Goal: Task Accomplishment & Management: Manage account settings

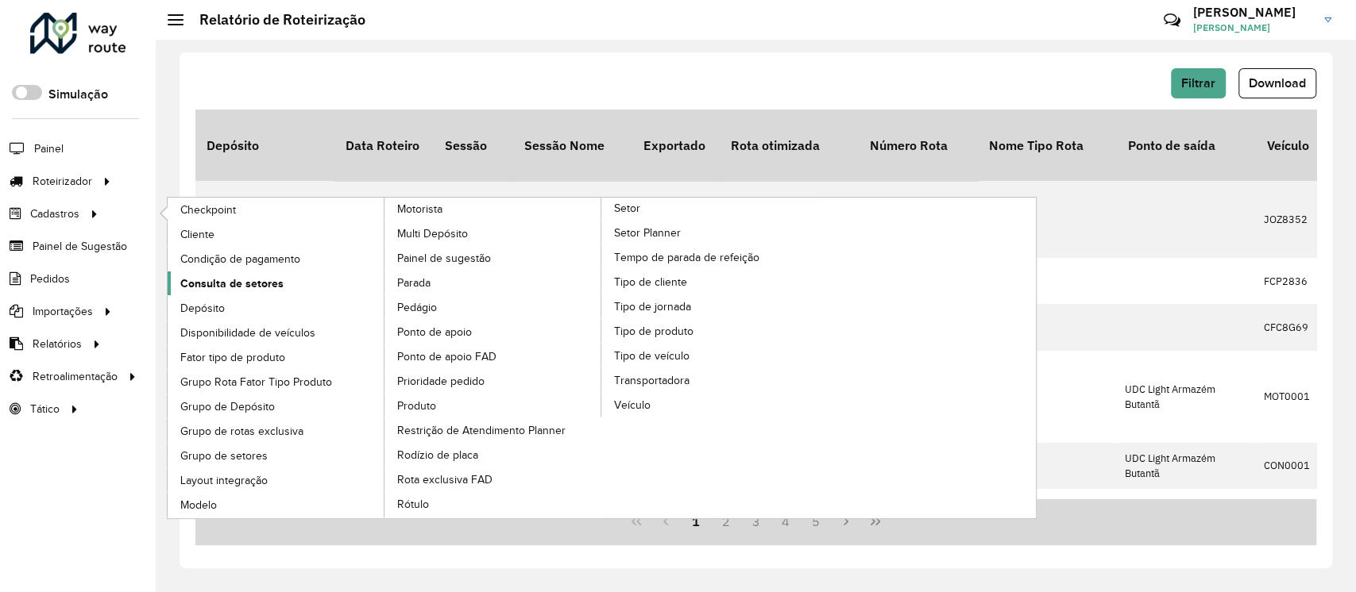
click at [239, 287] on span "Consulta de setores" at bounding box center [231, 284] width 103 height 17
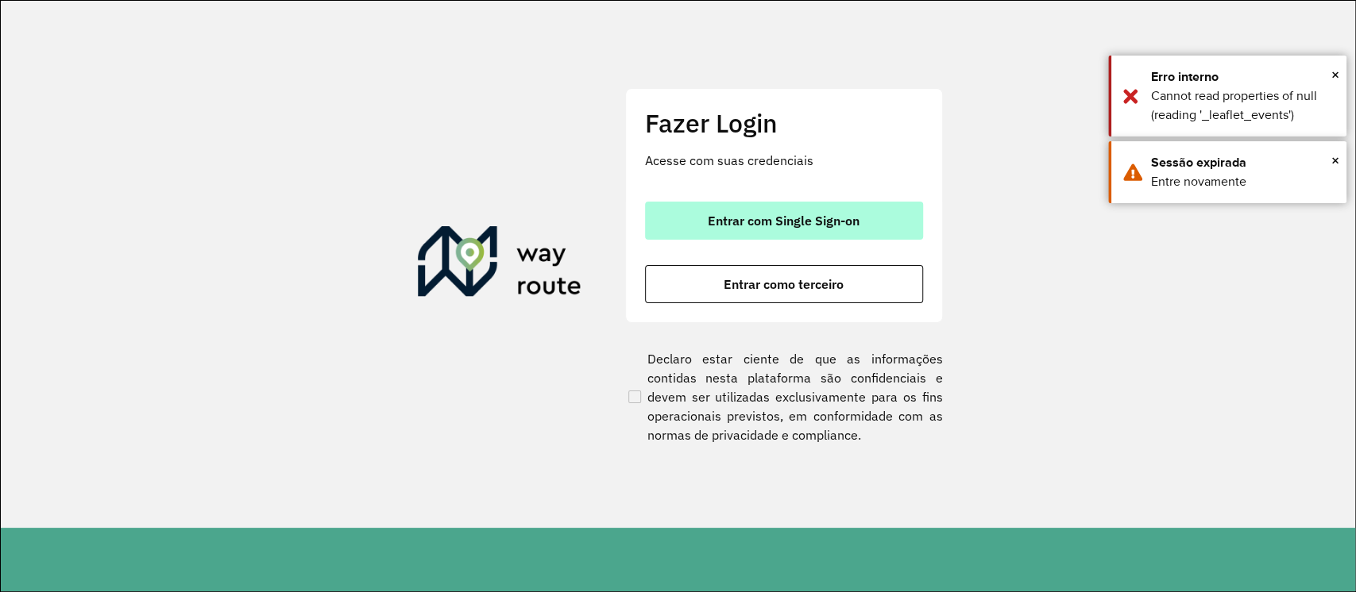
click at [759, 219] on span "Entrar com Single Sign-on" at bounding box center [784, 220] width 152 height 13
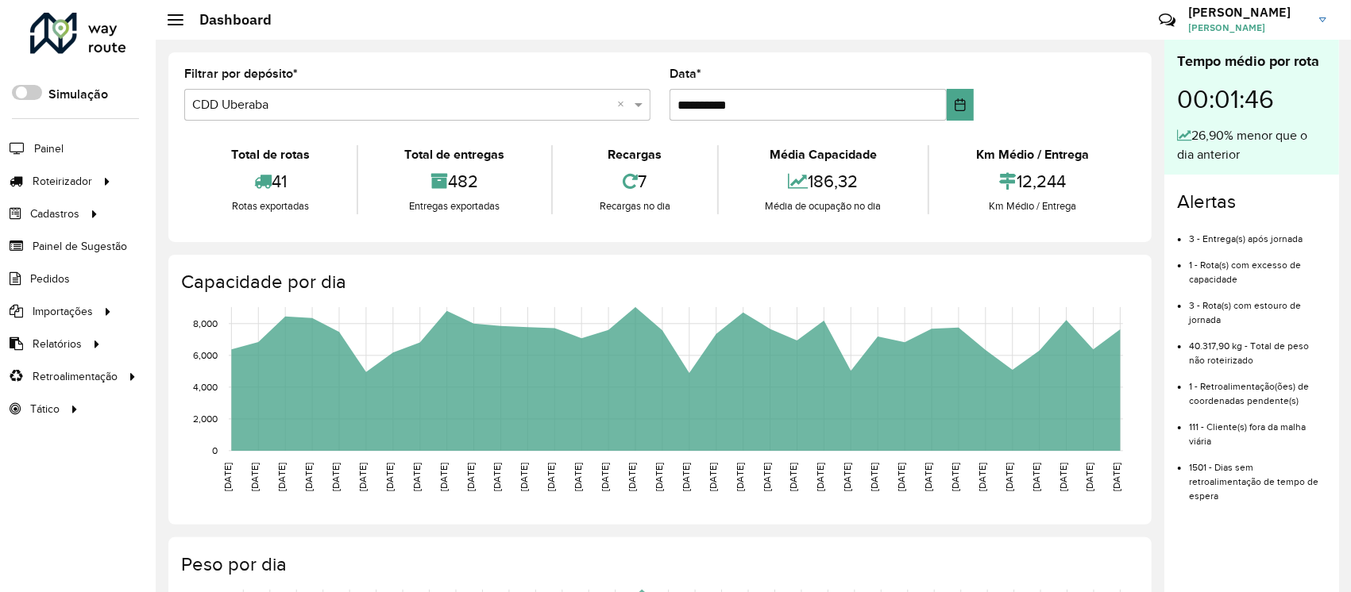
click at [78, 498] on div "Roteirizador AmbevTech Simulação Painel Roteirizador Entregas Vendas Cadastros …" at bounding box center [78, 296] width 156 height 592
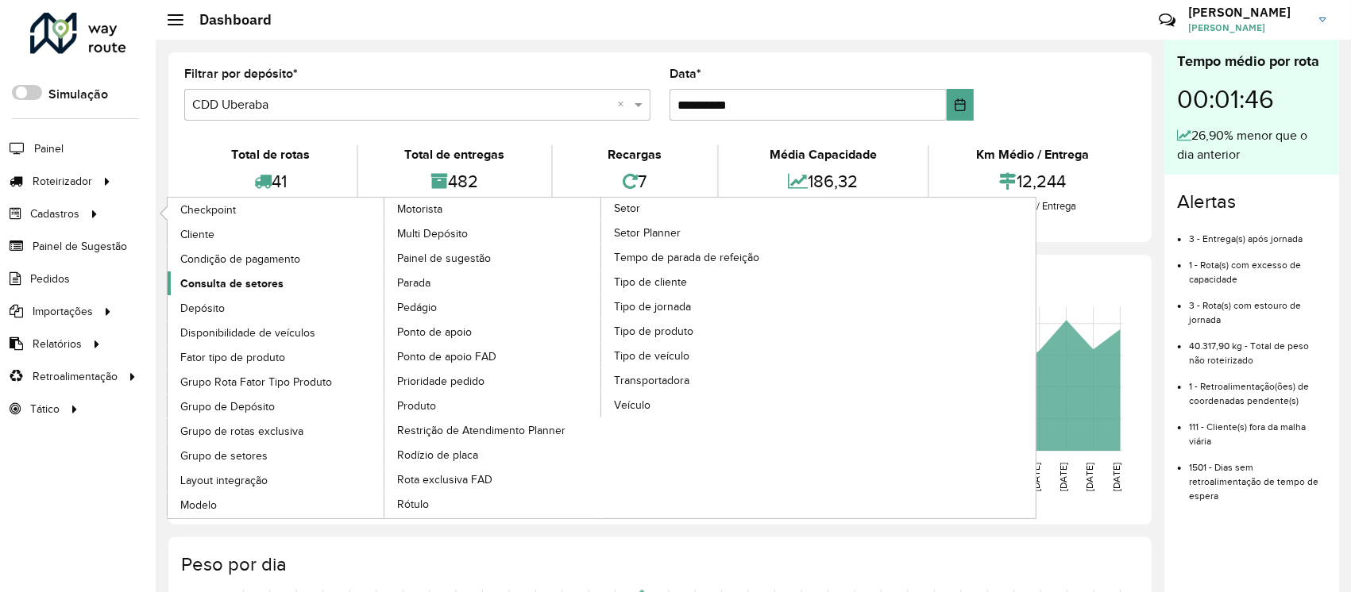
click at [225, 289] on span "Consulta de setores" at bounding box center [231, 284] width 103 height 17
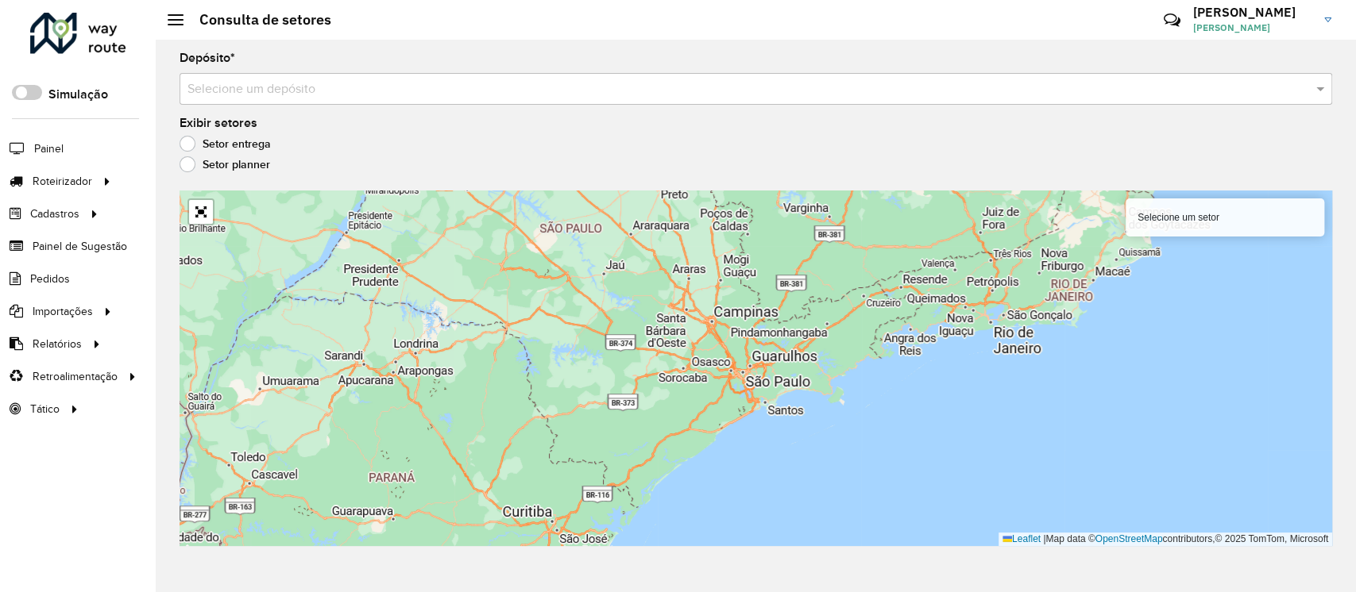
click at [408, 101] on div "Selecione um depósito" at bounding box center [755, 89] width 1152 height 32
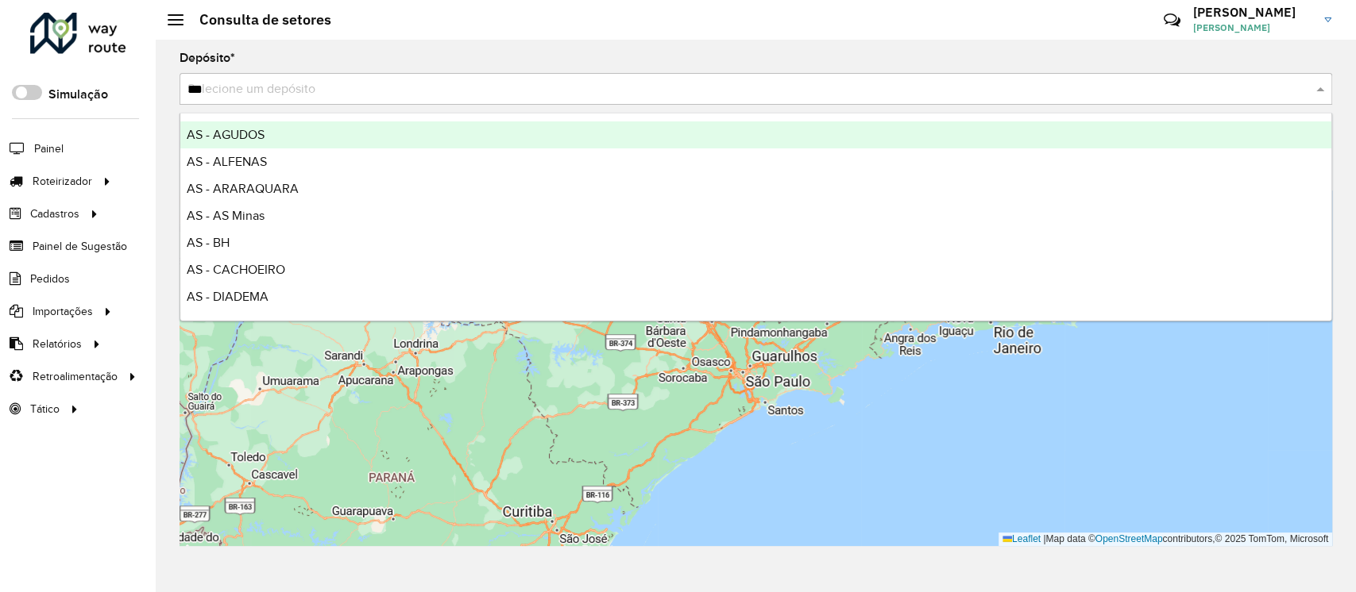
type input "****"
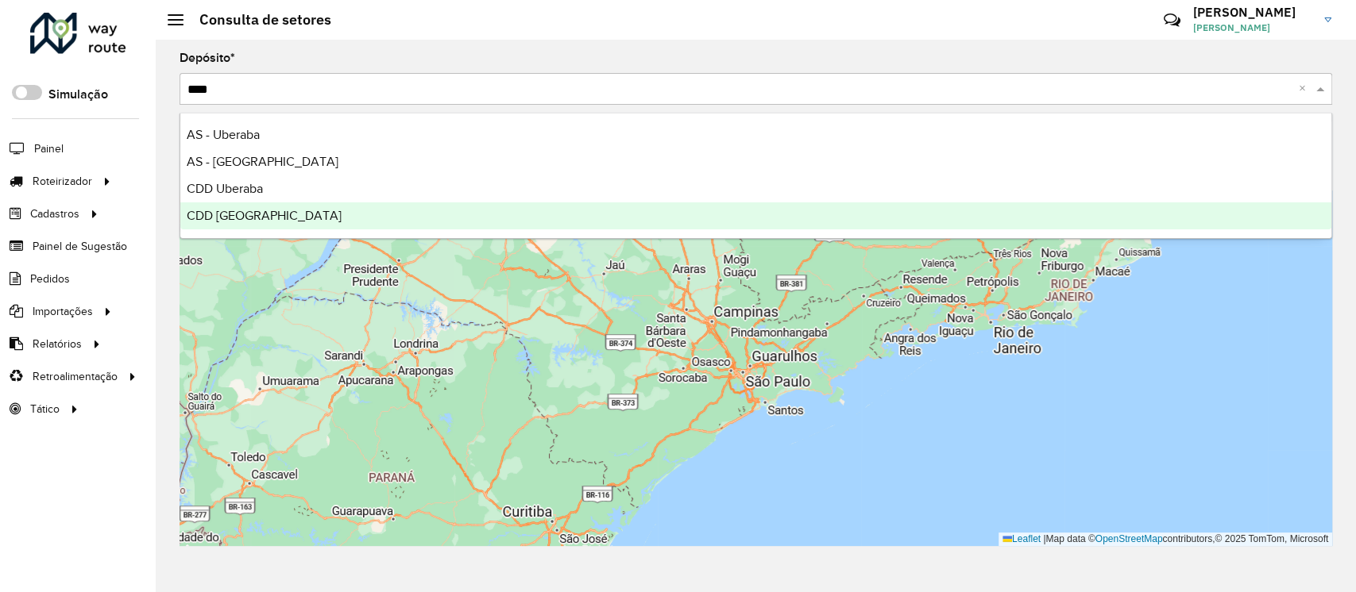
click at [222, 222] on span "CDD [GEOGRAPHIC_DATA]" at bounding box center [264, 216] width 155 height 14
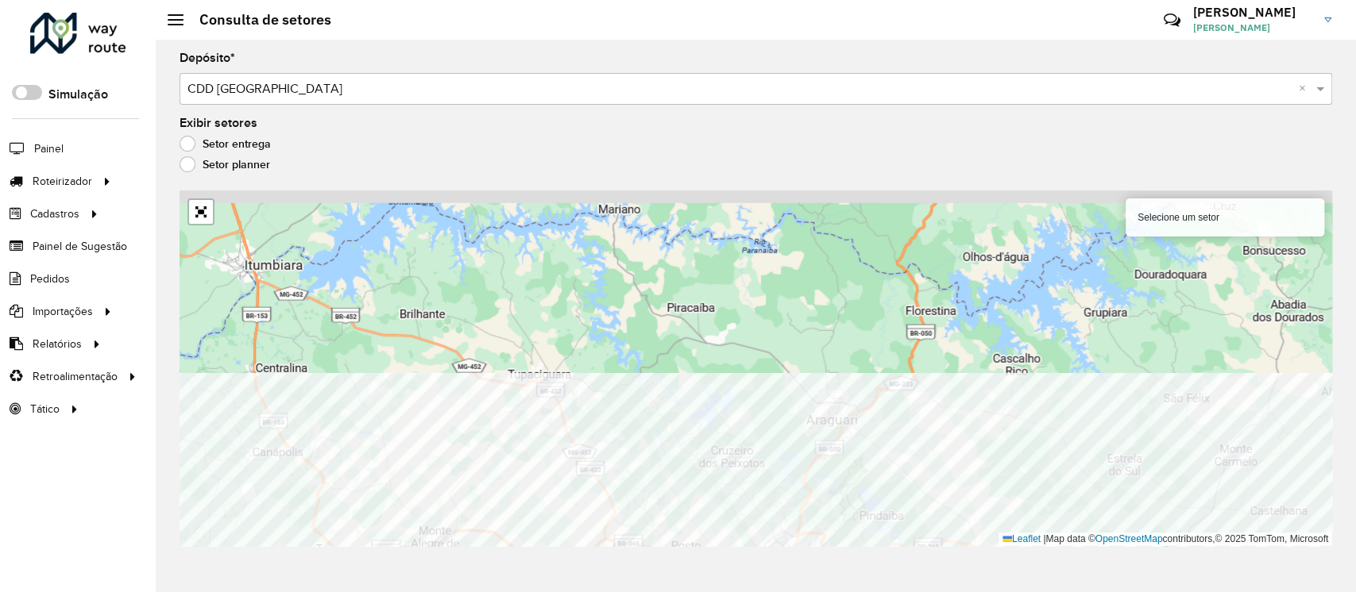
click at [611, 592] on html "Aguarde... Pop-up bloqueado! Seu navegador bloqueou automáticamente a abertura …" at bounding box center [678, 296] width 1356 height 592
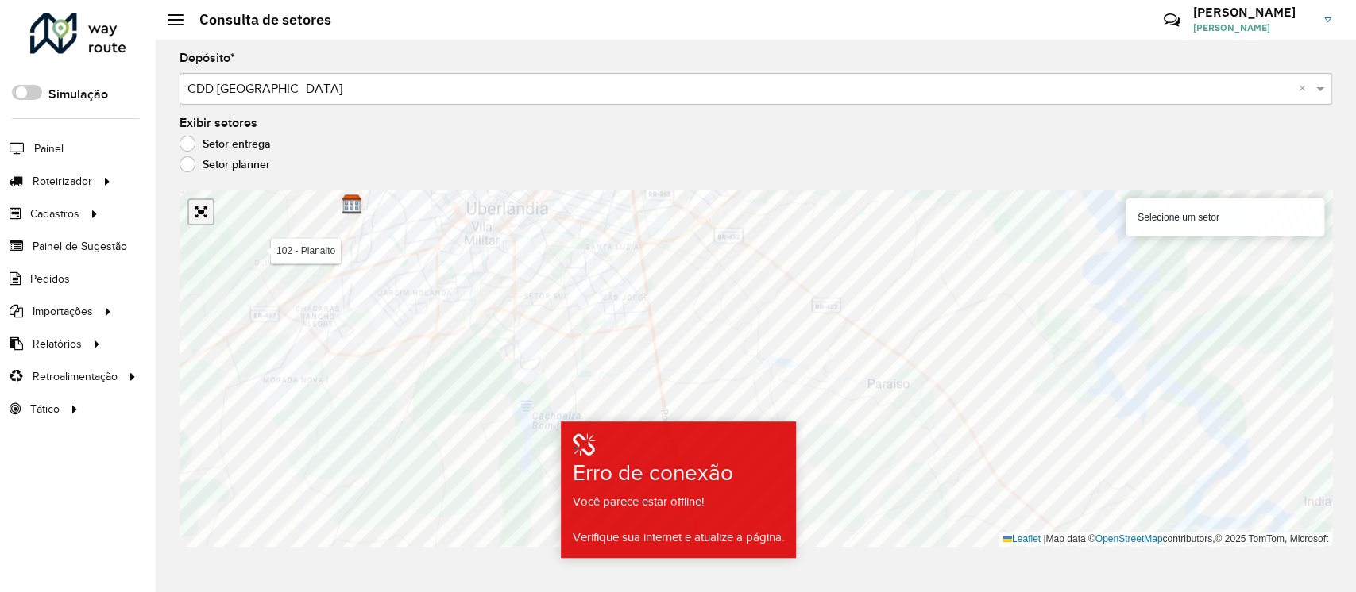
click at [199, 211] on link "Abrir mapa em tela cheia" at bounding box center [201, 212] width 24 height 24
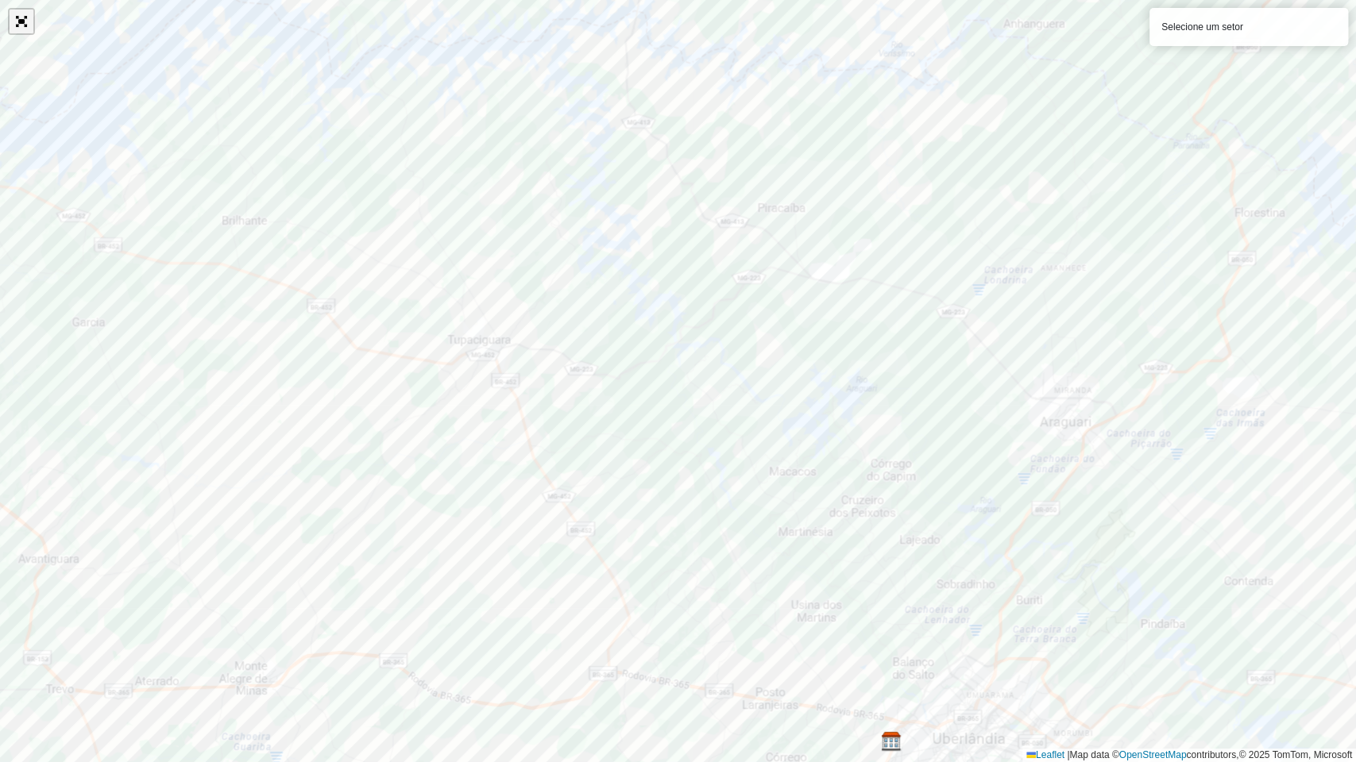
click at [23, 25] on link "Abrir mapa em tela cheia" at bounding box center [22, 22] width 24 height 24
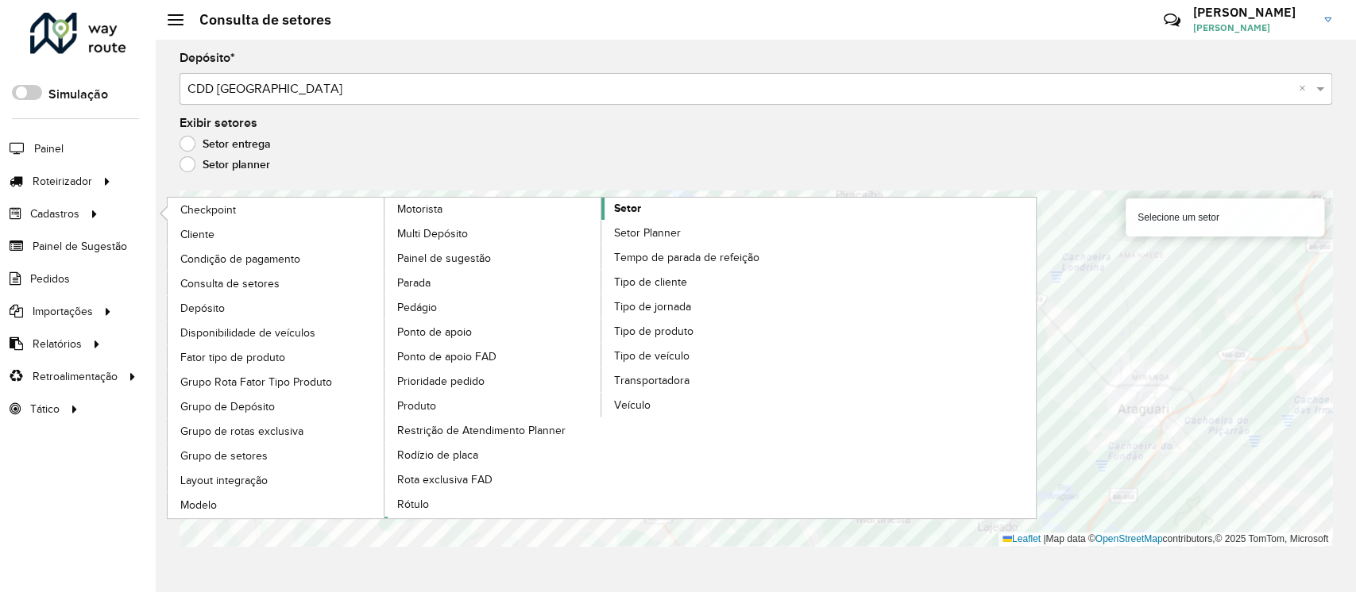
click at [622, 206] on span "Setor" at bounding box center [627, 208] width 27 height 17
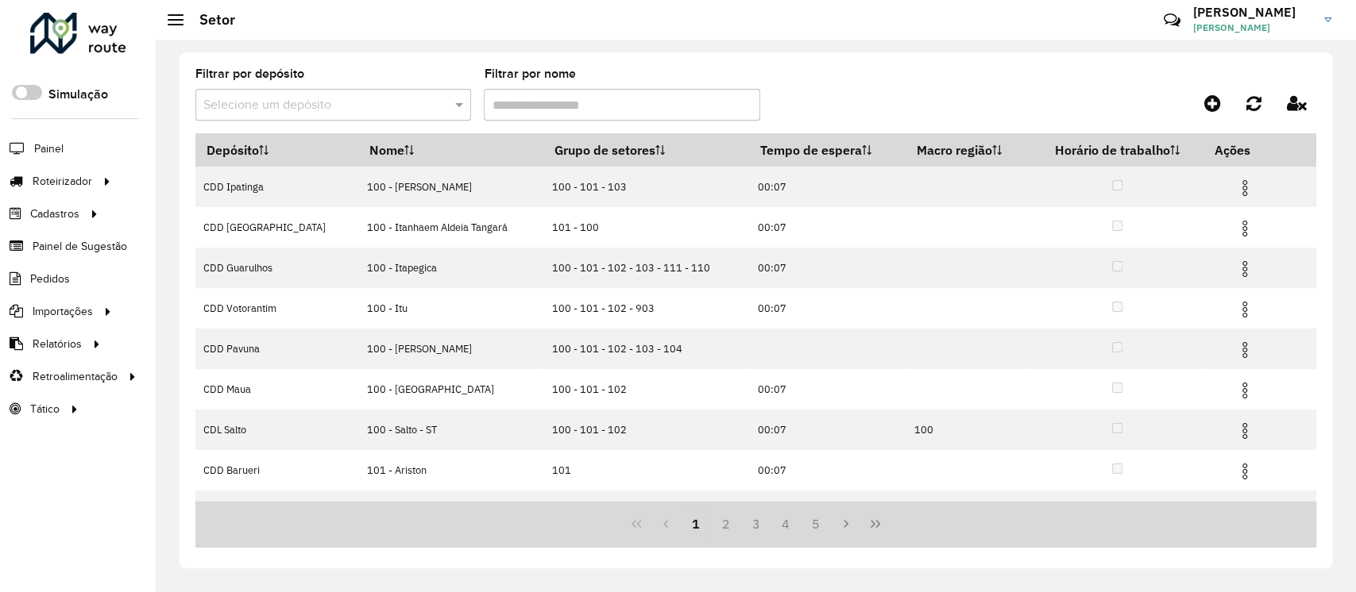
click at [353, 103] on input "text" at bounding box center [317, 105] width 228 height 19
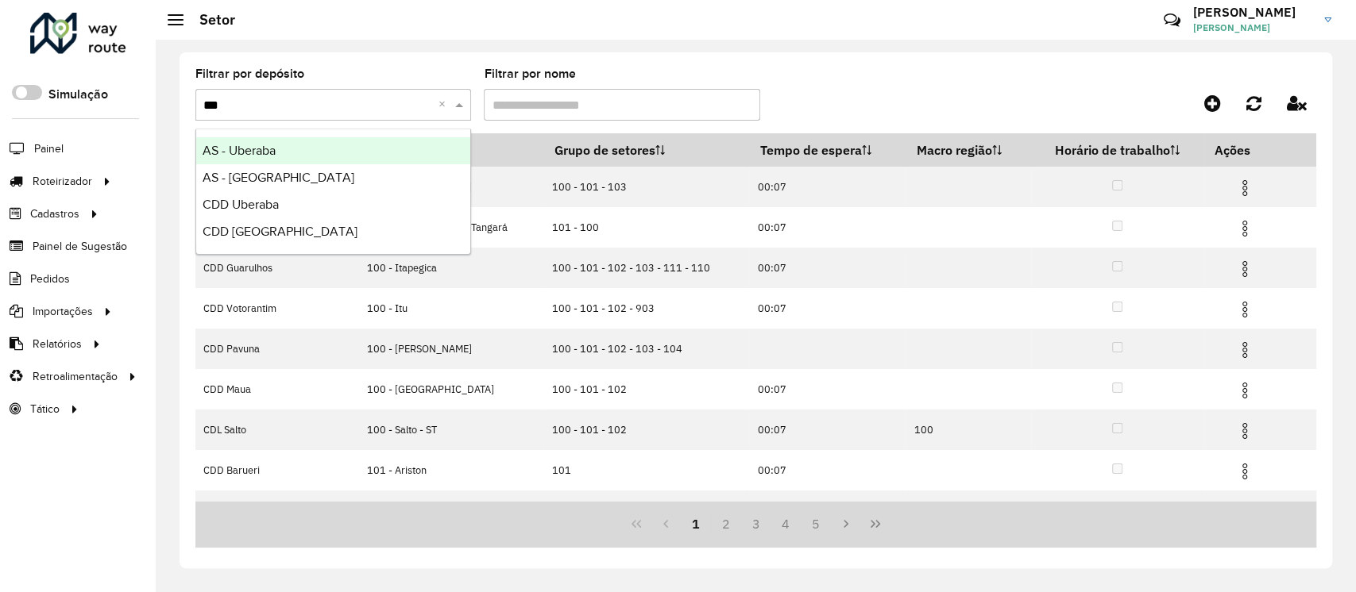
type input "****"
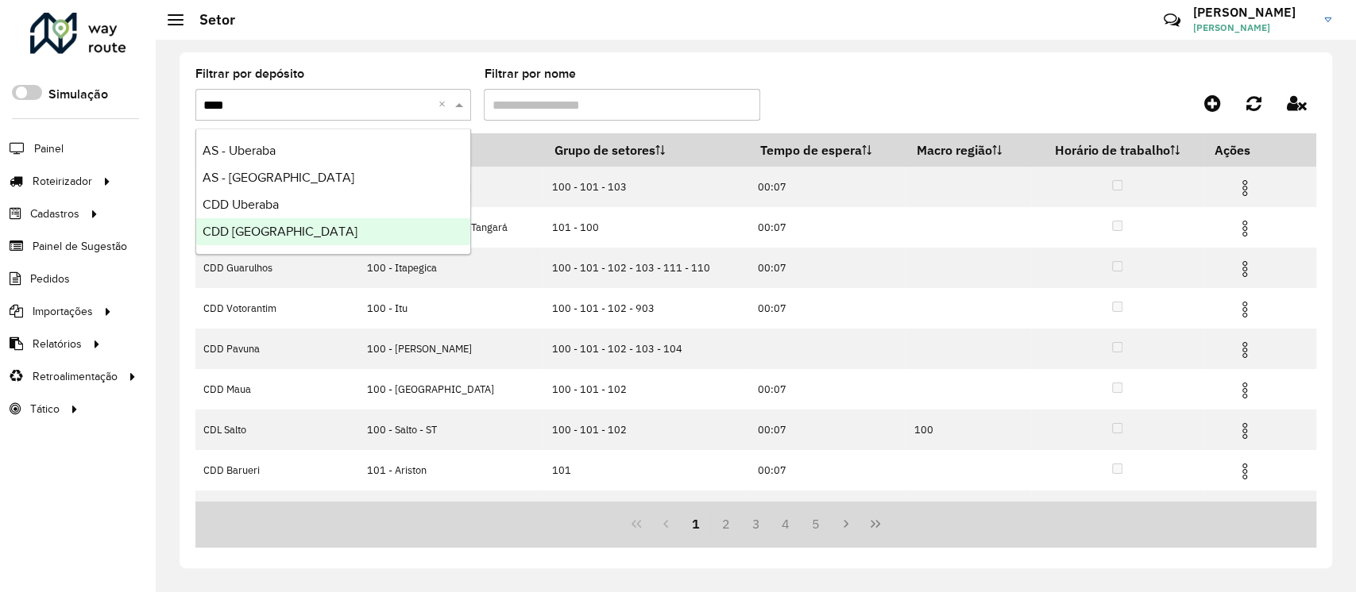
click at [295, 232] on div "CDD [GEOGRAPHIC_DATA]" at bounding box center [333, 231] width 274 height 27
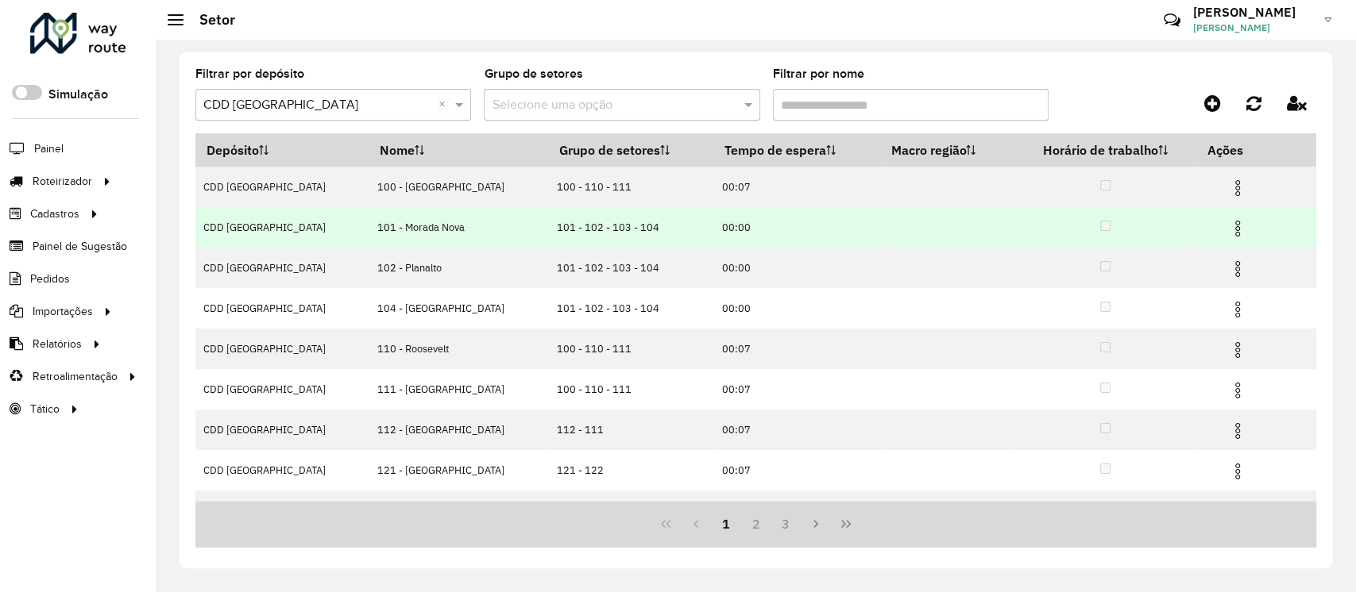
scroll to position [151, 0]
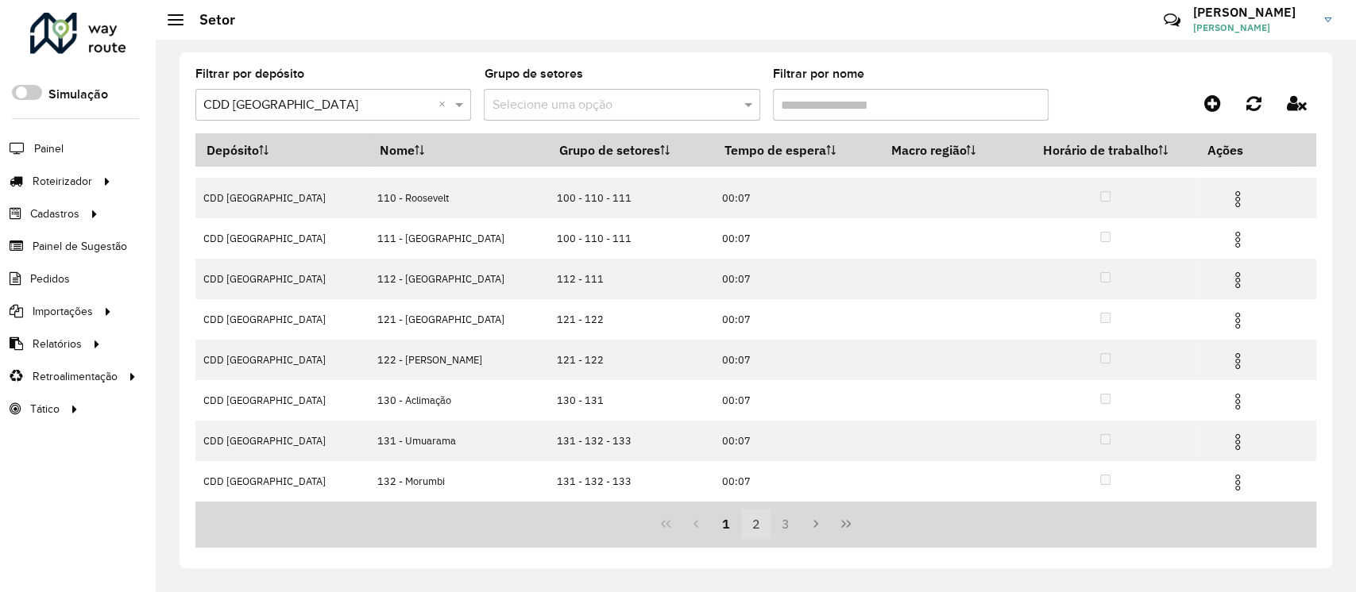
click at [753, 524] on button "2" at bounding box center [756, 524] width 30 height 30
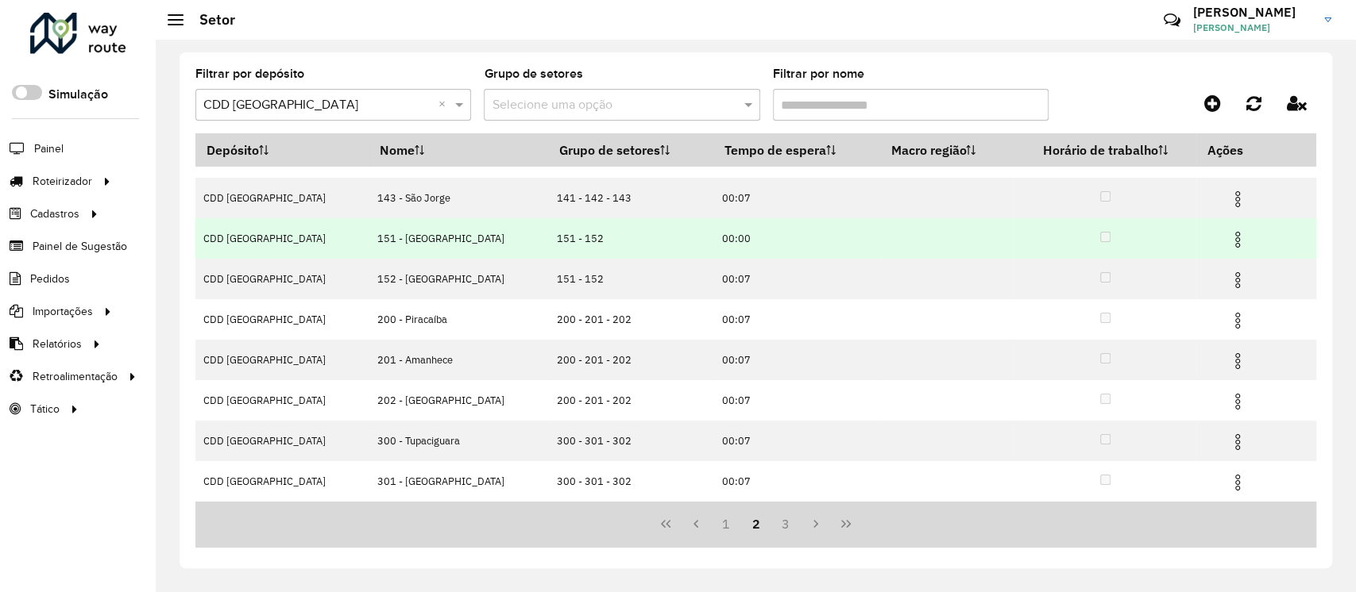
scroll to position [0, 0]
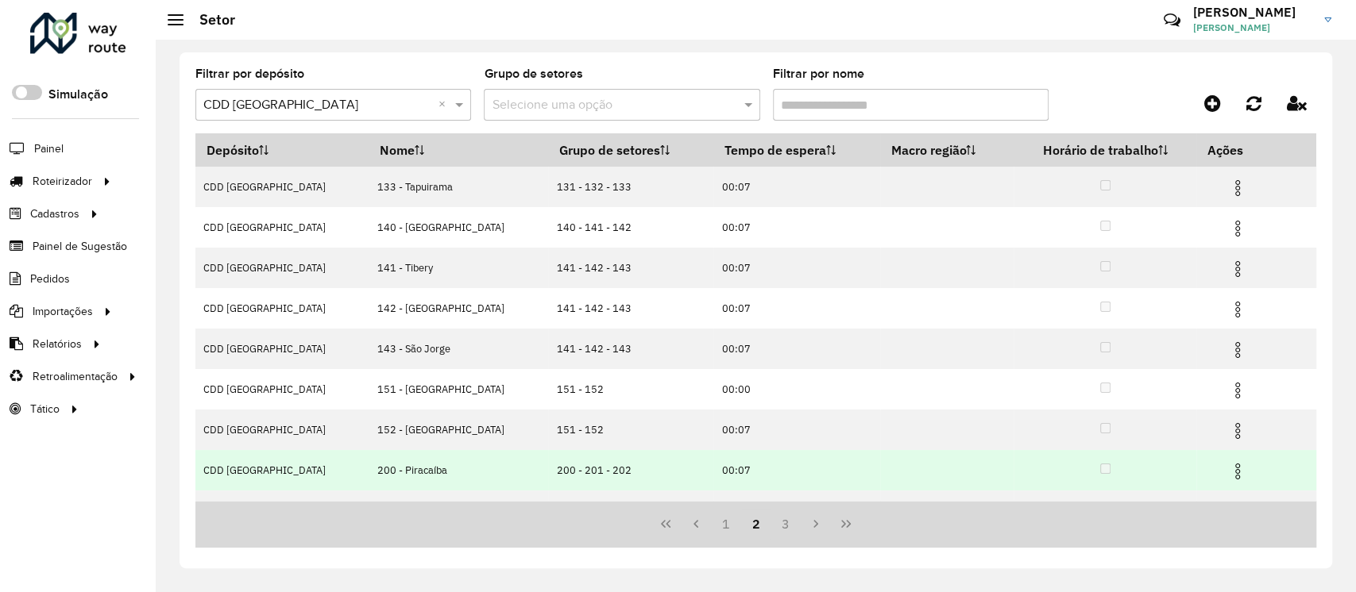
click at [1228, 476] on img at bounding box center [1237, 471] width 19 height 19
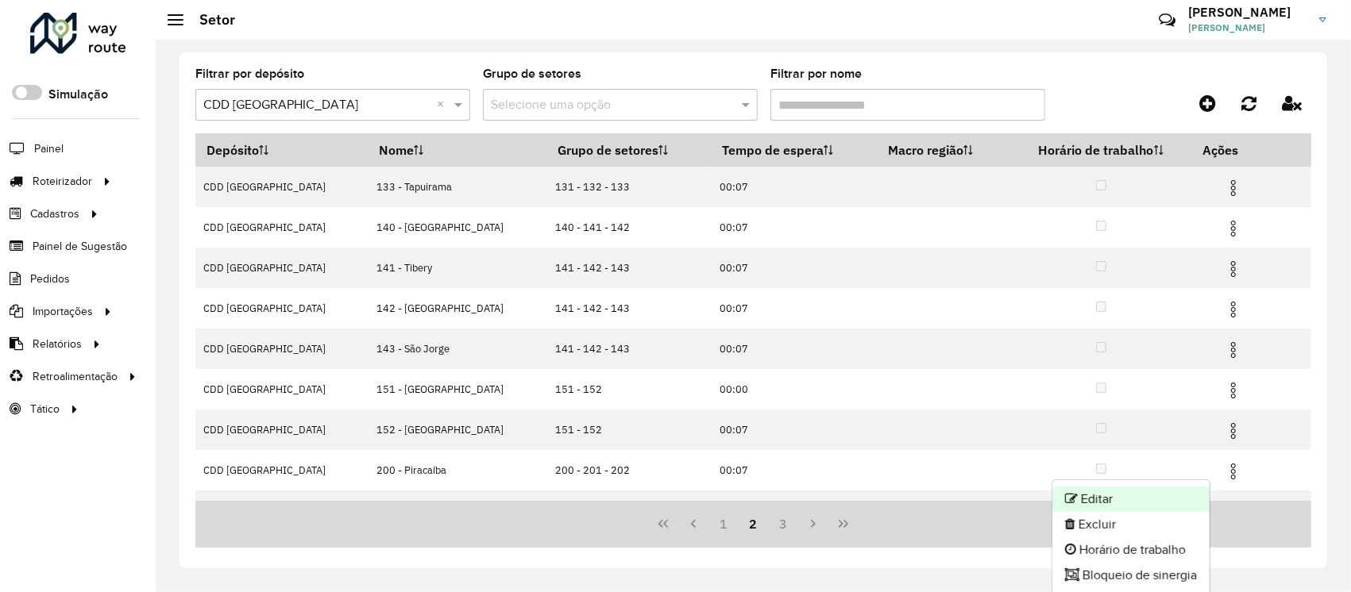
click at [1102, 501] on li "Editar" at bounding box center [1130, 499] width 157 height 25
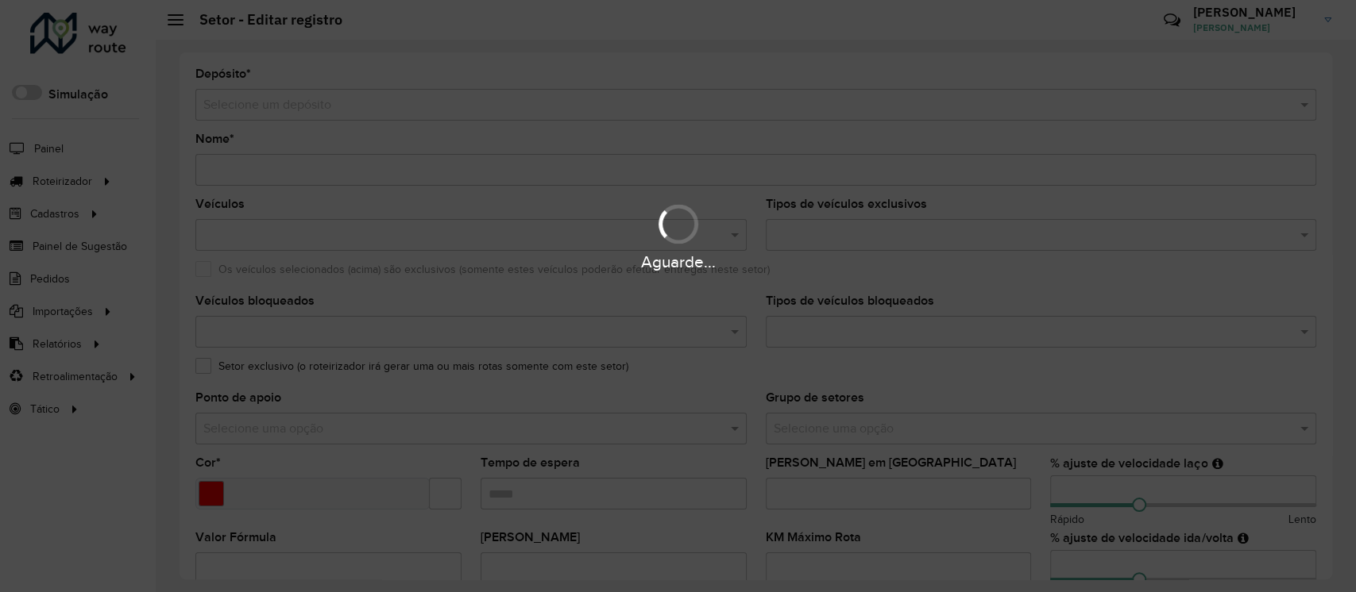
type input "**********"
type input "*******"
type input "*****"
type input "**"
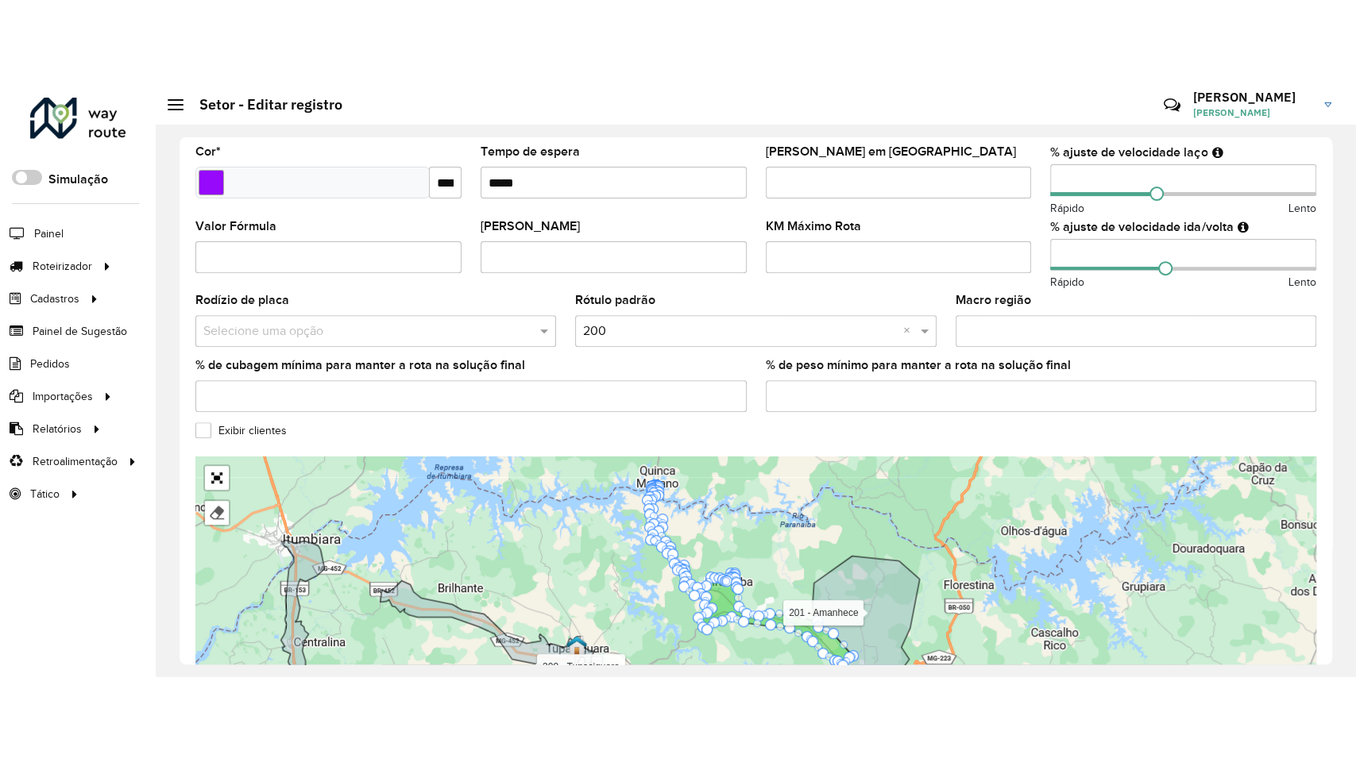
scroll to position [494, 0]
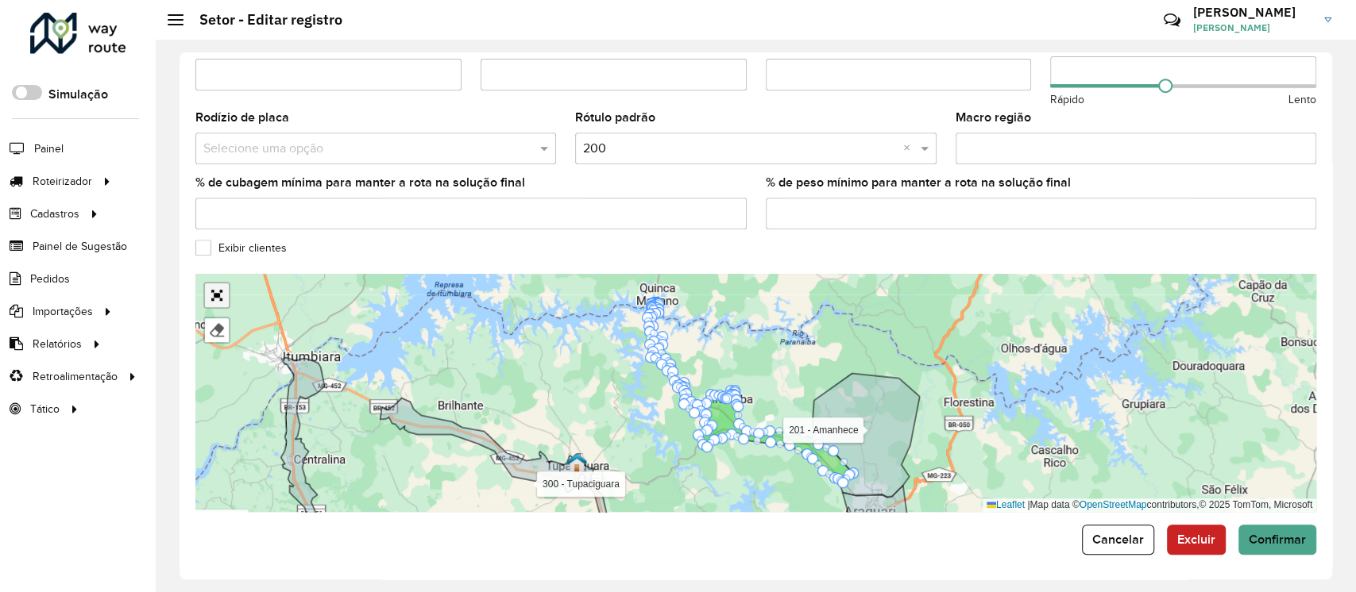
click at [214, 299] on link "Abrir mapa em tela cheia" at bounding box center [217, 296] width 24 height 24
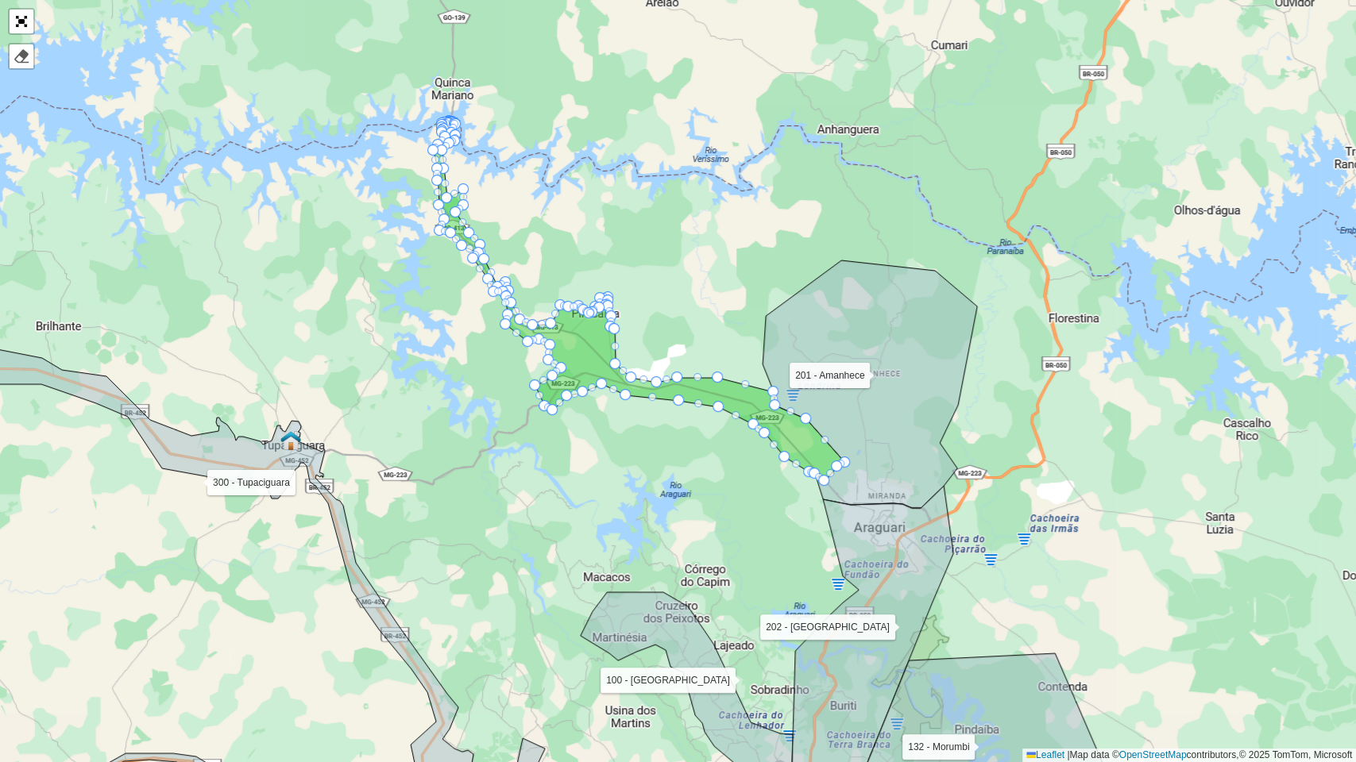
click at [578, 349] on icon at bounding box center [639, 302] width 411 height 360
click at [18, 61] on div at bounding box center [22, 56] width 16 height 16
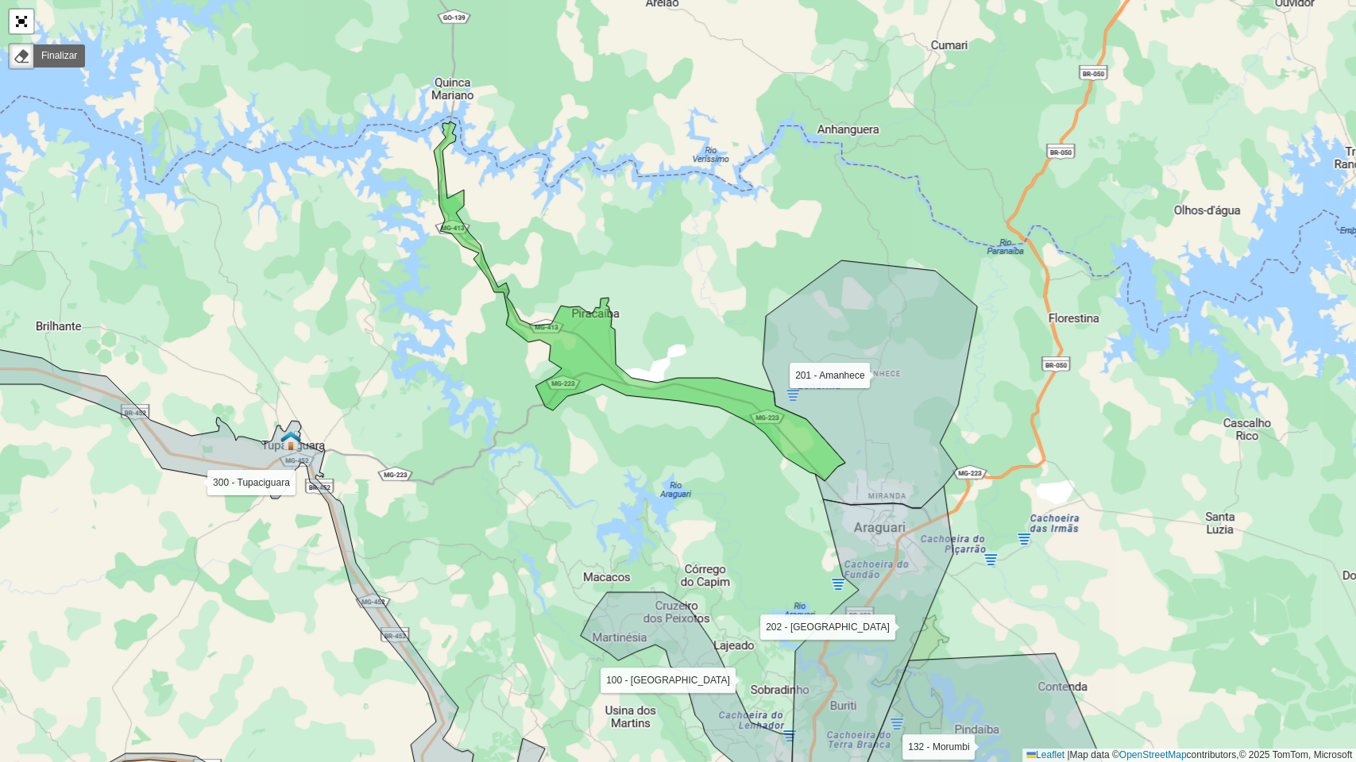
click at [584, 354] on icon at bounding box center [639, 302] width 411 height 360
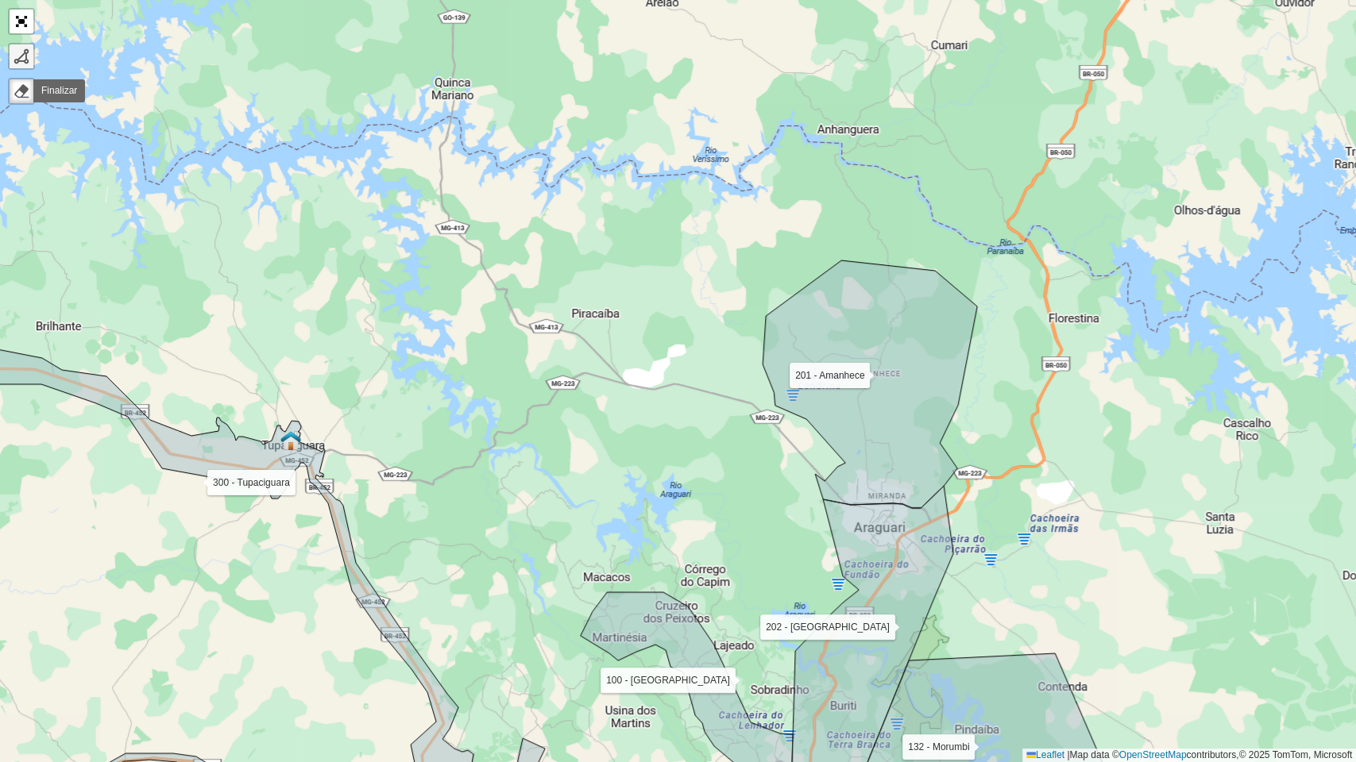
click at [16, 64] on link at bounding box center [22, 56] width 24 height 24
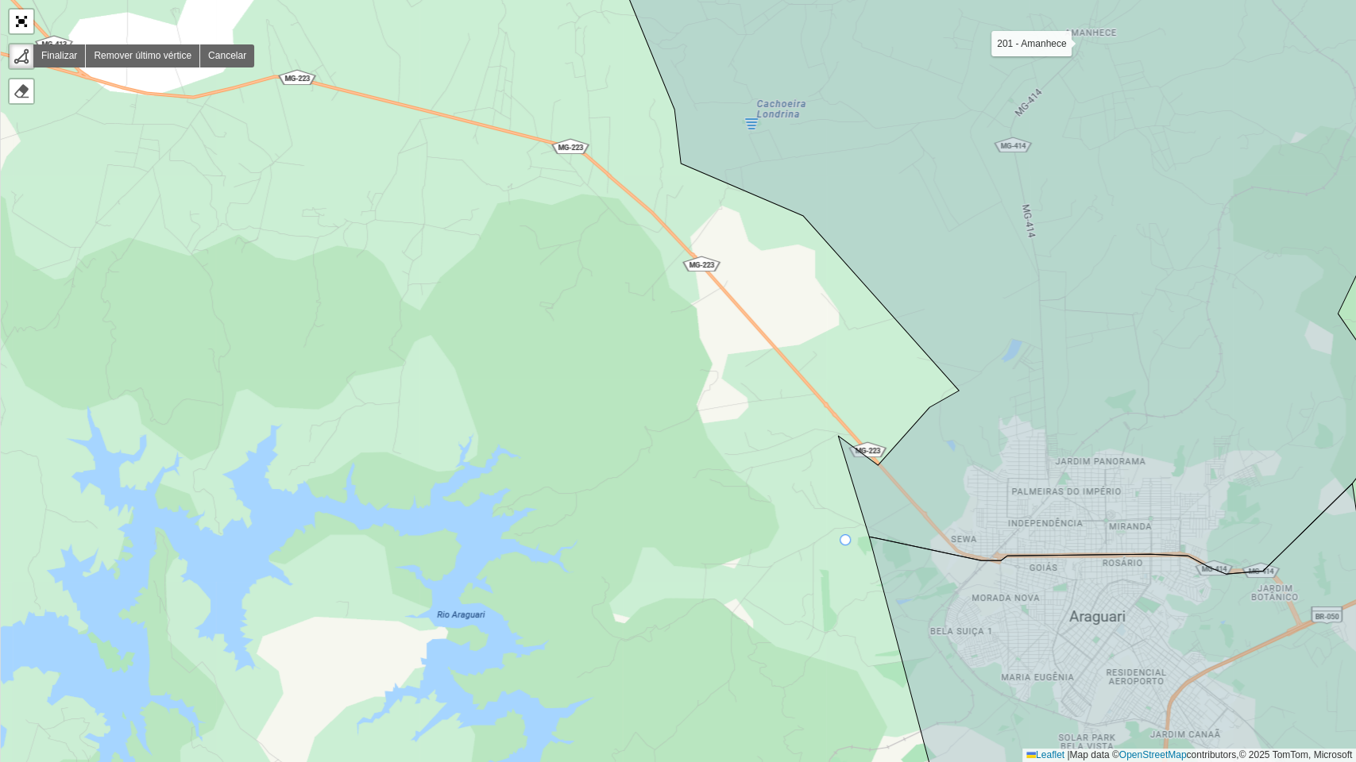
click at [846, 541] on div "100 - Minas Gerais 101 - Morada Nova 102 - Planalto 104 - Jardim Holanda 110 - …" at bounding box center [678, 381] width 1356 height 762
click at [824, 386] on div "100 - Minas Gerais 101 - Morada Nova 102 - Planalto 104 - Jardim Holanda 110 - …" at bounding box center [678, 381] width 1356 height 762
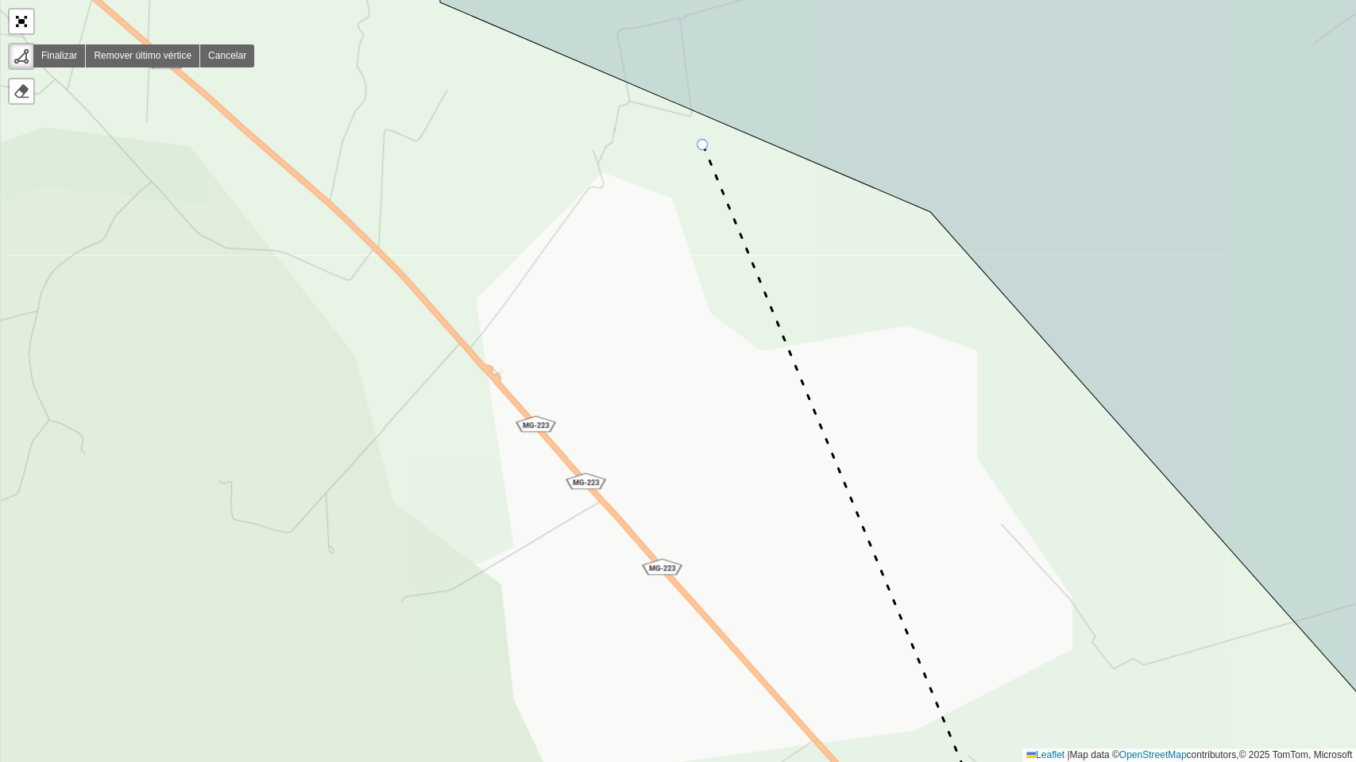
click at [703, 145] on icon at bounding box center [848, 491] width 290 height 693
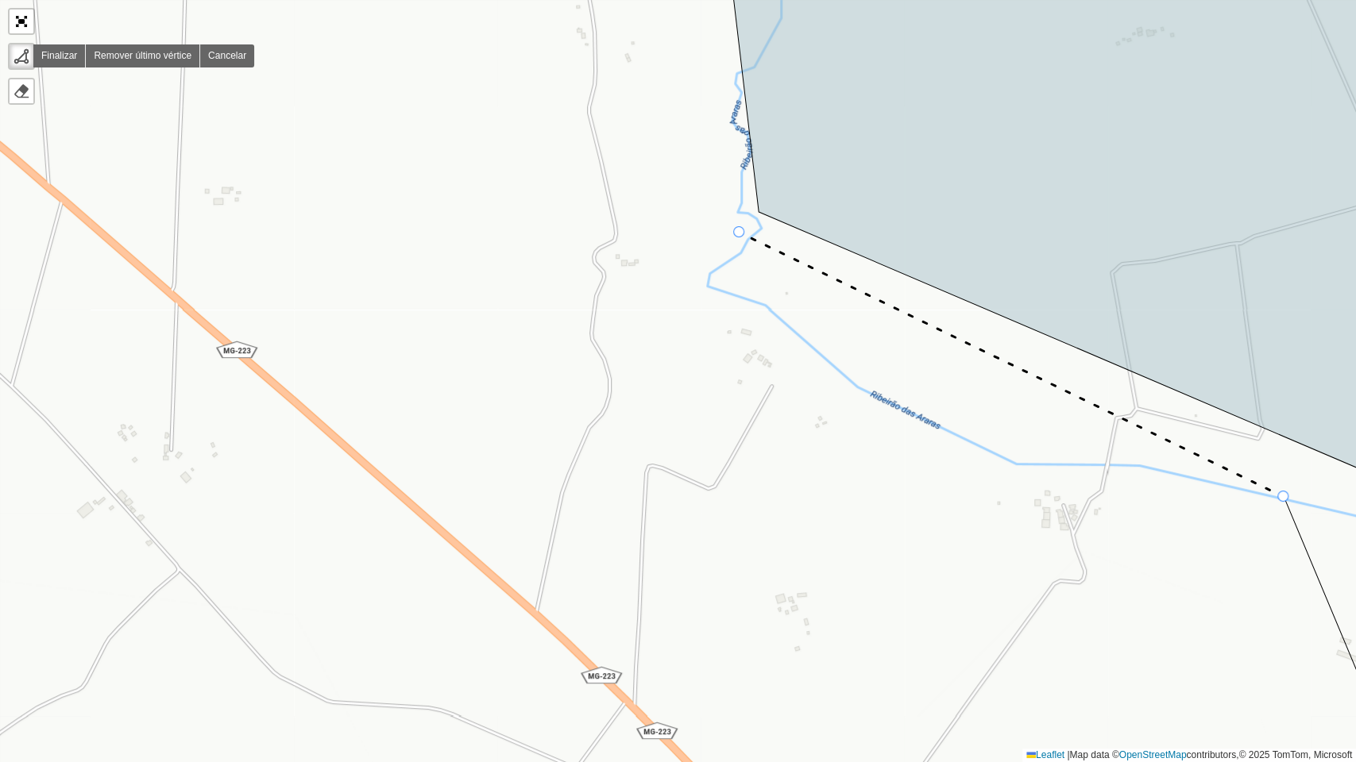
click at [739, 233] on icon at bounding box center [1011, 365] width 544 height 264
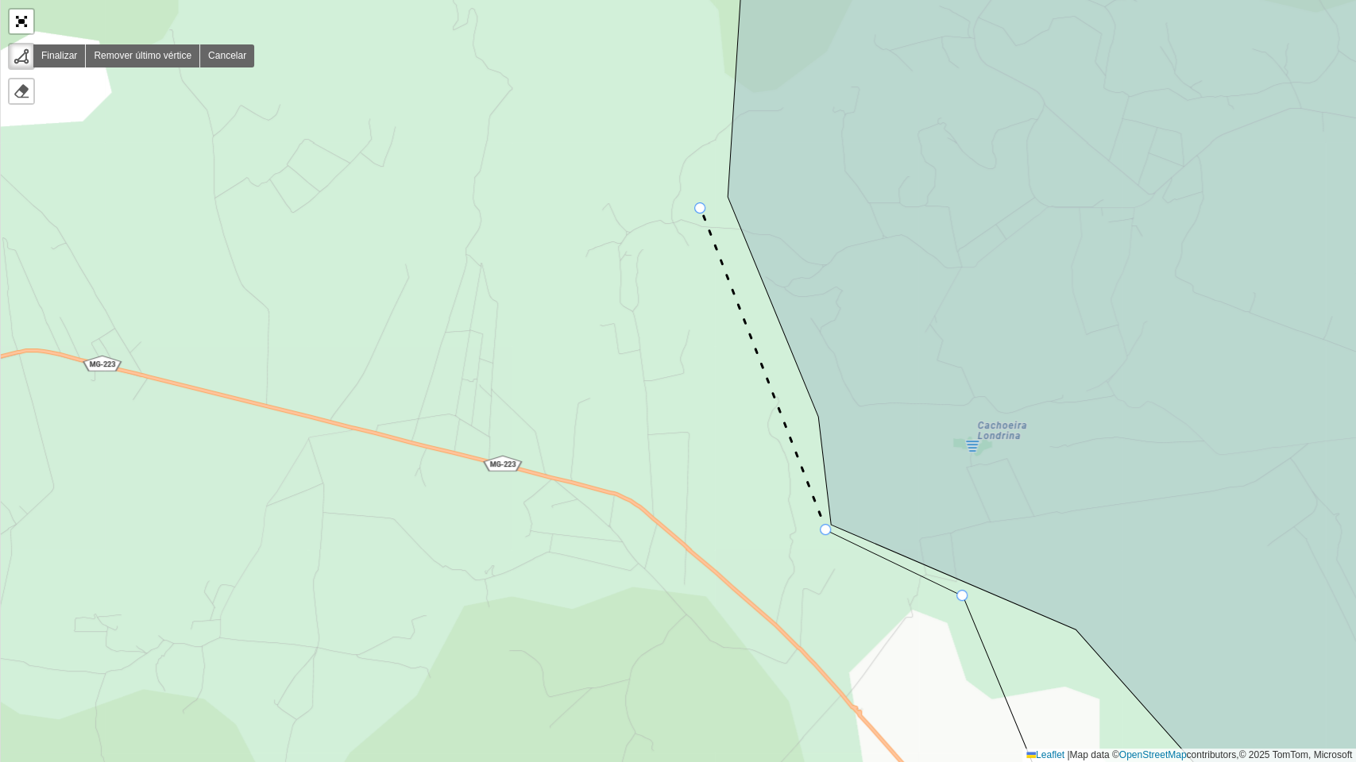
click at [700, 209] on div "100 - Minas Gerais 101 - Morada Nova 102 - Planalto 104 - Jardim Holanda 110 - …" at bounding box center [678, 381] width 1356 height 762
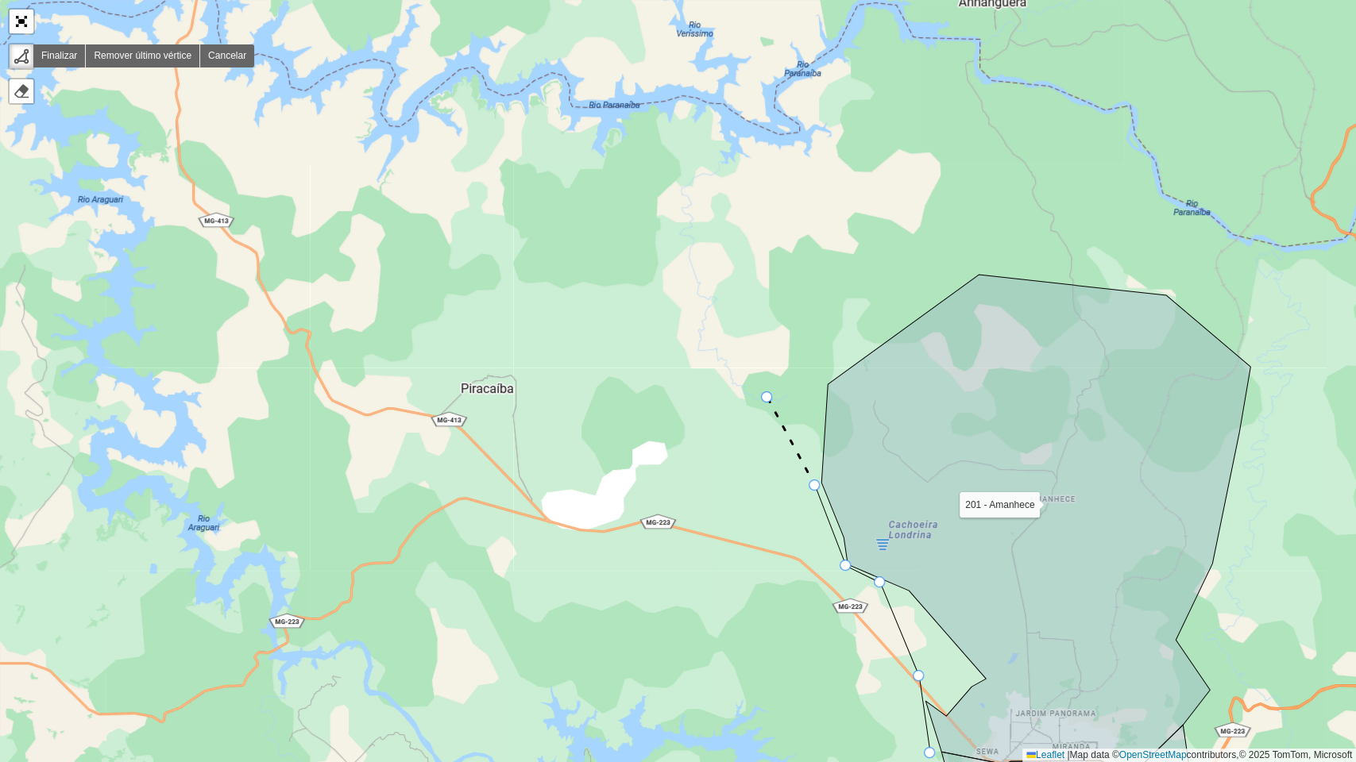
click at [767, 398] on icon at bounding box center [791, 442] width 48 height 88
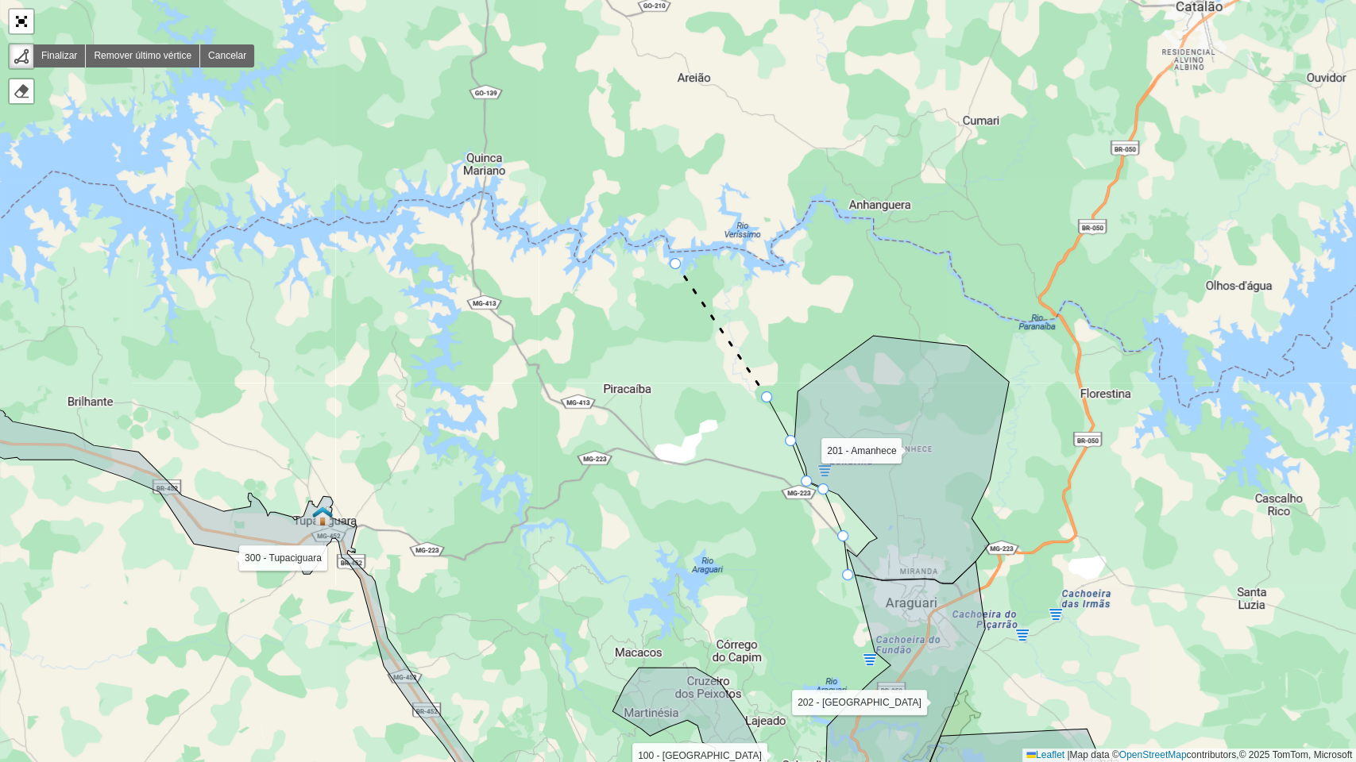
click at [676, 264] on icon at bounding box center [721, 330] width 91 height 133
click at [453, 196] on div "100 - Minas Gerais 101 - Morada Nova 102 - Planalto 104 - Jardim Holanda 110 - …" at bounding box center [678, 381] width 1356 height 762
click at [297, 231] on icon at bounding box center [375, 213] width 156 height 35
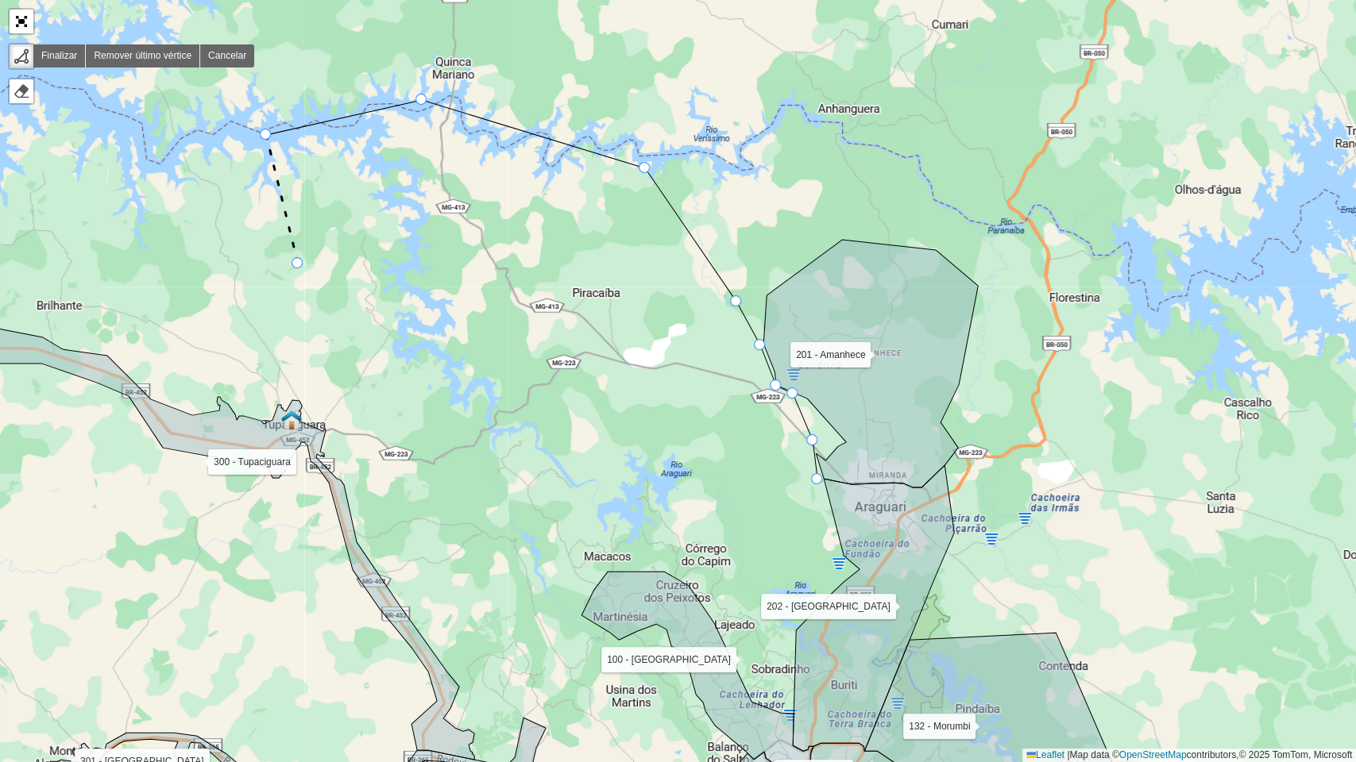
click at [298, 264] on div "100 - Minas Gerais 101 - Morada Nova 102 - Planalto 104 - Jardim Holanda 110 - …" at bounding box center [678, 381] width 1356 height 762
click at [477, 459] on div "100 - Minas Gerais 101 - Morada Nova 102 - Planalto 104 - Jardim Holanda 110 - …" at bounding box center [678, 381] width 1356 height 762
click at [559, 505] on icon at bounding box center [429, 385] width 260 height 240
click at [622, 451] on icon at bounding box center [590, 478] width 63 height 54
click at [813, 483] on div at bounding box center [817, 480] width 11 height 11
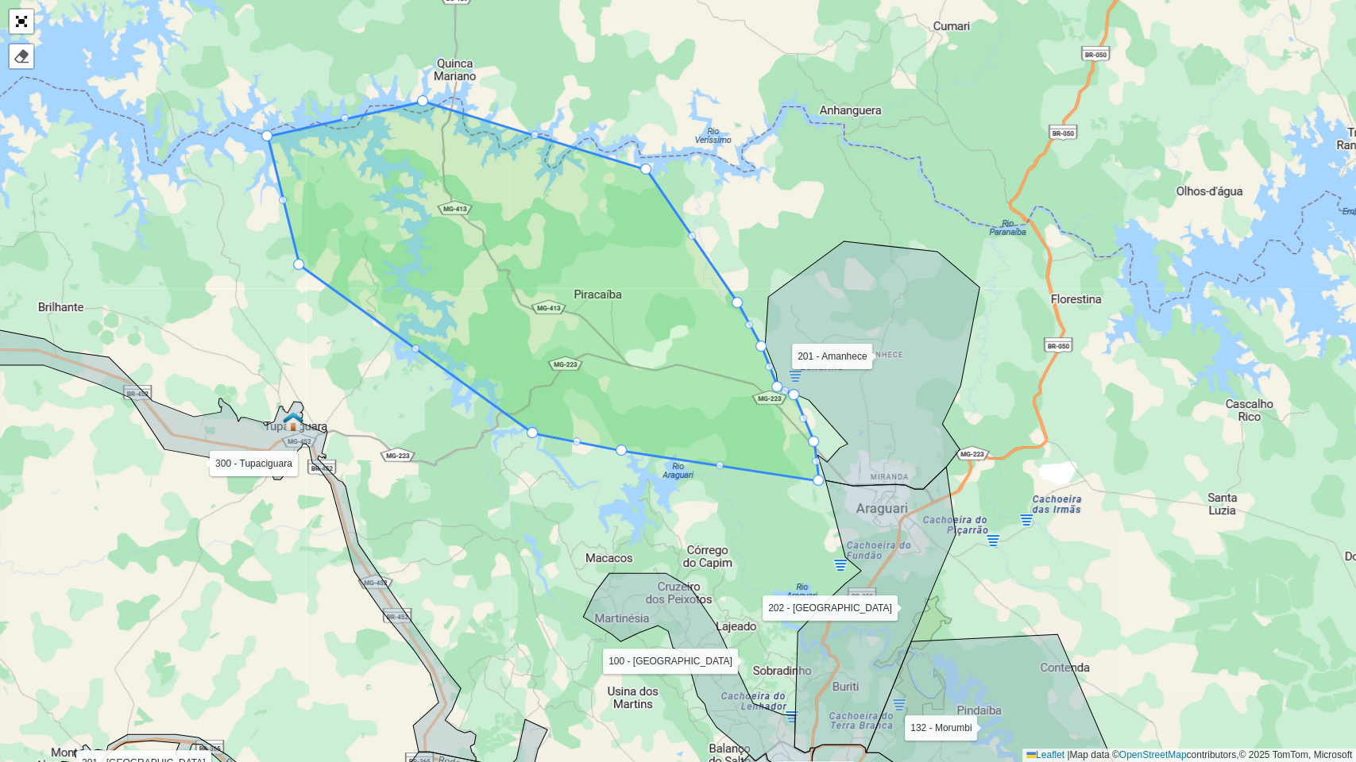
drag, startPoint x: 559, startPoint y: 504, endPoint x: 533, endPoint y: 432, distance: 76.1
click at [12, 25] on link "Abrir mapa em tela cheia" at bounding box center [22, 22] width 24 height 24
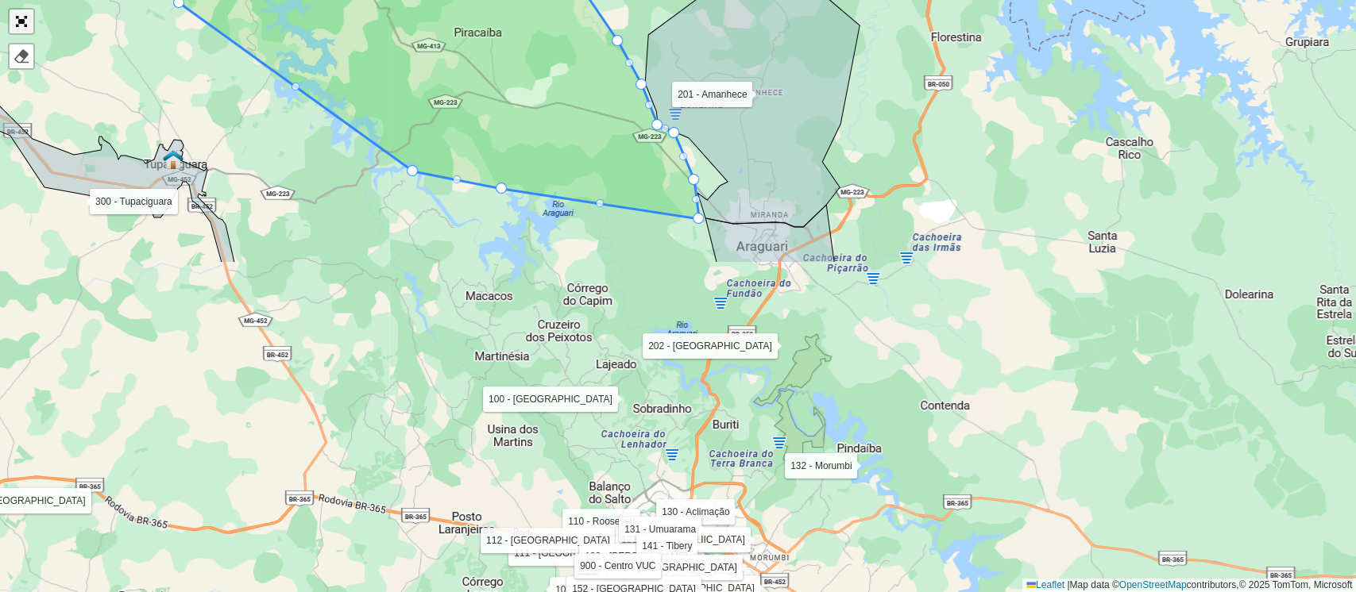
scroll to position [498, 0]
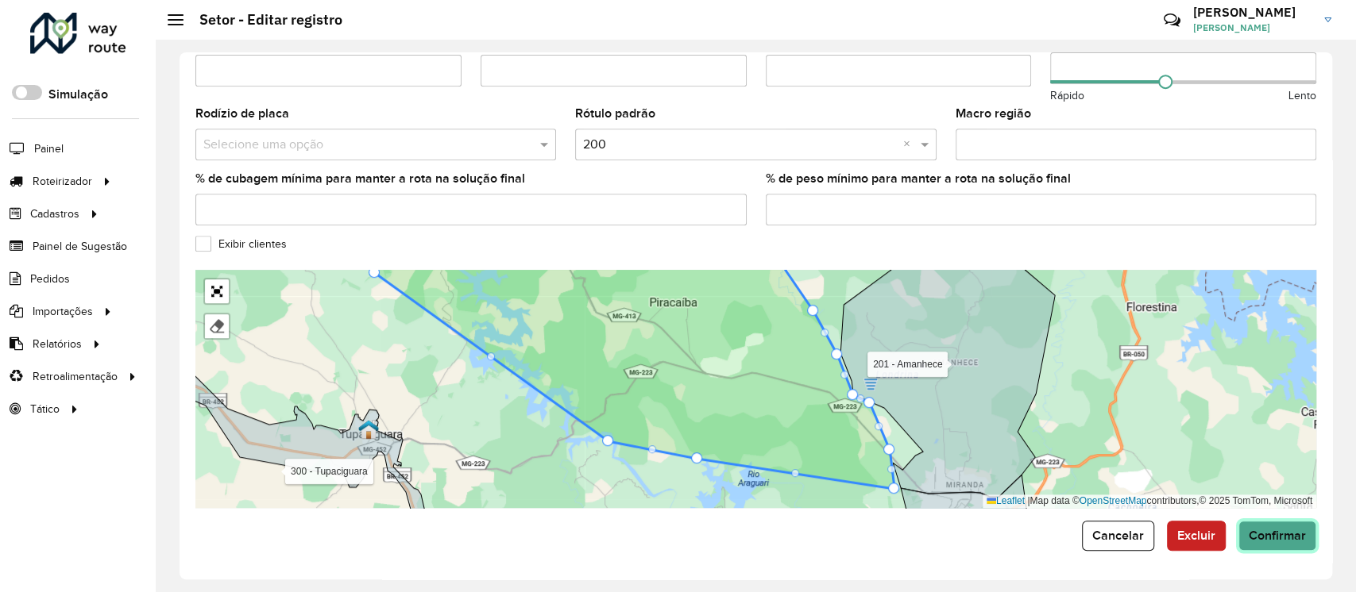
click at [1281, 527] on button "Confirmar" at bounding box center [1277, 536] width 78 height 30
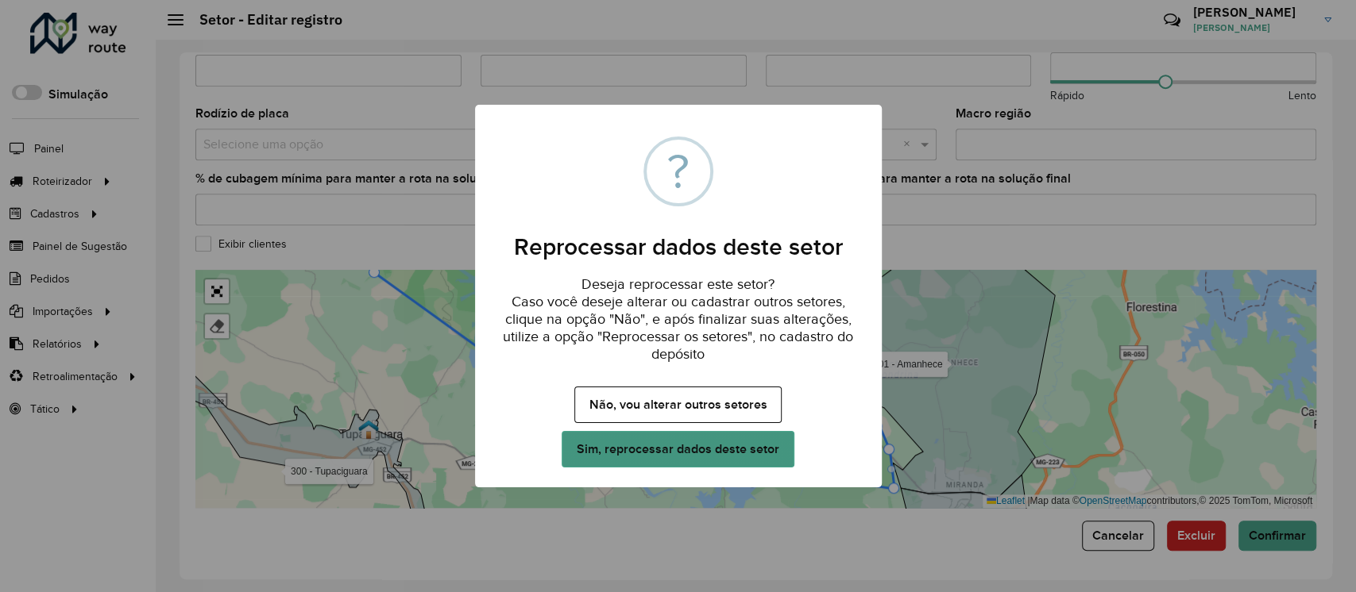
click at [716, 444] on button "Sim, reprocessar dados deste setor" at bounding box center [677, 449] width 232 height 37
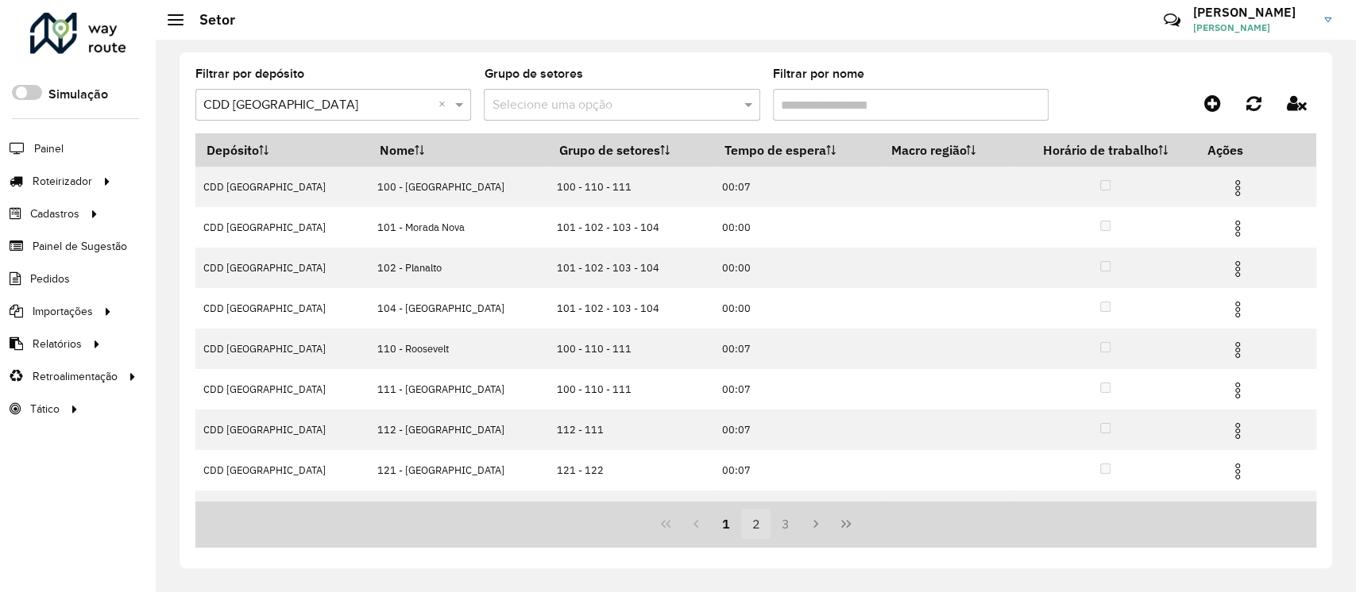
click at [751, 530] on button "2" at bounding box center [756, 524] width 30 height 30
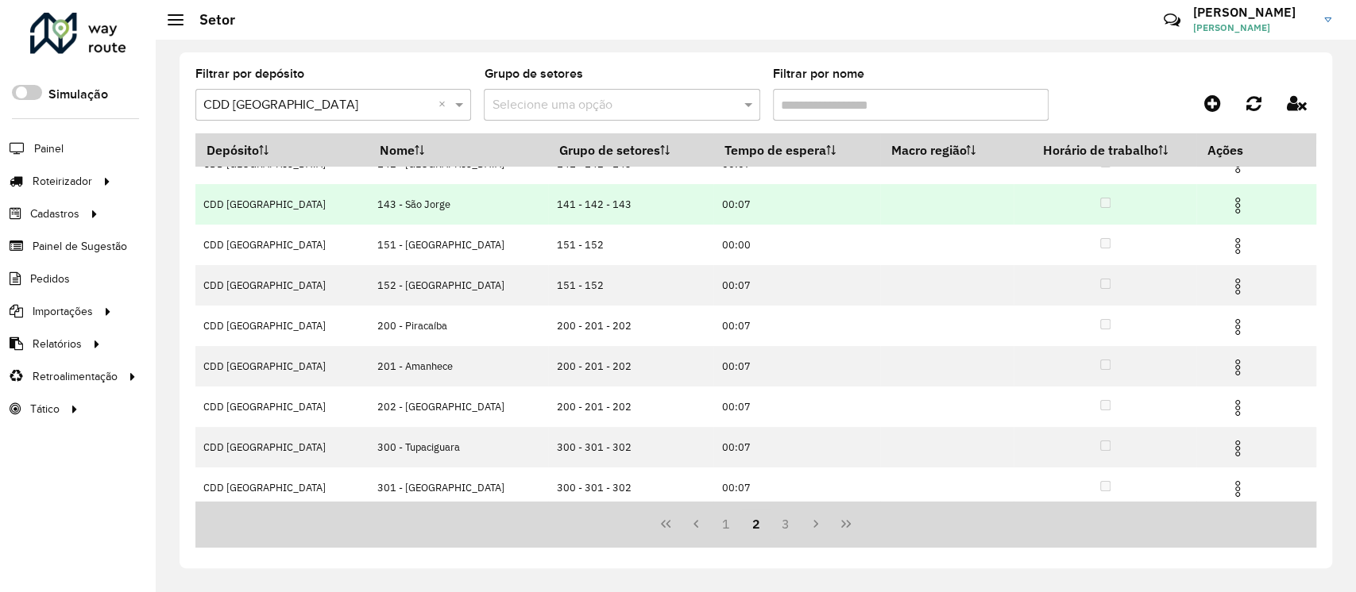
scroll to position [151, 0]
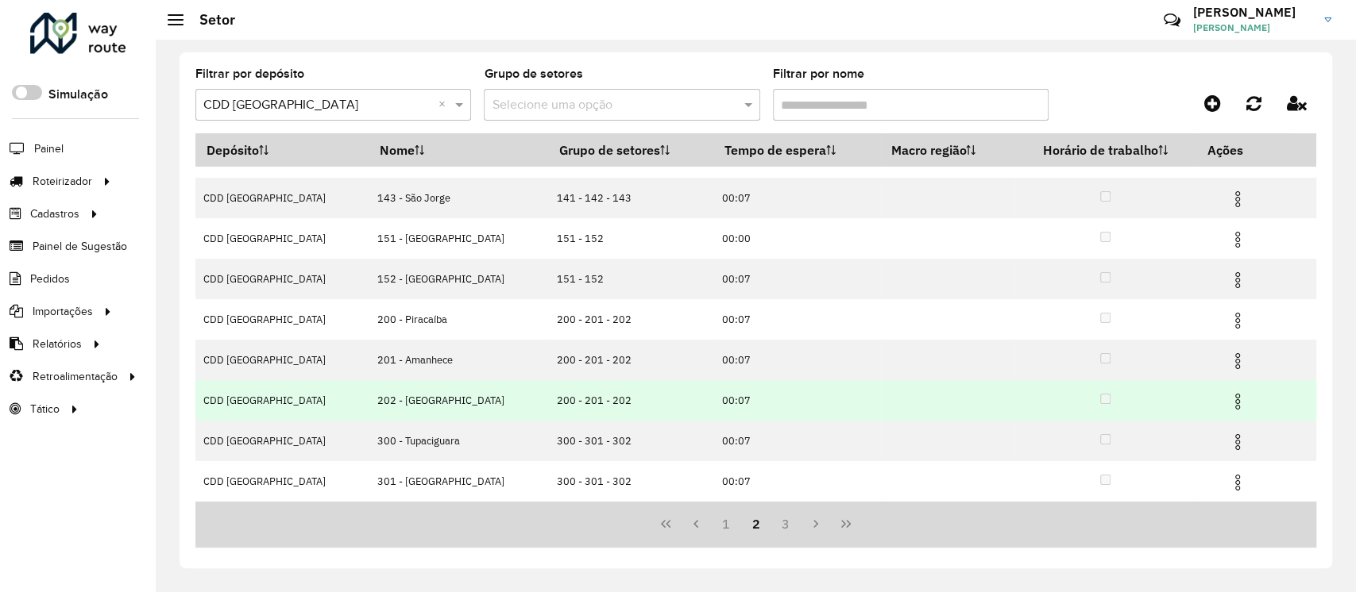
click at [1228, 402] on img at bounding box center [1237, 401] width 19 height 19
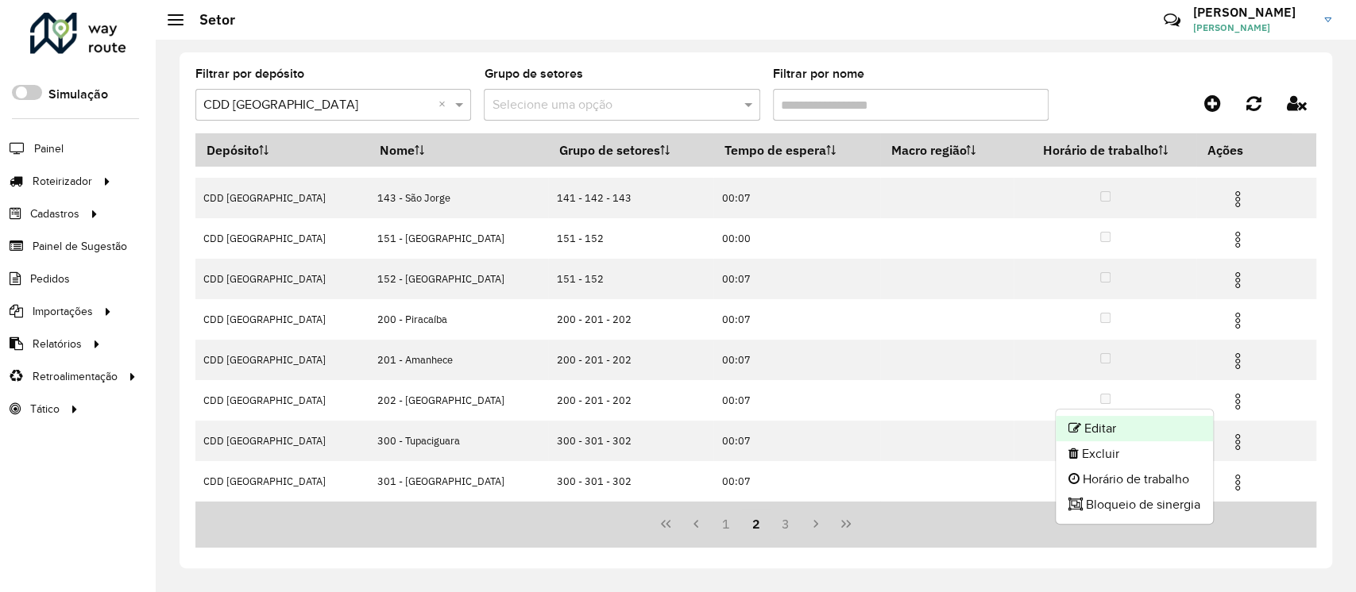
click at [1117, 429] on li "Editar" at bounding box center [1133, 428] width 157 height 25
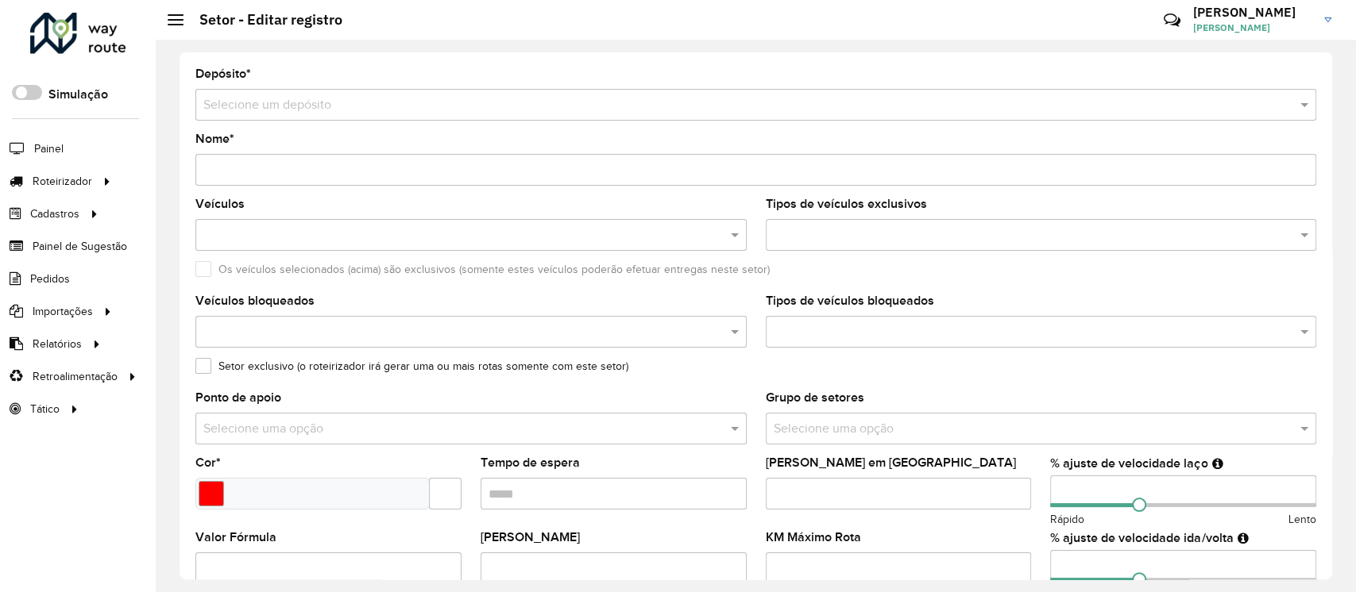
type input "**********"
type input "*******"
type input "*****"
type input "**"
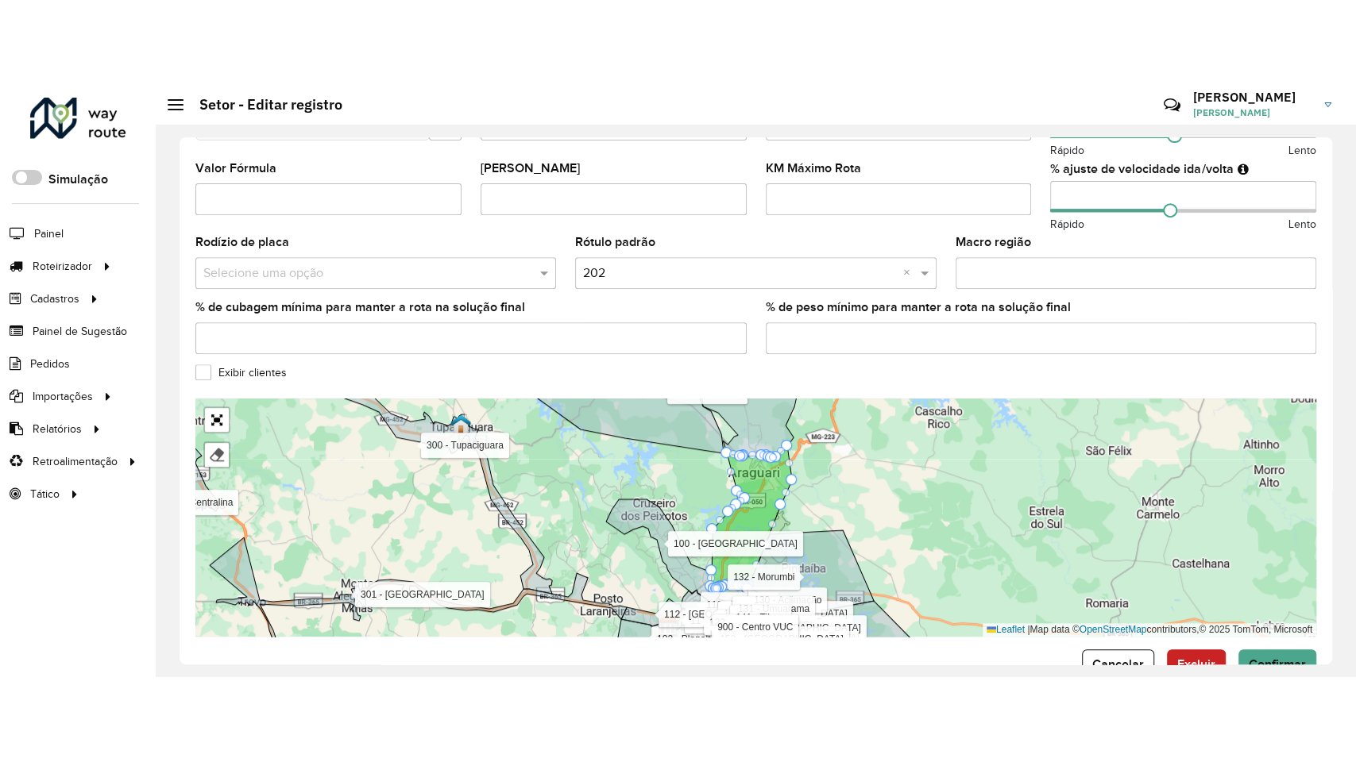
scroll to position [498, 0]
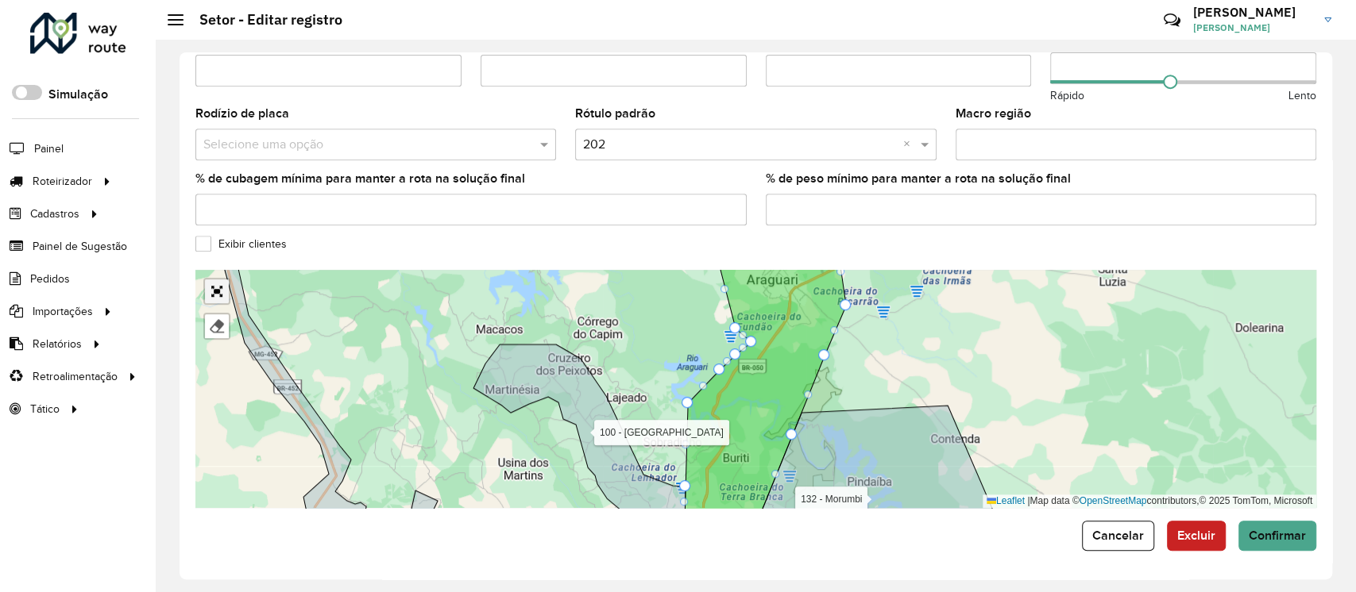
click at [216, 294] on link "Abrir mapa em tela cheia" at bounding box center [217, 292] width 24 height 24
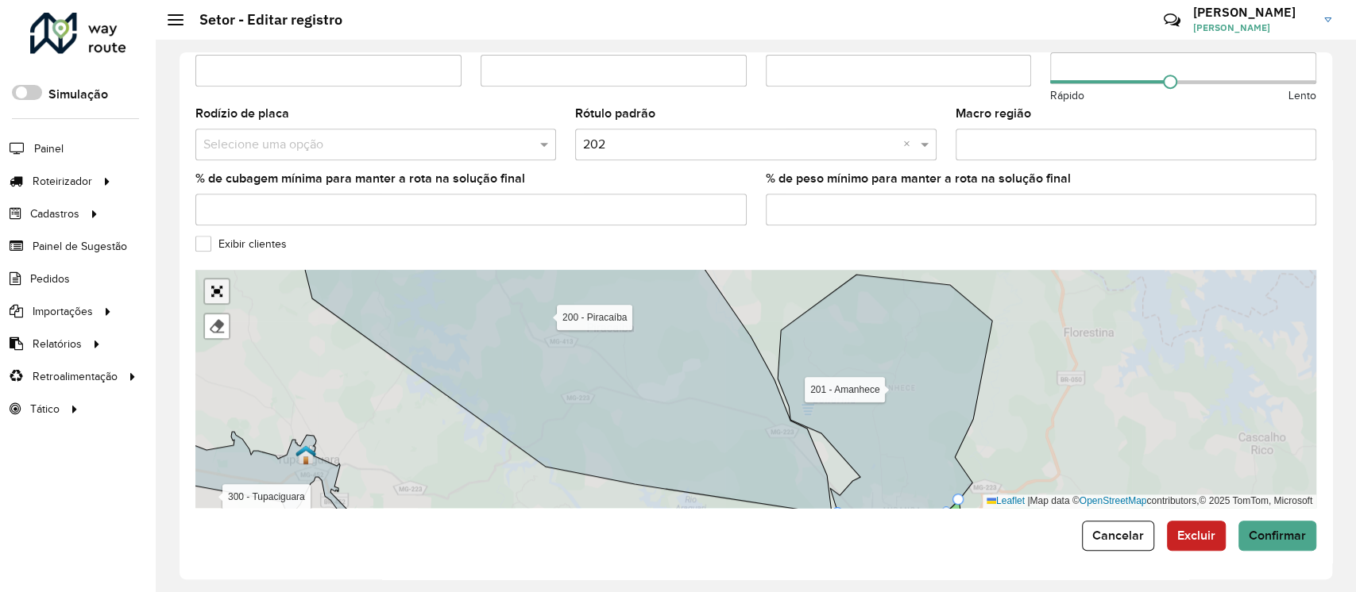
scroll to position [77, 0]
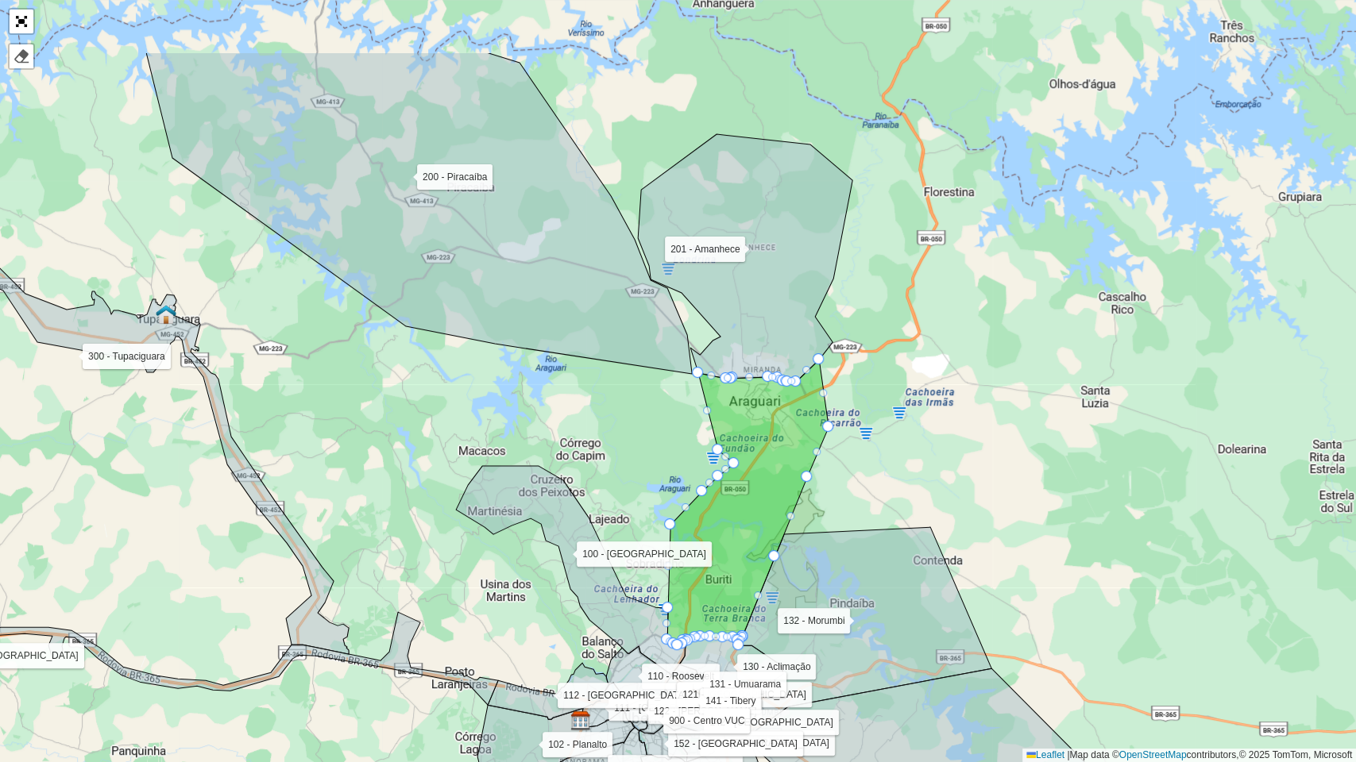
drag, startPoint x: 861, startPoint y: 264, endPoint x: 909, endPoint y: 455, distance: 196.5
click at [909, 453] on div "100 - Minas Gerais 101 - Morada Nova 102 - Planalto 104 - Jardim Holanda 110 - …" at bounding box center [678, 381] width 1356 height 762
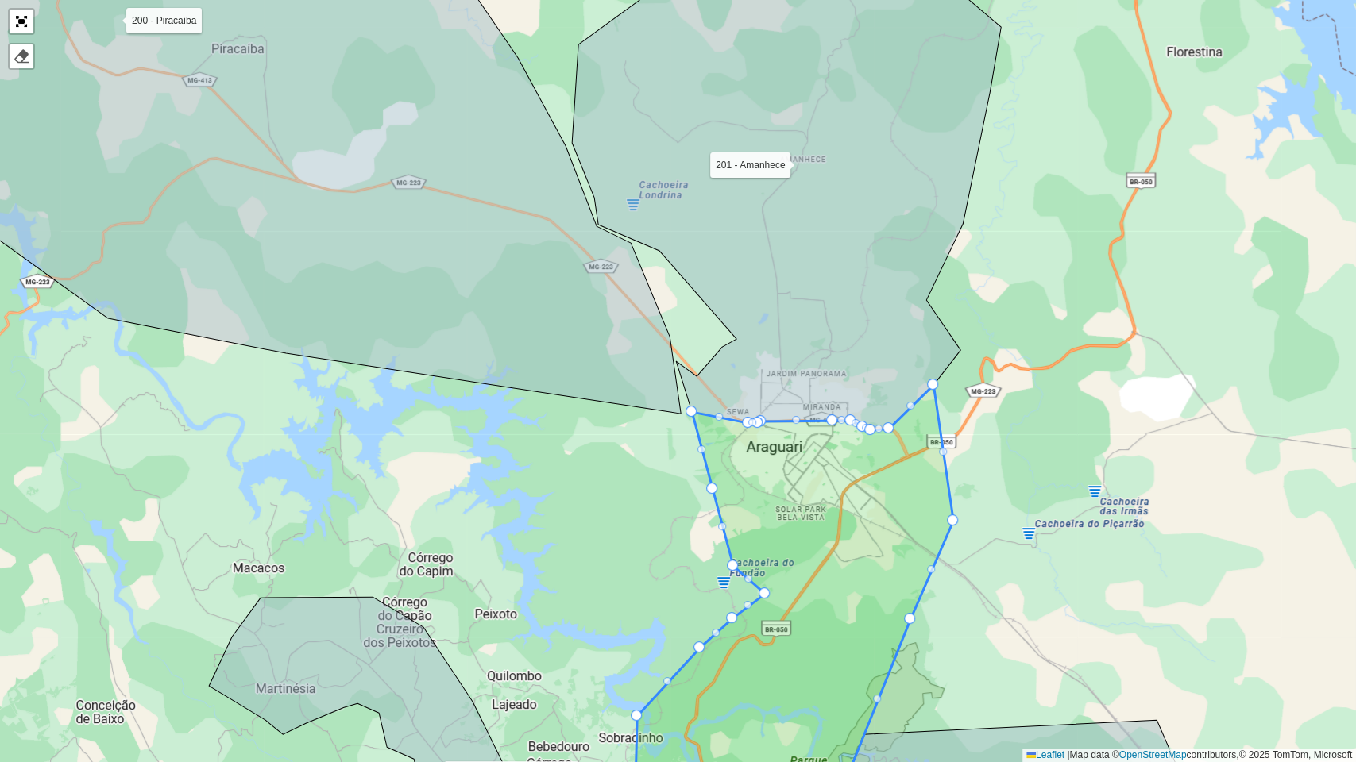
drag, startPoint x: 713, startPoint y: 489, endPoint x: 654, endPoint y: 494, distance: 59.0
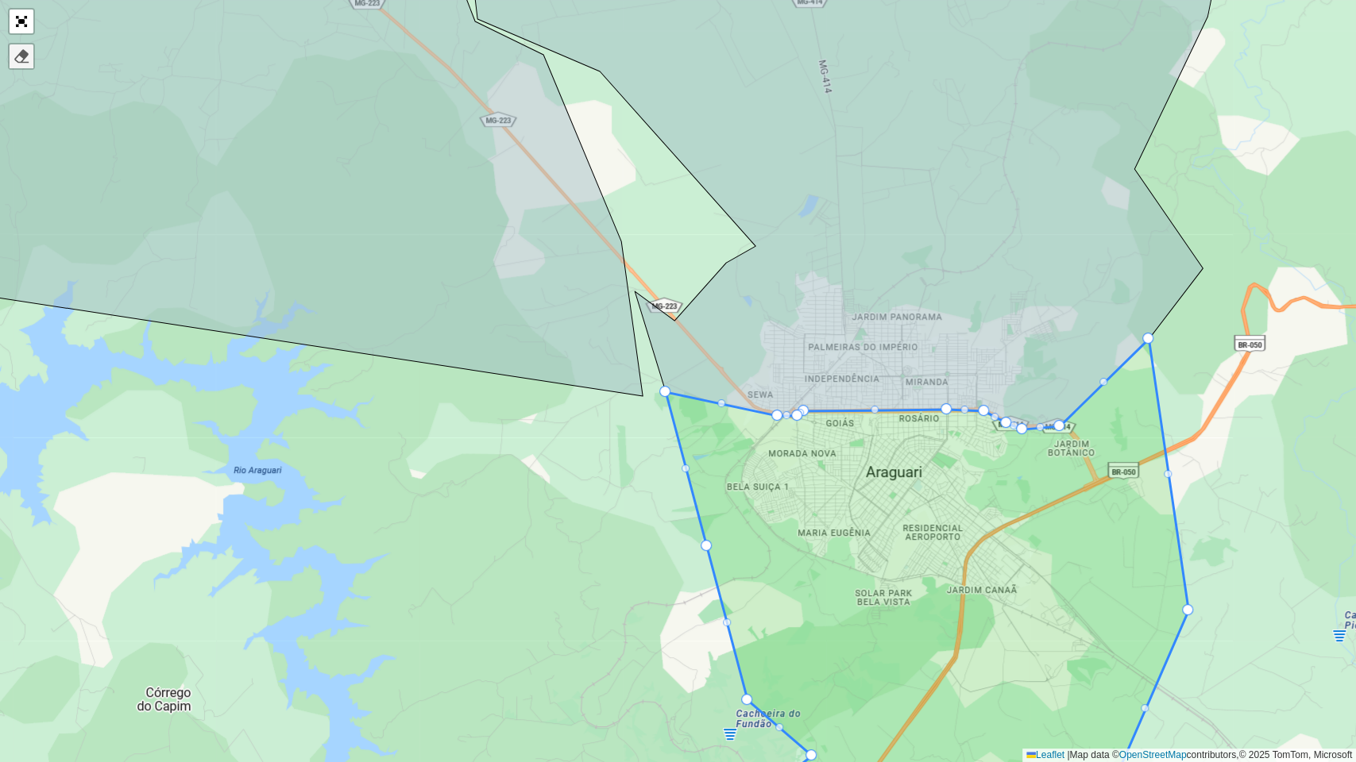
click at [17, 59] on div at bounding box center [22, 56] width 16 height 16
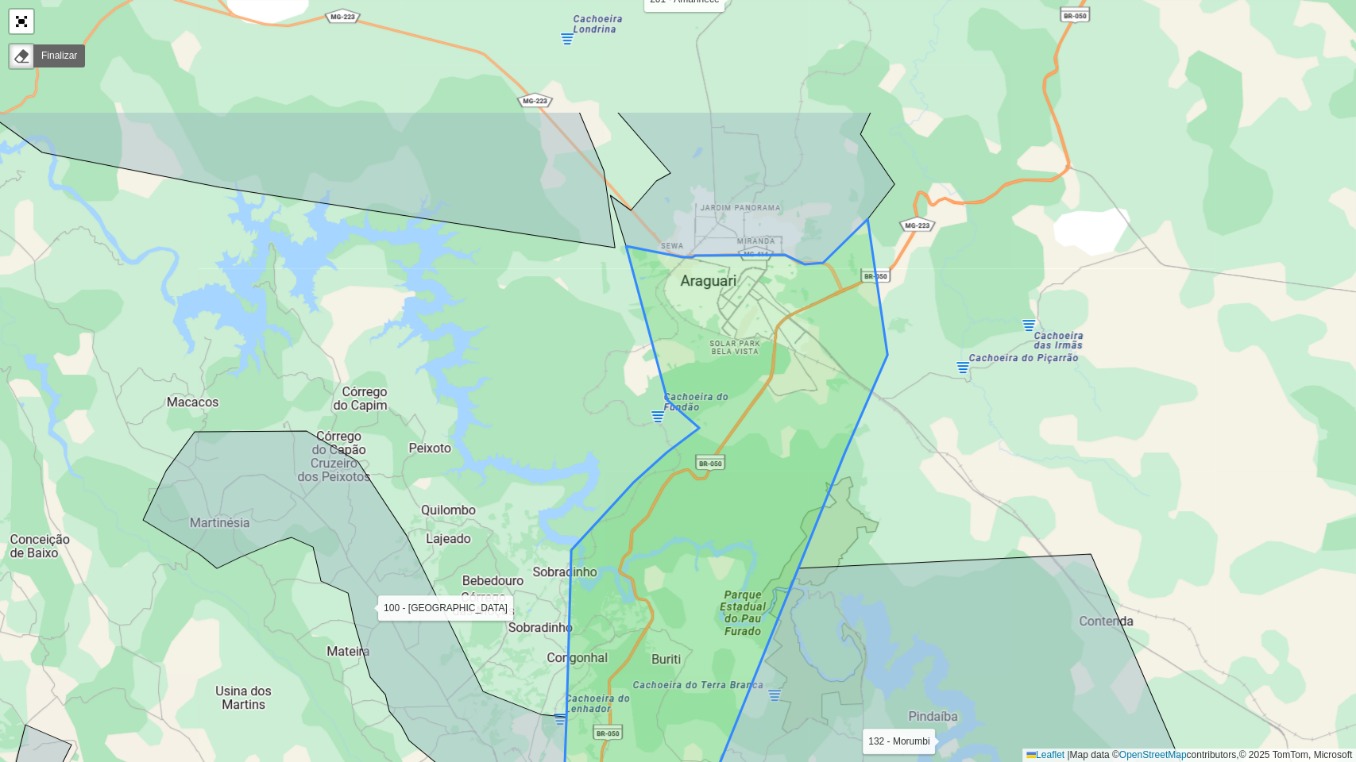
drag, startPoint x: 724, startPoint y: 276, endPoint x: 741, endPoint y: 457, distance: 181.1
click at [741, 465] on icon at bounding box center [725, 505] width 323 height 572
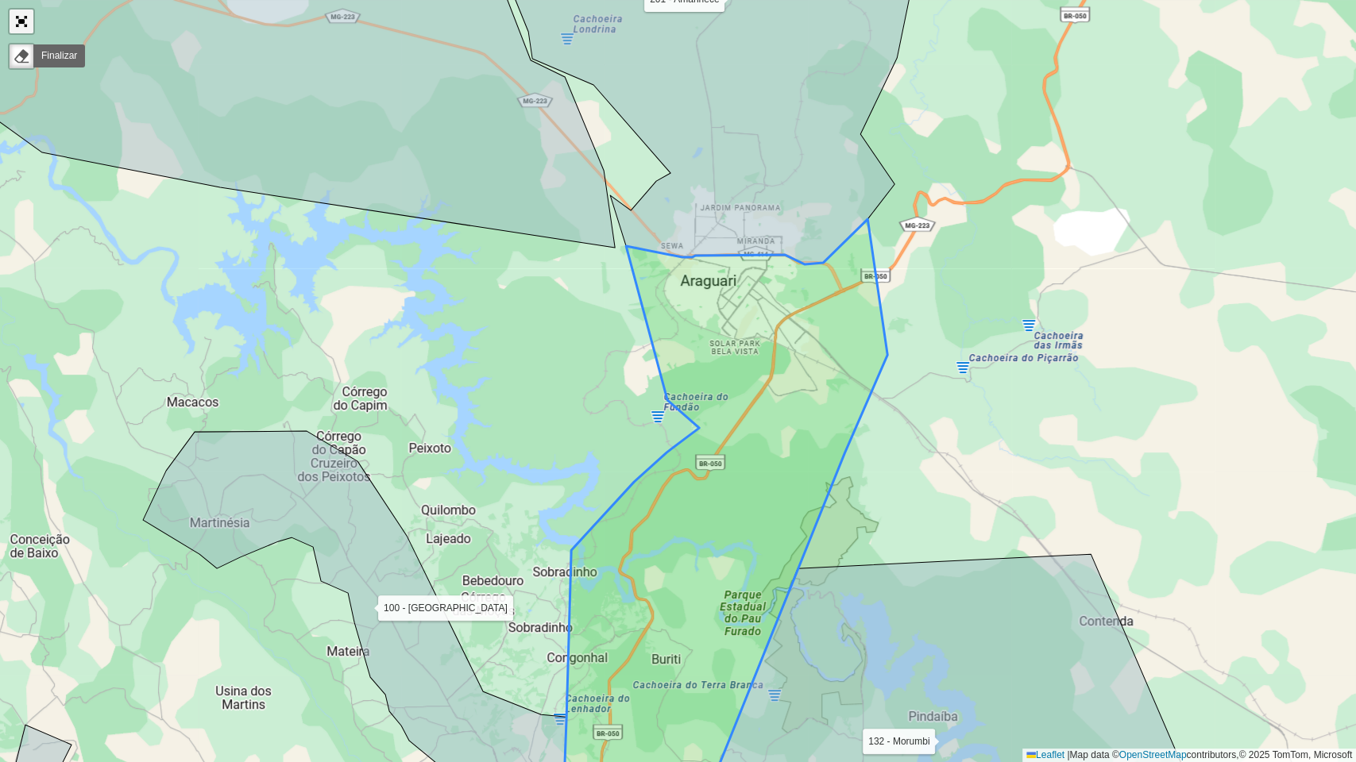
click at [19, 16] on link "Abrir mapa em tela cheia" at bounding box center [22, 22] width 24 height 24
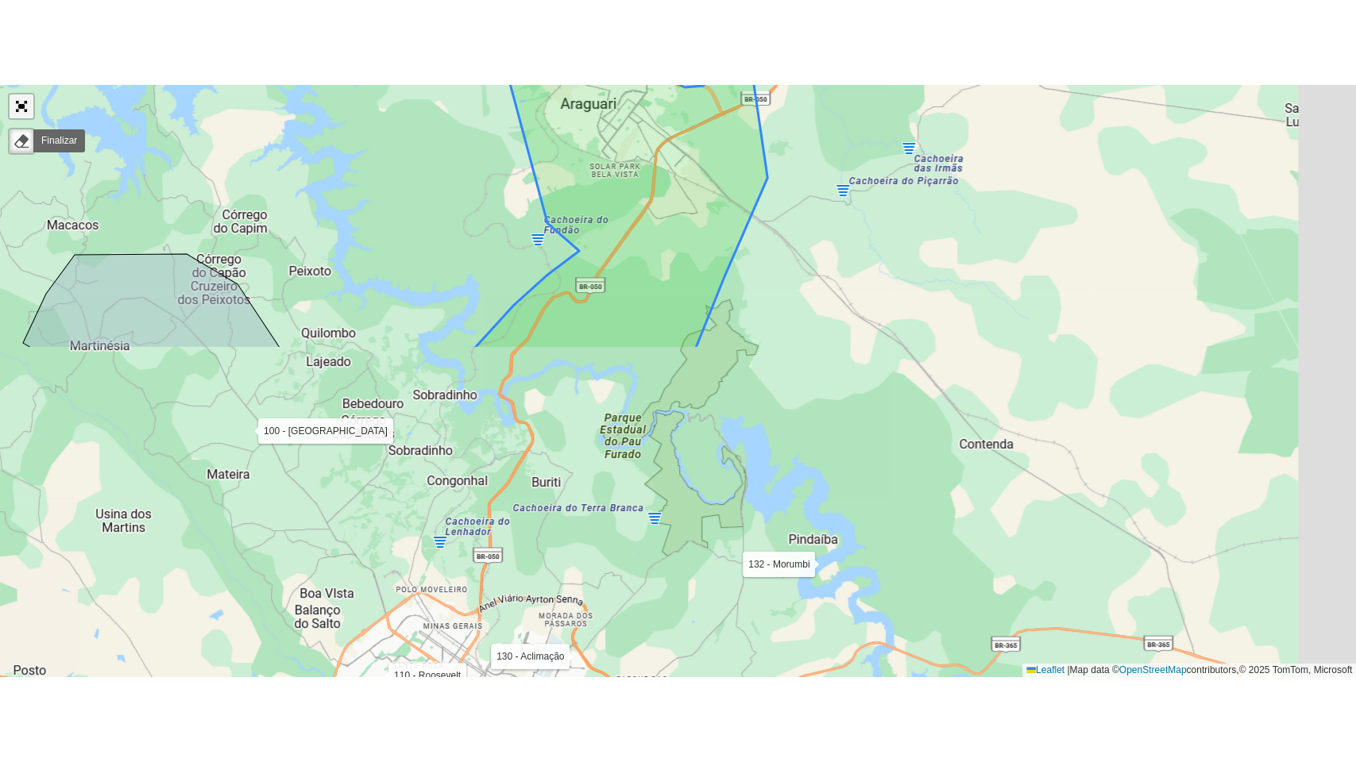
scroll to position [430, 0]
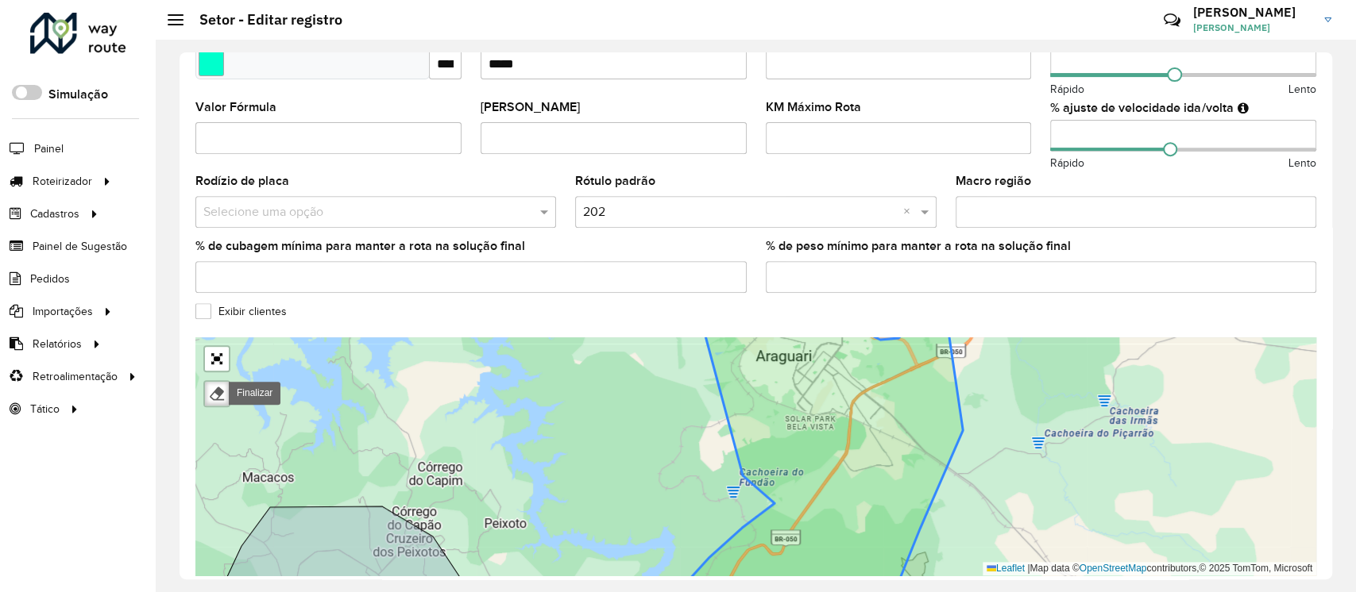
click at [813, 416] on icon at bounding box center [816, 456] width 294 height 291
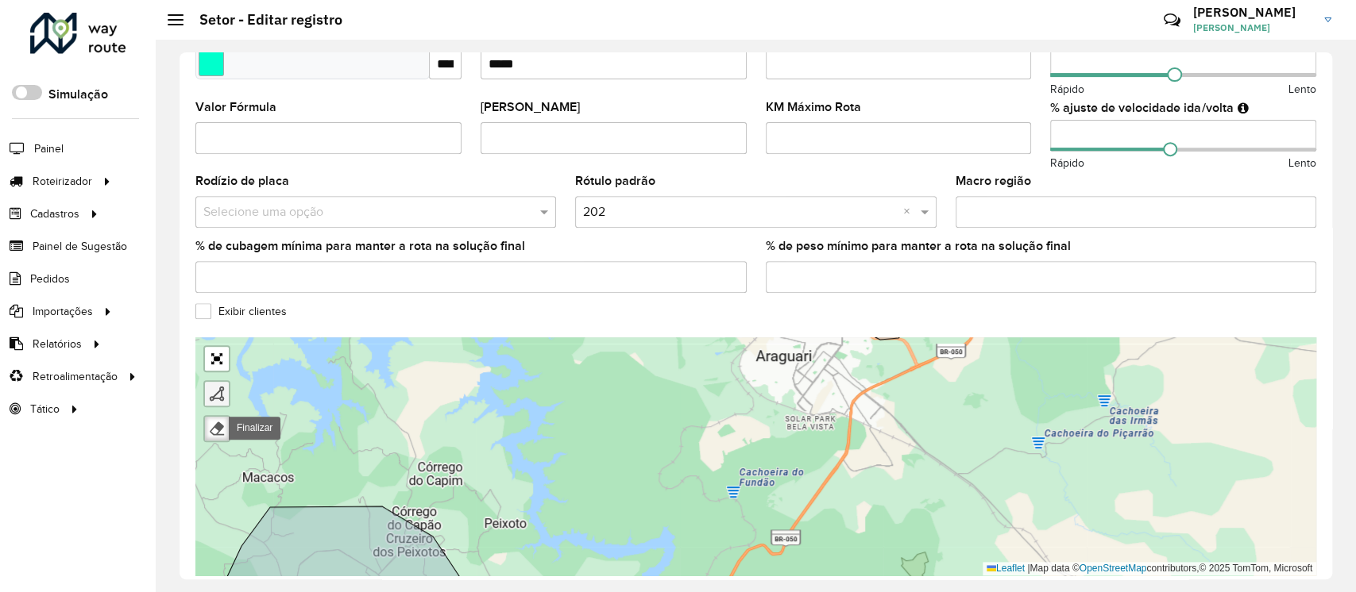
click at [215, 402] on link at bounding box center [217, 394] width 24 height 24
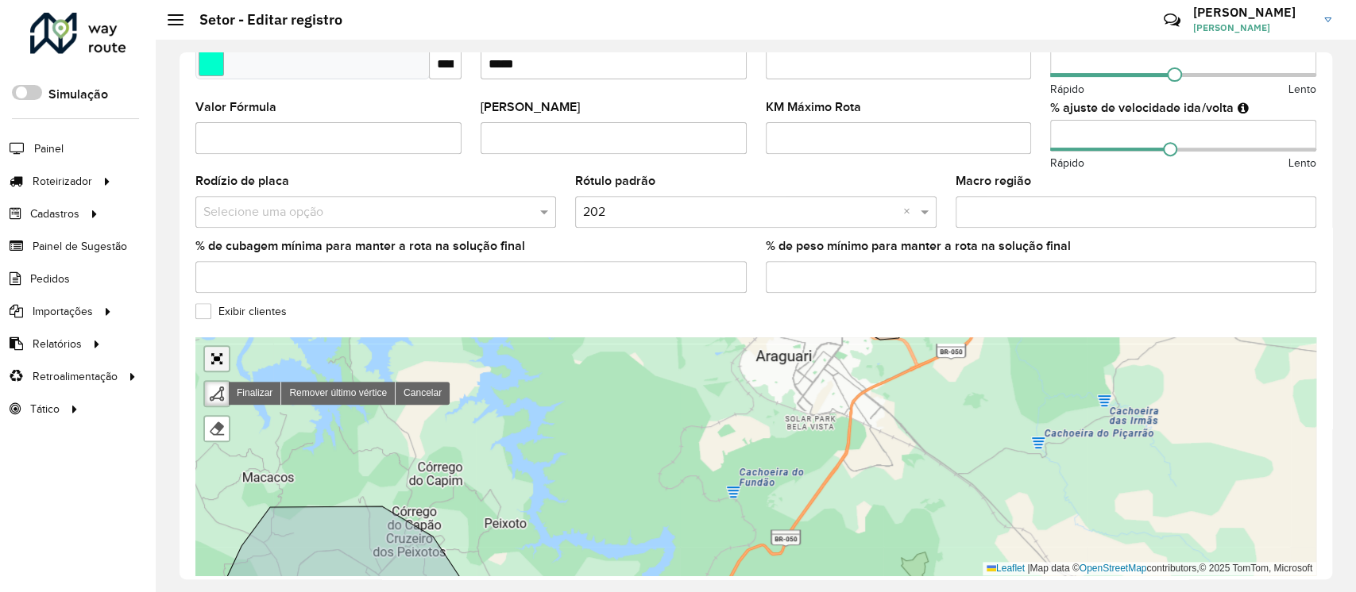
click at [222, 361] on link "Abrir mapa em tela cheia" at bounding box center [217, 359] width 24 height 24
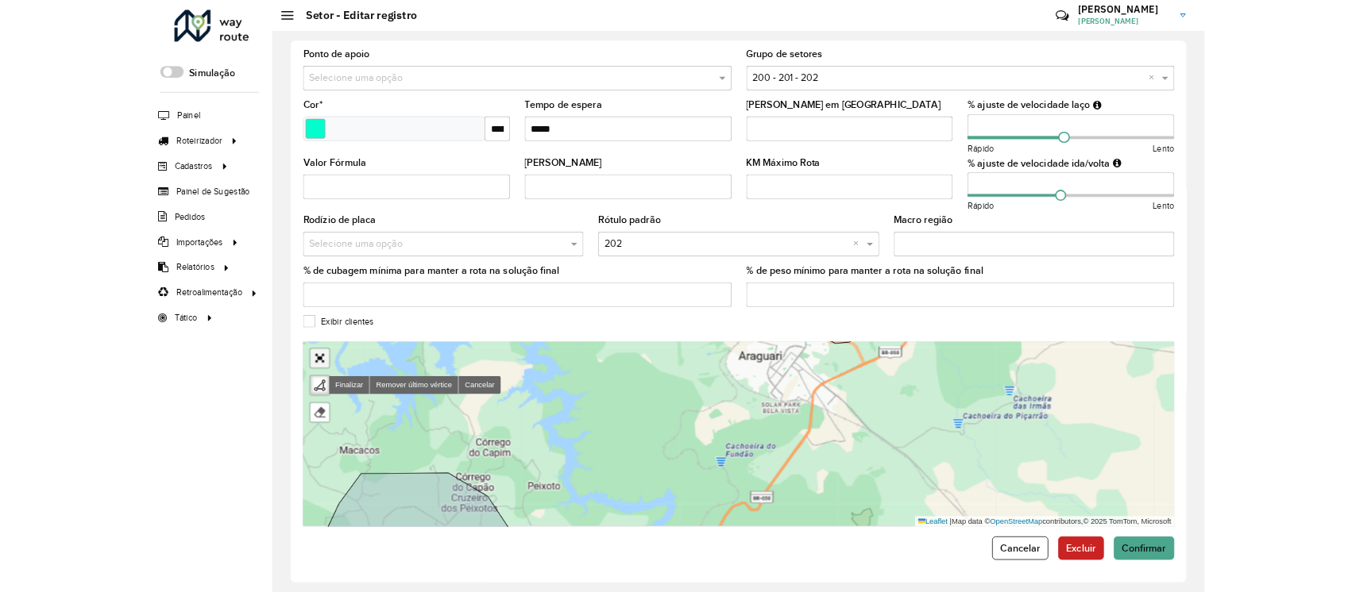
scroll to position [77, 0]
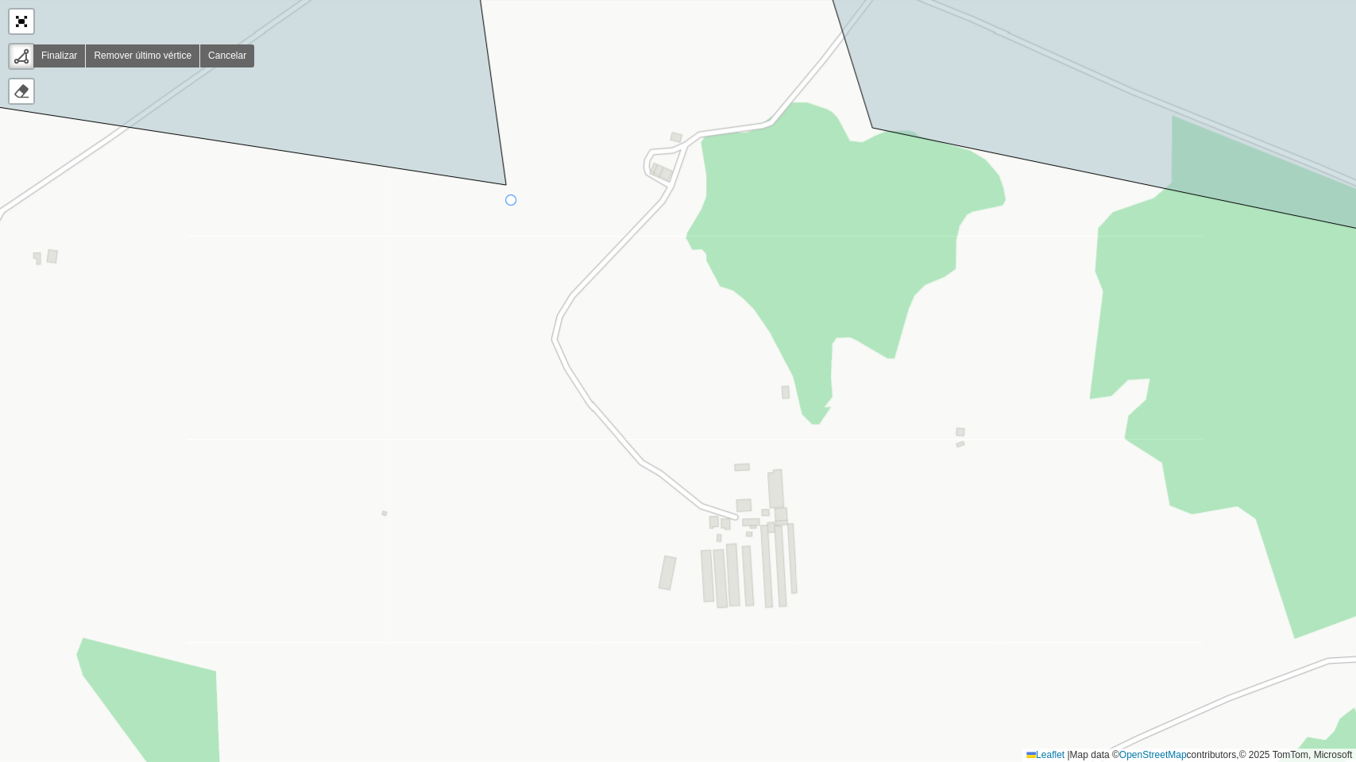
click at [511, 201] on div "100 - Minas Gerais 101 - Morada Nova 102 - Planalto 104 - Jardim Holanda 110 - …" at bounding box center [678, 381] width 1356 height 762
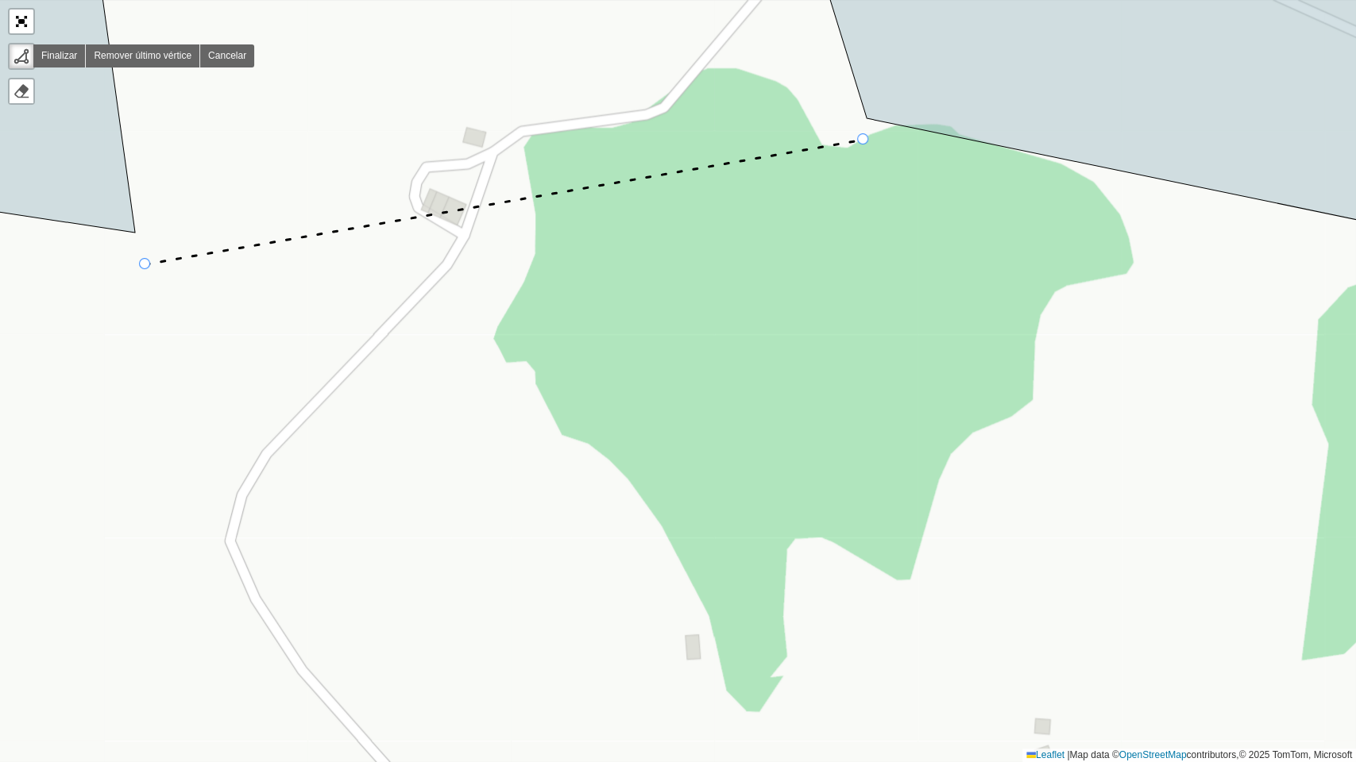
click at [863, 140] on div "100 - Minas Gerais 101 - Morada Nova 102 - Planalto 104 - Jardim Holanda 110 - …" at bounding box center [678, 381] width 1356 height 762
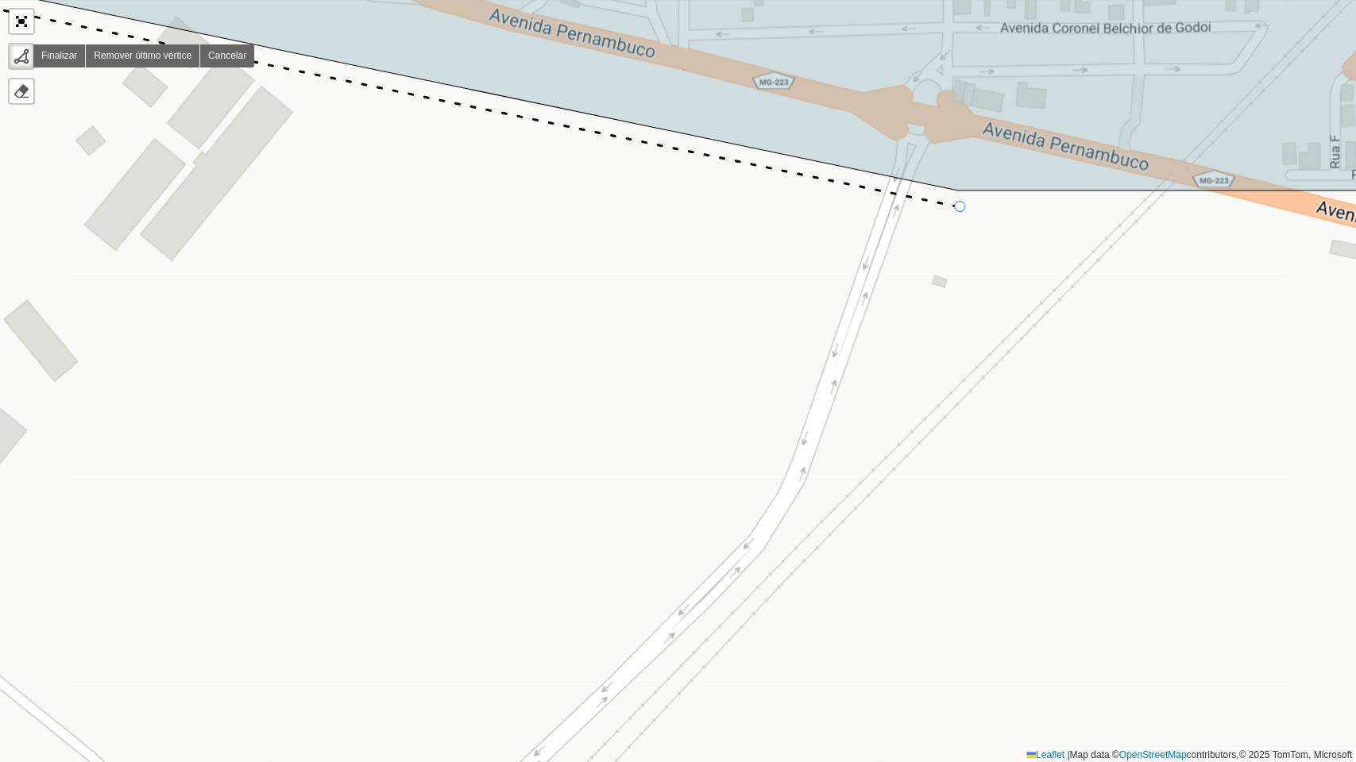
click at [960, 207] on div "100 - Minas Gerais 101 - Morada Nova 102 - Planalto 104 - Jardim Holanda 110 - …" at bounding box center [678, 381] width 1356 height 762
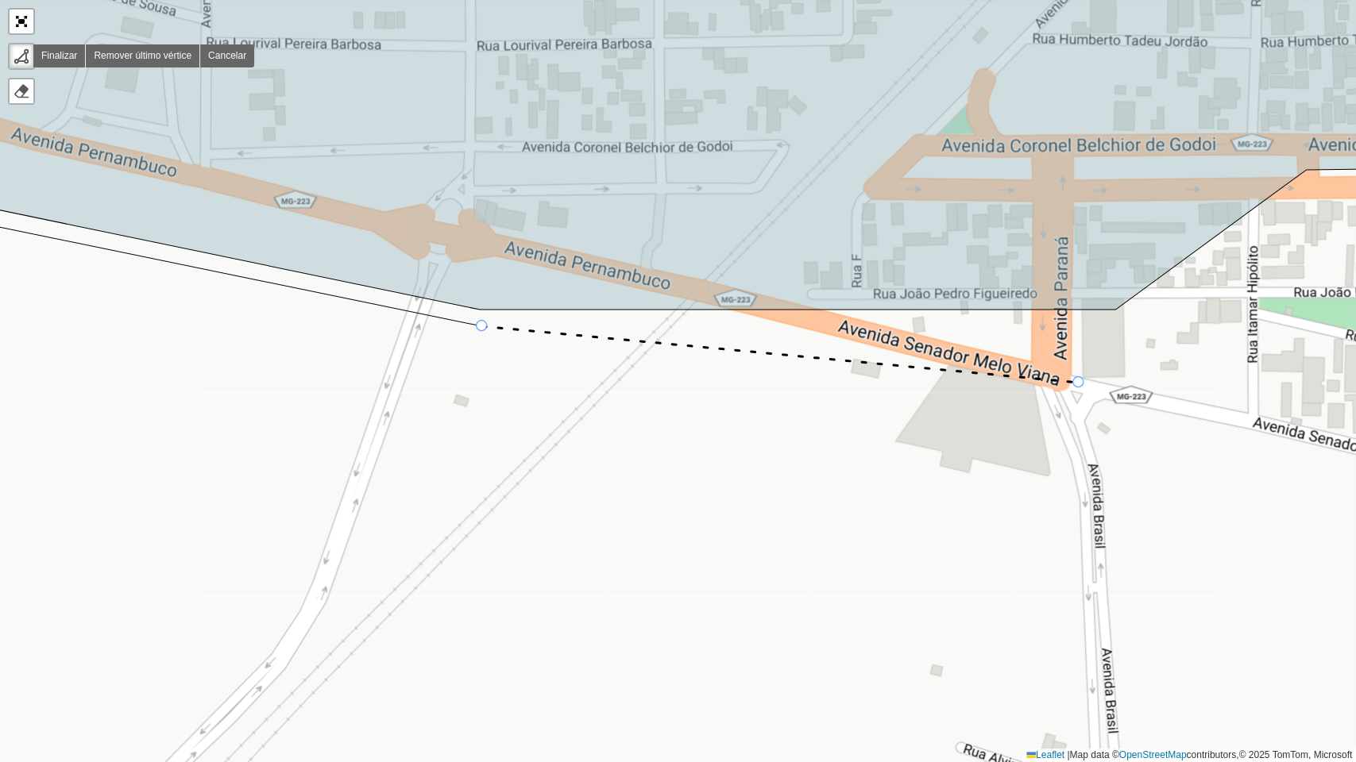
click at [1078, 384] on div "100 - Minas Gerais 101 - Morada Nova 102 - Planalto 104 - Jardim Holanda 110 - …" at bounding box center [678, 381] width 1356 height 762
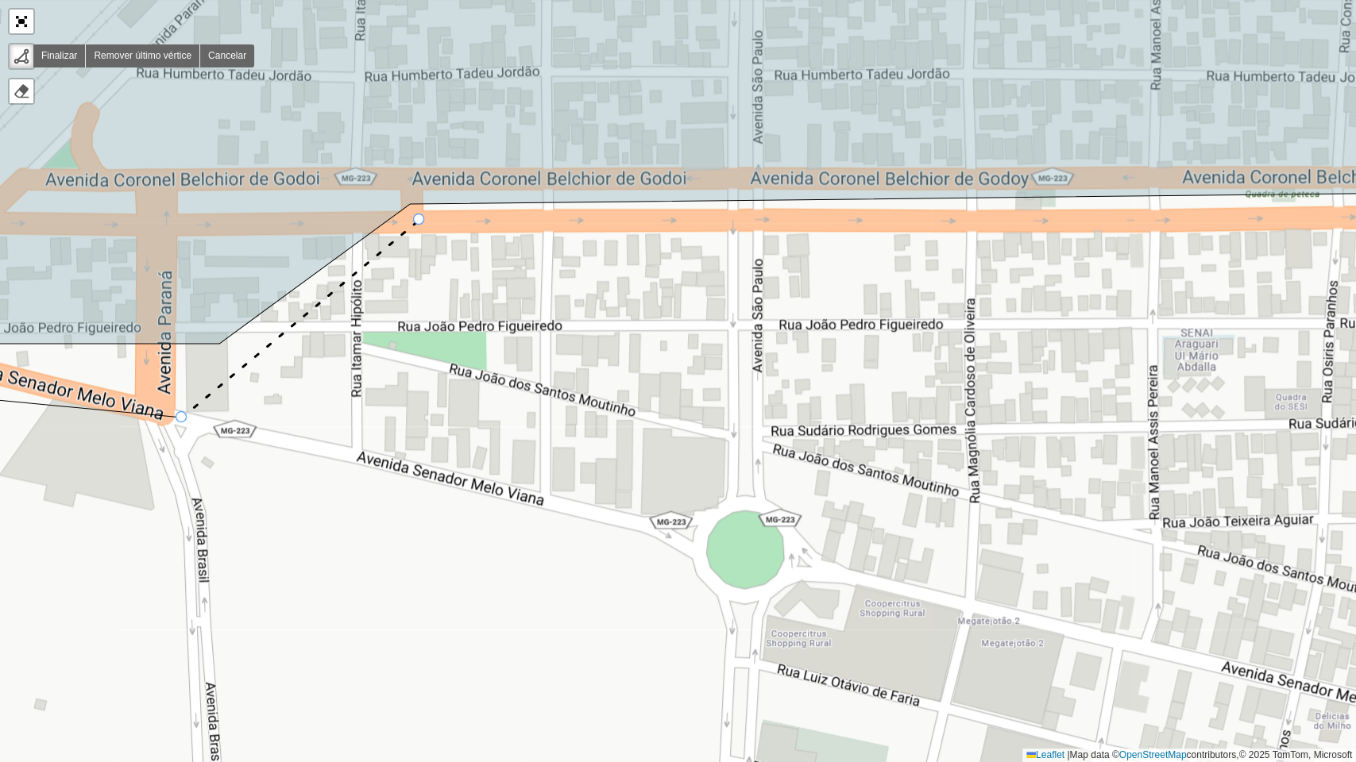
click at [419, 220] on div "100 - Minas Gerais 101 - Morada Nova 102 - Planalto 104 - Jardim Holanda 110 - …" at bounding box center [678, 381] width 1356 height 762
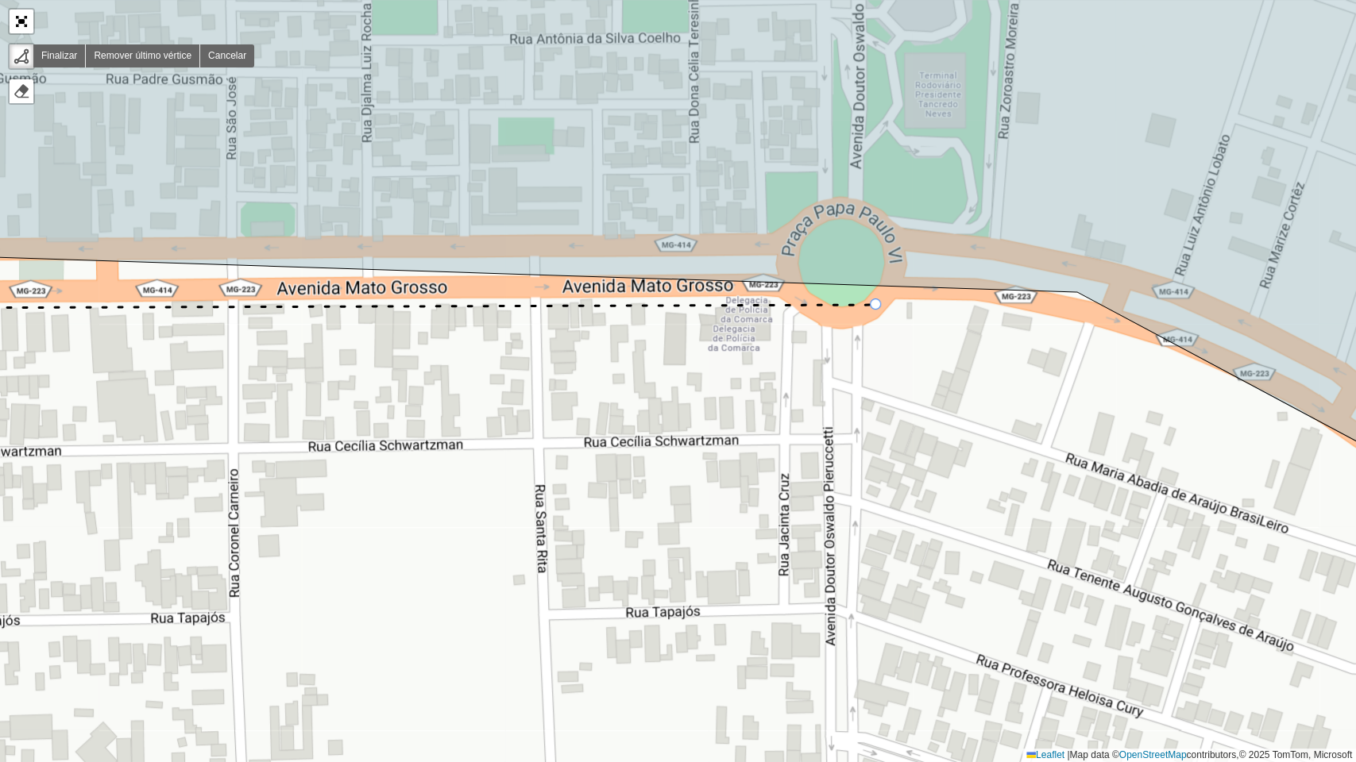
click at [876, 305] on div "100 - Minas Gerais 101 - Morada Nova 102 - Planalto 104 - Jardim Holanda 110 - …" at bounding box center [678, 381] width 1356 height 762
click at [1075, 311] on div "100 - Minas Gerais 101 - Morada Nova 102 - Planalto 104 - Jardim Holanda 110 - …" at bounding box center [678, 381] width 1356 height 762
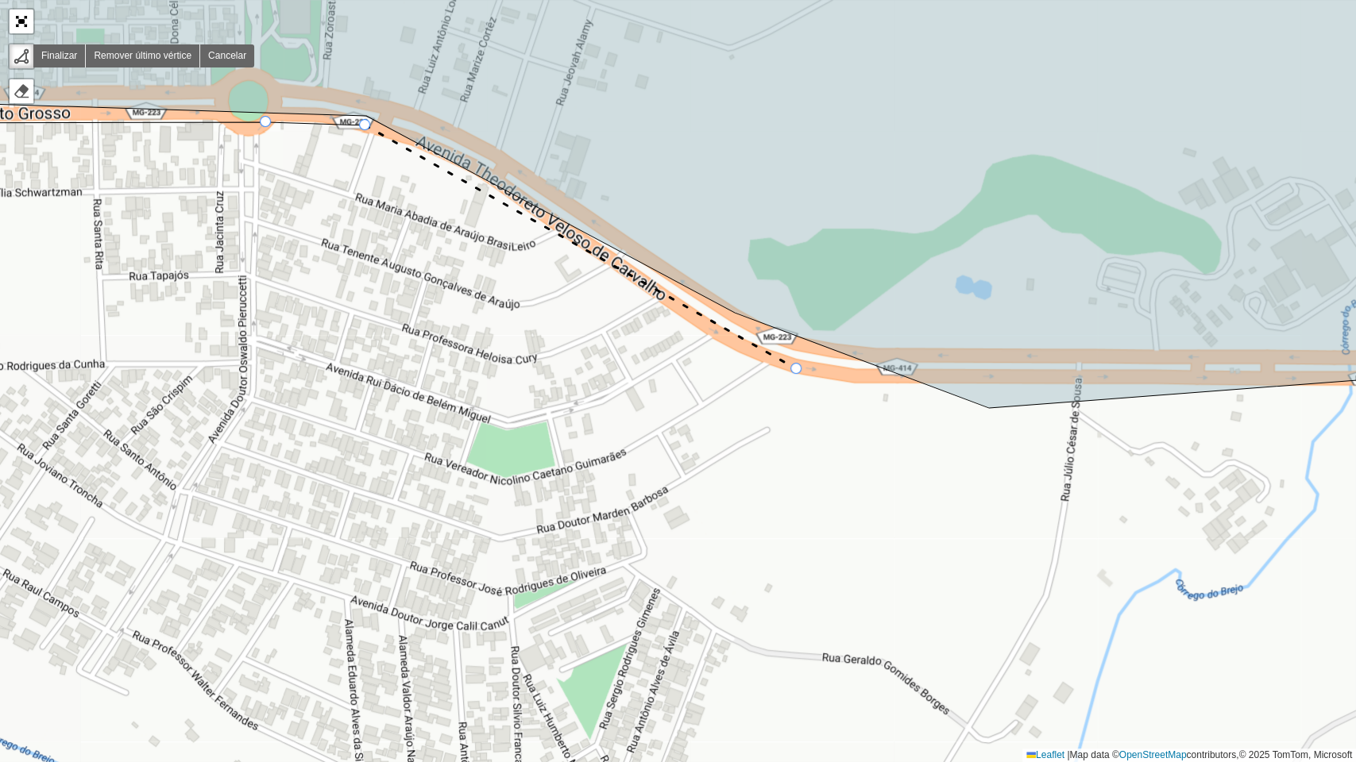
click at [797, 369] on icon at bounding box center [580, 247] width 431 height 244
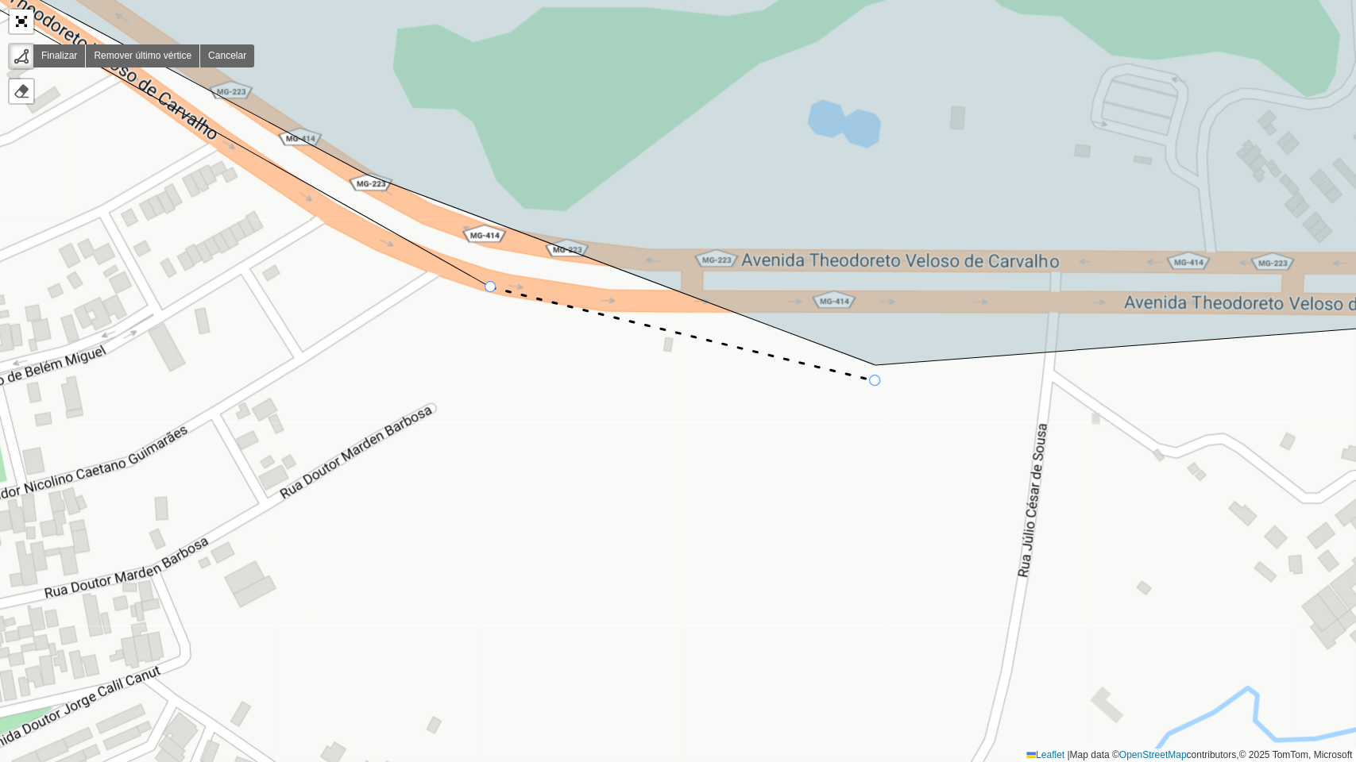
click at [875, 381] on div "100 - Minas Gerais 101 - Morada Nova 102 - Planalto 104 - Jardim Holanda 110 - …" at bounding box center [678, 381] width 1356 height 762
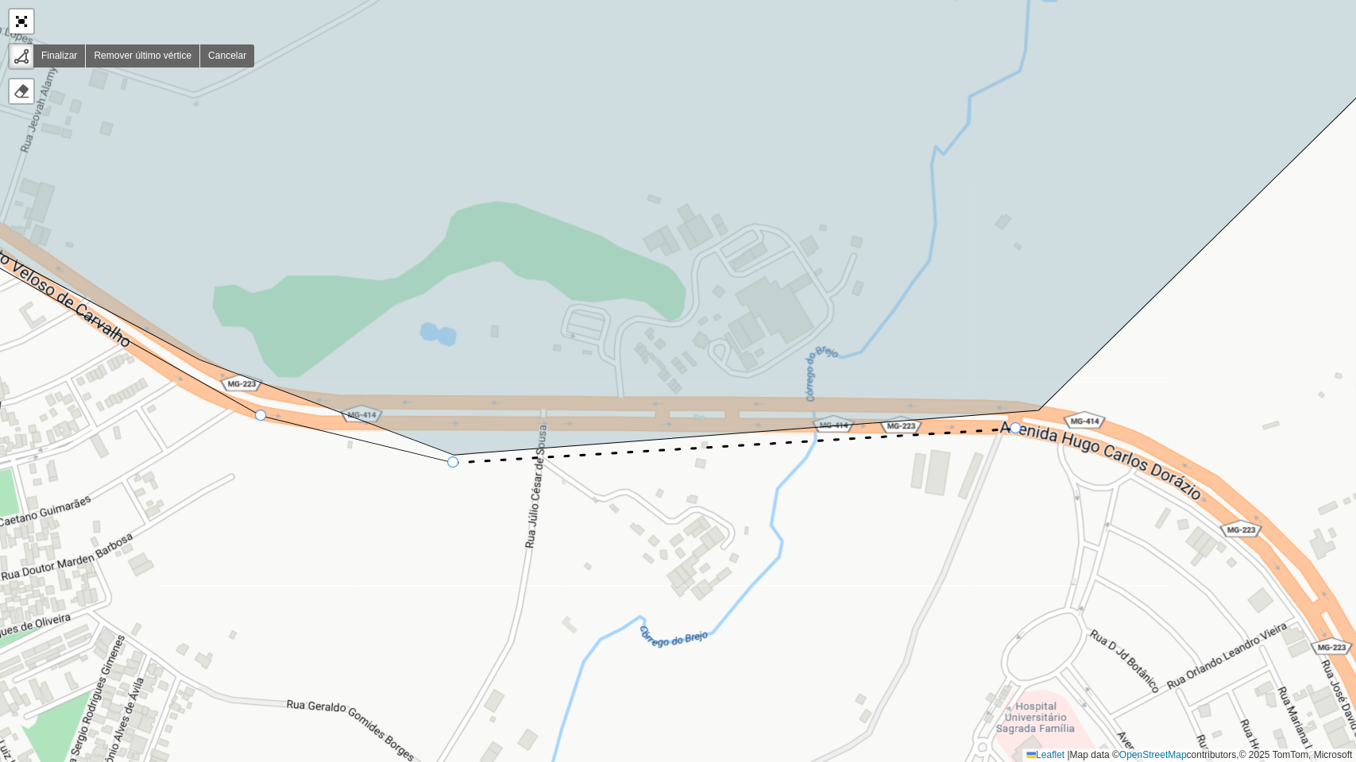
click at [1016, 429] on div "100 - Minas Gerais 101 - Morada Nova 102 - Planalto 104 - Jardim Holanda 110 - …" at bounding box center [678, 381] width 1356 height 762
click at [1097, 451] on div "100 - Minas Gerais 101 - Morada Nova 102 - Planalto 104 - Jardim Holanda 110 - …" at bounding box center [678, 381] width 1356 height 762
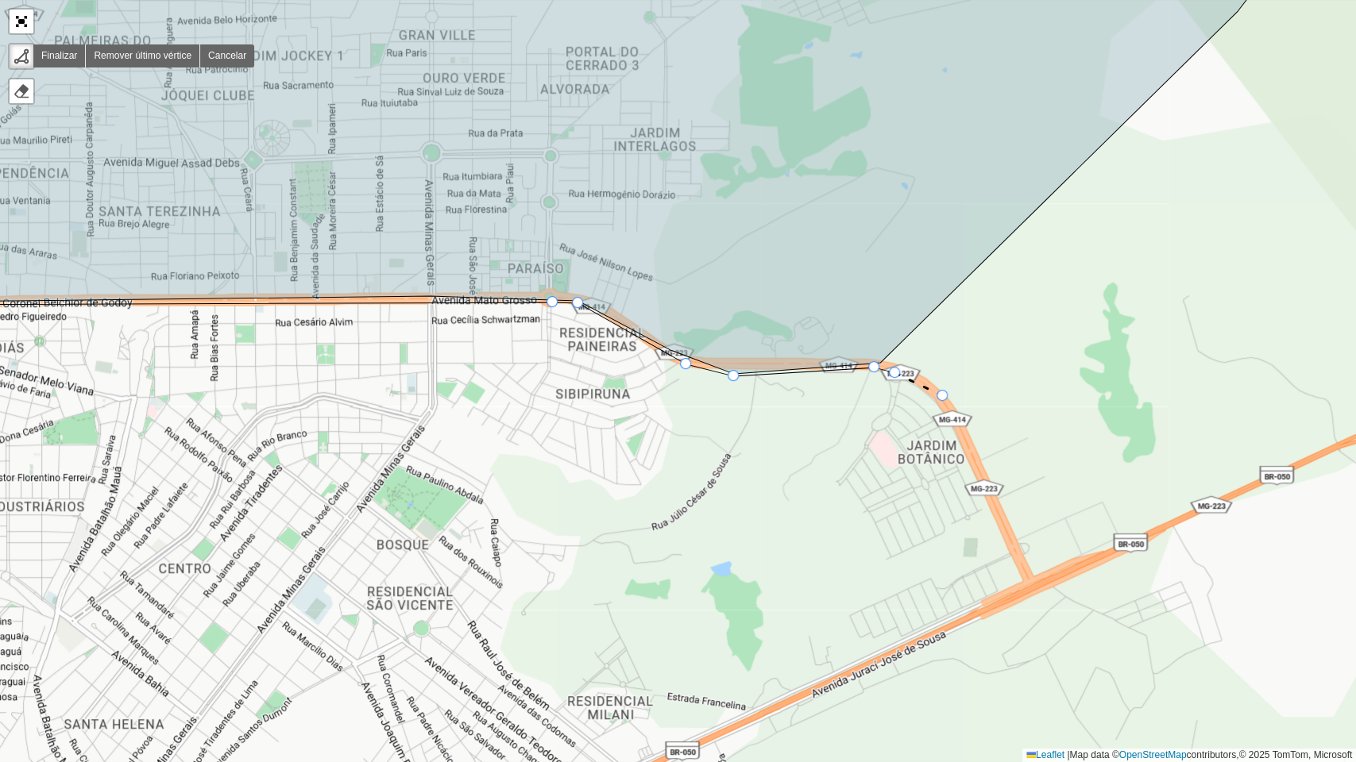
click at [943, 396] on div "100 - Minas Gerais 101 - Morada Nova 102 - Planalto 104 - Jardim Holanda 110 - …" at bounding box center [678, 381] width 1356 height 762
click at [1036, 588] on div "100 - Minas Gerais 101 - Morada Nova 102 - Planalto 104 - Jardim Holanda 110 - …" at bounding box center [678, 381] width 1356 height 762
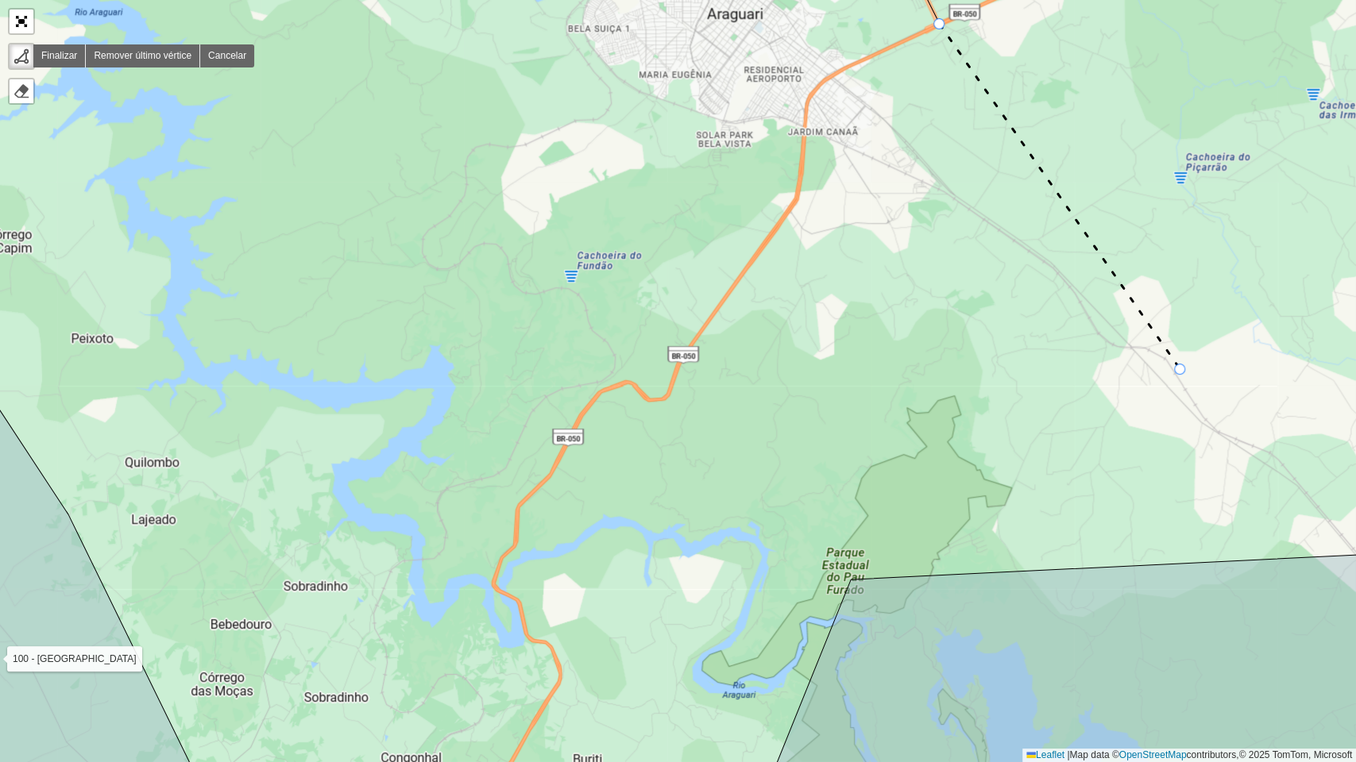
click at [1180, 370] on div "100 - Minas Gerais 101 - Morada Nova 102 - Planalto 104 - Jardim Holanda 110 - …" at bounding box center [678, 381] width 1356 height 762
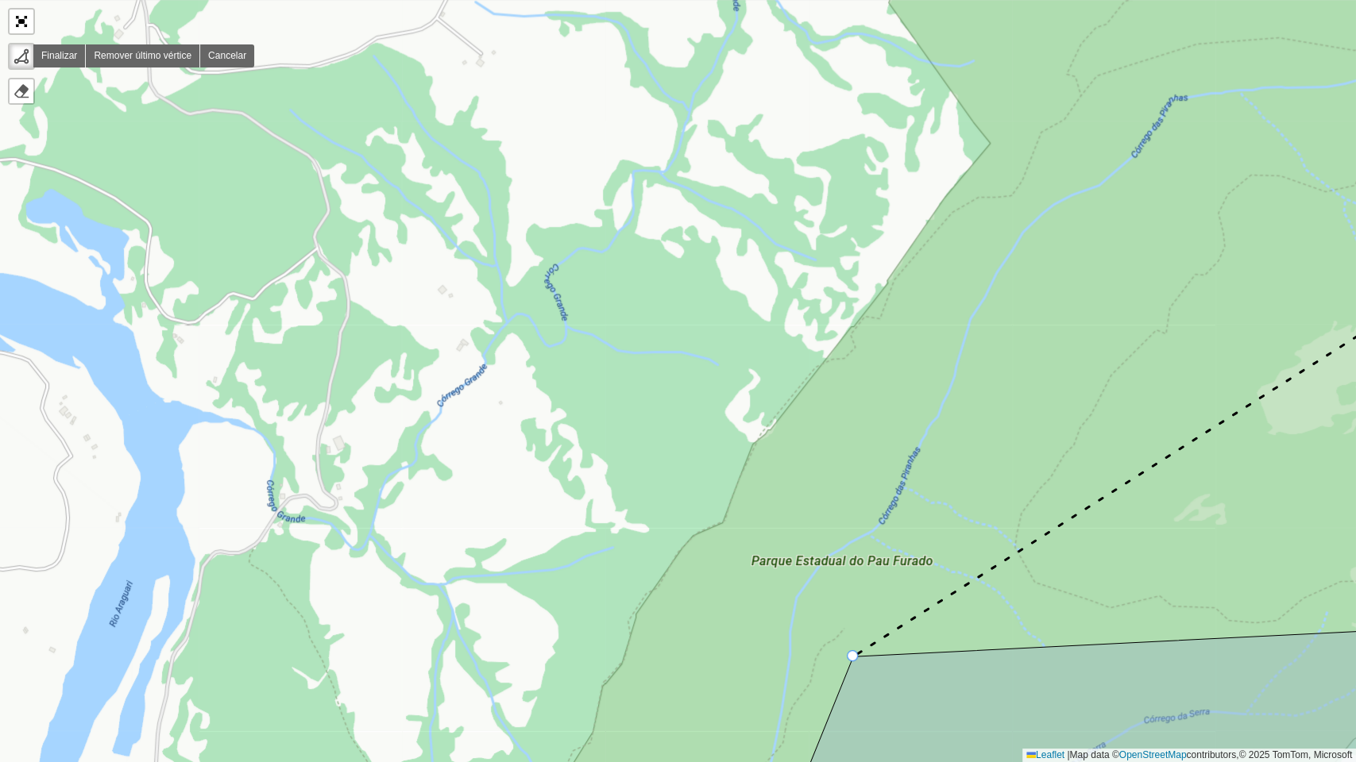
click at [841, 592] on div "100 - Minas Gerais 101 - Morada Nova 102 - Planalto 104 - Jardim Holanda 110 - …" at bounding box center [678, 381] width 1356 height 762
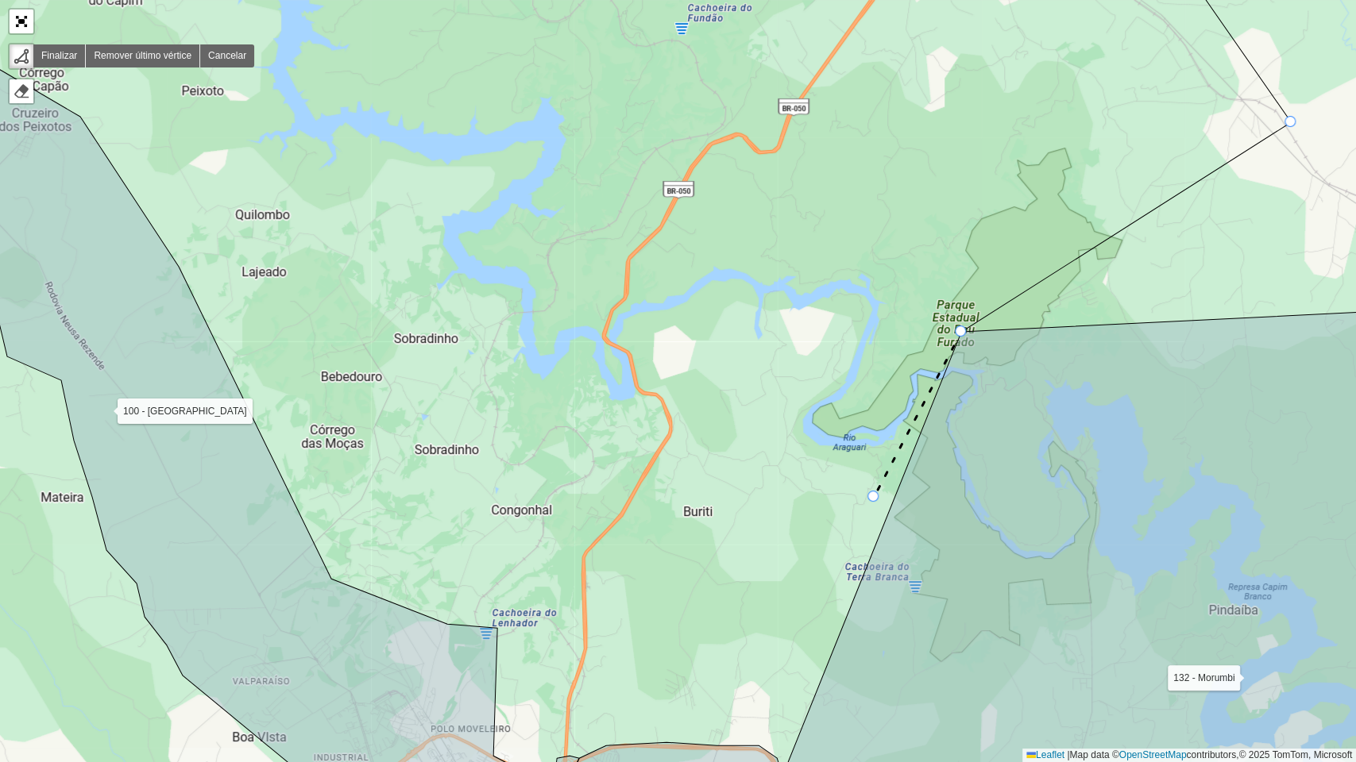
click at [874, 497] on div "100 - Minas Gerais 101 - Morada Nova 102 - Planalto 104 - Jardim Holanda 110 - …" at bounding box center [678, 381] width 1356 height 762
click at [781, 592] on div "100 - Minas Gerais 101 - Morada Nova 102 - Planalto 104 - Jardim Holanda 110 - …" at bounding box center [678, 381] width 1356 height 762
click at [519, 592] on div "100 - Minas Gerais 101 - Morada Nova 102 - Planalto 104 - Jardim Holanda 110 - …" at bounding box center [678, 381] width 1356 height 762
click at [520, 592] on div "100 - Minas Gerais 101 - Morada Nova 102 - Planalto 104 - Jardim Holanda 110 - …" at bounding box center [678, 381] width 1356 height 762
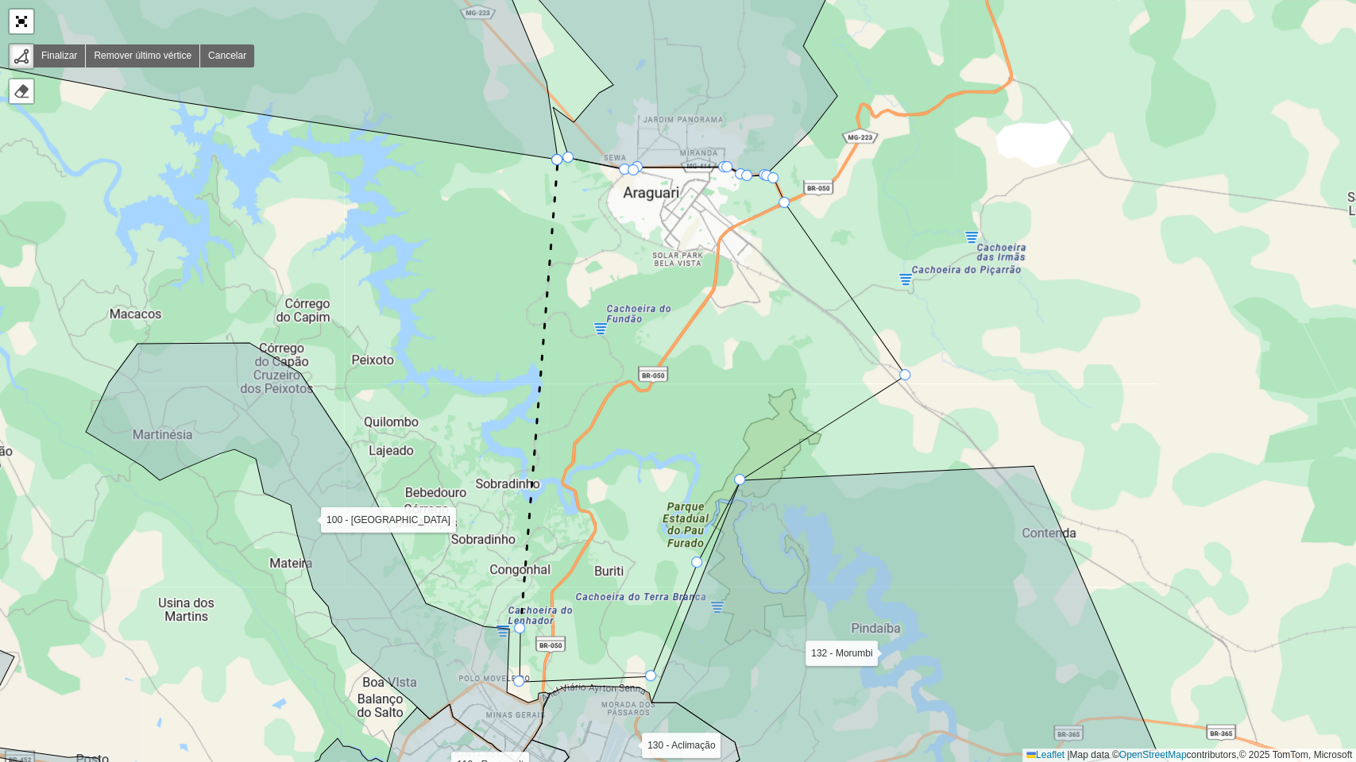
click at [551, 171] on div "100 - Minas Gerais 101 - Morada Nova 102 - Planalto 104 - Jardim Holanda 110 - …" at bounding box center [678, 381] width 1356 height 762
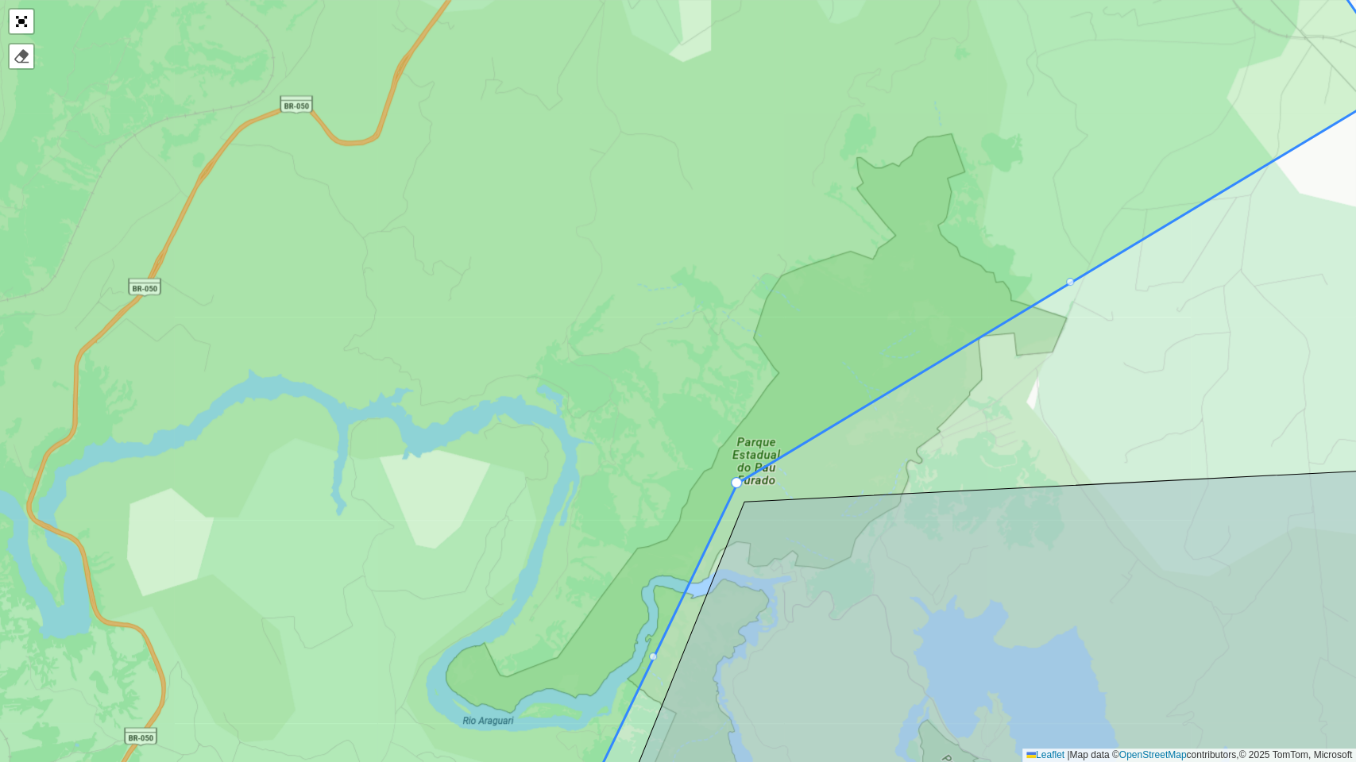
drag, startPoint x: 744, startPoint y: 504, endPoint x: 737, endPoint y: 485, distance: 19.6
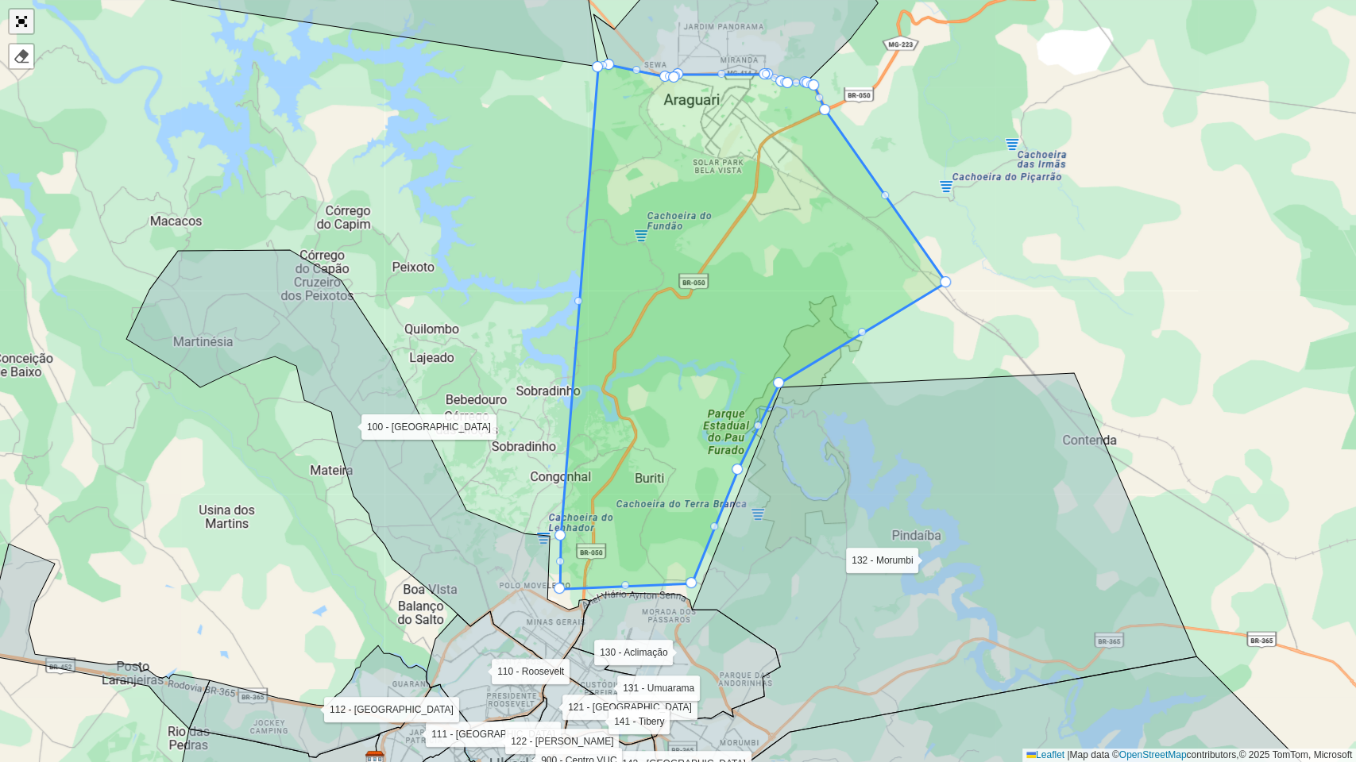
click at [21, 26] on link "Abrir mapa em tela cheia" at bounding box center [22, 22] width 24 height 24
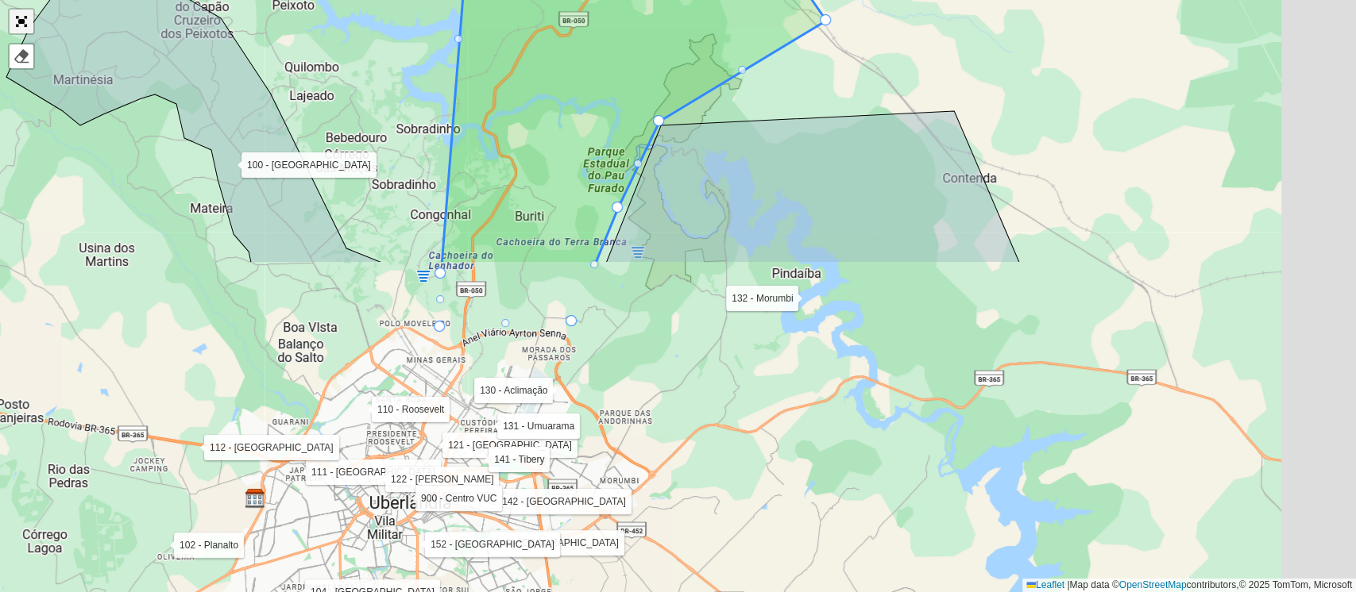
scroll to position [498, 0]
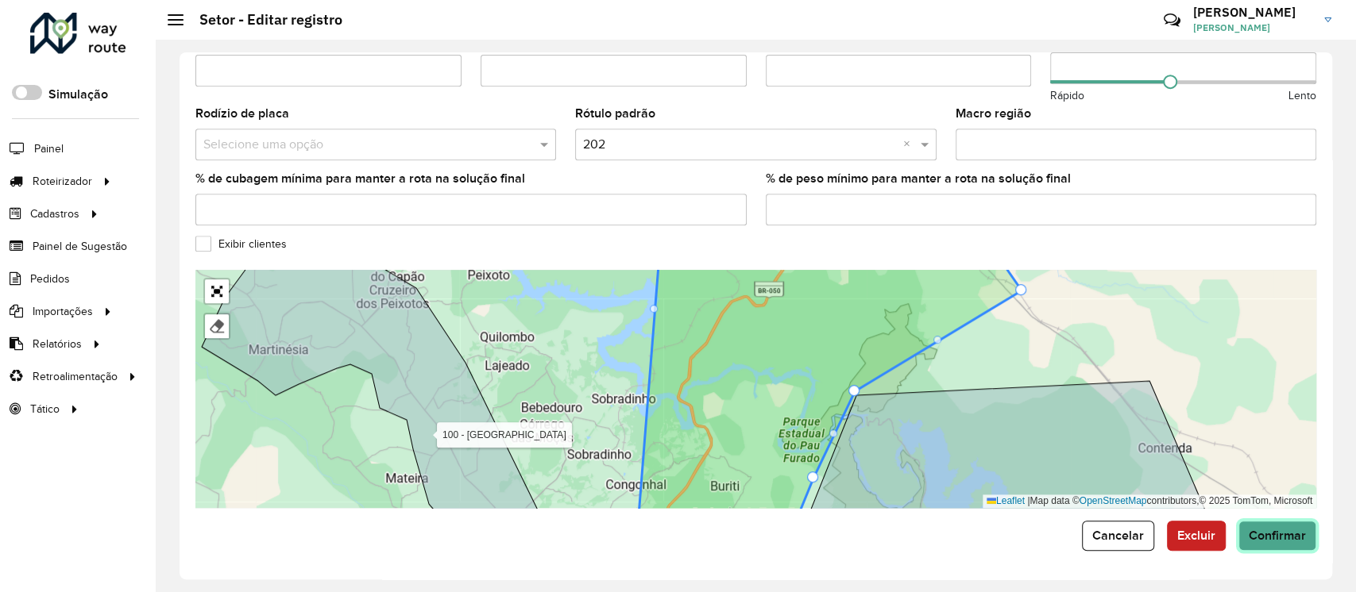
click at [1295, 537] on span "Confirmar" at bounding box center [1276, 536] width 57 height 14
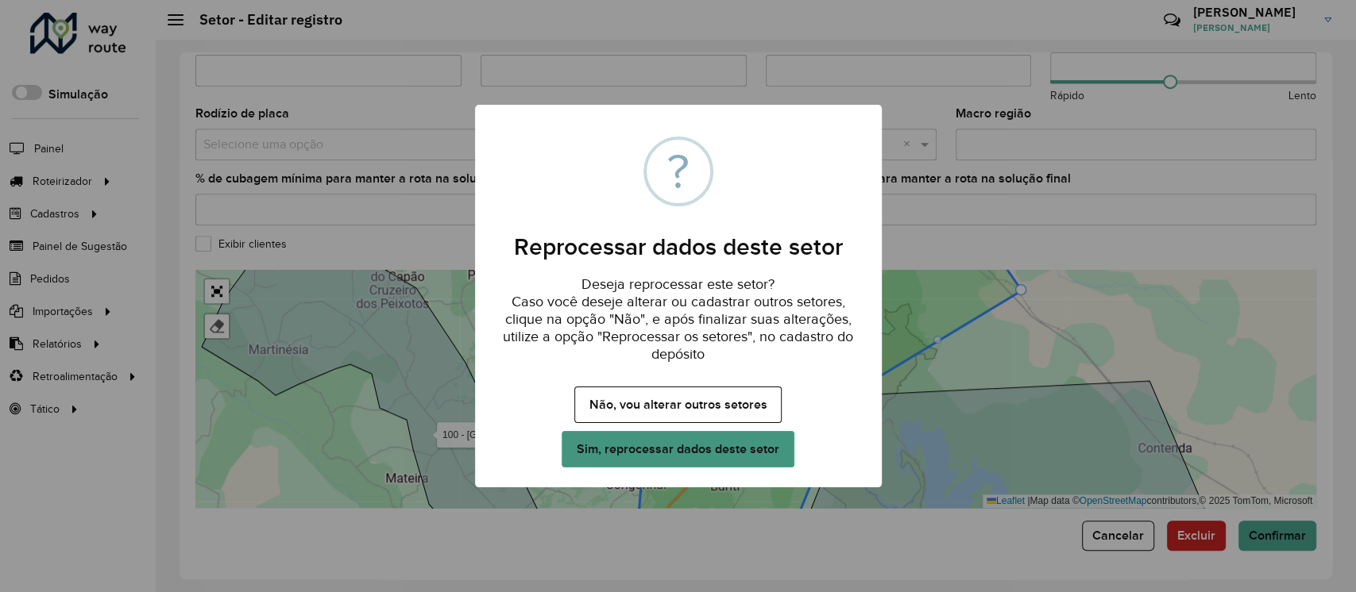
click at [743, 456] on button "Sim, reprocessar dados deste setor" at bounding box center [677, 449] width 232 height 37
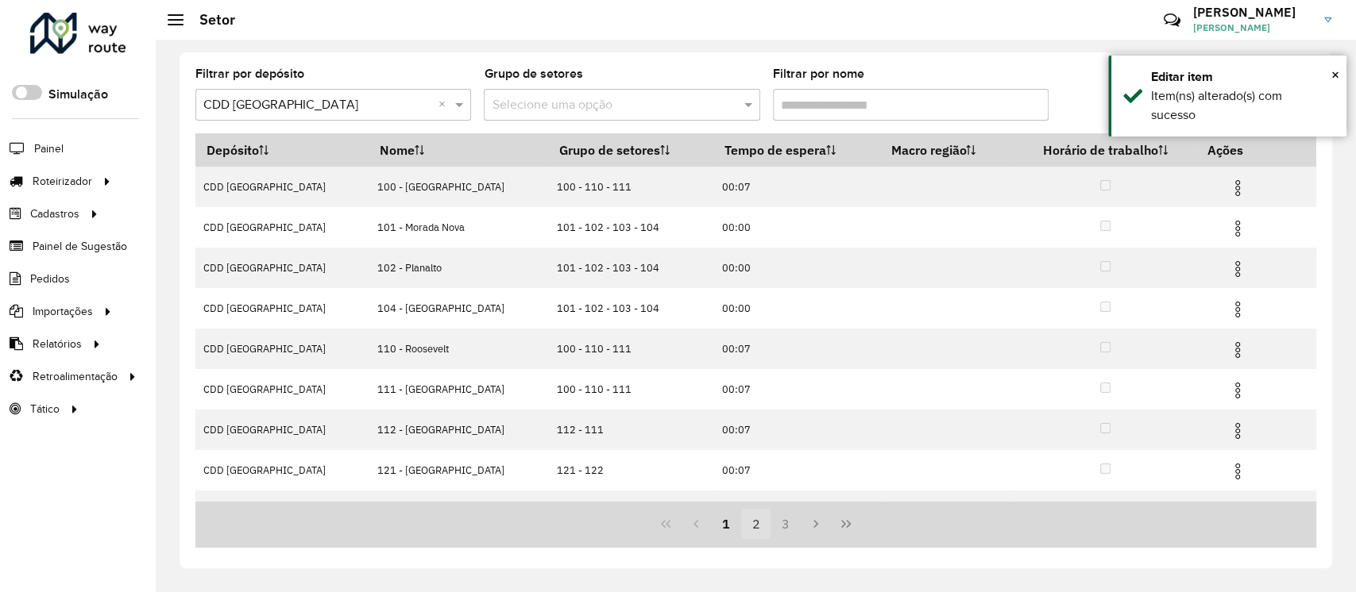
click at [755, 518] on button "2" at bounding box center [756, 524] width 30 height 30
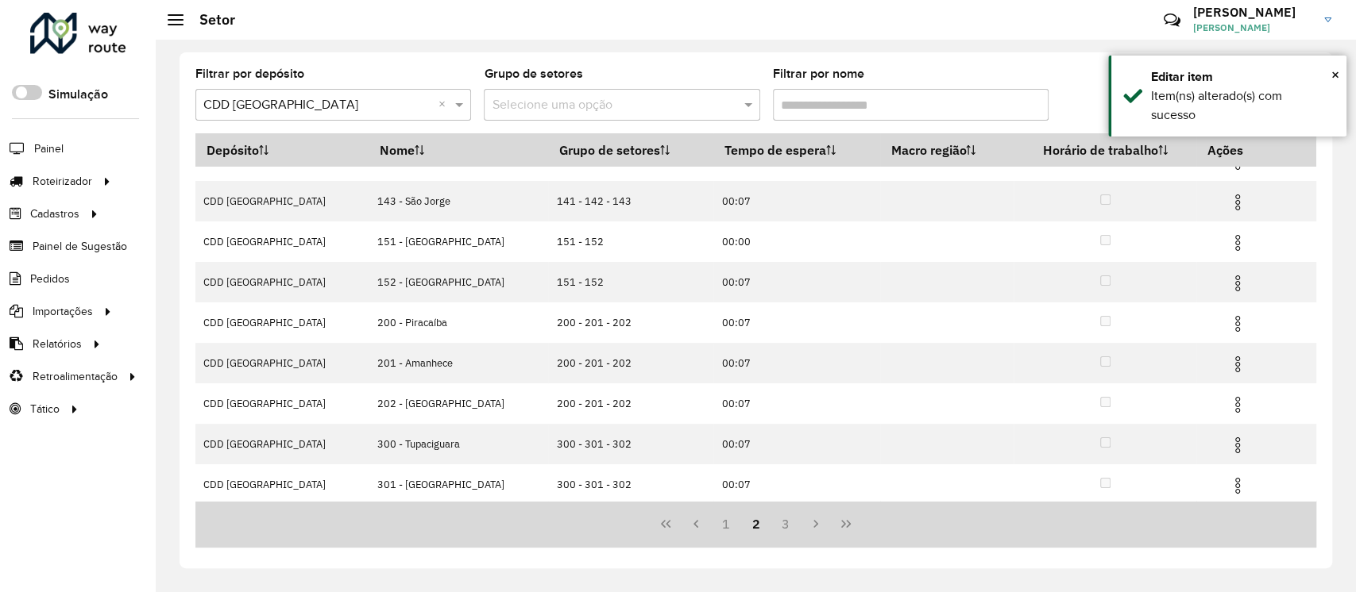
scroll to position [151, 0]
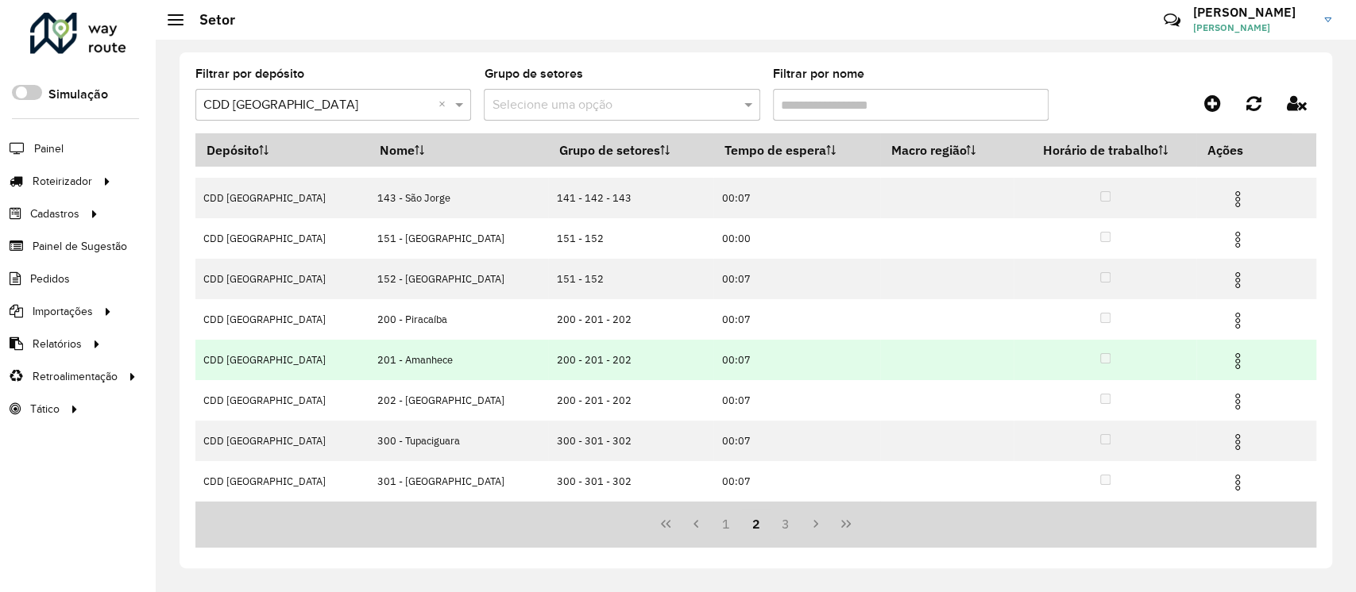
click at [1228, 362] on img at bounding box center [1237, 361] width 19 height 19
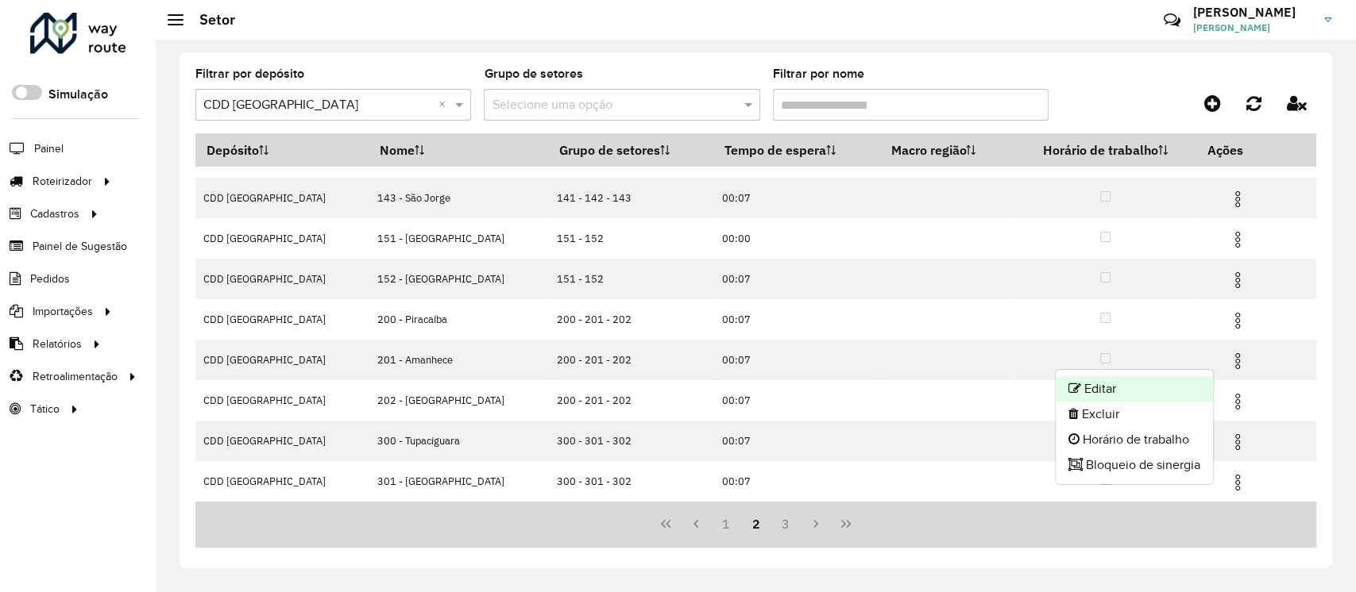
click at [1133, 389] on li "Editar" at bounding box center [1133, 388] width 157 height 25
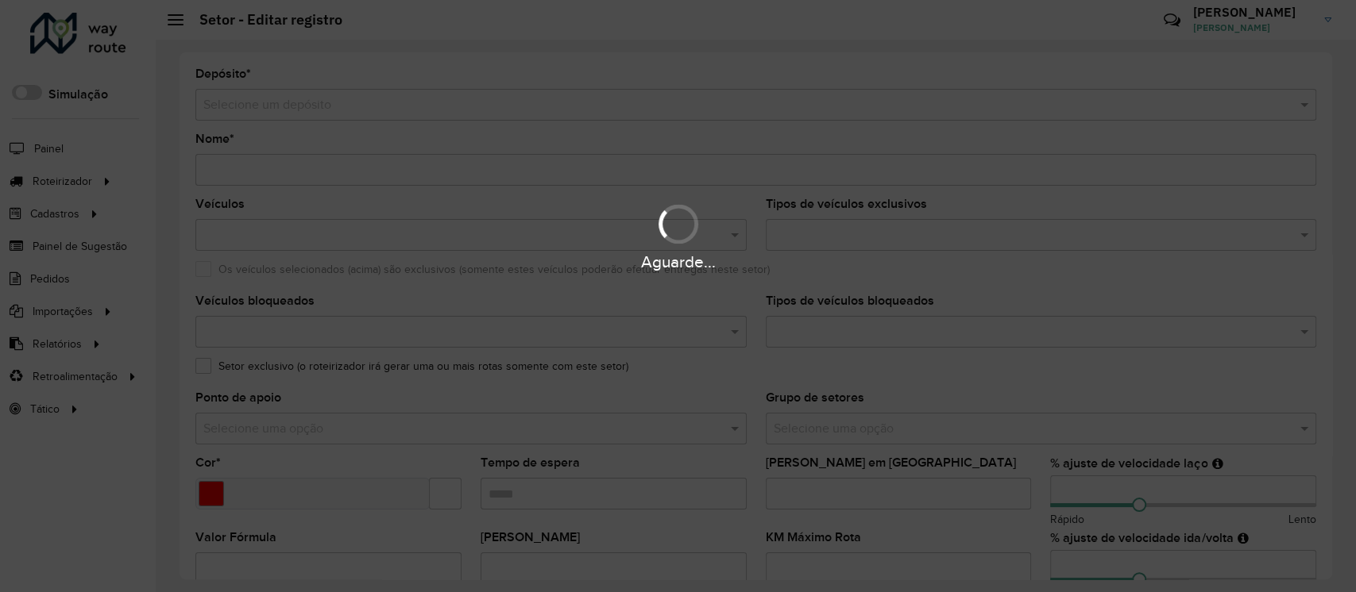
type input "**********"
type input "*******"
type input "*****"
type input "**"
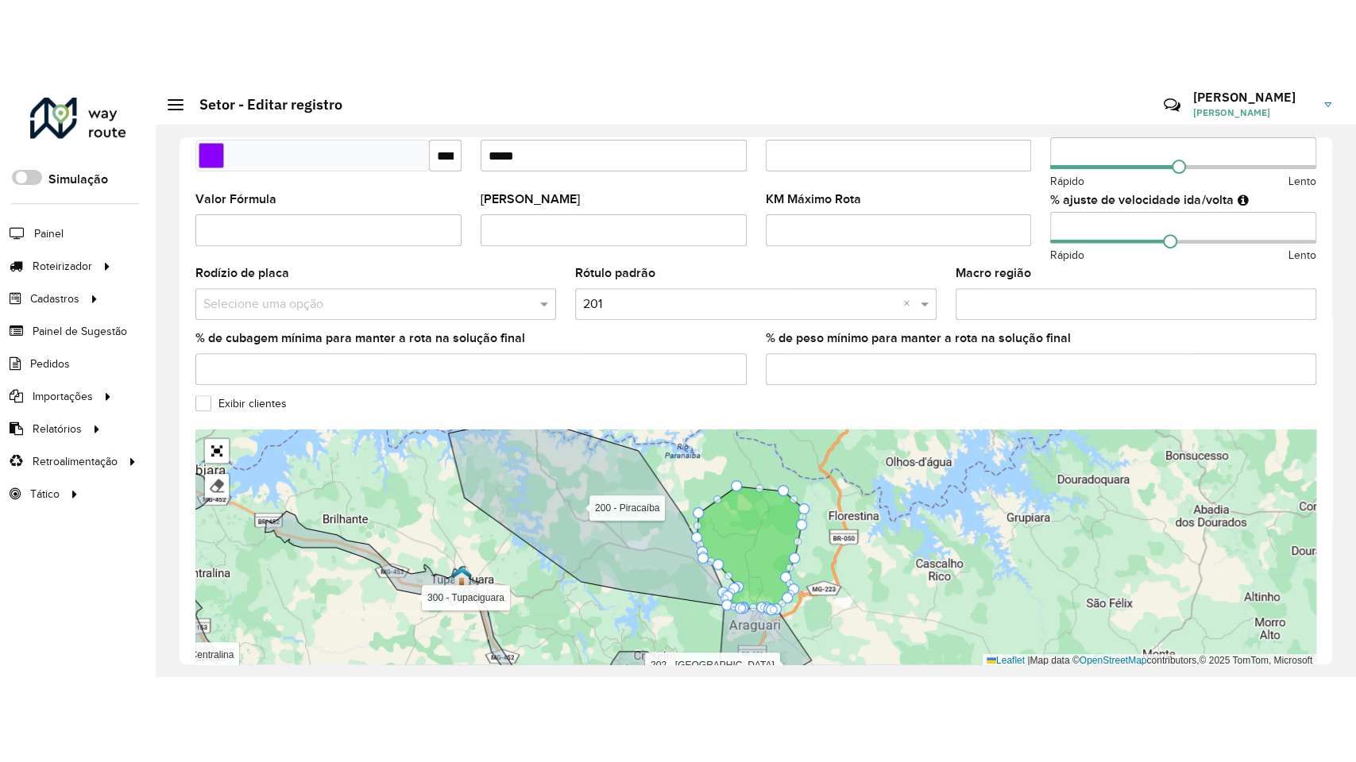
scroll to position [498, 0]
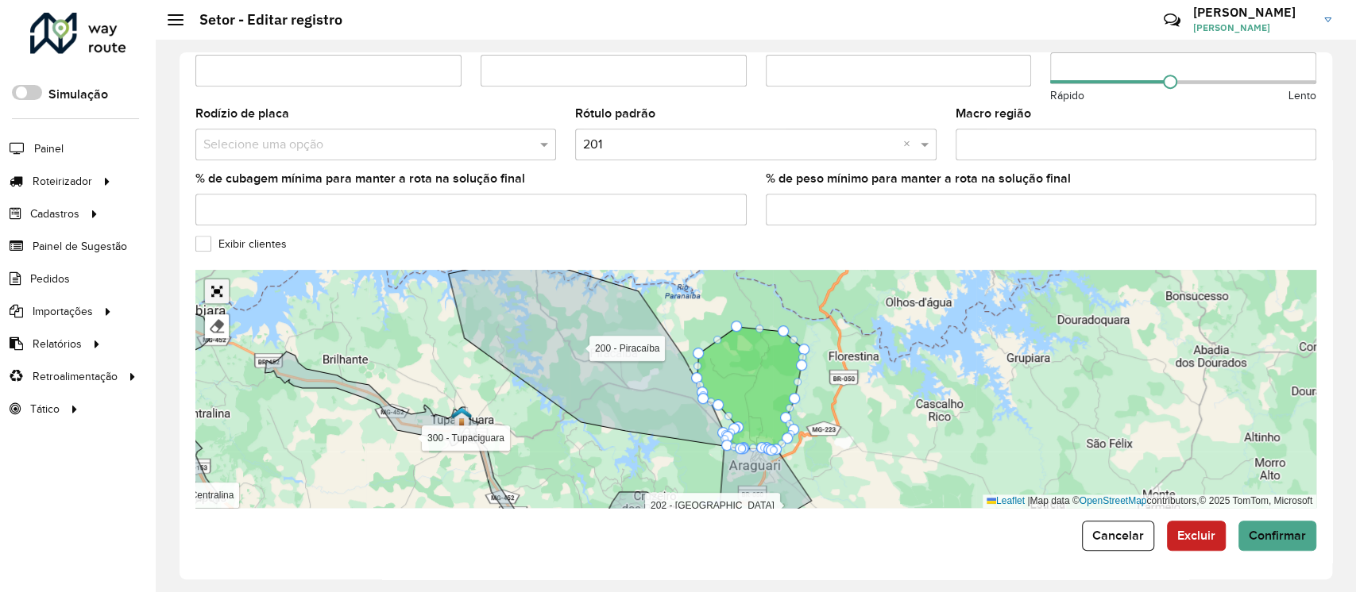
click at [222, 284] on link "Abrir mapa em tela cheia" at bounding box center [217, 292] width 24 height 24
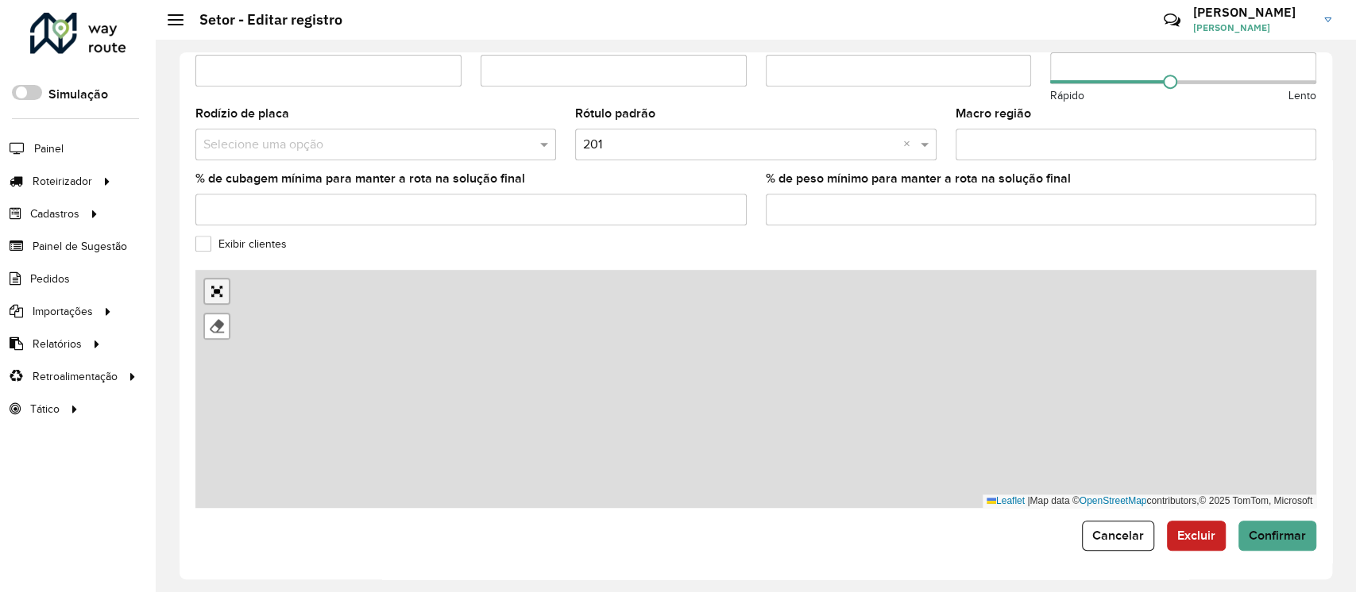
scroll to position [77, 0]
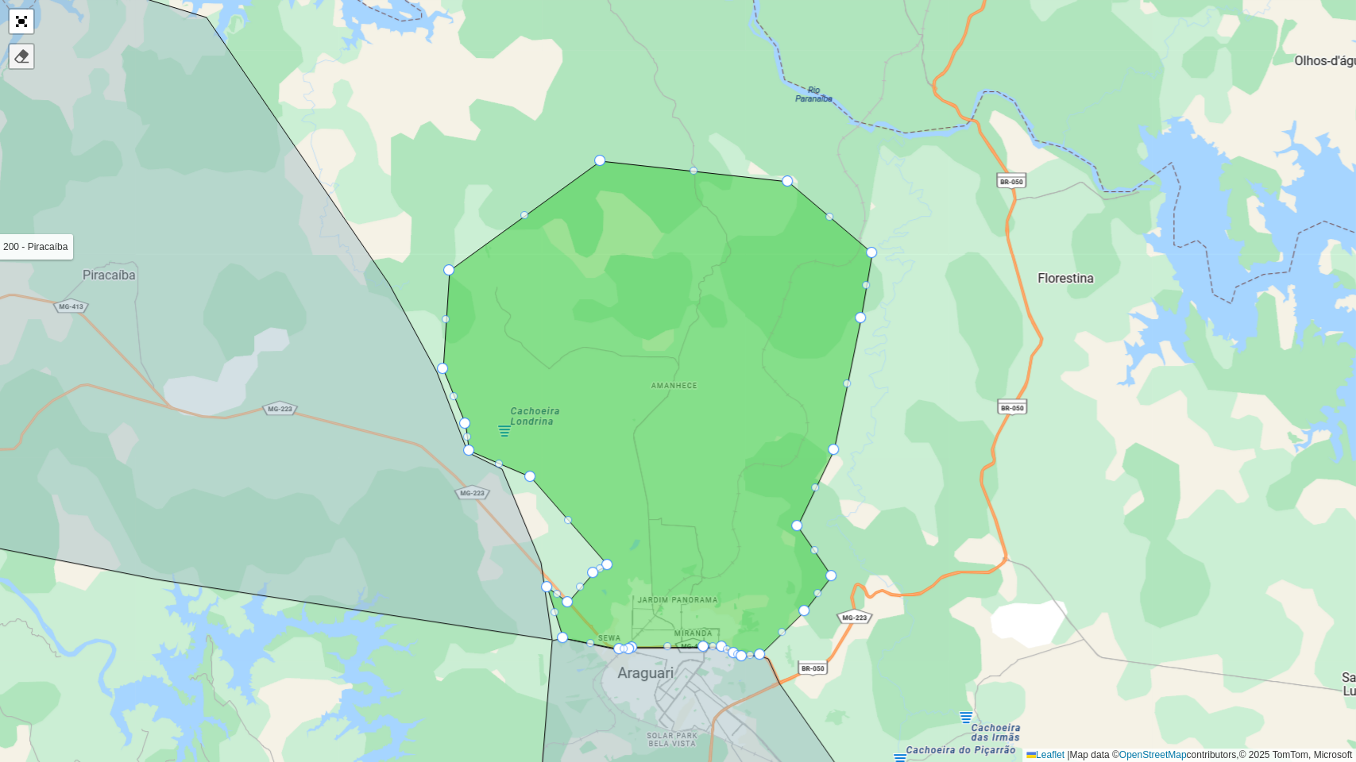
drag, startPoint x: 21, startPoint y: 59, endPoint x: 44, endPoint y: 95, distance: 42.8
click at [21, 59] on div at bounding box center [22, 56] width 16 height 16
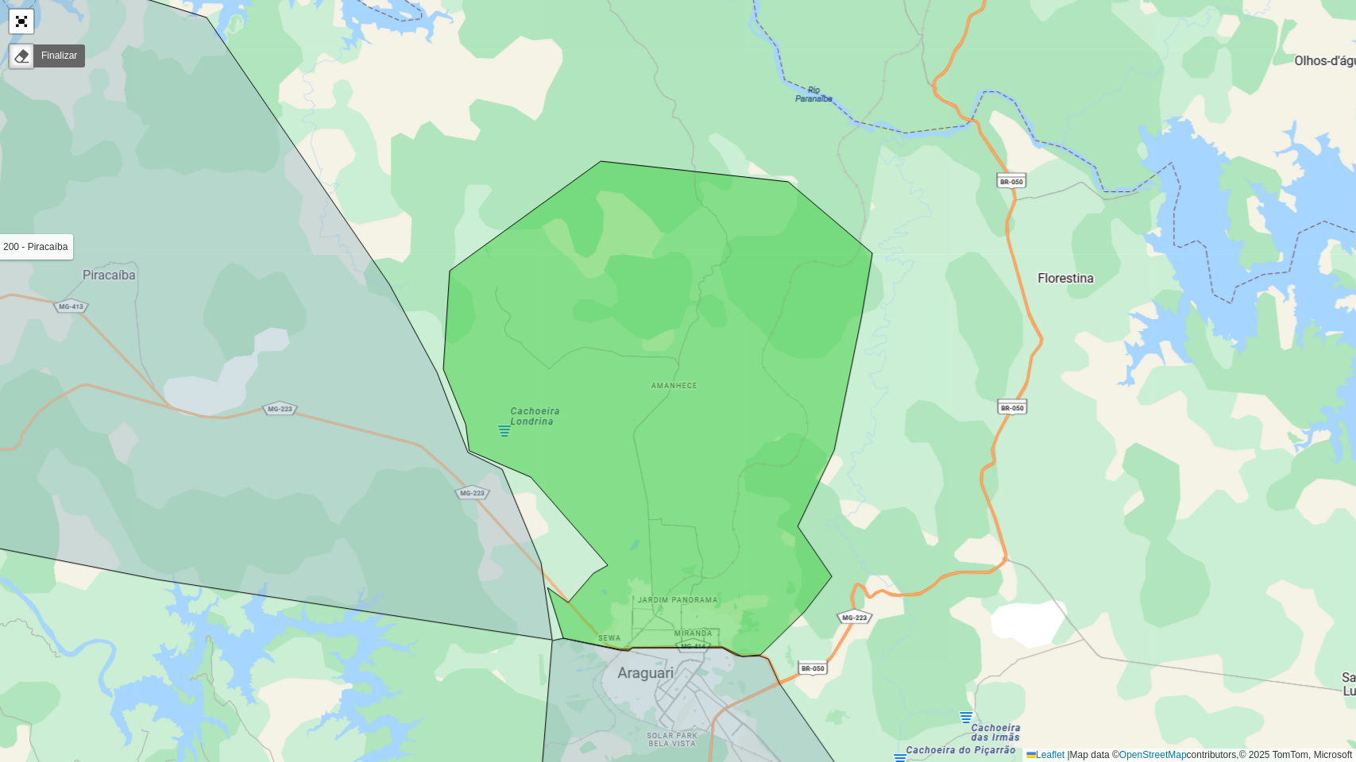
click at [670, 415] on icon at bounding box center [657, 409] width 429 height 496
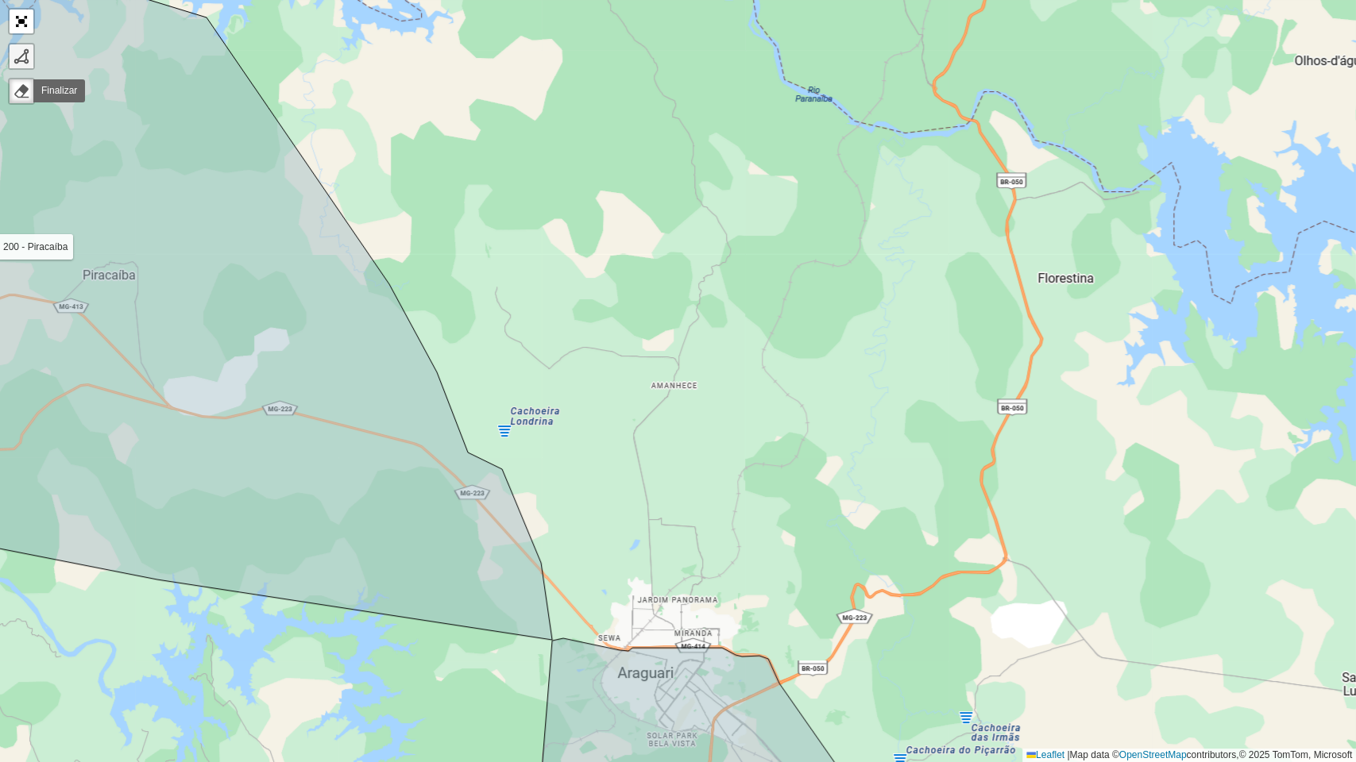
click at [19, 48] on div at bounding box center [22, 56] width 16 height 16
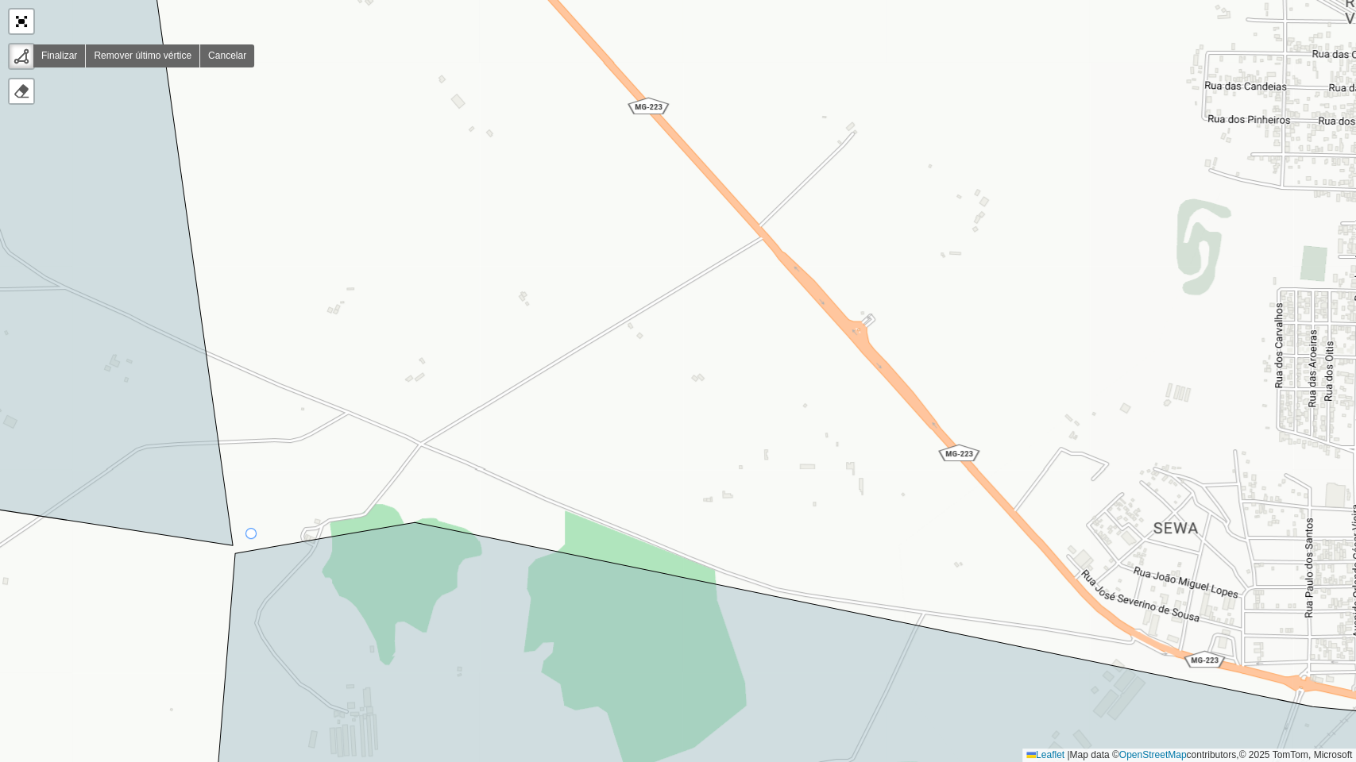
click at [252, 534] on div "100 - Minas Gerais 101 - Morada Nova 102 - Planalto 104 - Jardim Holanda 110 - …" at bounding box center [678, 381] width 1356 height 762
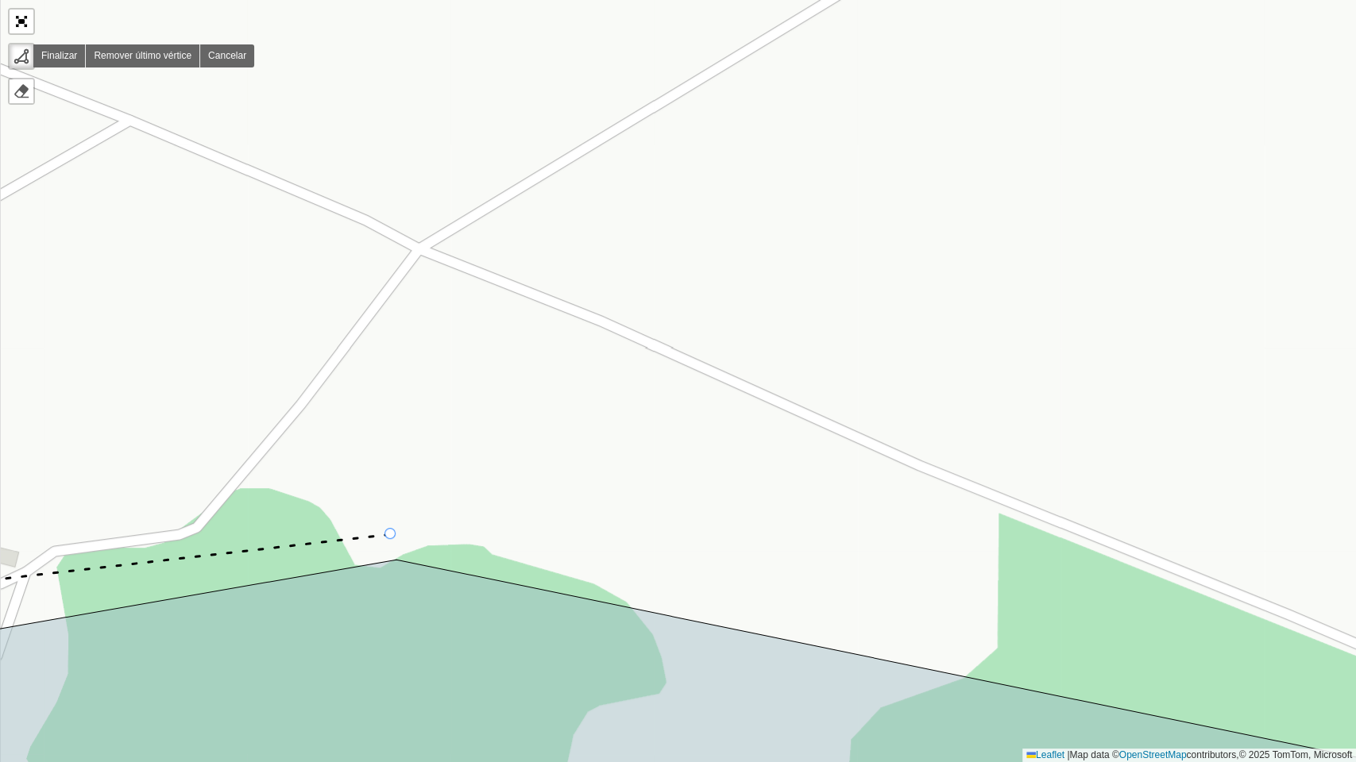
click at [391, 534] on div "100 - Minas Gerais 101 - Morada Nova 102 - Planalto 104 - Jardim Holanda 110 - …" at bounding box center [678, 381] width 1356 height 762
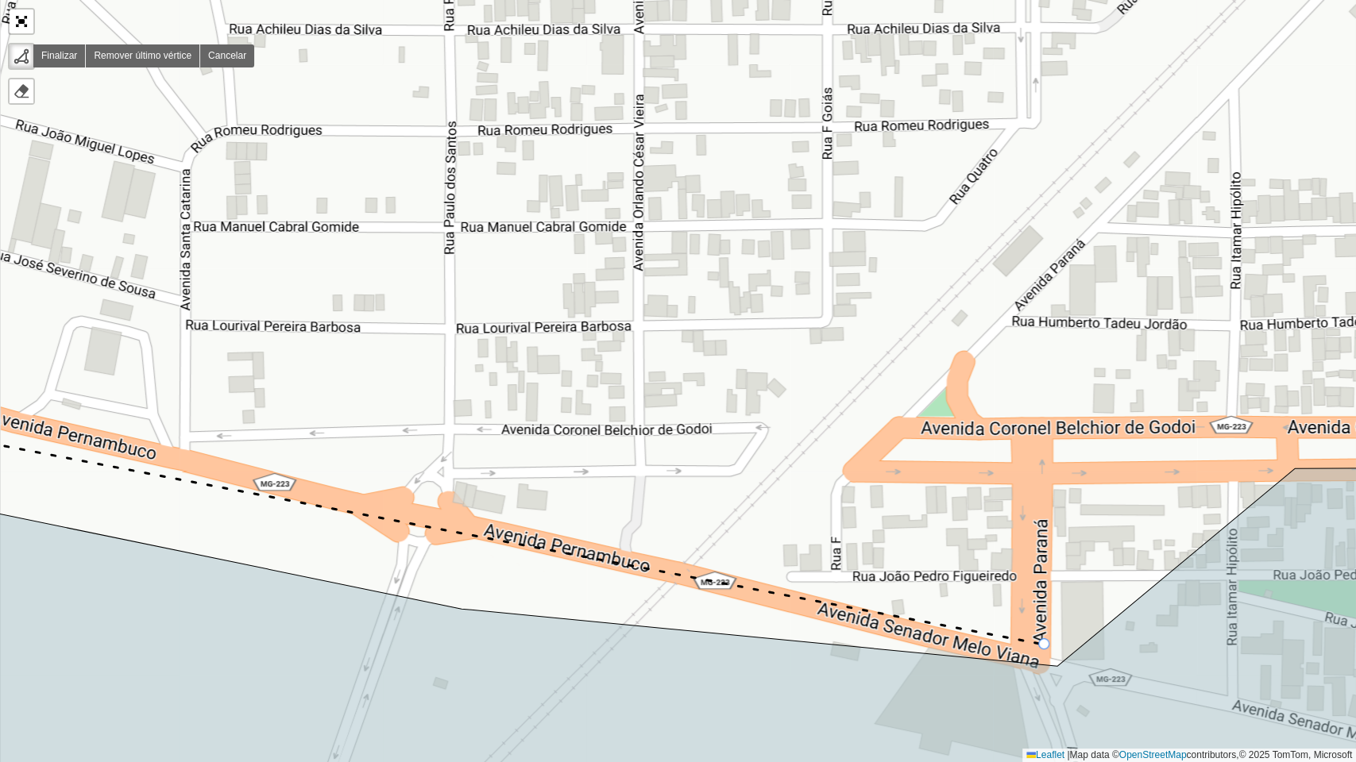
click at [1044, 592] on div "100 - Minas Gerais 101 - Morada Nova 102 - Planalto 104 - Jardim Holanda 110 - …" at bounding box center [678, 381] width 1356 height 762
click at [1048, 434] on icon at bounding box center [1046, 539] width 4 height 210
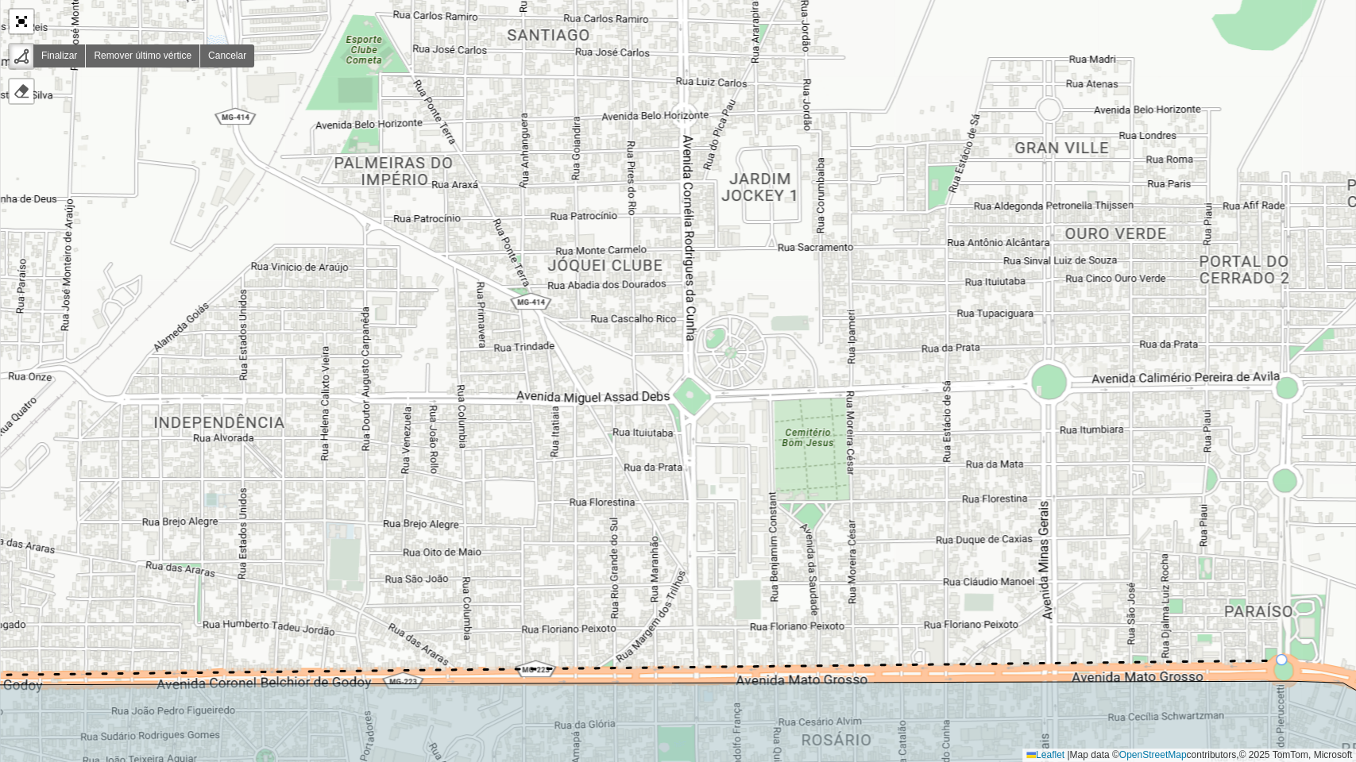
click at [1282, 592] on icon at bounding box center [573, 669] width 1418 height 16
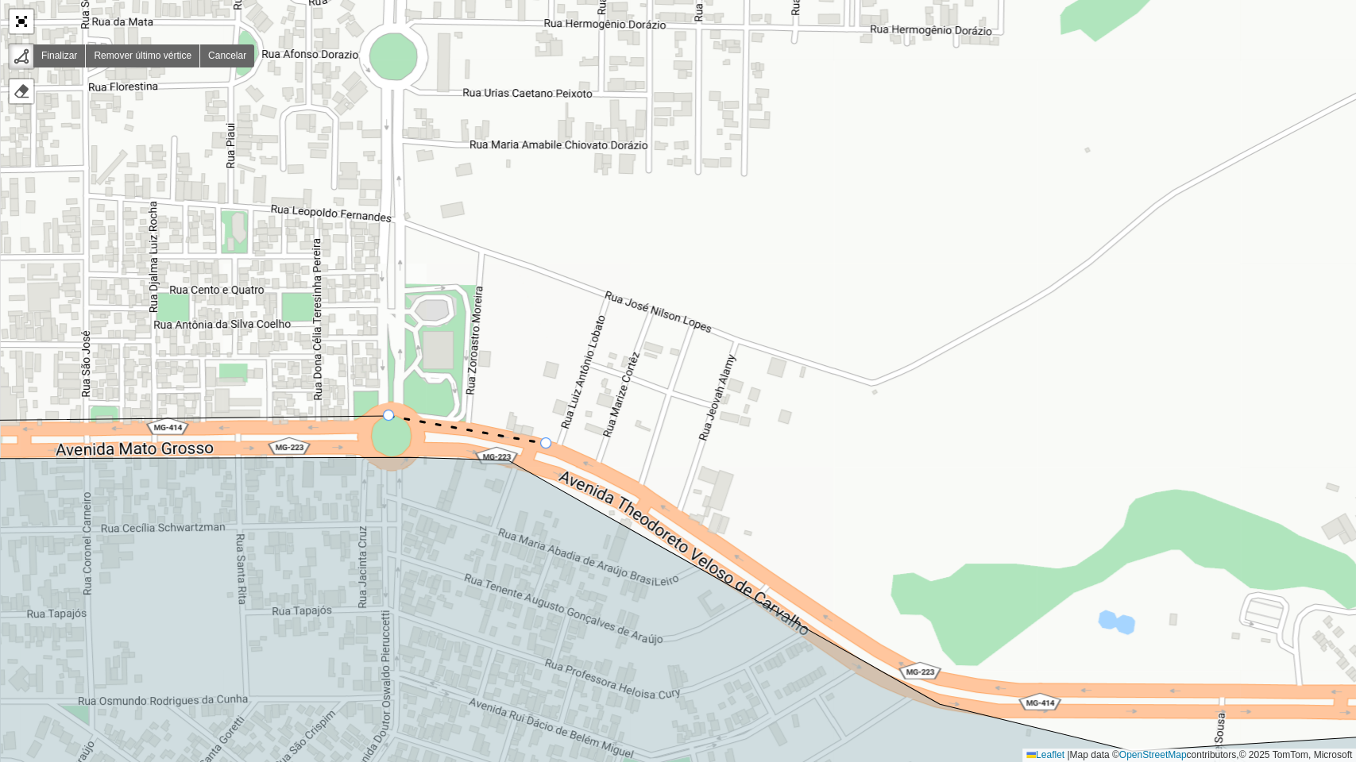
click at [546, 444] on icon at bounding box center [467, 430] width 157 height 28
click at [700, 527] on div "100 - Minas Gerais 101 - Morada Nova 102 - Planalto 104 - Jardim Holanda 110 - …" at bounding box center [678, 381] width 1356 height 762
click at [884, 592] on div "100 - Minas Gerais 101 - Morada Nova 102 - Planalto 104 - Jardim Holanda 110 - …" at bounding box center [678, 381] width 1356 height 762
click at [947, 592] on div "100 - Minas Gerais 101 - Morada Nova 102 - Planalto 104 - Jardim Holanda 110 - …" at bounding box center [678, 381] width 1356 height 762
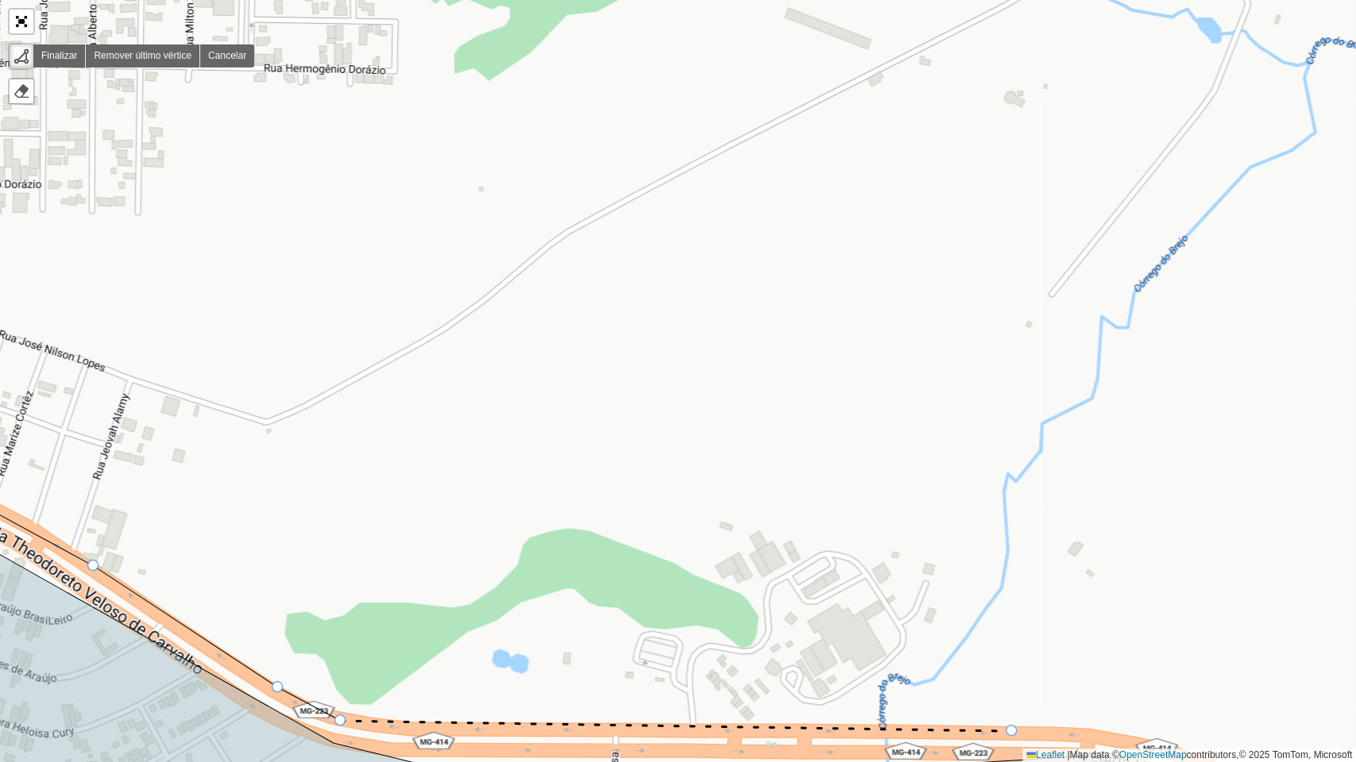
click at [1013, 592] on div "100 - Minas Gerais 101 - Morada Nova 102 - Planalto 104 - Jardim Holanda 110 - …" at bounding box center [678, 381] width 1356 height 762
click at [1138, 592] on div "100 - Minas Gerais 101 - Morada Nova 102 - Planalto 104 - Jardim Holanda 110 - …" at bounding box center [678, 381] width 1356 height 762
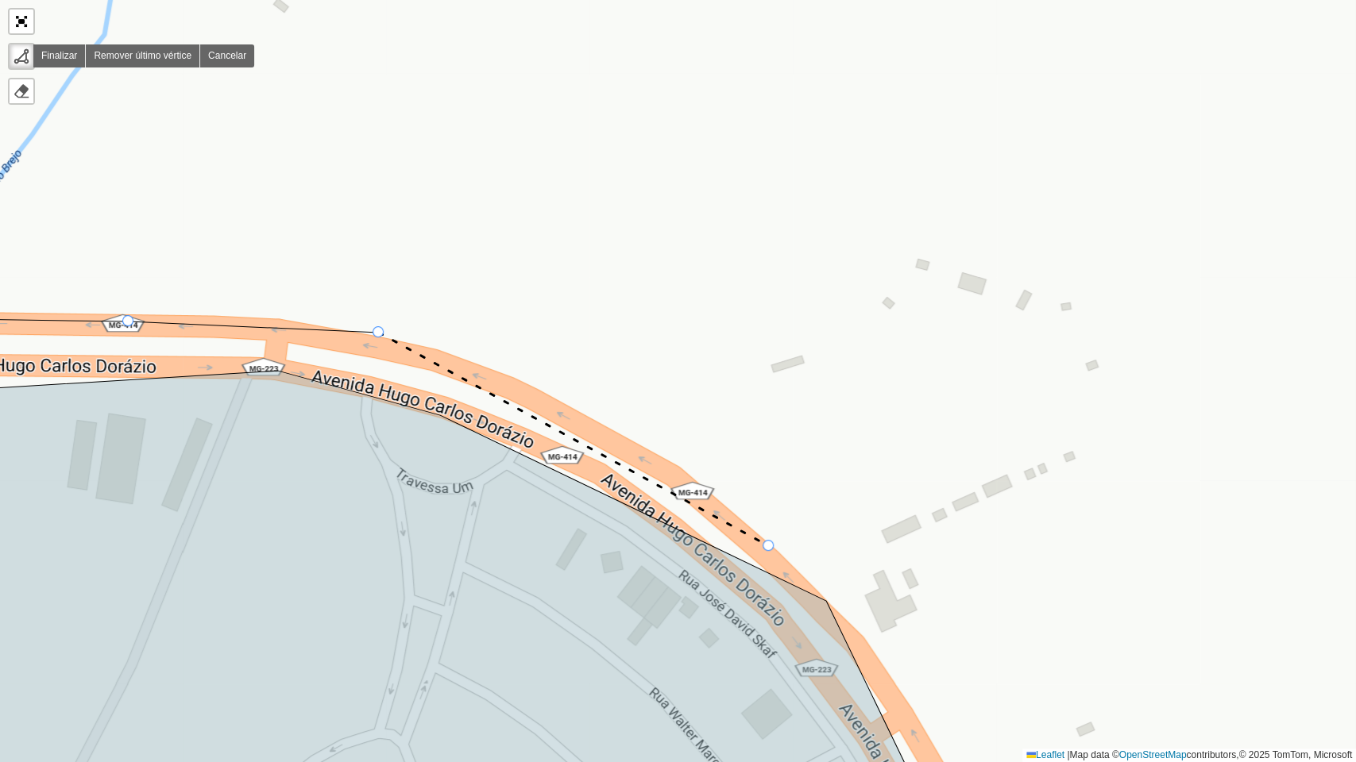
click at [769, 546] on div "100 - Minas Gerais 101 - Morada Nova 102 - Planalto 104 - Jardim Holanda 110 - …" at bounding box center [678, 381] width 1356 height 762
click at [847, 592] on div "100 - Minas Gerais 101 - Morada Nova 102 - Planalto 104 - Jardim Holanda 110 - …" at bounding box center [678, 381] width 1356 height 762
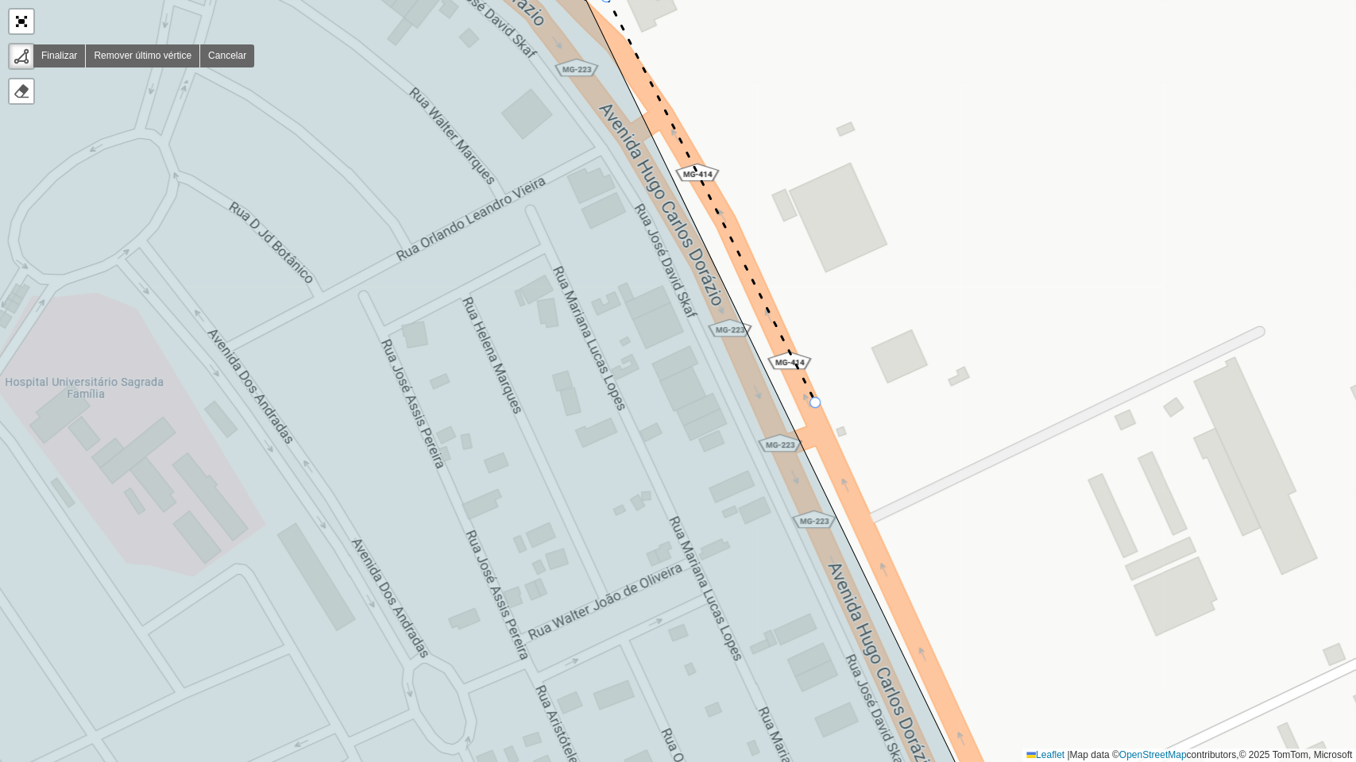
click at [816, 403] on div "100 - Minas Gerais 101 - Morada Nova 102 - Planalto 104 - Jardim Holanda 110 - …" at bounding box center [678, 381] width 1356 height 762
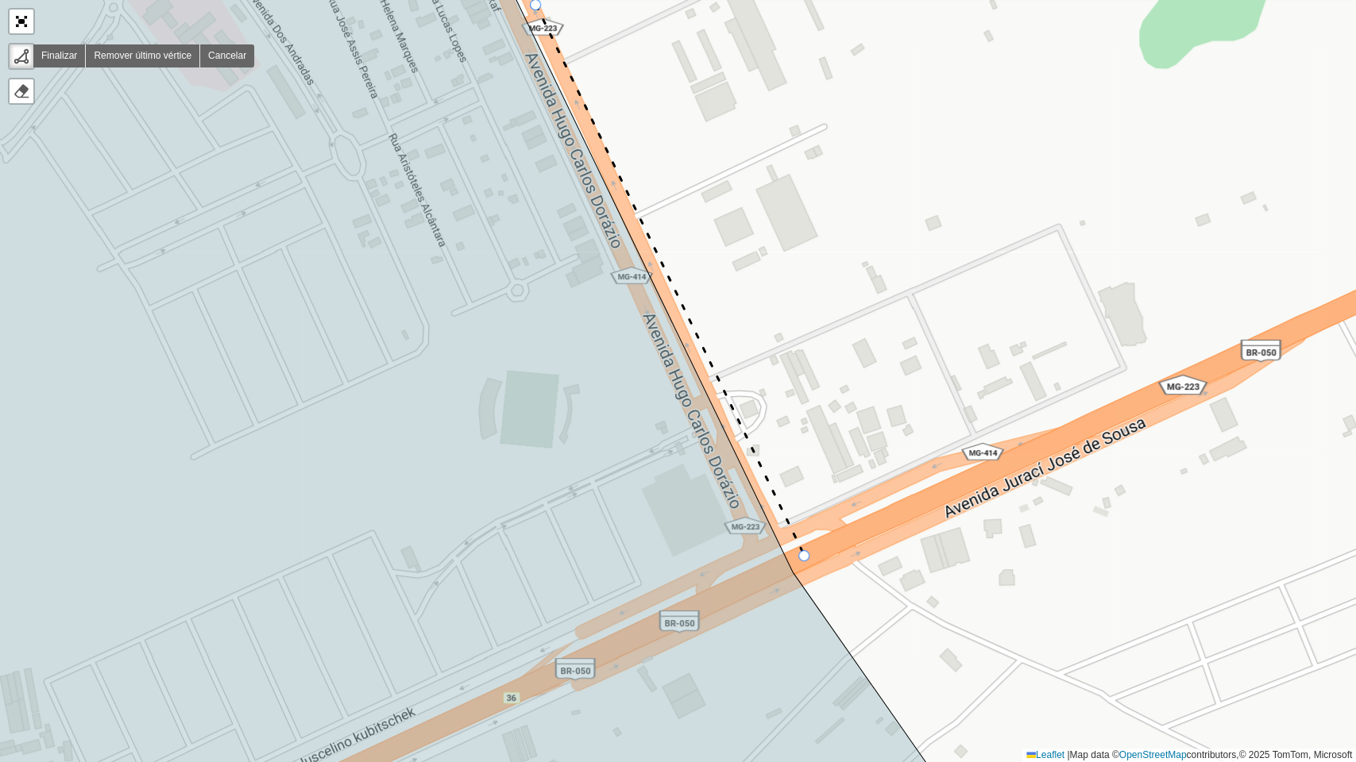
click at [805, 557] on div "100 - Minas Gerais 101 - Morada Nova 102 - Planalto 104 - Jardim Holanda 110 - …" at bounding box center [678, 381] width 1356 height 762
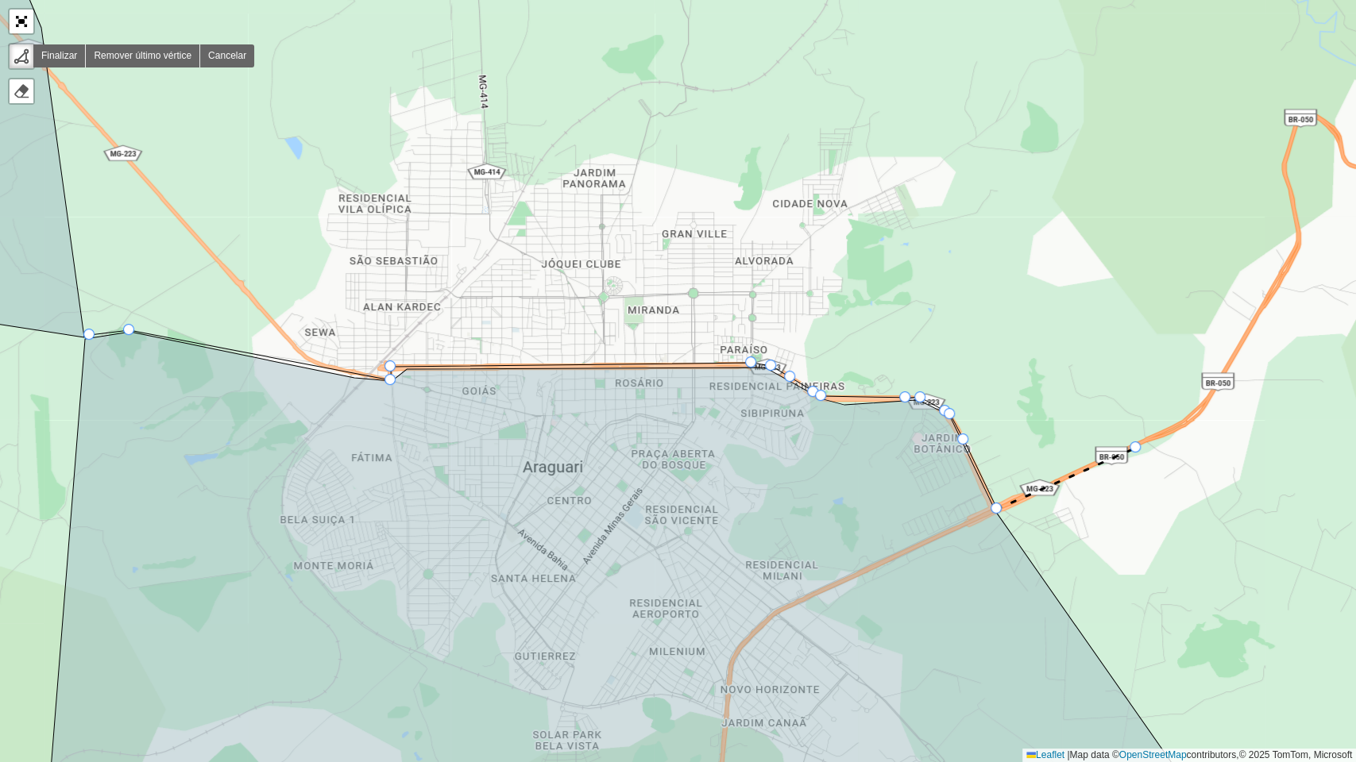
click at [1136, 448] on div "100 - Minas Gerais 101 - Morada Nova 102 - Planalto 104 - Jardim Holanda 110 - …" at bounding box center [678, 381] width 1356 height 762
click at [1192, 419] on icon at bounding box center [1164, 433] width 56 height 29
click at [1300, 242] on icon at bounding box center [1246, 330] width 108 height 176
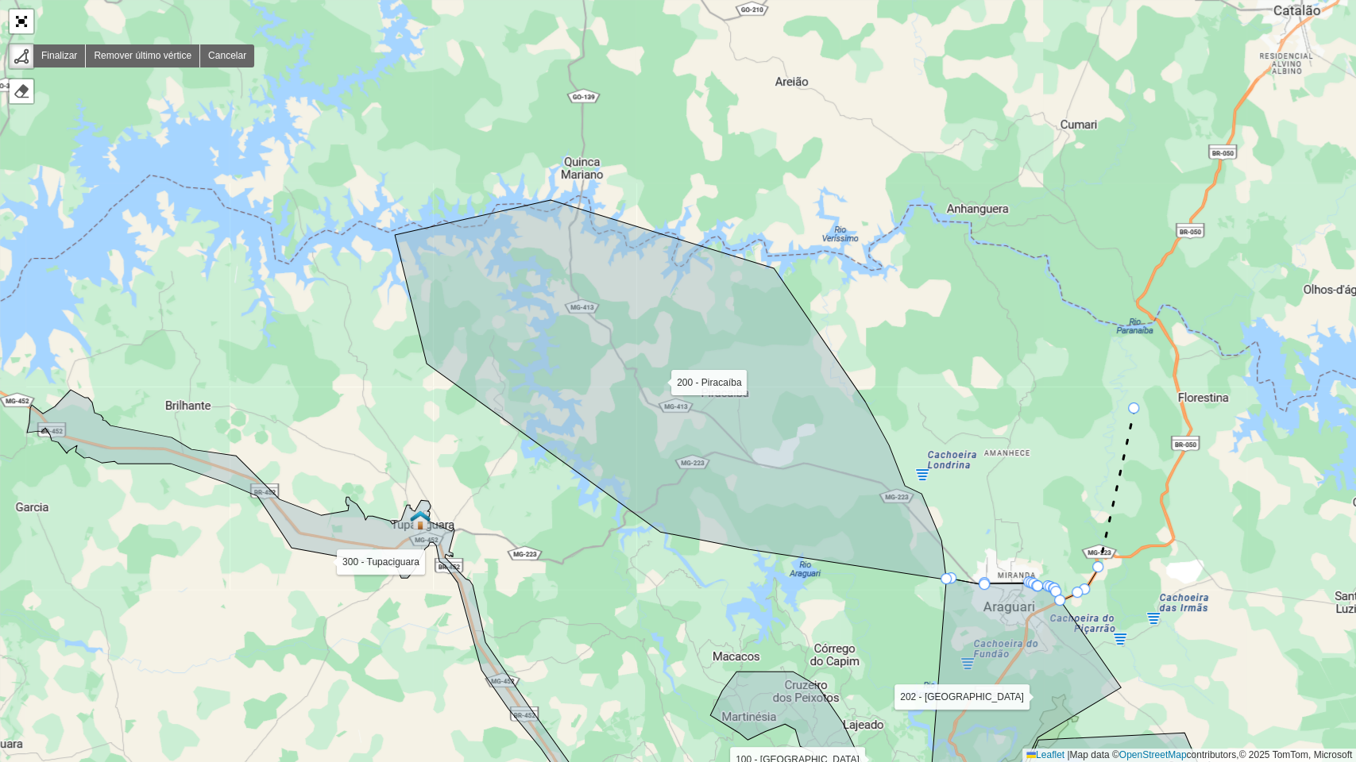
click at [1134, 409] on icon at bounding box center [1116, 488] width 36 height 159
click at [1000, 302] on div "100 - Minas Gerais 101 - Morada Nova 102 - Planalto 104 - Jardim Holanda 110 - …" at bounding box center [678, 381] width 1356 height 762
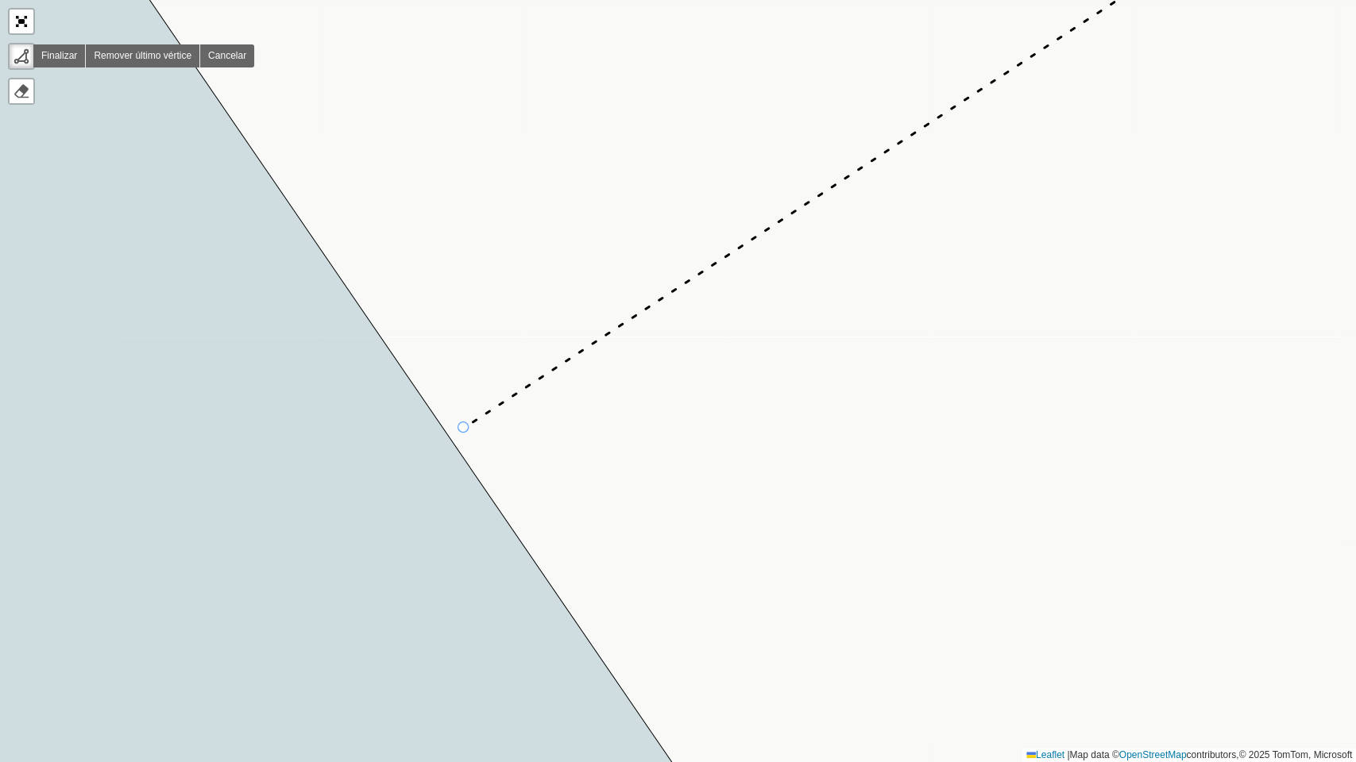
click at [464, 428] on div "100 - Minas Gerais 101 - Morada Nova 102 - Planalto 104 - Jardim Holanda 110 - …" at bounding box center [678, 381] width 1356 height 762
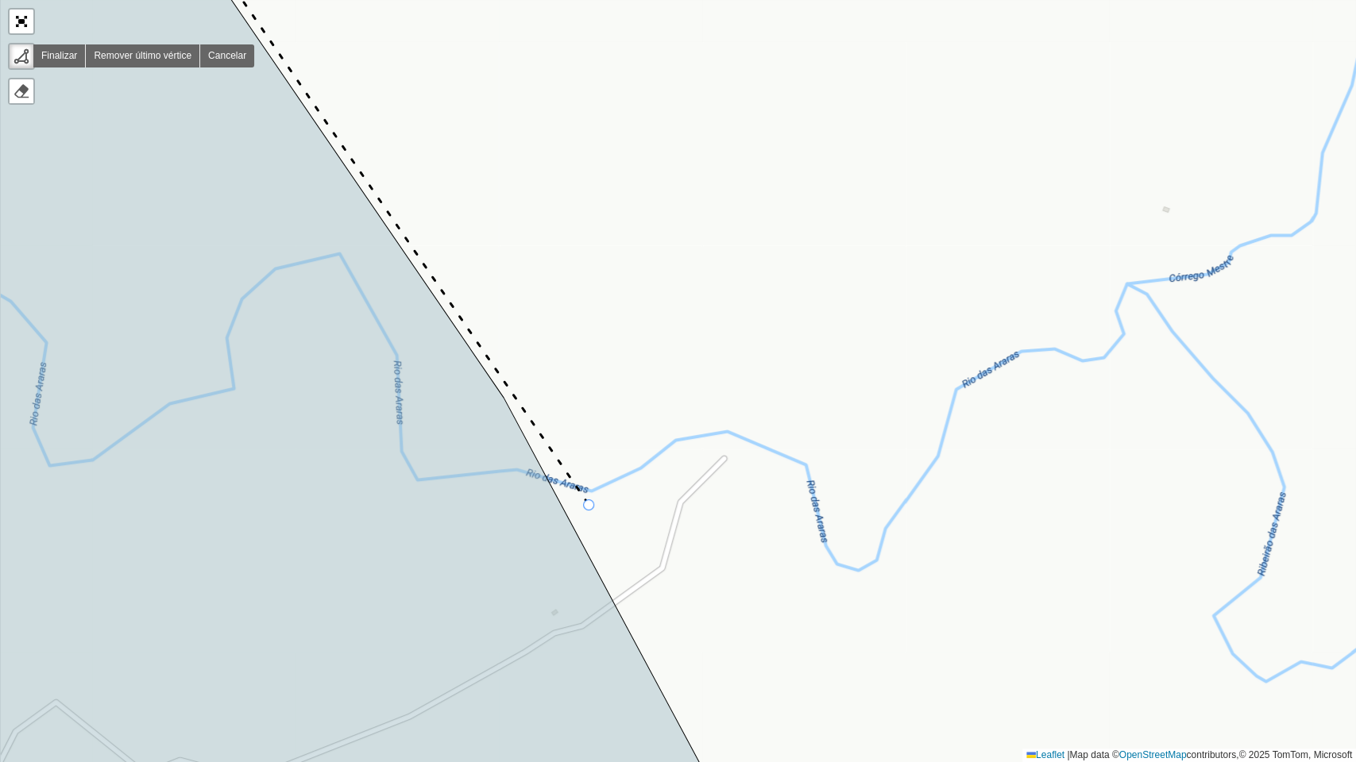
click at [589, 506] on div "100 - Minas Gerais 101 - Morada Nova 102 - Planalto 104 - Jardim Holanda 110 - …" at bounding box center [678, 381] width 1356 height 762
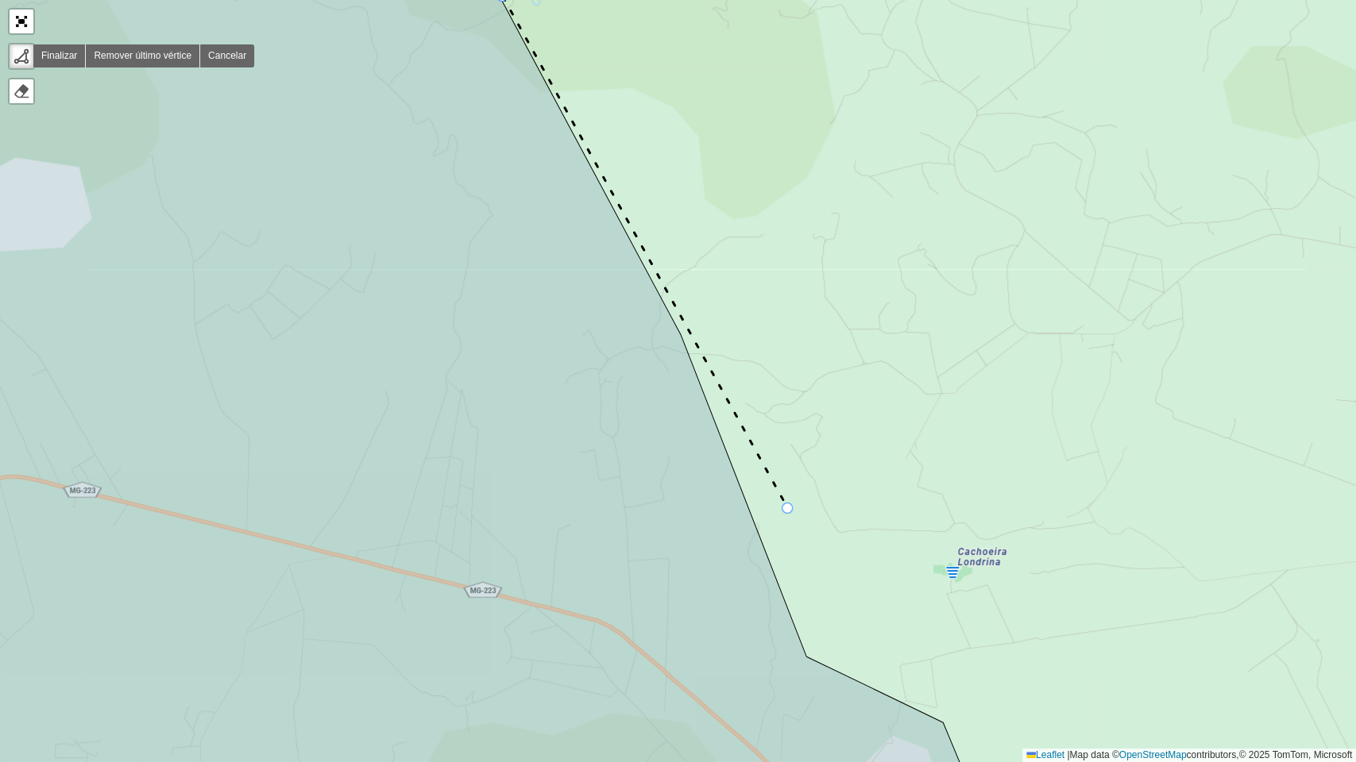
click at [788, 509] on div "100 - Minas Gerais 101 - Morada Nova 102 - Planalto 104 - Jardim Holanda 110 - …" at bounding box center [678, 381] width 1356 height 762
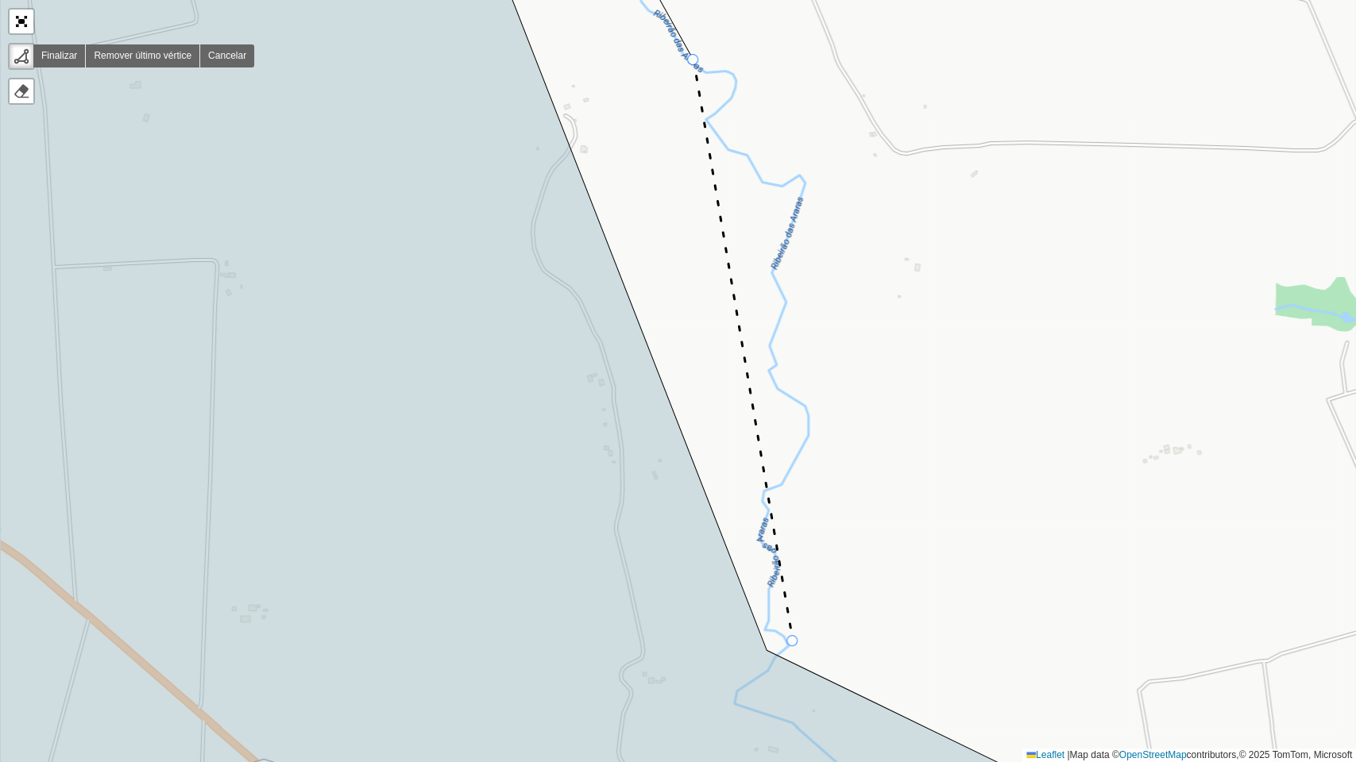
click at [793, 592] on icon at bounding box center [742, 350] width 99 height 581
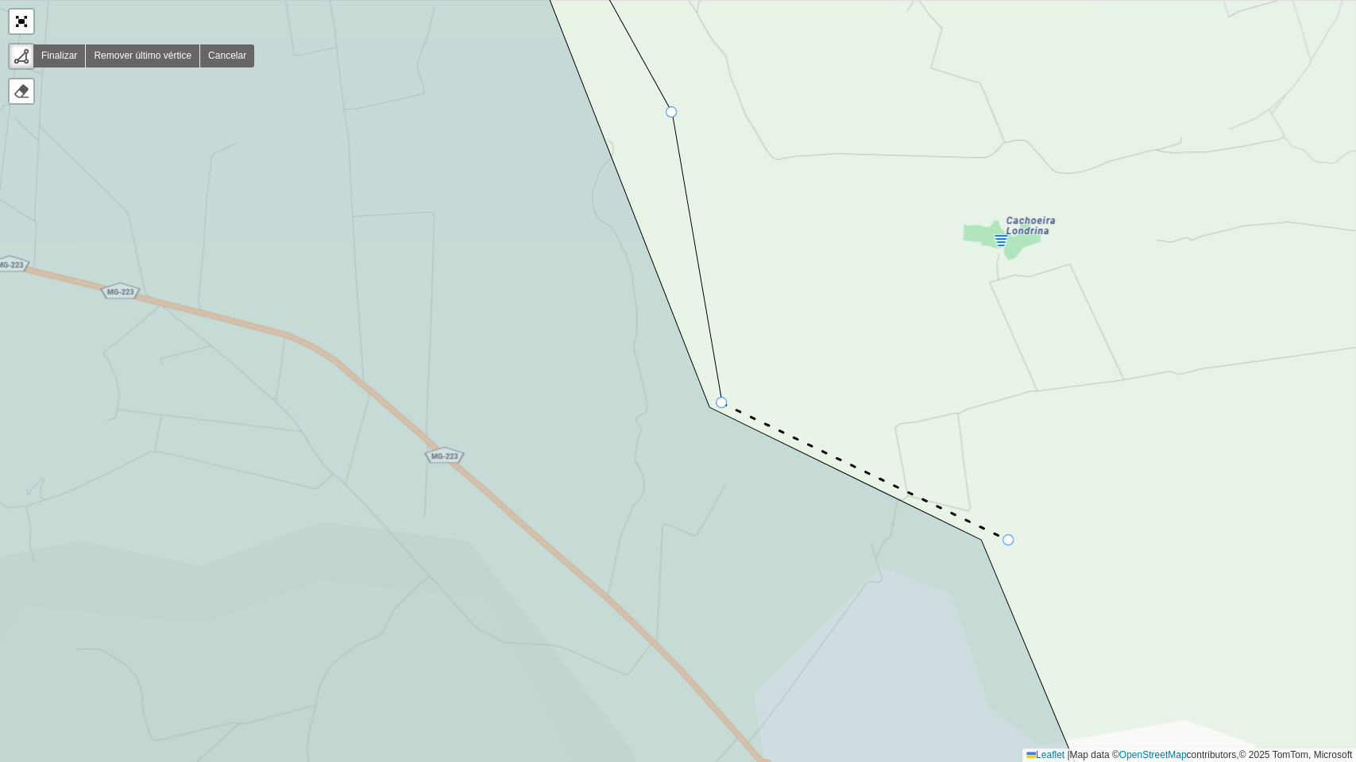
click at [1009, 541] on icon at bounding box center [865, 471] width 287 height 137
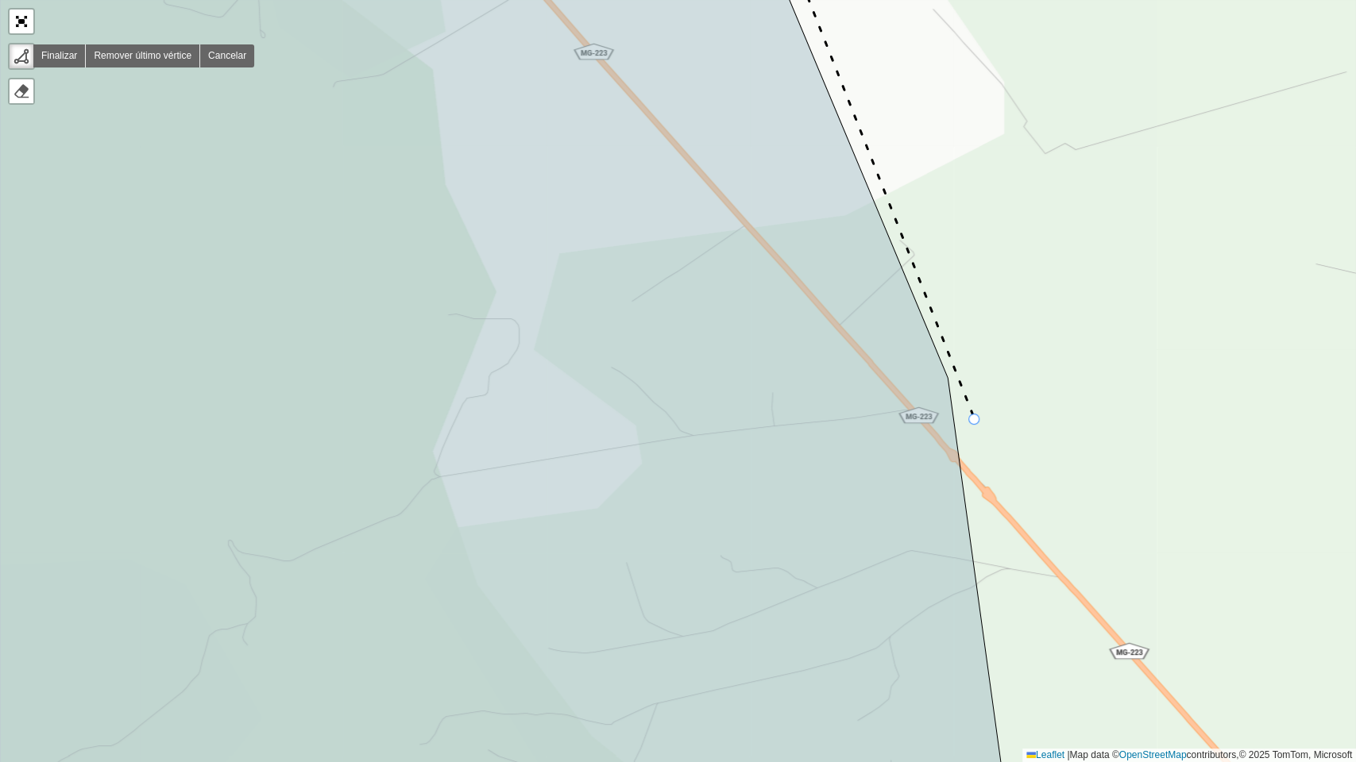
click at [974, 420] on div "100 - Minas Gerais 101 - Morada Nova 102 - Planalto 104 - Jardim Holanda 110 - …" at bounding box center [678, 381] width 1356 height 762
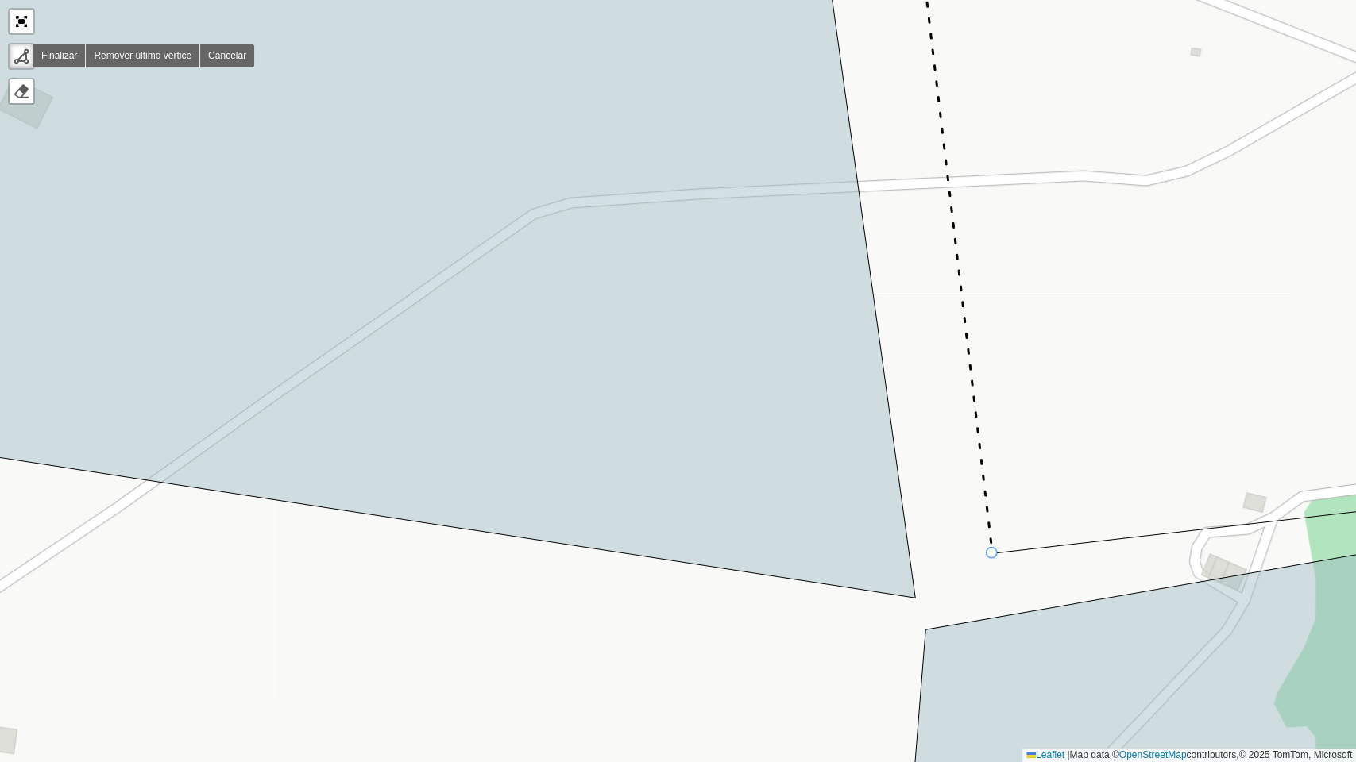
click at [990, 553] on div at bounding box center [991, 552] width 11 height 11
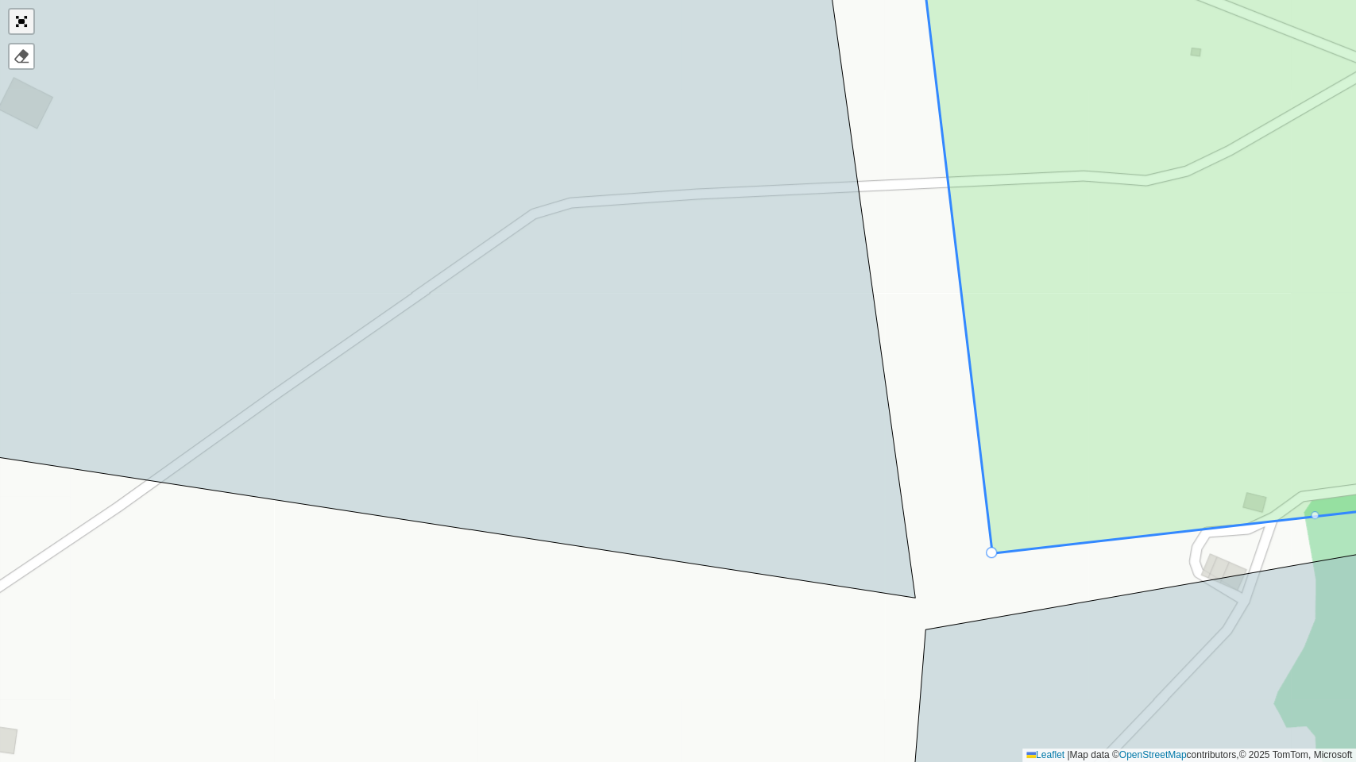
click at [22, 25] on link "Abrir mapa em tela cheia" at bounding box center [22, 22] width 24 height 24
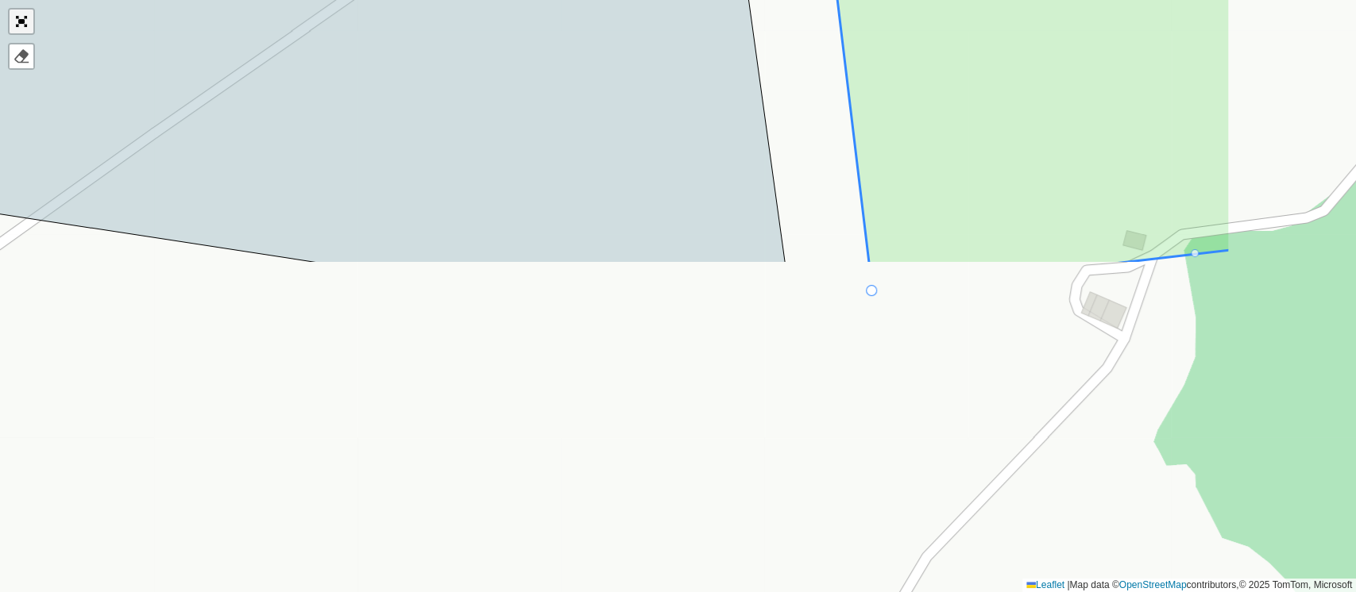
scroll to position [498, 0]
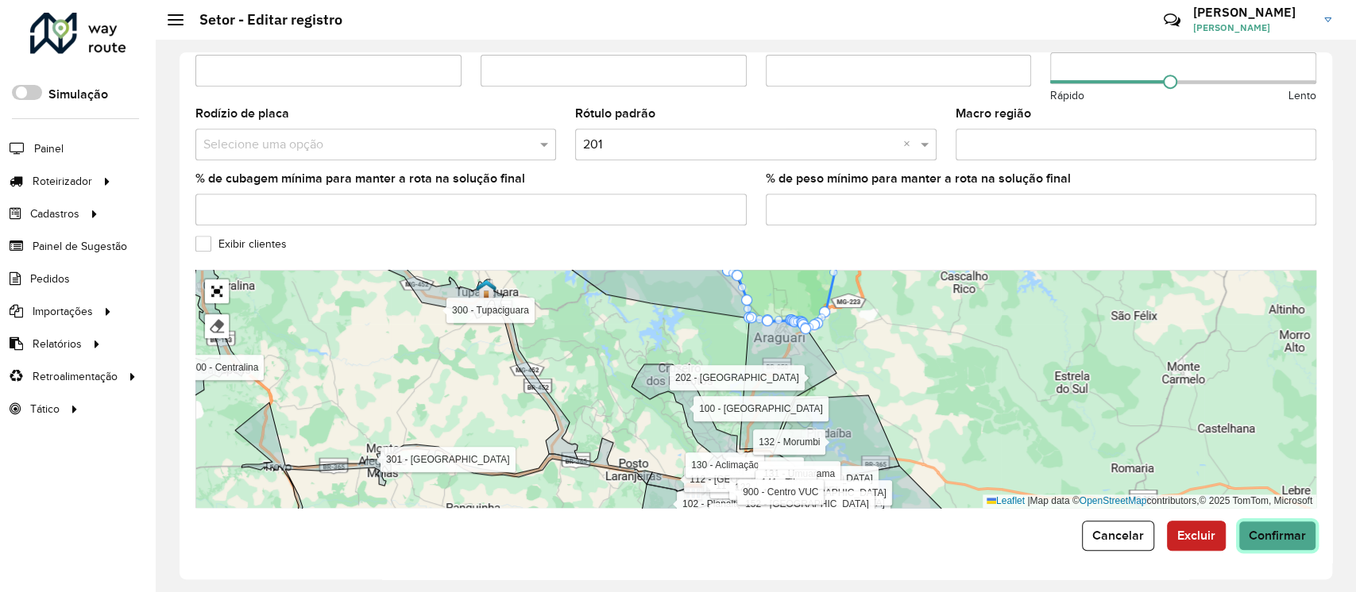
click at [1258, 534] on span "Confirmar" at bounding box center [1276, 536] width 57 height 14
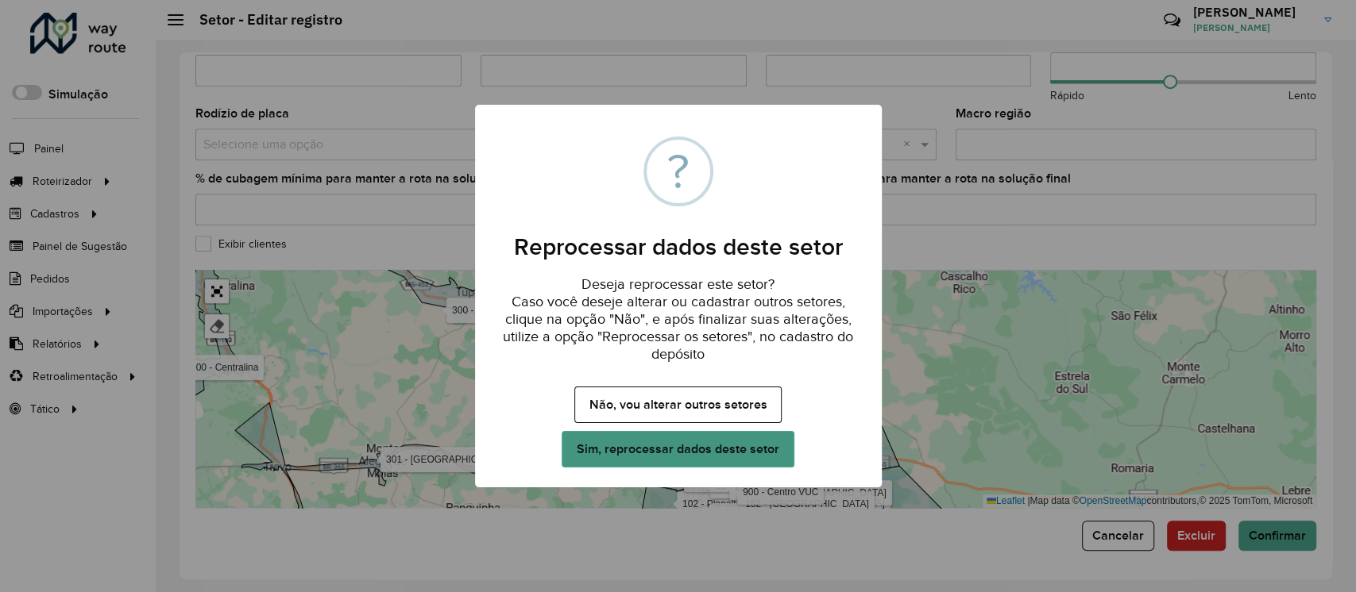
click at [732, 453] on button "Sim, reprocessar dados deste setor" at bounding box center [677, 449] width 232 height 37
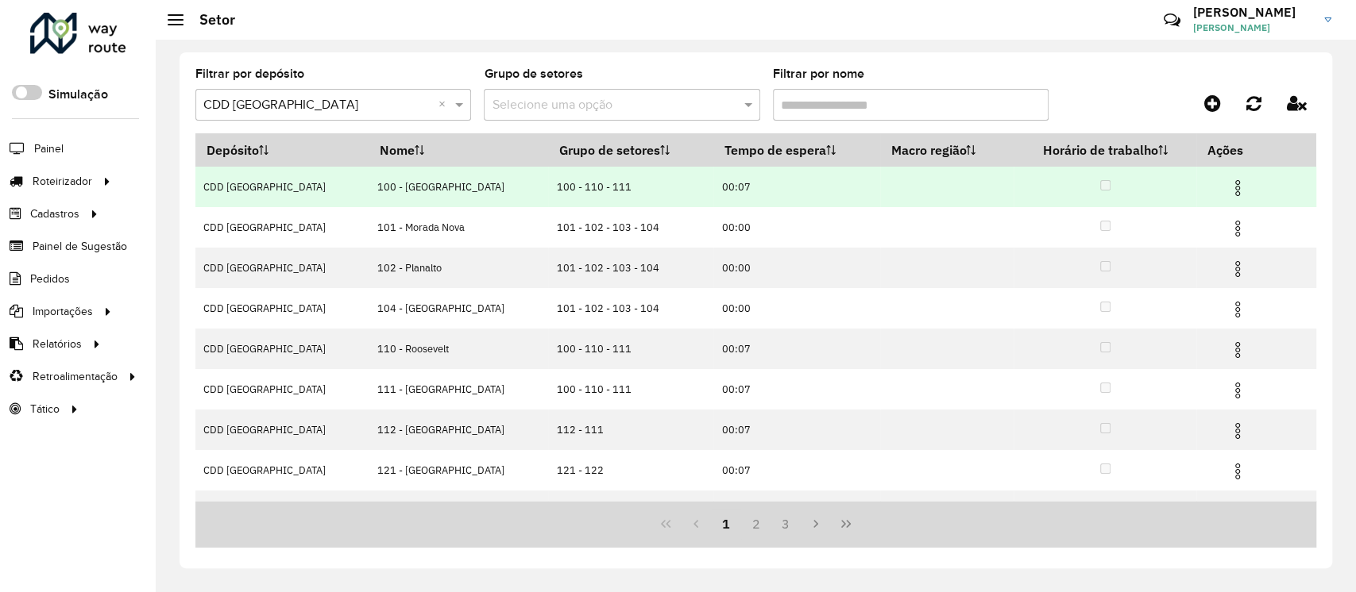
click at [1228, 194] on img at bounding box center [1237, 188] width 19 height 19
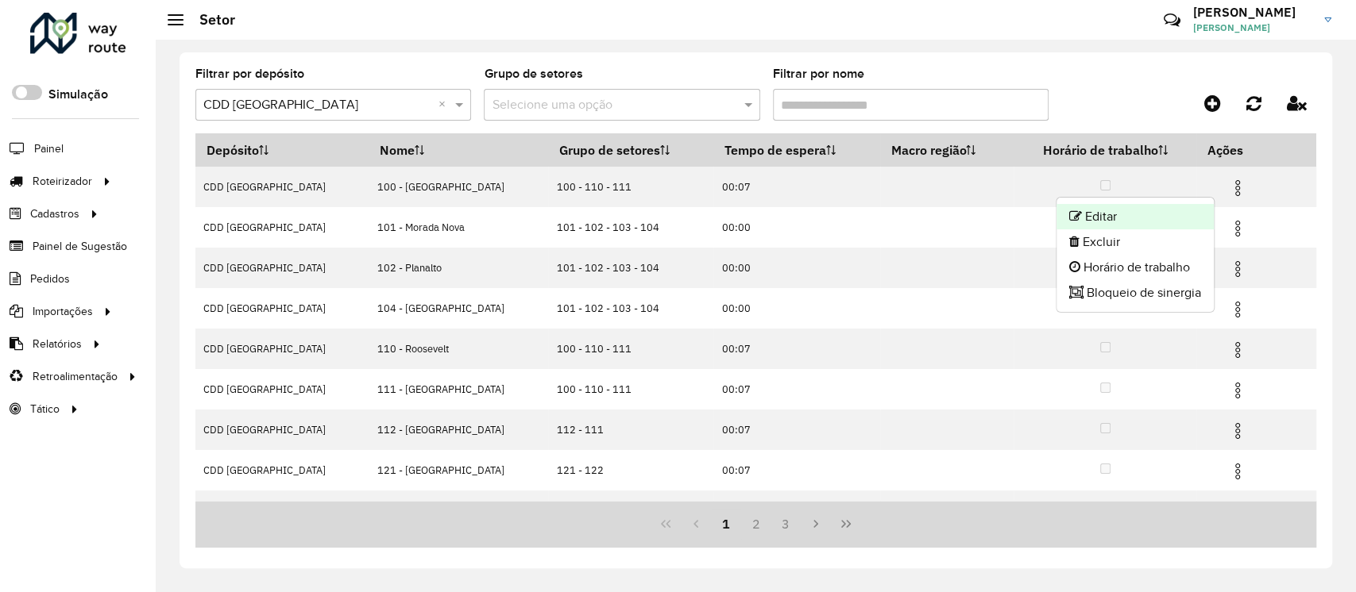
click at [1109, 219] on li "Editar" at bounding box center [1134, 216] width 157 height 25
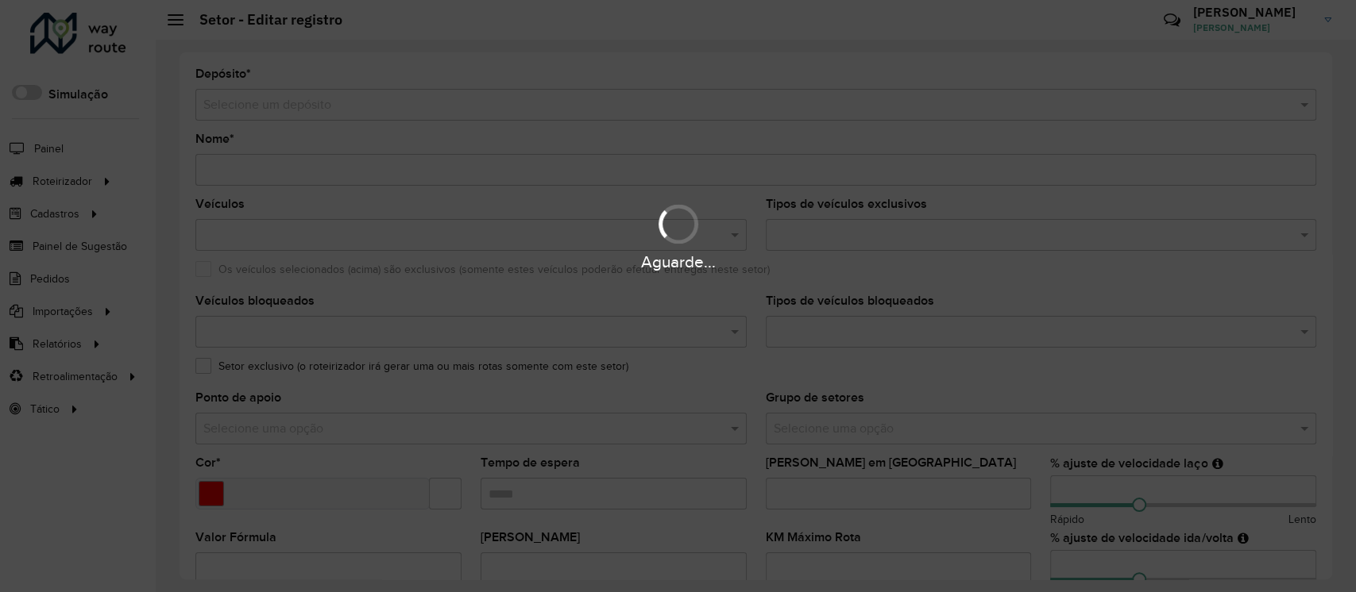
type input "**********"
type input "*******"
type input "*****"
type input "**"
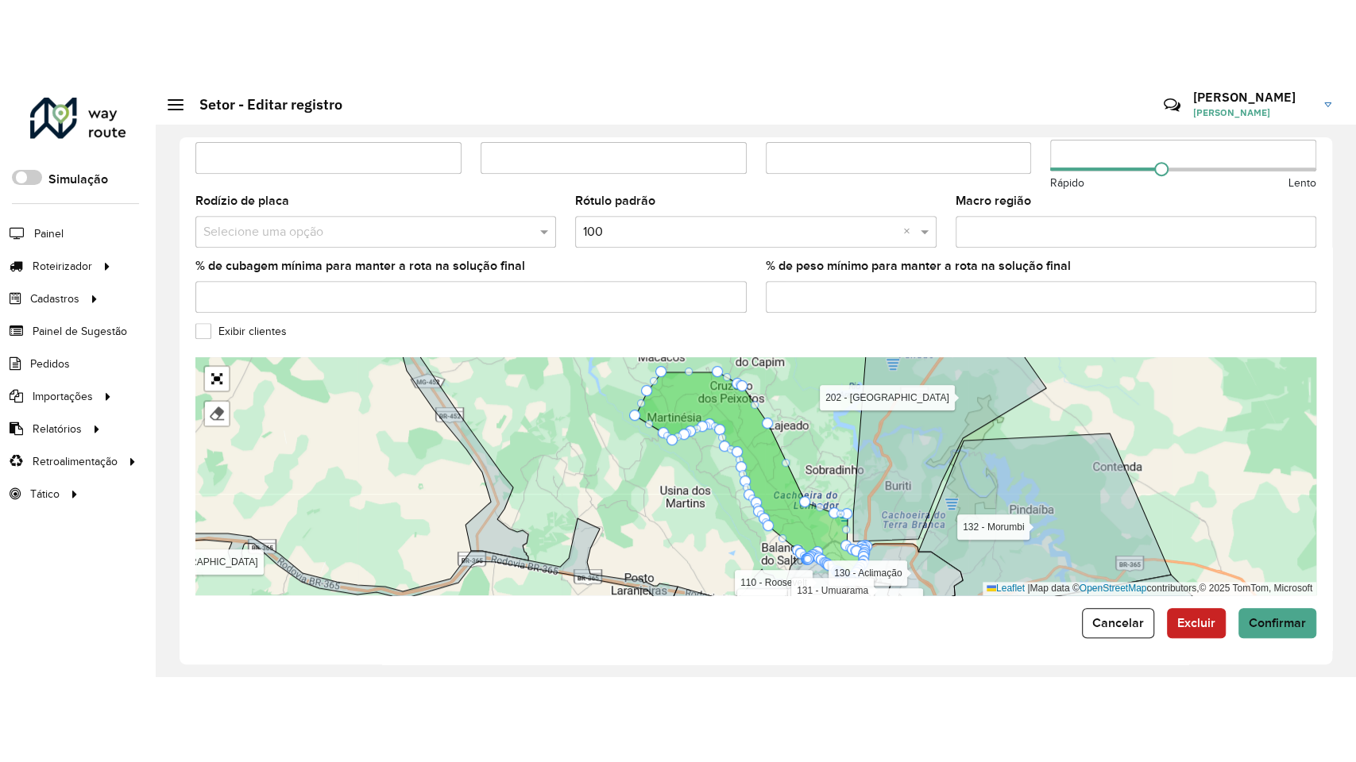
scroll to position [498, 0]
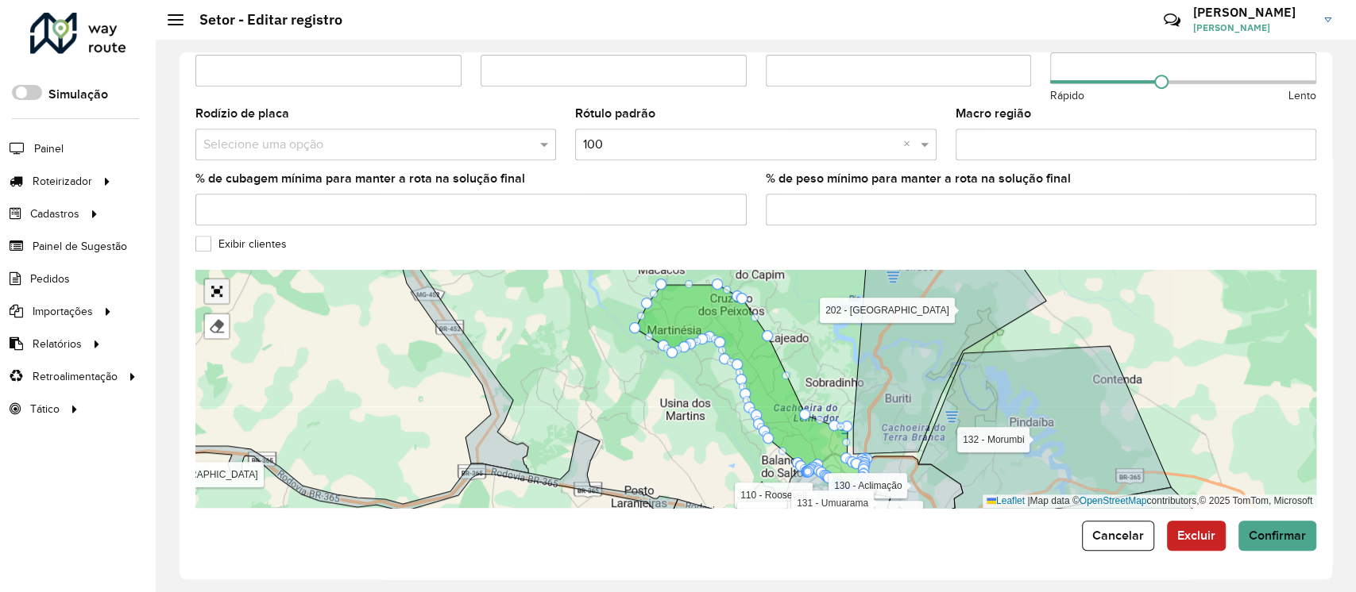
click at [220, 298] on link "Abrir mapa em tela cheia" at bounding box center [217, 292] width 24 height 24
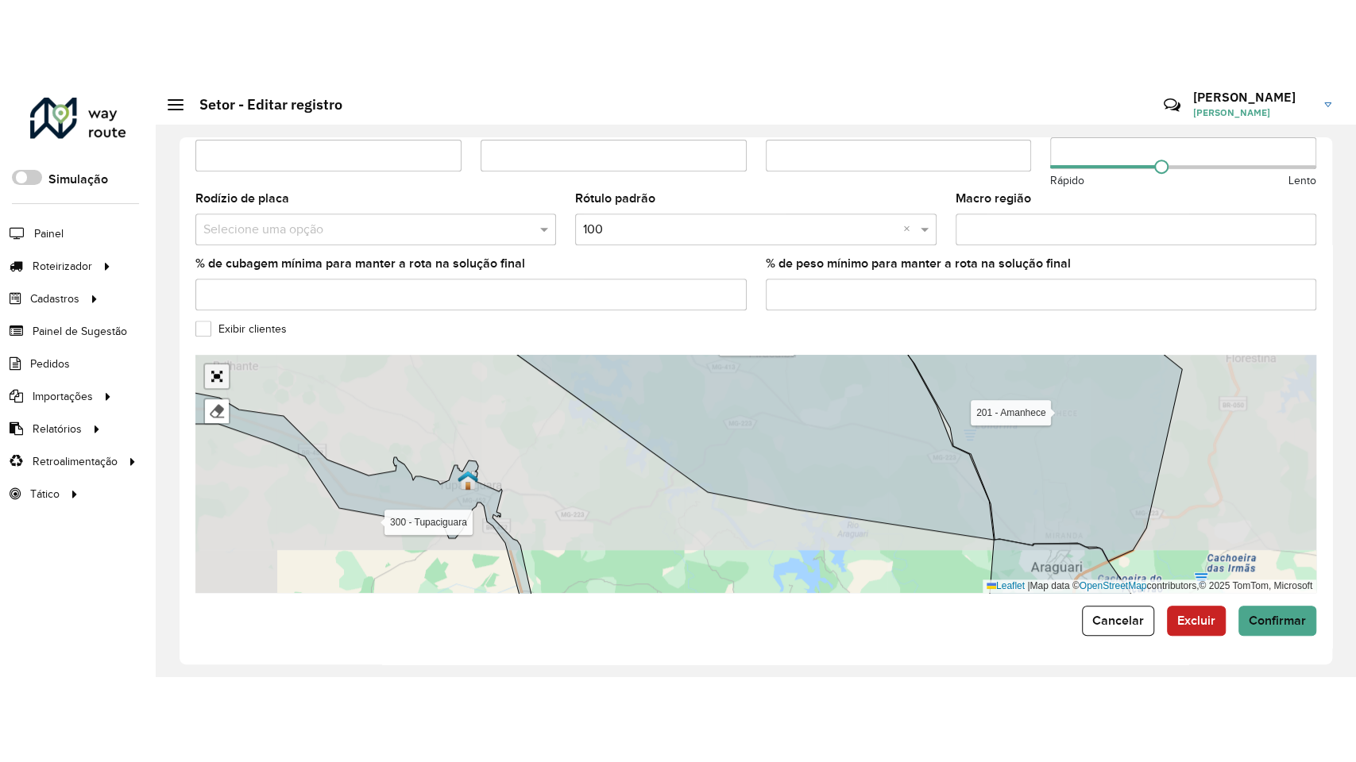
scroll to position [77, 0]
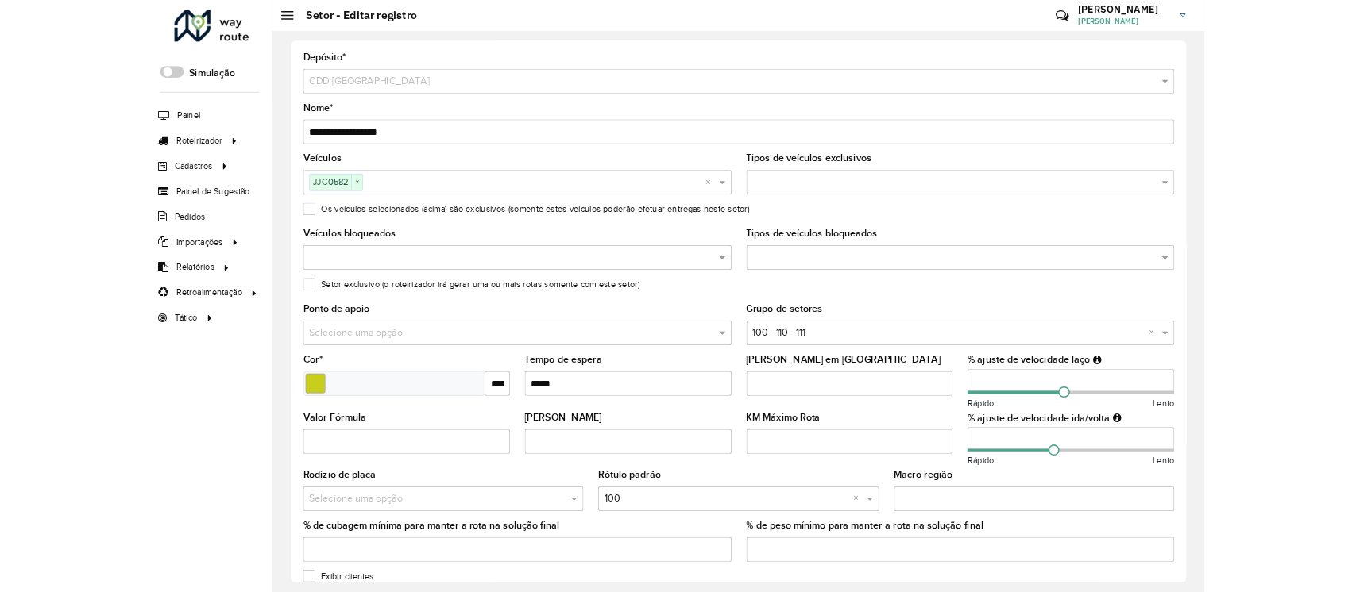
scroll to position [77, 0]
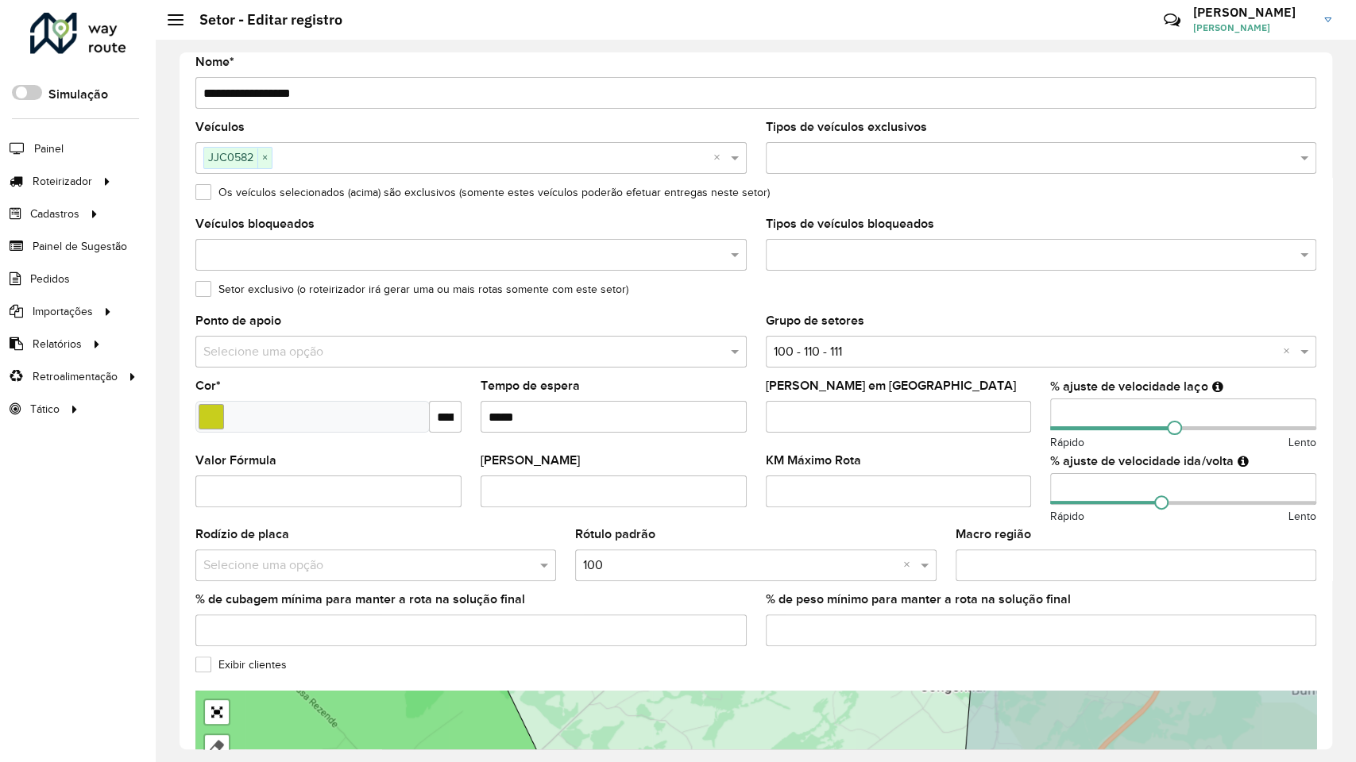
drag, startPoint x: 925, startPoint y: 582, endPoint x: 715, endPoint y: 587, distance: 210.5
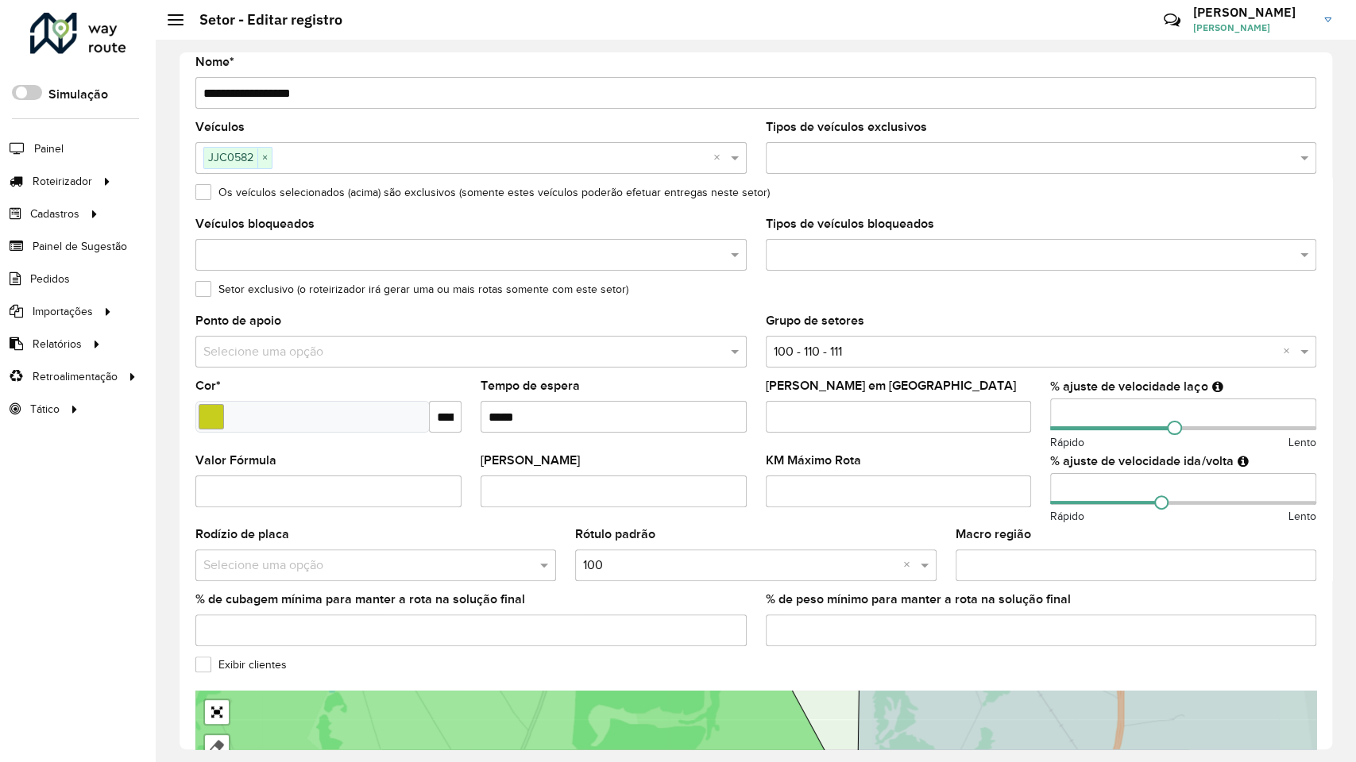
drag, startPoint x: 557, startPoint y: 468, endPoint x: 749, endPoint y: 282, distance: 267.4
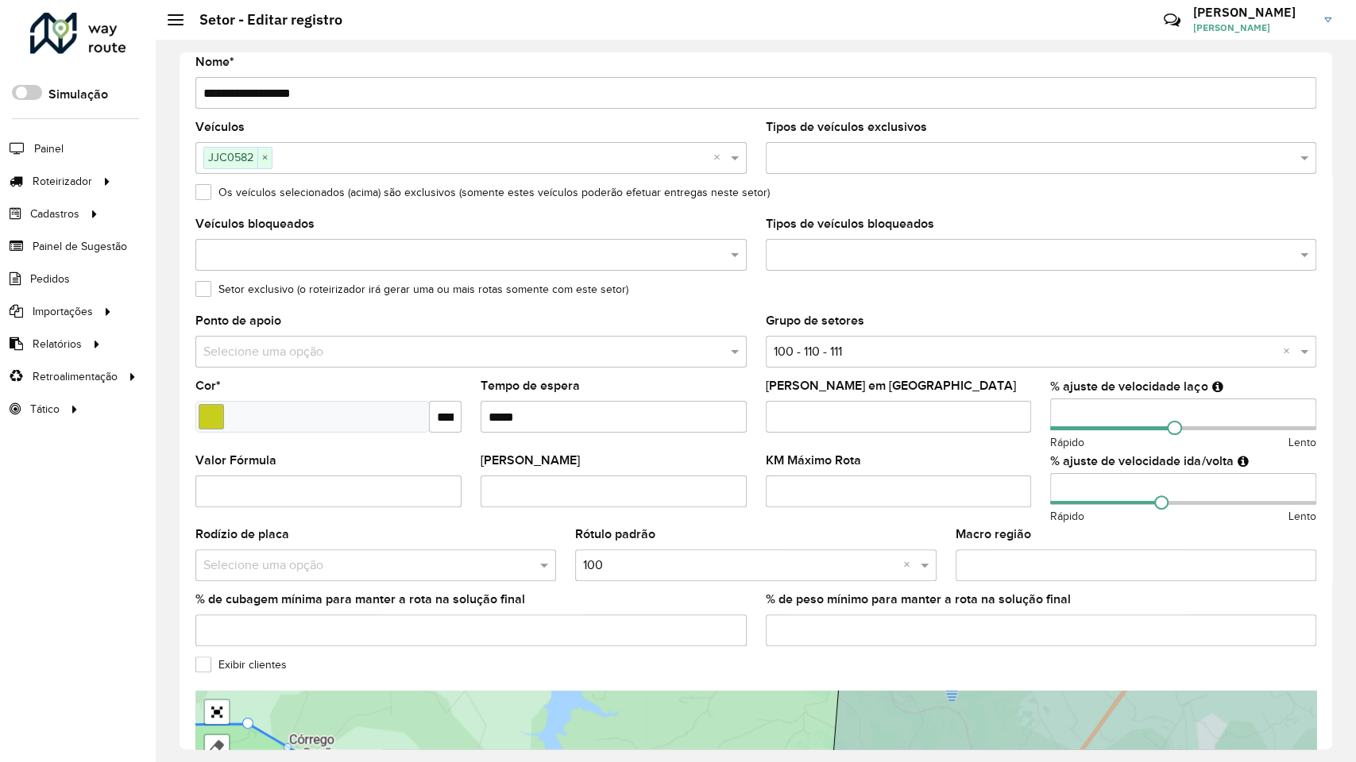
drag, startPoint x: 572, startPoint y: 604, endPoint x: 673, endPoint y: 536, distance: 122.5
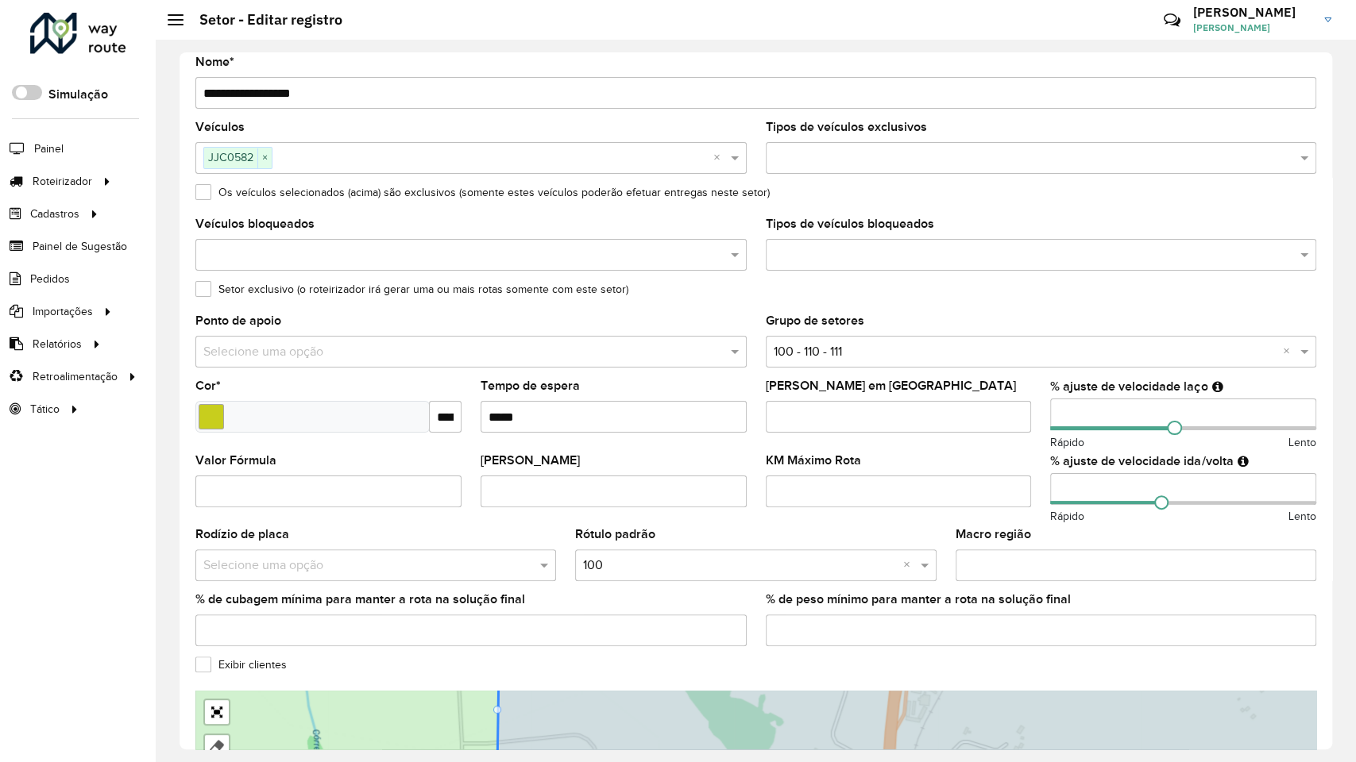
drag, startPoint x: 775, startPoint y: 470, endPoint x: 673, endPoint y: 551, distance: 130.6
drag, startPoint x: 704, startPoint y: 455, endPoint x: 669, endPoint y: 499, distance: 55.9
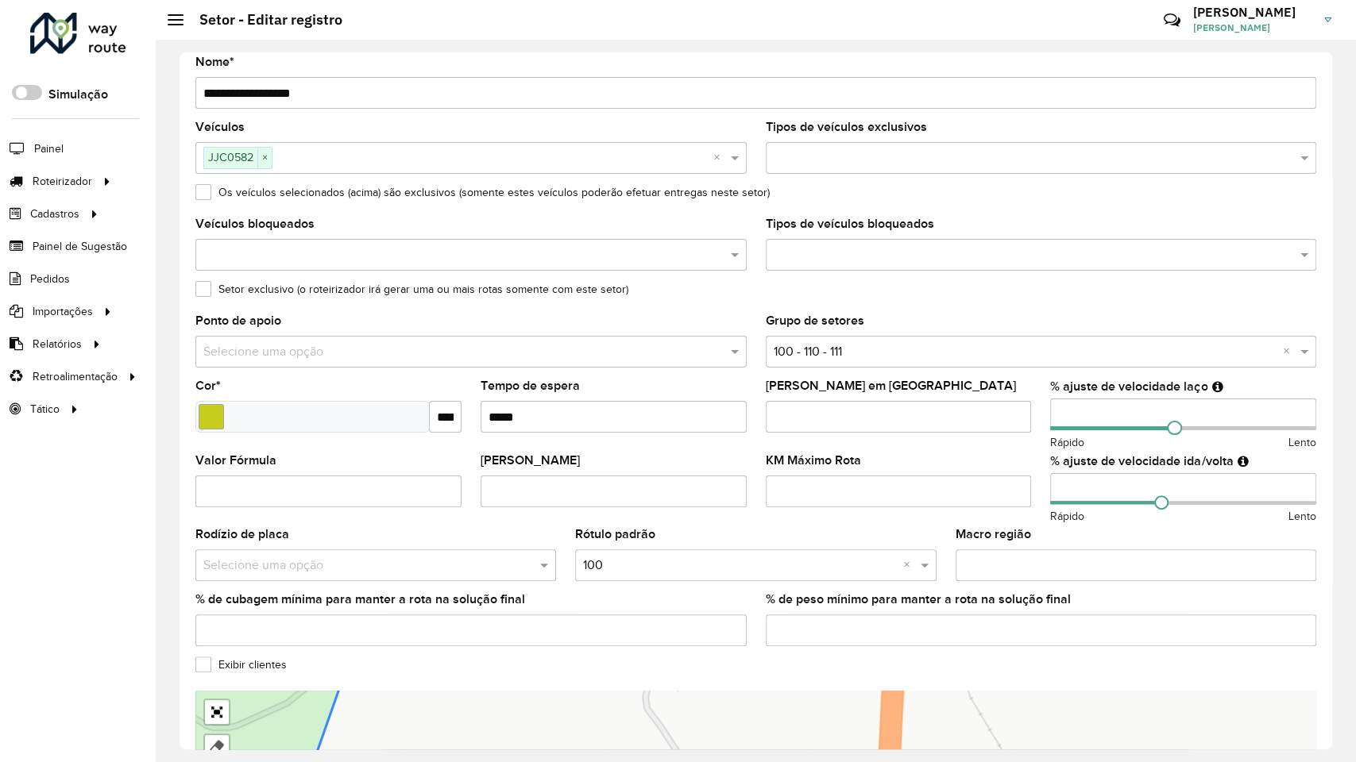
drag, startPoint x: 697, startPoint y: 511, endPoint x: 682, endPoint y: 510, distance: 15.2
drag, startPoint x: 681, startPoint y: 500, endPoint x: 666, endPoint y: 501, distance: 14.3
drag, startPoint x: 789, startPoint y: 472, endPoint x: 718, endPoint y: 489, distance: 72.8
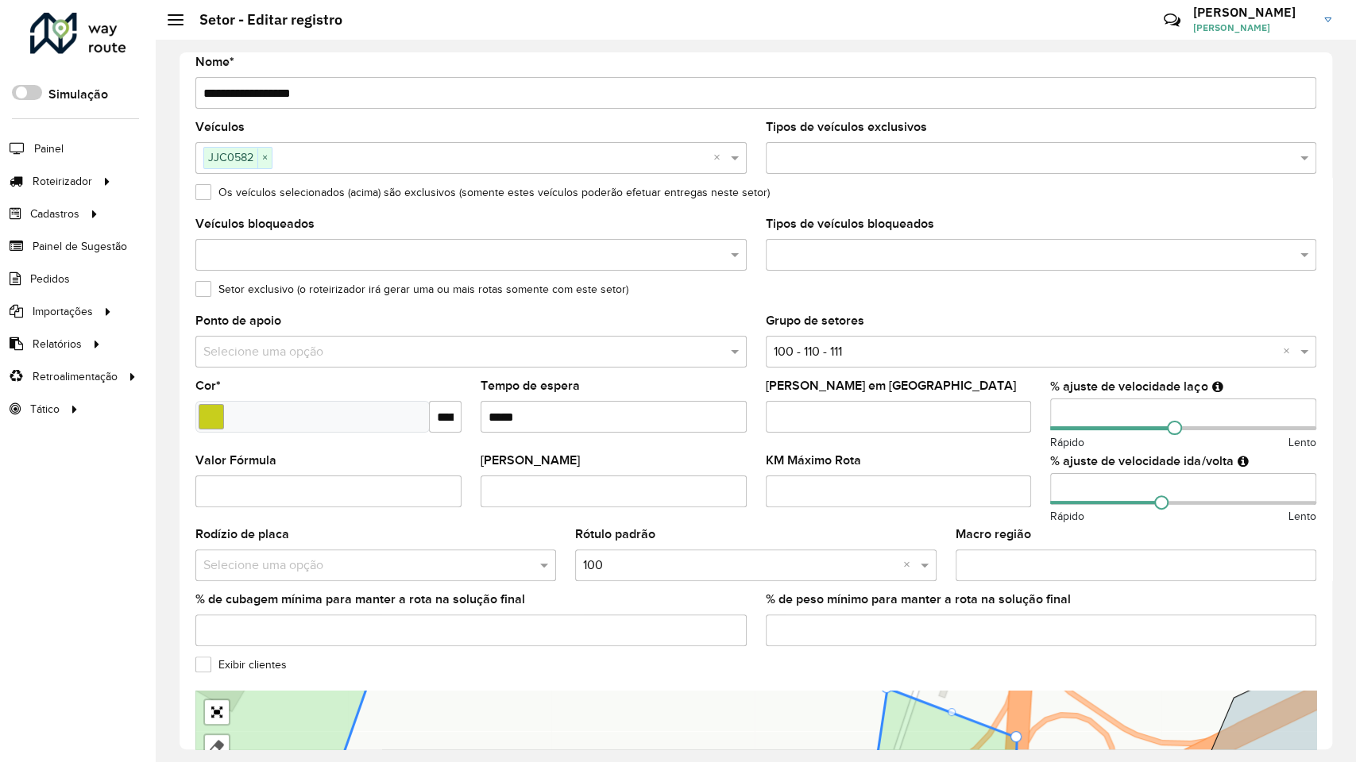
drag, startPoint x: 839, startPoint y: 381, endPoint x: 808, endPoint y: 385, distance: 30.4
drag, startPoint x: 837, startPoint y: 475, endPoint x: 806, endPoint y: 475, distance: 31.0
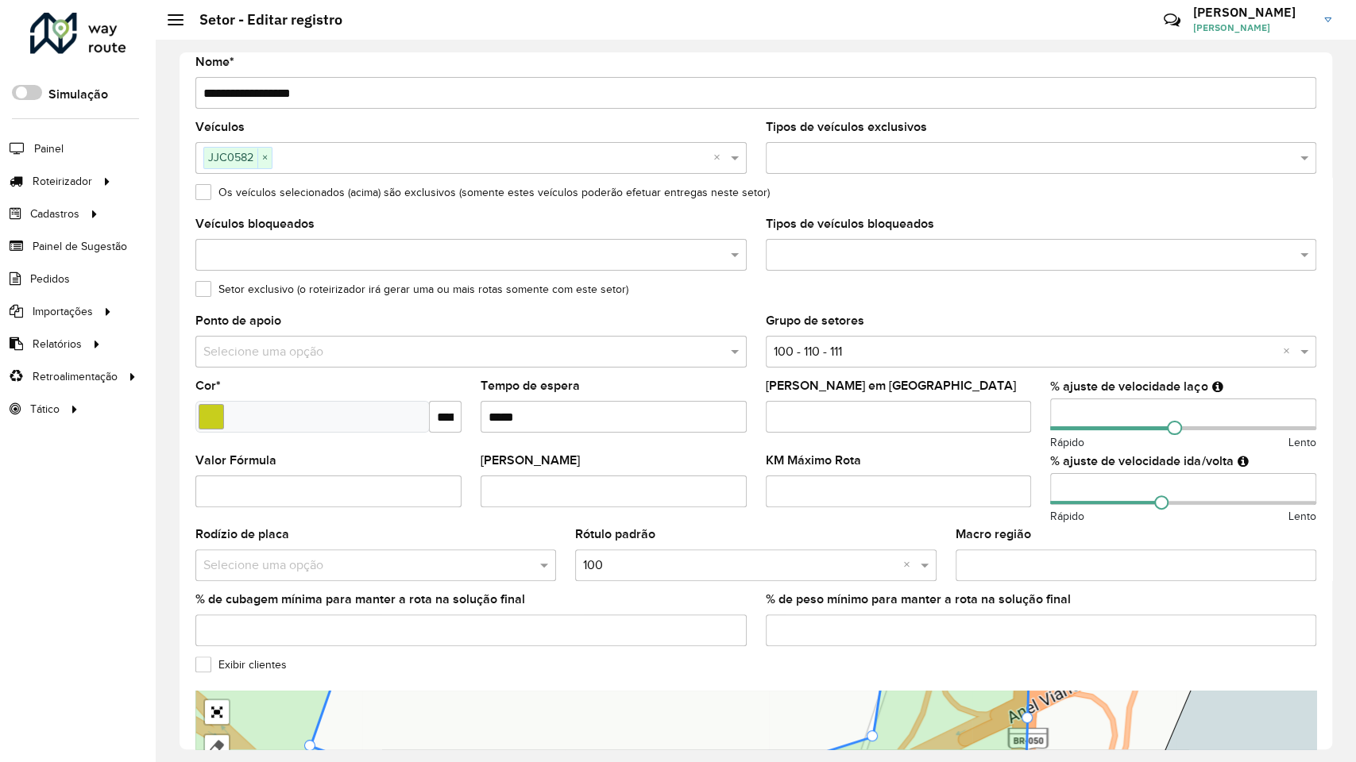
drag, startPoint x: 846, startPoint y: 510, endPoint x: 803, endPoint y: 505, distance: 43.2
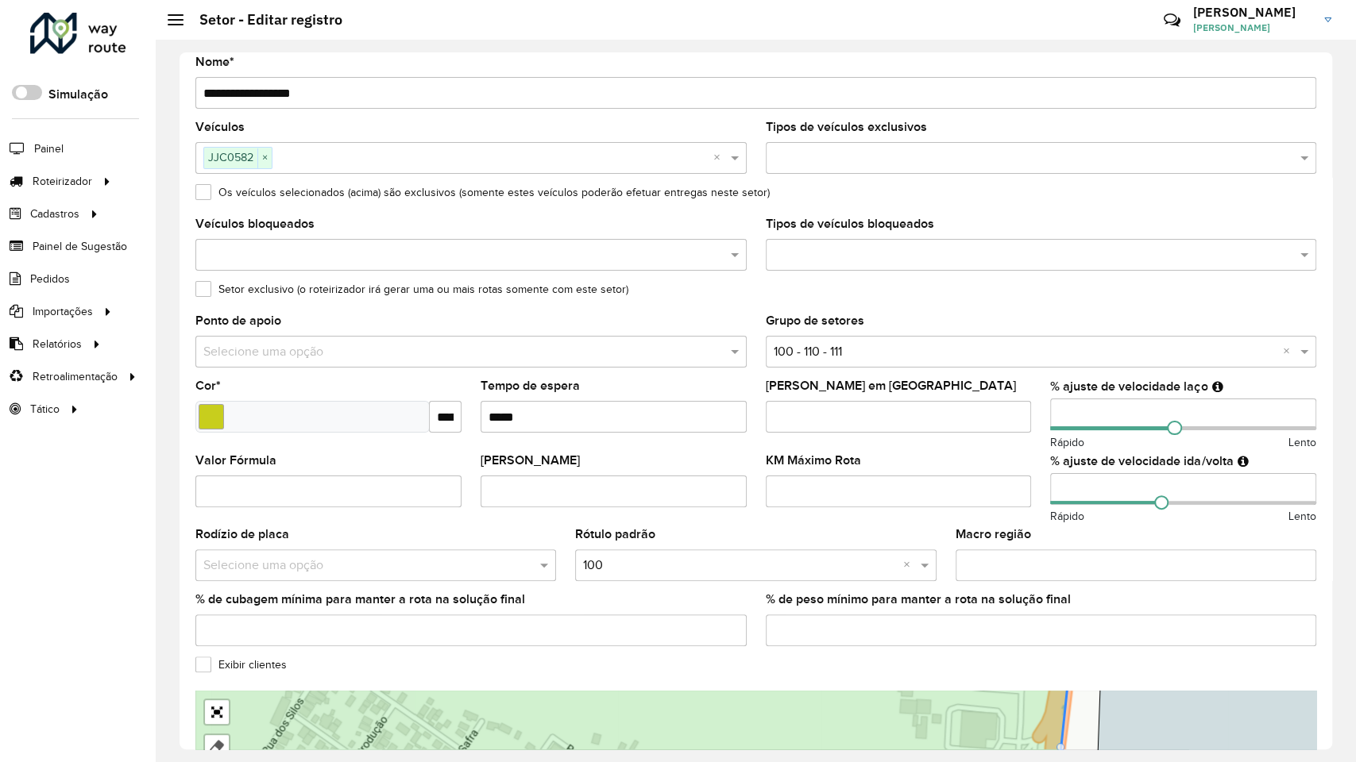
drag, startPoint x: 856, startPoint y: 448, endPoint x: 827, endPoint y: 426, distance: 36.4
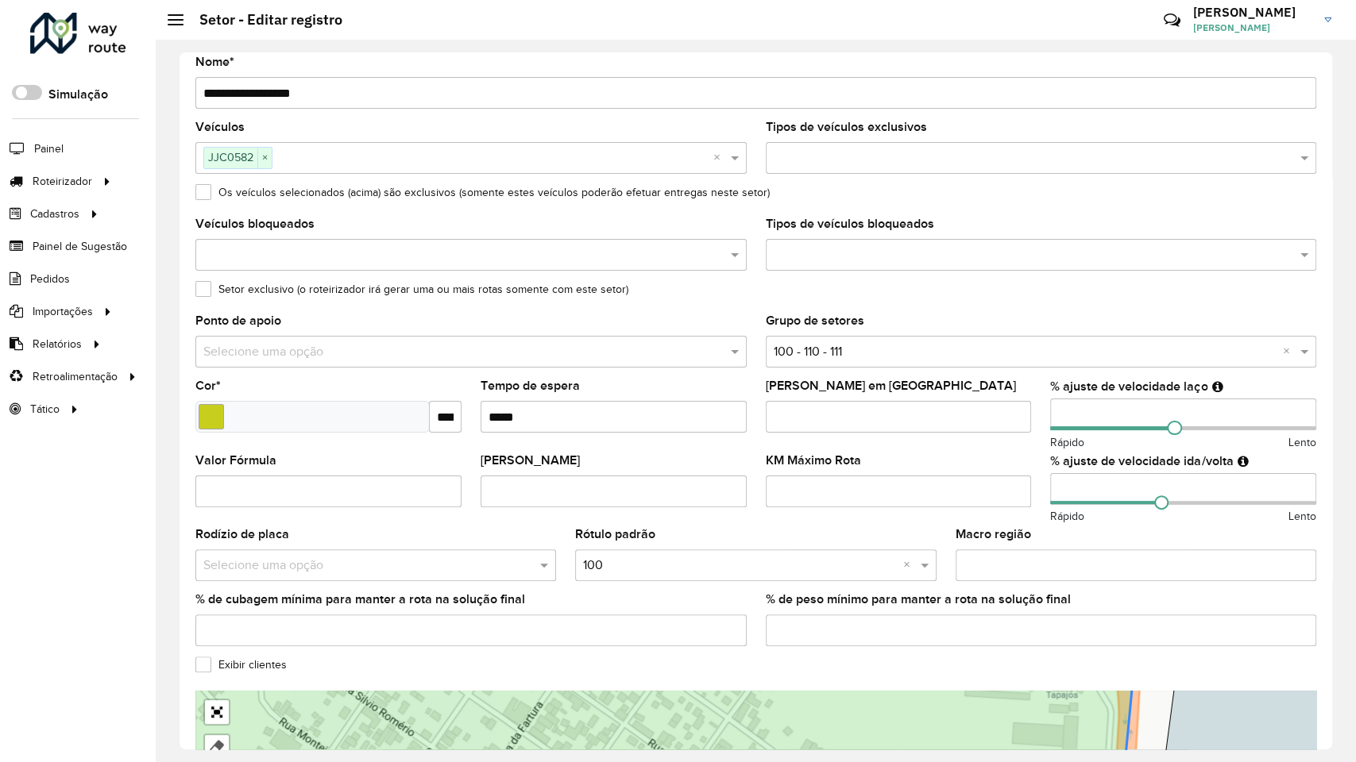
drag, startPoint x: 845, startPoint y: 489, endPoint x: 815, endPoint y: 470, distance: 35.7
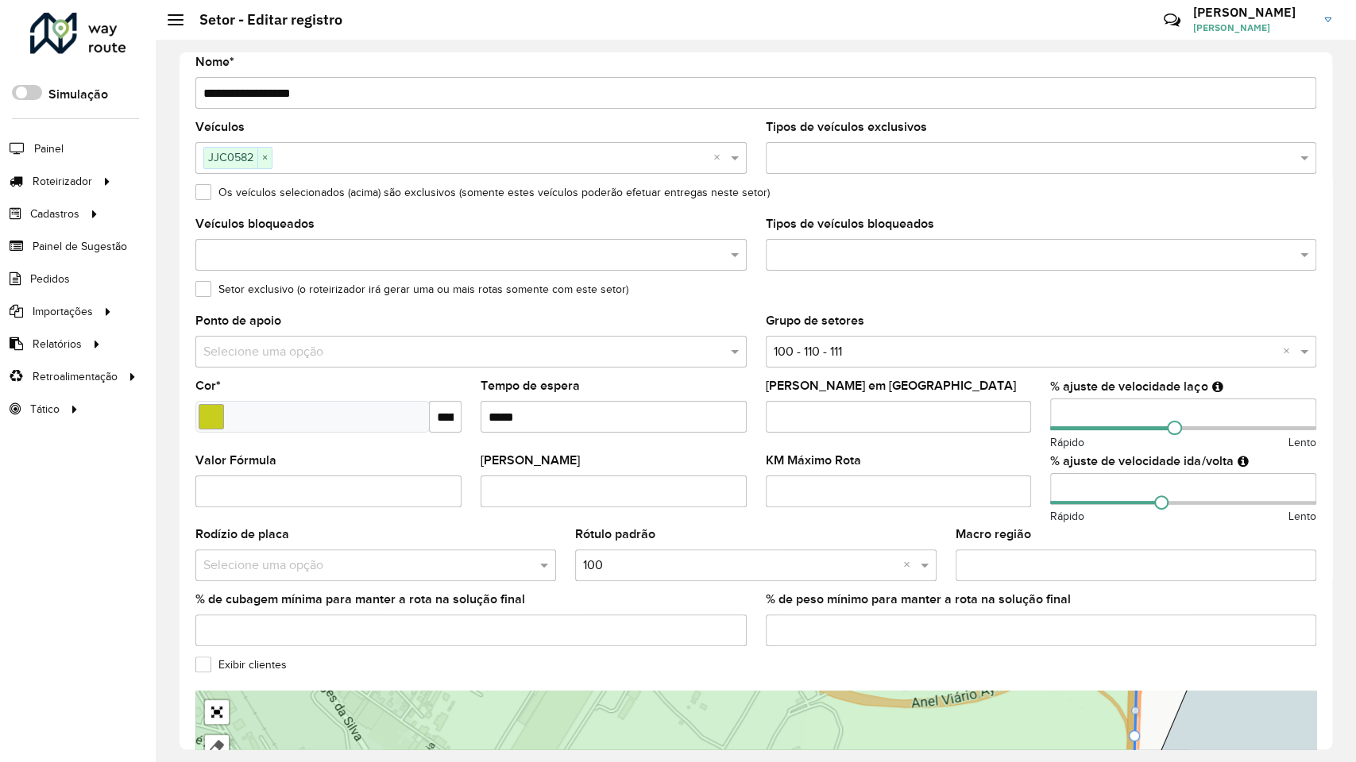
drag, startPoint x: 812, startPoint y: 526, endPoint x: 801, endPoint y: 515, distance: 16.3
drag, startPoint x: 897, startPoint y: 544, endPoint x: 967, endPoint y: 416, distance: 145.7
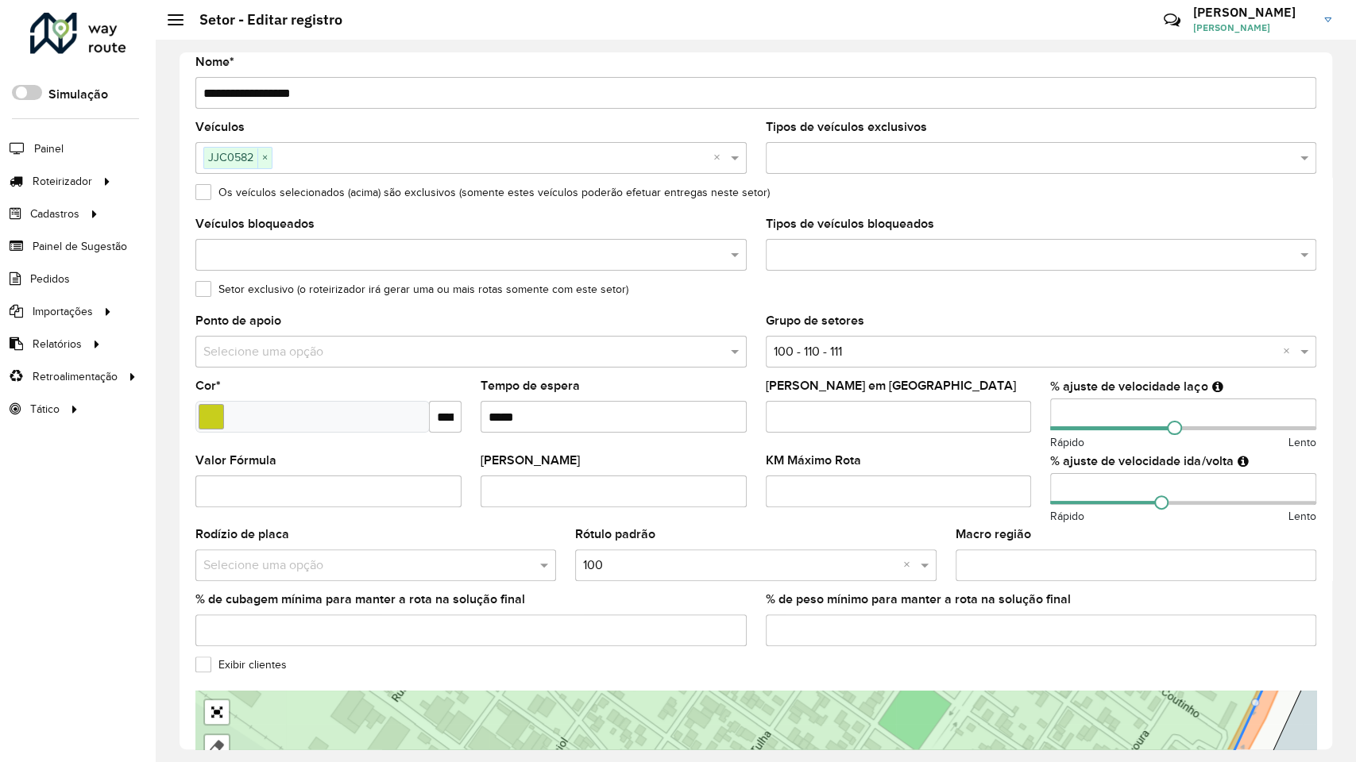
drag, startPoint x: 803, startPoint y: 462, endPoint x: 780, endPoint y: 453, distance: 24.6
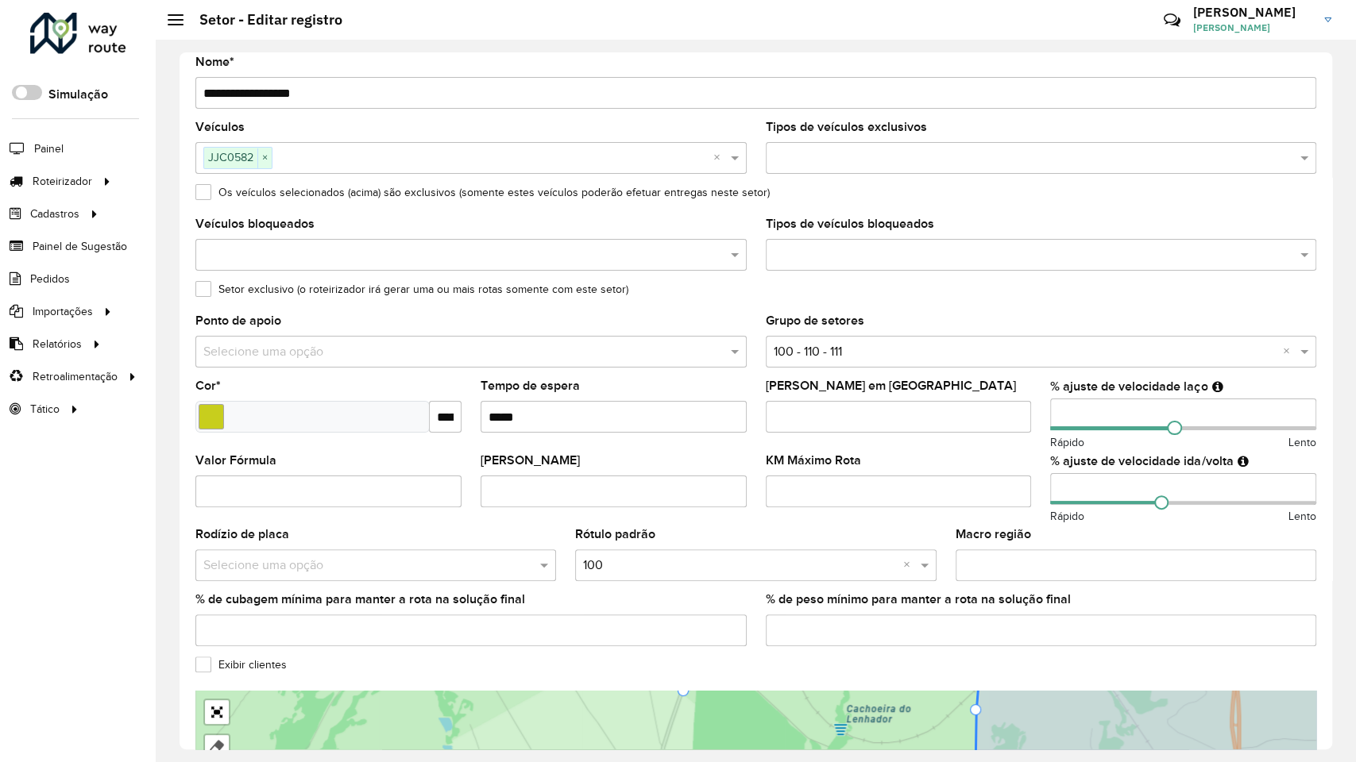
drag, startPoint x: 928, startPoint y: 533, endPoint x: 967, endPoint y: 400, distance: 138.4
drag, startPoint x: 920, startPoint y: 578, endPoint x: 938, endPoint y: 337, distance: 242.1
drag, startPoint x: 845, startPoint y: 604, endPoint x: 917, endPoint y: 349, distance: 264.2
drag, startPoint x: 775, startPoint y: 585, endPoint x: 867, endPoint y: 368, distance: 236.3
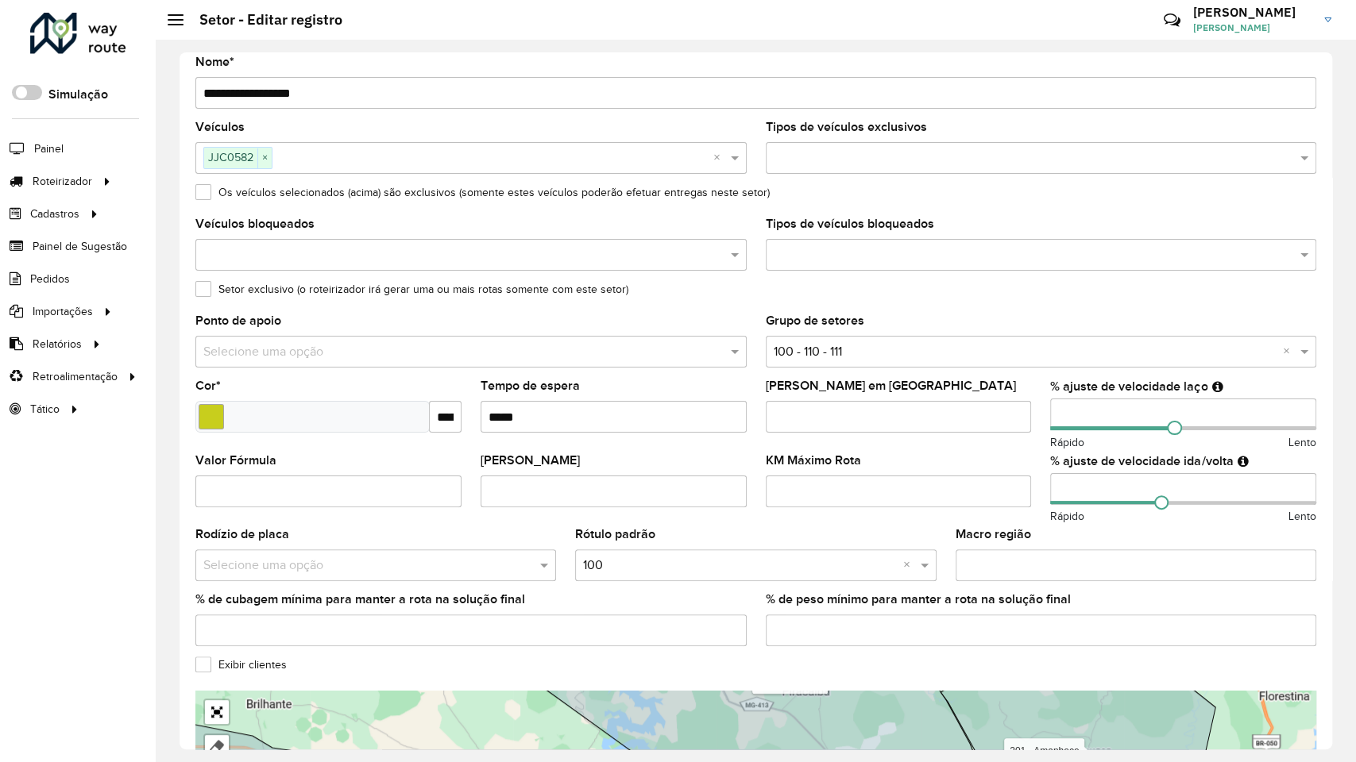
drag, startPoint x: 709, startPoint y: 214, endPoint x: 725, endPoint y: 262, distance: 51.0
drag, startPoint x: 623, startPoint y: 283, endPoint x: 616, endPoint y: 199, distance: 83.8
drag, startPoint x: 681, startPoint y: 282, endPoint x: 727, endPoint y: 210, distance: 85.5
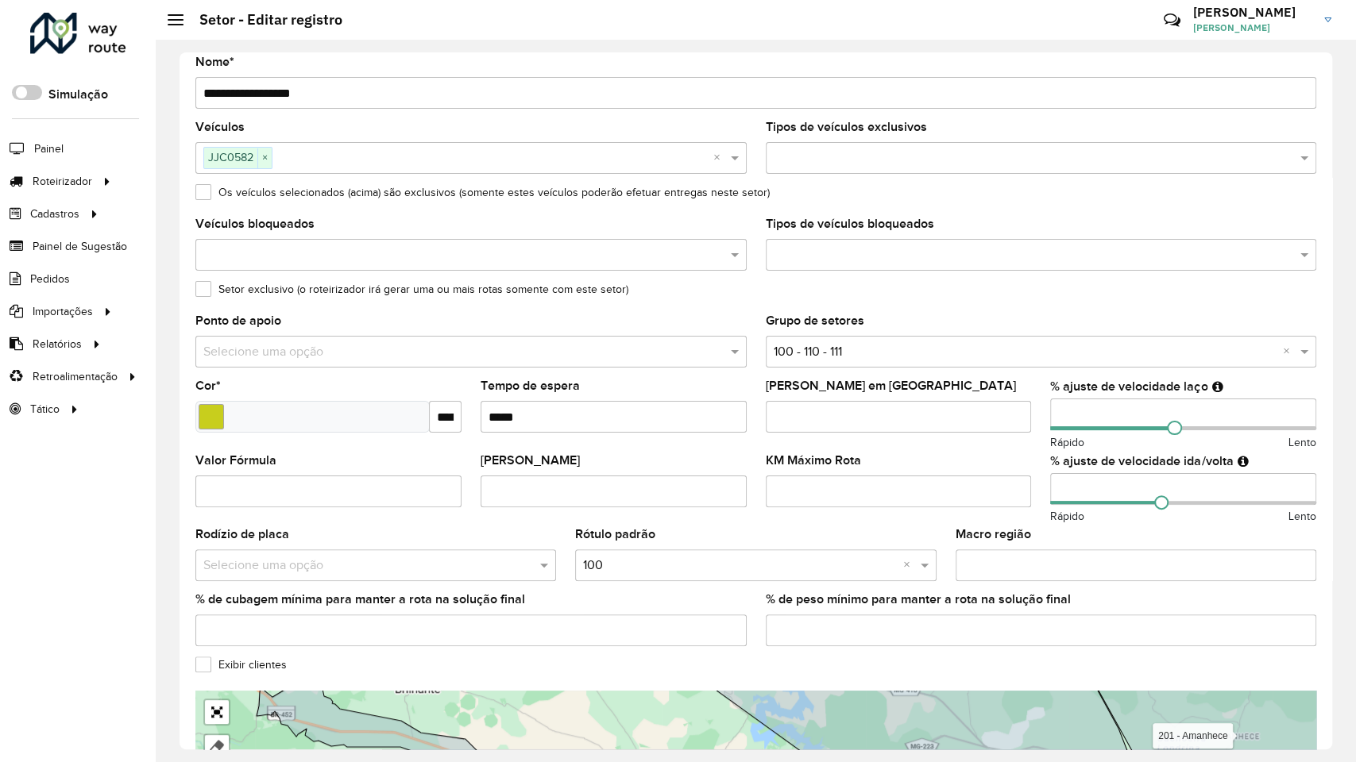
drag, startPoint x: 603, startPoint y: 307, endPoint x: 935, endPoint y: 215, distance: 344.5
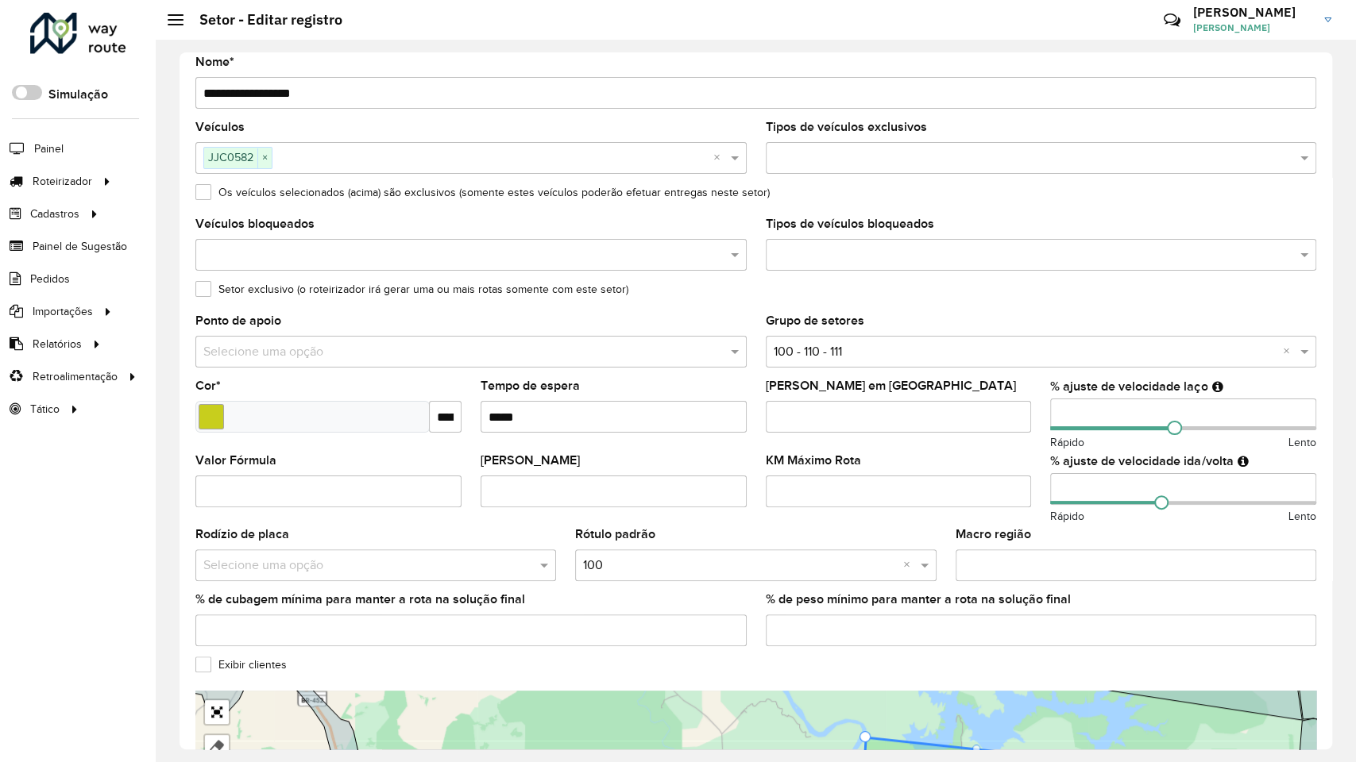
drag, startPoint x: 826, startPoint y: 235, endPoint x: 795, endPoint y: 248, distance: 33.5
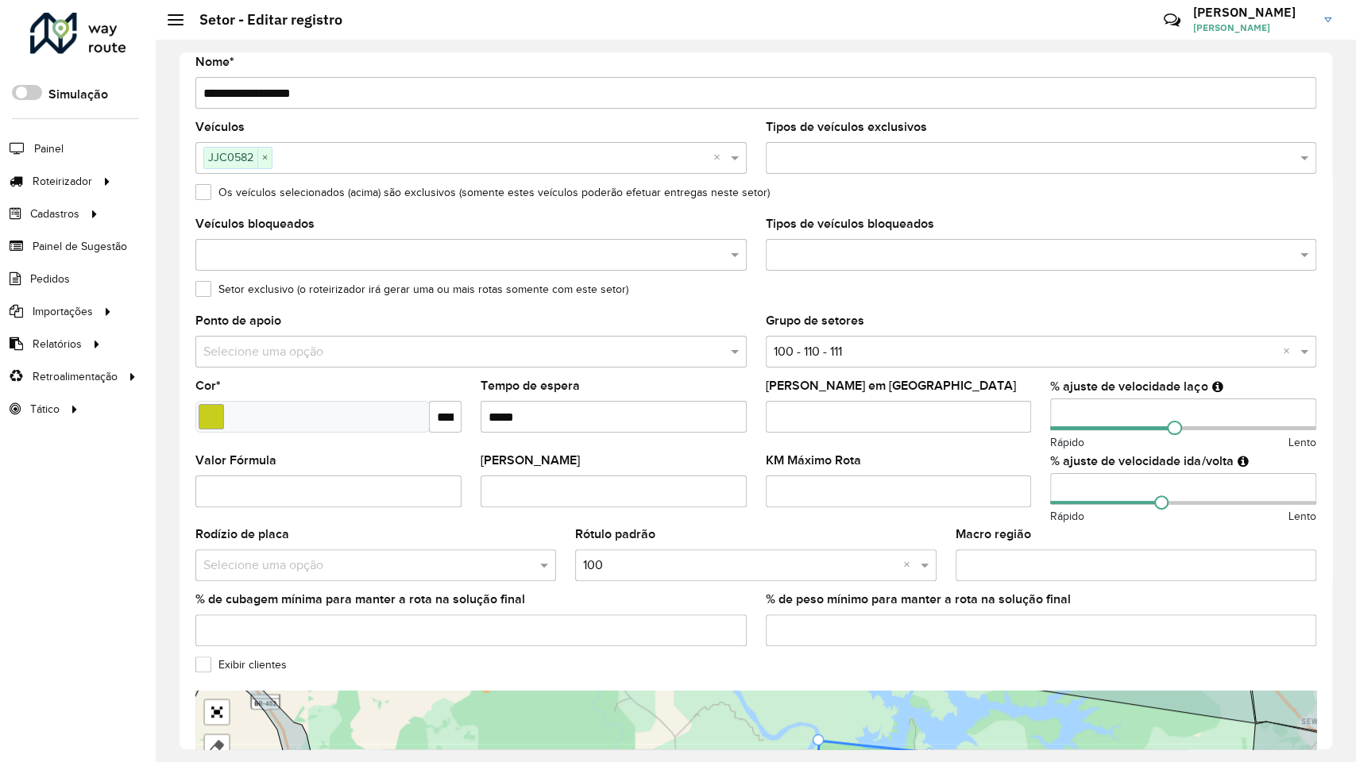
drag, startPoint x: 803, startPoint y: 246, endPoint x: 1001, endPoint y: 237, distance: 197.9
drag, startPoint x: 987, startPoint y: 369, endPoint x: 897, endPoint y: 316, distance: 104.6
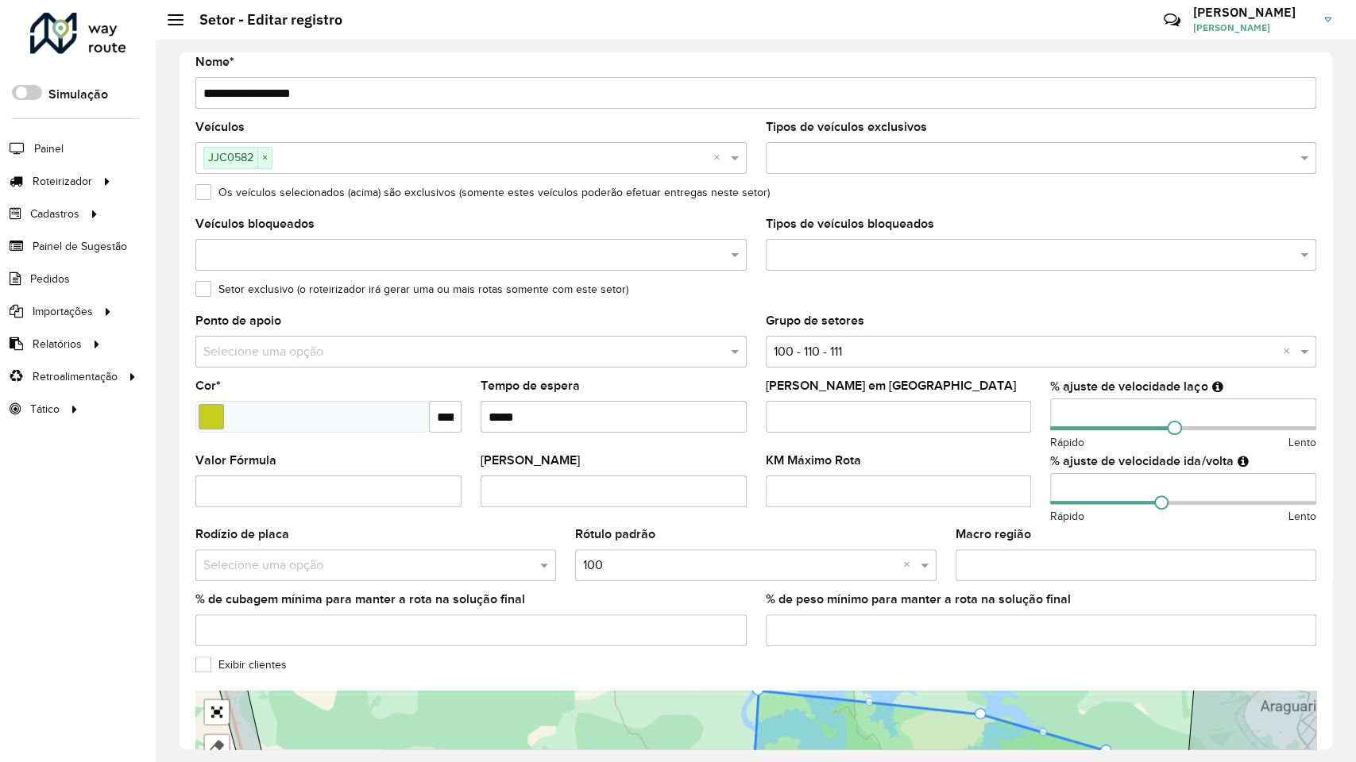
drag, startPoint x: 788, startPoint y: 270, endPoint x: 948, endPoint y: 298, distance: 162.8
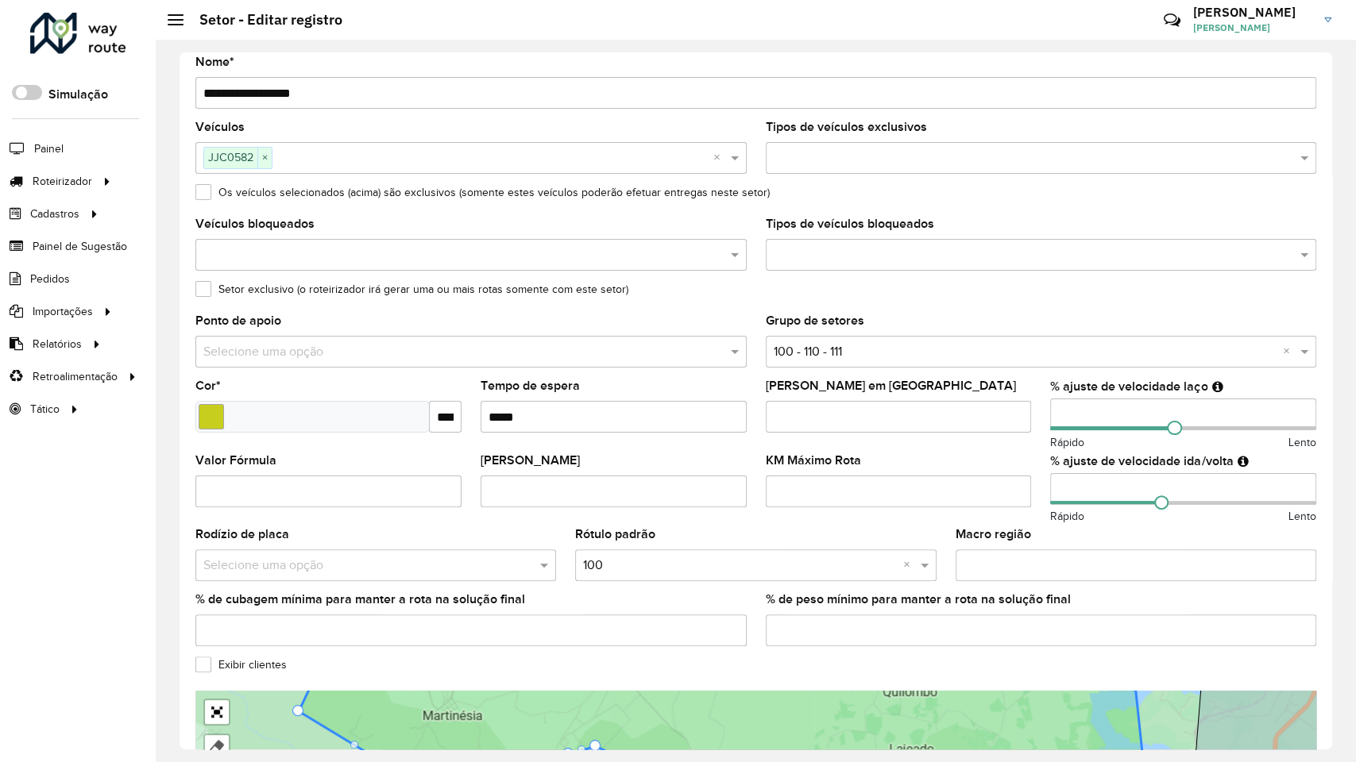
drag, startPoint x: 897, startPoint y: 405, endPoint x: 1048, endPoint y: 219, distance: 239.4
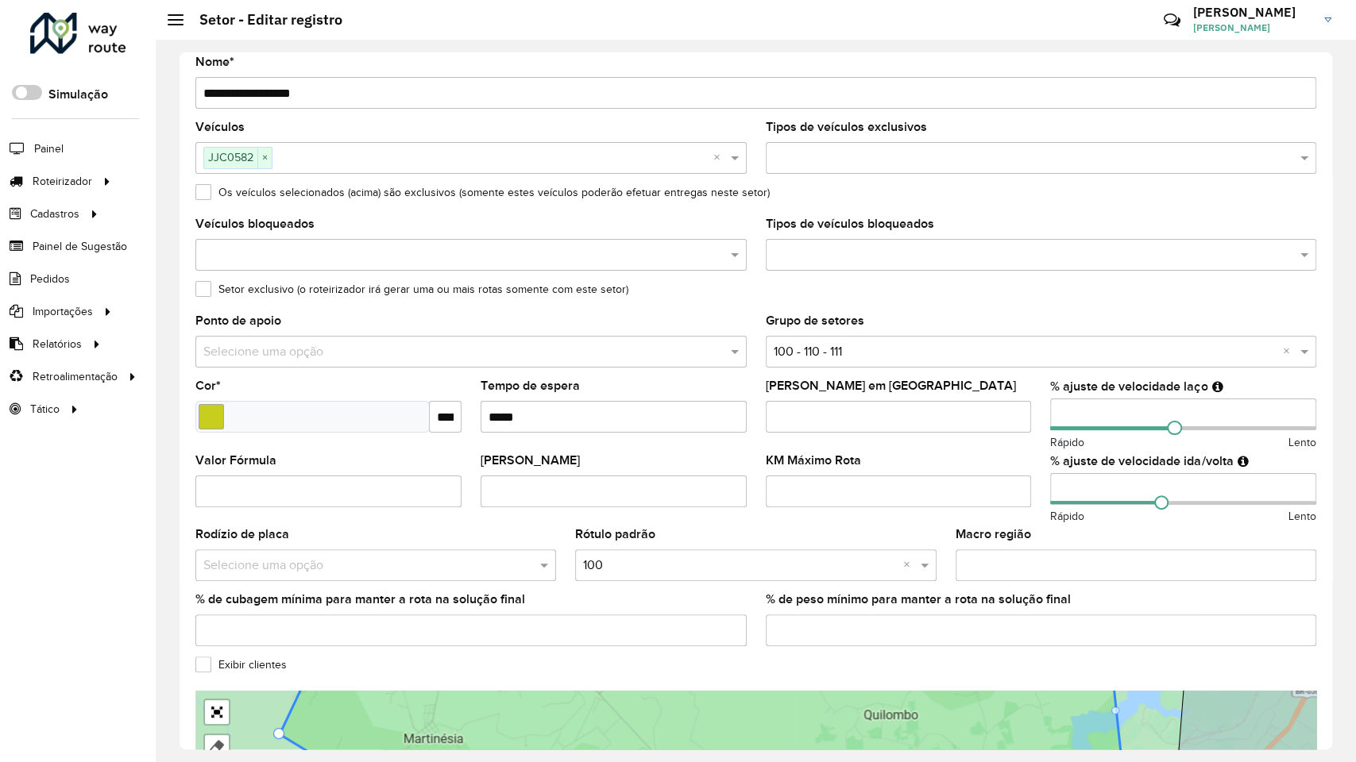
drag, startPoint x: 813, startPoint y: 426, endPoint x: 769, endPoint y: 509, distance: 94.5
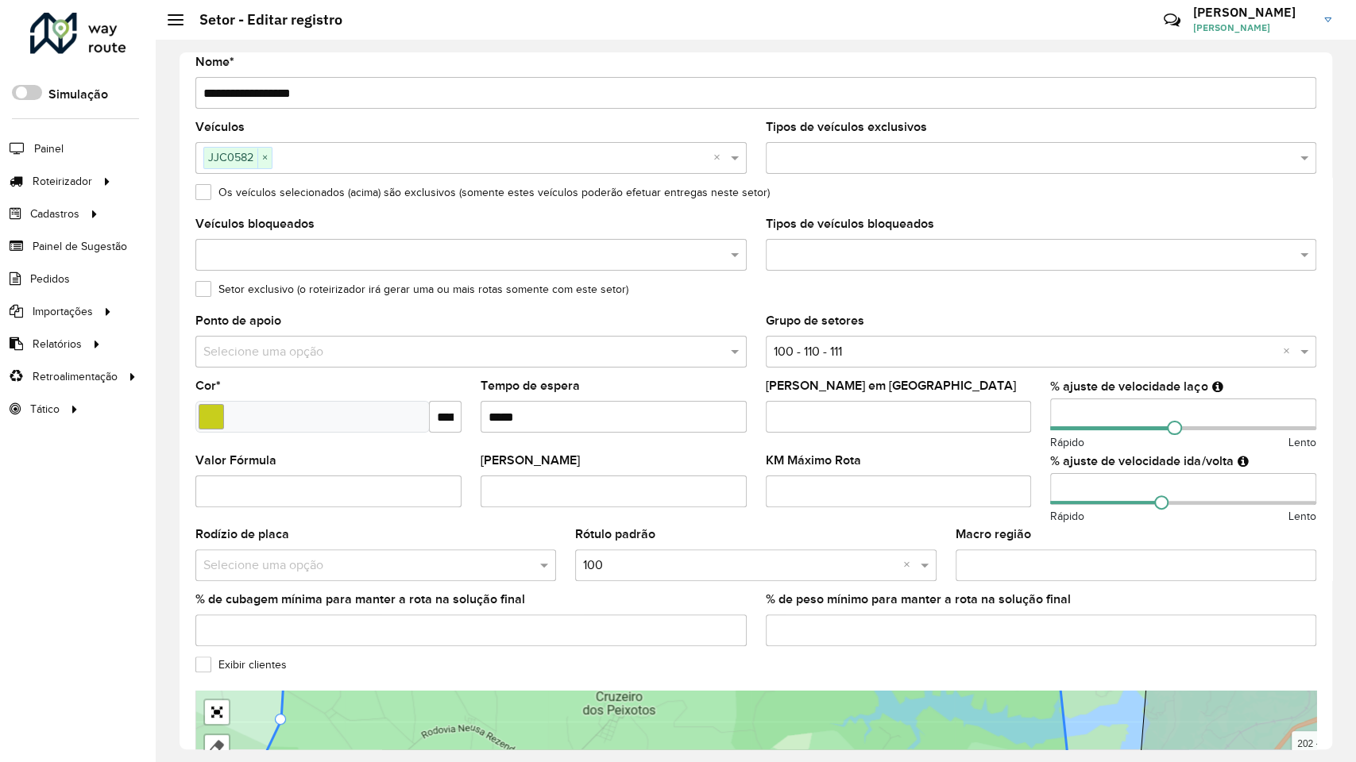
drag, startPoint x: 721, startPoint y: 468, endPoint x: 1015, endPoint y: 228, distance: 379.3
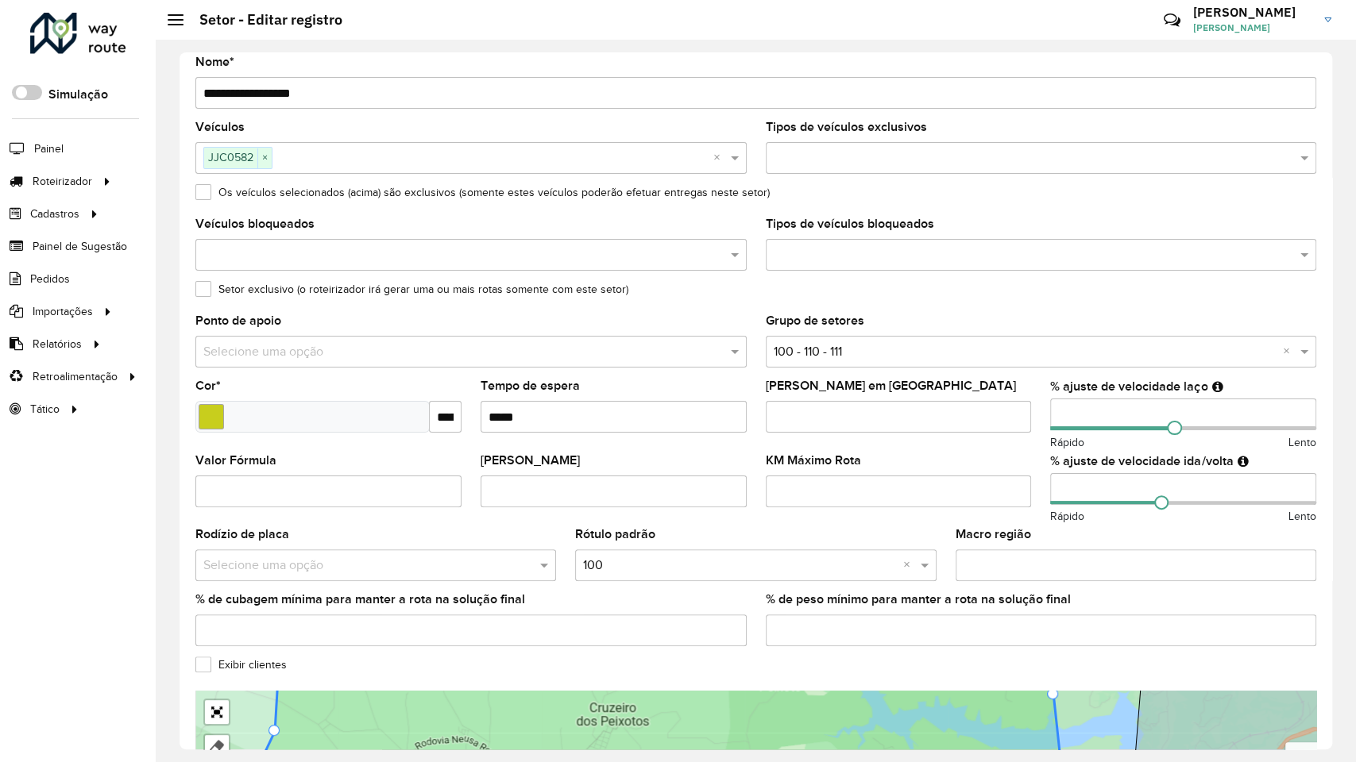
drag, startPoint x: 788, startPoint y: 390, endPoint x: 670, endPoint y: 624, distance: 262.5
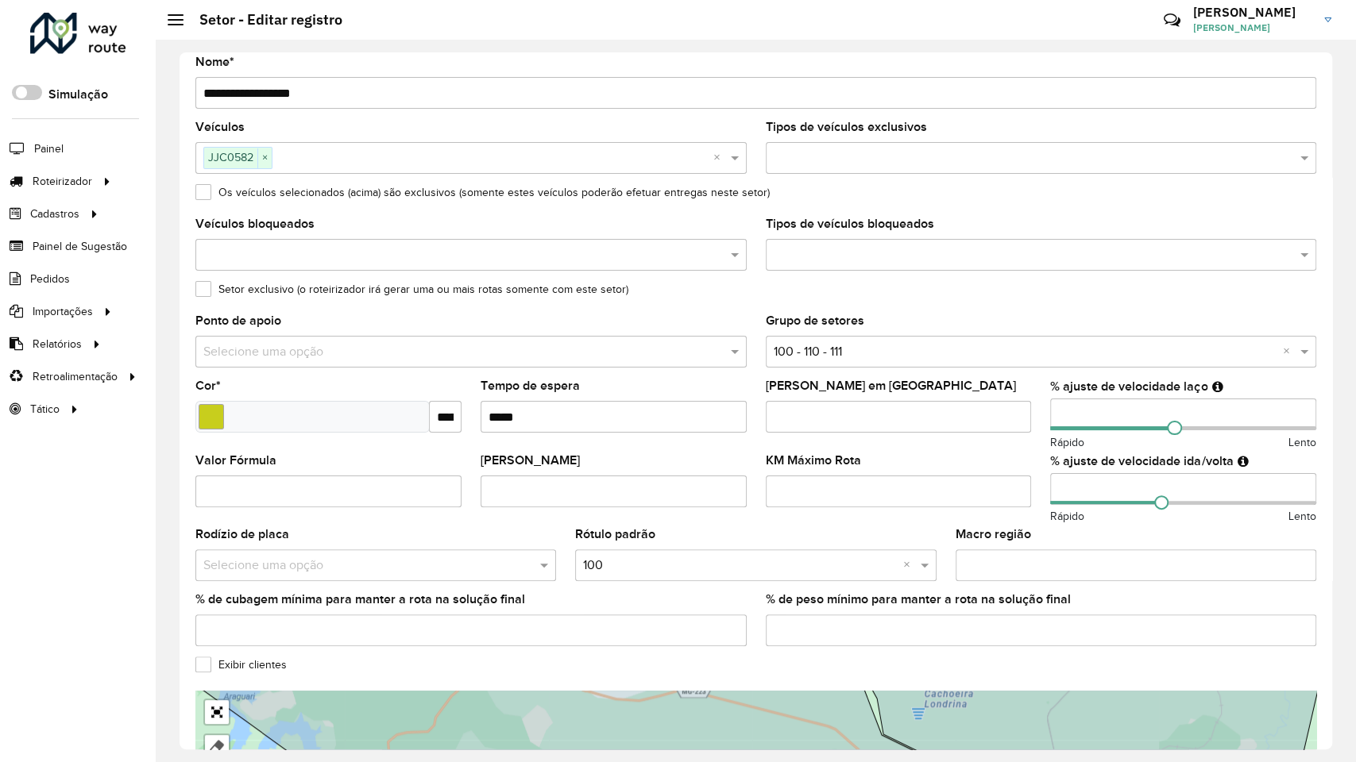
drag, startPoint x: 720, startPoint y: 542, endPoint x: 848, endPoint y: 367, distance: 217.6
drag, startPoint x: 708, startPoint y: 434, endPoint x: 789, endPoint y: 274, distance: 179.7
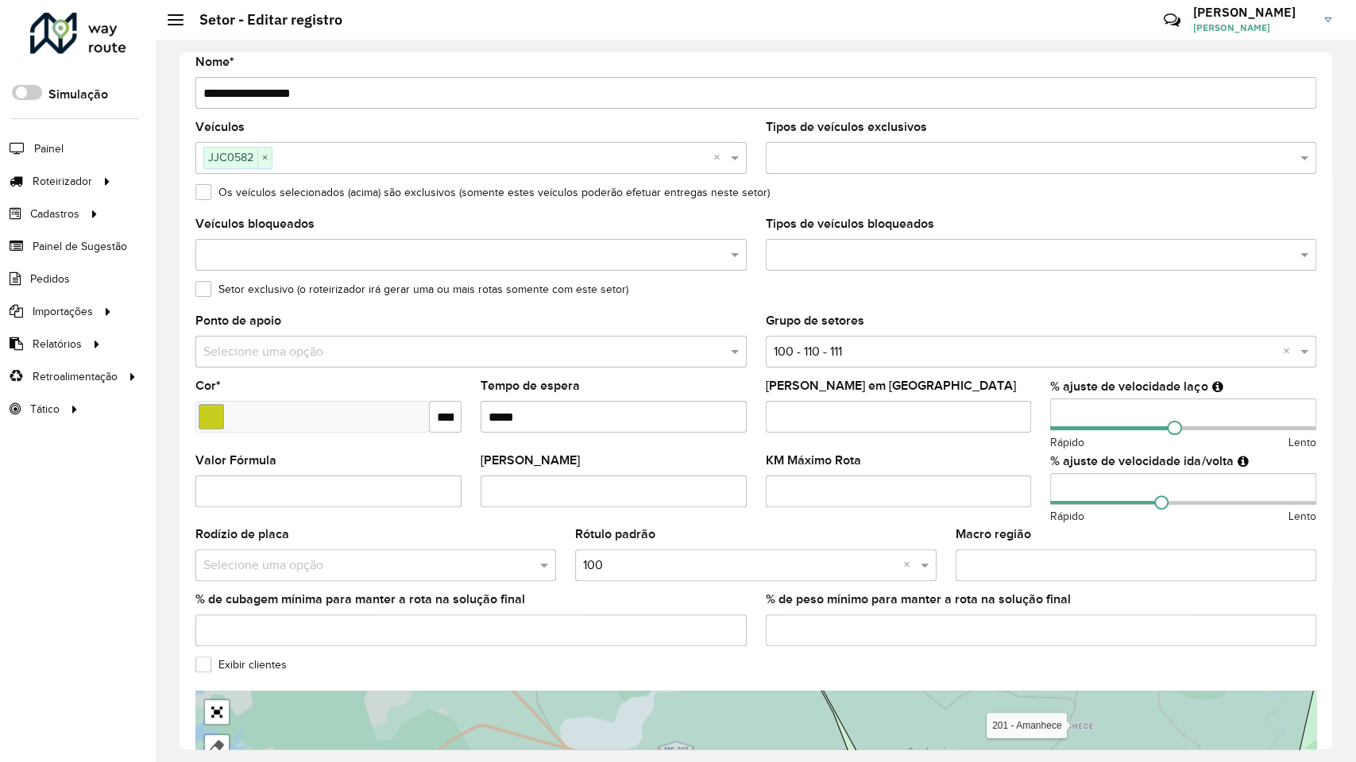
drag, startPoint x: 667, startPoint y: 367, endPoint x: 659, endPoint y: 301, distance: 66.4
drag, startPoint x: 538, startPoint y: 327, endPoint x: 485, endPoint y: 269, distance: 78.7
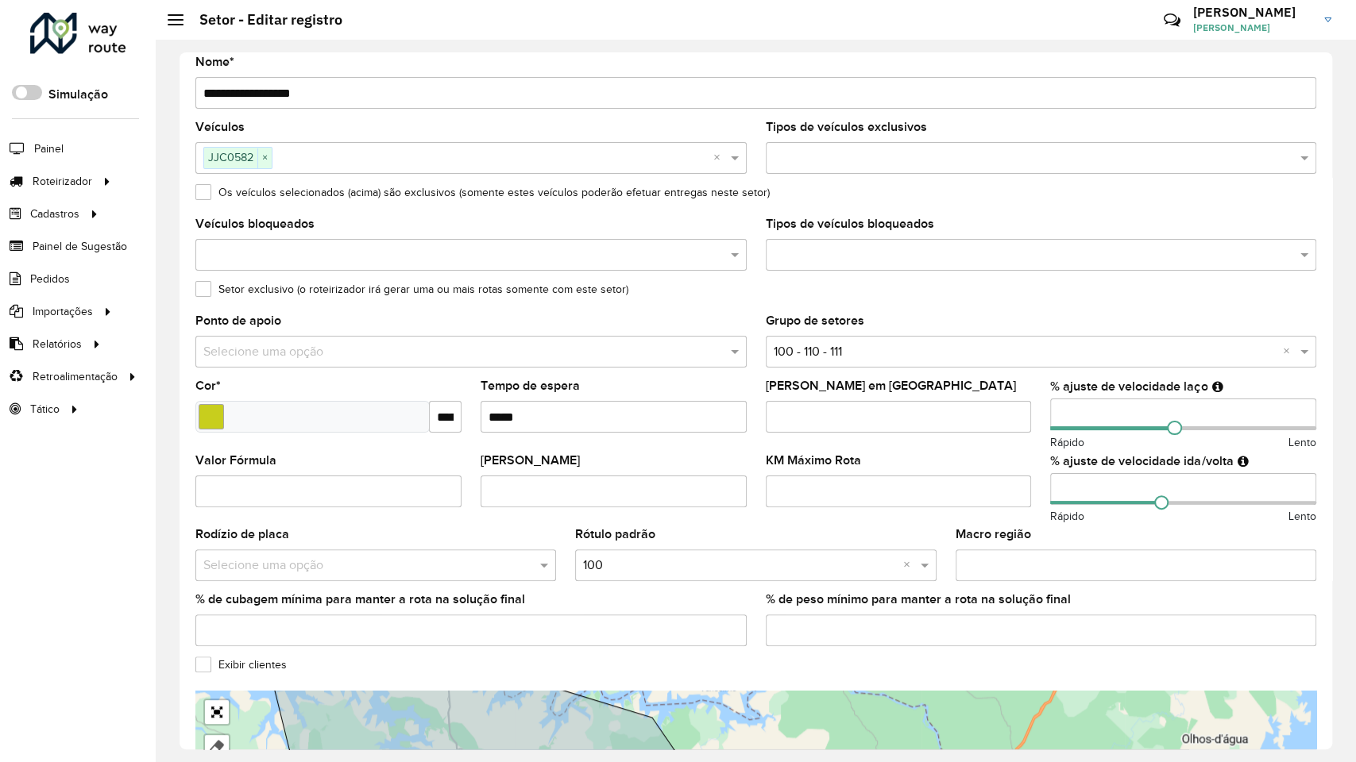
drag, startPoint x: 411, startPoint y: 343, endPoint x: 343, endPoint y: 305, distance: 77.5
drag, startPoint x: 404, startPoint y: 450, endPoint x: 302, endPoint y: 445, distance: 102.6
drag, startPoint x: 391, startPoint y: 471, endPoint x: 344, endPoint y: 508, distance: 59.9
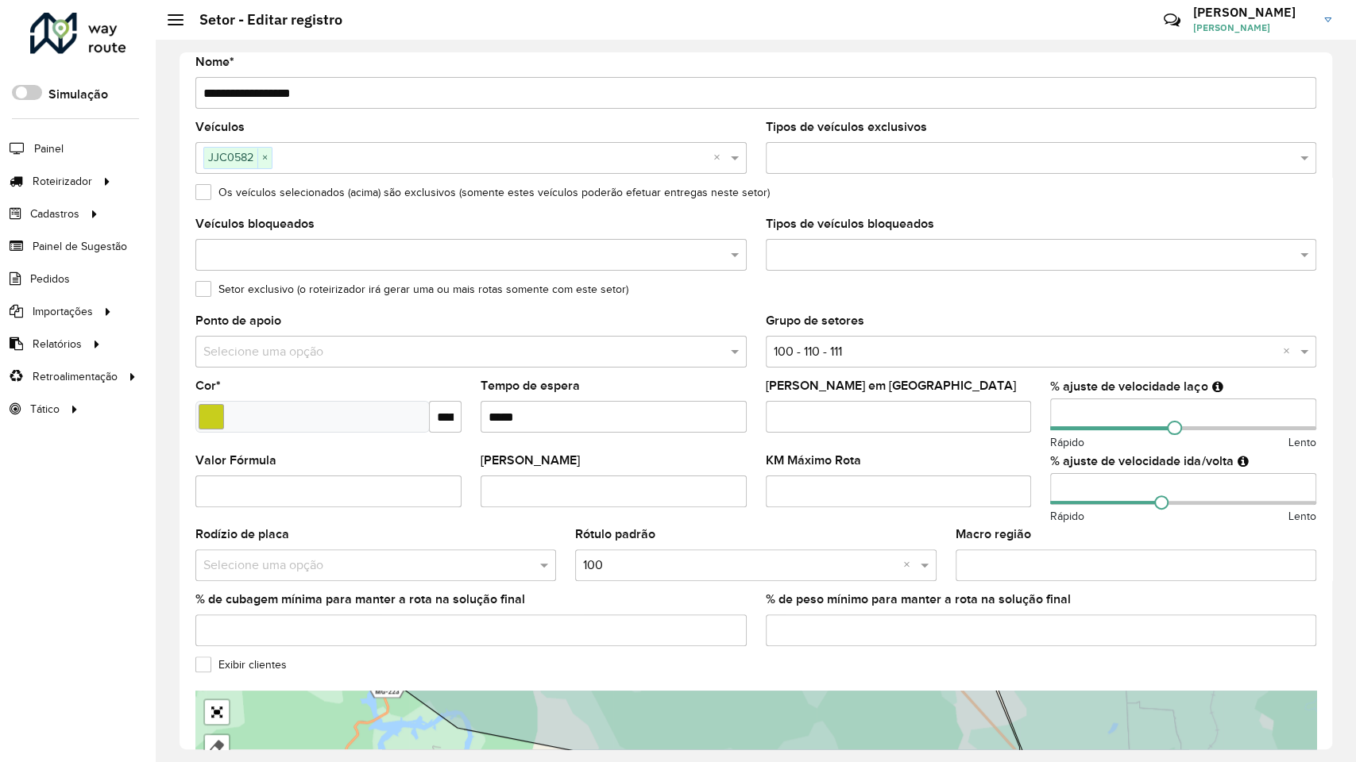
drag, startPoint x: 419, startPoint y: 435, endPoint x: 378, endPoint y: 535, distance: 108.0
drag, startPoint x: 434, startPoint y: 450, endPoint x: 430, endPoint y: 568, distance: 118.4
drag, startPoint x: 461, startPoint y: 442, endPoint x: 465, endPoint y: 588, distance: 145.4
drag, startPoint x: 473, startPoint y: 434, endPoint x: 491, endPoint y: 611, distance: 177.2
drag, startPoint x: 495, startPoint y: 426, endPoint x: 507, endPoint y: 628, distance: 202.9
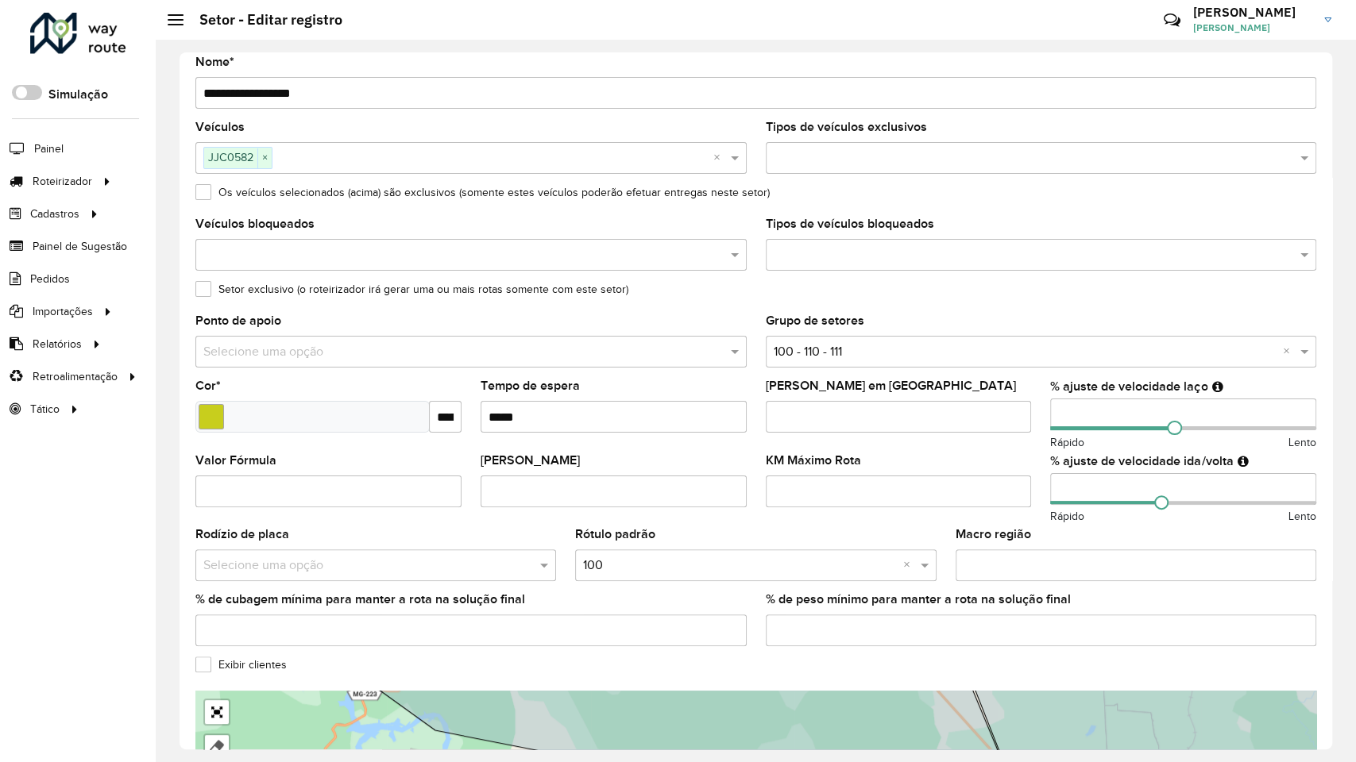
drag, startPoint x: 502, startPoint y: 393, endPoint x: 522, endPoint y: 649, distance: 256.5
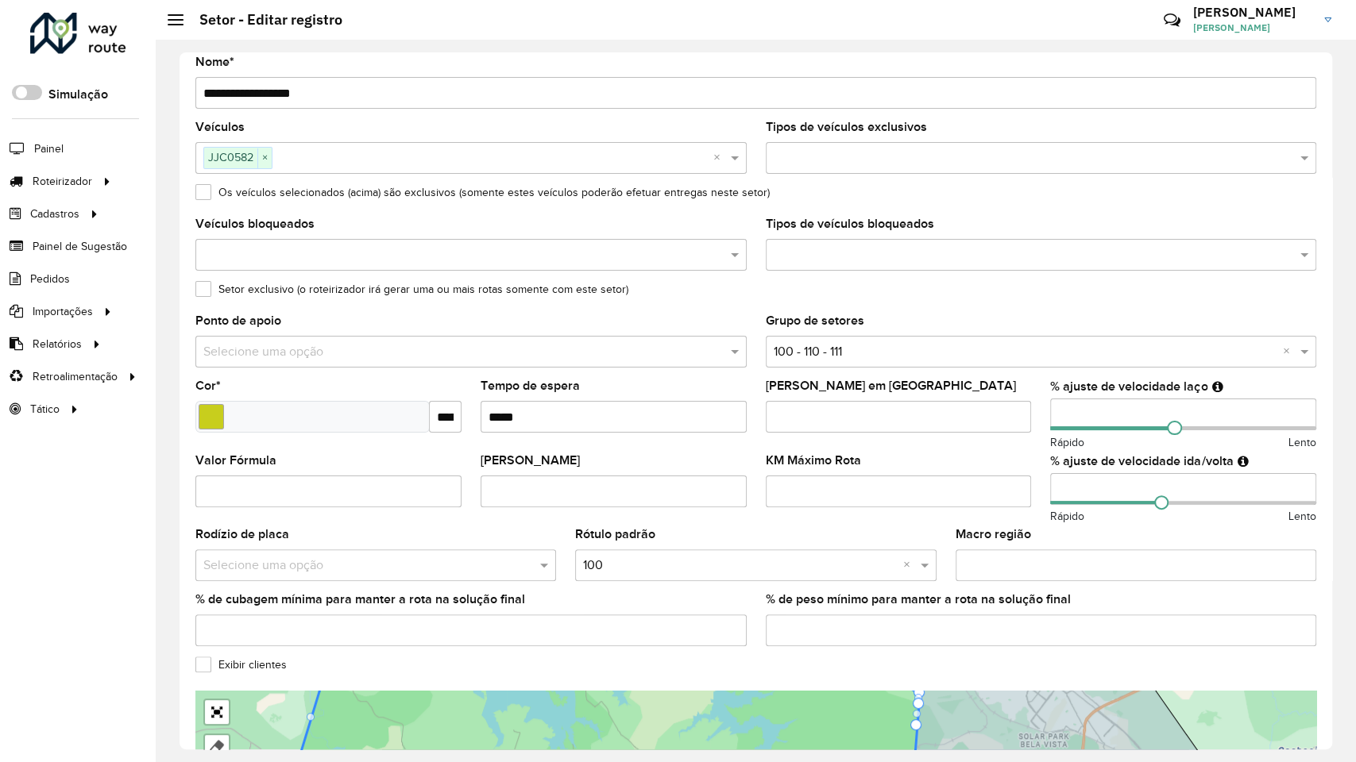
drag, startPoint x: 569, startPoint y: 662, endPoint x: 485, endPoint y: 471, distance: 209.1
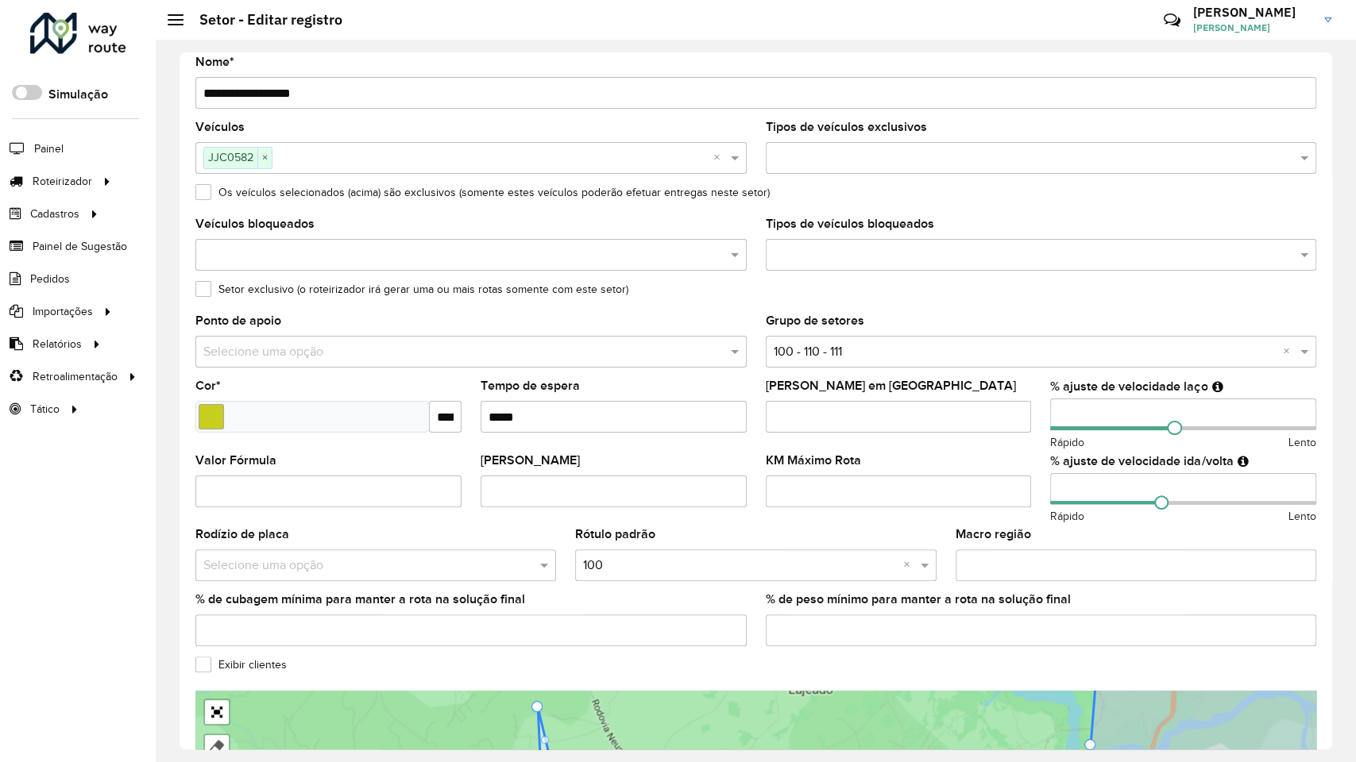
drag, startPoint x: 648, startPoint y: 497, endPoint x: 646, endPoint y: 581, distance: 83.4
drag, startPoint x: 529, startPoint y: 400, endPoint x: 623, endPoint y: 630, distance: 248.2
drag, startPoint x: 518, startPoint y: 375, endPoint x: 570, endPoint y: 595, distance: 226.2
drag, startPoint x: 495, startPoint y: 343, endPoint x: 474, endPoint y: 561, distance: 219.4
drag, startPoint x: 485, startPoint y: 311, endPoint x: 423, endPoint y: 506, distance: 205.0
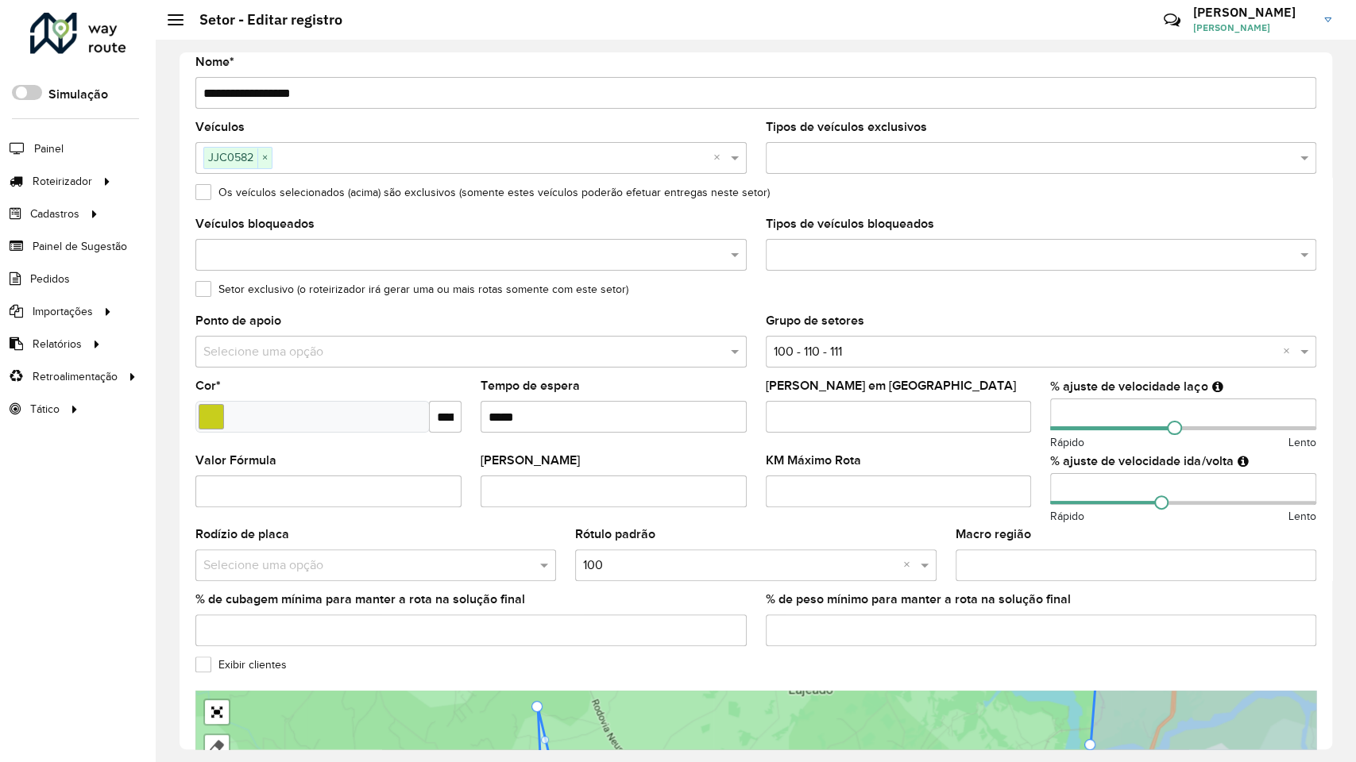
drag, startPoint x: 459, startPoint y: 275, endPoint x: 417, endPoint y: 496, distance: 225.5
drag, startPoint x: 442, startPoint y: 218, endPoint x: 407, endPoint y: 490, distance: 273.9
drag, startPoint x: 422, startPoint y: 197, endPoint x: 430, endPoint y: 191, distance: 10.2
drag, startPoint x: 431, startPoint y: 187, endPoint x: 409, endPoint y: 504, distance: 317.7
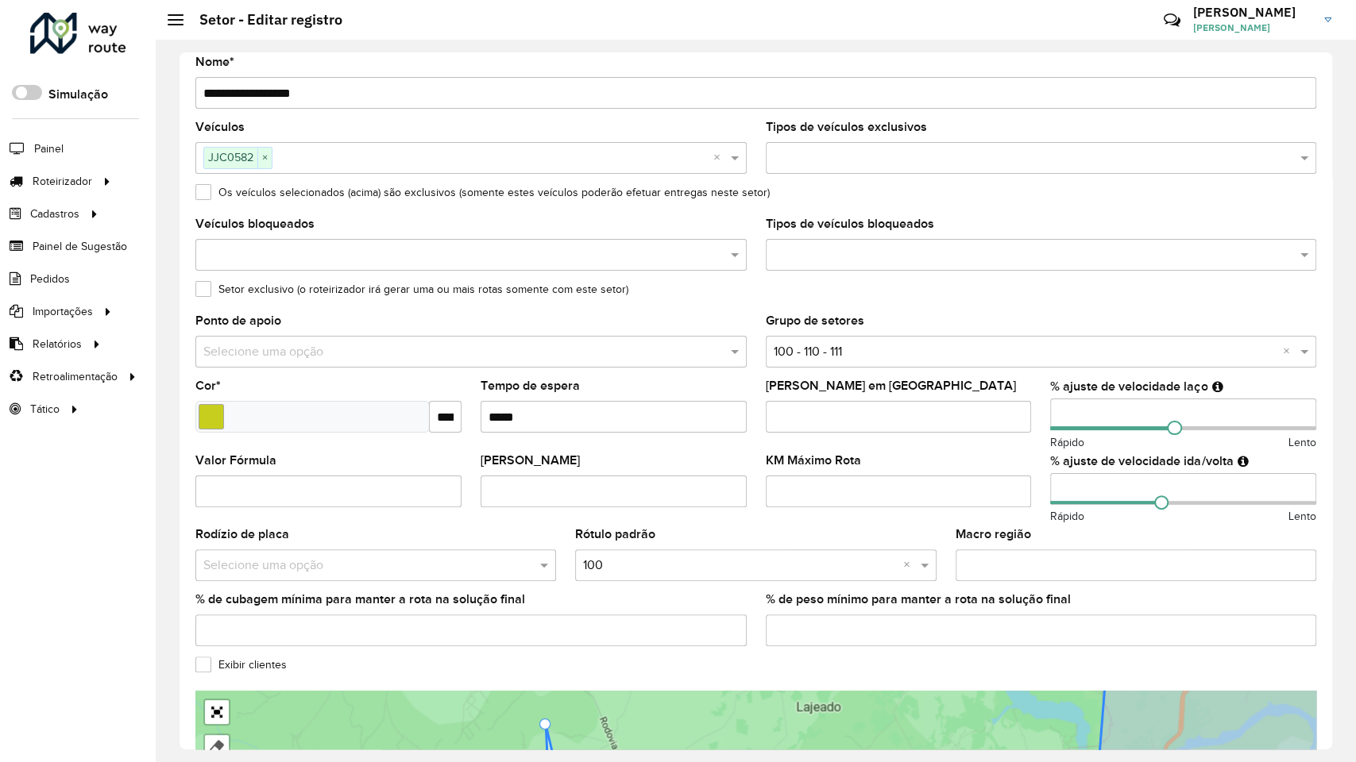
drag, startPoint x: 423, startPoint y: 125, endPoint x: 397, endPoint y: 488, distance: 363.8
drag, startPoint x: 362, startPoint y: 101, endPoint x: 477, endPoint y: 484, distance: 399.7
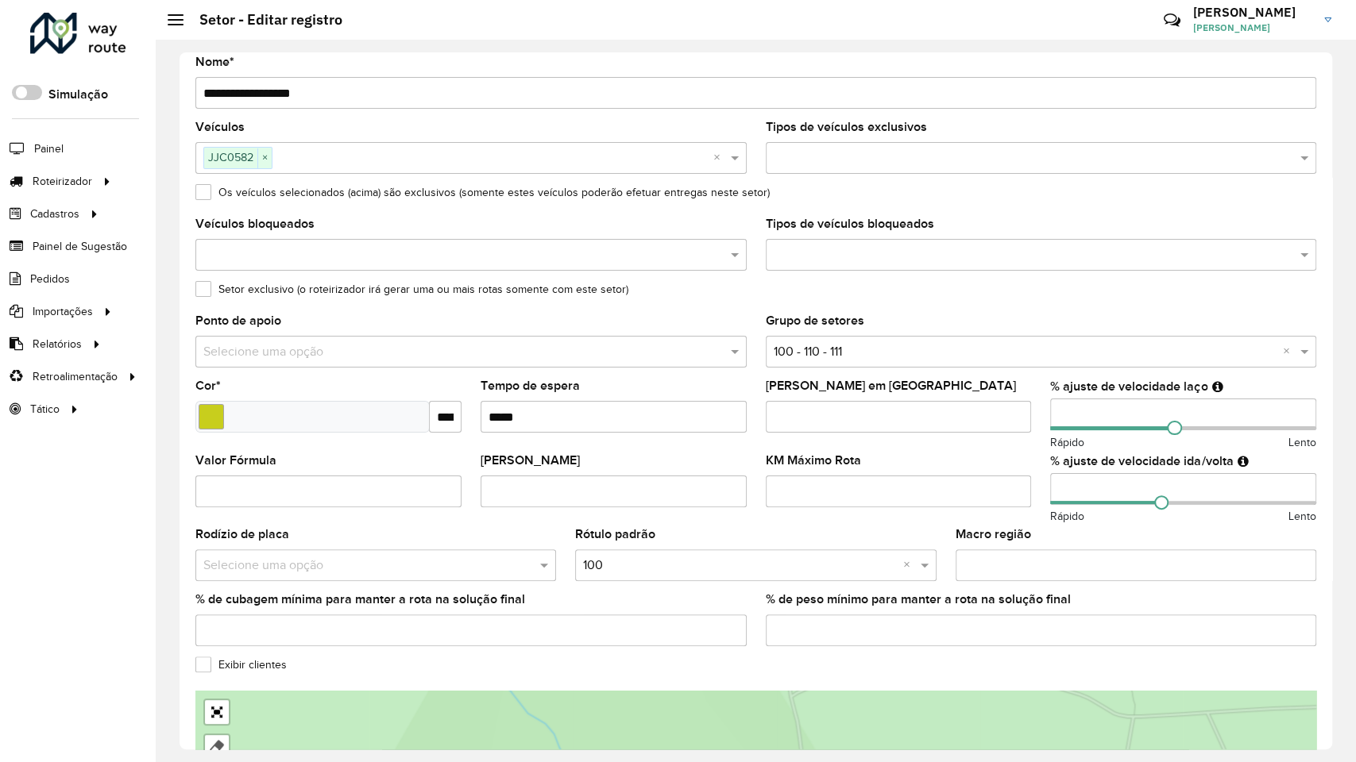
drag, startPoint x: 349, startPoint y: 33, endPoint x: 403, endPoint y: 466, distance: 436.3
drag, startPoint x: 807, startPoint y: 538, endPoint x: 410, endPoint y: 507, distance: 398.2
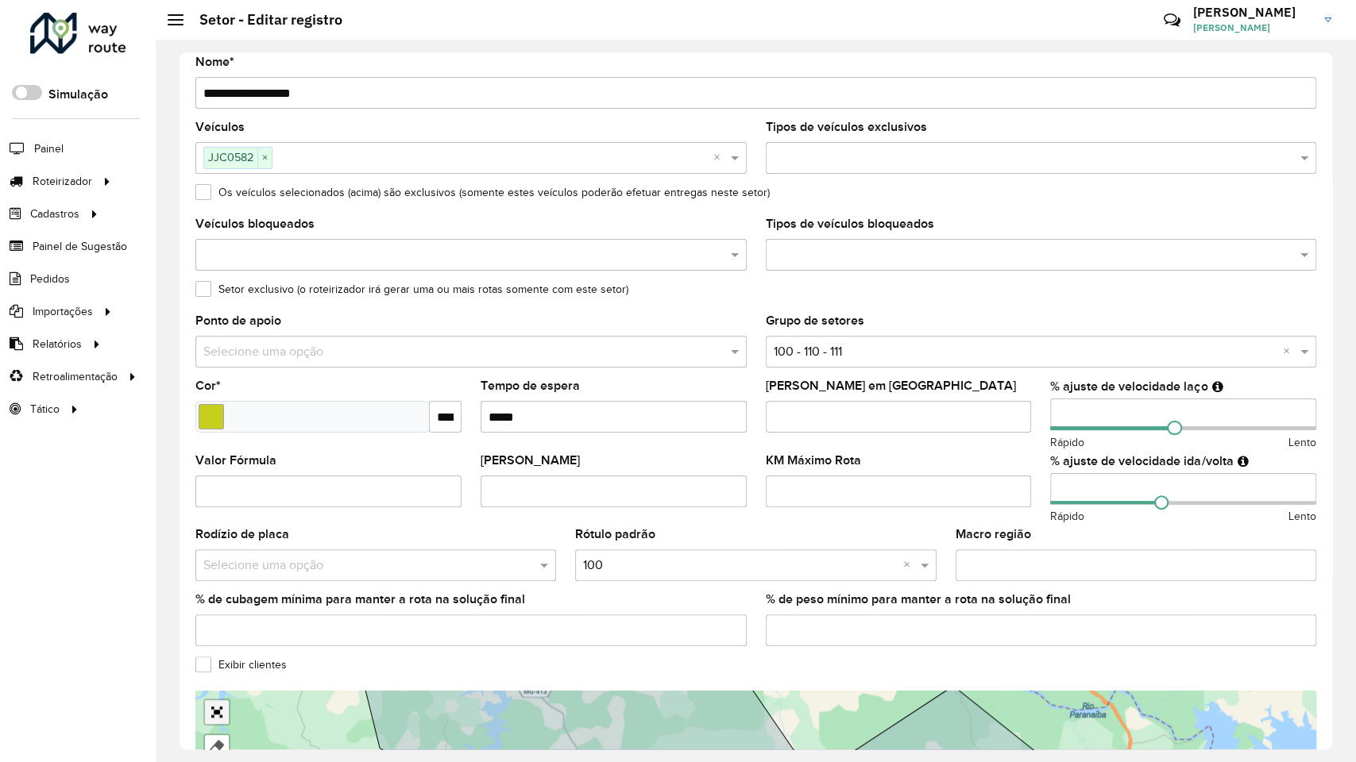
click at [205, 700] on link "Abrir mapa em tela cheia" at bounding box center [217, 712] width 24 height 24
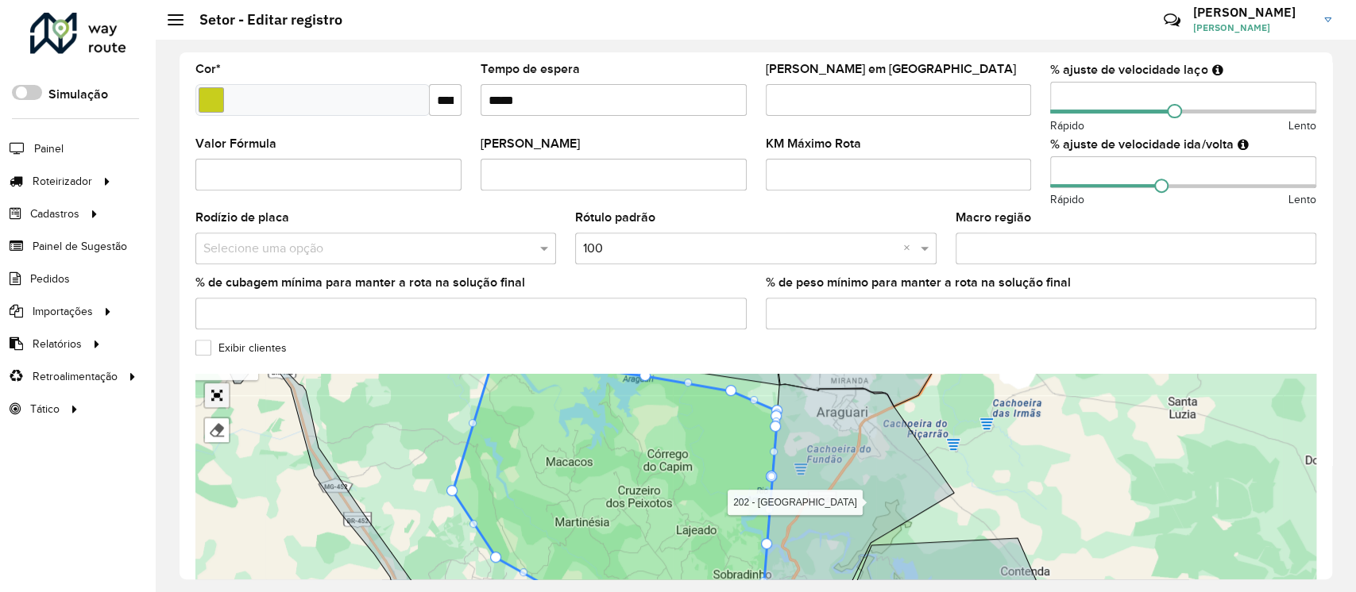
scroll to position [498, 0]
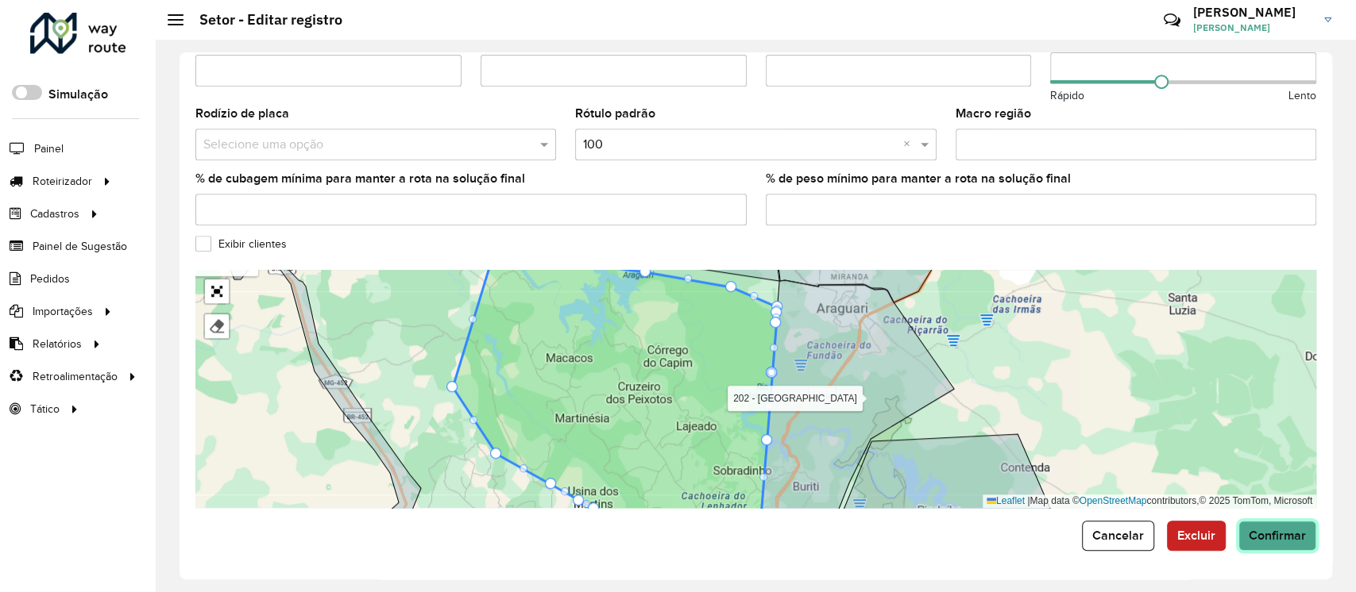
click at [1293, 547] on button "Confirmar" at bounding box center [1277, 536] width 78 height 30
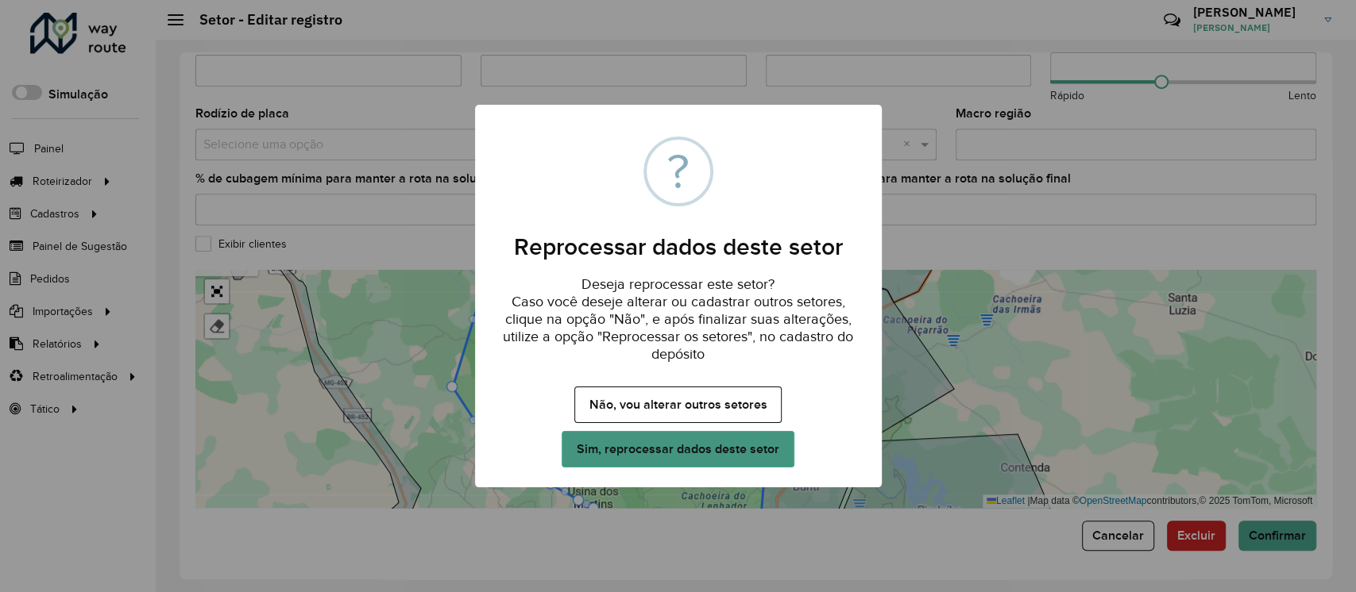
click at [708, 446] on button "Sim, reprocessar dados deste setor" at bounding box center [677, 449] width 232 height 37
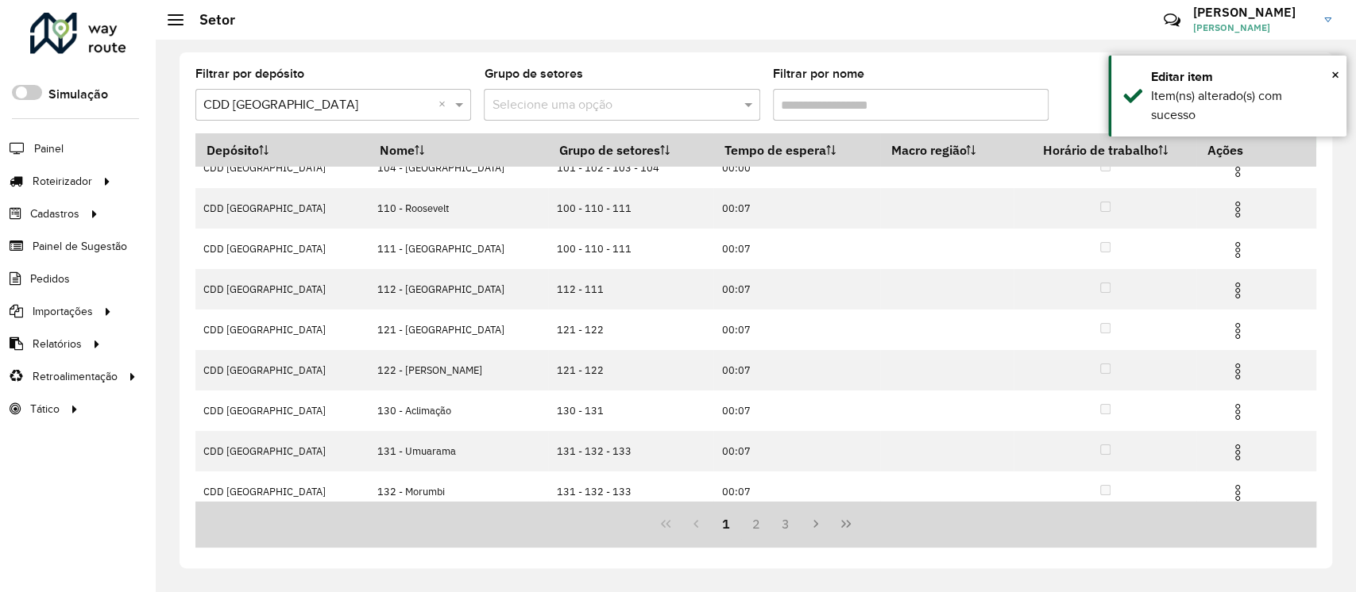
scroll to position [151, 0]
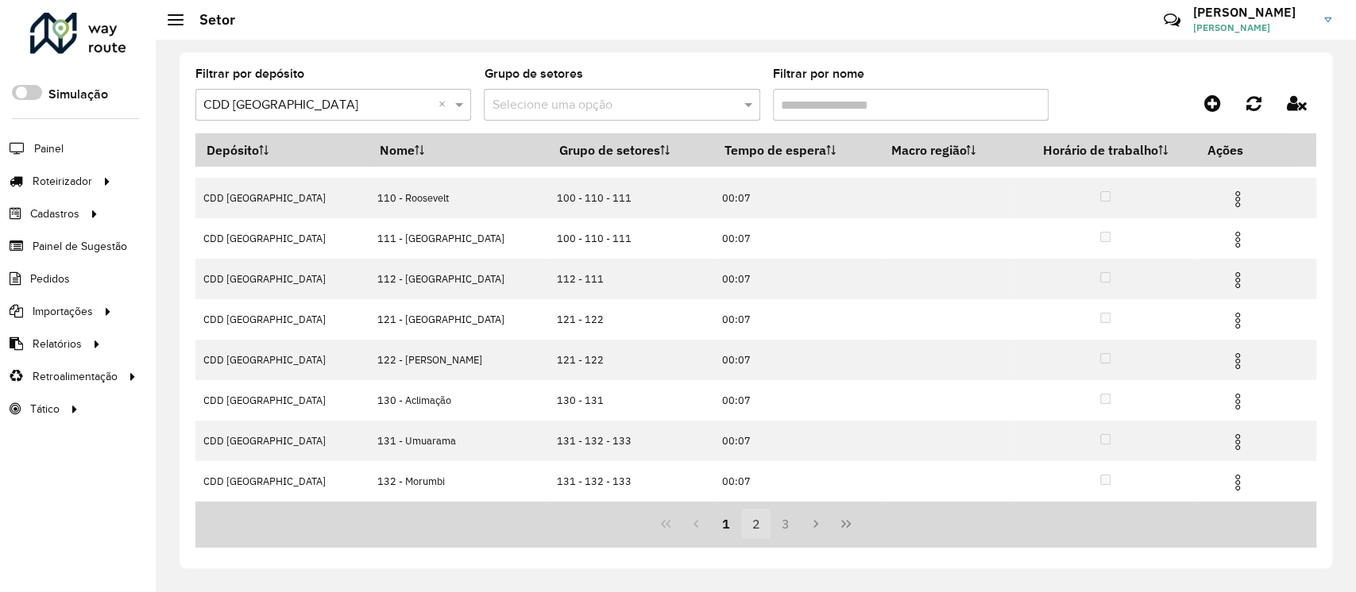
click at [757, 530] on button "2" at bounding box center [756, 524] width 30 height 30
click at [783, 527] on button "3" at bounding box center [785, 524] width 30 height 30
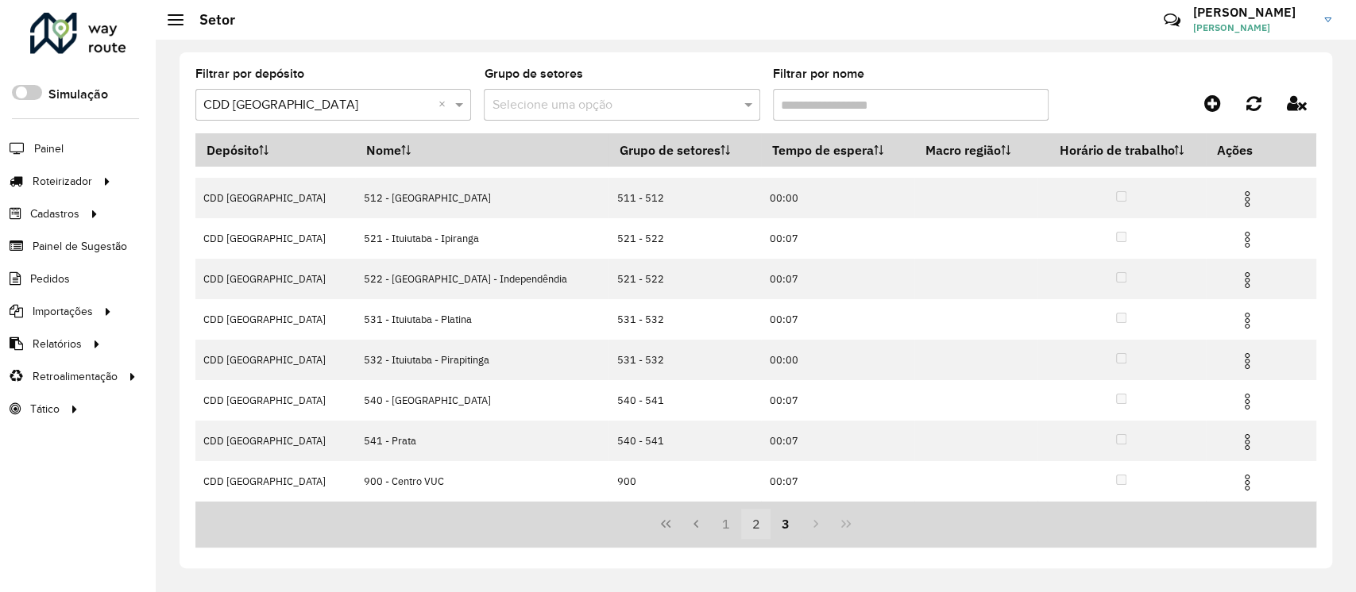
click at [753, 526] on button "2" at bounding box center [756, 524] width 30 height 30
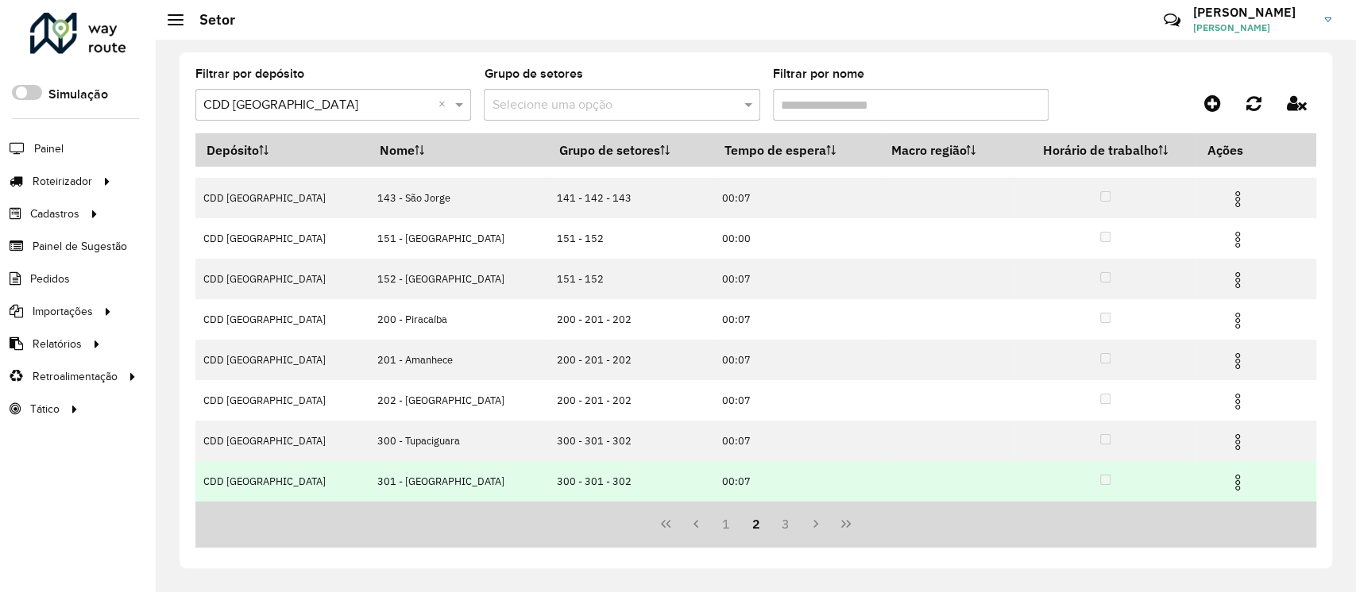
click at [1228, 480] on img at bounding box center [1237, 482] width 19 height 19
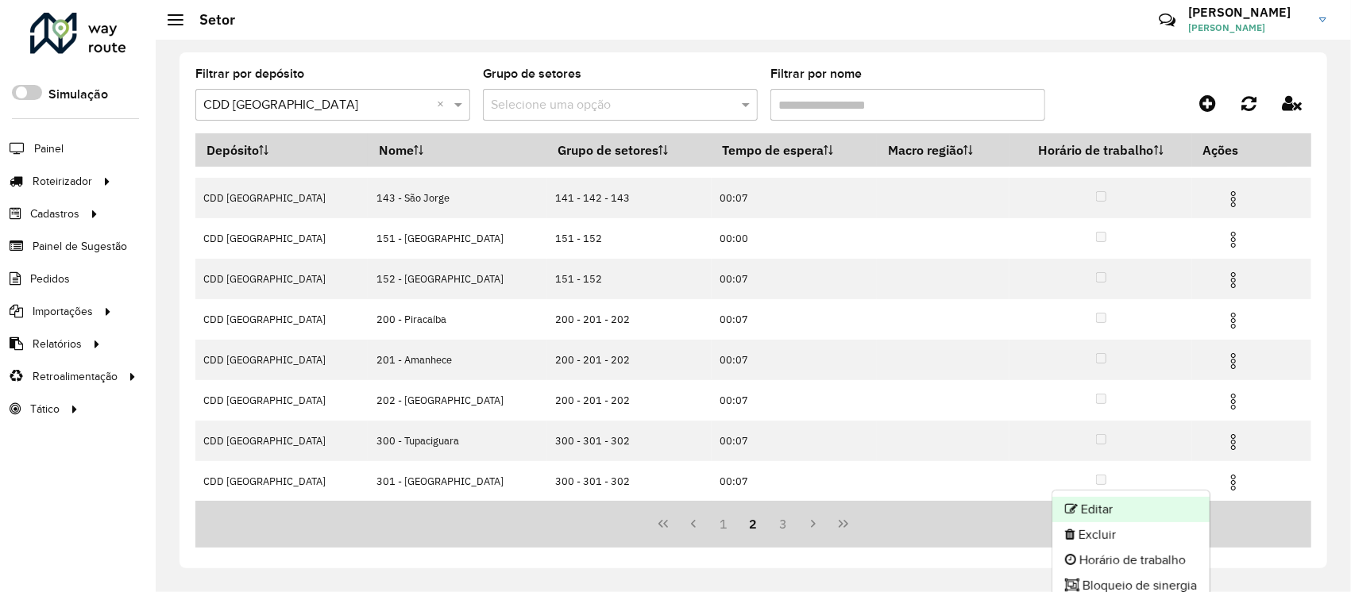
click at [1115, 501] on li "Editar" at bounding box center [1130, 509] width 157 height 25
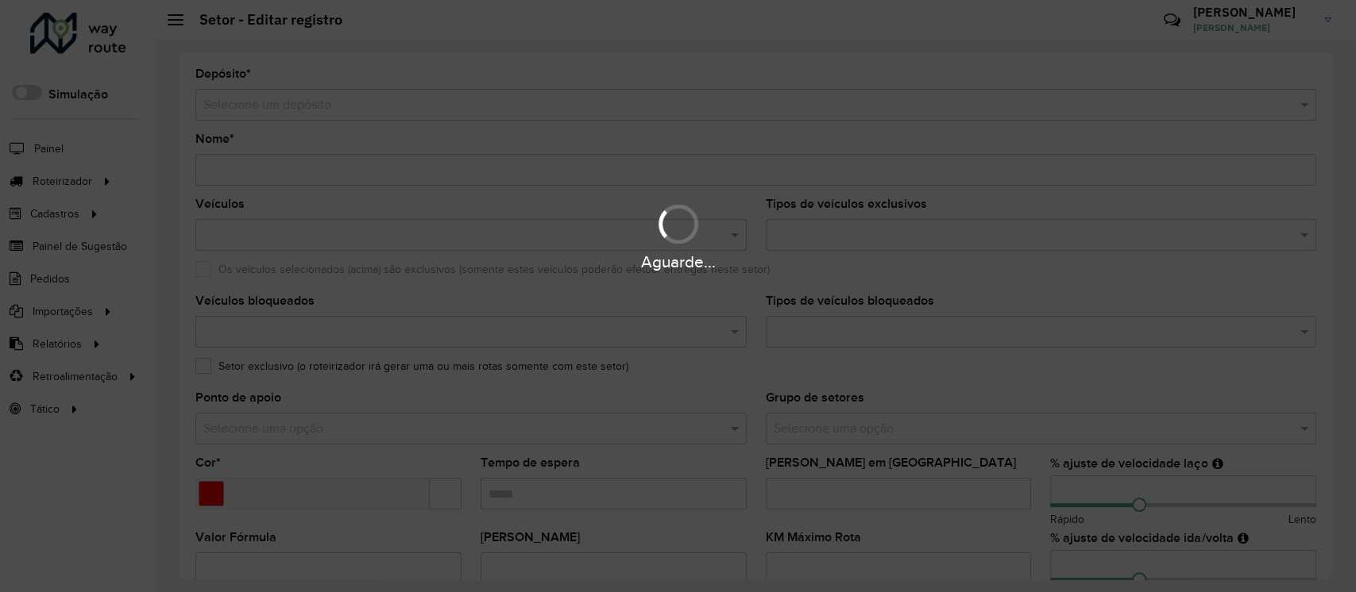
type input "**********"
type input "*******"
type input "*****"
type input "**"
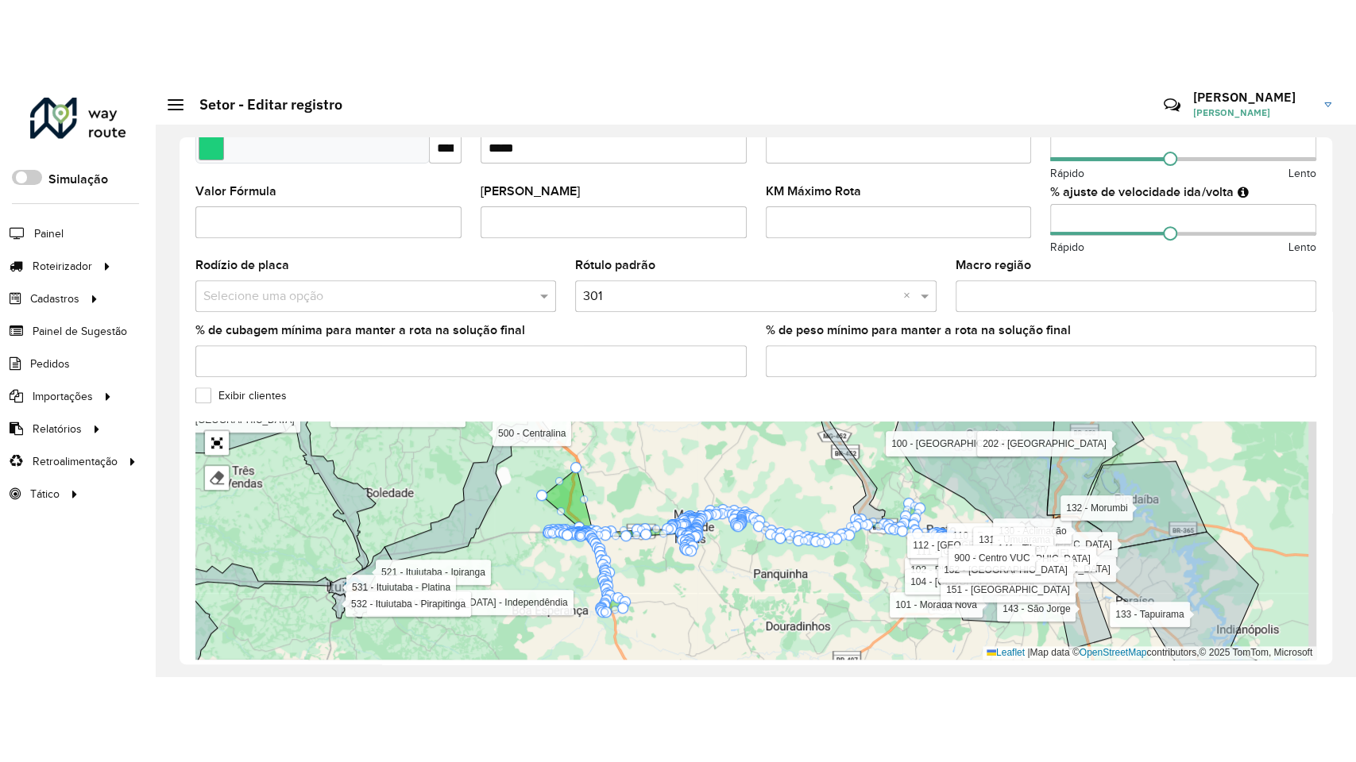
scroll to position [443, 0]
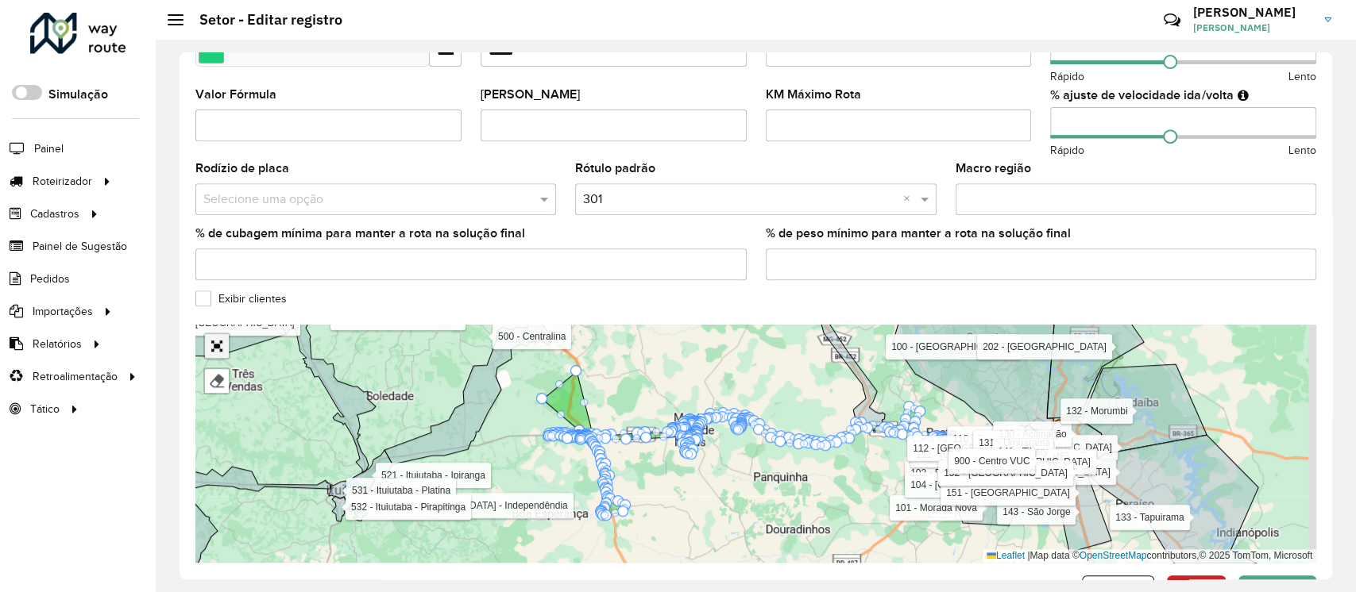
click at [212, 344] on link "Abrir mapa em tela cheia" at bounding box center [217, 346] width 24 height 24
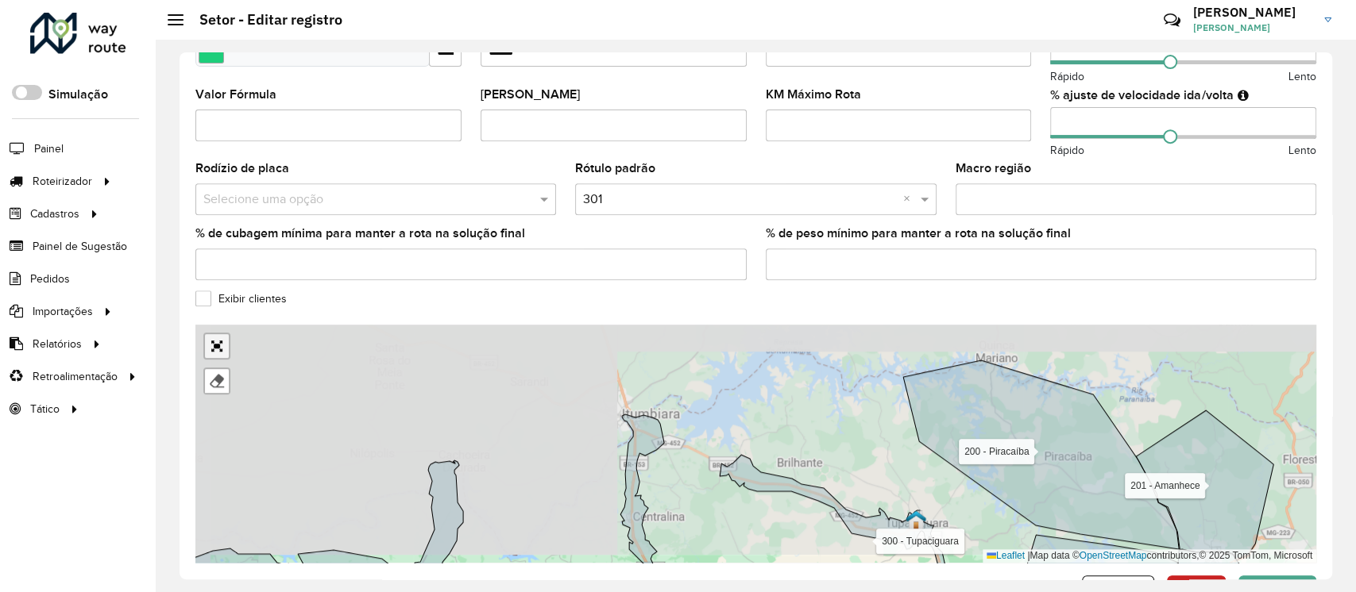
scroll to position [77, 0]
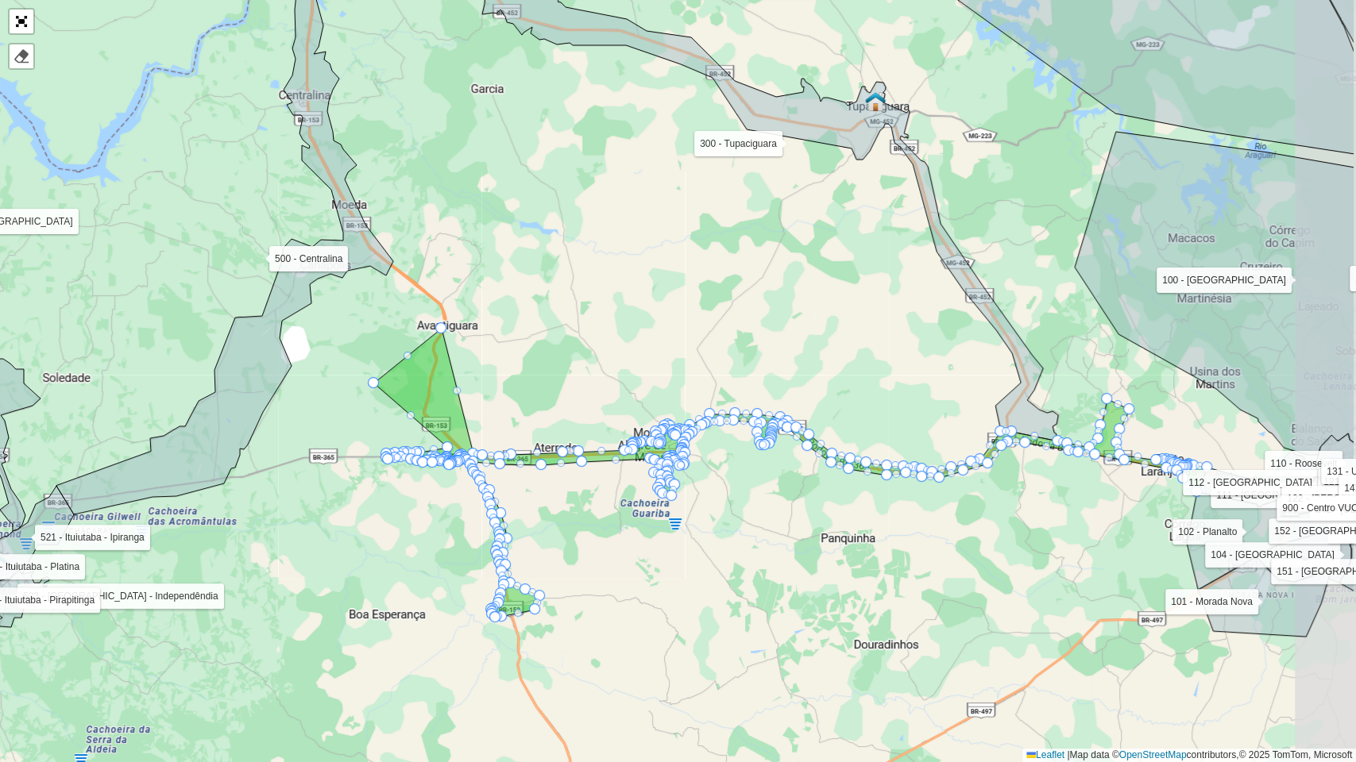
drag, startPoint x: 813, startPoint y: 588, endPoint x: 719, endPoint y: 600, distance: 95.4
click at [719, 600] on div "100 - Minas Gerais 101 - Morada Nova 102 - Planalto 104 - Jardim Holanda 110 - …" at bounding box center [678, 381] width 1356 height 762
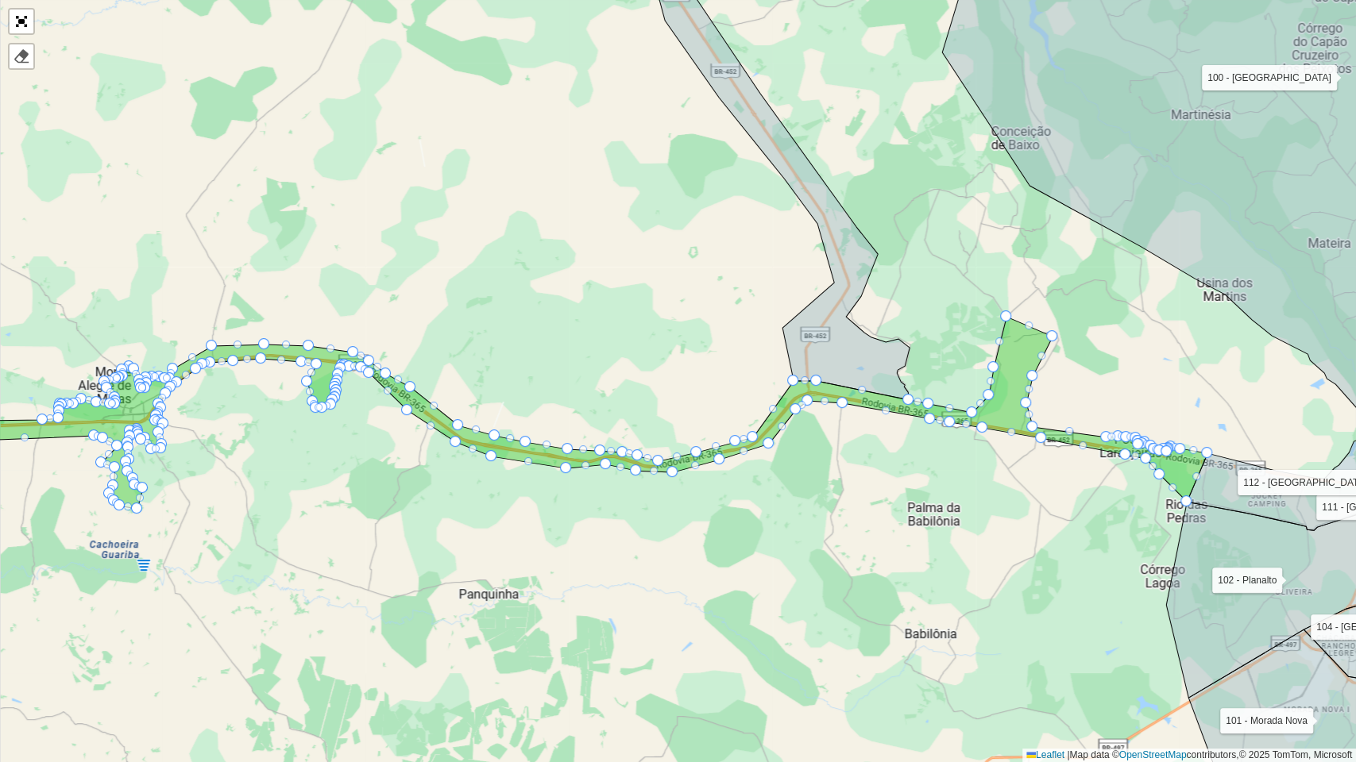
drag, startPoint x: 1009, startPoint y: 508, endPoint x: 927, endPoint y: 637, distance: 152.9
click at [935, 635] on div "100 - Minas Gerais 101 - Morada Nova 102 - Planalto 104 - Jardim Holanda 110 - …" at bounding box center [678, 381] width 1356 height 762
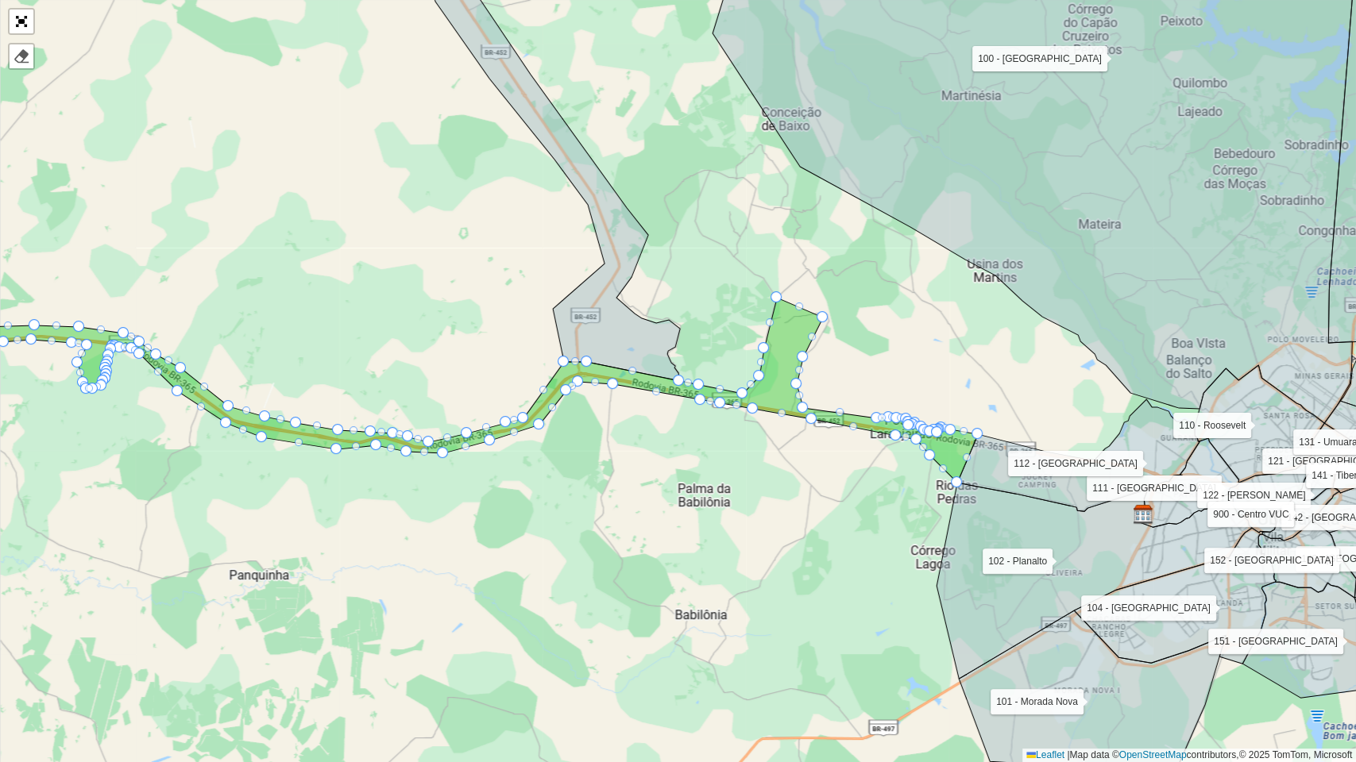
drag, startPoint x: 1012, startPoint y: 460, endPoint x: 815, endPoint y: 509, distance: 203.0
click at [815, 509] on div "100 - Minas Gerais 101 - Morada Nova 102 - Planalto 104 - Jardim Holanda 110 - …" at bounding box center [678, 381] width 1356 height 762
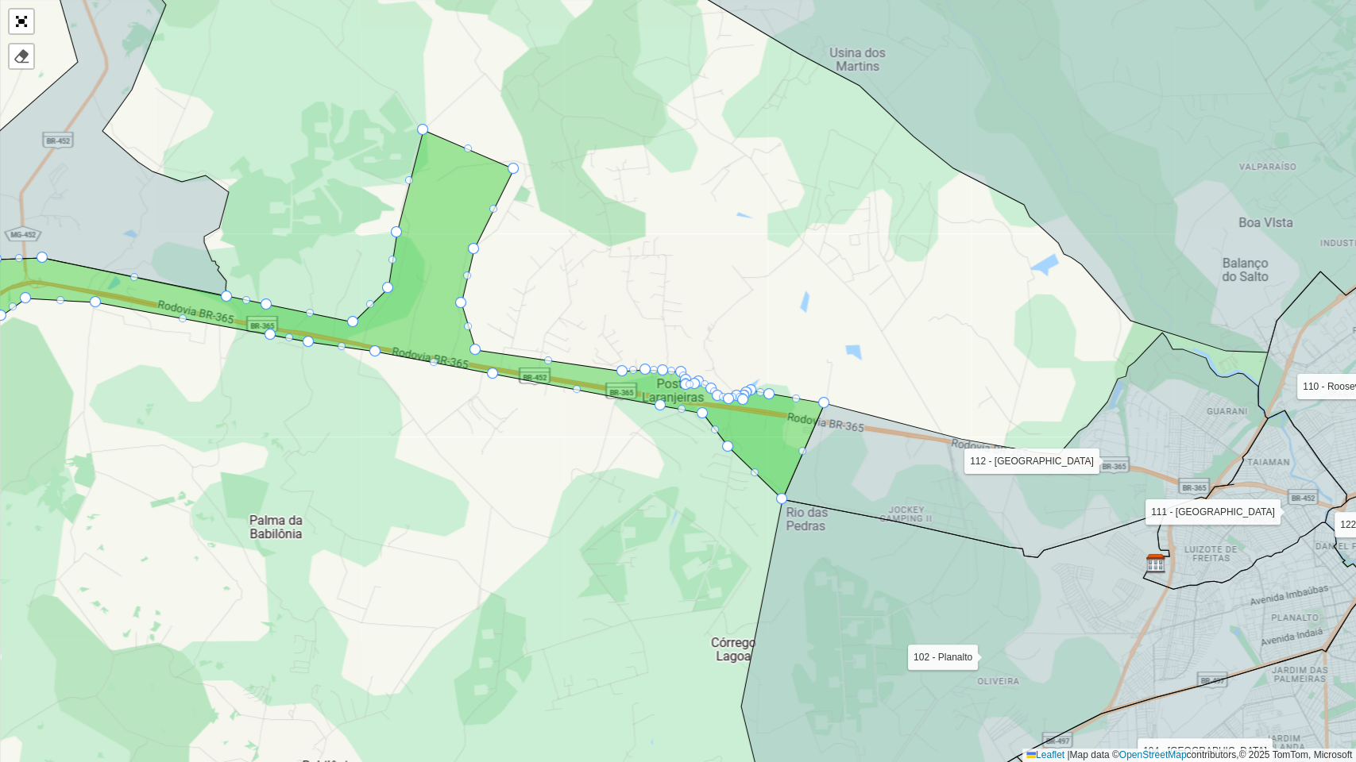
click at [700, 523] on div "100 - Minas Gerais 101 - Morada Nova 102 - Planalto 104 - Jardim Holanda 110 - …" at bounding box center [678, 381] width 1356 height 762
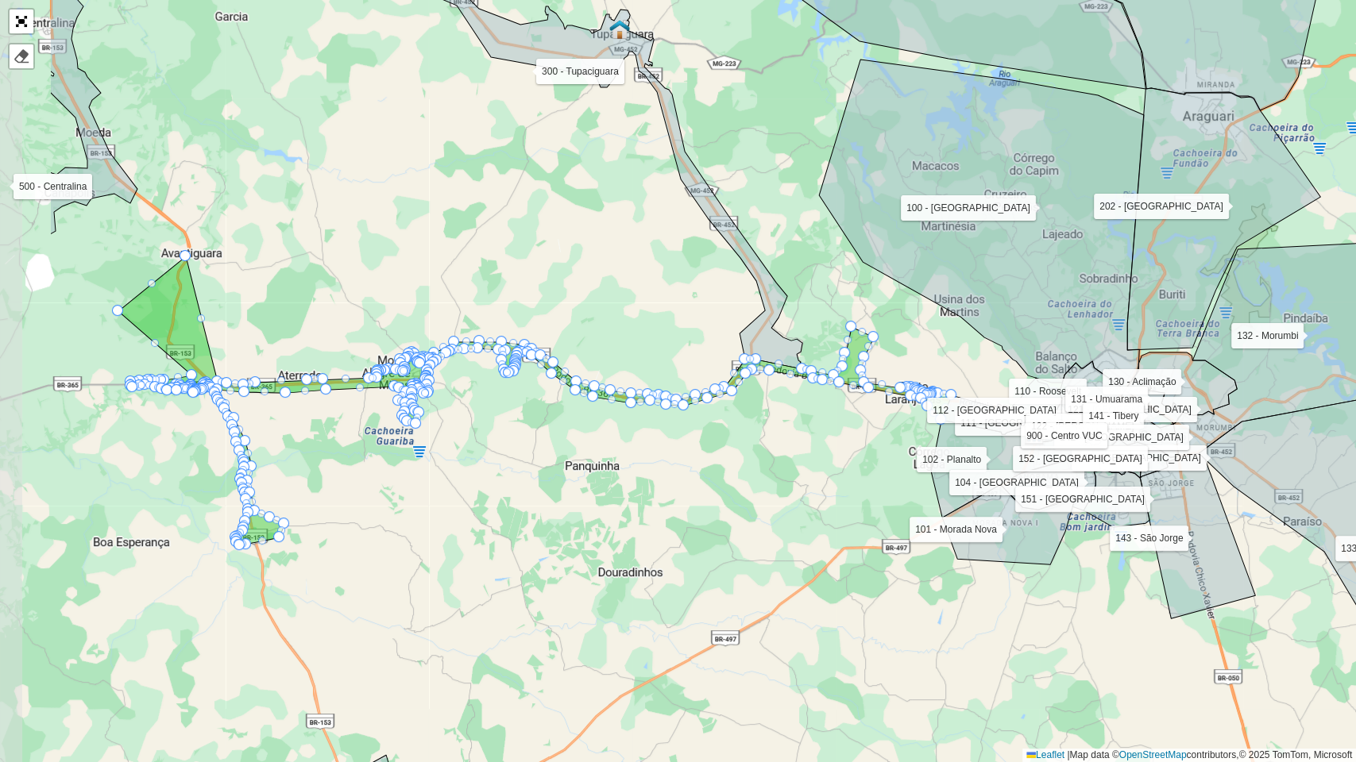
drag, startPoint x: 519, startPoint y: 554, endPoint x: 699, endPoint y: 511, distance: 185.3
click at [699, 511] on div "100 - Minas Gerais 101 - Morada Nova 102 - Planalto 104 - Jardim Holanda 110 - …" at bounding box center [678, 381] width 1356 height 762
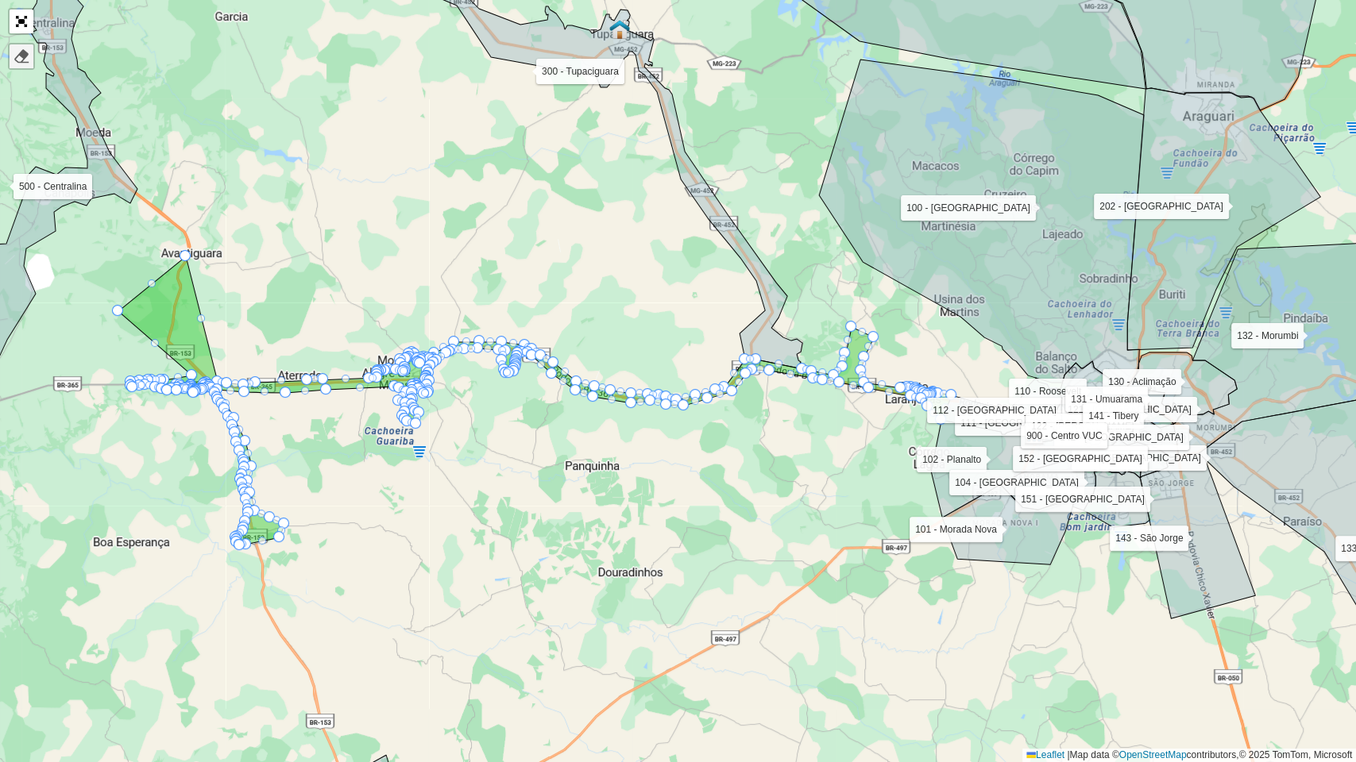
click at [19, 60] on div at bounding box center [22, 56] width 16 height 16
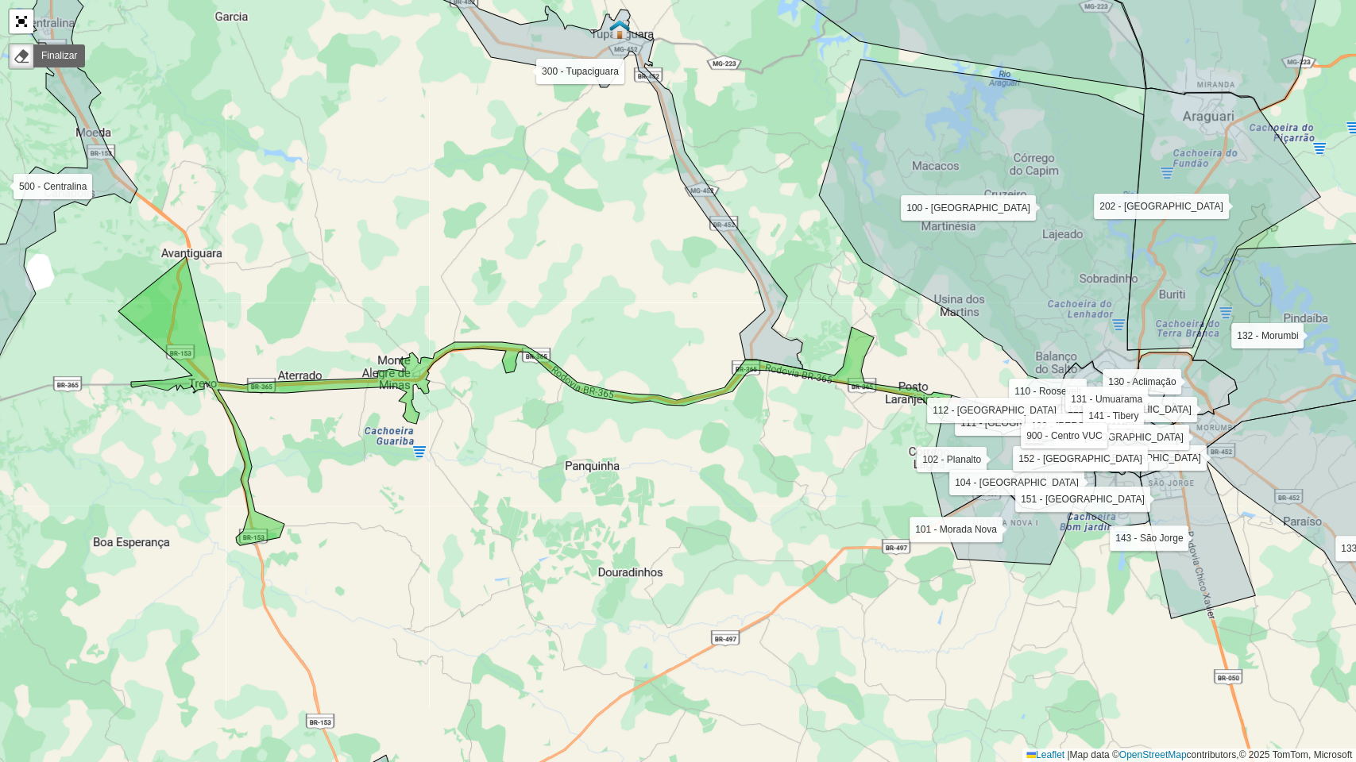
click at [564, 381] on icon at bounding box center [534, 401] width 833 height 289
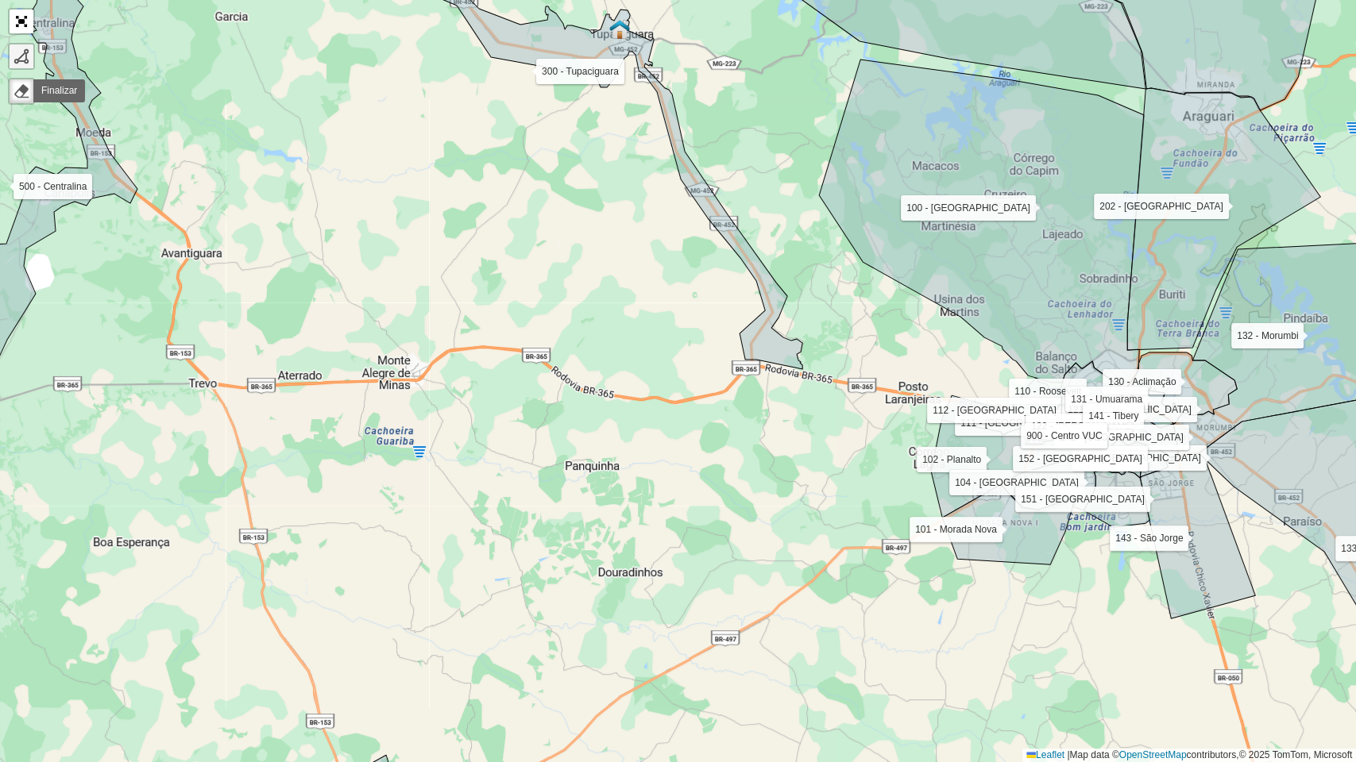
click at [13, 64] on link at bounding box center [22, 56] width 24 height 24
click at [169, 178] on div "100 - Minas Gerais 101 - Morada Nova 102 - Planalto 104 - Jardim Holanda 110 - …" at bounding box center [678, 381] width 1356 height 762
click at [121, 384] on div "100 - Minas Gerais 101 - Morada Nova 102 - Planalto 104 - Jardim Holanda 110 - …" at bounding box center [678, 381] width 1356 height 762
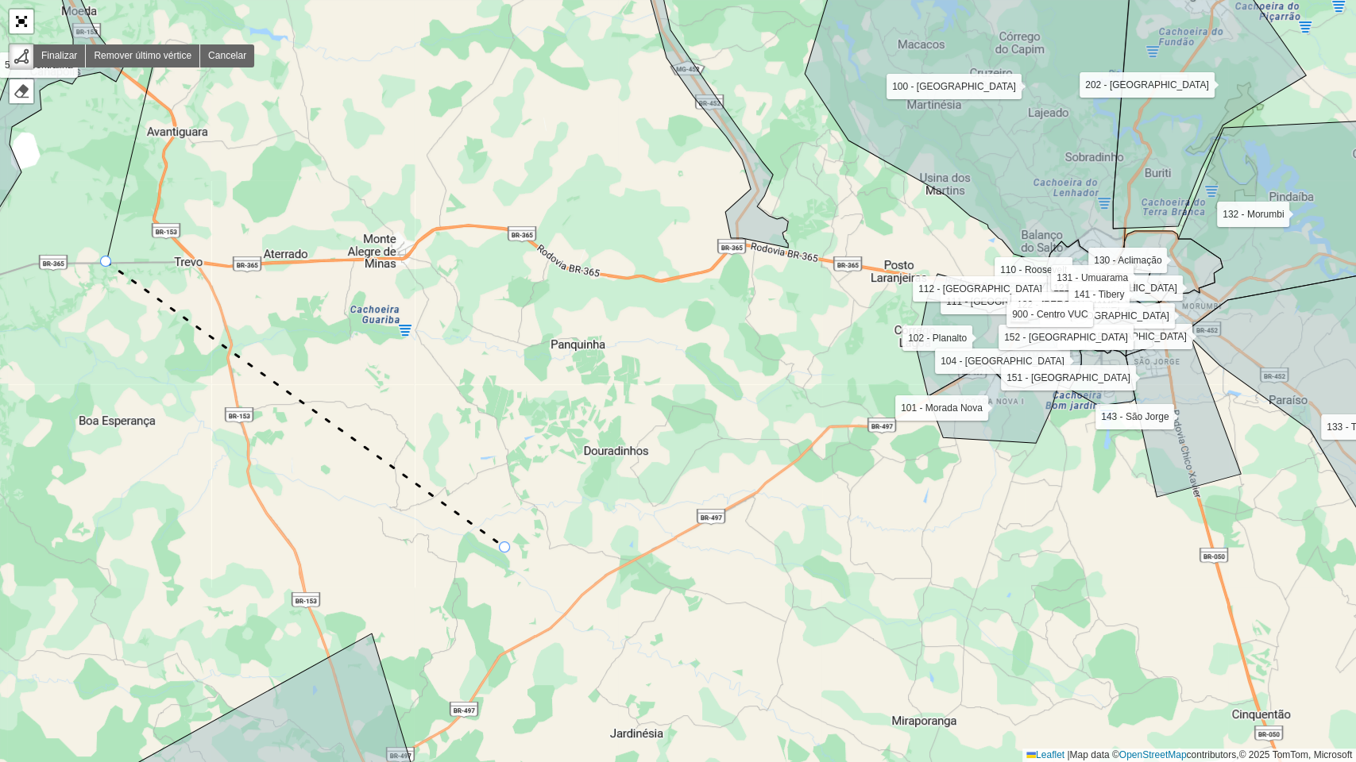
click at [505, 548] on div "100 - Minas Gerais 101 - Morada Nova 102 - Planalto 104 - Jardim Holanda 110 - …" at bounding box center [678, 381] width 1356 height 762
click at [629, 564] on div "100 - Minas Gerais 101 - Morada Nova 102 - Planalto 104 - Jardim Holanda 110 - …" at bounding box center [678, 381] width 1356 height 762
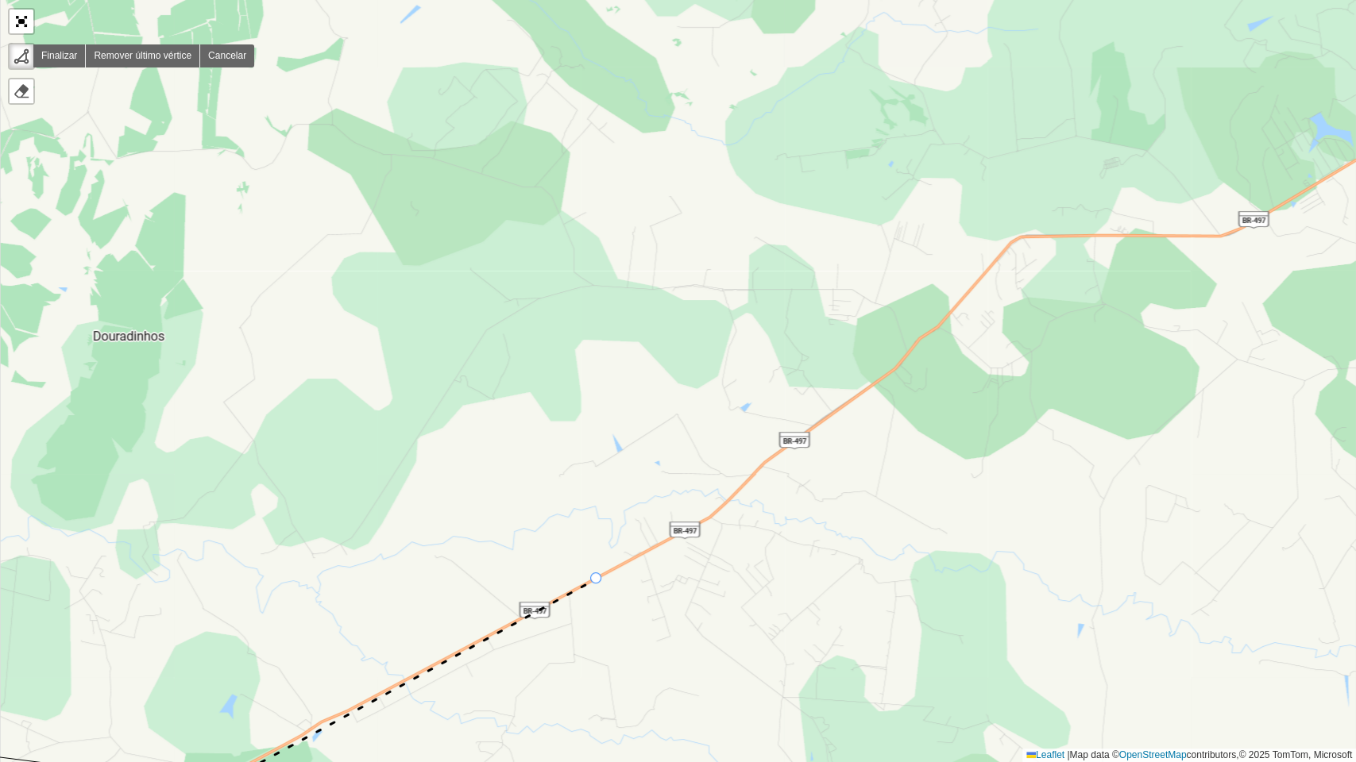
click at [596, 579] on icon at bounding box center [407, 682] width 377 height 206
click at [712, 519] on icon at bounding box center [653, 549] width 115 height 60
click at [787, 447] on div "100 - Minas Gerais 101 - Morada Nova 102 - Planalto 104 - Jardim Holanda 110 - …" at bounding box center [678, 381] width 1356 height 762
click at [895, 371] on icon at bounding box center [841, 409] width 108 height 76
click at [1017, 241] on icon at bounding box center [956, 305] width 122 height 129
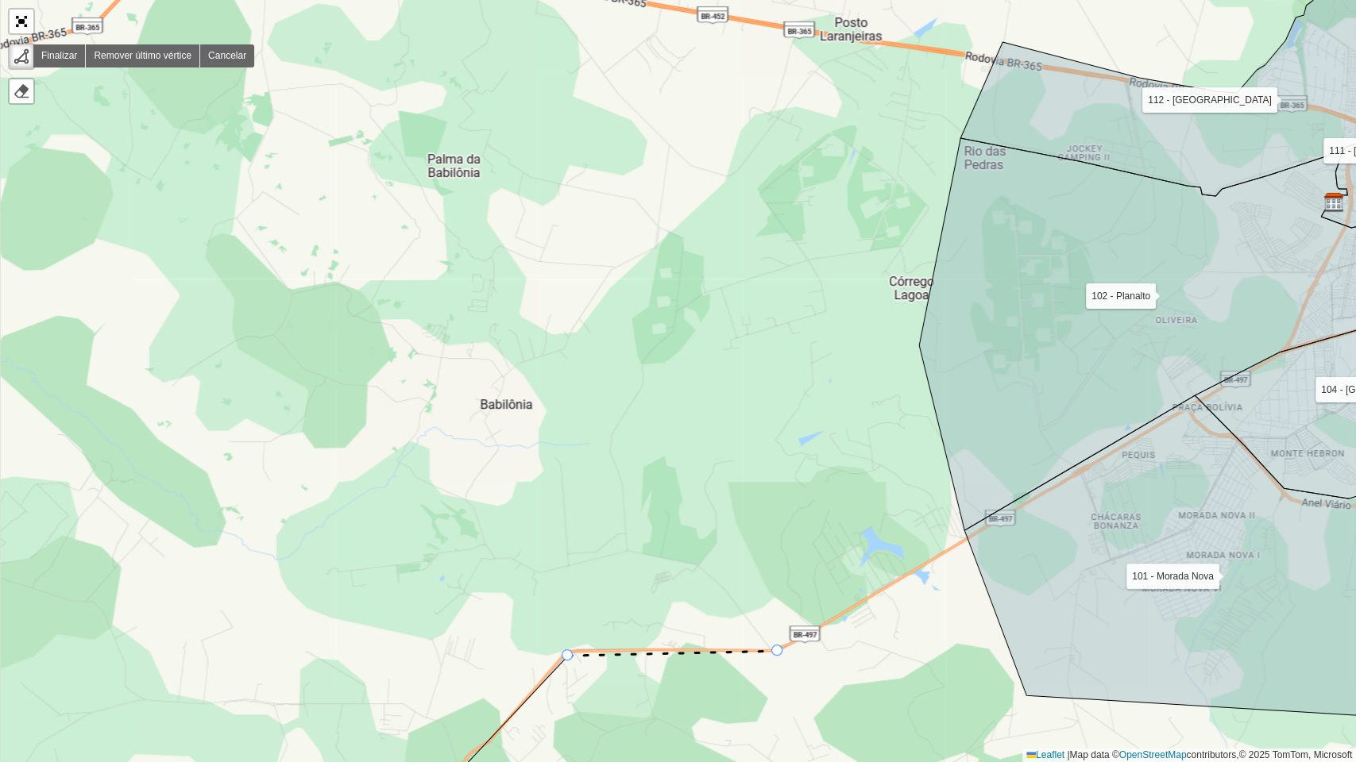
click at [778, 651] on icon at bounding box center [673, 653] width 210 height 5
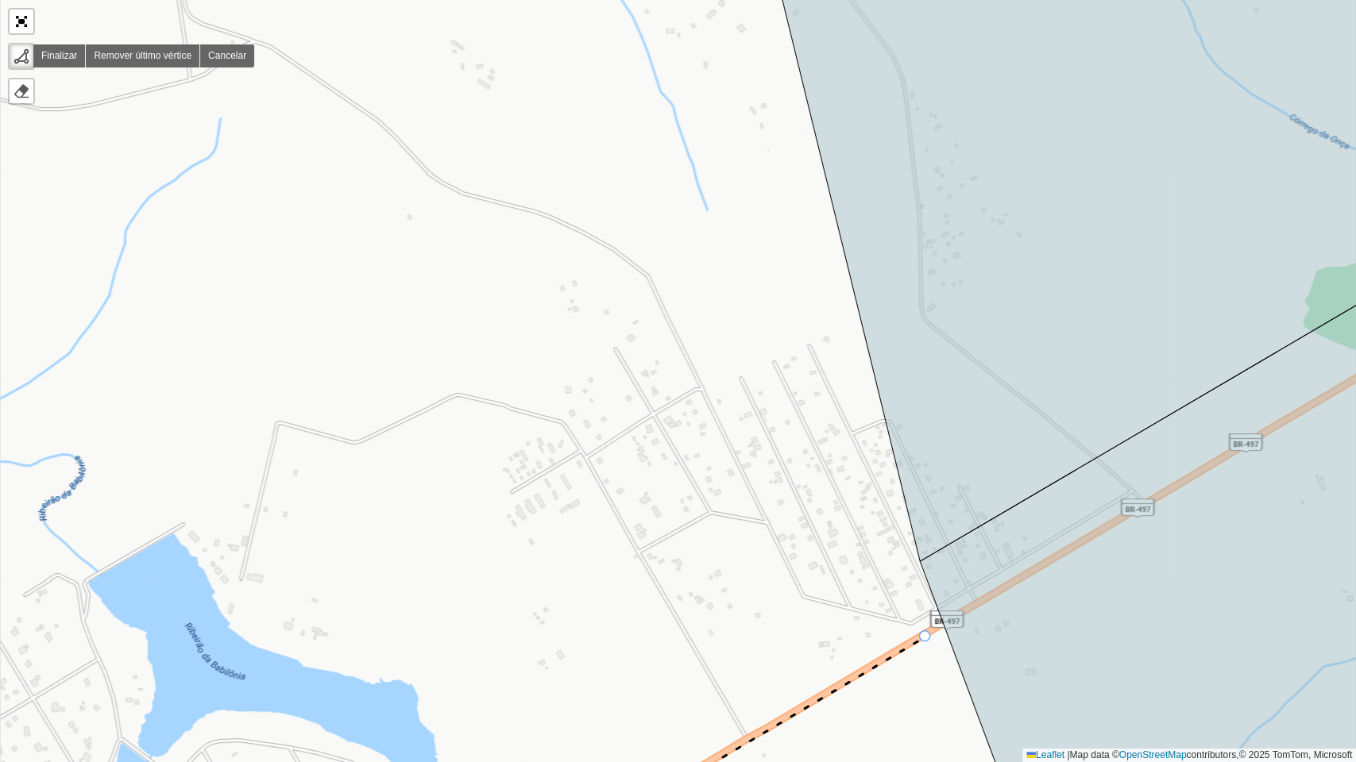
click at [925, 637] on div "100 - Minas Gerais 101 - Morada Nova 102 - Planalto 104 - Jardim Holanda 110 - …" at bounding box center [678, 381] width 1356 height 762
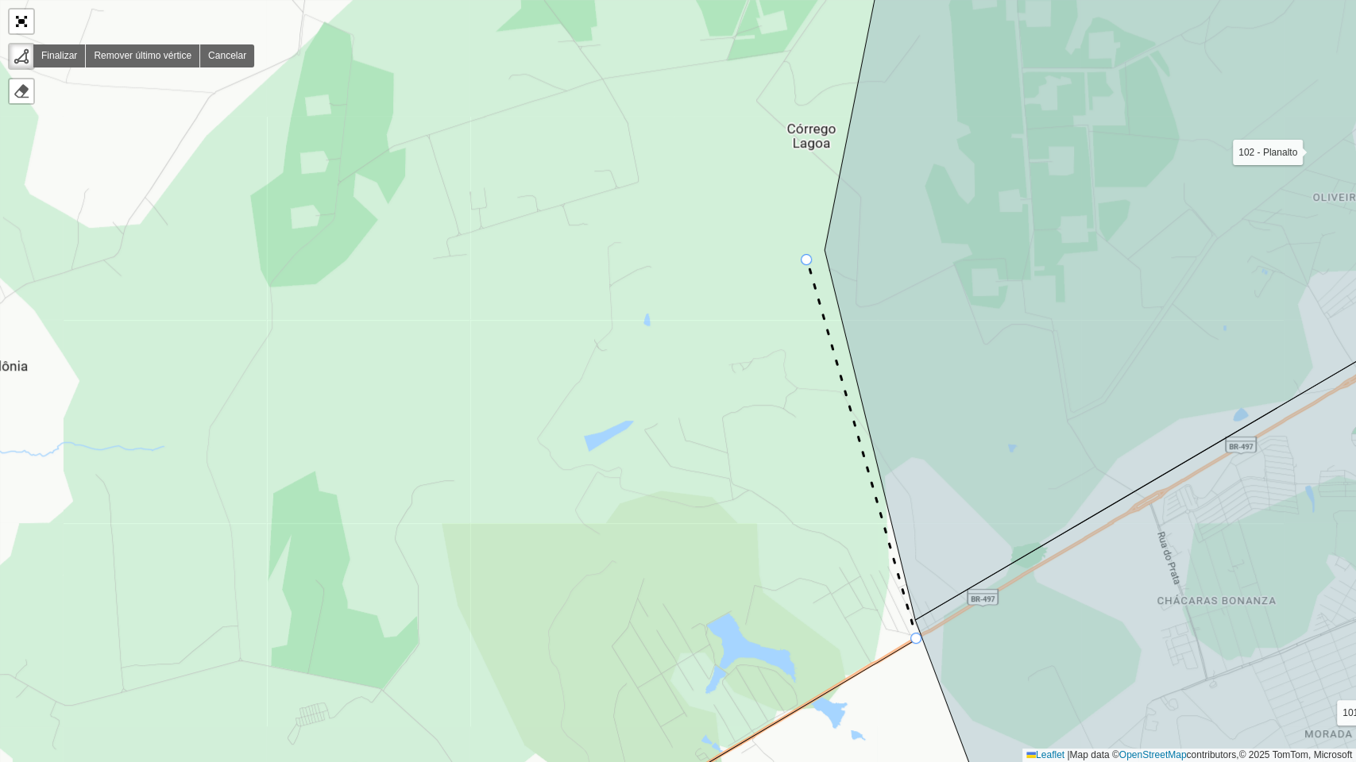
click at [807, 260] on div "100 - Minas Gerais 101 - Morada Nova 102 - Planalto 104 - Jardim Holanda 110 - …" at bounding box center [678, 381] width 1356 height 762
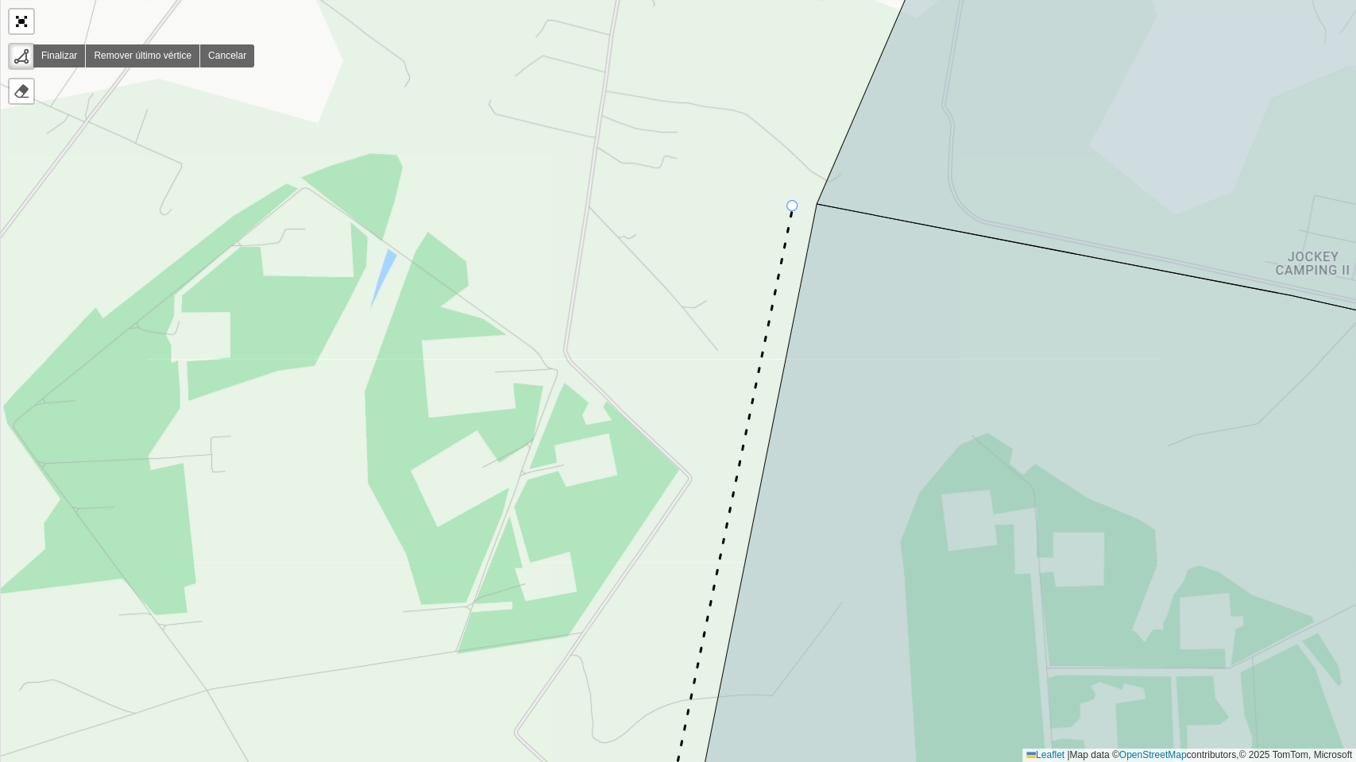
click at [793, 206] on div "100 - Minas Gerais 101 - Morada Nova 102 - Planalto 104 - Jardim Holanda 110 - …" at bounding box center [678, 381] width 1356 height 762
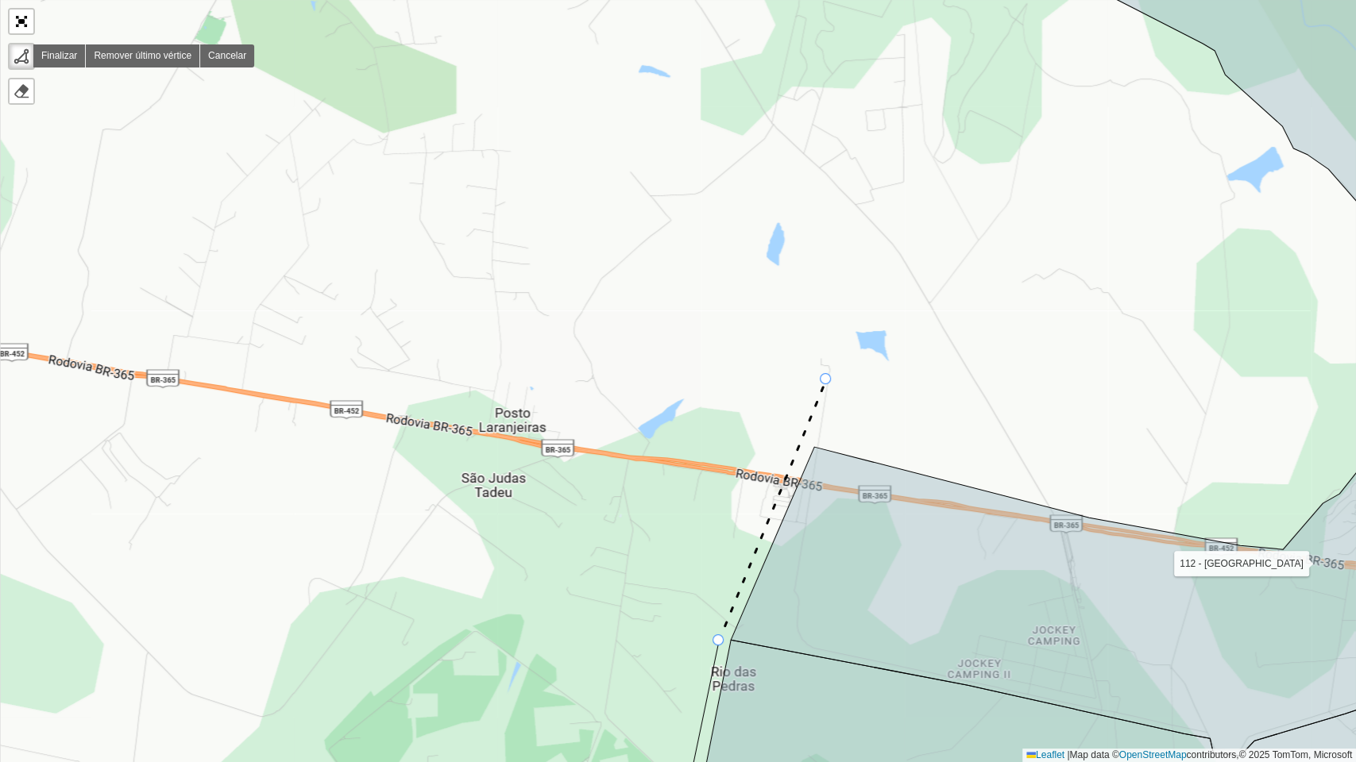
click at [826, 380] on div "100 - Minas Gerais 101 - Morada Nova 102 - Planalto 104 - Jardim Holanda 110 - …" at bounding box center [678, 381] width 1356 height 762
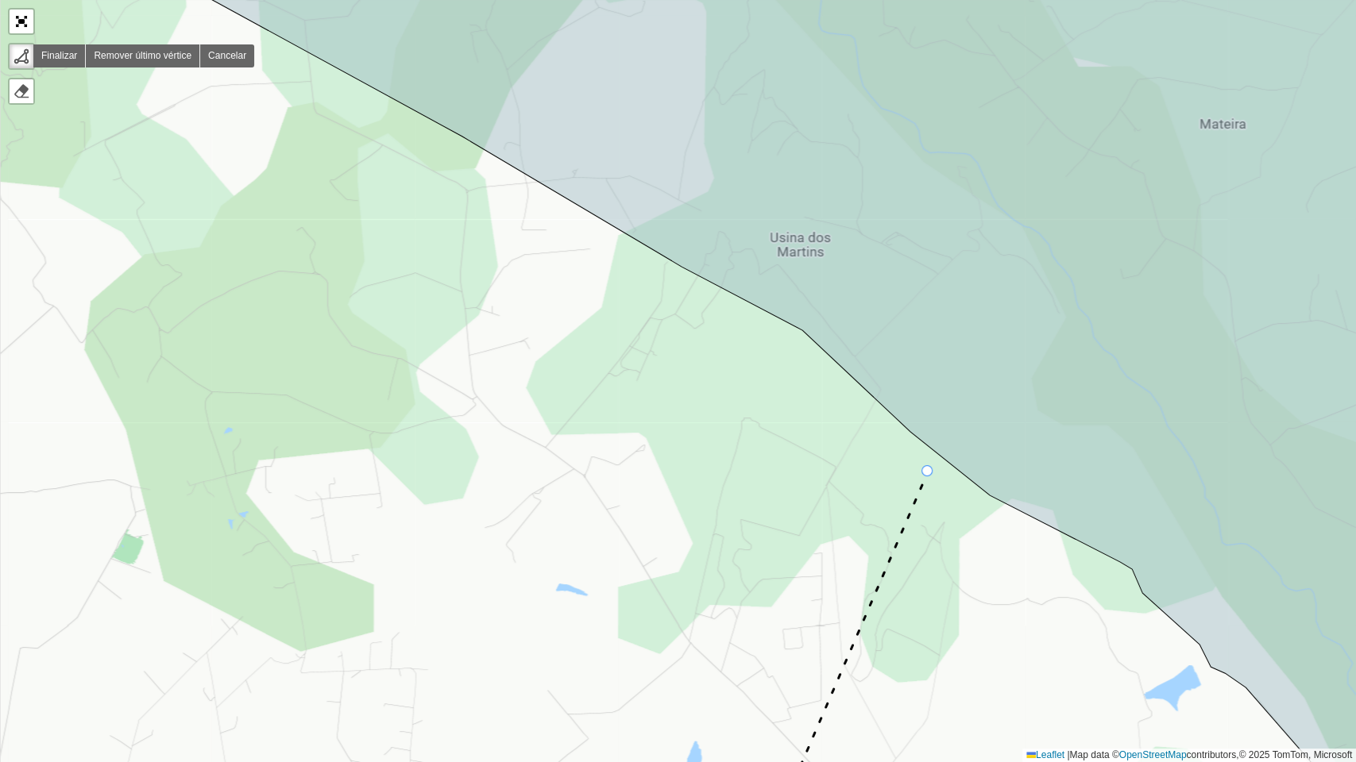
click at [928, 472] on icon at bounding box center [848, 655] width 159 height 367
click at [794, 348] on div "100 - Minas Gerais 101 - Morada Nova 102 - Planalto 104 - Jardim Holanda 110 - …" at bounding box center [678, 381] width 1356 height 762
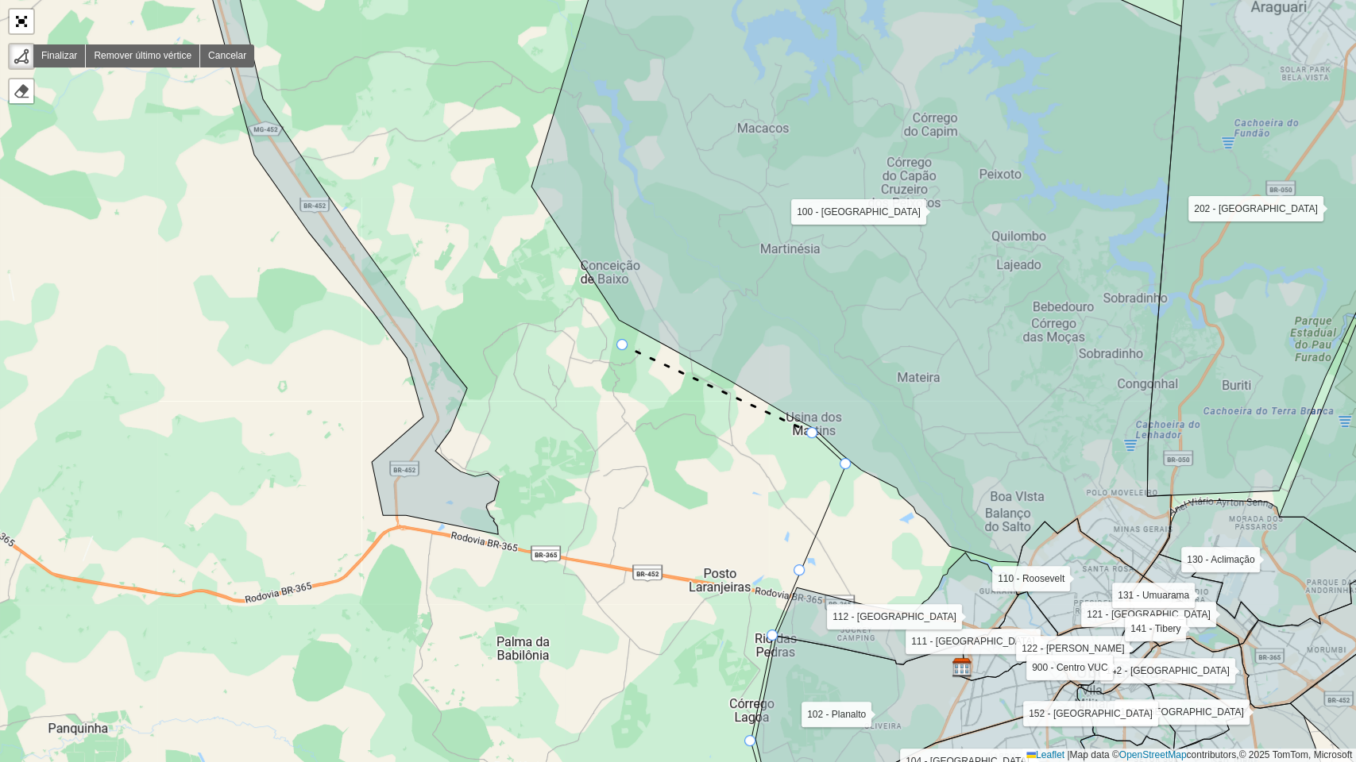
click at [623, 345] on icon at bounding box center [718, 389] width 190 height 88
click at [540, 458] on div "100 - Minas Gerais 101 - Morada Nova 102 - Planalto 104 - Jardim Holanda 110 - …" at bounding box center [678, 381] width 1356 height 762
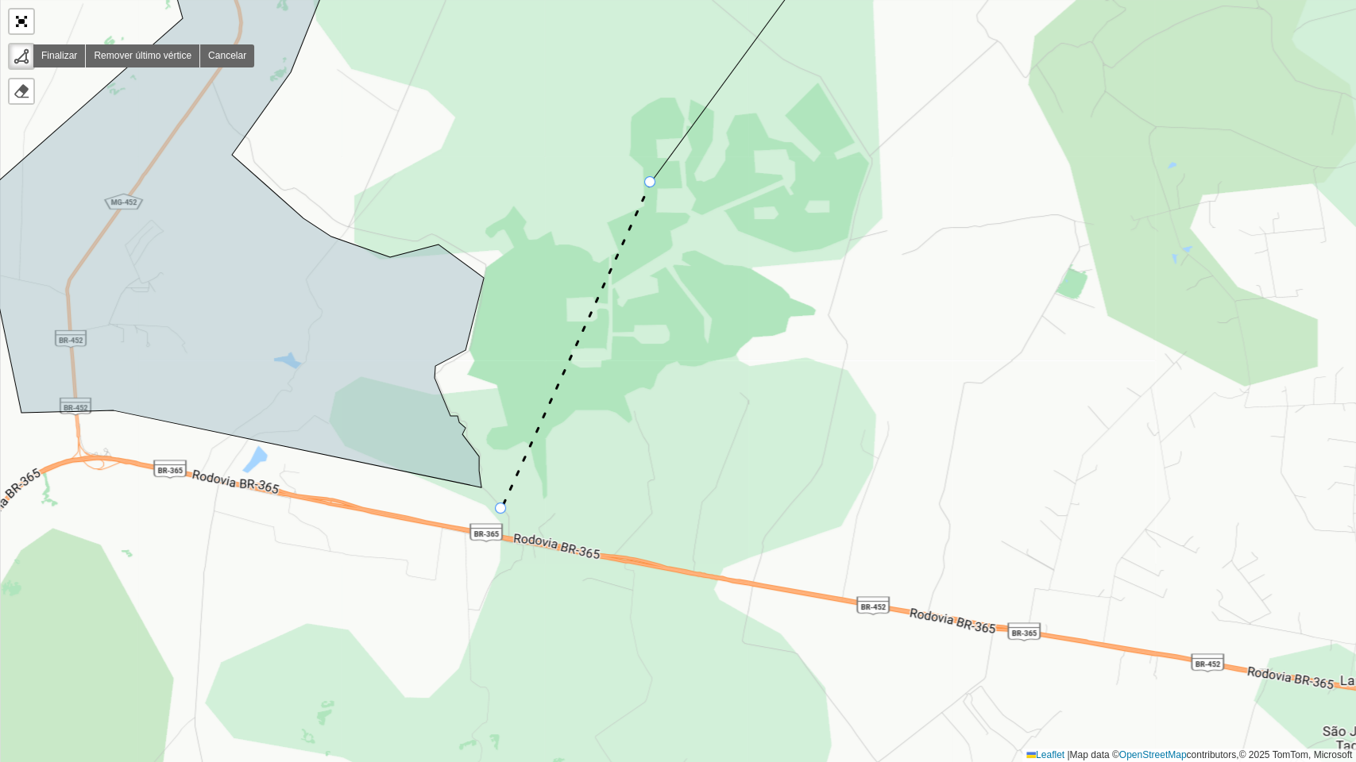
click at [501, 509] on div "100 - Minas Gerais 101 - Morada Nova 102 - Planalto 104 - Jardim Holanda 110 - …" at bounding box center [678, 381] width 1356 height 762
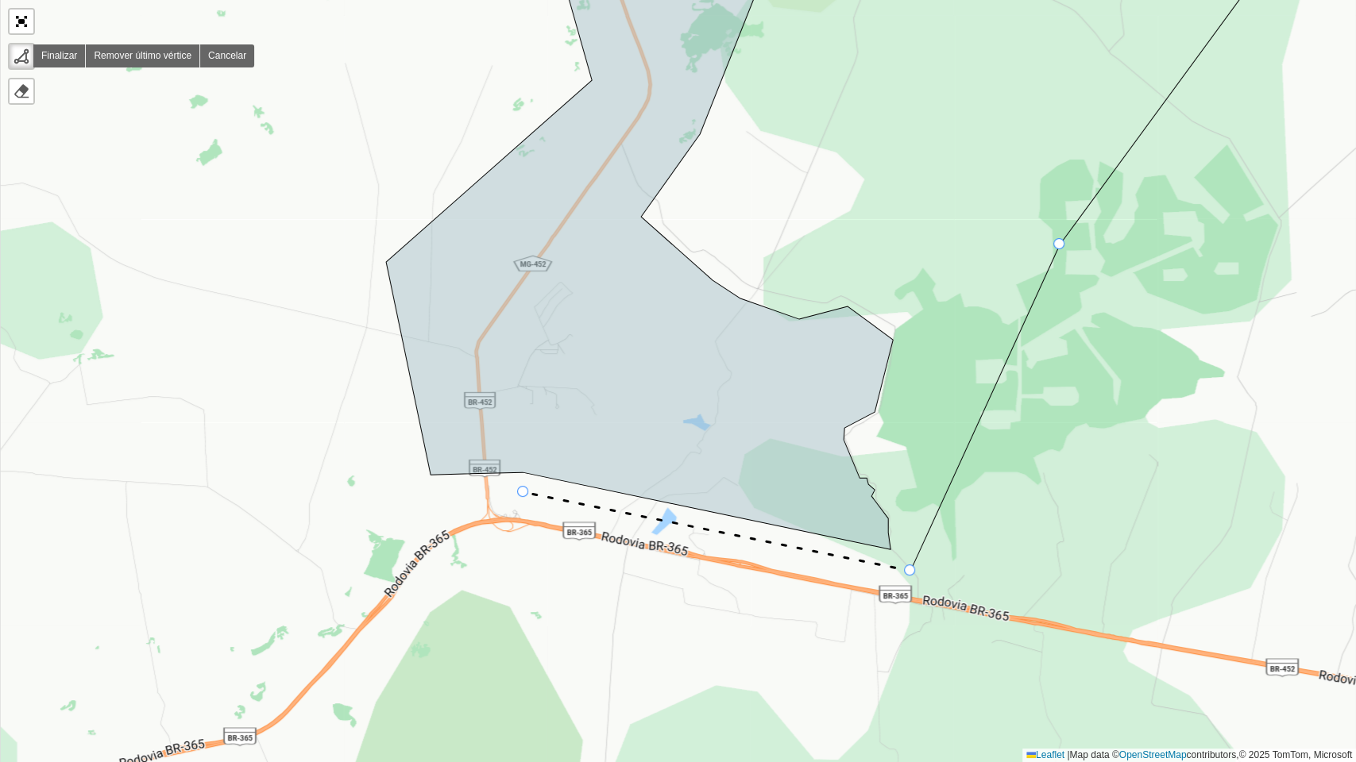
click at [523, 492] on div "100 - Minas Gerais 101 - Morada Nova 102 - Planalto 104 - Jardim Holanda 110 - …" at bounding box center [678, 381] width 1356 height 762
click at [432, 494] on div "100 - Minas Gerais 101 - Morada Nova 102 - Planalto 104 - Jardim Holanda 110 - …" at bounding box center [678, 381] width 1356 height 762
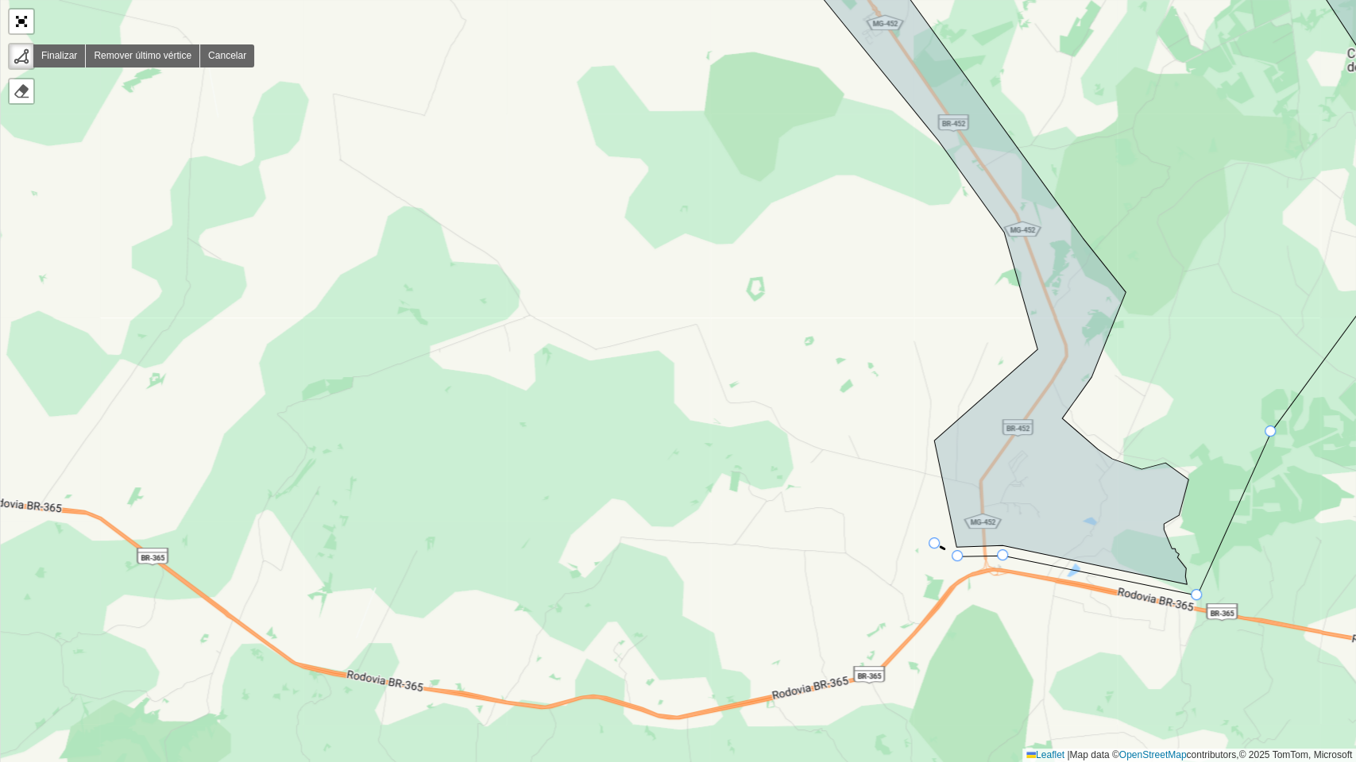
click at [935, 544] on div "100 - Minas Gerais 101 - Morada Nova 102 - Planalto 104 - Jardim Holanda 110 - …" at bounding box center [678, 381] width 1356 height 762
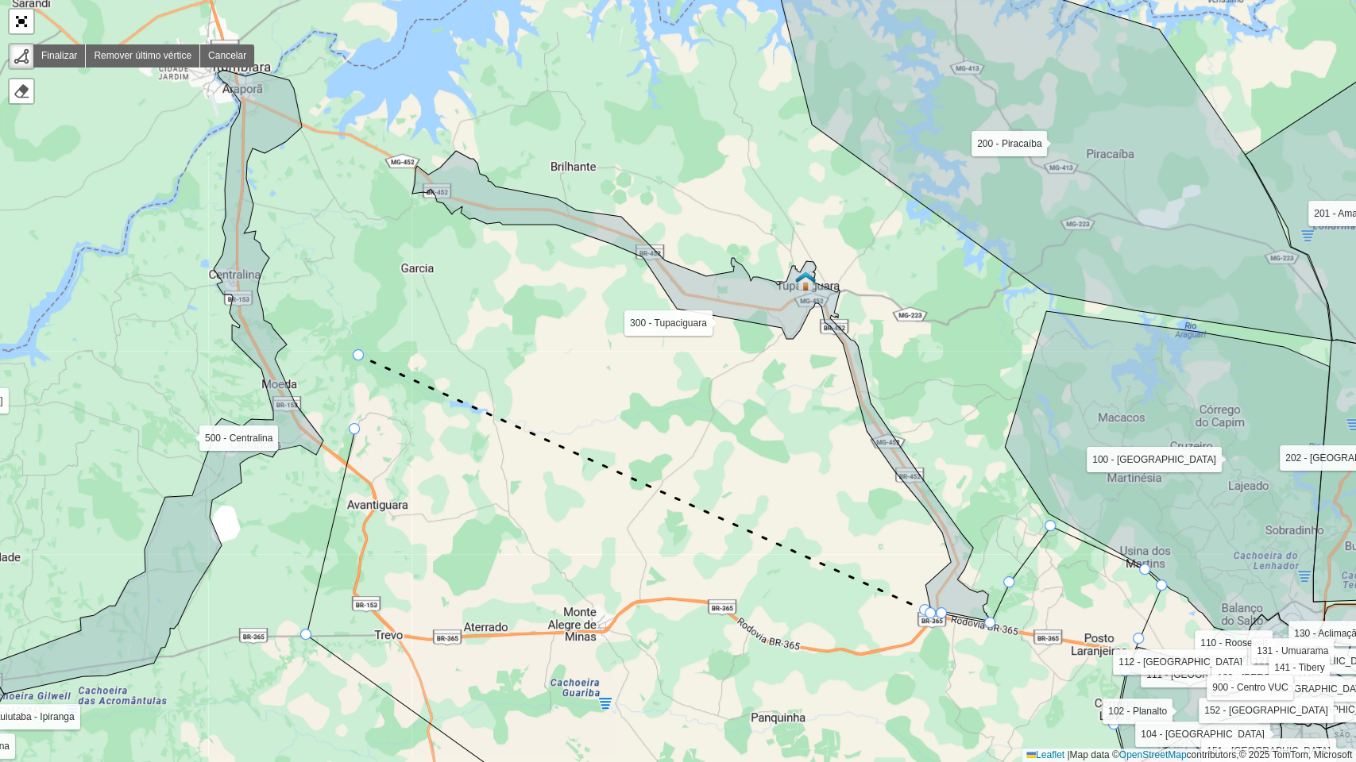
click at [359, 356] on icon at bounding box center [642, 483] width 566 height 255
click at [354, 427] on div at bounding box center [354, 428] width 11 height 11
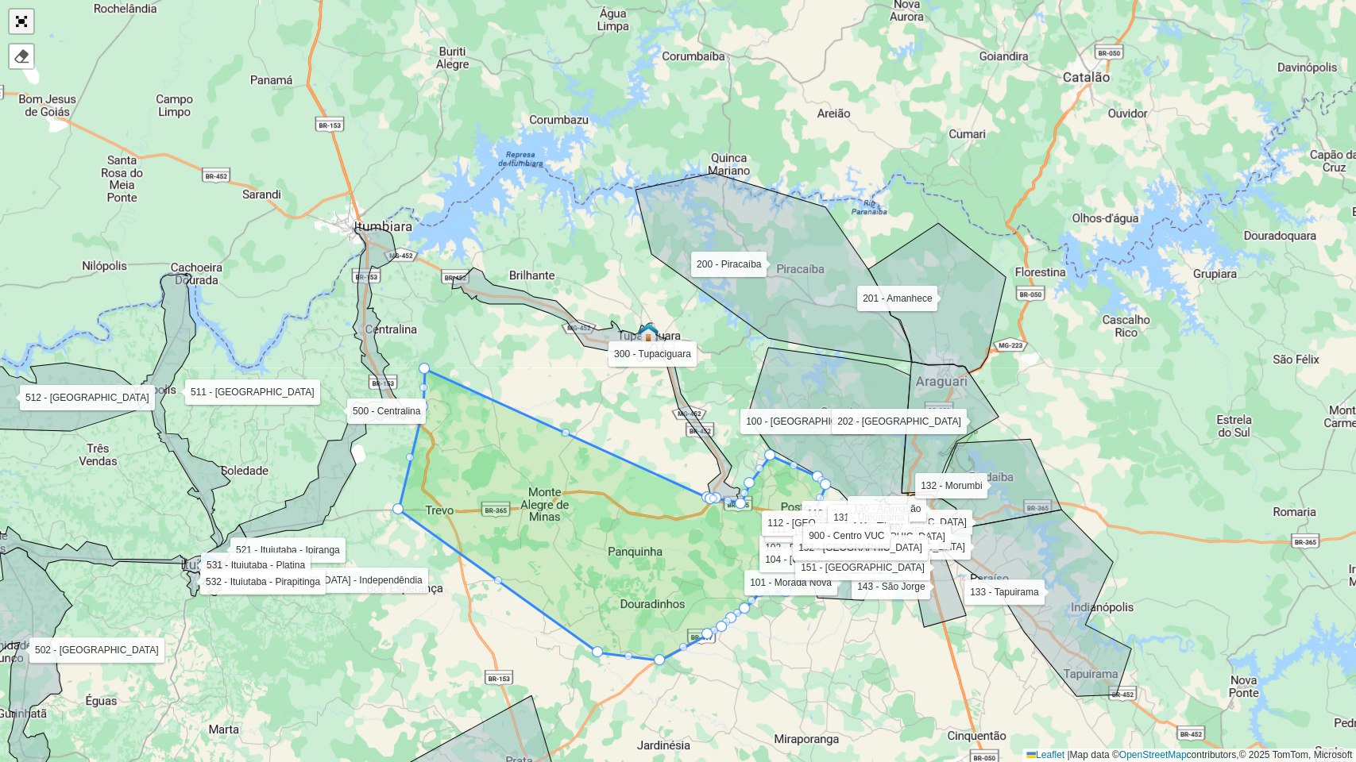
click at [29, 21] on link "Abrir mapa em tela cheia" at bounding box center [22, 22] width 24 height 24
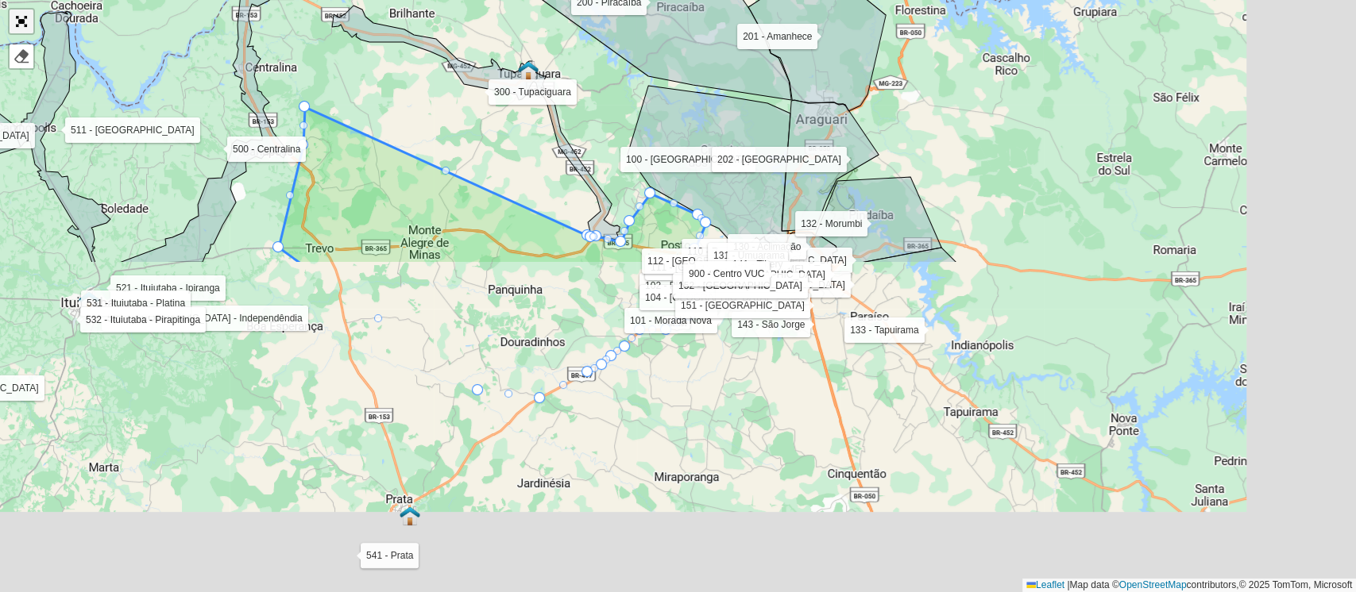
scroll to position [498, 0]
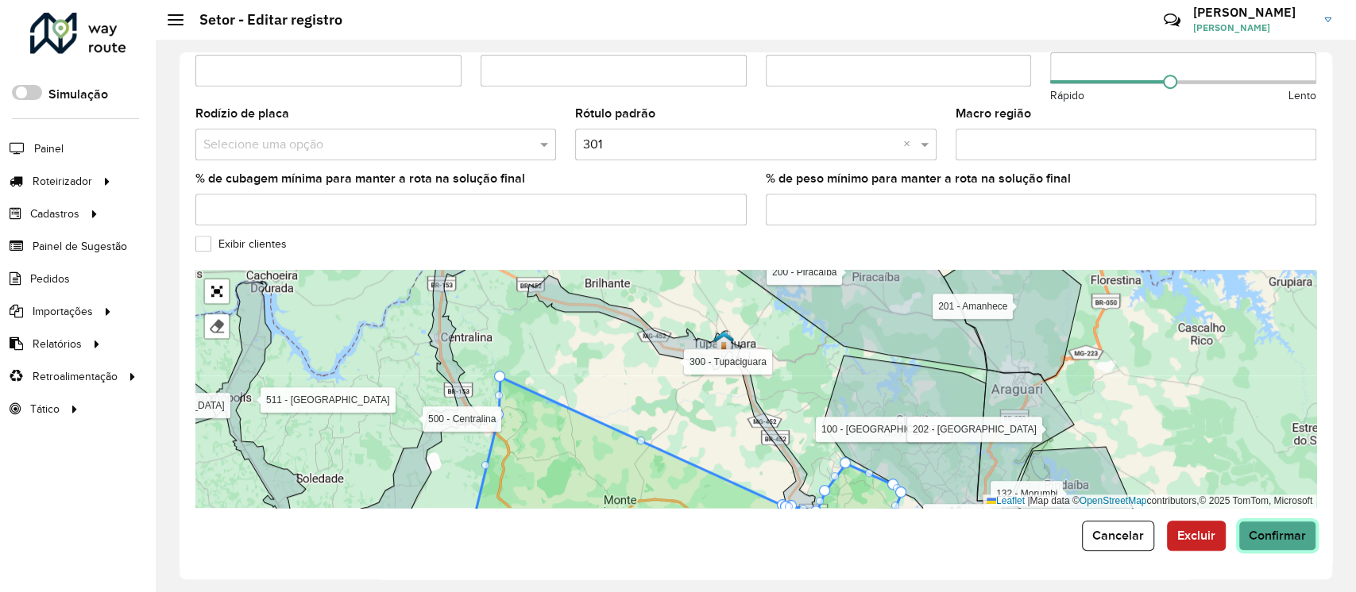
click at [1266, 544] on button "Confirmar" at bounding box center [1277, 536] width 78 height 30
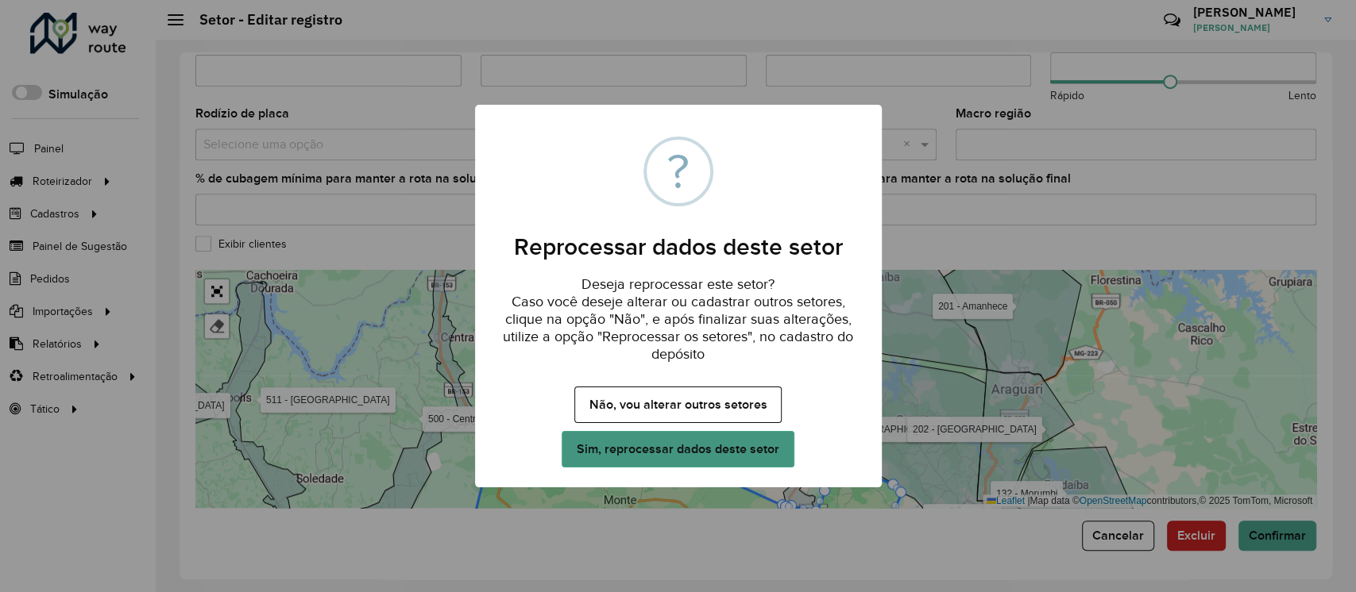
click at [724, 440] on button "Sim, reprocessar dados deste setor" at bounding box center [677, 449] width 232 height 37
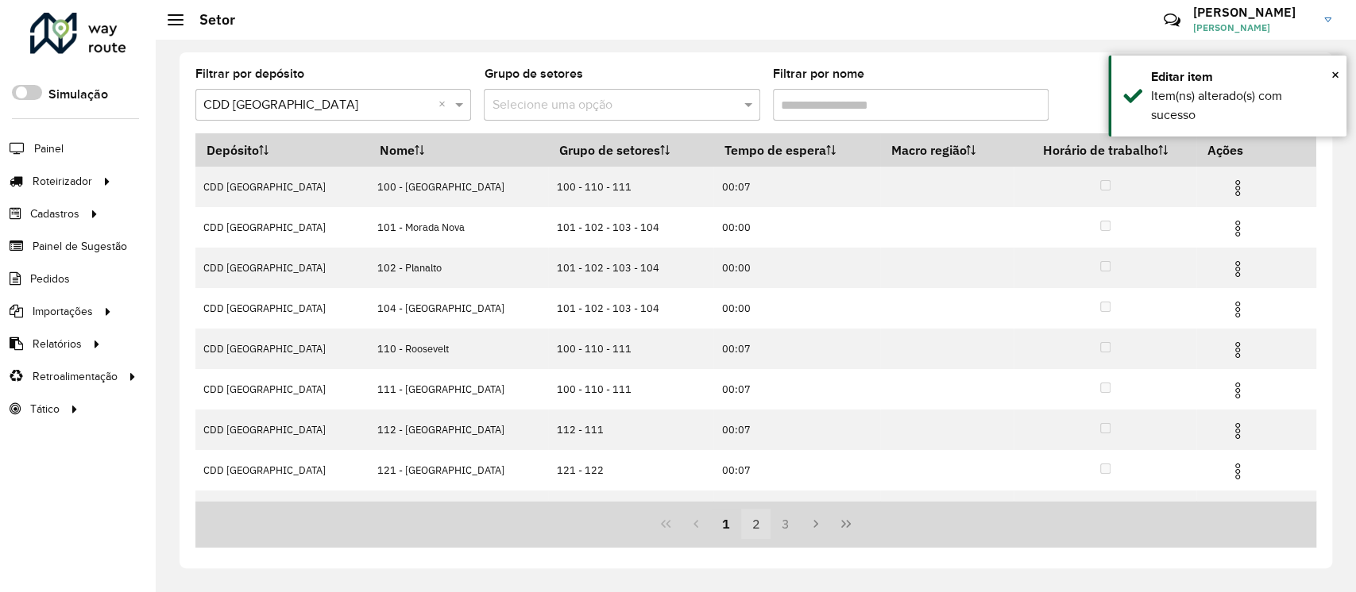
click at [756, 522] on button "2" at bounding box center [756, 524] width 30 height 30
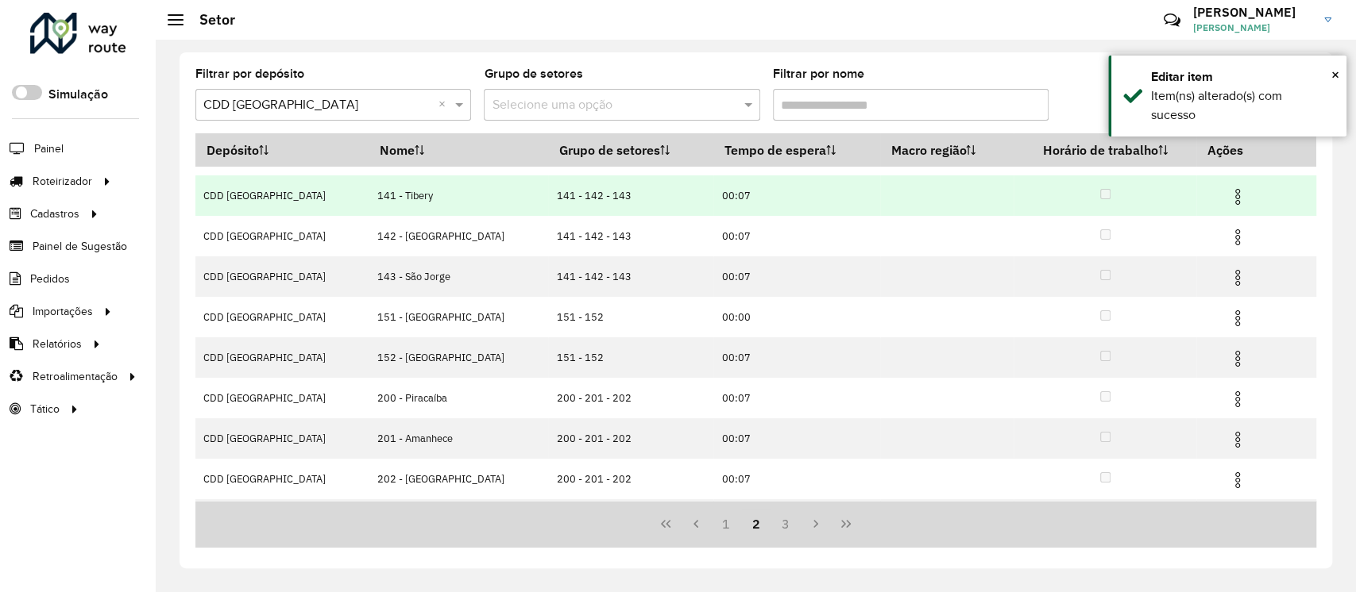
scroll to position [151, 0]
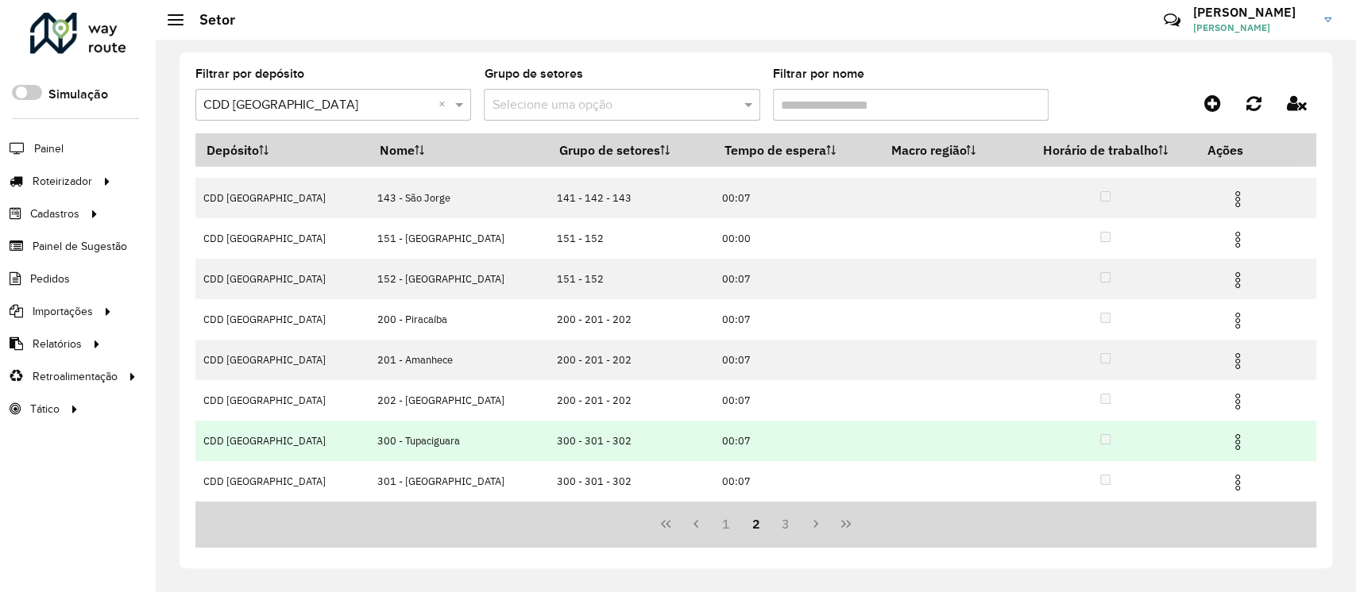
click at [1228, 439] on img at bounding box center [1237, 442] width 19 height 19
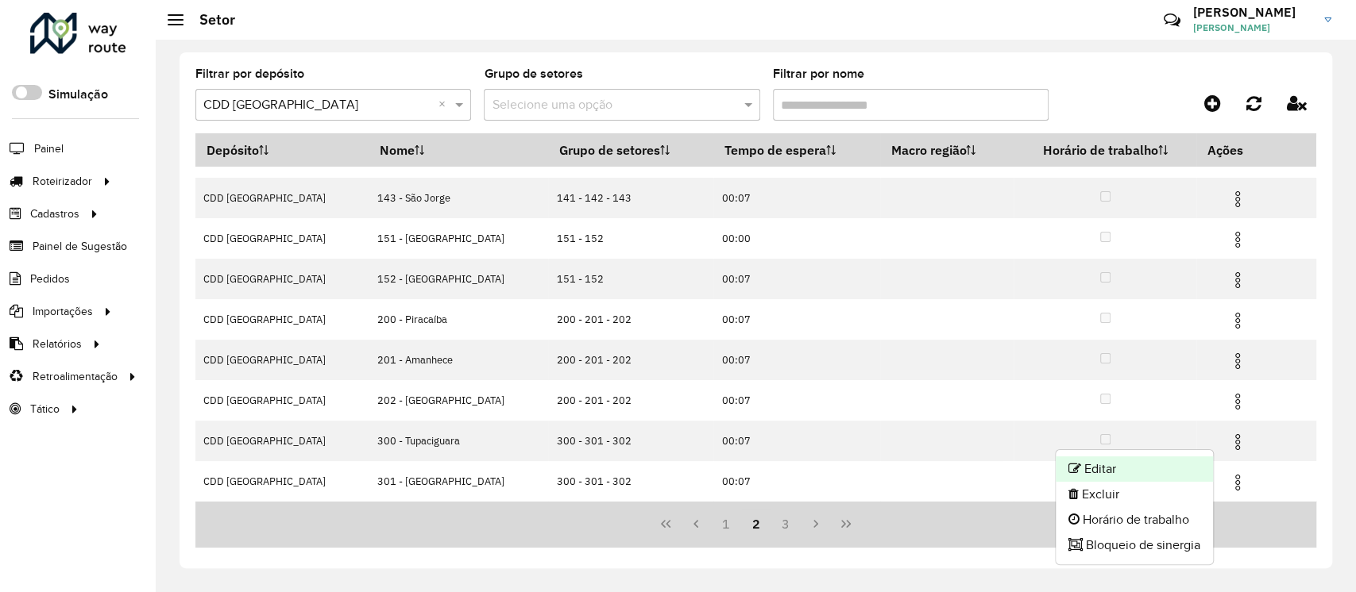
click at [1129, 464] on li "Editar" at bounding box center [1133, 469] width 157 height 25
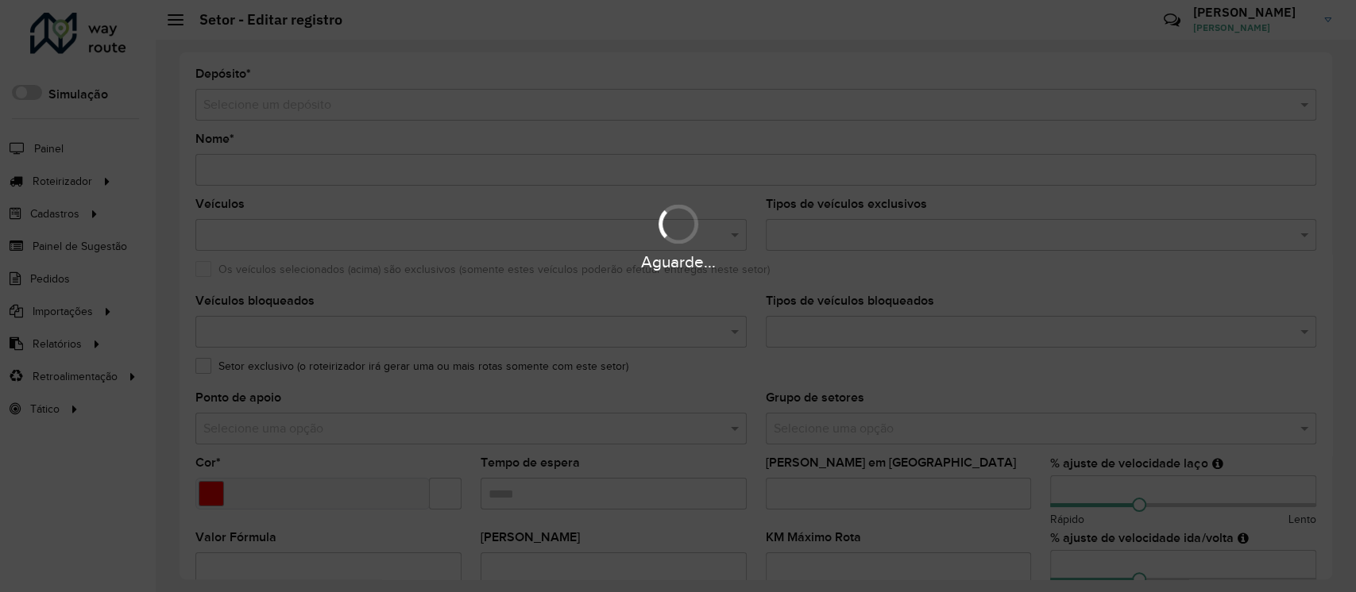
type input "**********"
type input "*******"
type input "*****"
type input "**"
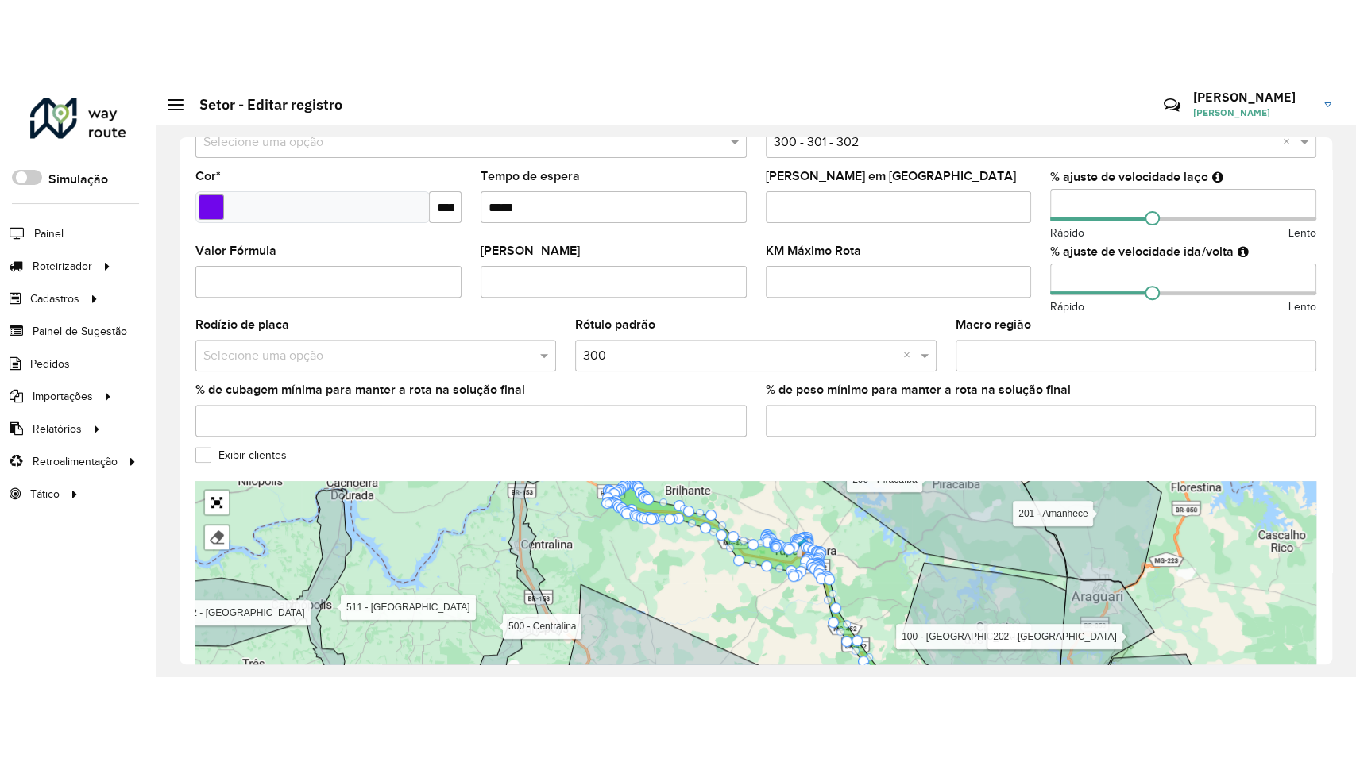
scroll to position [498, 0]
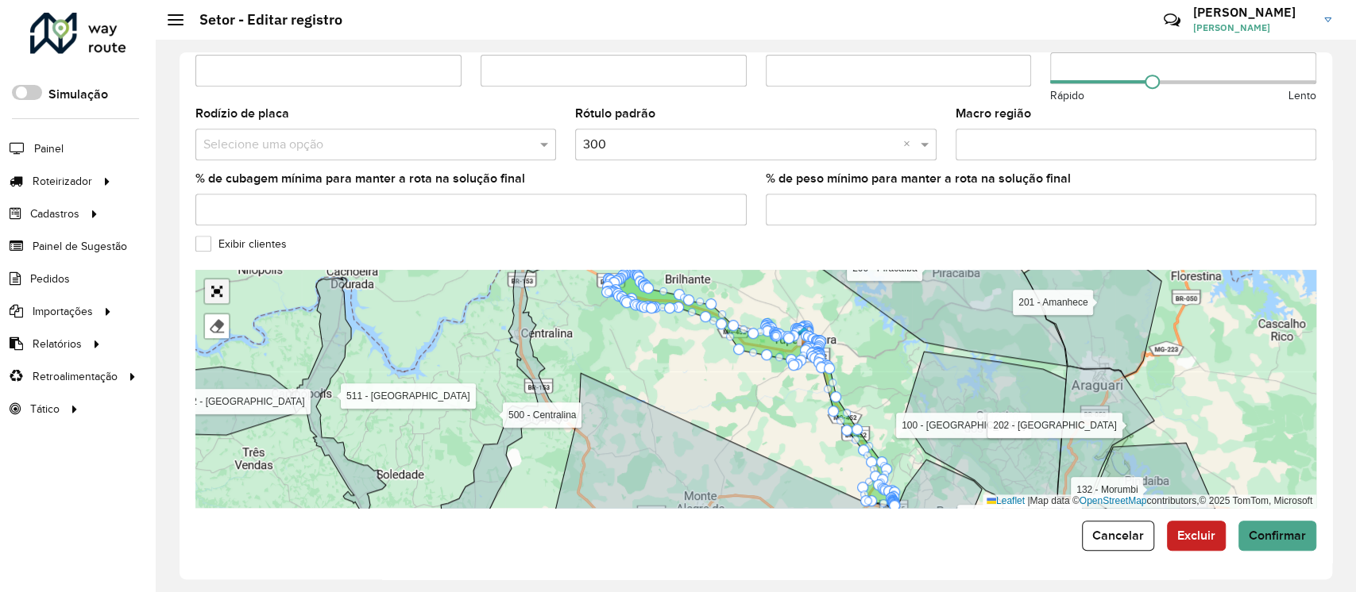
click at [220, 287] on link "Abrir mapa em tela cheia" at bounding box center [217, 292] width 24 height 24
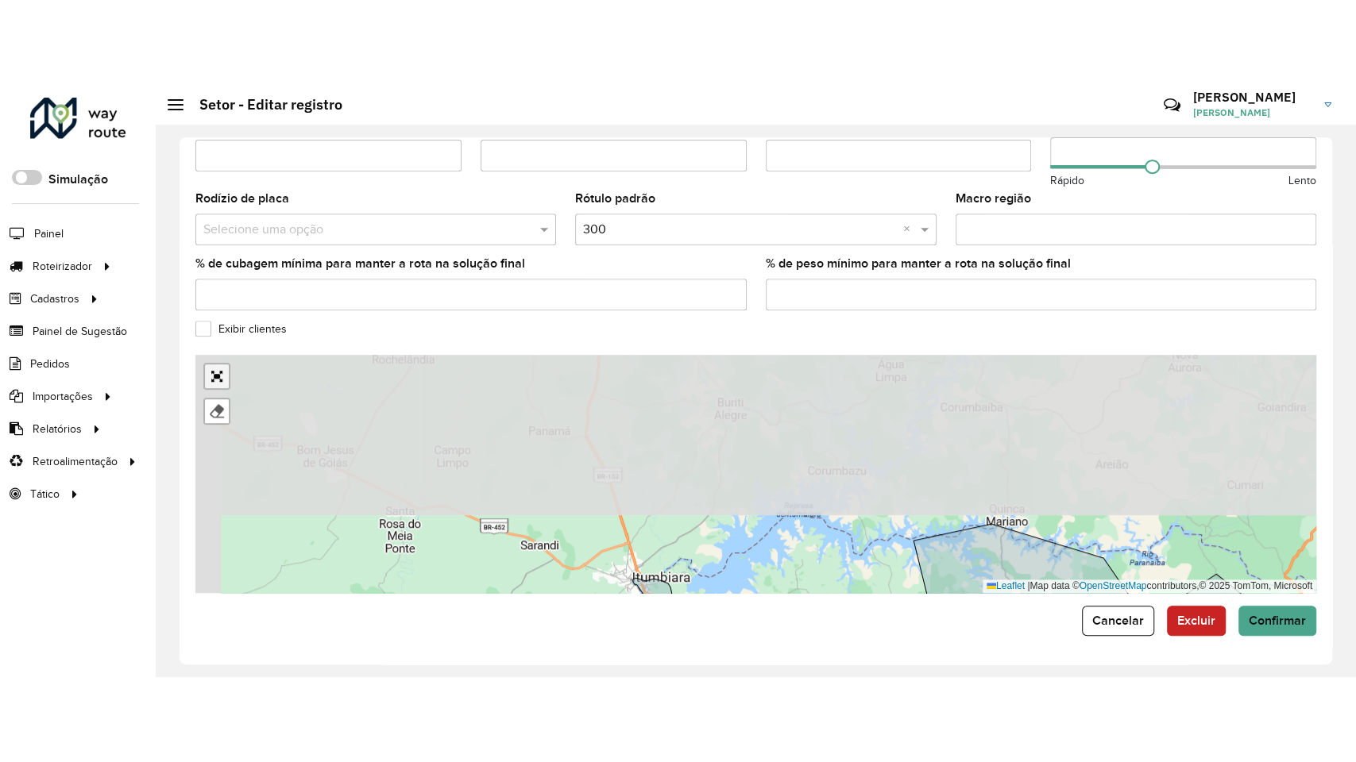
scroll to position [77, 0]
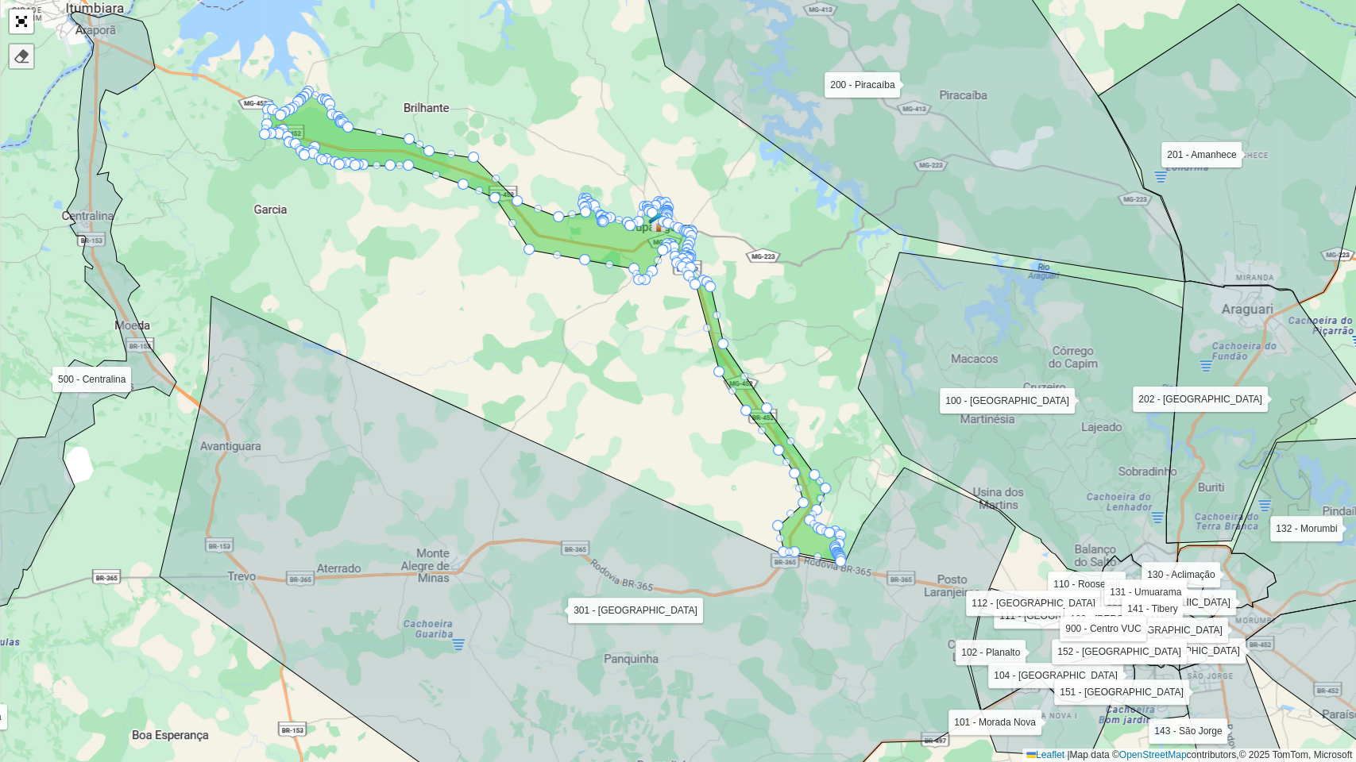
click at [25, 52] on div at bounding box center [22, 56] width 16 height 16
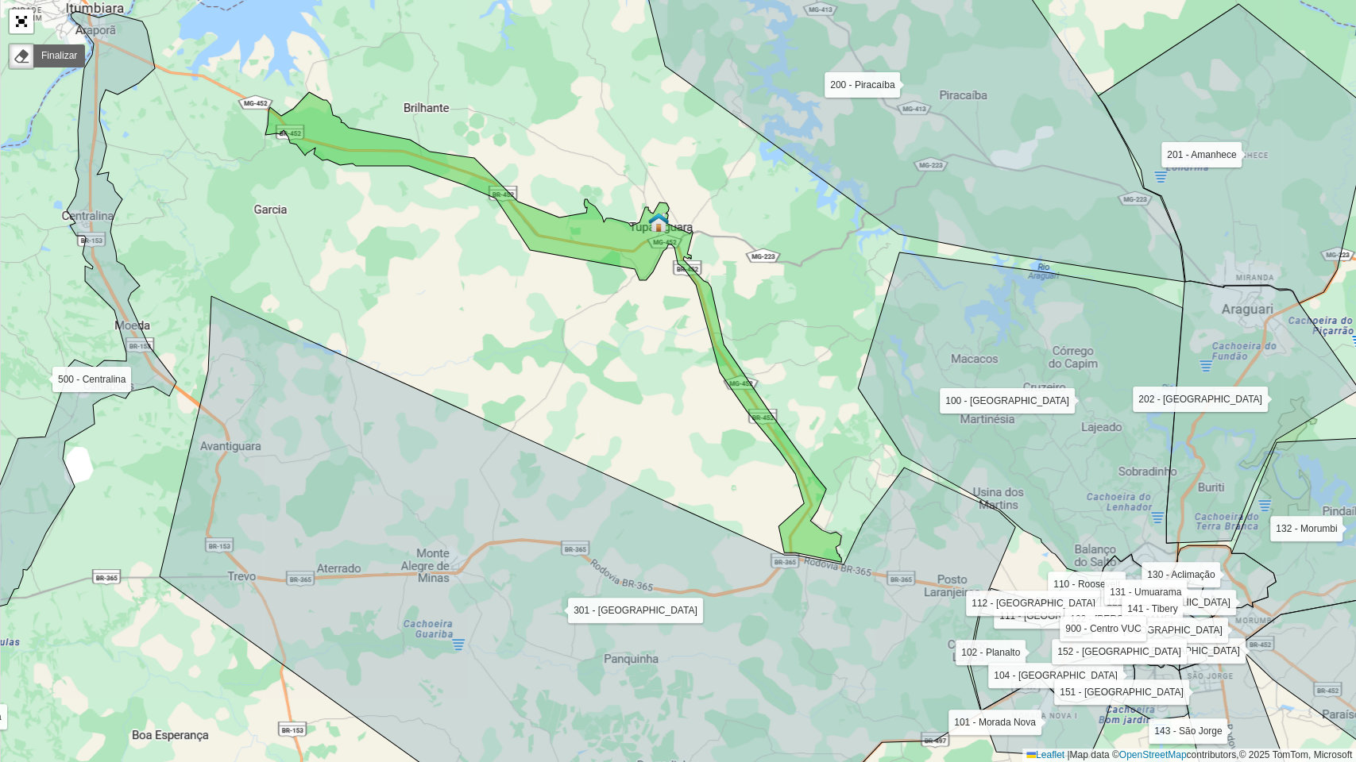
click at [553, 230] on icon at bounding box center [553, 327] width 576 height 470
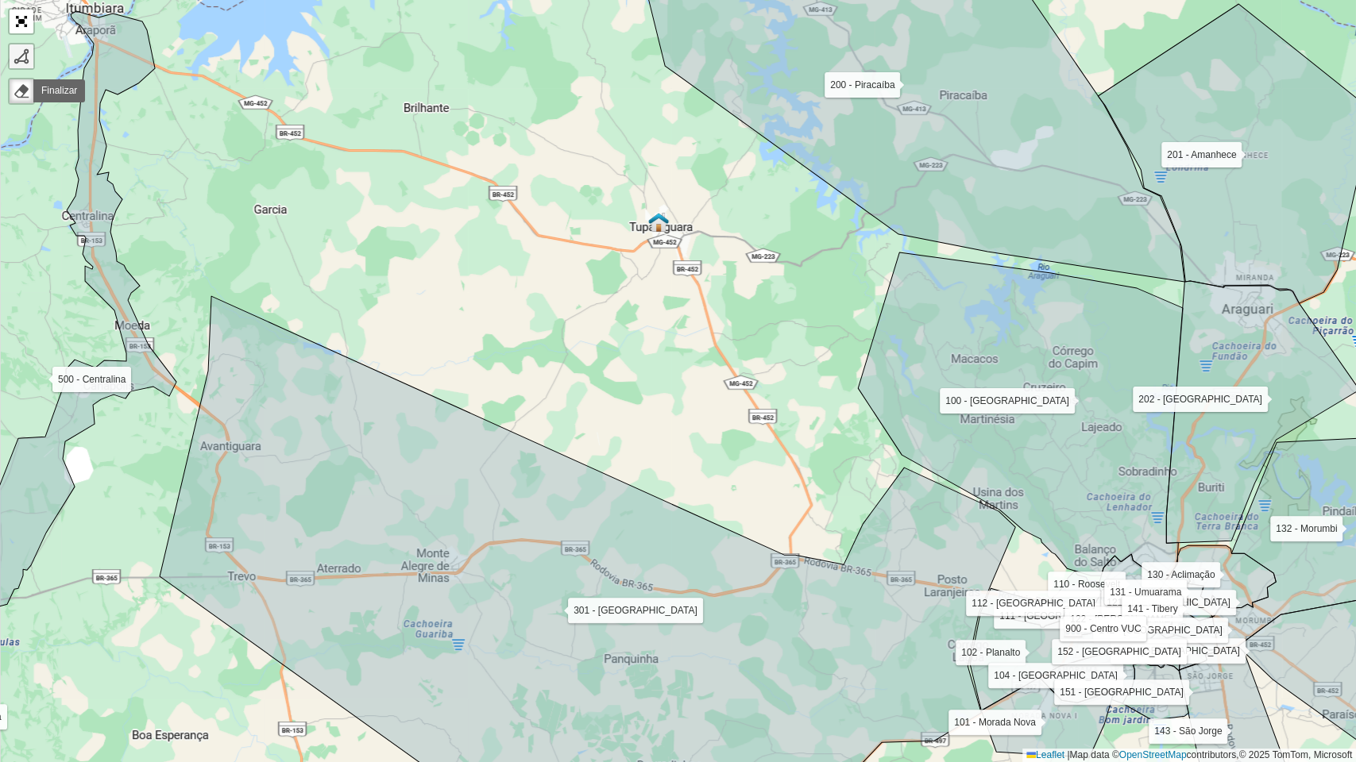
click at [22, 60] on div at bounding box center [22, 56] width 16 height 16
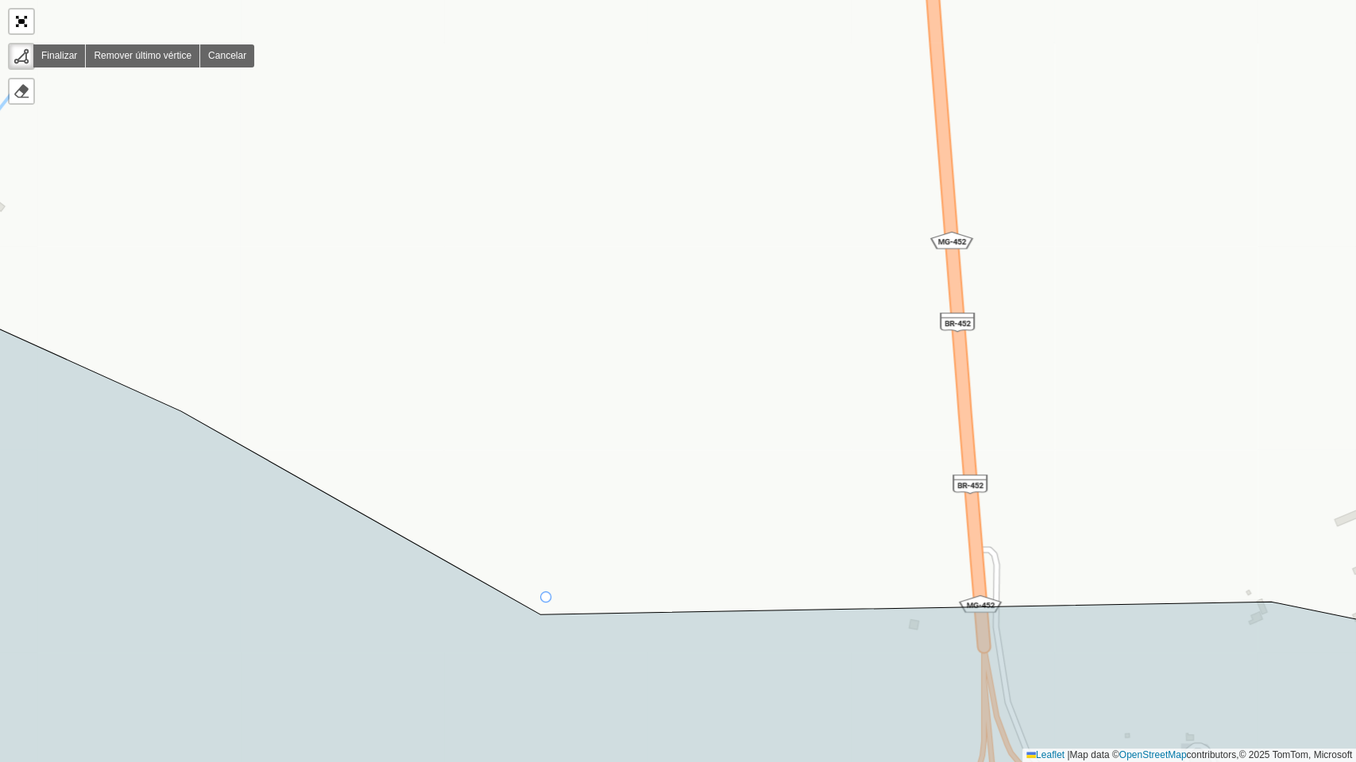
click at [546, 598] on div "100 - Minas Gerais 101 - Morada Nova 102 - Planalto 104 - Jardim Holanda 110 - …" at bounding box center [678, 381] width 1356 height 762
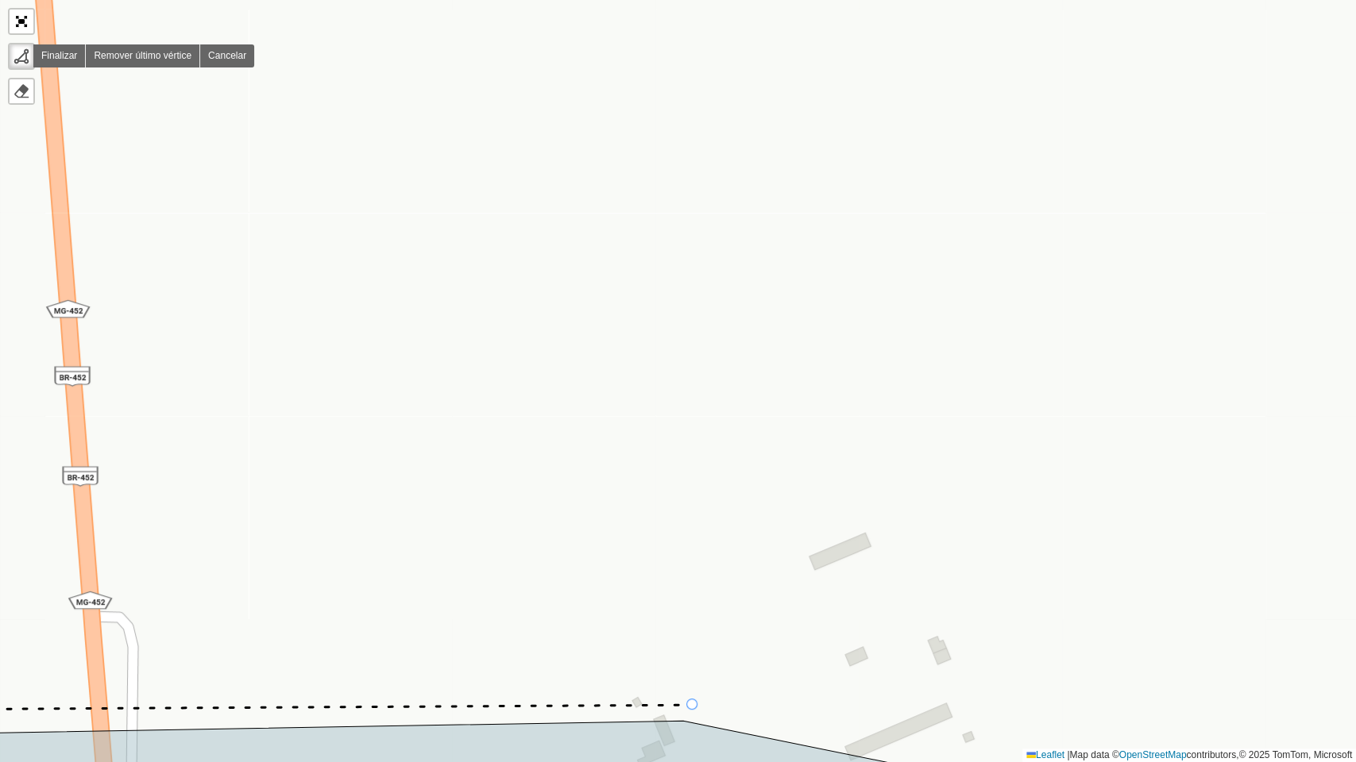
click at [693, 705] on icon at bounding box center [278, 707] width 828 height 5
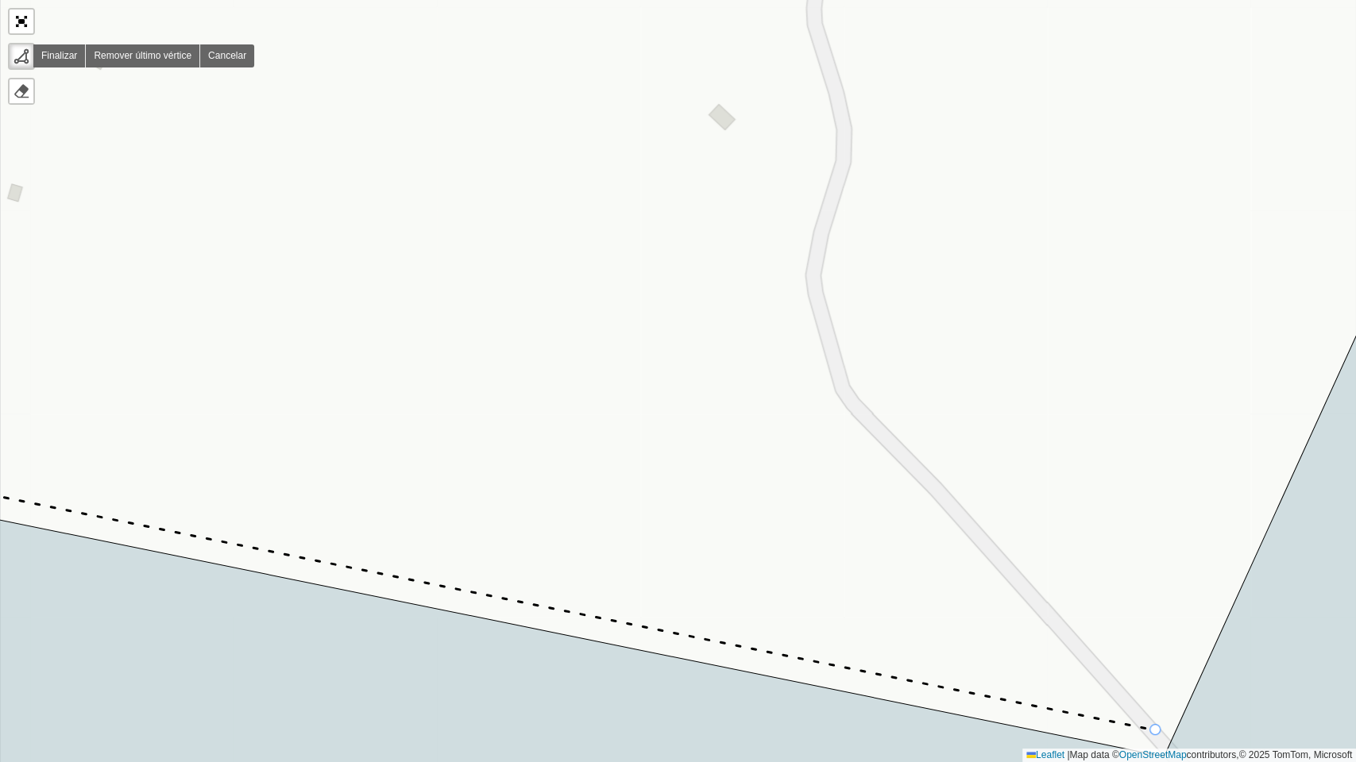
click at [1156, 731] on div "100 - Minas Gerais 101 - Morada Nova 102 - Planalto 104 - Jardim Holanda 110 - …" at bounding box center [678, 381] width 1356 height 762
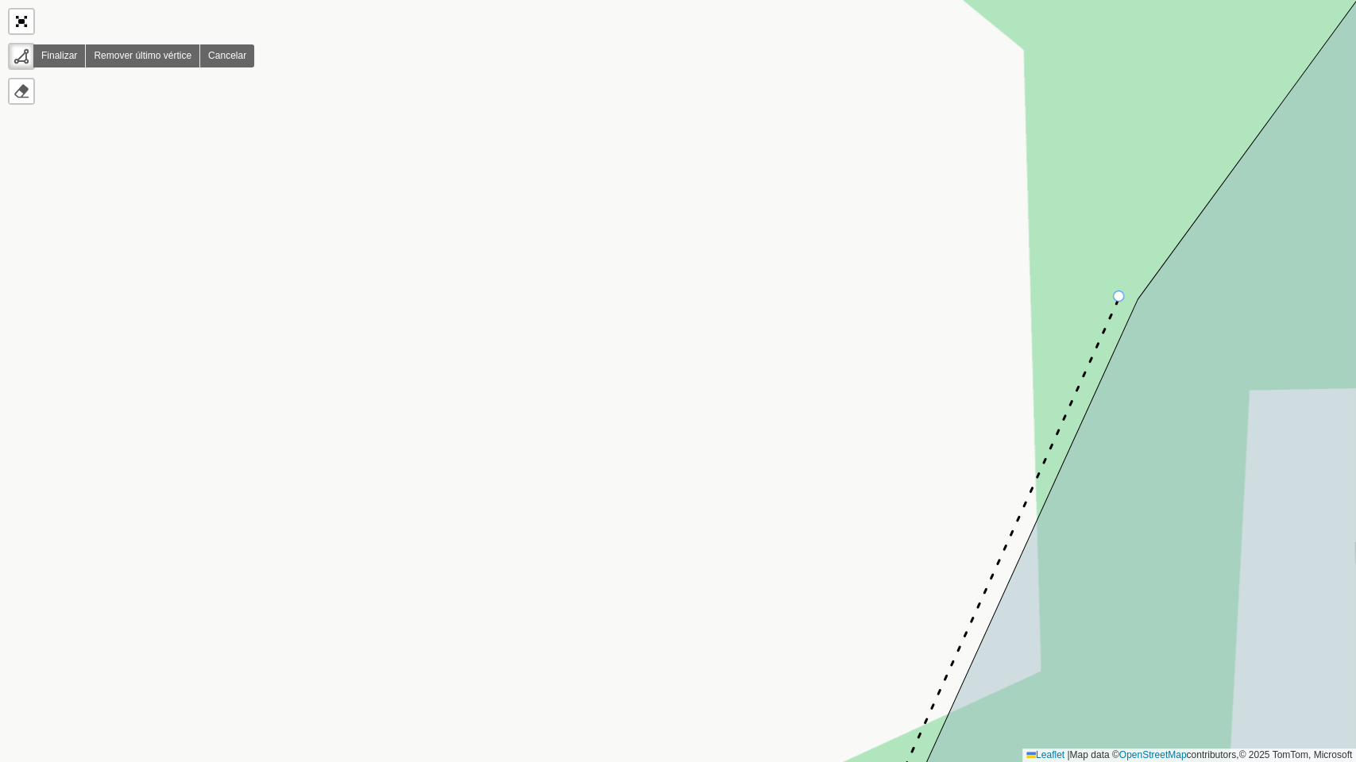
click at [1119, 297] on div "100 - Minas Gerais 101 - Morada Nova 102 - Planalto 104 - Jardim Holanda 110 - …" at bounding box center [678, 381] width 1356 height 762
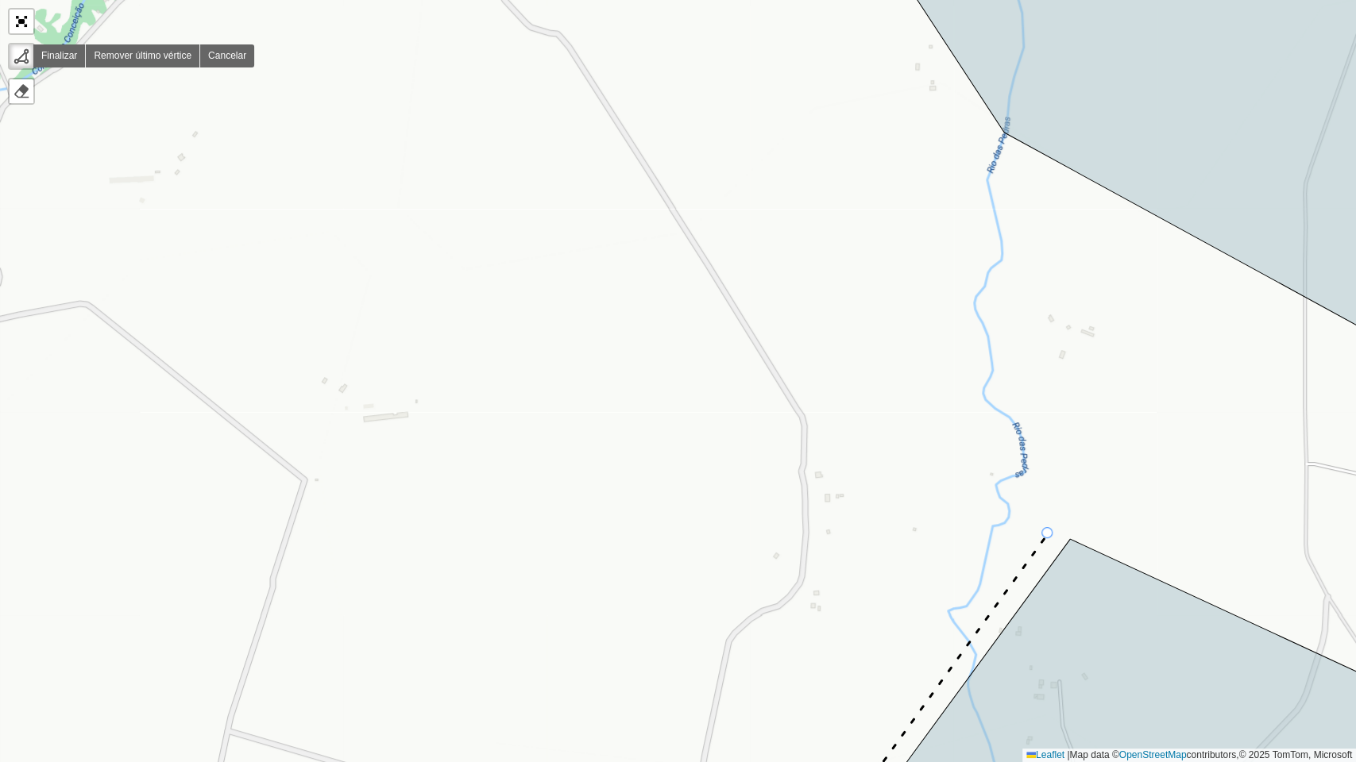
click at [1048, 534] on div "100 - Minas Gerais 101 - Morada Nova 102 - Planalto 104 - Jardim Holanda 110 - …" at bounding box center [678, 381] width 1356 height 762
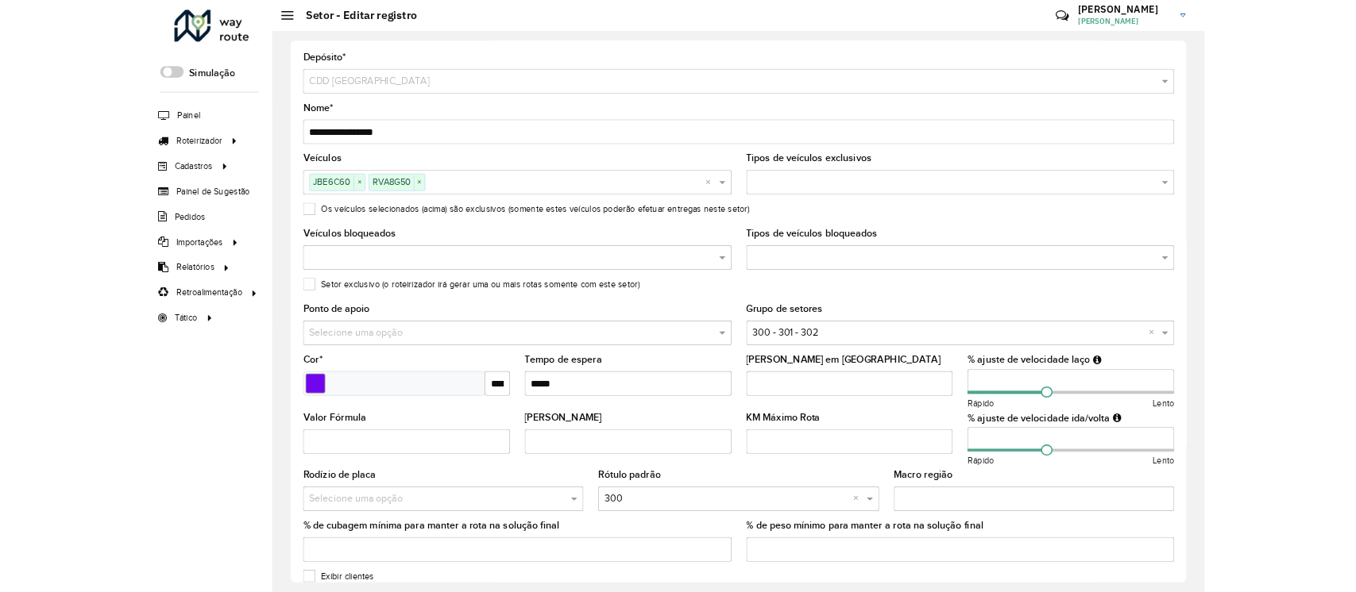
scroll to position [77, 0]
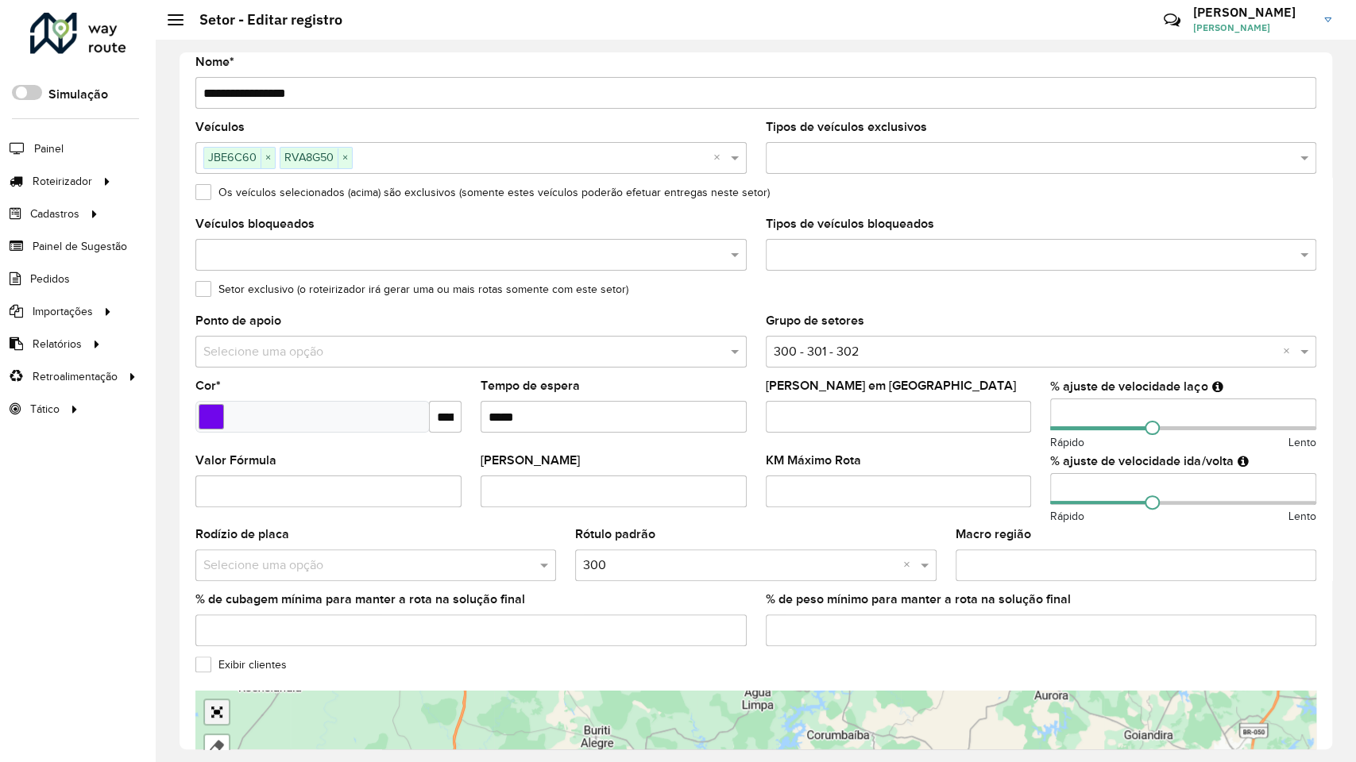
click at [205, 700] on link "Abrir mapa em tela cheia" at bounding box center [217, 712] width 24 height 24
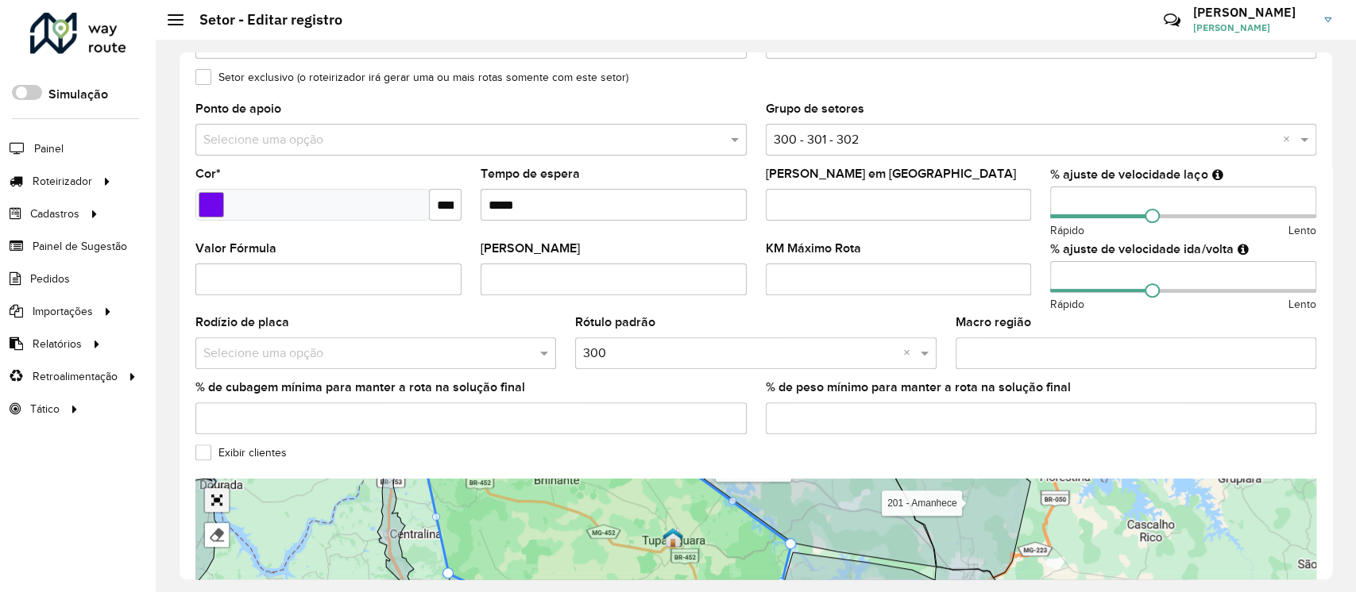
scroll to position [498, 0]
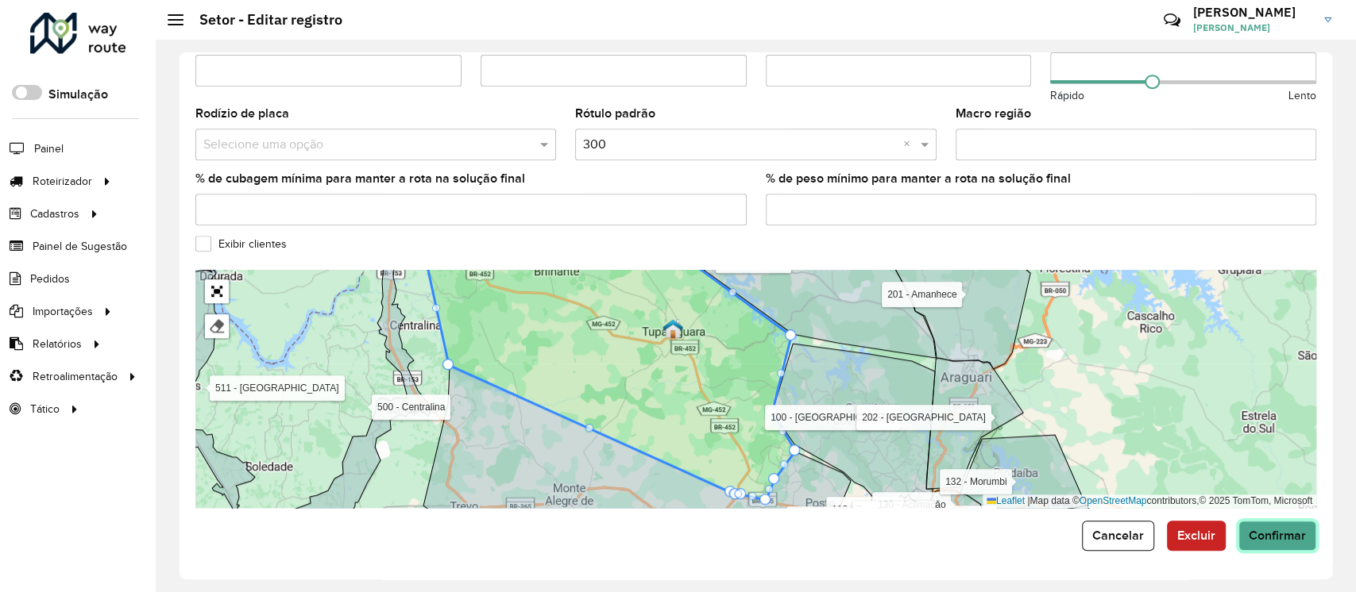
click at [1295, 534] on span "Confirmar" at bounding box center [1276, 536] width 57 height 14
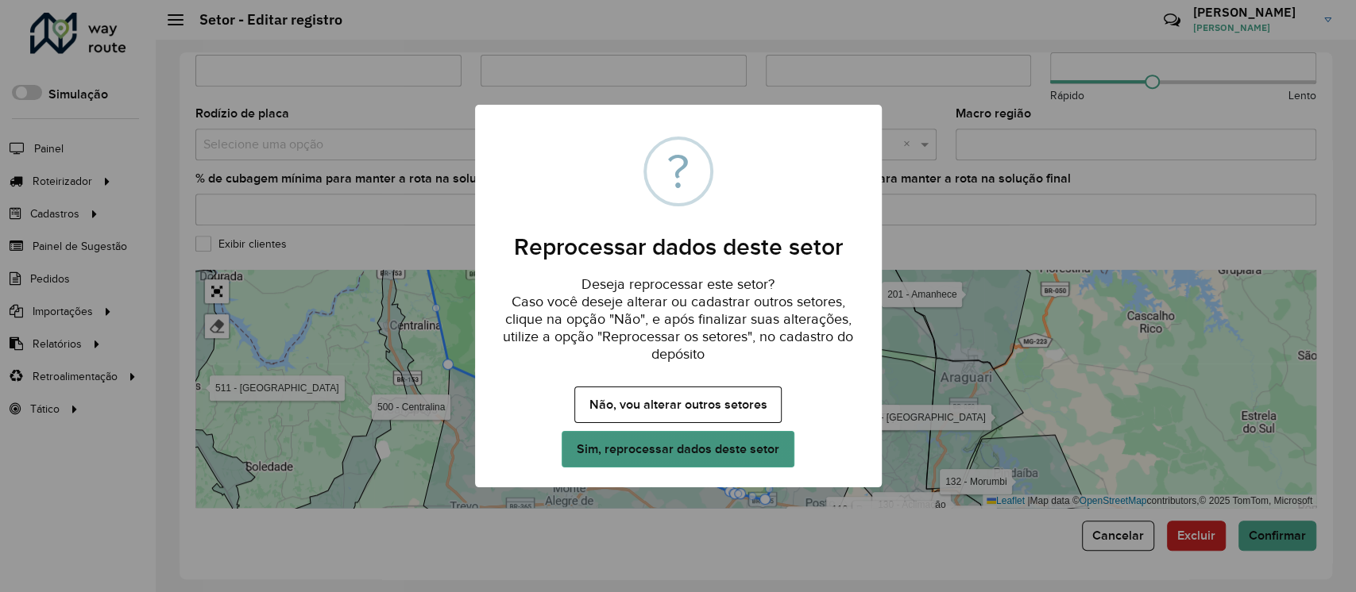
click at [741, 446] on button "Sim, reprocessar dados deste setor" at bounding box center [677, 449] width 232 height 37
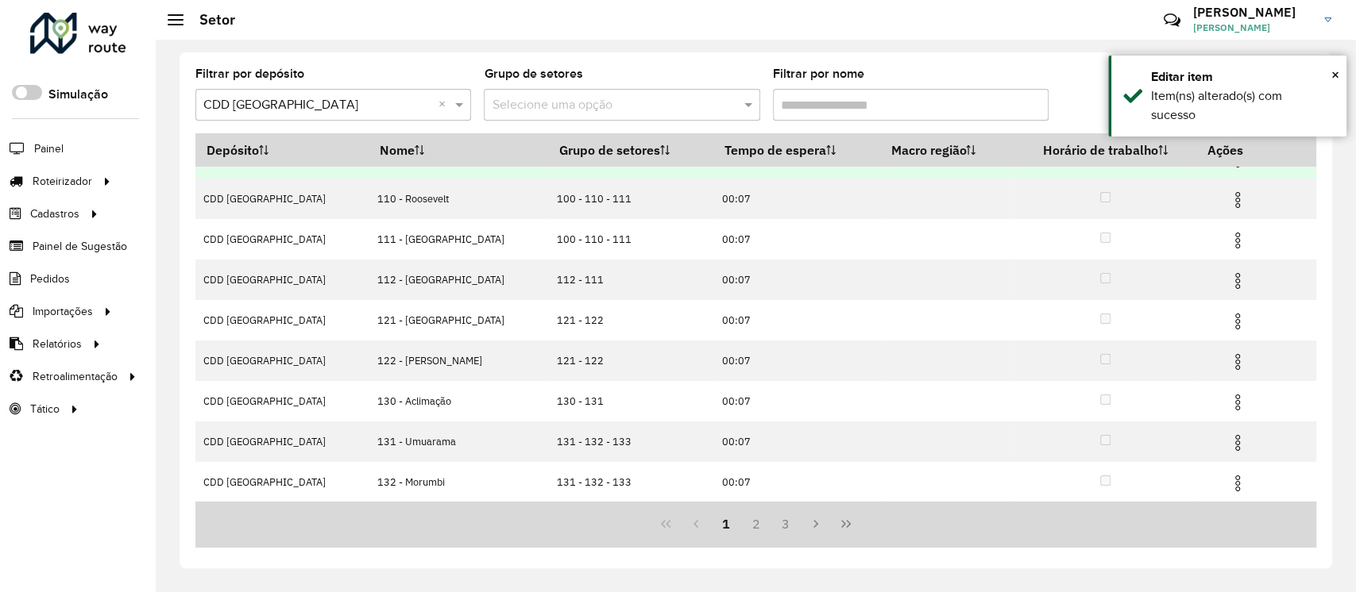
scroll to position [151, 0]
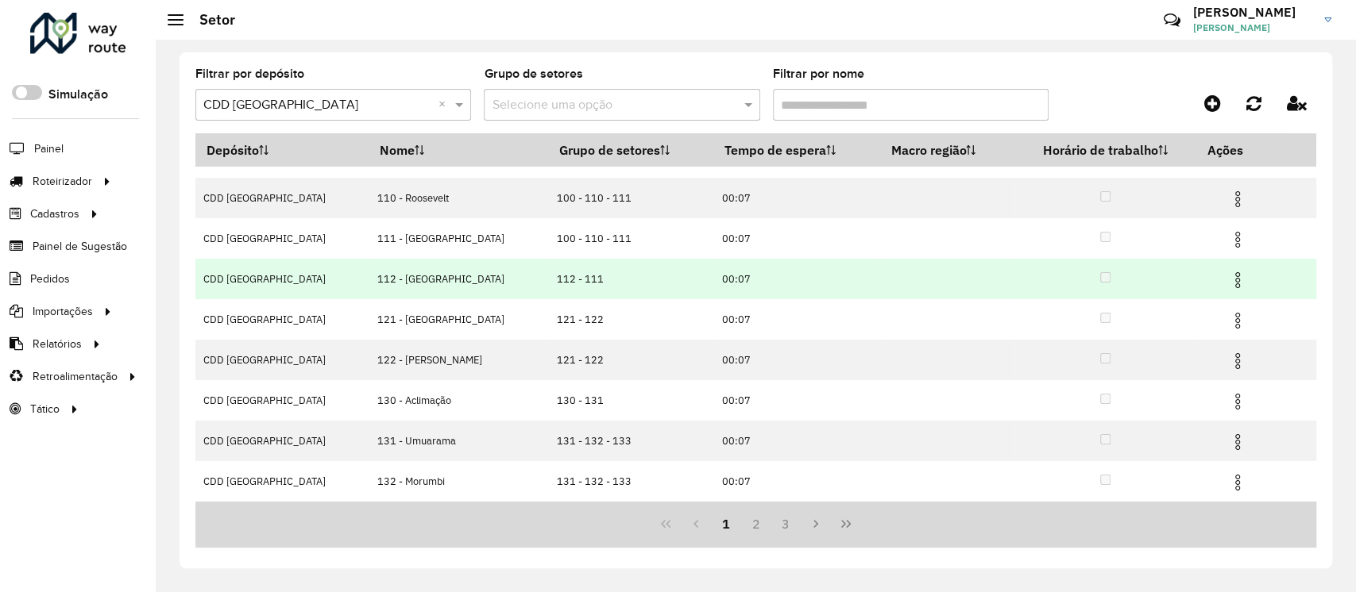
click at [1228, 278] on img at bounding box center [1237, 280] width 19 height 19
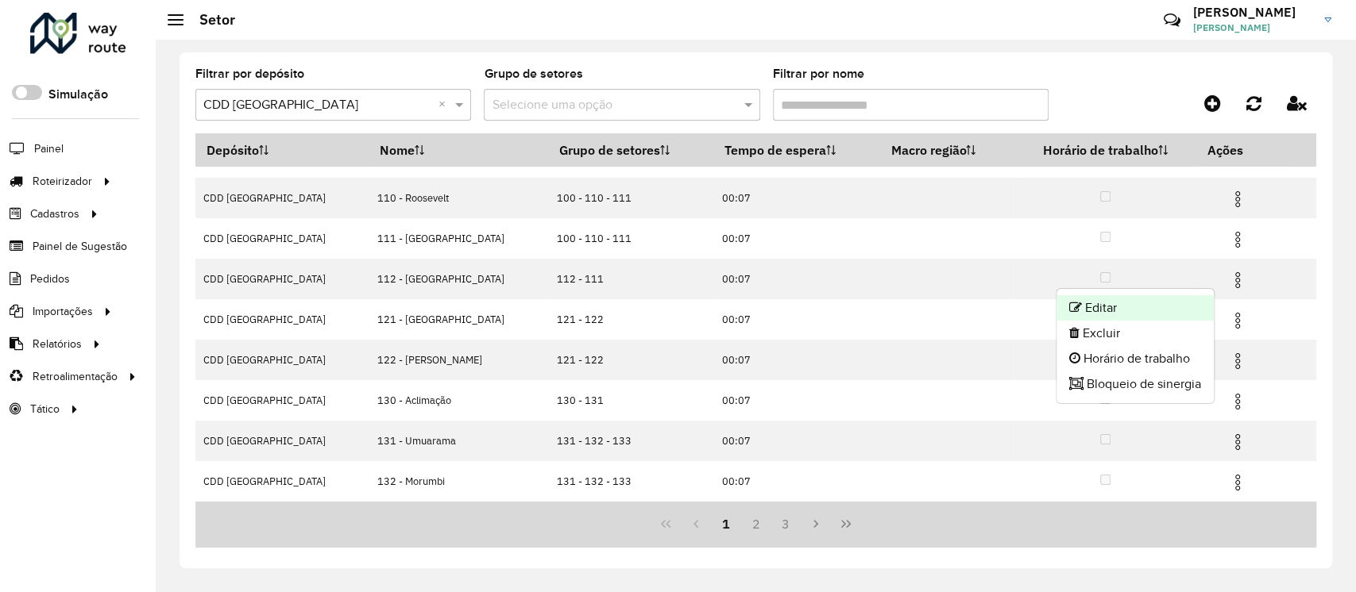
click at [1134, 306] on li "Editar" at bounding box center [1134, 307] width 157 height 25
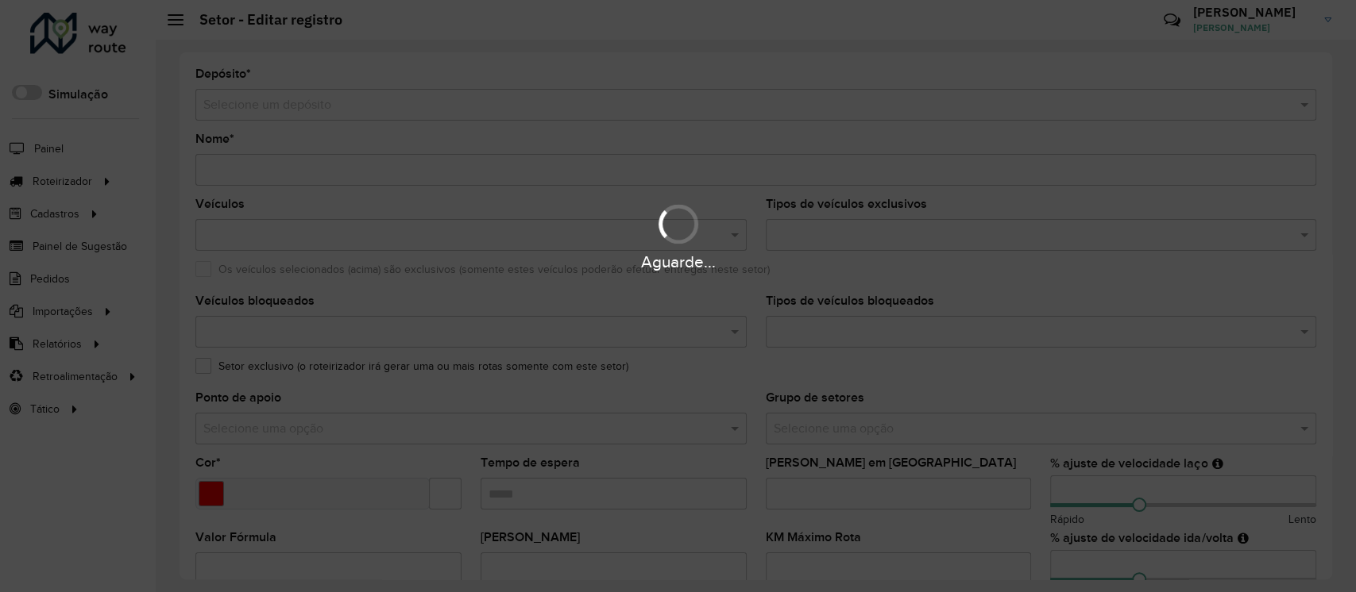
type input "**********"
type input "*******"
type input "*****"
type input "**"
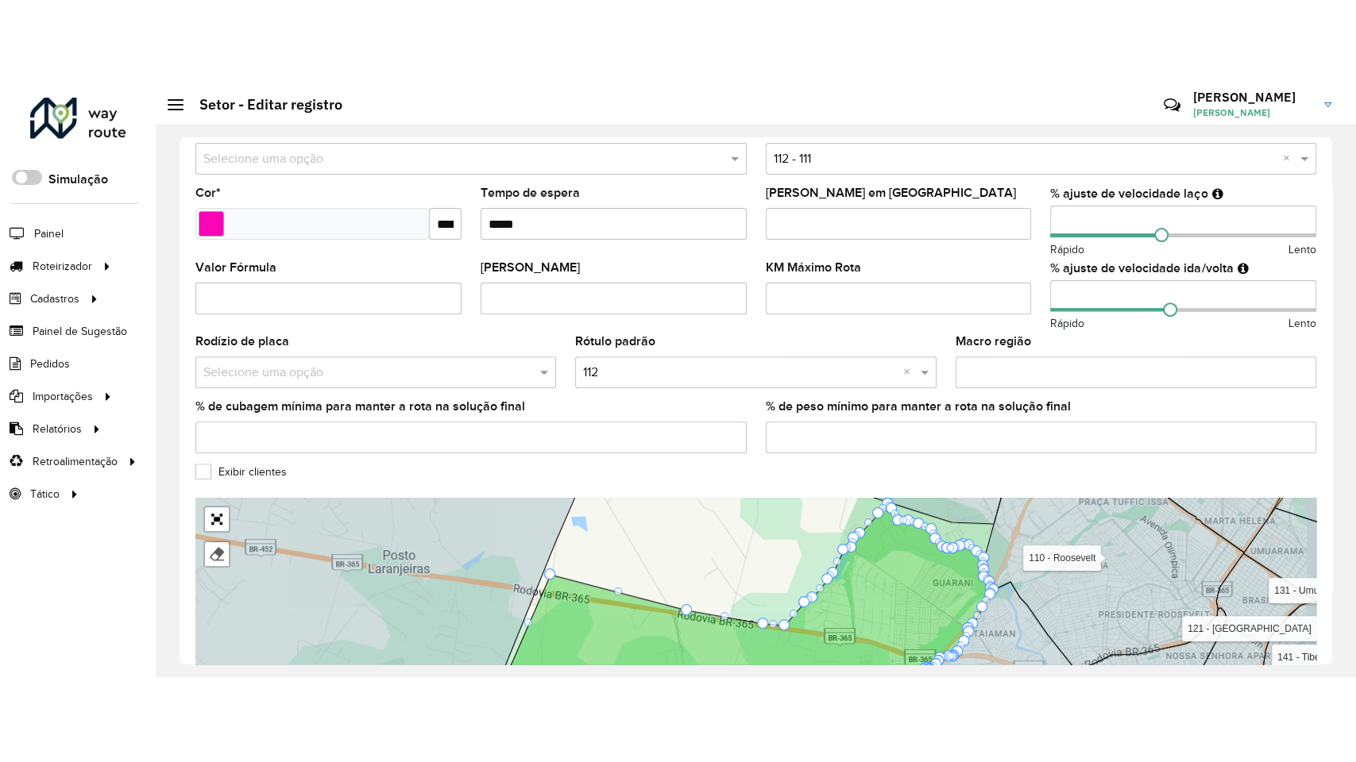
scroll to position [498, 0]
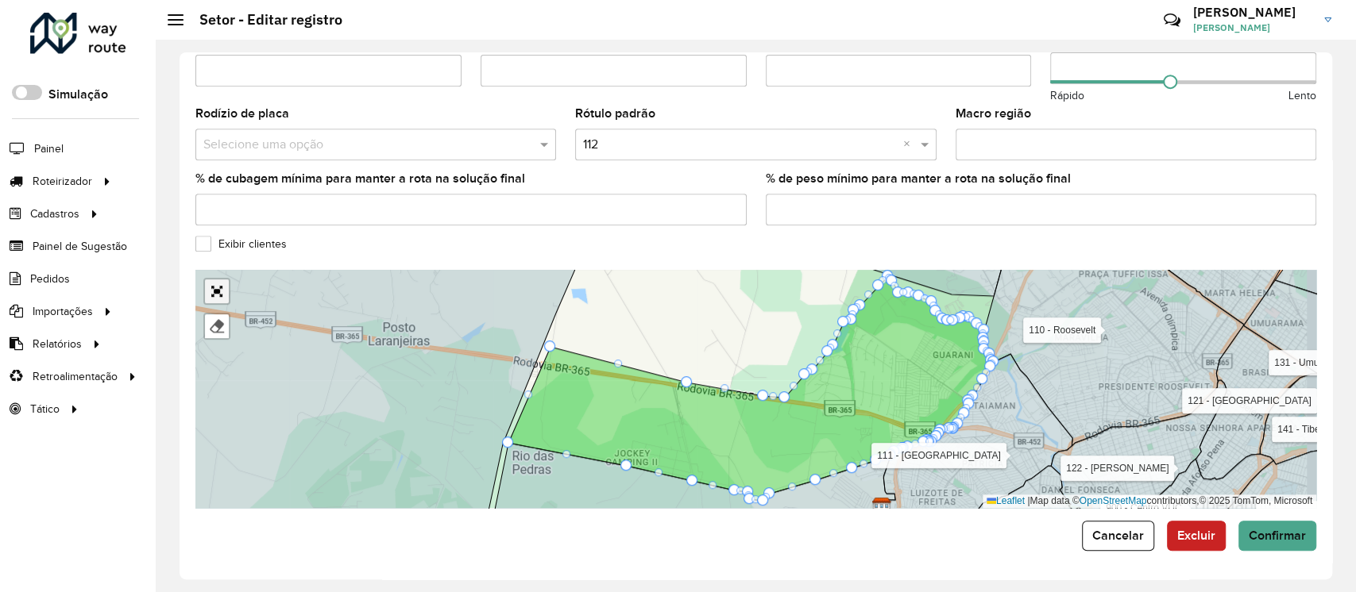
click at [206, 284] on link "Abrir mapa em tela cheia" at bounding box center [217, 292] width 24 height 24
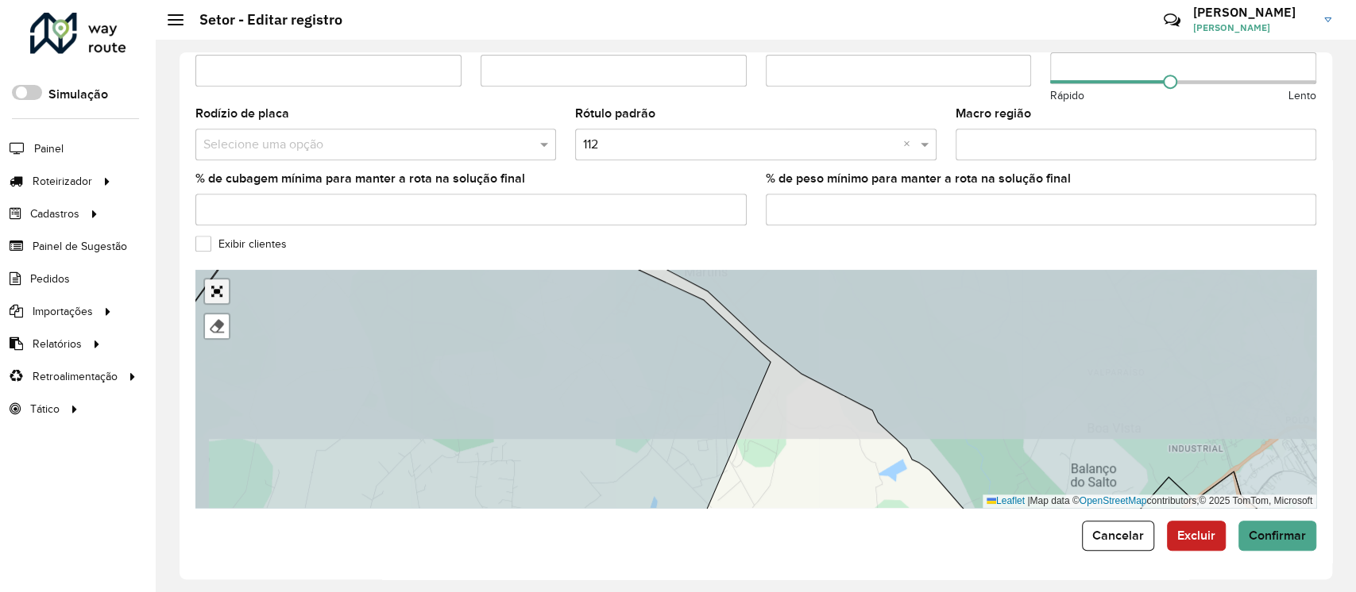
scroll to position [77, 0]
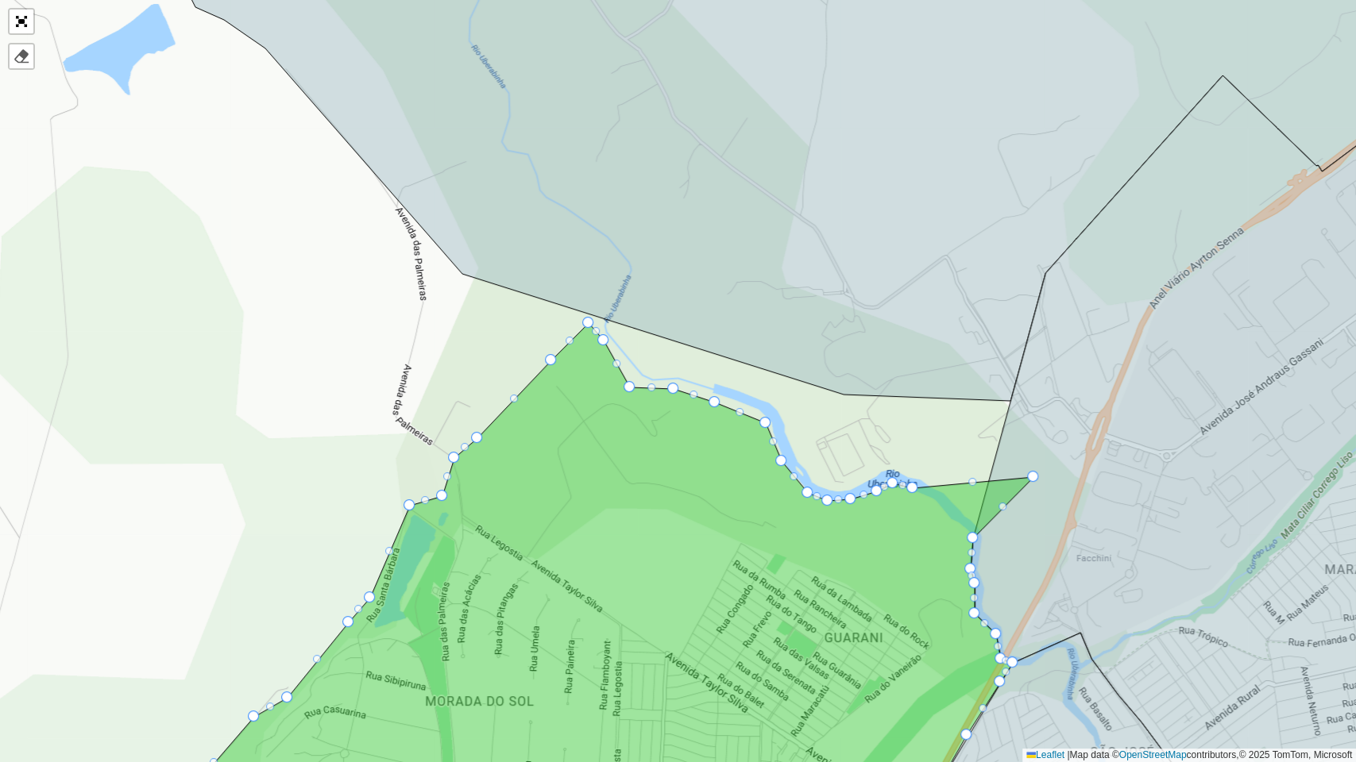
drag, startPoint x: 946, startPoint y: 510, endPoint x: 1034, endPoint y: 474, distance: 95.1
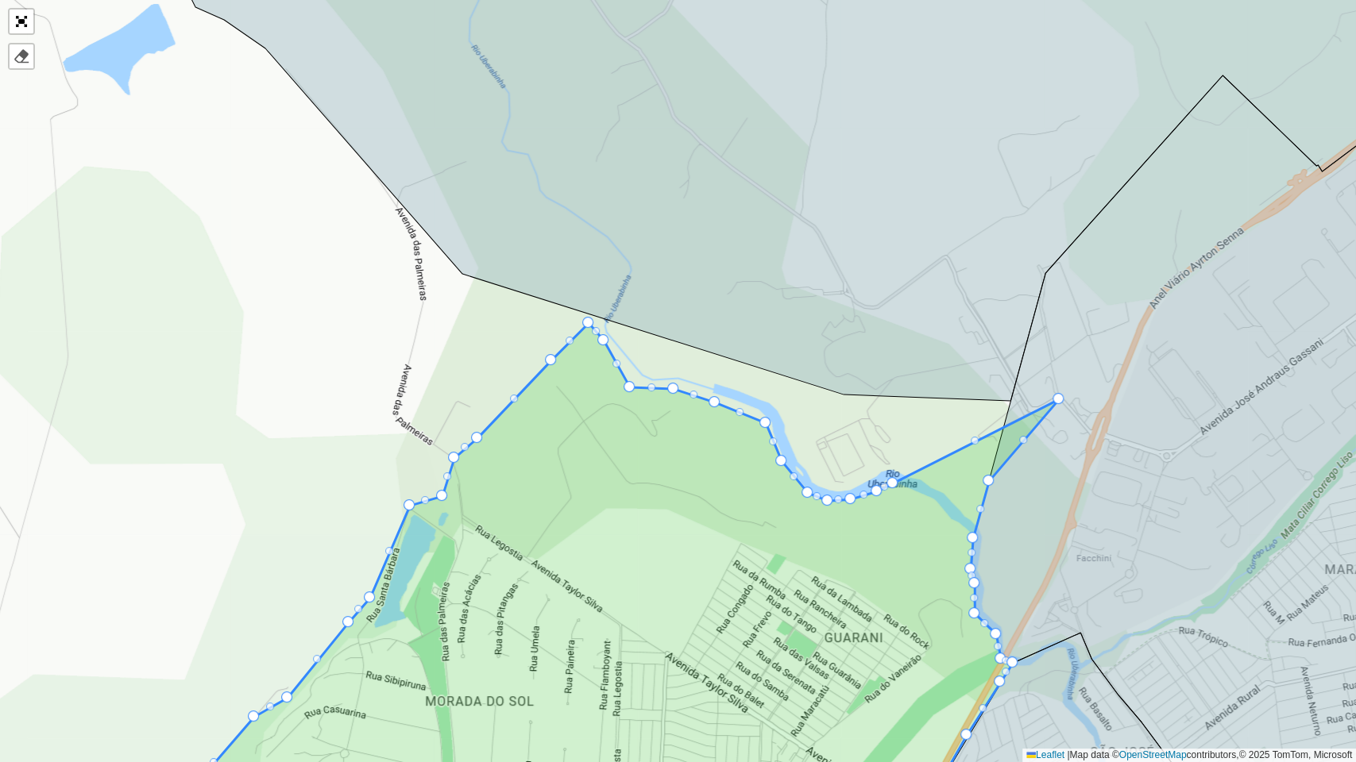
drag, startPoint x: 915, startPoint y: 485, endPoint x: 1064, endPoint y: 394, distance: 175.0
drag, startPoint x: 893, startPoint y: 482, endPoint x: 1059, endPoint y: 342, distance: 216.4
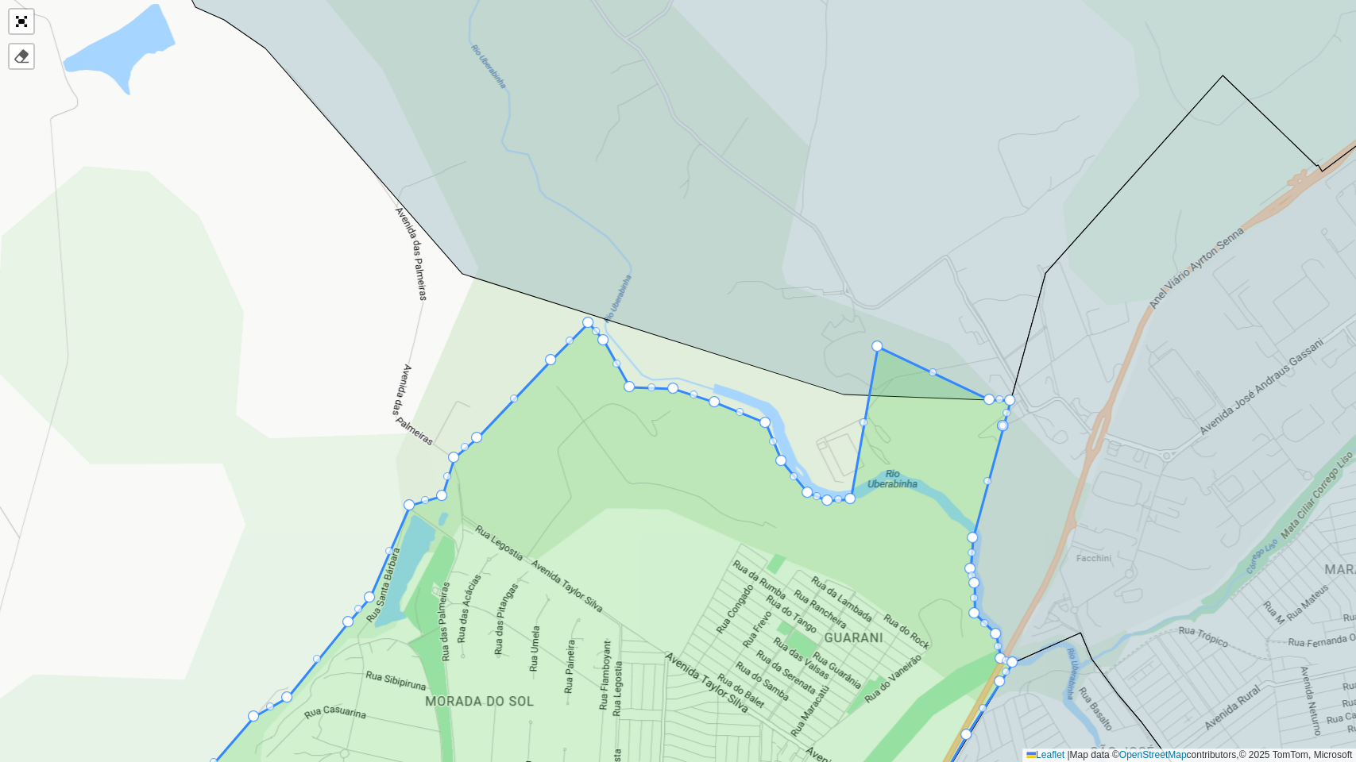
drag, startPoint x: 876, startPoint y: 492, endPoint x: 877, endPoint y: 322, distance: 170.0
drag, startPoint x: 851, startPoint y: 494, endPoint x: 828, endPoint y: 321, distance: 174.7
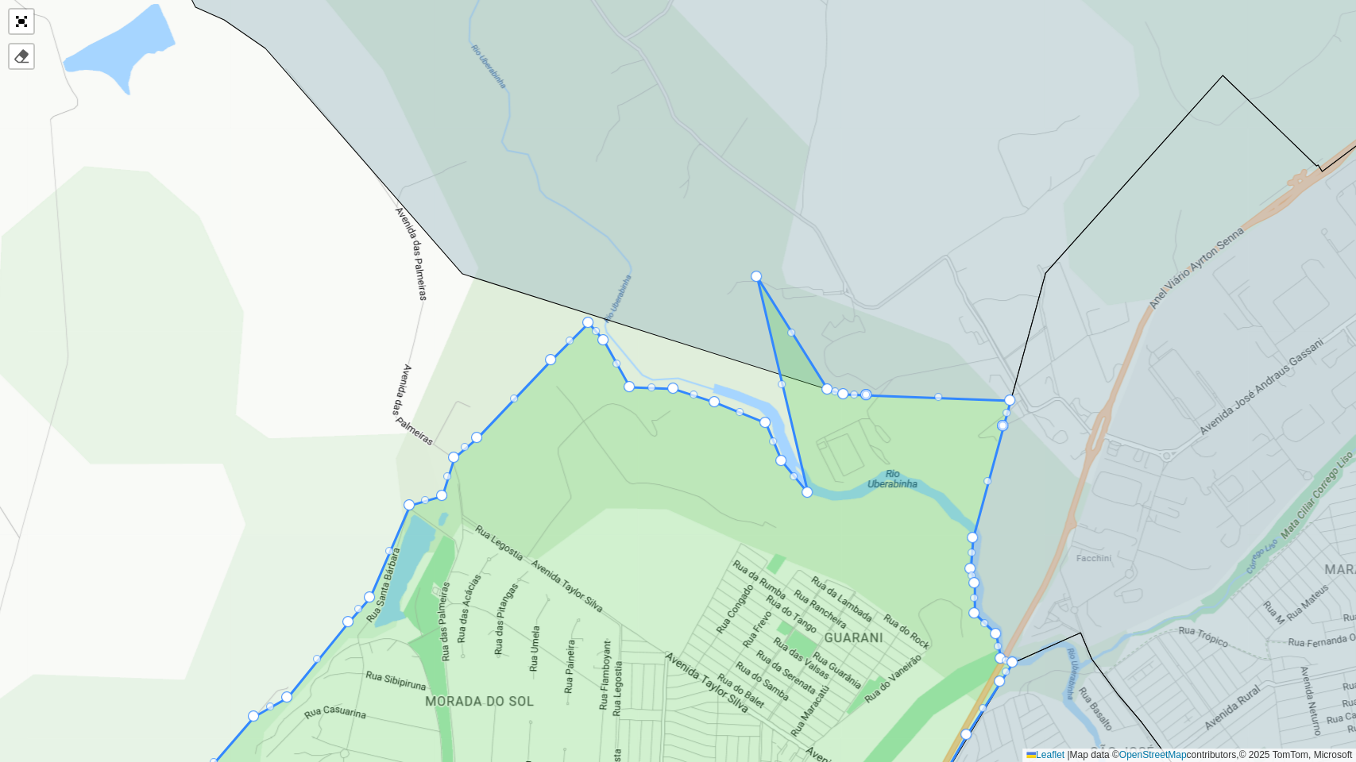
drag, startPoint x: 821, startPoint y: 446, endPoint x: 759, endPoint y: 276, distance: 181.6
drag, startPoint x: 808, startPoint y: 493, endPoint x: 724, endPoint y: 299, distance: 211.7
drag, startPoint x: 766, startPoint y: 426, endPoint x: 721, endPoint y: 464, distance: 59.2
drag, startPoint x: 782, startPoint y: 458, endPoint x: 754, endPoint y: 423, distance: 45.2
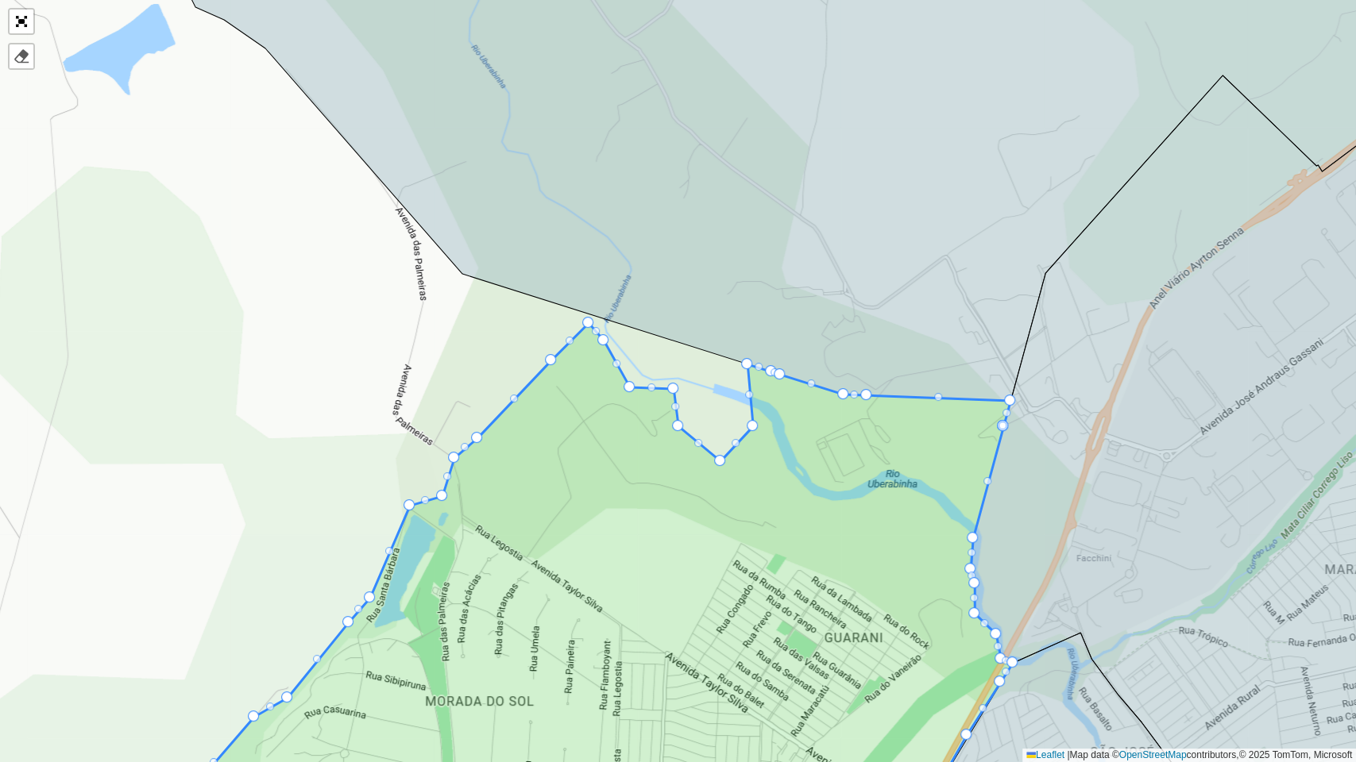
drag, startPoint x: 712, startPoint y: 398, endPoint x: 648, endPoint y: 456, distance: 86.0
drag, startPoint x: 677, startPoint y: 388, endPoint x: 614, endPoint y: 445, distance: 84.4
drag, startPoint x: 627, startPoint y: 385, endPoint x: 555, endPoint y: 429, distance: 84.4
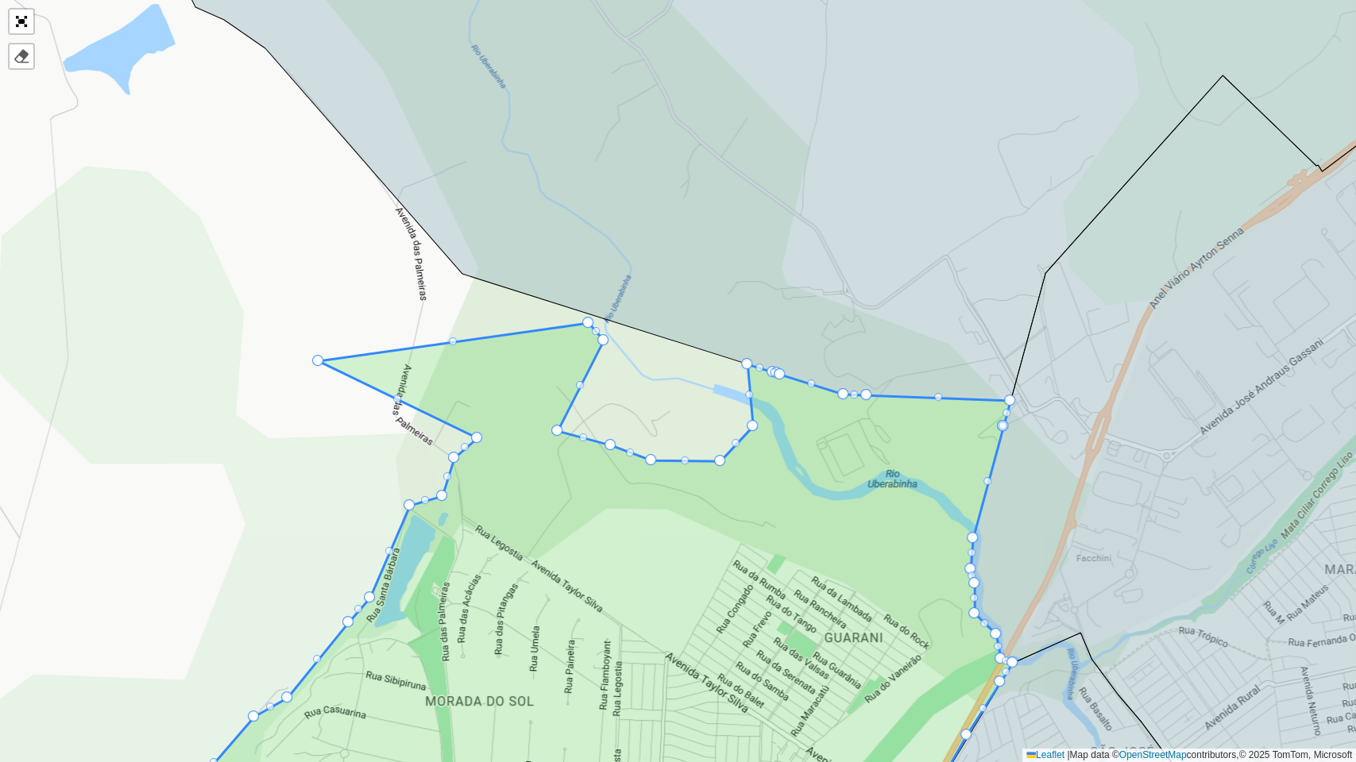
drag, startPoint x: 548, startPoint y: 359, endPoint x: 307, endPoint y: 360, distance: 240.6
drag, startPoint x: 586, startPoint y: 318, endPoint x: 470, endPoint y: 370, distance: 126.9
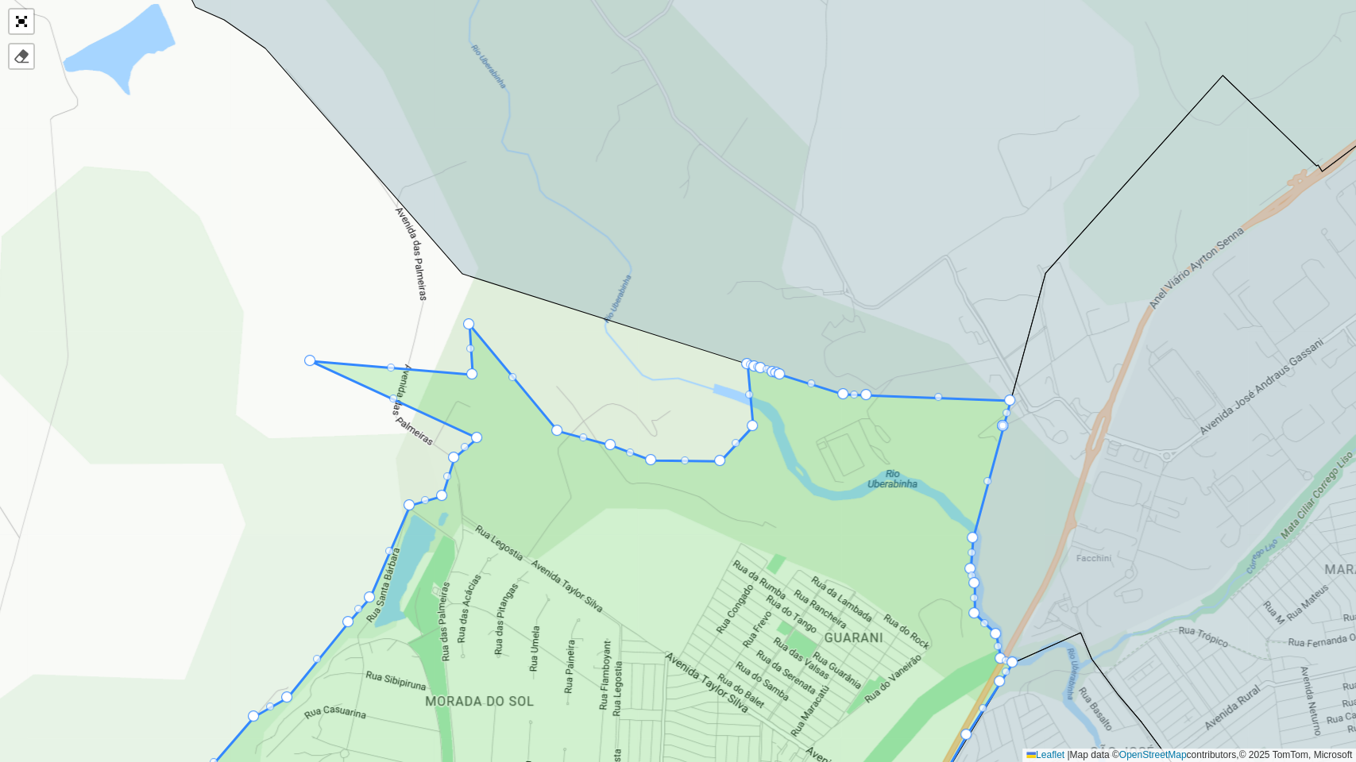
drag, startPoint x: 606, startPoint y: 338, endPoint x: 472, endPoint y: 322, distance: 135.2
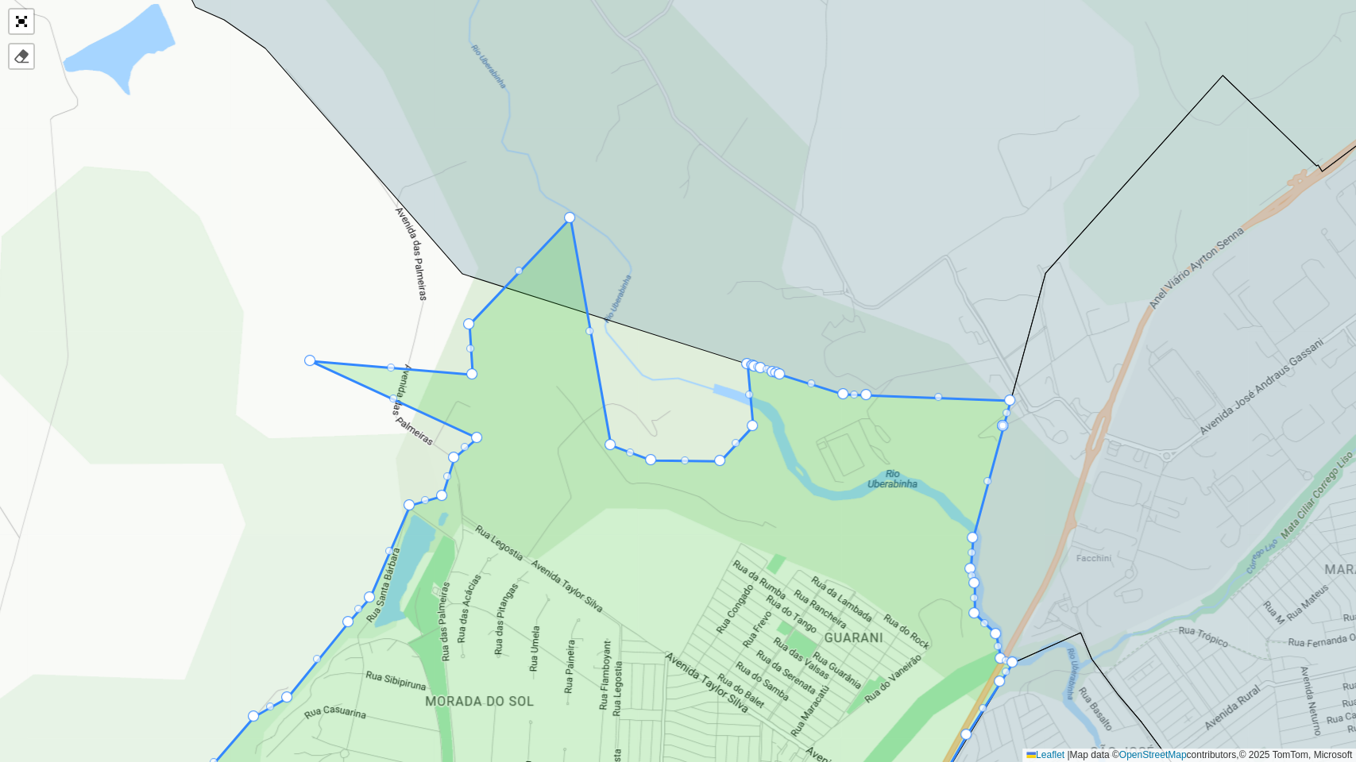
drag, startPoint x: 554, startPoint y: 428, endPoint x: 566, endPoint y: 215, distance: 213.2
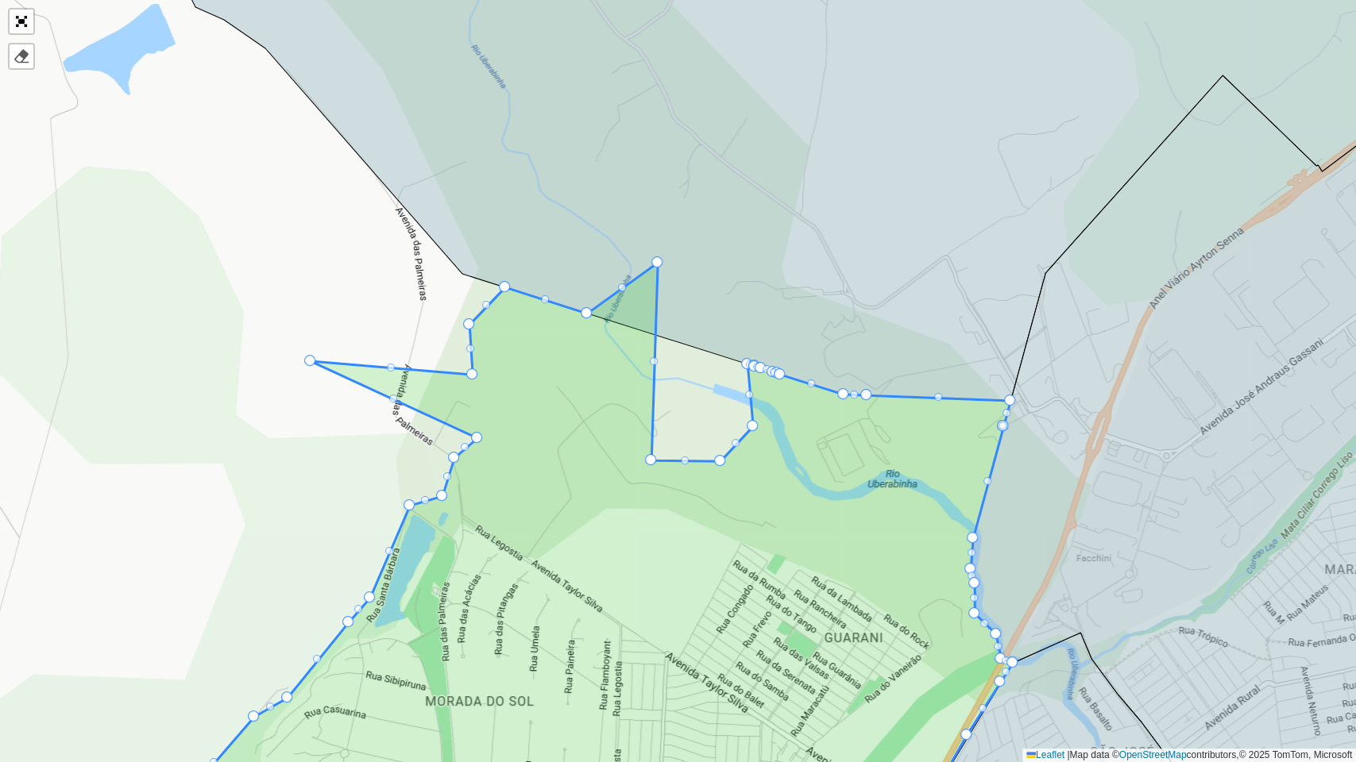
drag, startPoint x: 606, startPoint y: 443, endPoint x: 657, endPoint y: 240, distance: 209.6
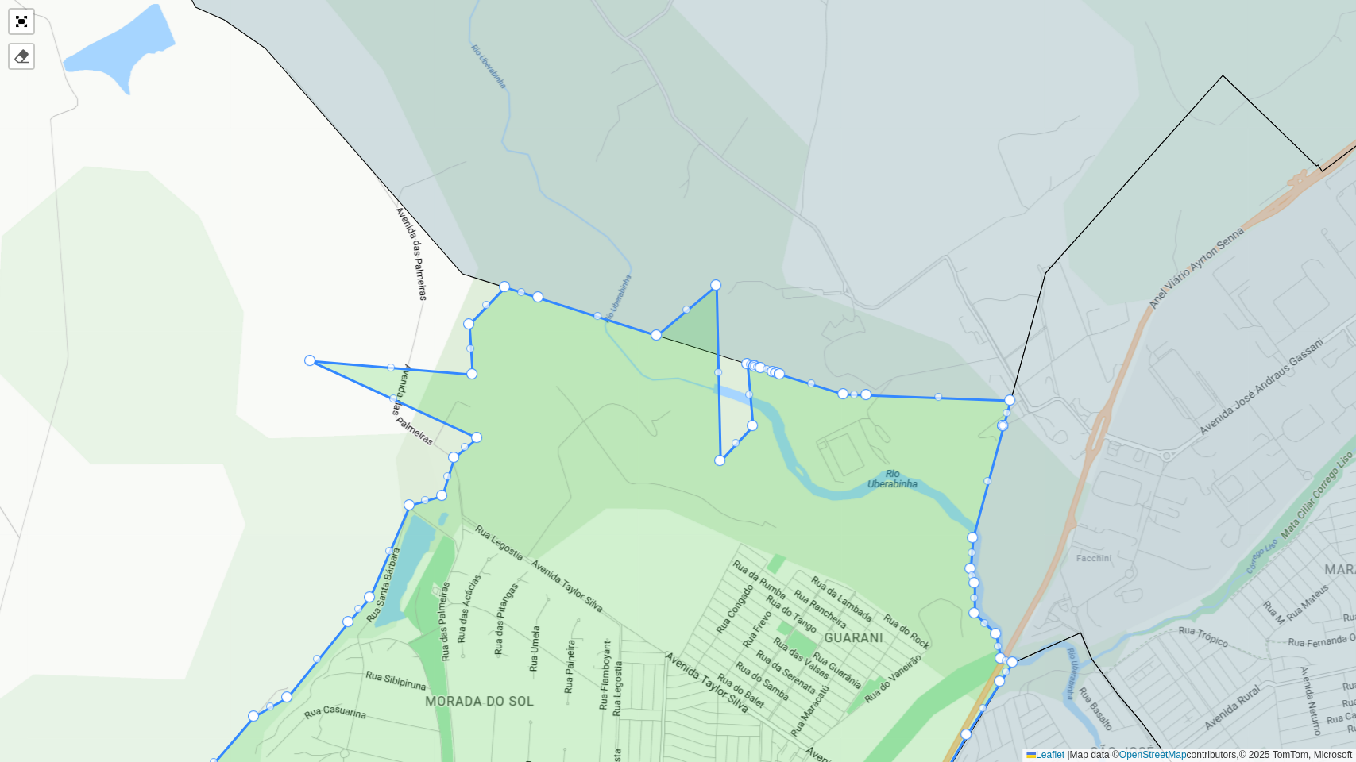
drag, startPoint x: 650, startPoint y: 454, endPoint x: 716, endPoint y: 280, distance: 186.5
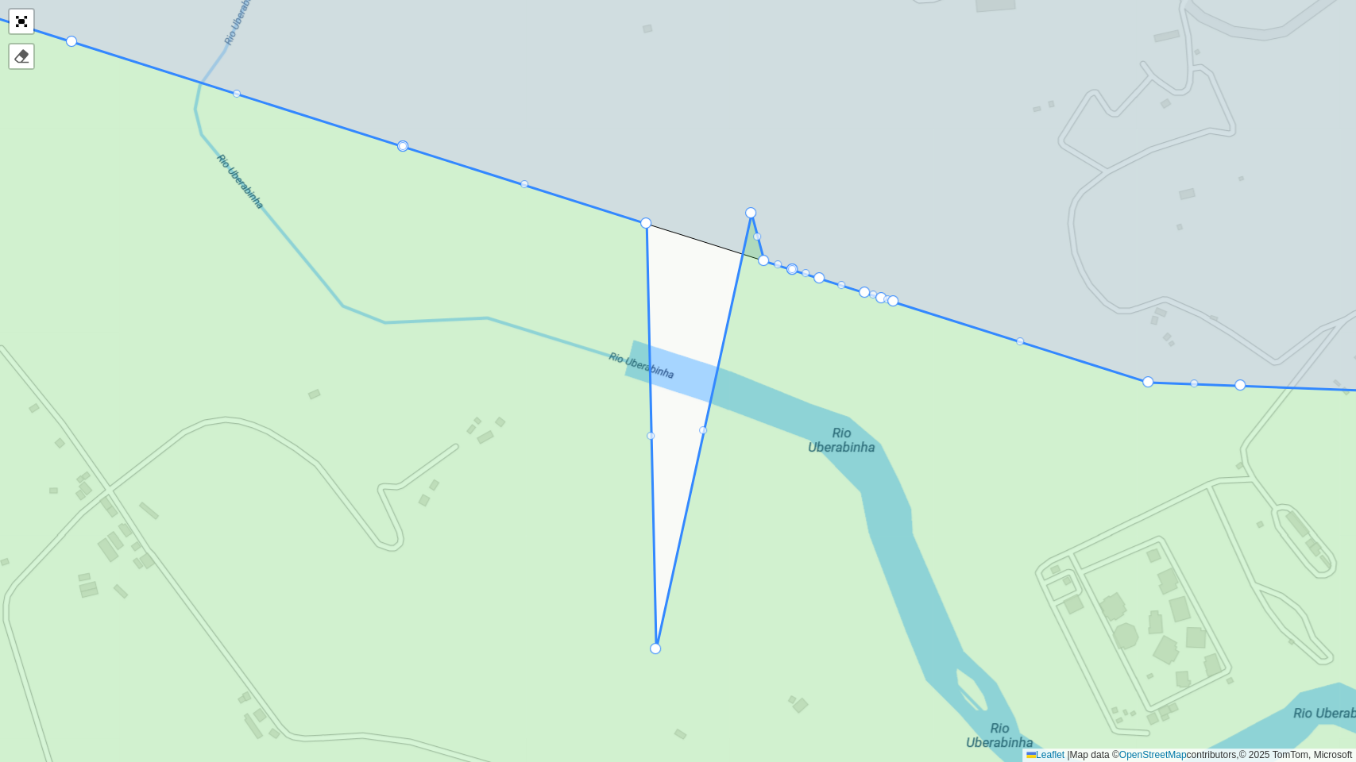
drag, startPoint x: 786, startPoint y: 510, endPoint x: 751, endPoint y: 214, distance: 298.3
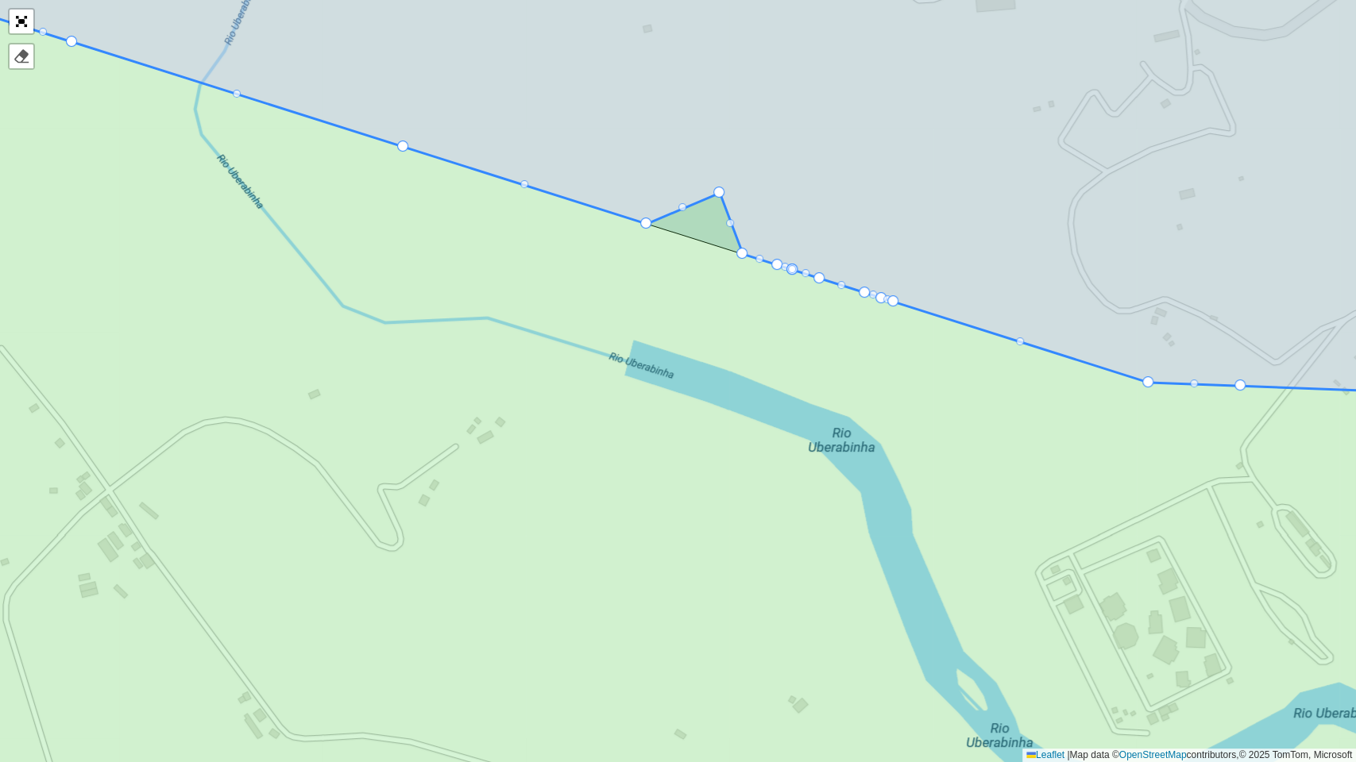
drag, startPoint x: 654, startPoint y: 648, endPoint x: 718, endPoint y: 191, distance: 461.1
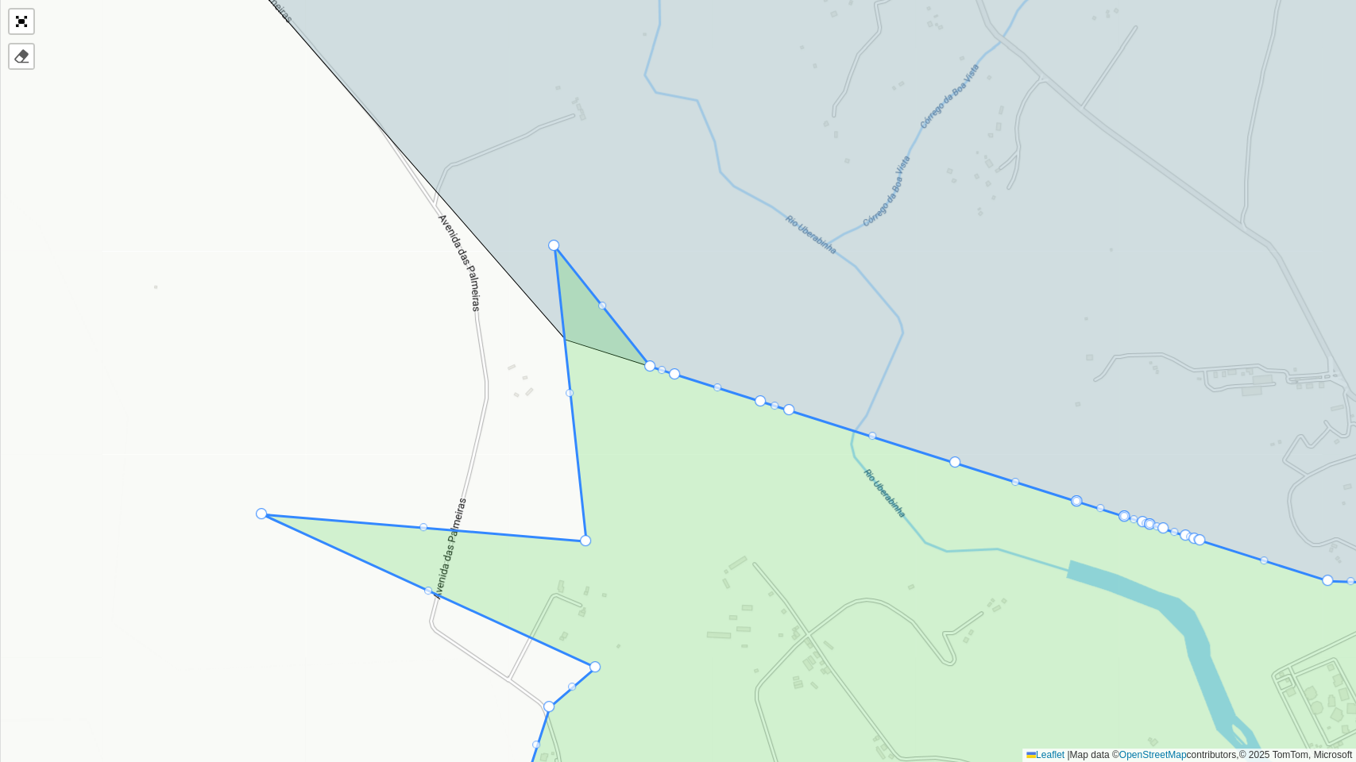
drag, startPoint x: 584, startPoint y: 442, endPoint x: 558, endPoint y: 246, distance: 197.0
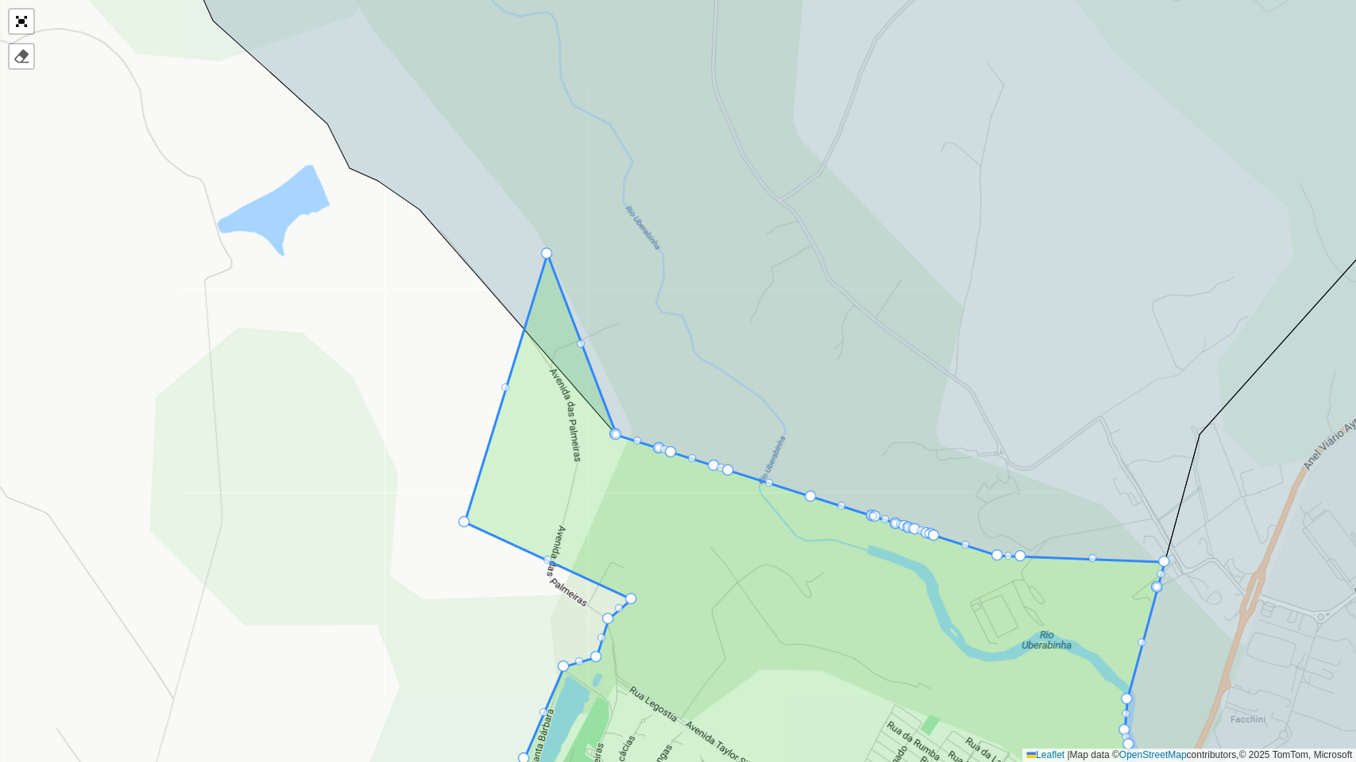
drag, startPoint x: 627, startPoint y: 534, endPoint x: 548, endPoint y: 253, distance: 292.9
drag, startPoint x: 615, startPoint y: 498, endPoint x: 725, endPoint y: 482, distance: 111.5
click at [725, 482] on icon at bounding box center [812, 585] width 710 height 511
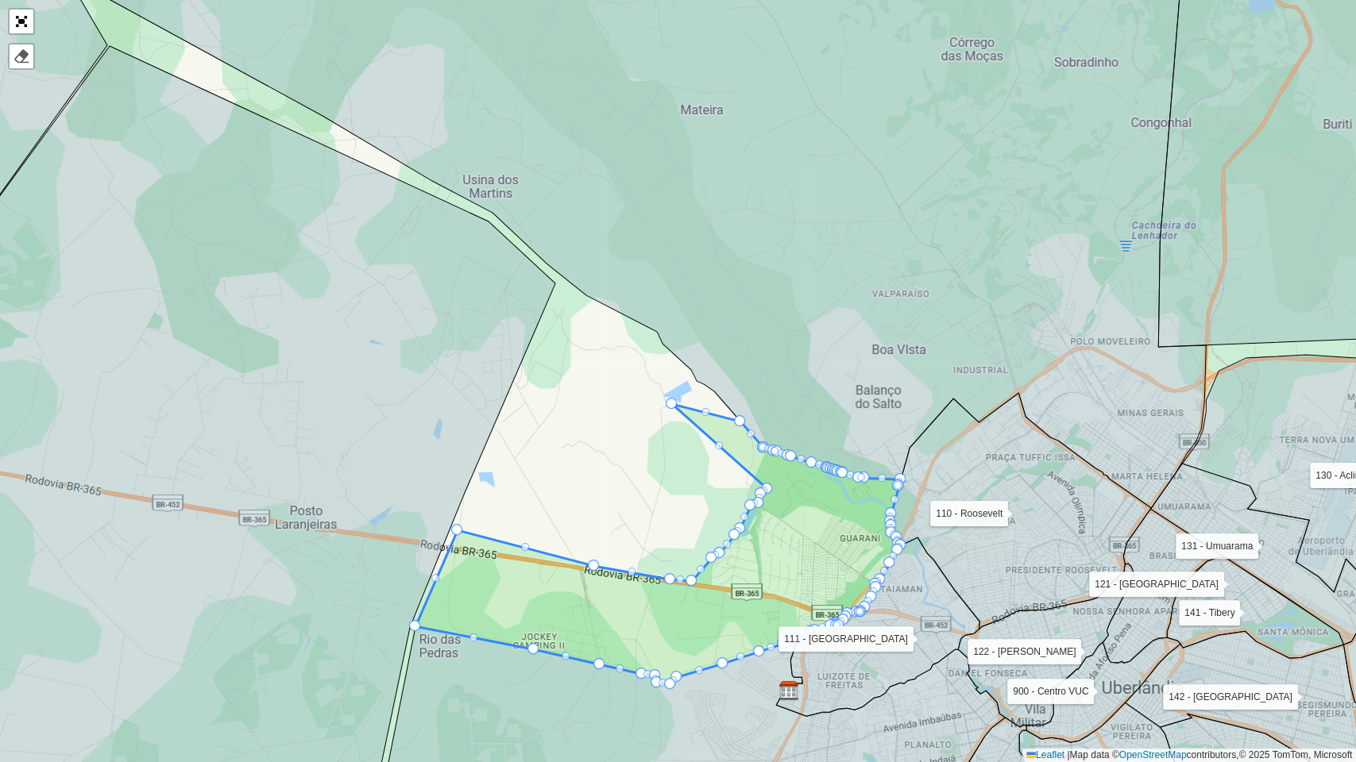
drag, startPoint x: 724, startPoint y: 470, endPoint x: 670, endPoint y: 404, distance: 84.7
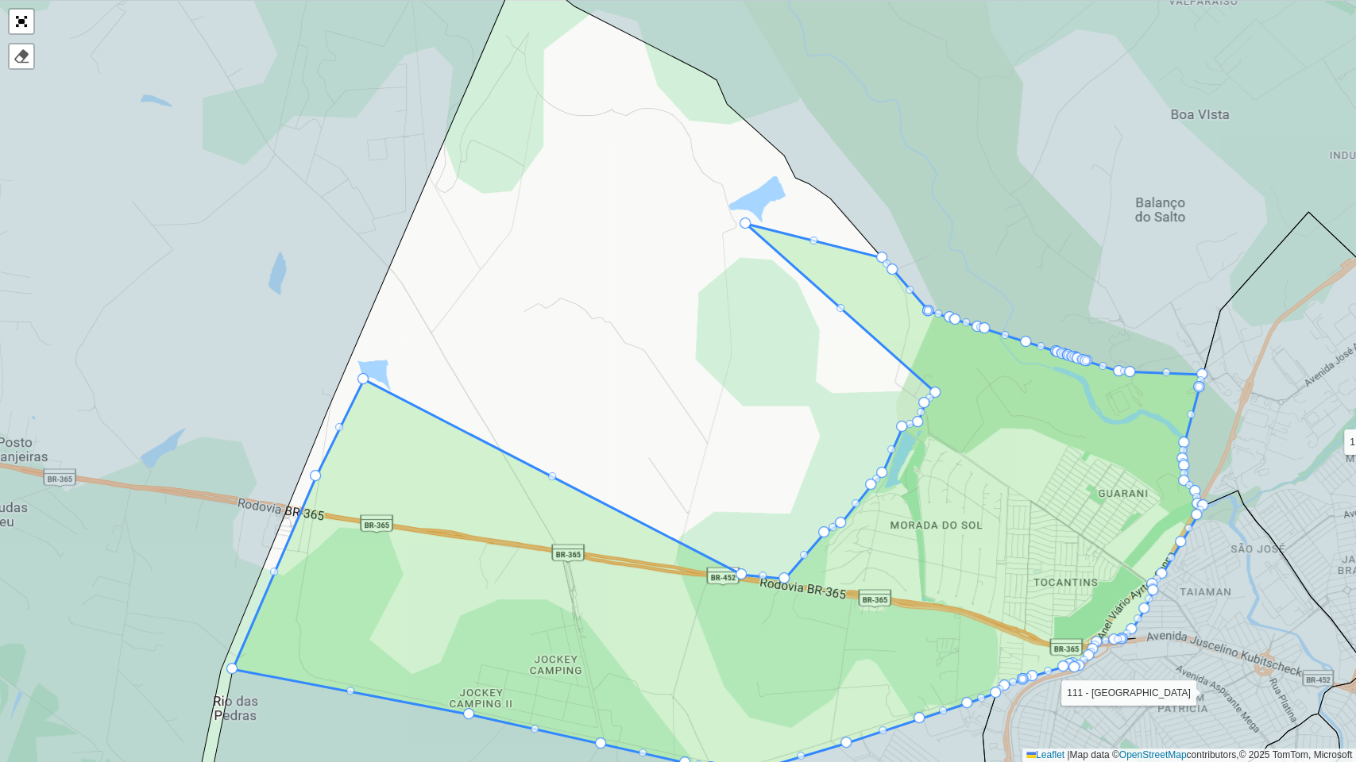
drag, startPoint x: 595, startPoint y: 546, endPoint x: 368, endPoint y: 379, distance: 282.3
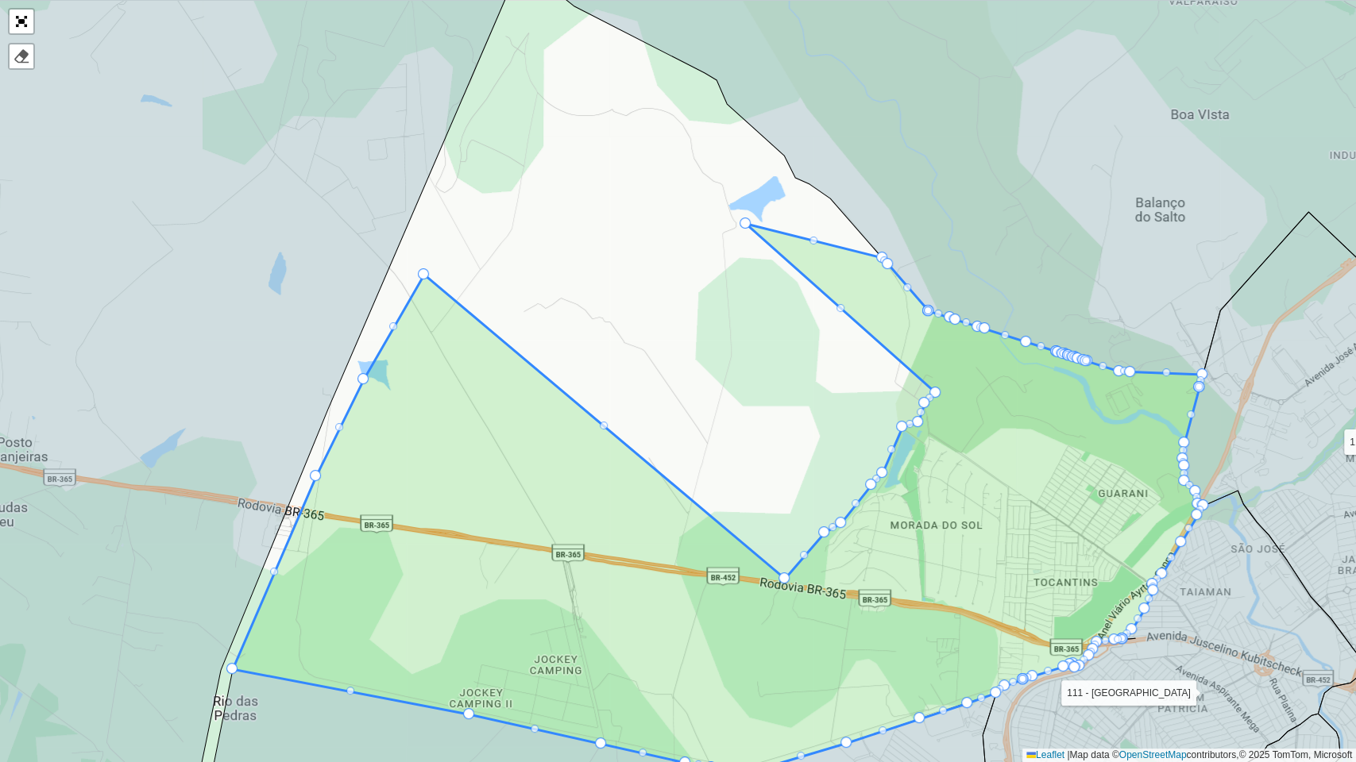
drag, startPoint x: 739, startPoint y: 570, endPoint x: 416, endPoint y: 268, distance: 441.6
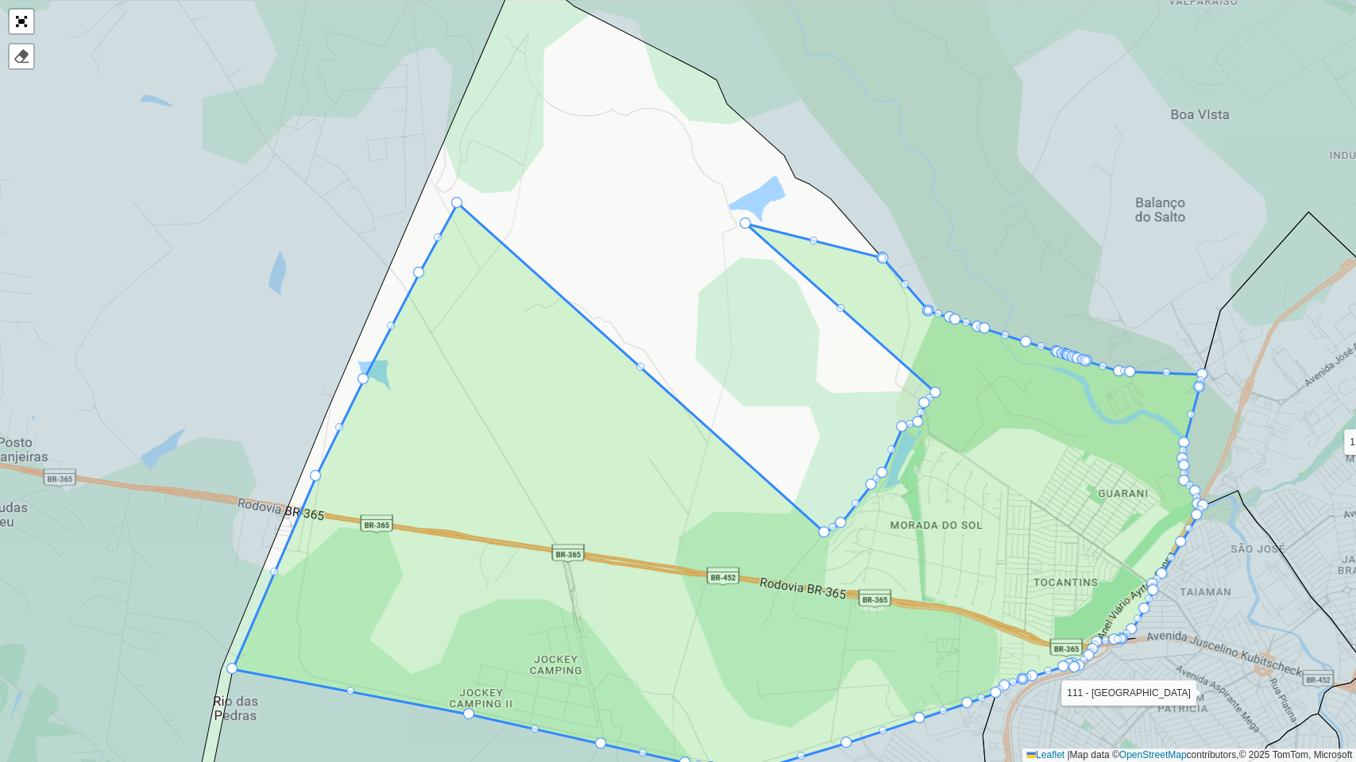
drag, startPoint x: 786, startPoint y: 578, endPoint x: 459, endPoint y: 203, distance: 498.2
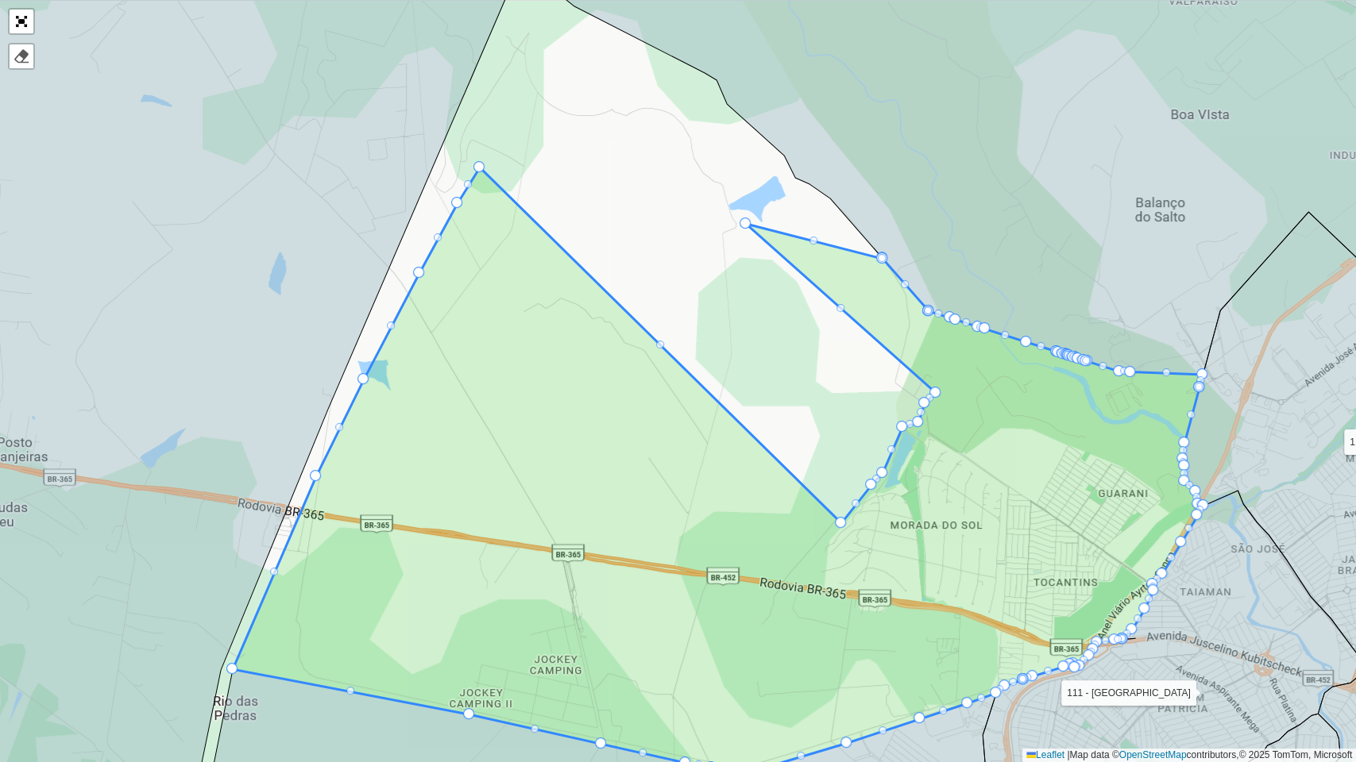
drag, startPoint x: 820, startPoint y: 531, endPoint x: 475, endPoint y: 166, distance: 502.3
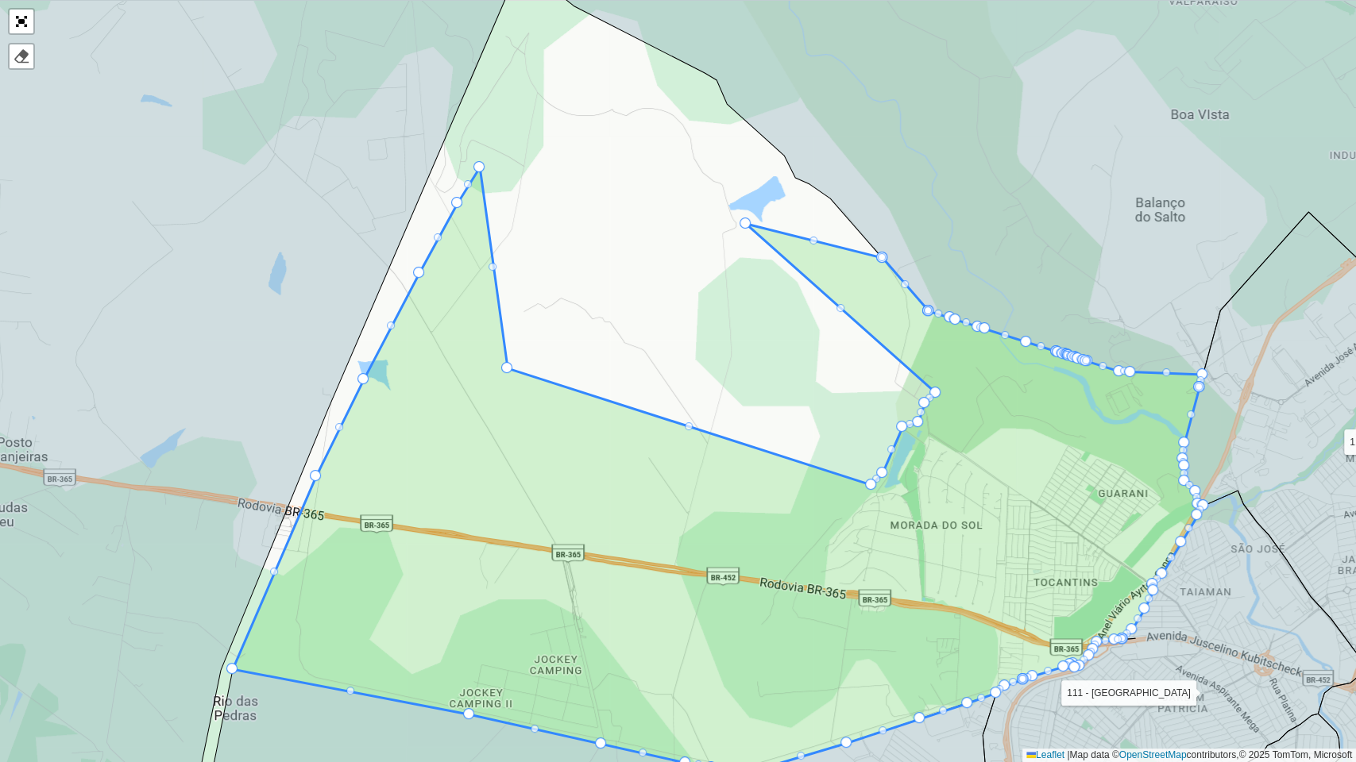
drag, startPoint x: 842, startPoint y: 527, endPoint x: 508, endPoint y: 372, distance: 367.8
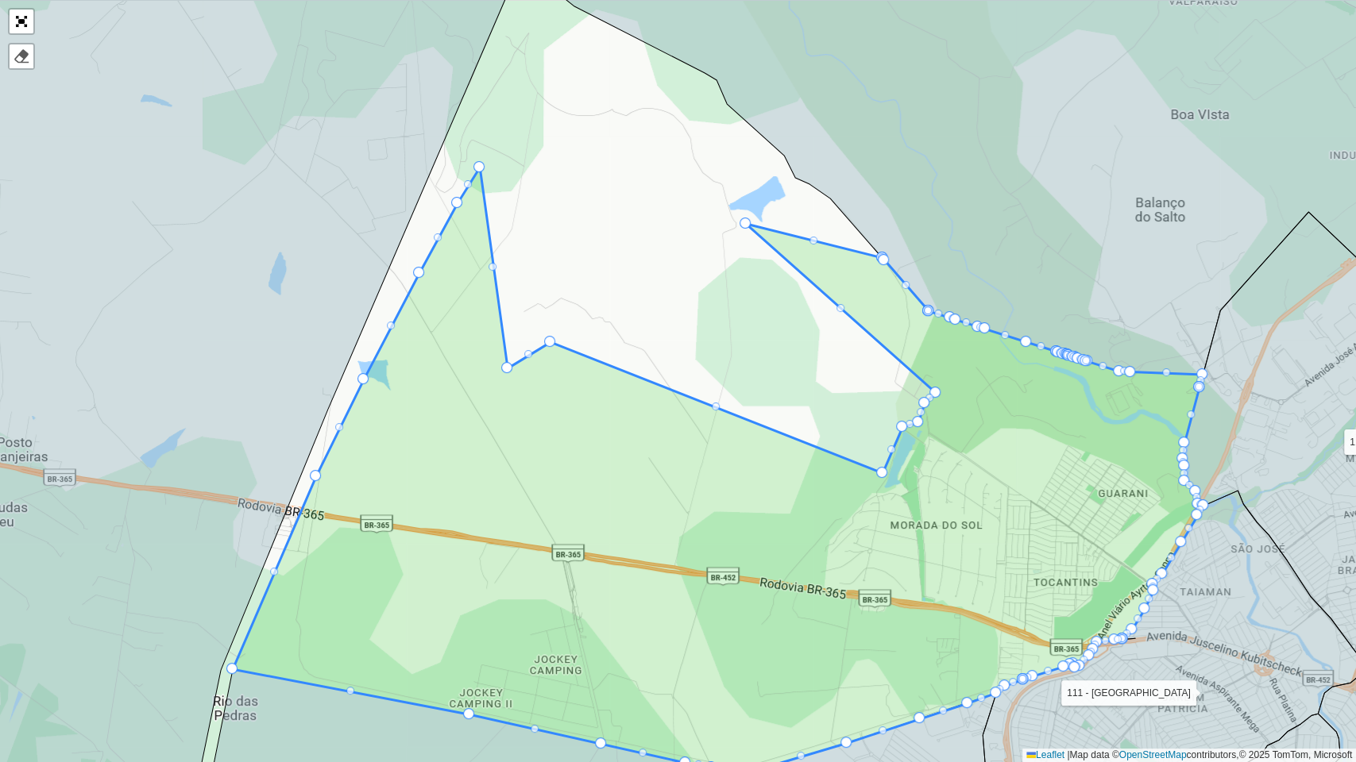
drag, startPoint x: 867, startPoint y: 484, endPoint x: 546, endPoint y: 342, distance: 351.3
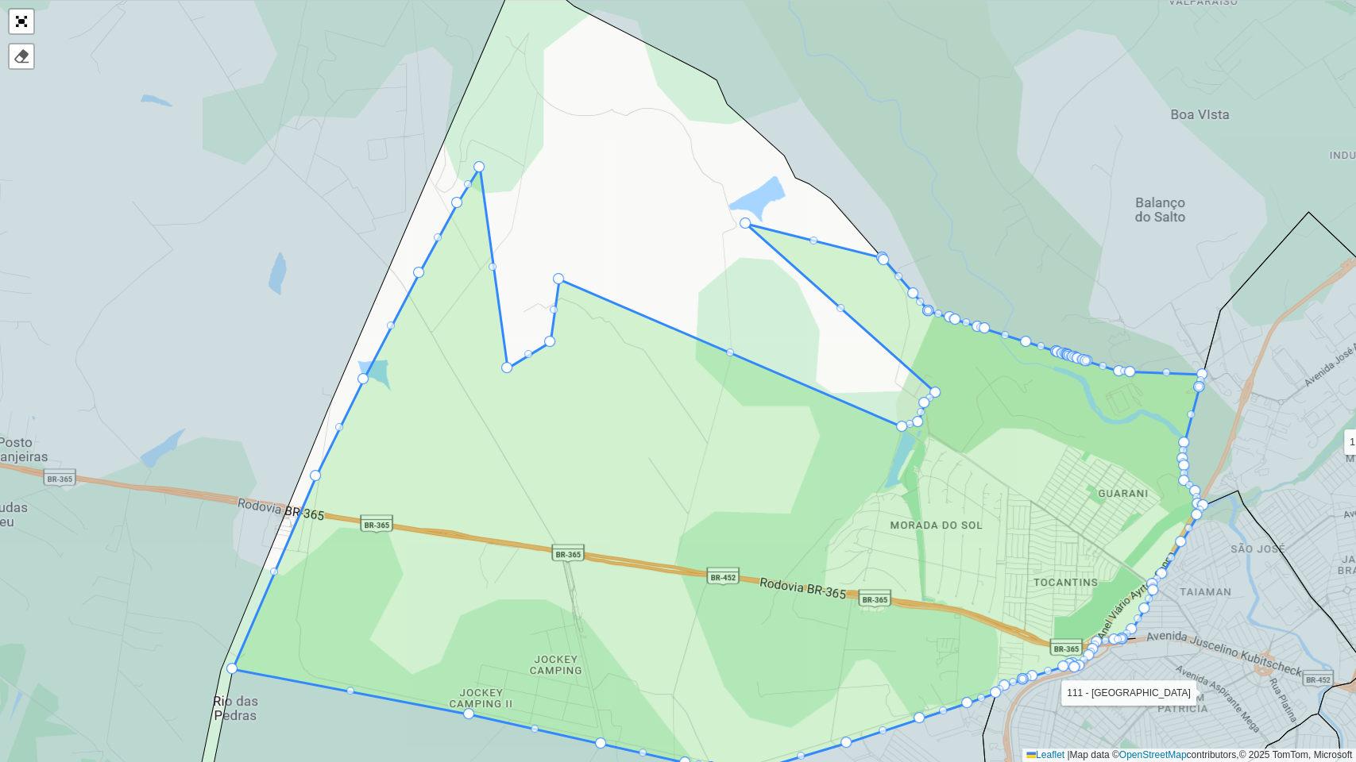
drag, startPoint x: 882, startPoint y: 471, endPoint x: 561, endPoint y: 277, distance: 374.8
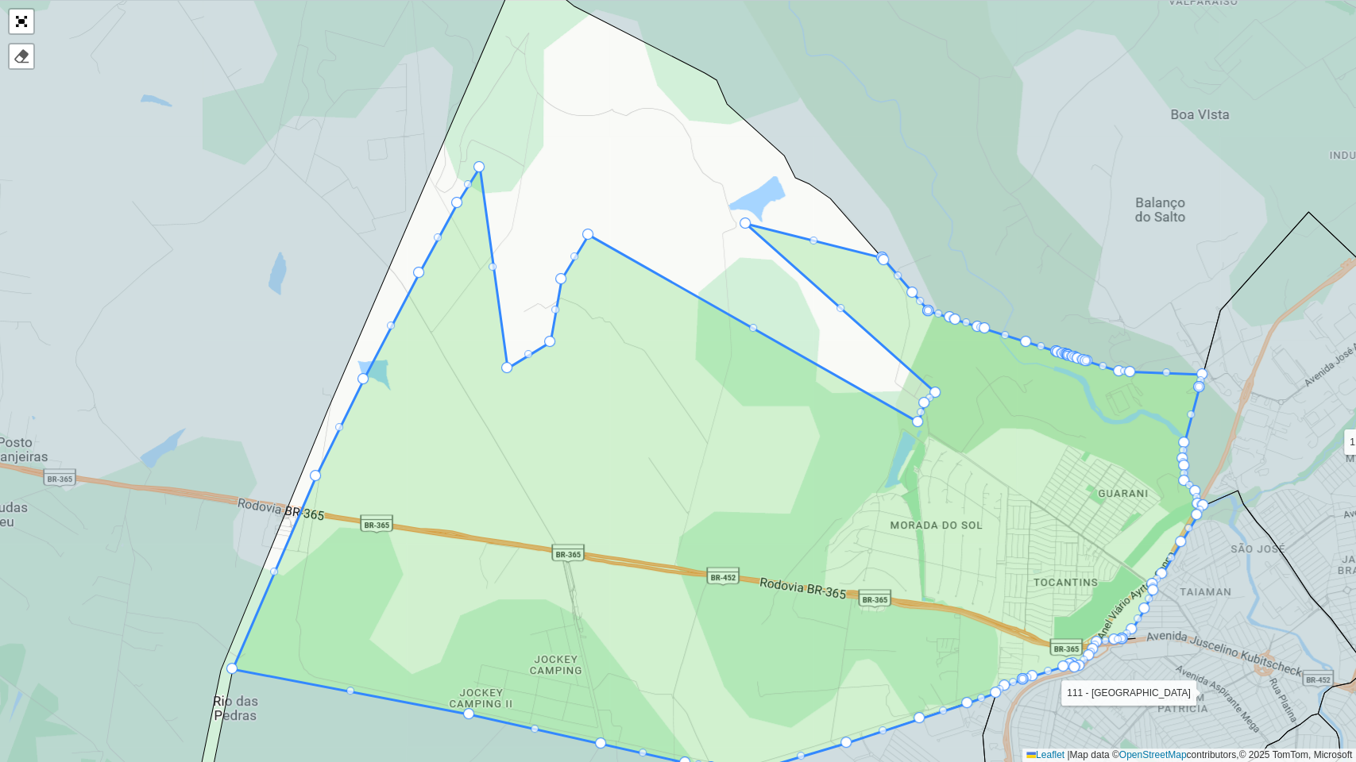
drag, startPoint x: 904, startPoint y: 428, endPoint x: 590, endPoint y: 236, distance: 367.9
drag, startPoint x: 914, startPoint y: 426, endPoint x: 646, endPoint y: 319, distance: 288.8
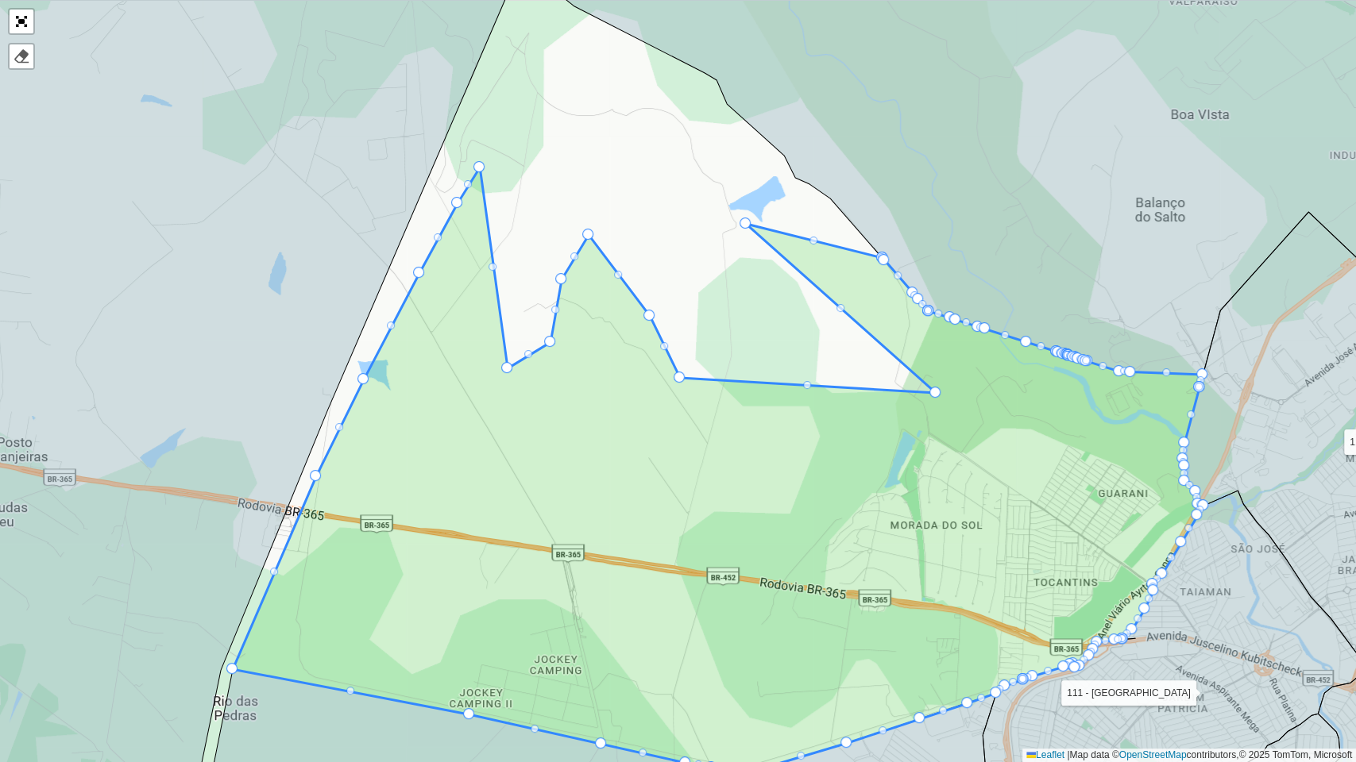
drag, startPoint x: 922, startPoint y: 406, endPoint x: 667, endPoint y: 376, distance: 256.6
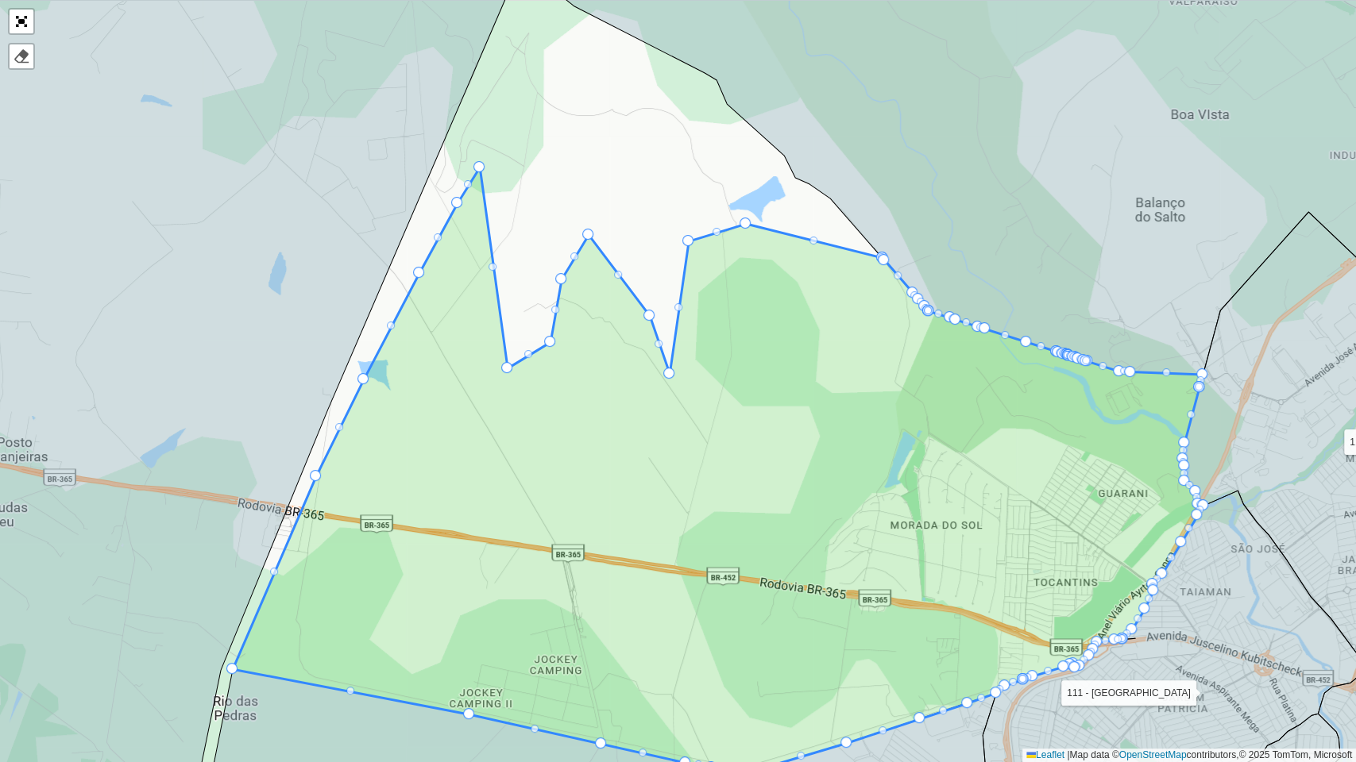
drag, startPoint x: 936, startPoint y: 392, endPoint x: 689, endPoint y: 240, distance: 289.6
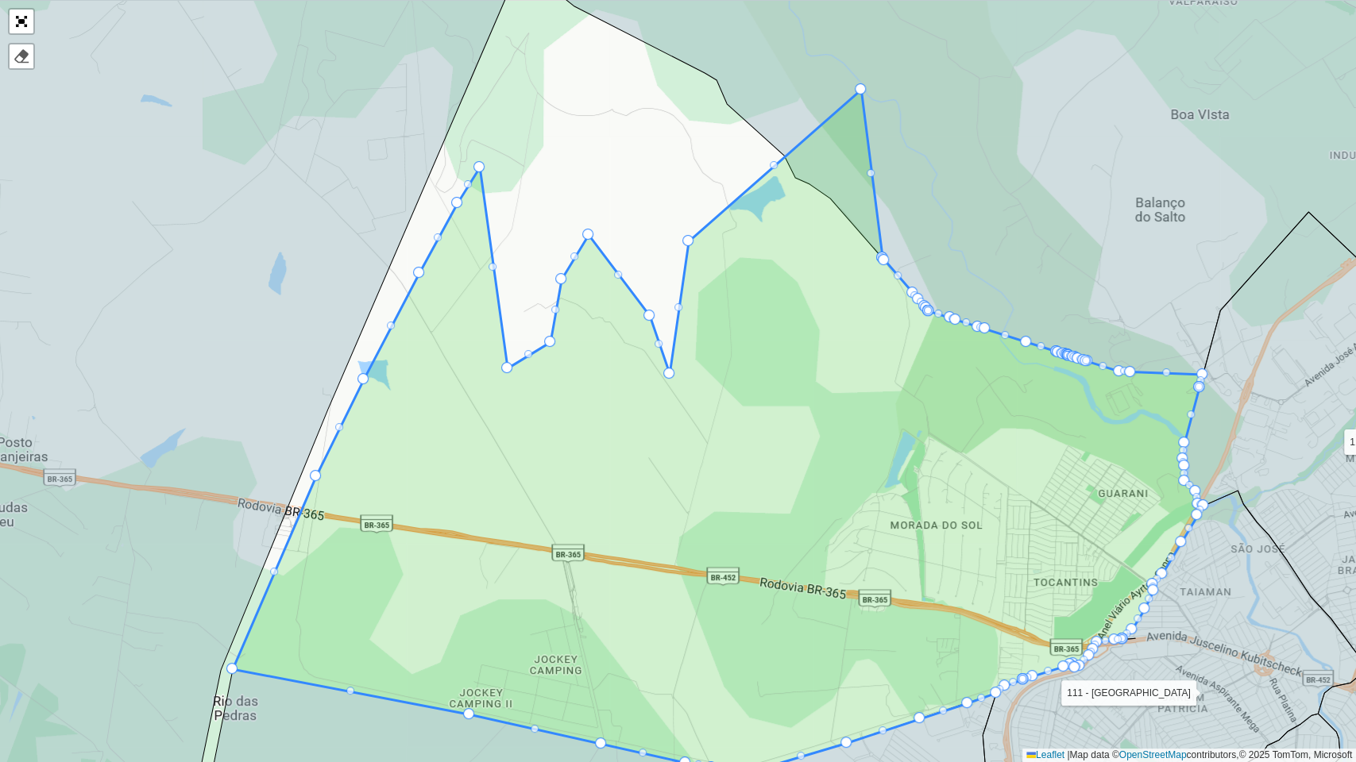
drag, startPoint x: 747, startPoint y: 219, endPoint x: 862, endPoint y: 85, distance: 176.9
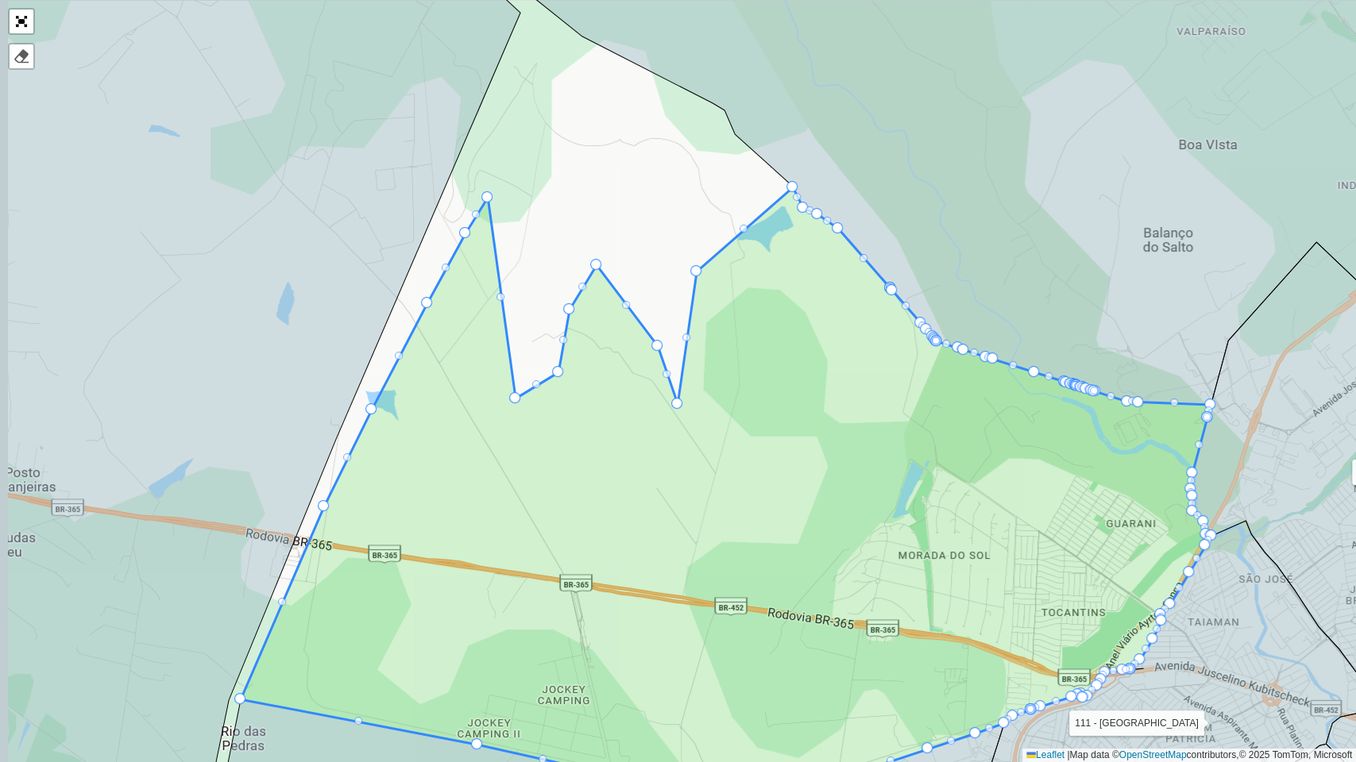
drag, startPoint x: 804, startPoint y: 354, endPoint x: 870, endPoint y: 504, distance: 164.3
click at [870, 504] on icon at bounding box center [726, 501] width 971 height 628
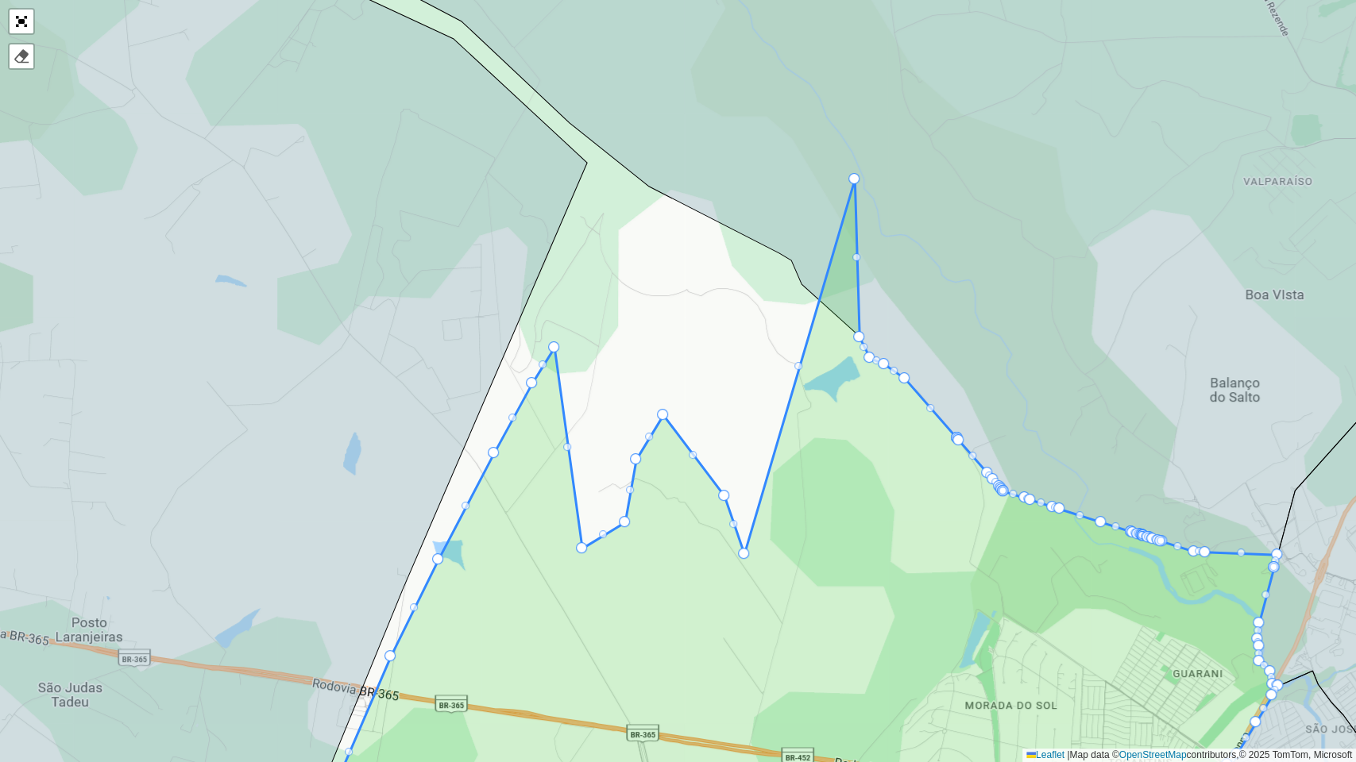
drag, startPoint x: 764, startPoint y: 419, endPoint x: 853, endPoint y: 177, distance: 258.0
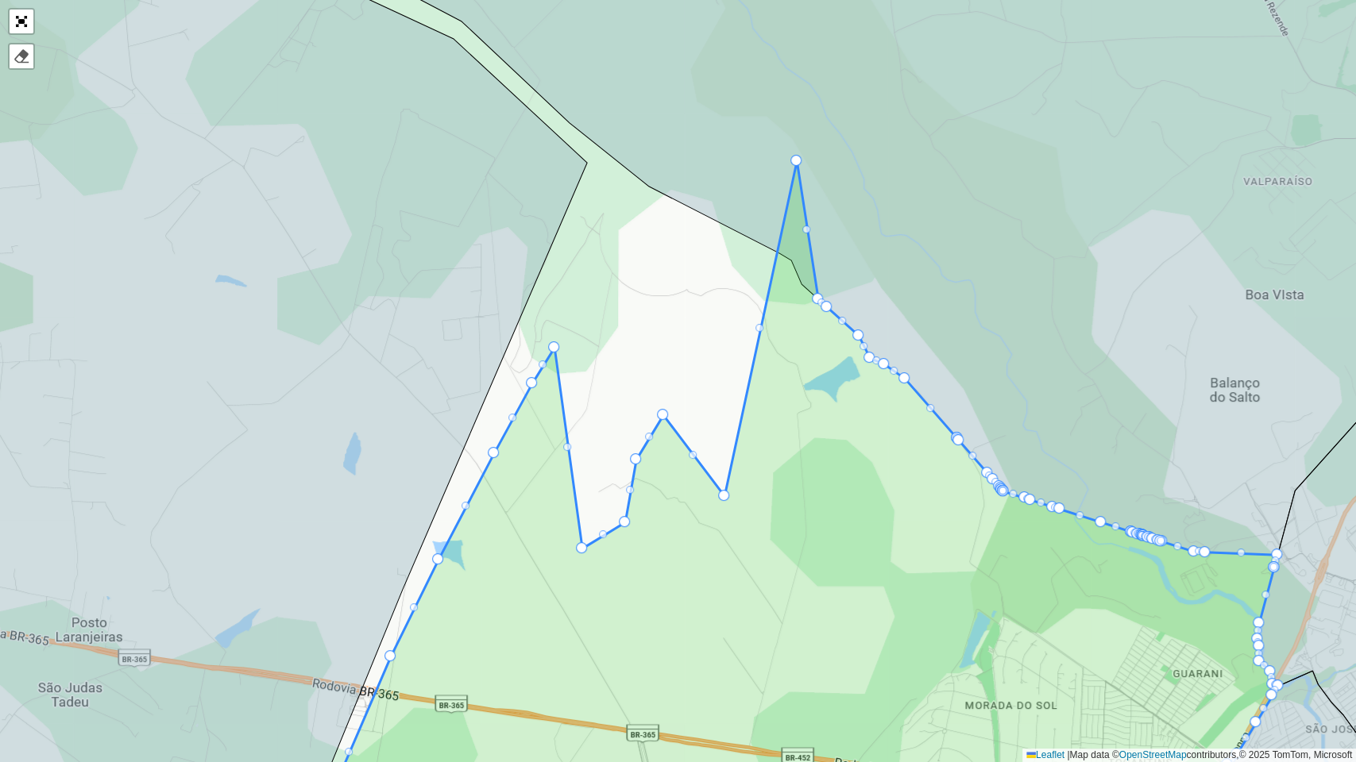
drag, startPoint x: 746, startPoint y: 554, endPoint x: 798, endPoint y: 160, distance: 396.6
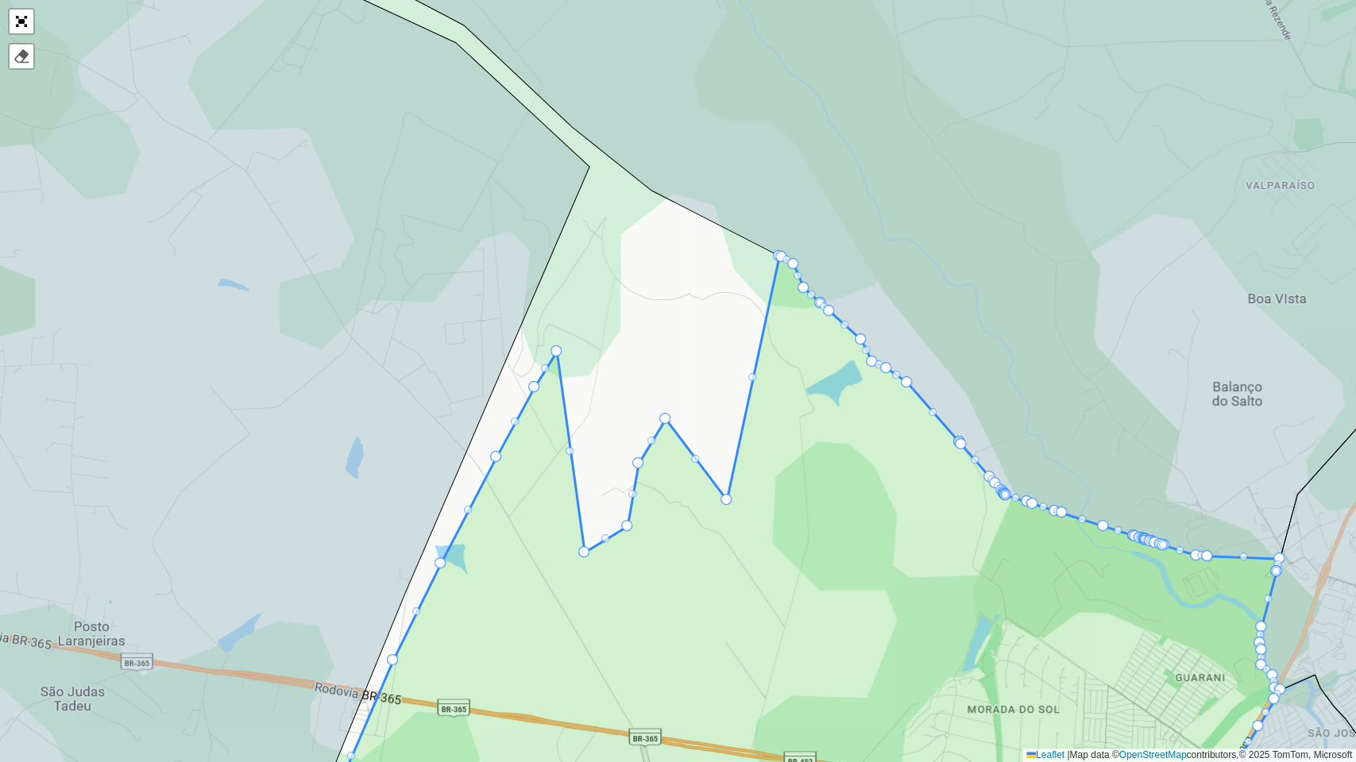
drag, startPoint x: 796, startPoint y: 438, endPoint x: 851, endPoint y: 515, distance: 95.0
click at [851, 515] on icon at bounding box center [797, 551] width 967 height 588
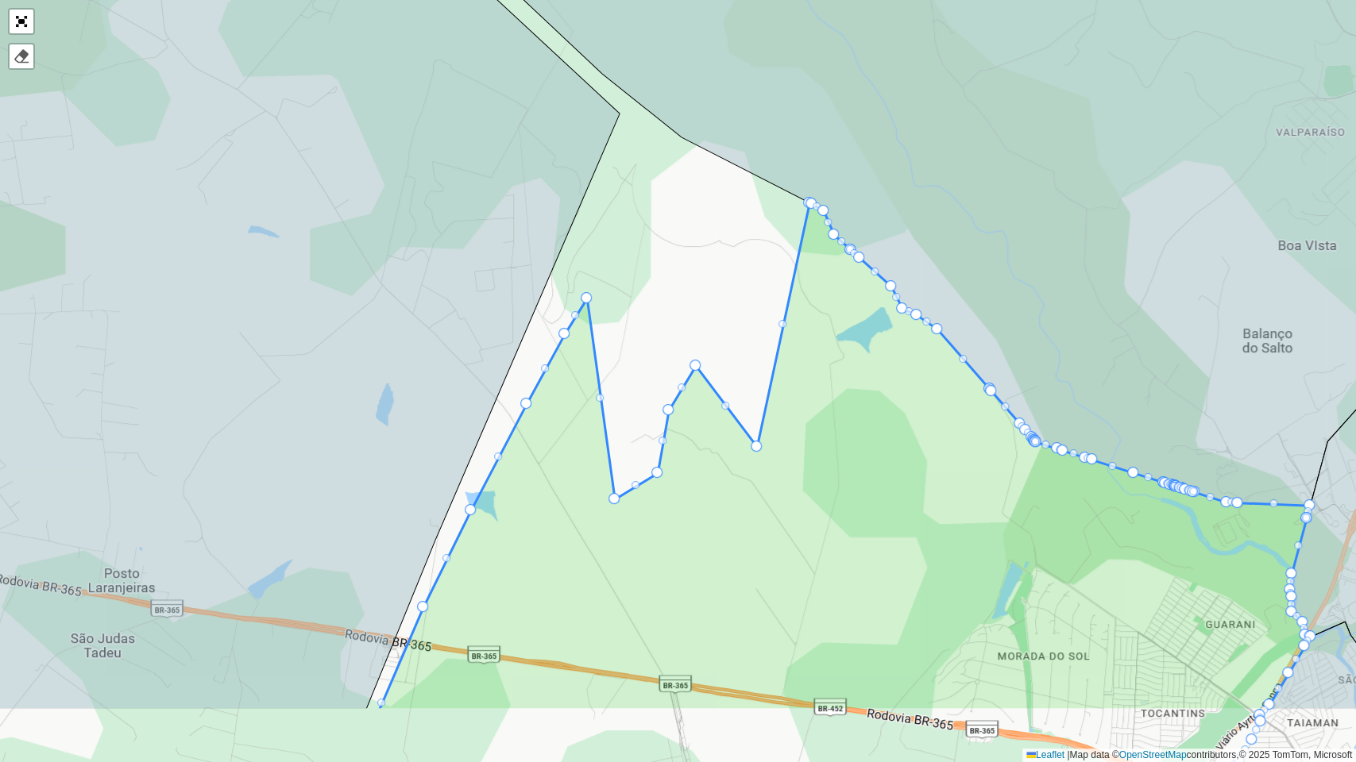
drag, startPoint x: 781, startPoint y: 573, endPoint x: 756, endPoint y: 457, distance: 118.5
click at [345, 376] on div "100 - Minas Gerais 101 - Morada Nova 102 - Planalto 104 - Jardim Holanda 110 - …" at bounding box center [345, 376] width 0 height 0
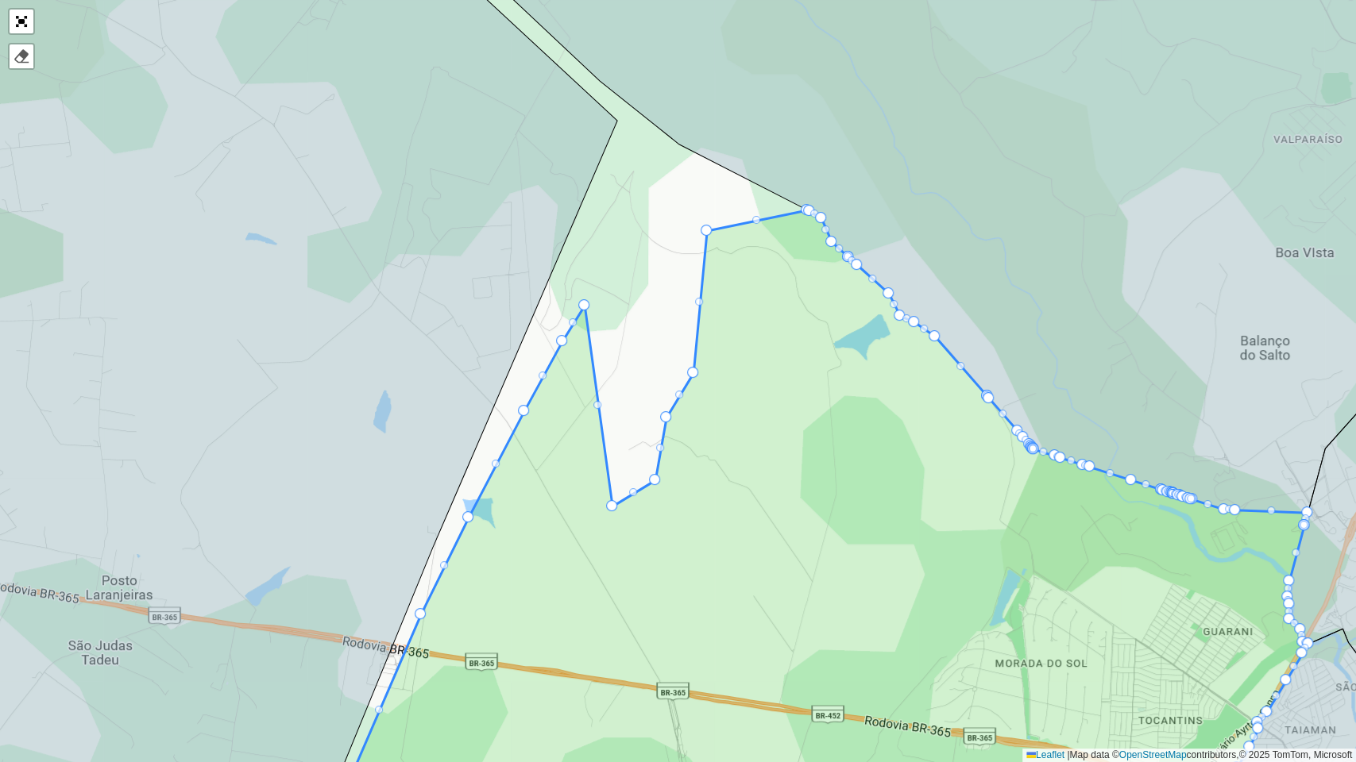
drag, startPoint x: 754, startPoint y: 457, endPoint x: 720, endPoint y: 234, distance: 225.9
drag, startPoint x: 690, startPoint y: 369, endPoint x: 677, endPoint y: 218, distance: 151.5
drag, startPoint x: 662, startPoint y: 417, endPoint x: 645, endPoint y: 230, distance: 188.2
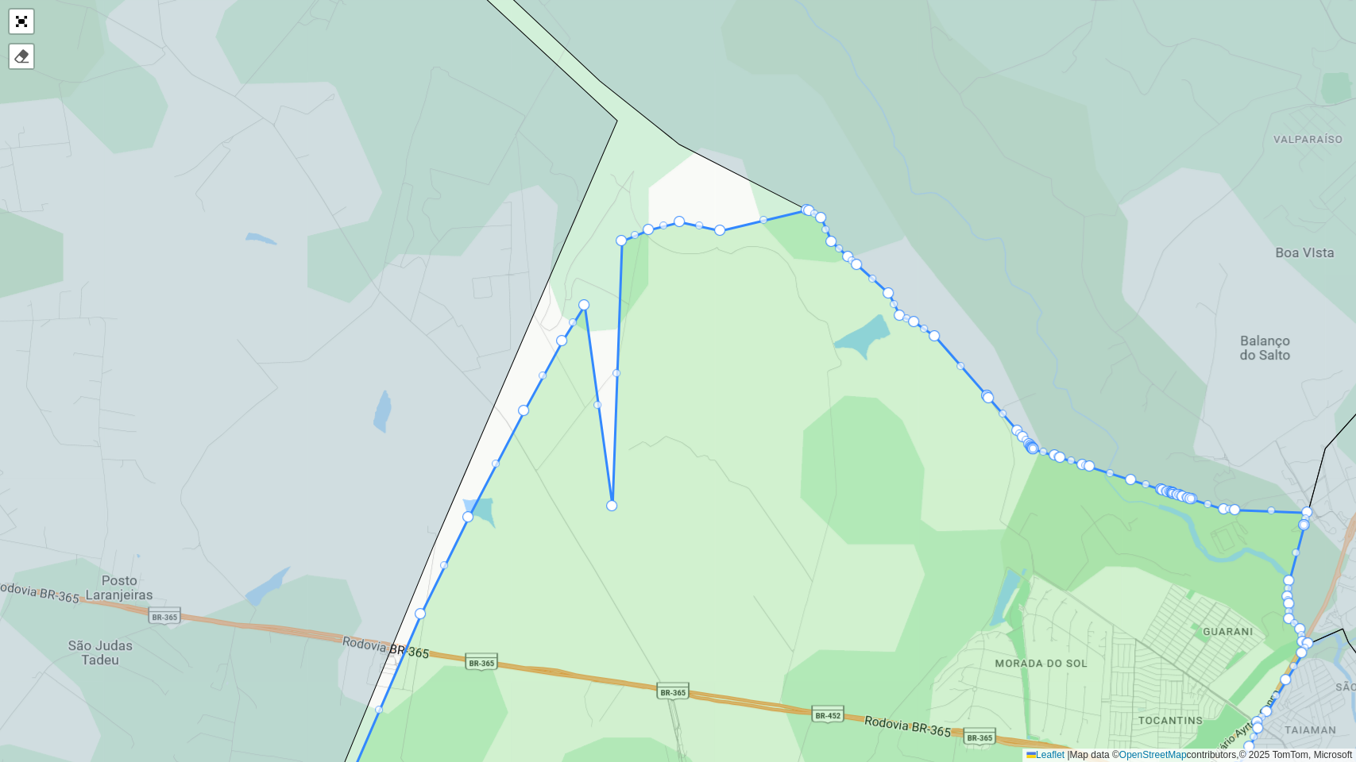
drag, startPoint x: 654, startPoint y: 479, endPoint x: 621, endPoint y: 240, distance: 241.4
drag, startPoint x: 608, startPoint y: 508, endPoint x: 540, endPoint y: 222, distance: 294.0
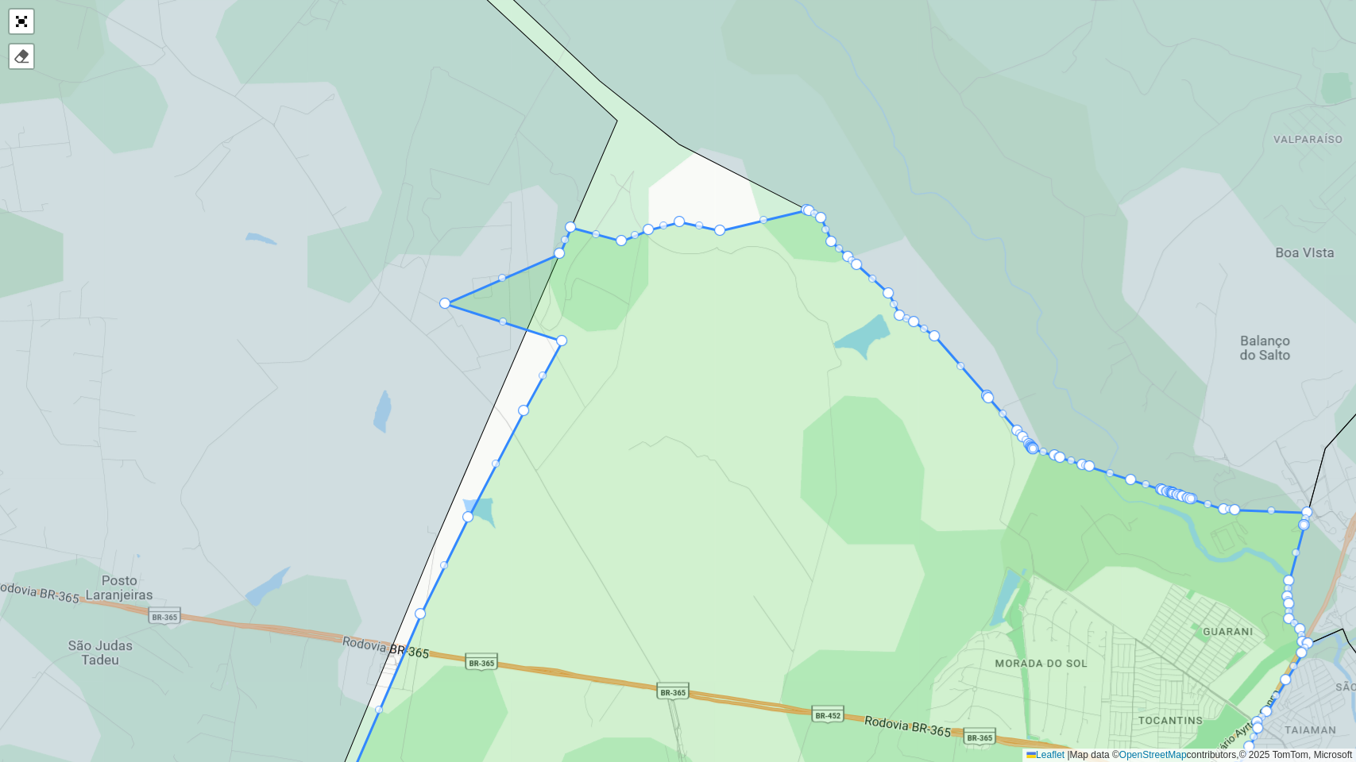
drag, startPoint x: 584, startPoint y: 307, endPoint x: 442, endPoint y: 308, distance: 142.2
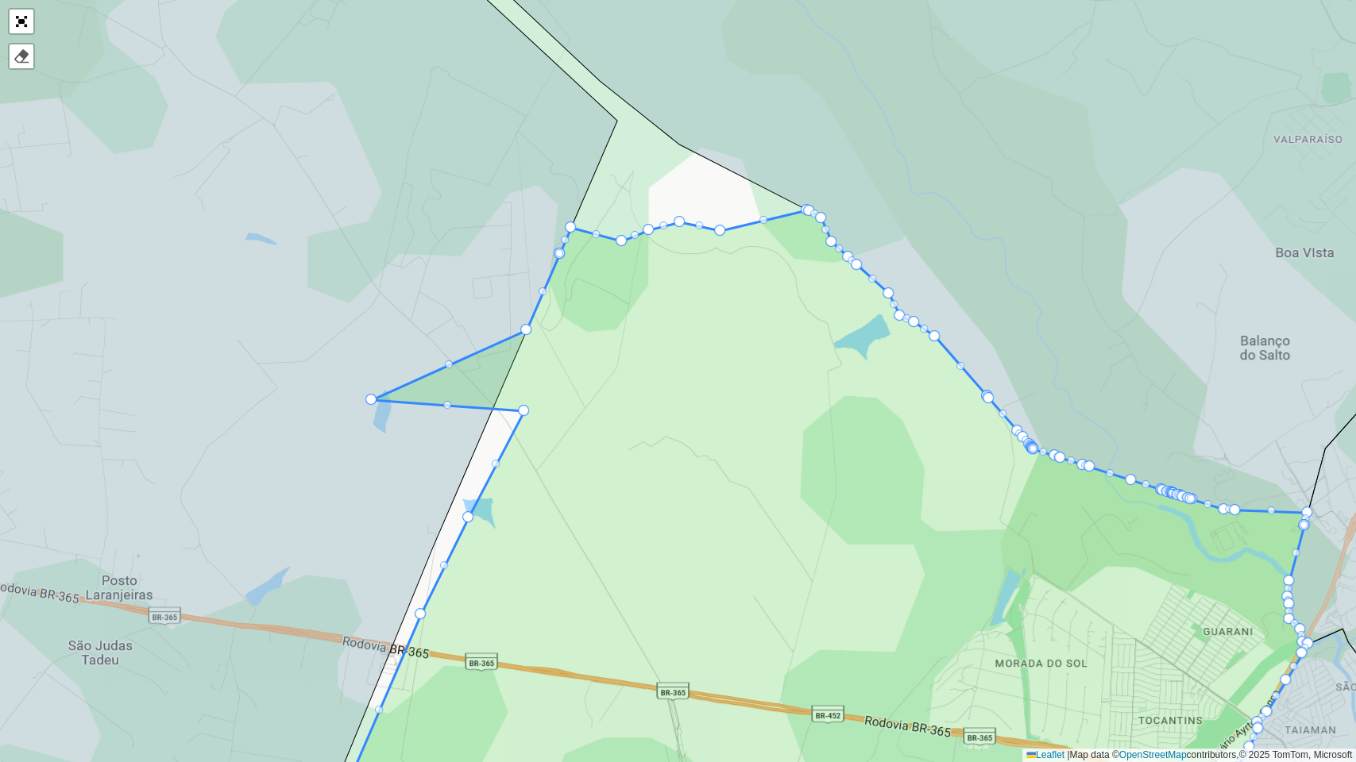
drag, startPoint x: 565, startPoint y: 338, endPoint x: 375, endPoint y: 397, distance: 199.5
drag, startPoint x: 527, startPoint y: 410, endPoint x: 372, endPoint y: 483, distance: 170.5
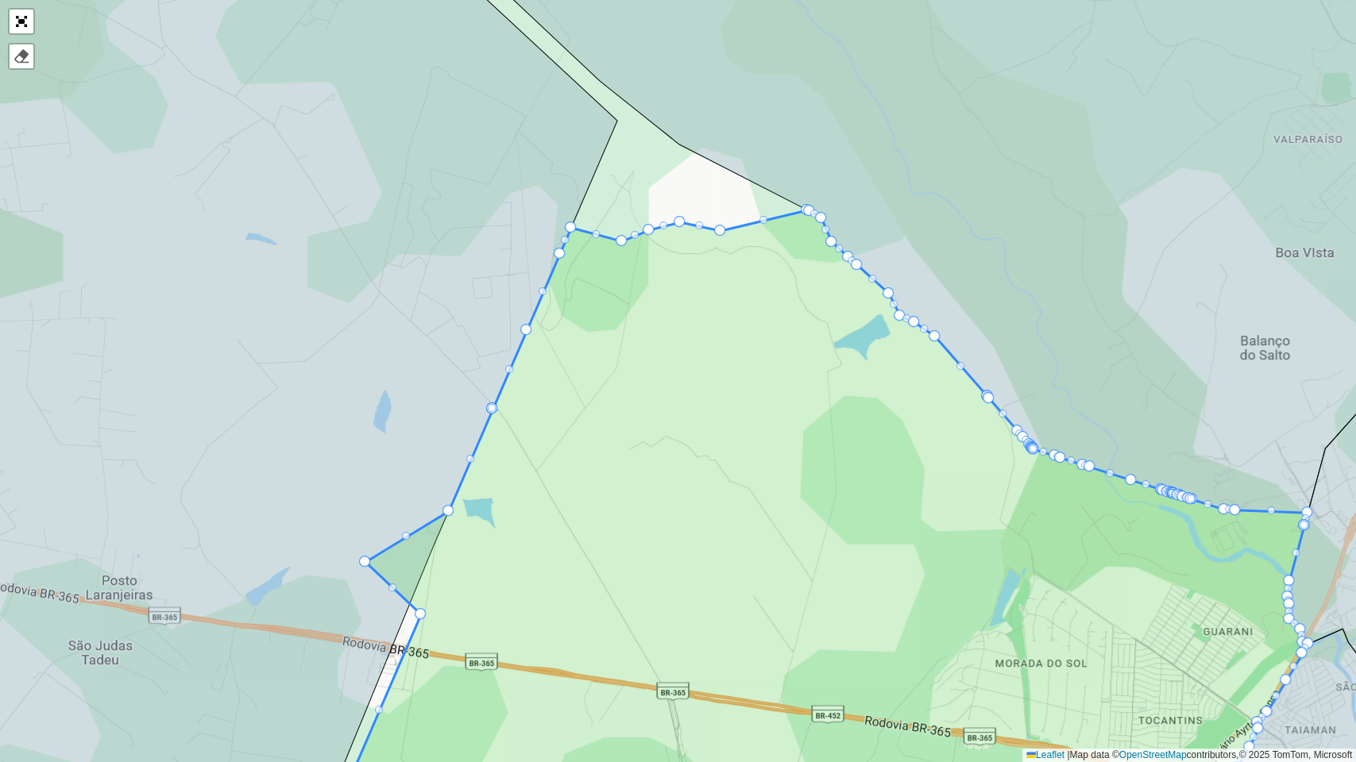
drag, startPoint x: 471, startPoint y: 514, endPoint x: 362, endPoint y: 559, distance: 117.8
drag
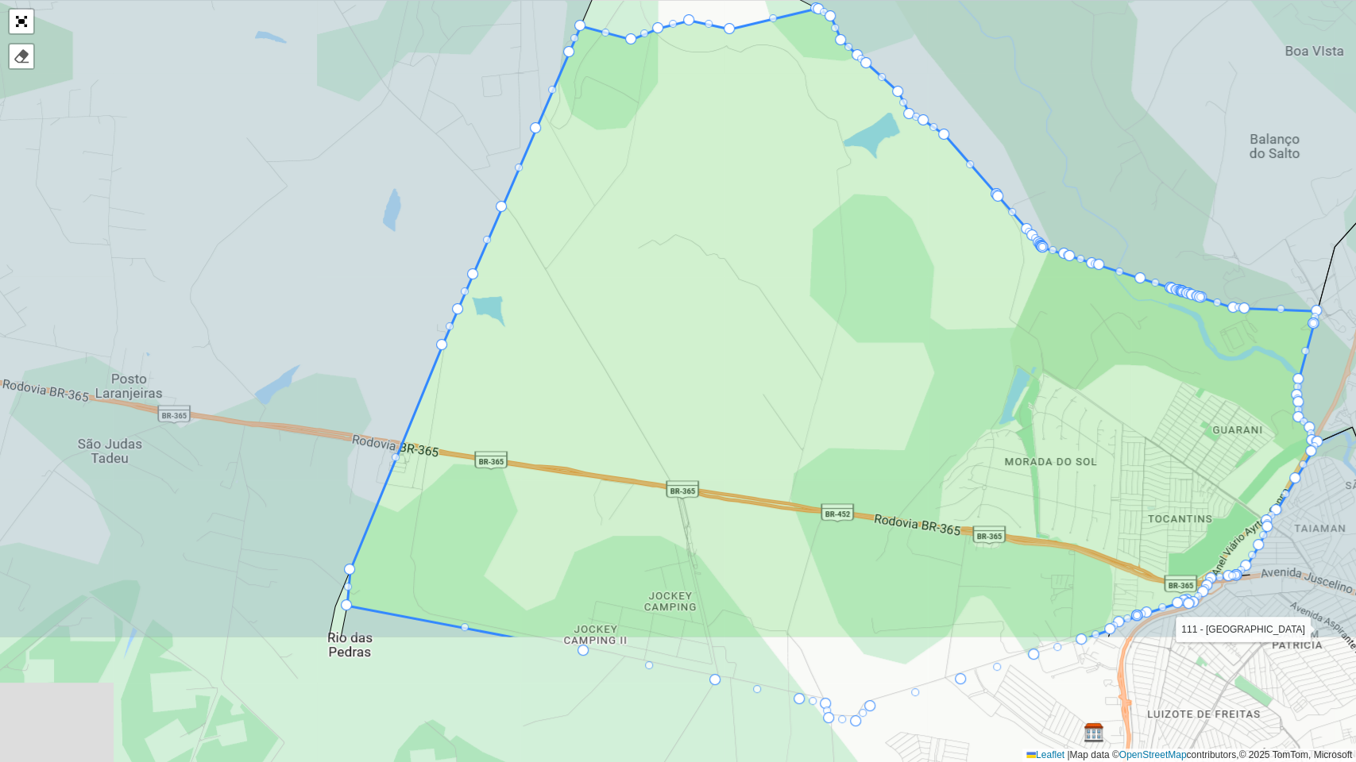
click at [563, 378] on icon at bounding box center [832, 324] width 971 height 631
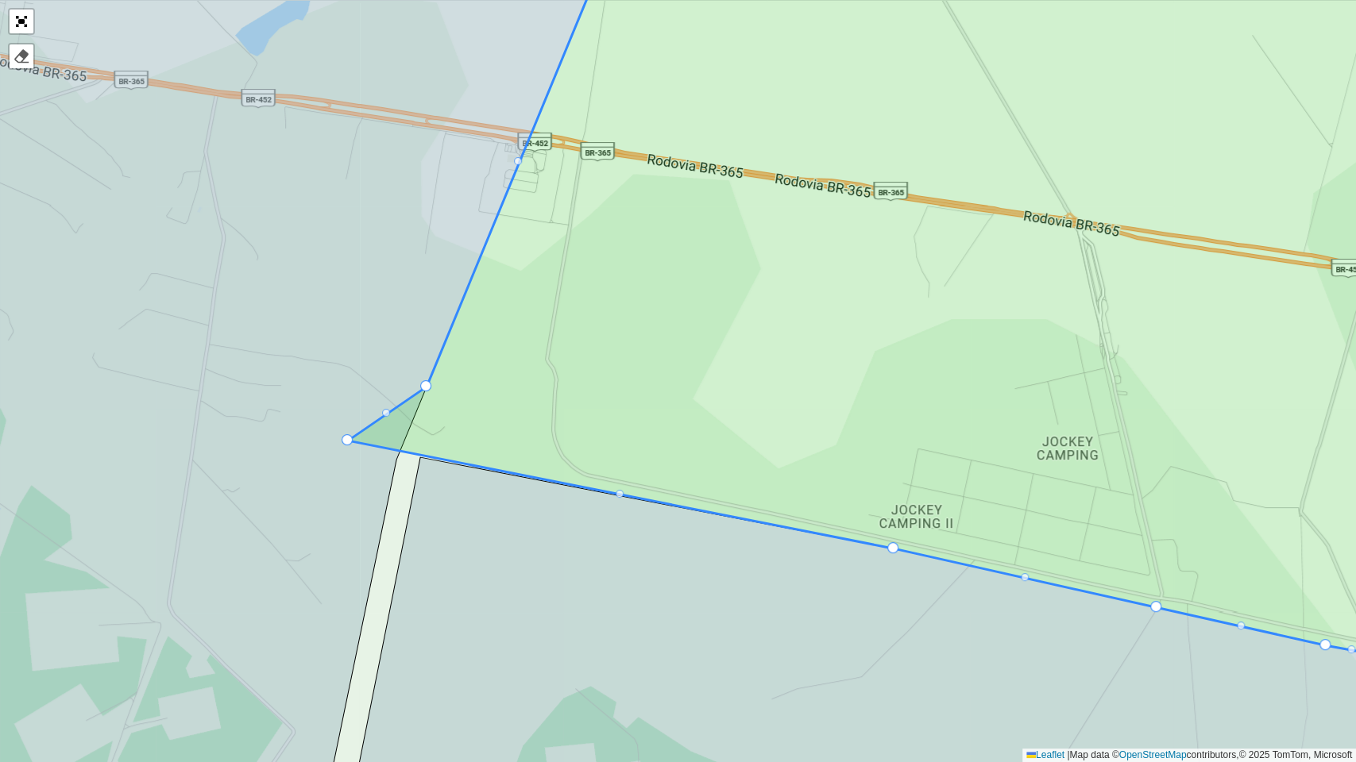
drag, startPoint x: 419, startPoint y: 457, endPoint x: 347, endPoint y: 441, distance: 74.2
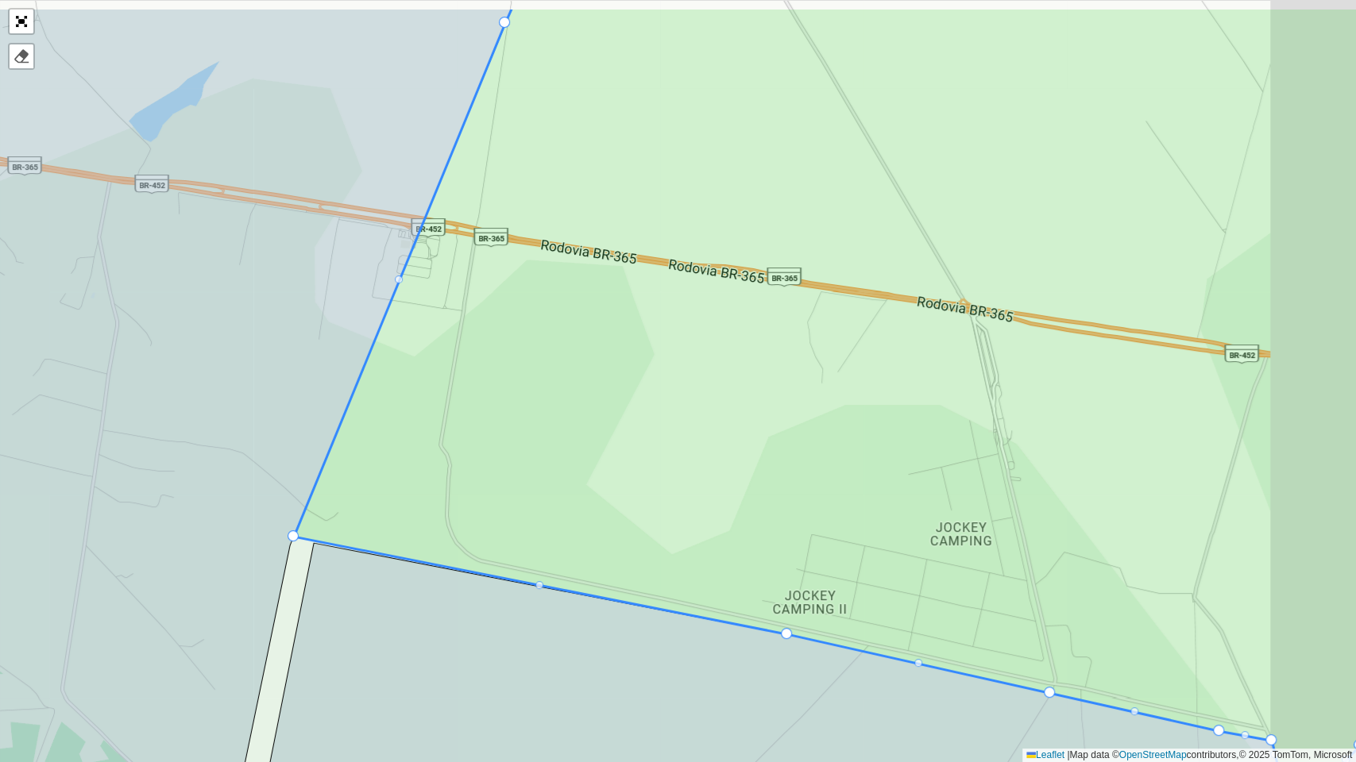
click at [442, 623] on icon at bounding box center [811, 734] width 1148 height 382
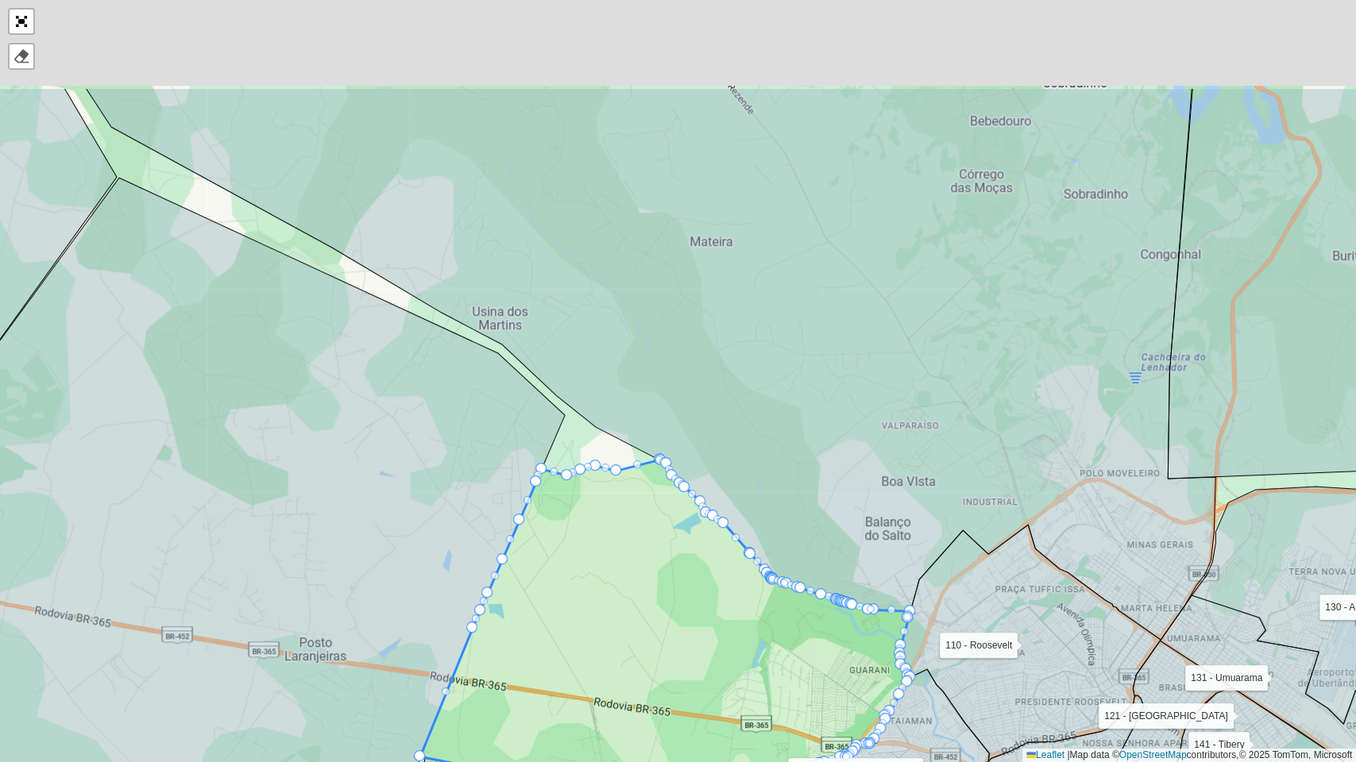
click at [610, 656] on icon at bounding box center [665, 638] width 490 height 357
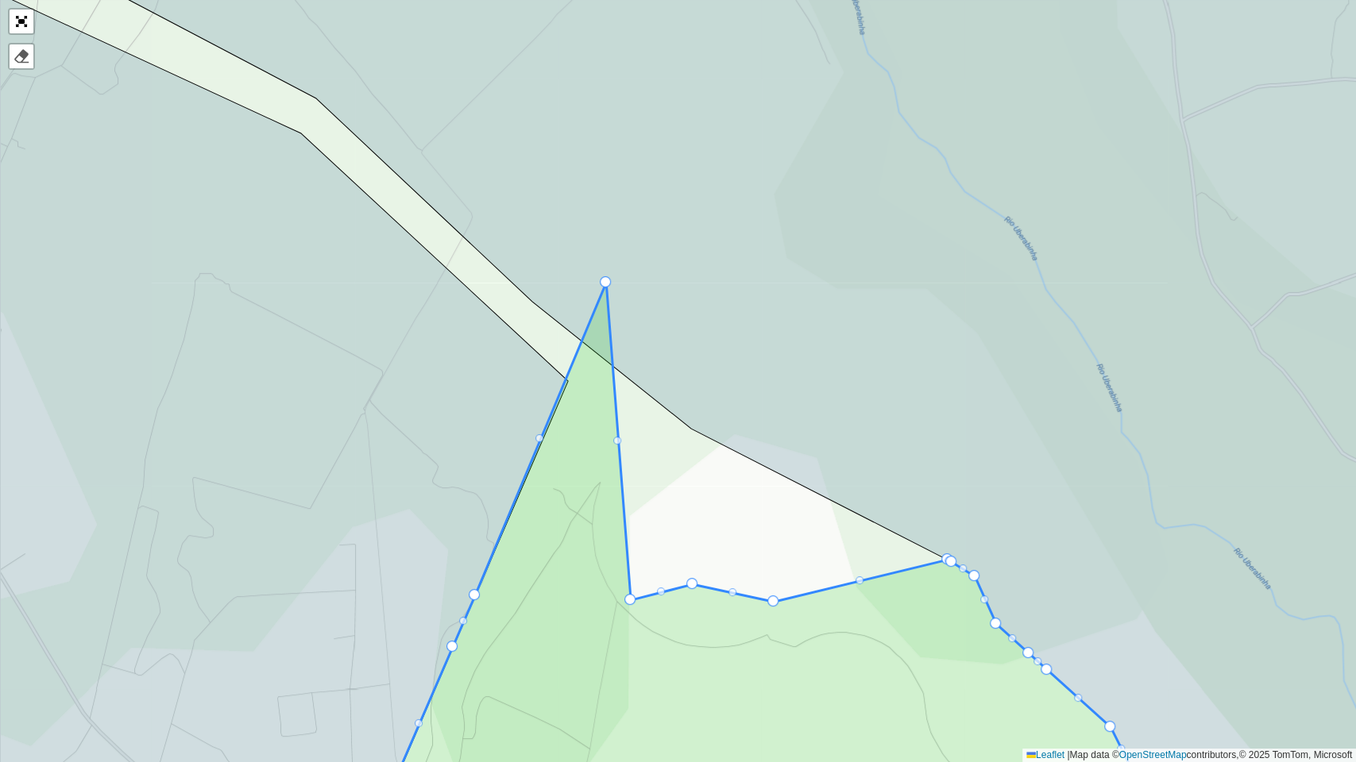
drag, startPoint x: 574, startPoint y: 622, endPoint x: 604, endPoint y: 282, distance: 341.2
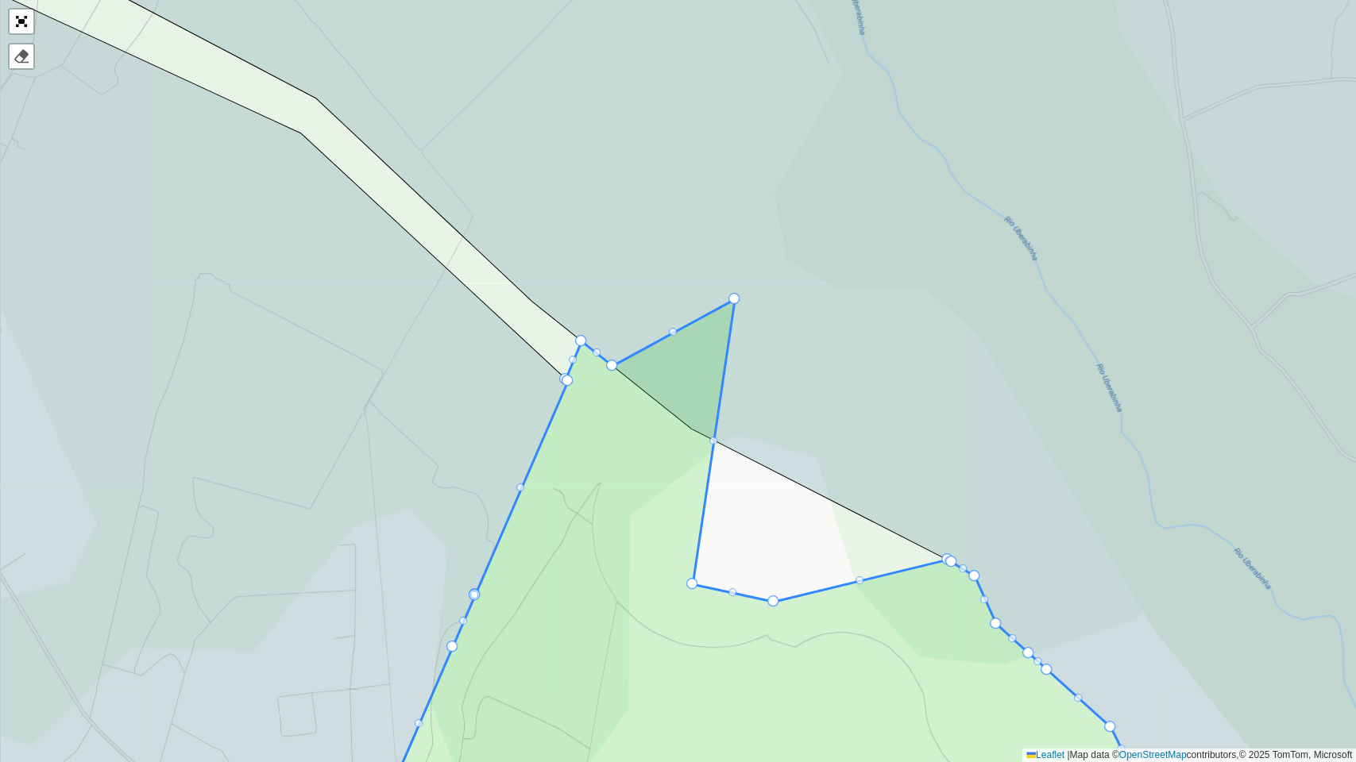
drag, startPoint x: 633, startPoint y: 596, endPoint x: 737, endPoint y: 295, distance: 318.5
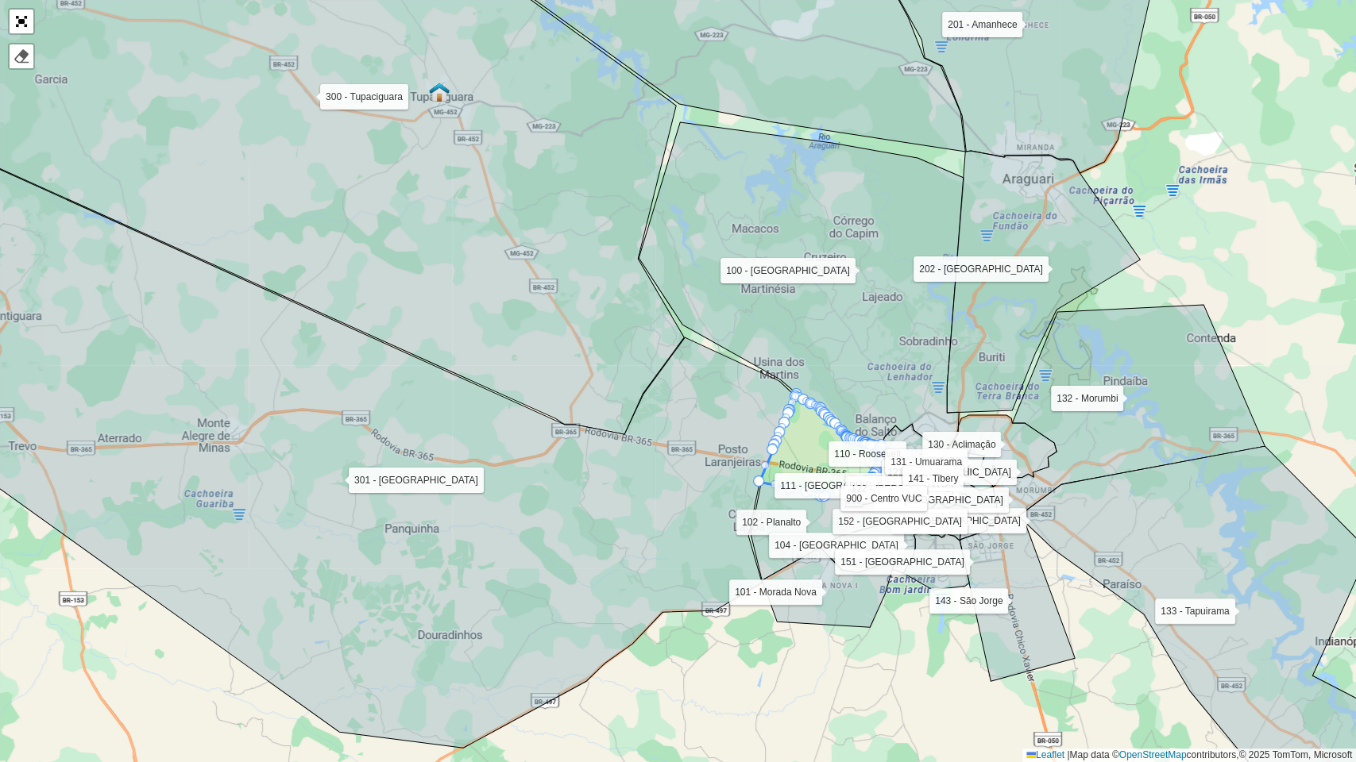
click at [14, 33] on div at bounding box center [21, 21] width 27 height 27
click at [25, 25] on link "Abrir mapa em tela cheia" at bounding box center [22, 22] width 24 height 24
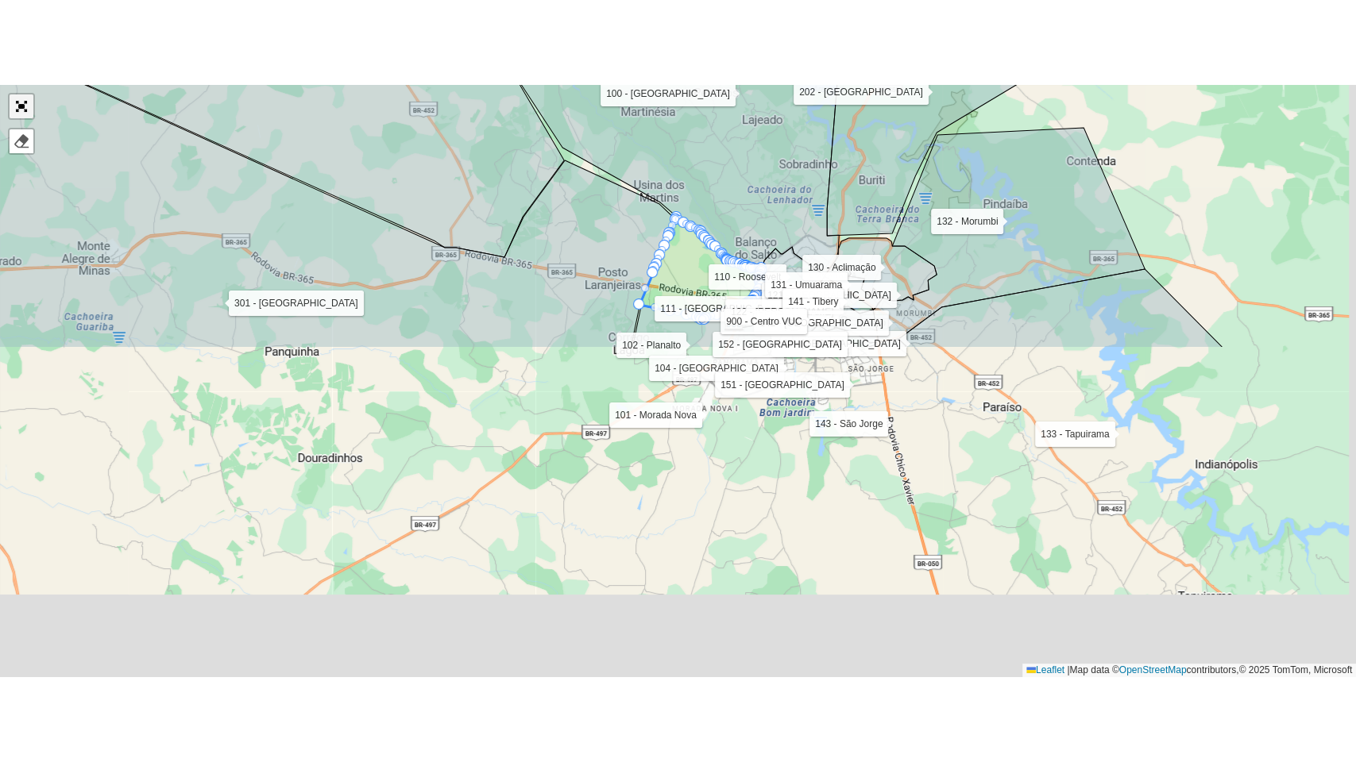
scroll to position [498, 0]
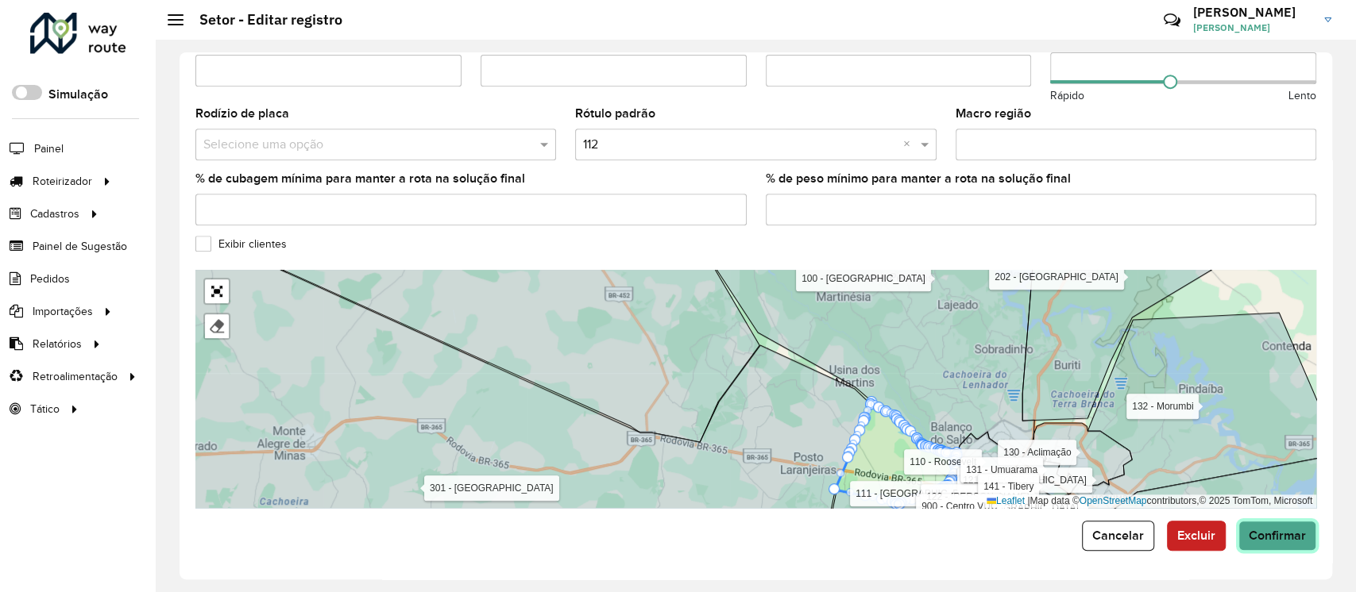
click at [1291, 540] on span "Confirmar" at bounding box center [1276, 536] width 57 height 14
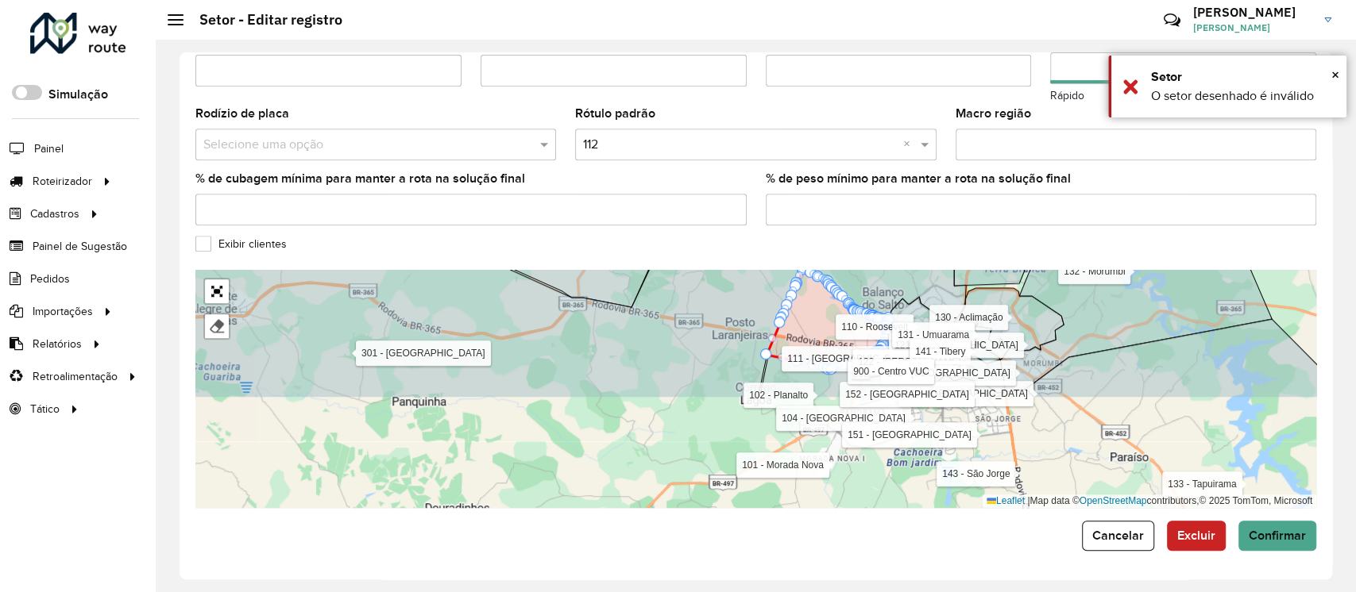
drag, startPoint x: 901, startPoint y: 342, endPoint x: 829, endPoint y: 218, distance: 142.3
click at [829, 198] on formly-group "**********" at bounding box center [755, 39] width 1121 height 938
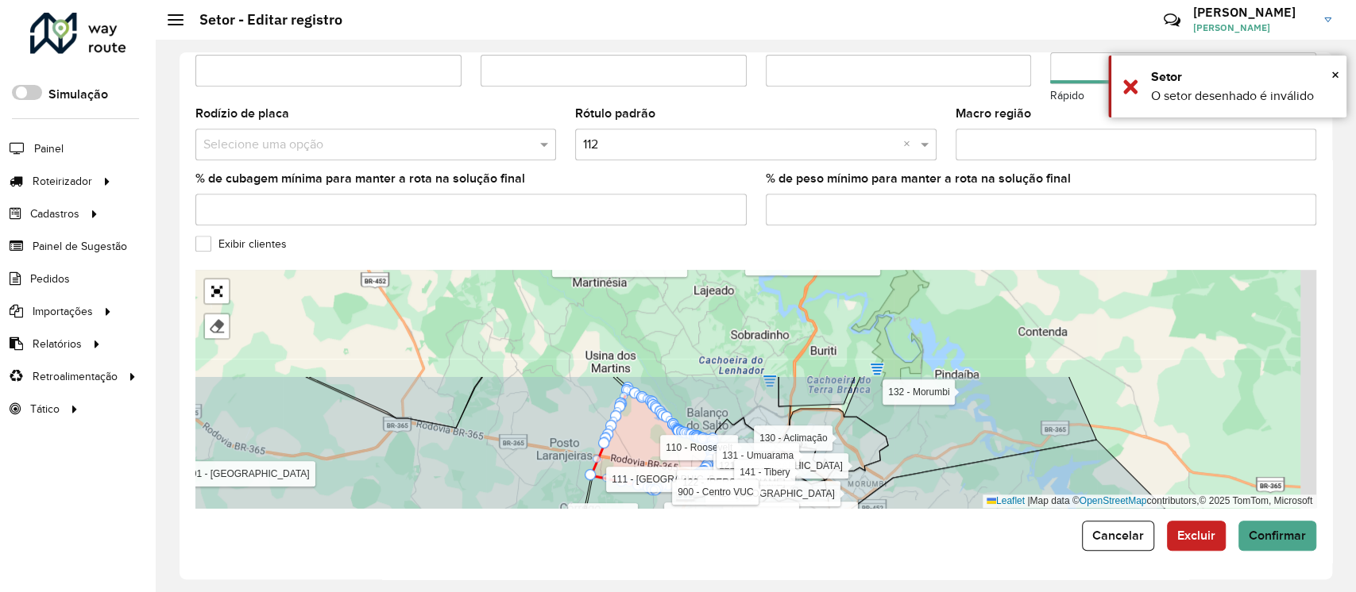
drag, startPoint x: 470, startPoint y: 448, endPoint x: 452, endPoint y: 461, distance: 22.3
click at [452, 461] on icon at bounding box center [270, 519] width 716 height 287
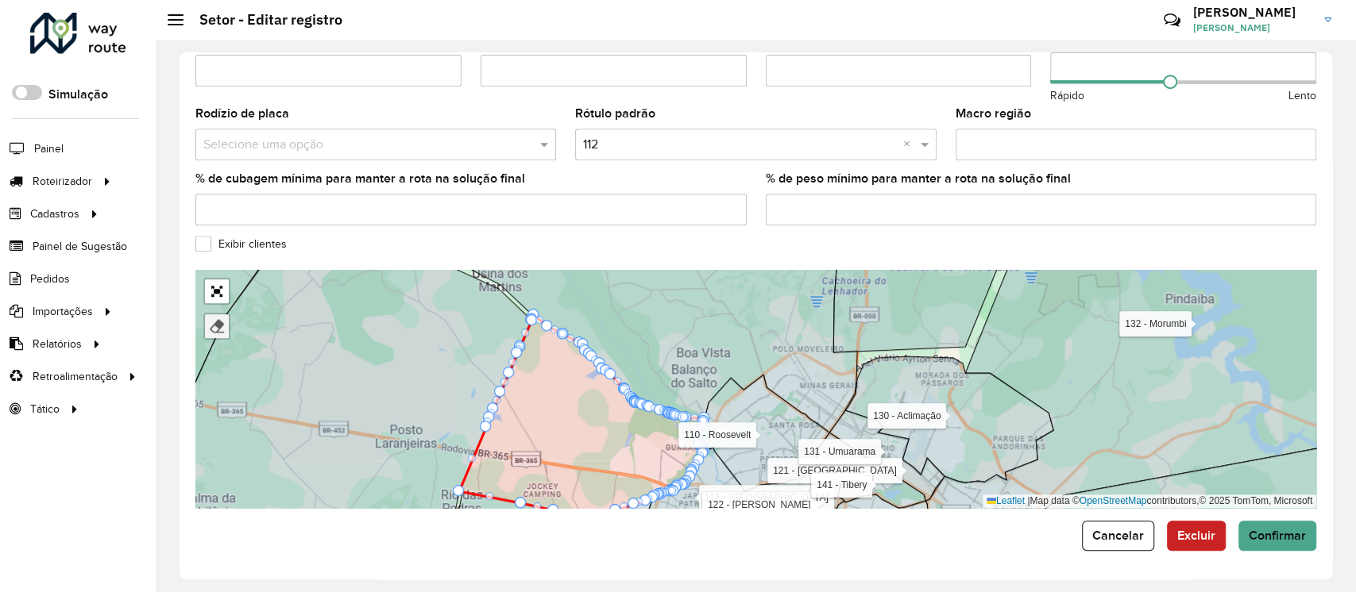
click at [216, 327] on div at bounding box center [217, 326] width 16 height 16
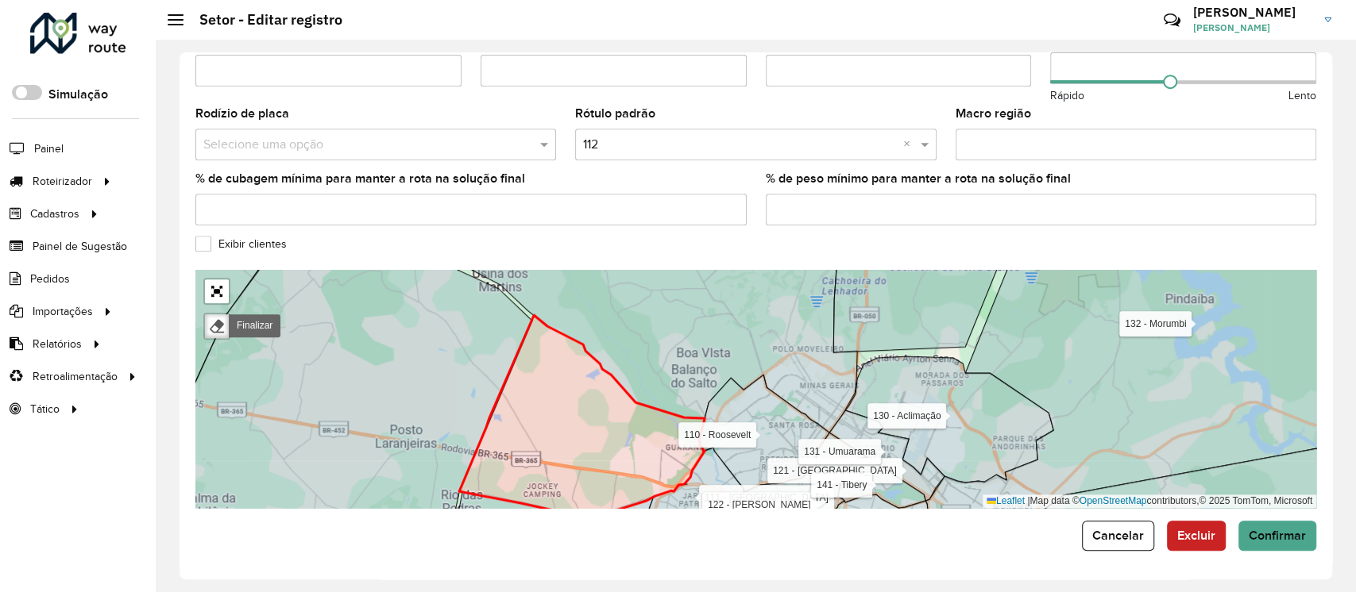
click at [604, 445] on icon at bounding box center [581, 418] width 245 height 206
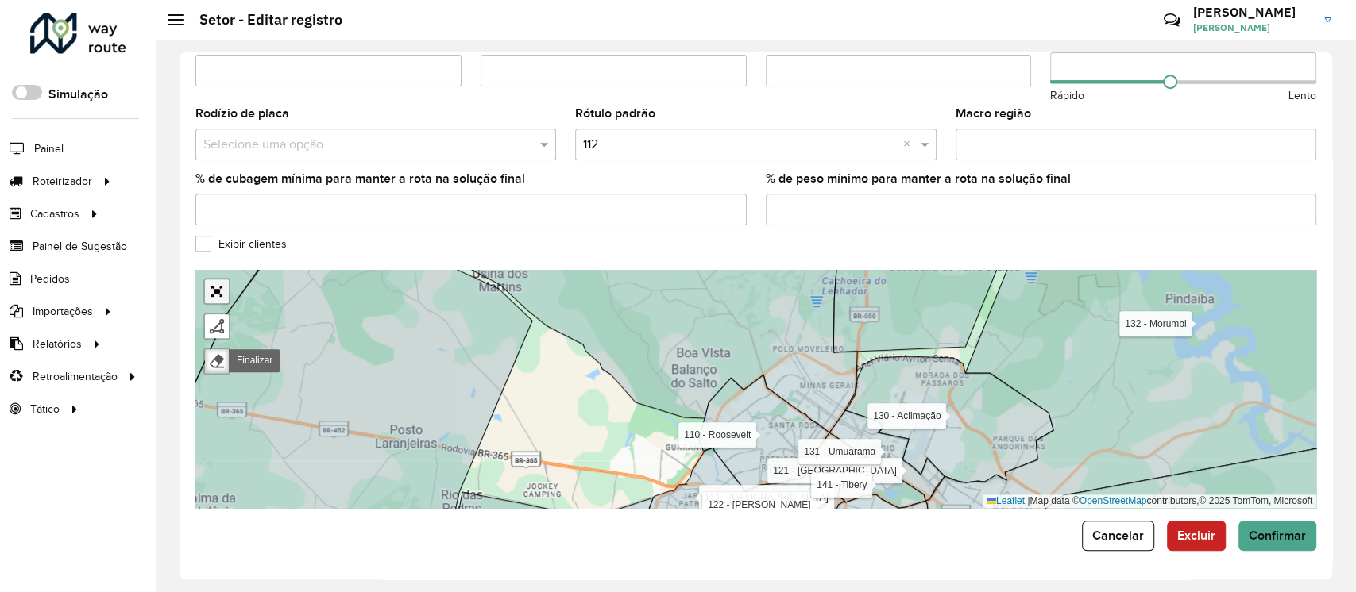
click at [216, 297] on link "Abrir mapa em tela cheia" at bounding box center [217, 292] width 24 height 24
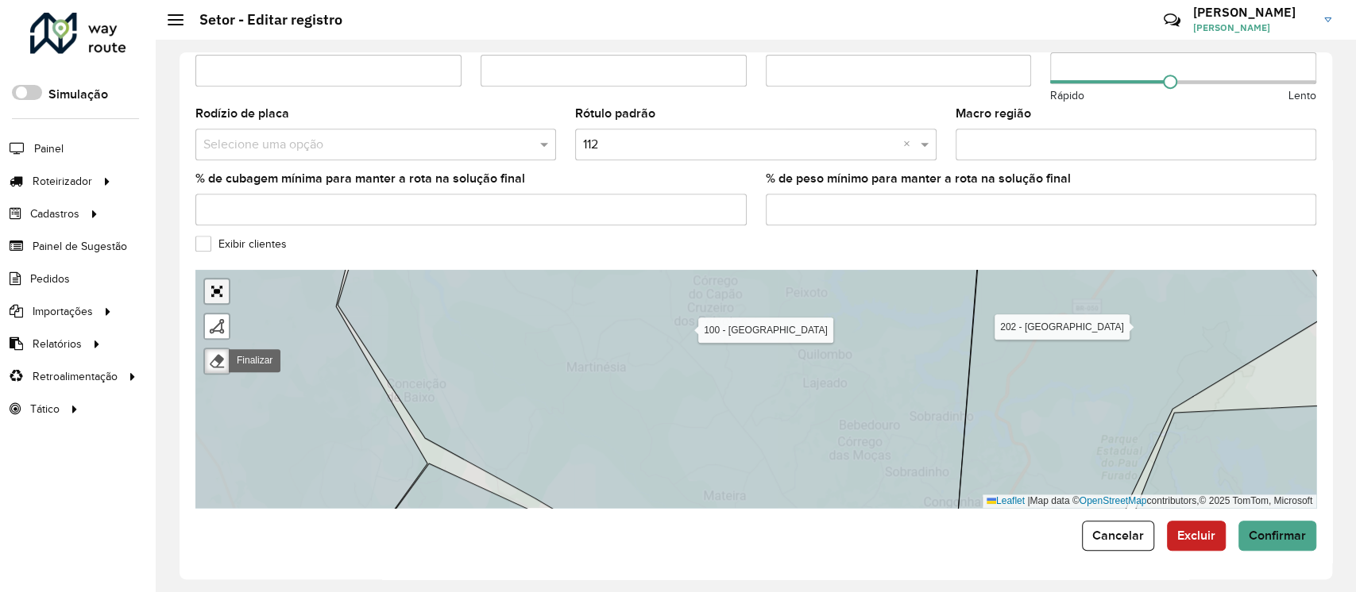
scroll to position [77, 0]
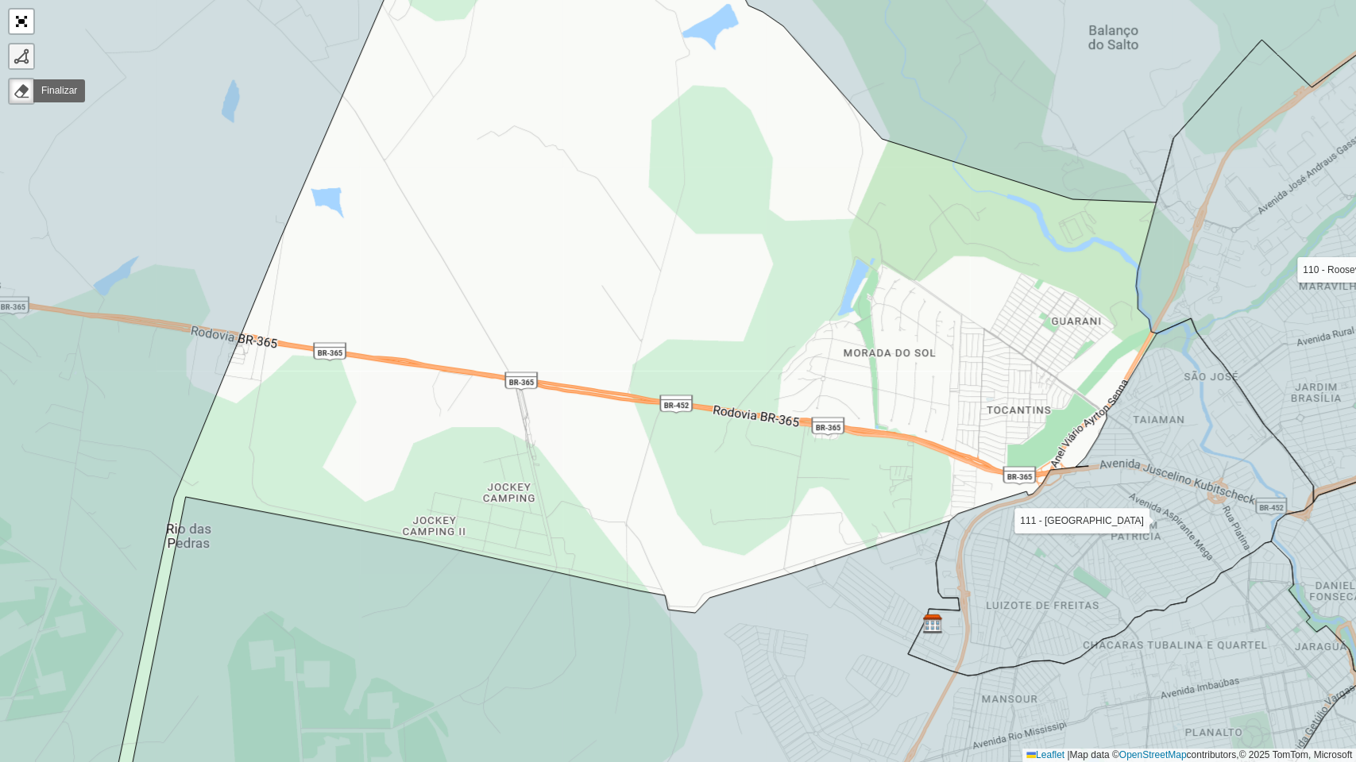
drag, startPoint x: 18, startPoint y: 56, endPoint x: 33, endPoint y: 71, distance: 20.8
click at [18, 56] on div at bounding box center [22, 56] width 16 height 16
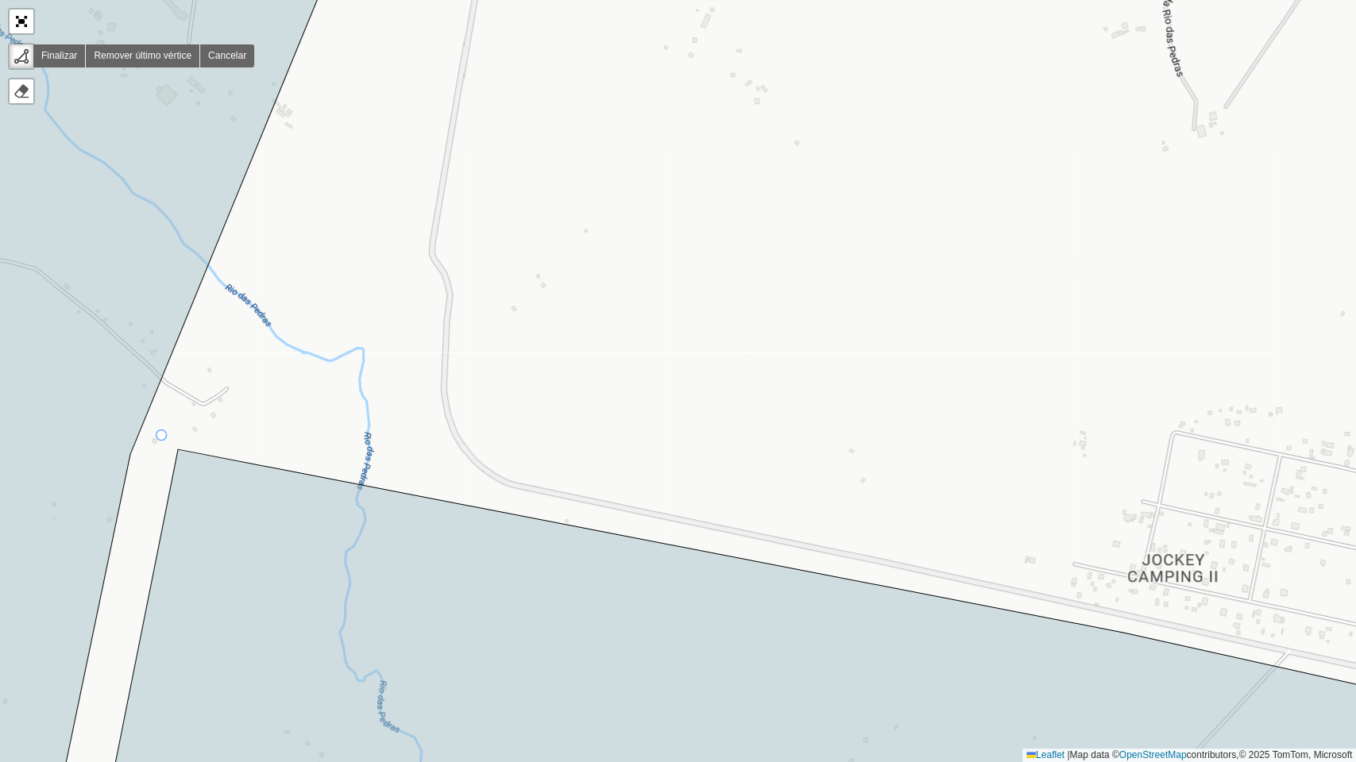
click at [162, 436] on div "100 - Minas Gerais 101 - Morada Nova 102 - Planalto 104 - Jardim Holanda 110 - …" at bounding box center [678, 381] width 1356 height 762
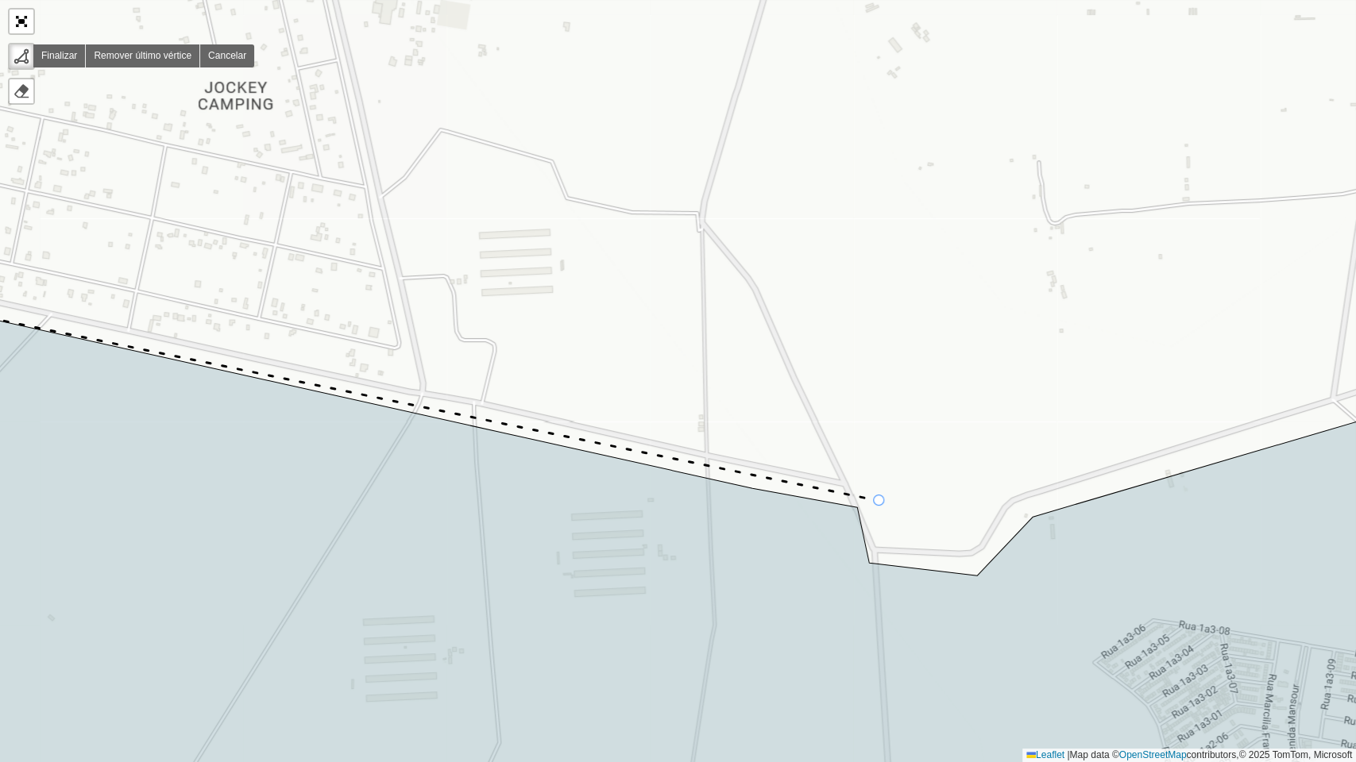
click at [879, 501] on icon at bounding box center [371, 396] width 1015 height 209
click at [893, 610] on icon at bounding box center [677, 565] width 1628 height 549
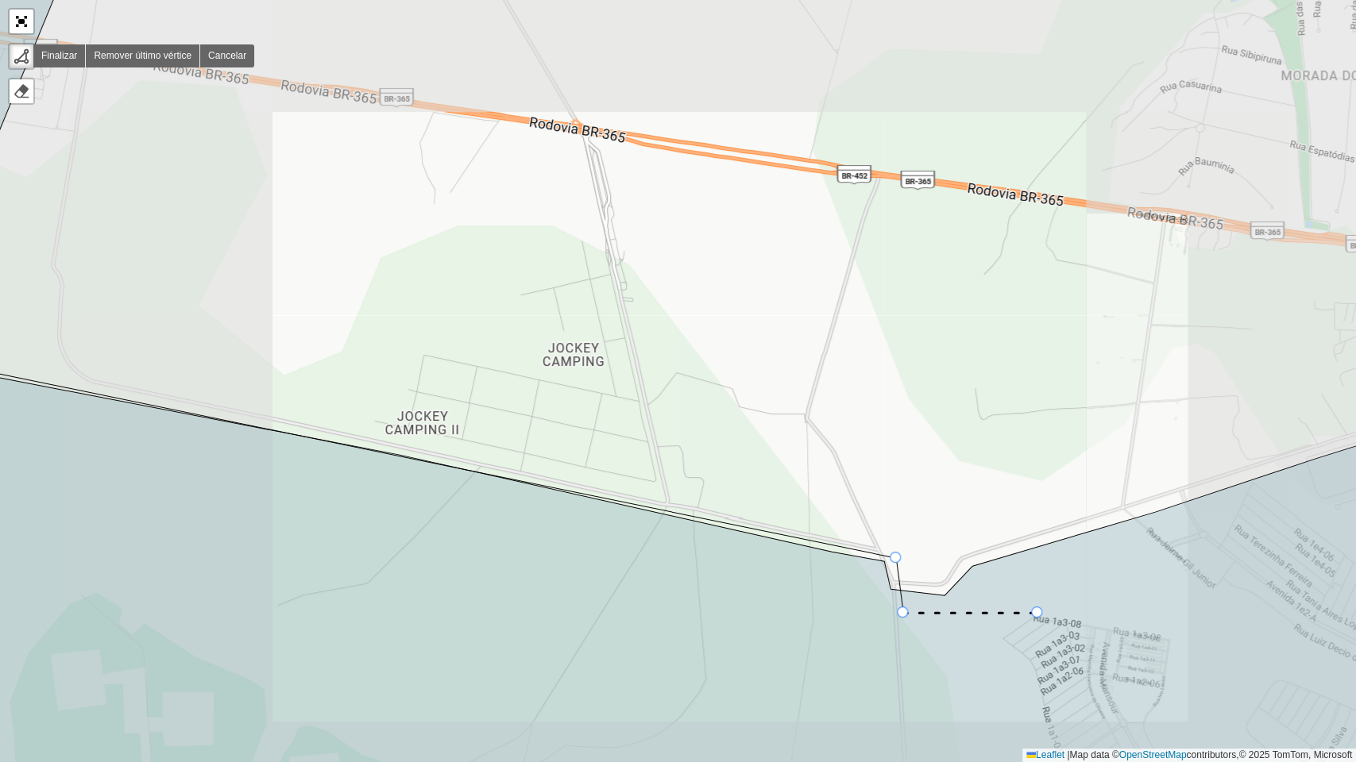
click at [1037, 613] on icon at bounding box center [677, 602] width 1628 height 476
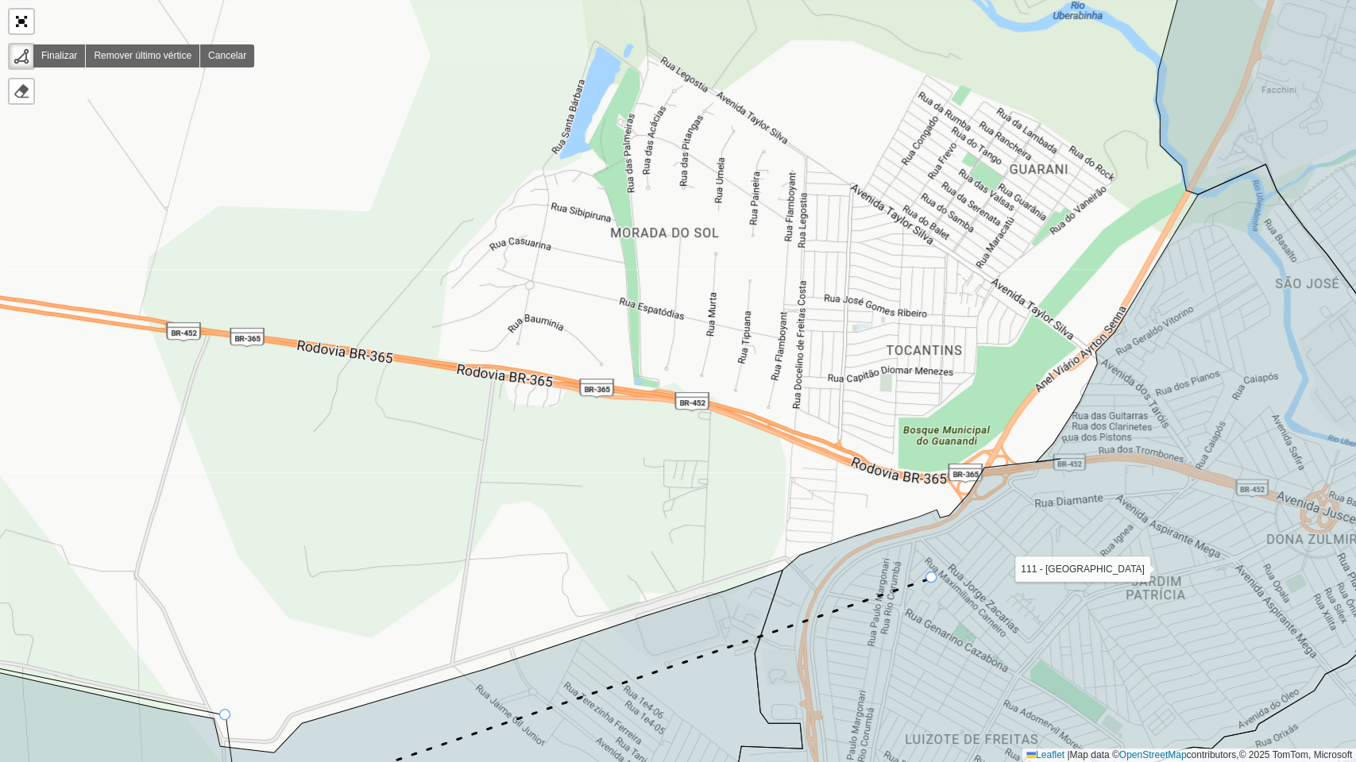
click at [932, 578] on icon at bounding box center [1096, 501] width 792 height 675
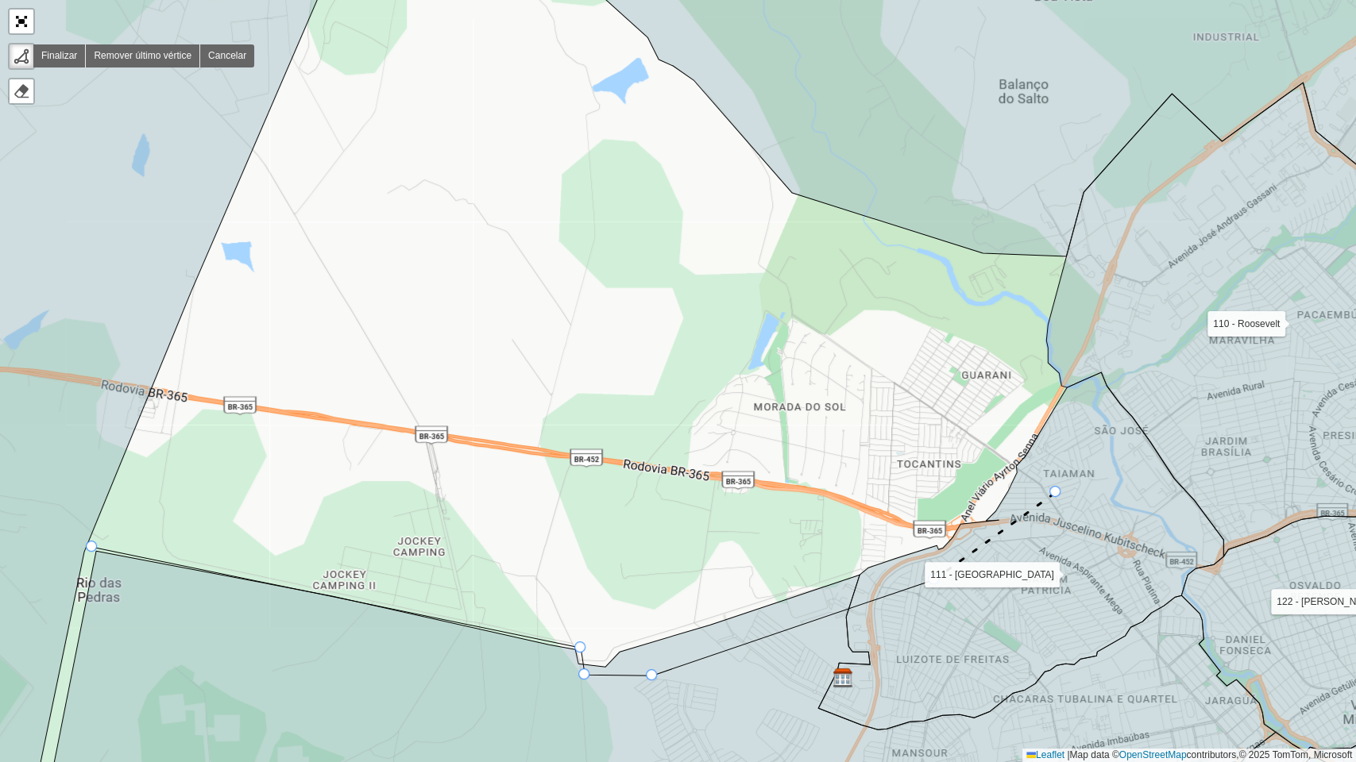
click at [1055, 492] on icon at bounding box center [1020, 550] width 405 height 357
click at [1133, 334] on icon at bounding box center [1093, 413] width 77 height 159
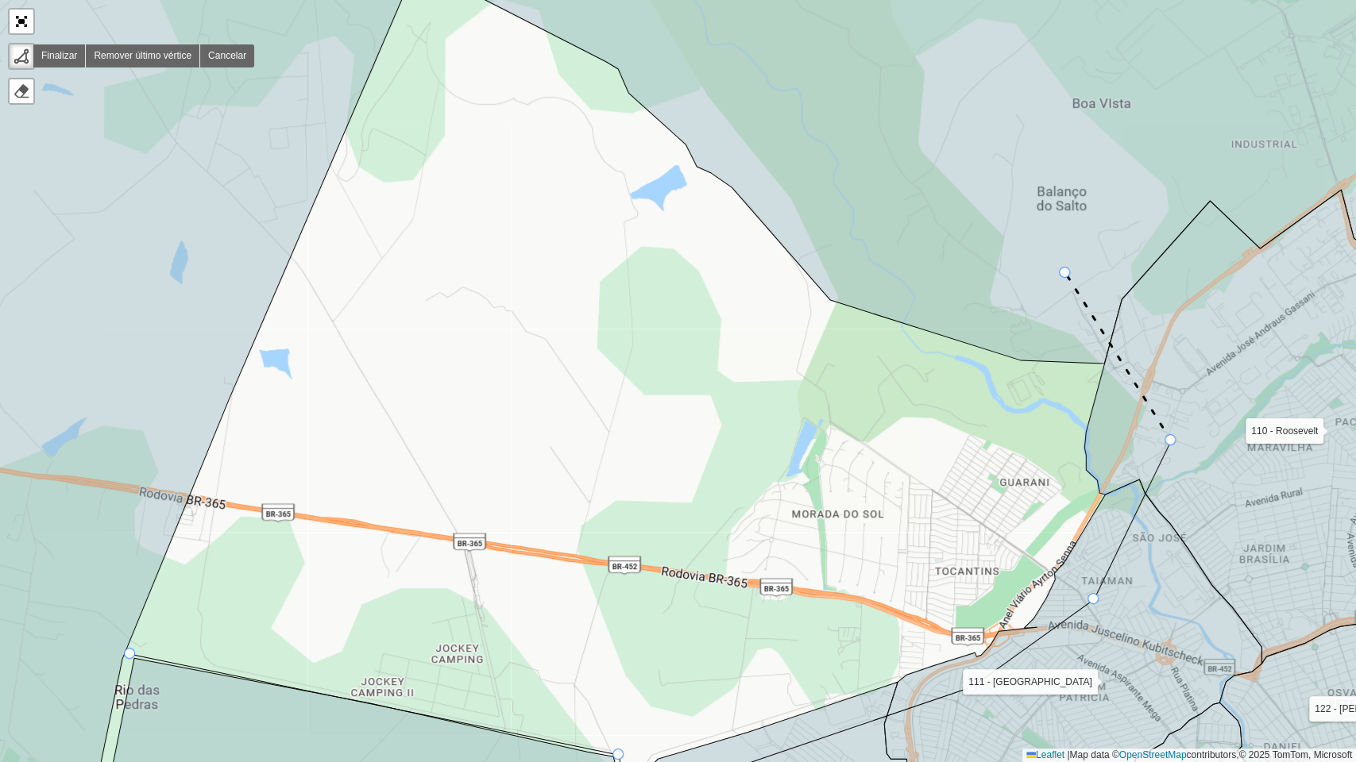
click at [1065, 273] on icon at bounding box center [939, 143] width 1105 height 441
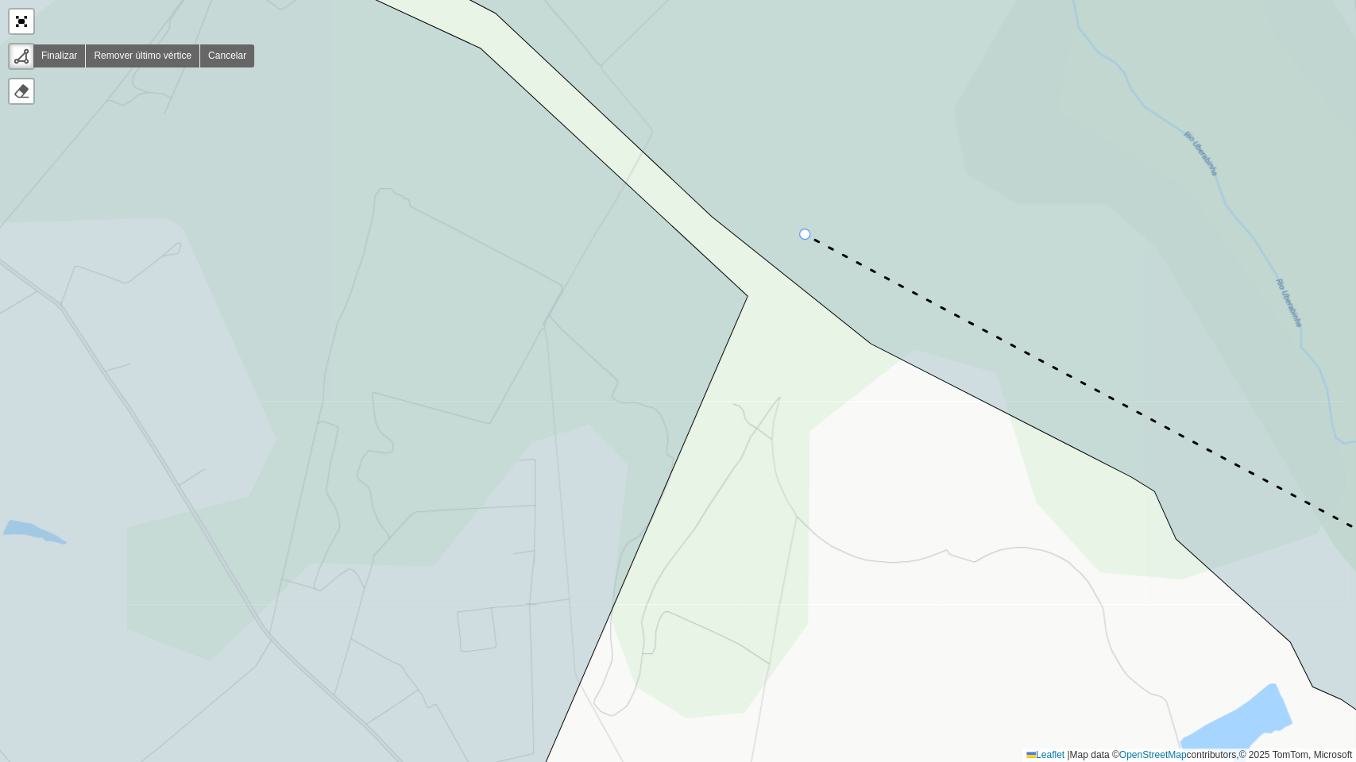
click at [805, 235] on icon at bounding box center [907, 381] width 1168 height 917
click at [762, 312] on div "100 - Minas Gerais 101 - Morada Nova 102 - Planalto 104 - Jardim Holanda 110 - …" at bounding box center [678, 381] width 1356 height 762
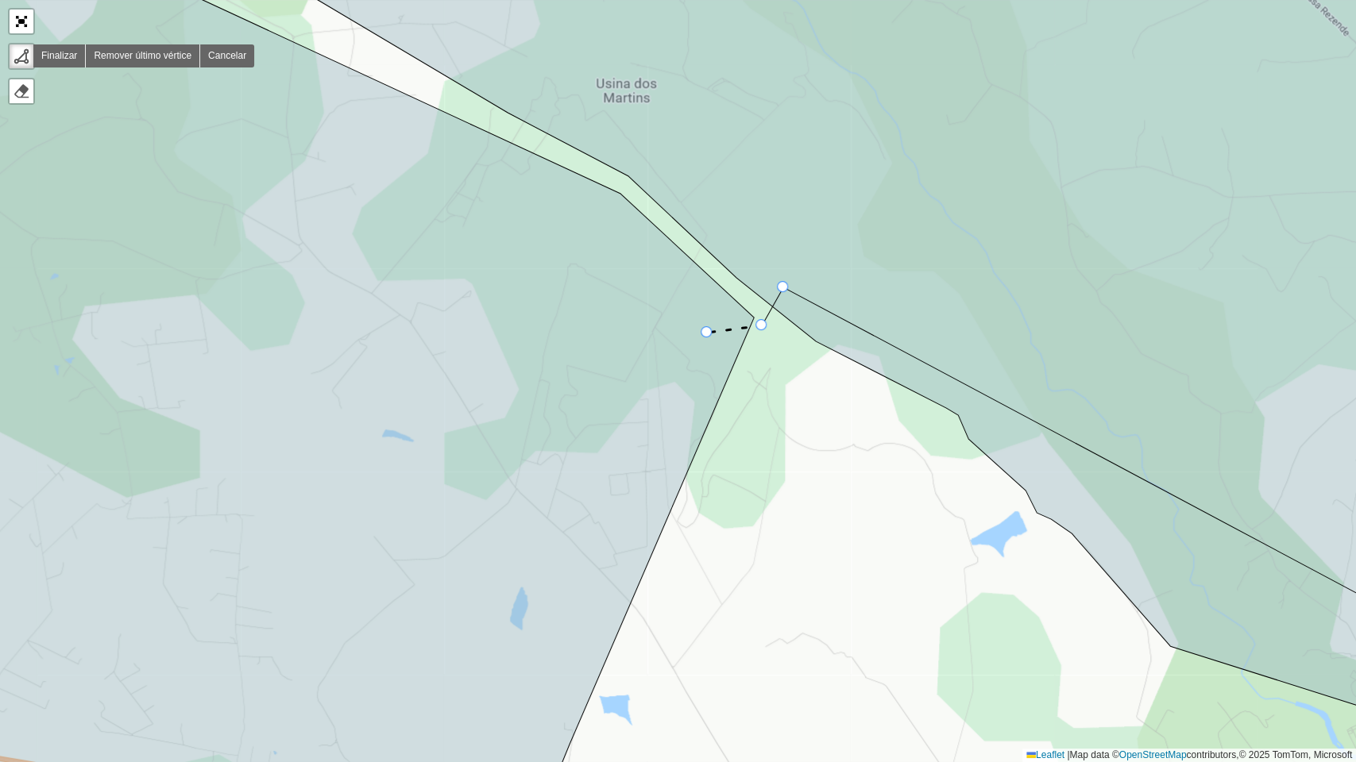
click at [707, 333] on icon at bounding box center [308, 381] width 890 height 917
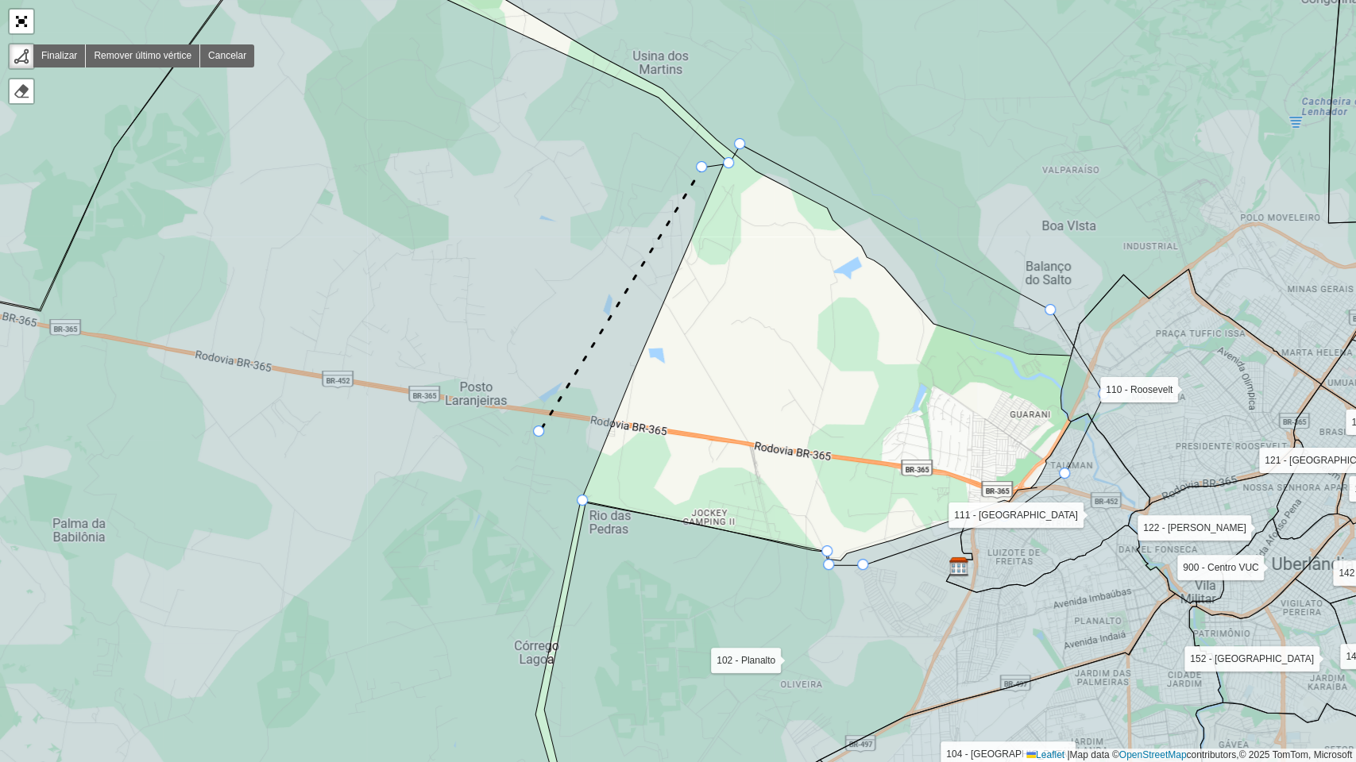
click at [539, 432] on icon at bounding box center [294, 381] width 862 height 917
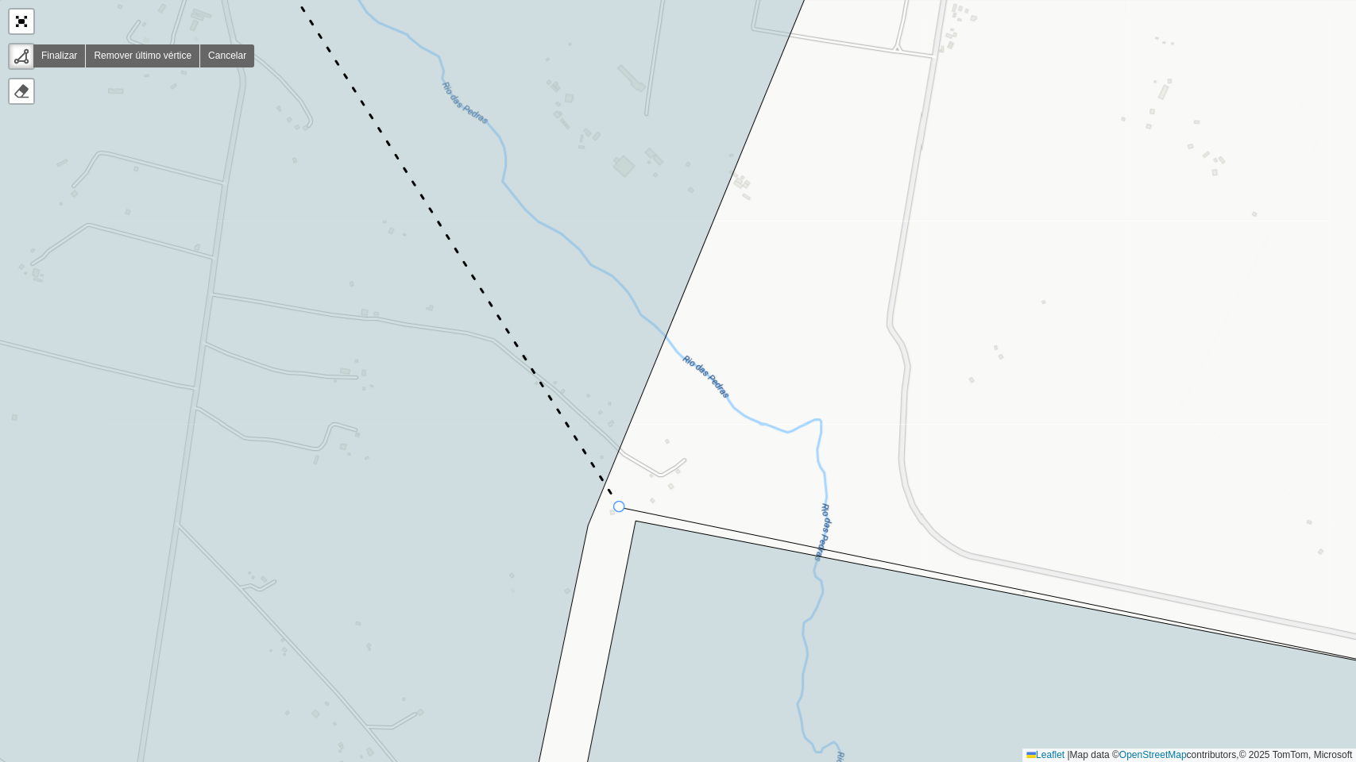
click at [616, 507] on div at bounding box center [618, 506] width 11 height 11
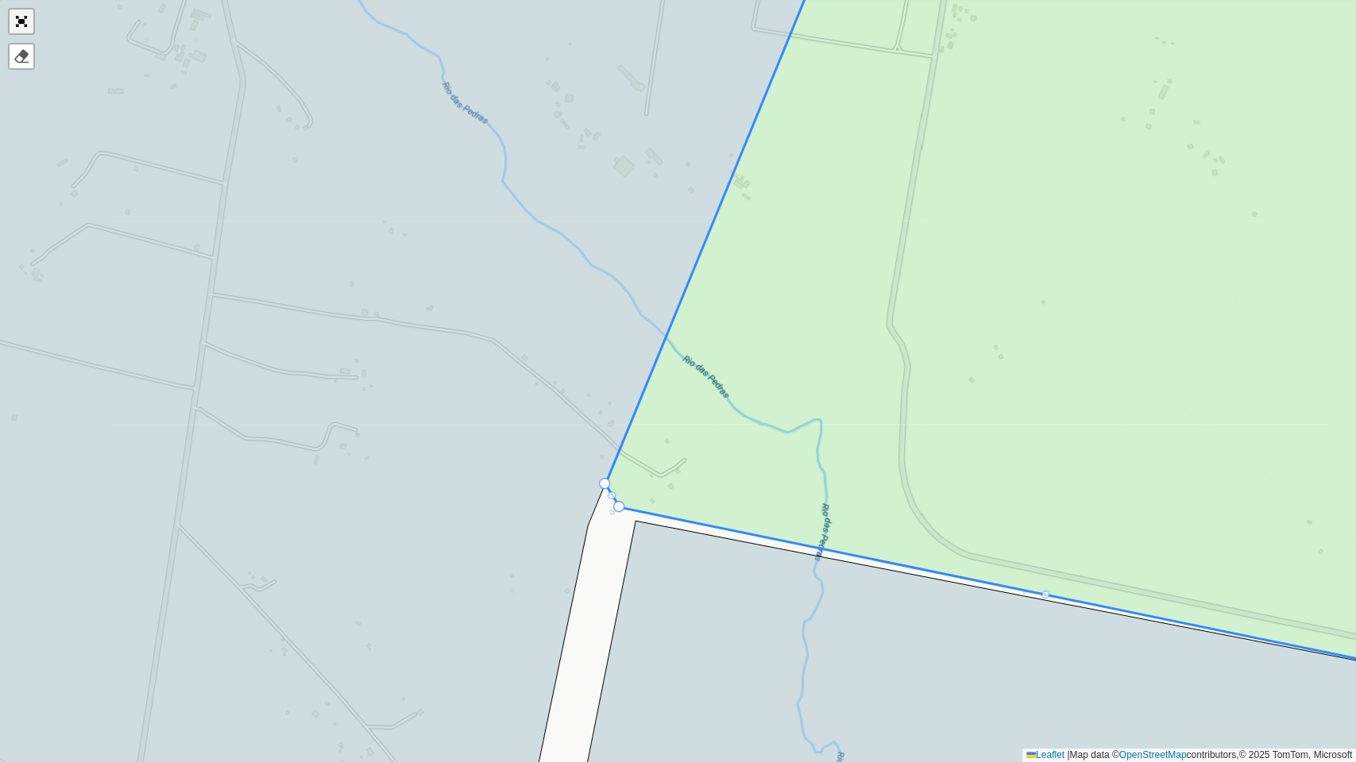
click at [21, 20] on link "Abrir mapa em tela cheia" at bounding box center [22, 22] width 24 height 24
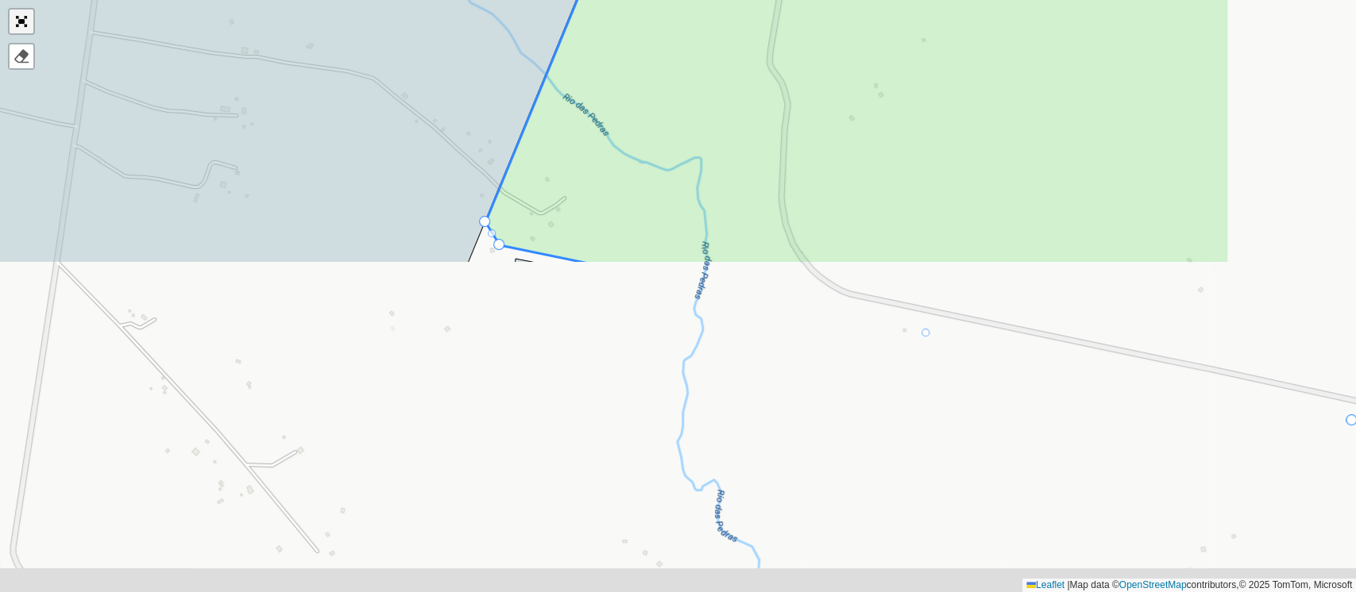
scroll to position [498, 0]
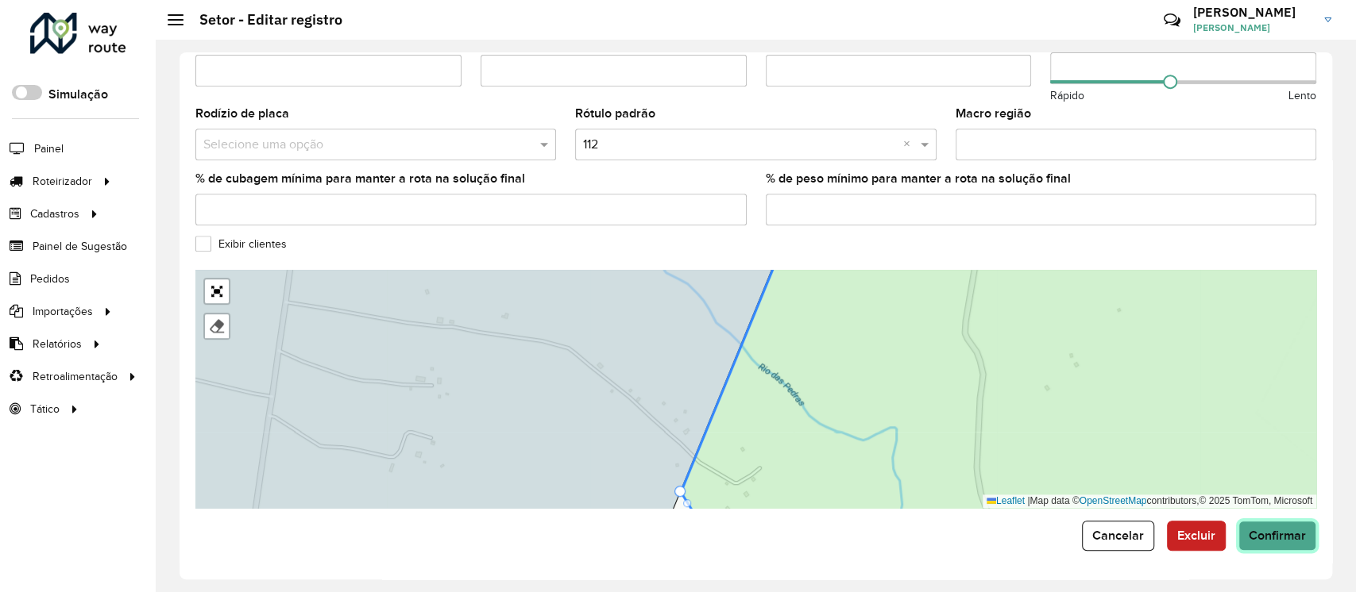
click at [1290, 534] on span "Confirmar" at bounding box center [1276, 536] width 57 height 14
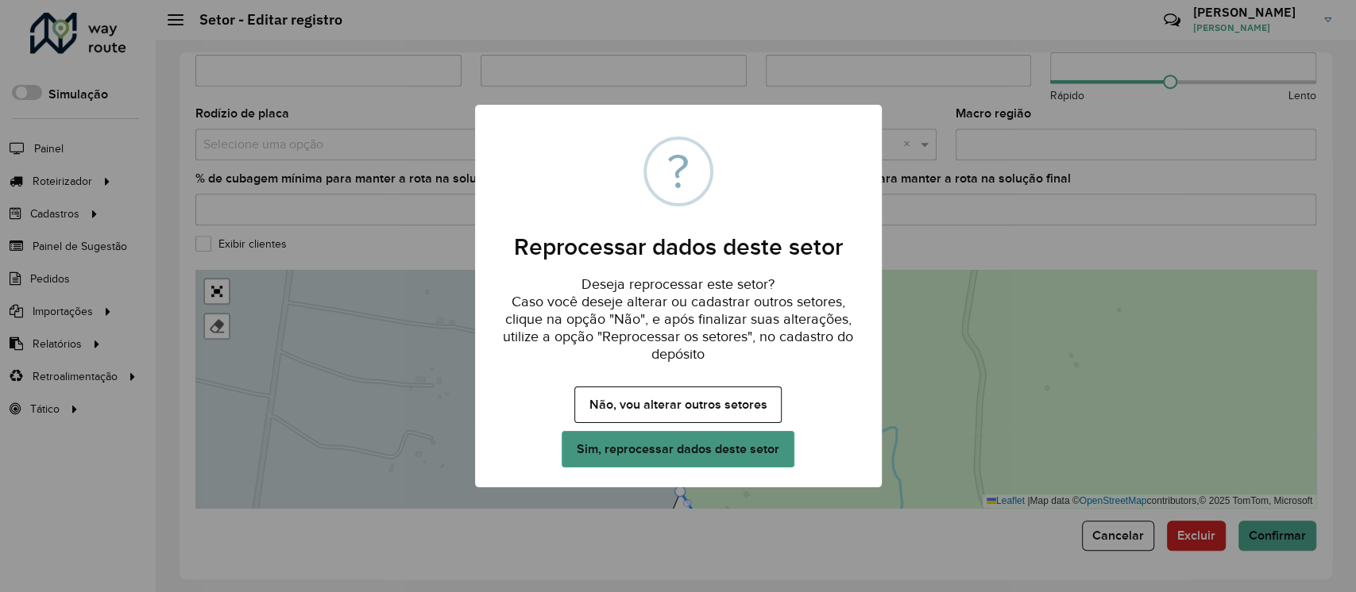
click at [710, 453] on button "Sim, reprocessar dados deste setor" at bounding box center [677, 449] width 232 height 37
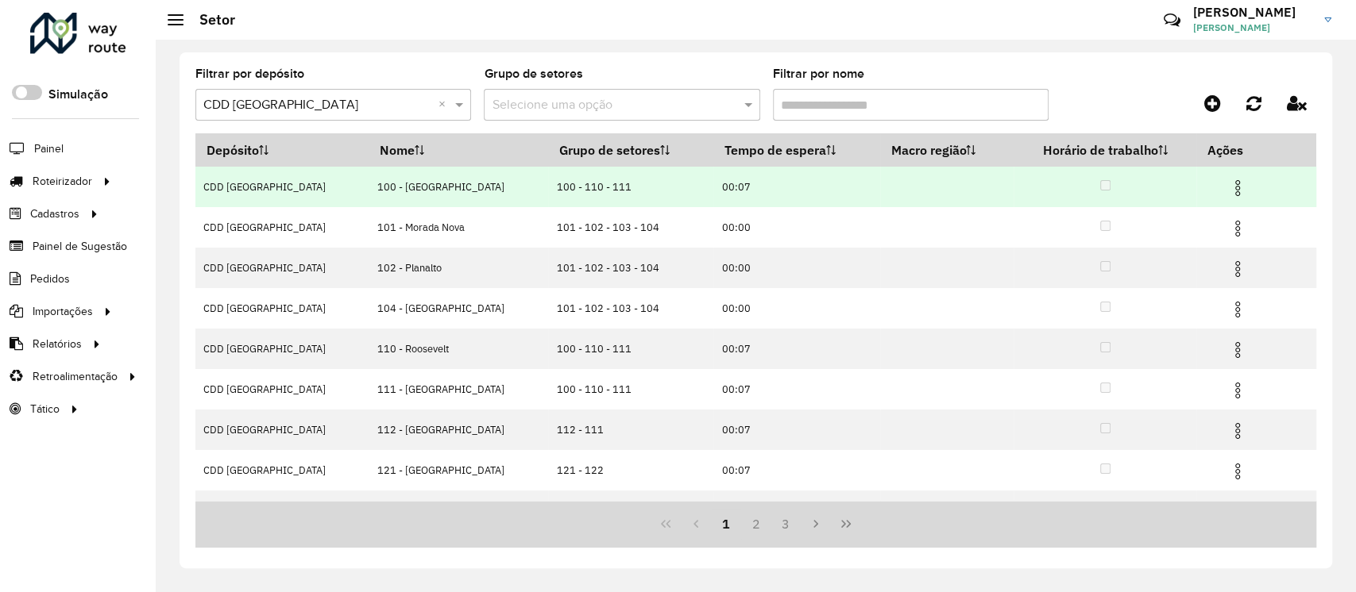
click at [1228, 194] on img at bounding box center [1237, 188] width 19 height 19
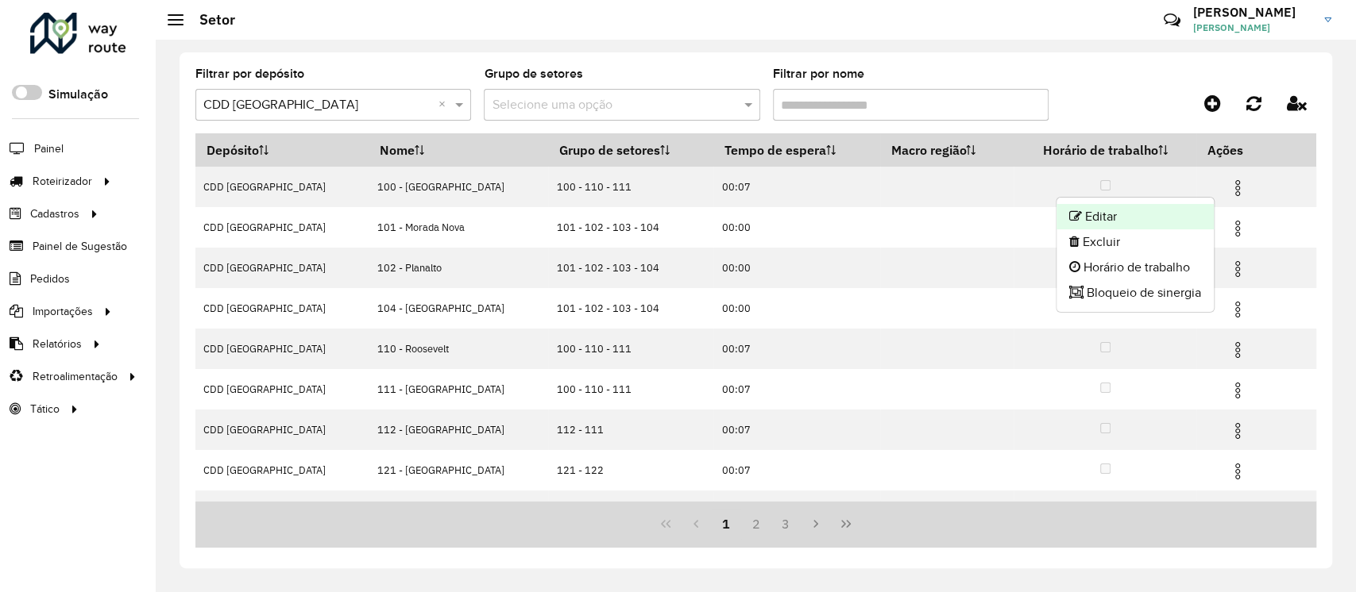
click at [1137, 213] on li "Editar" at bounding box center [1134, 216] width 157 height 25
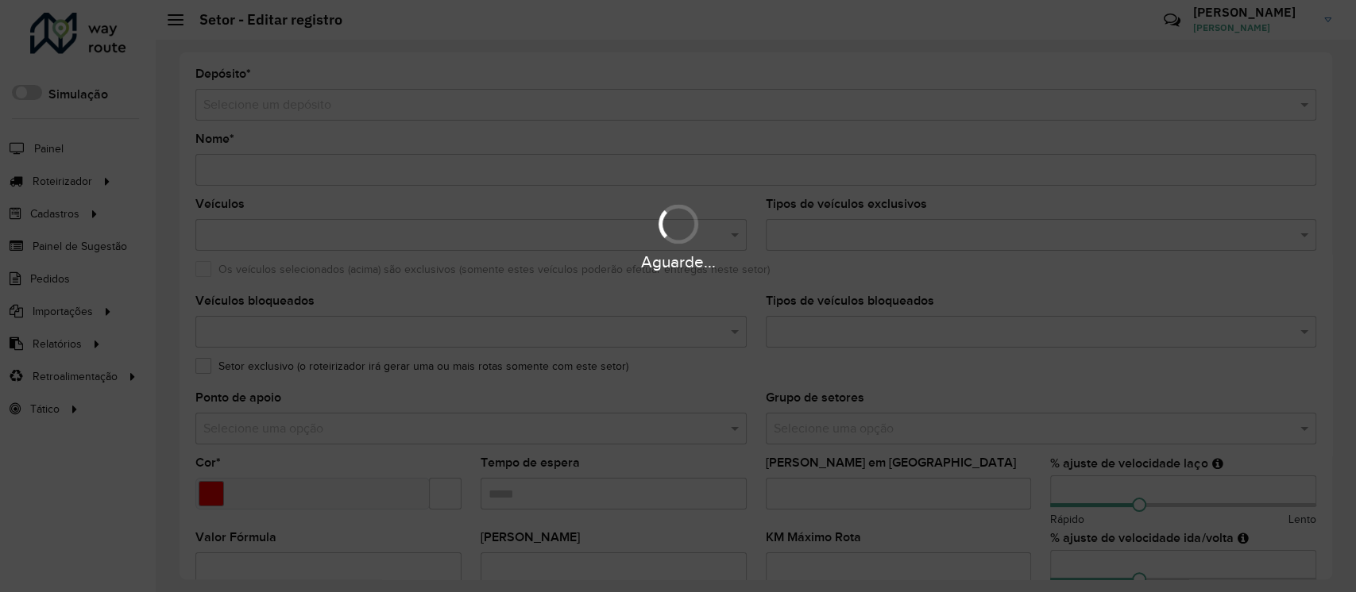
type input "**********"
type input "*******"
type input "*****"
type input "**"
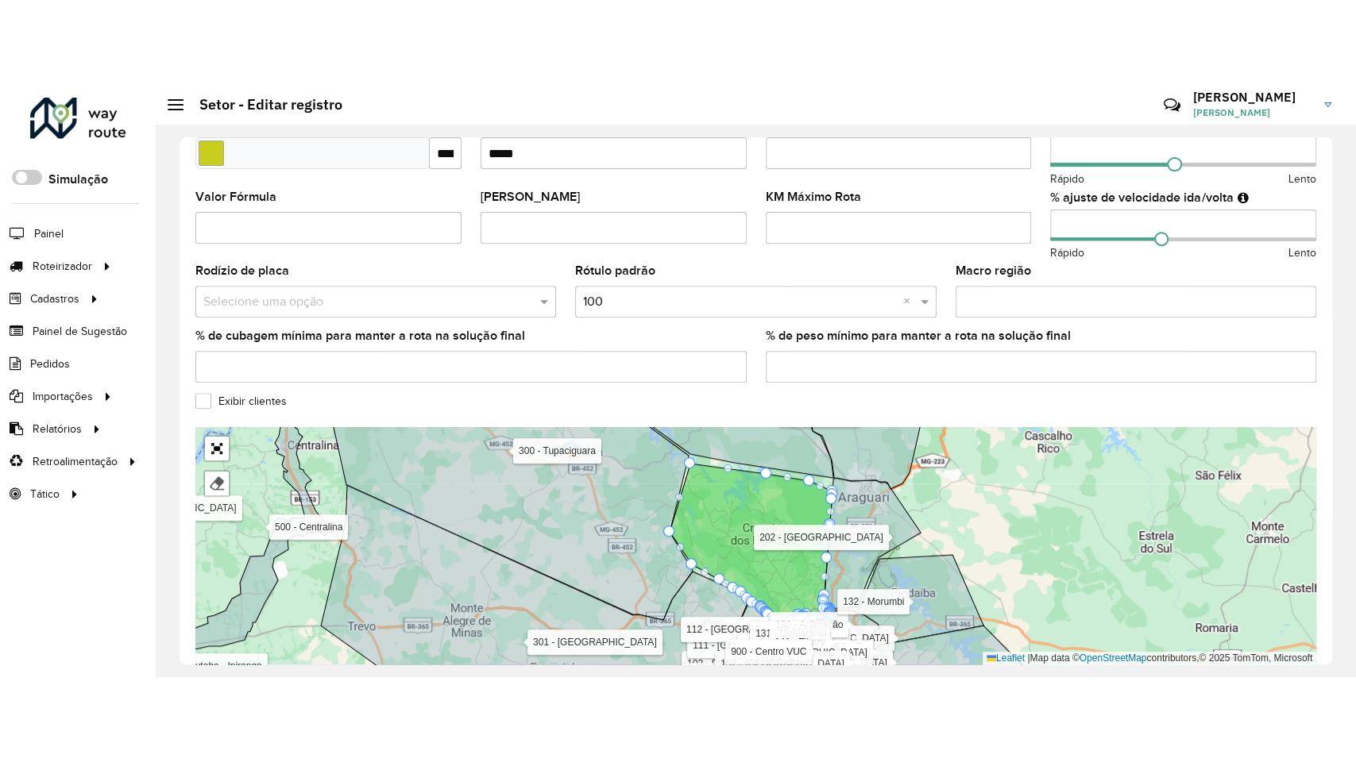
scroll to position [498, 0]
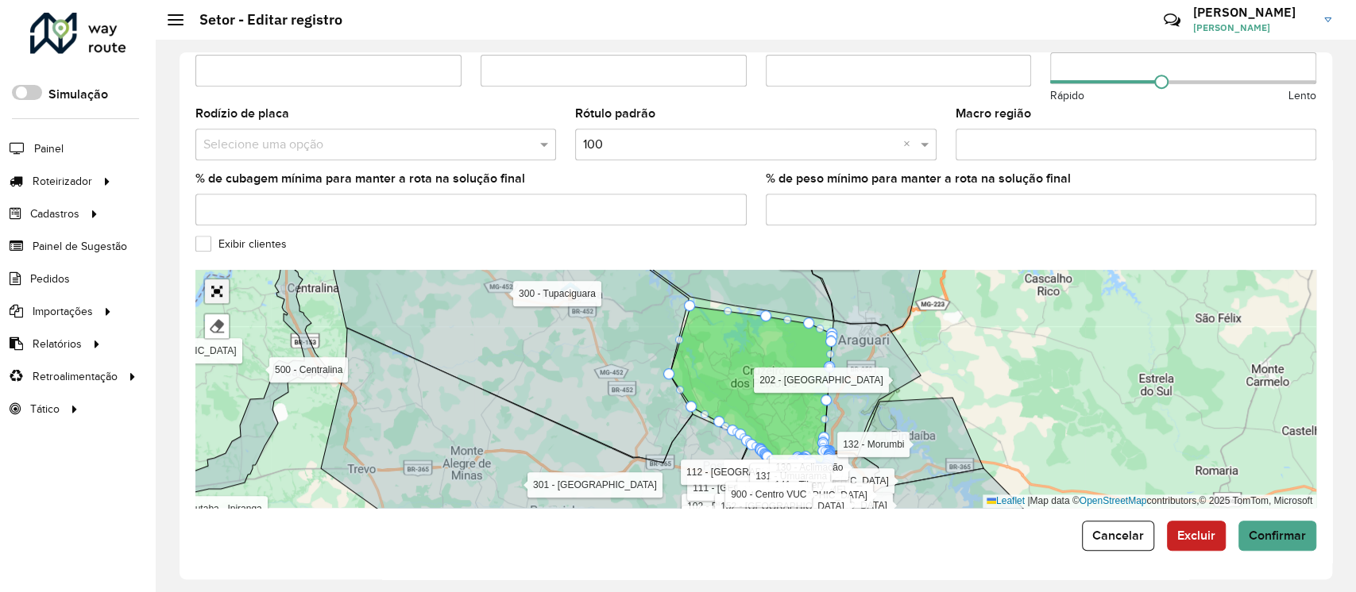
click at [215, 290] on link "Abrir mapa em tela cheia" at bounding box center [217, 292] width 24 height 24
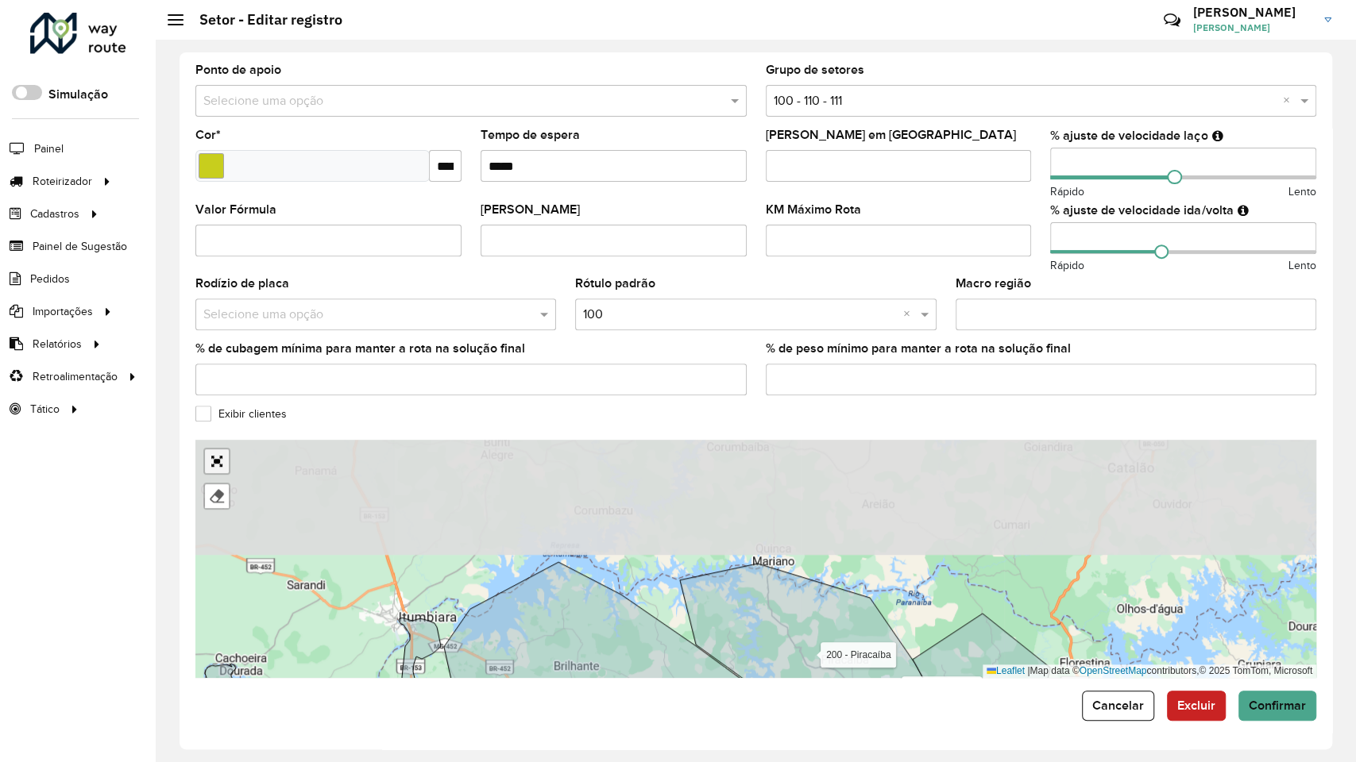
scroll to position [77, 0]
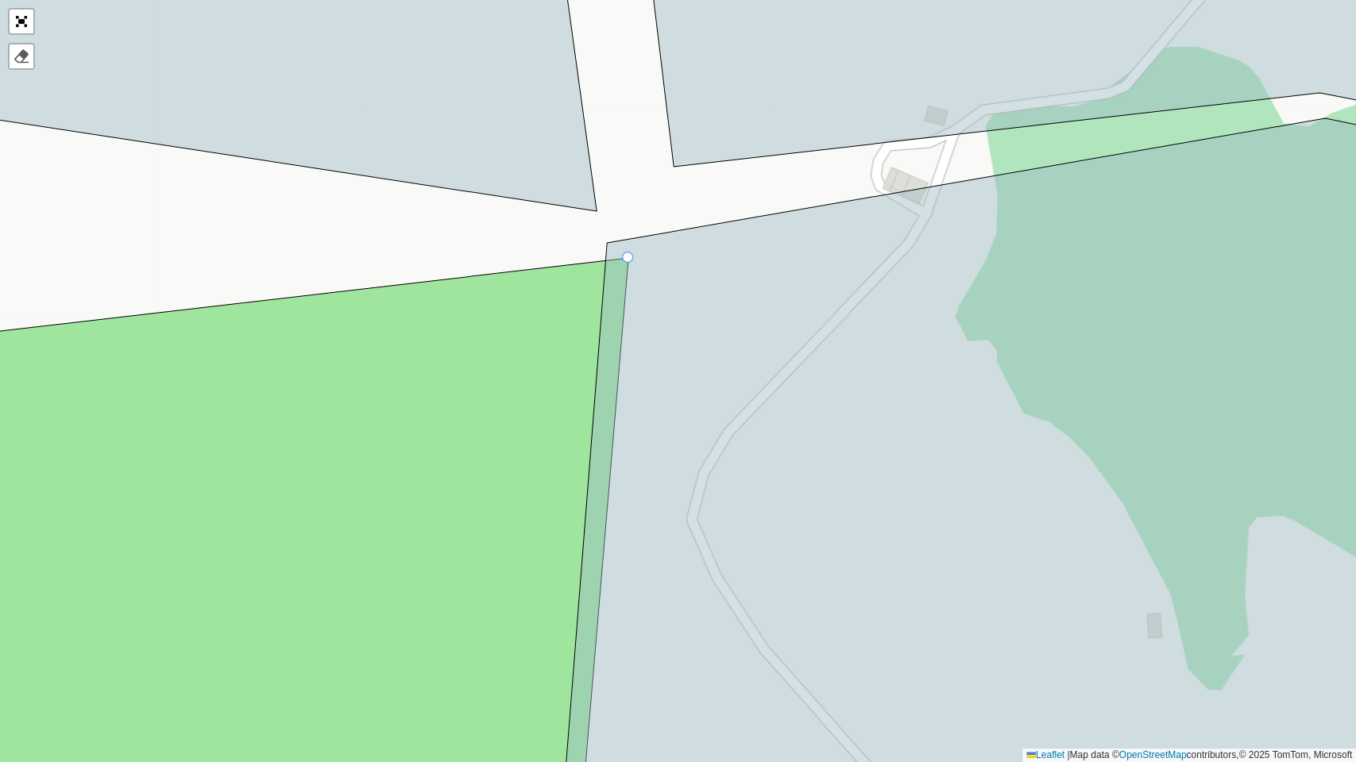
drag, startPoint x: 738, startPoint y: 614, endPoint x: 631, endPoint y: 254, distance: 375.2
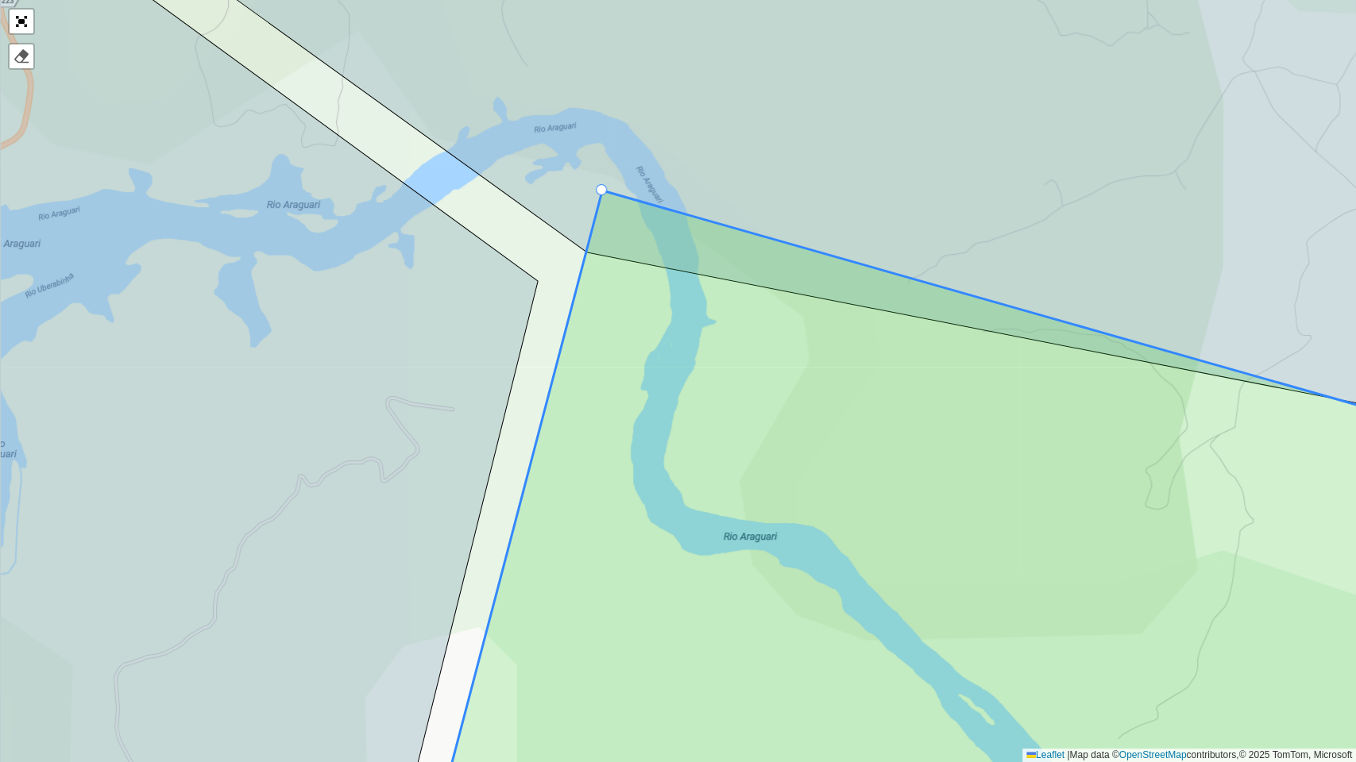
drag, startPoint x: 604, startPoint y: 290, endPoint x: 600, endPoint y: 189, distance: 100.9
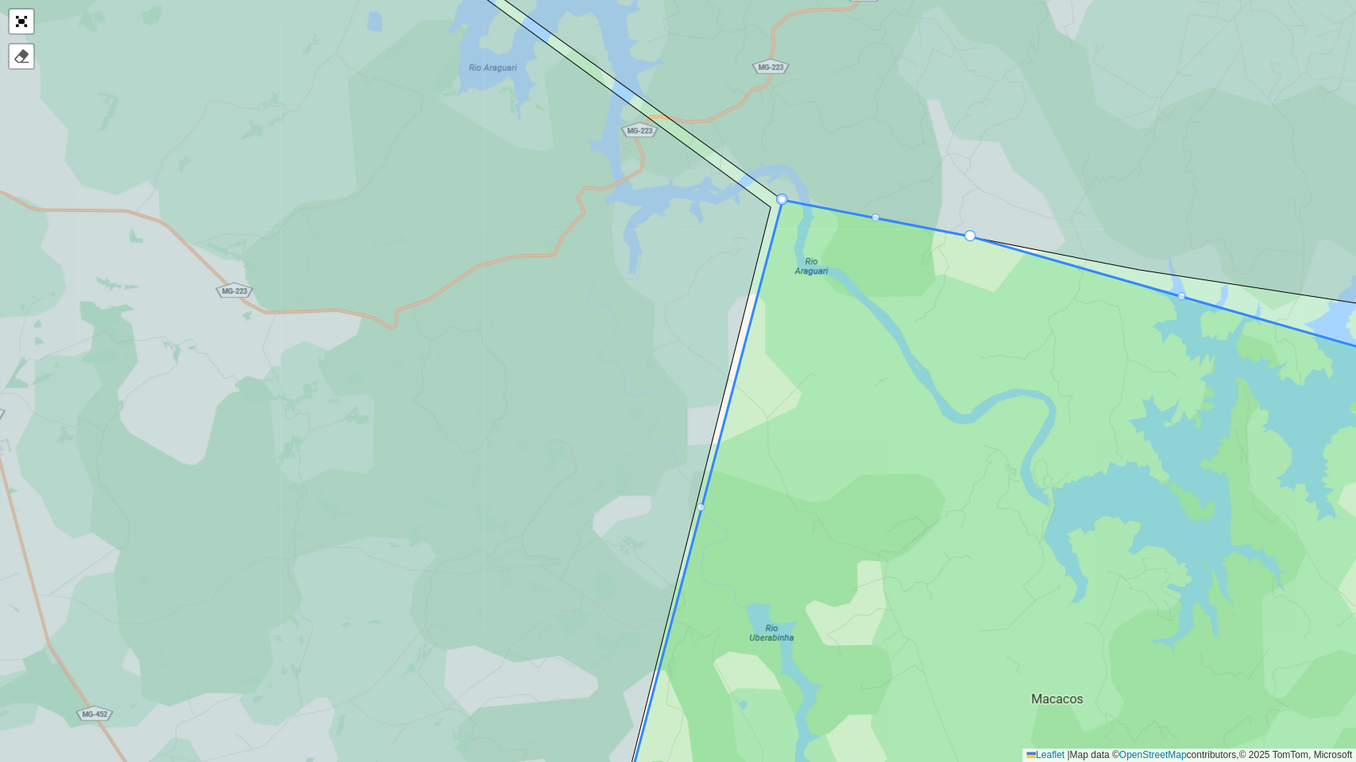
click at [700, 507] on div at bounding box center [701, 508] width 8 height 8
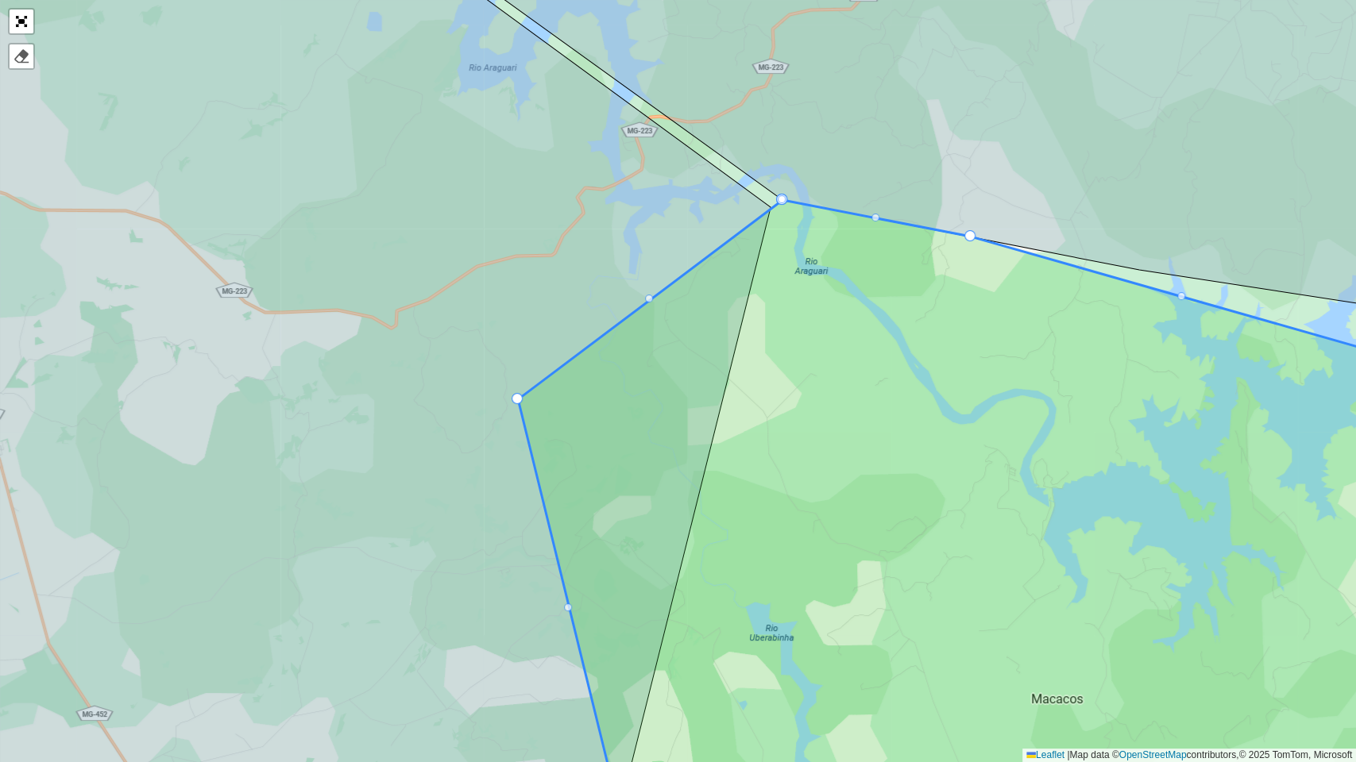
drag, startPoint x: 700, startPoint y: 507, endPoint x: 516, endPoint y: 398, distance: 213.3
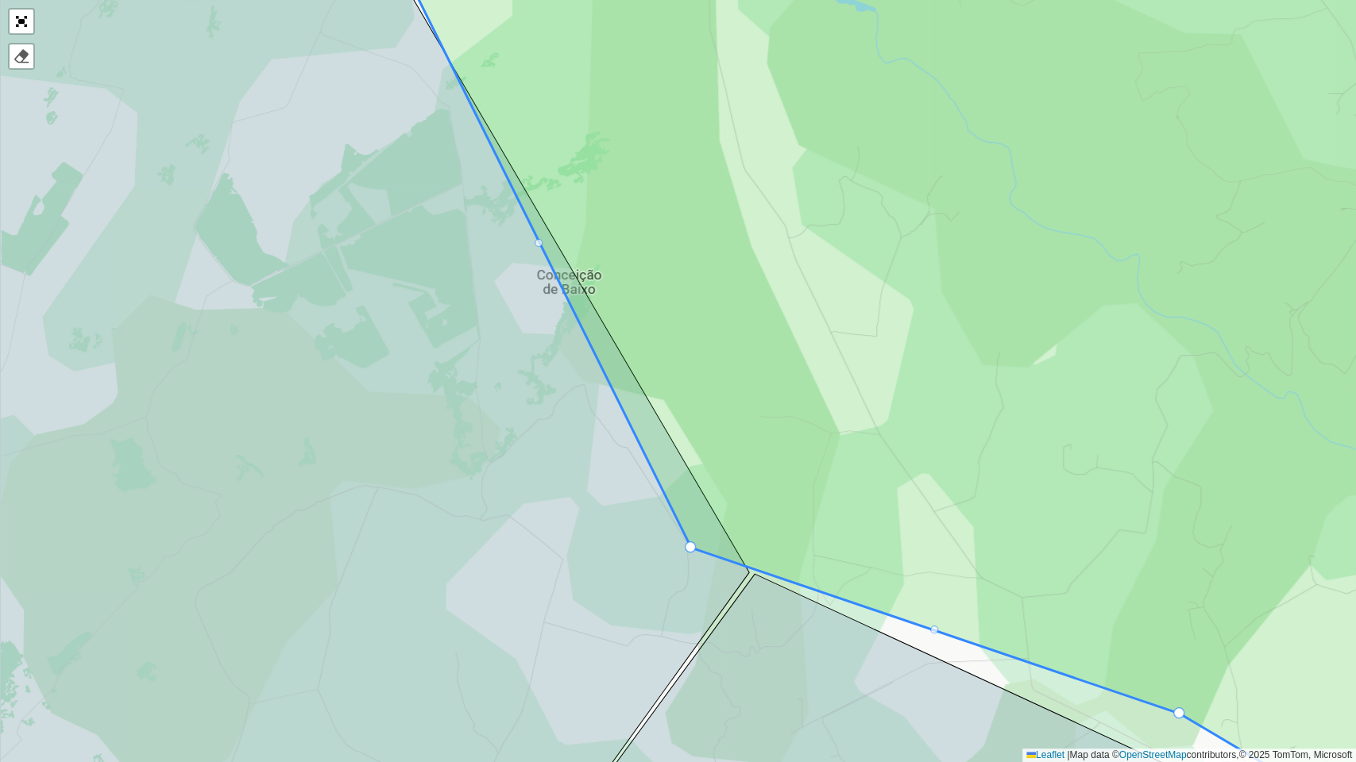
drag, startPoint x: 719, startPoint y: 479, endPoint x: 689, endPoint y: 546, distance: 73.6
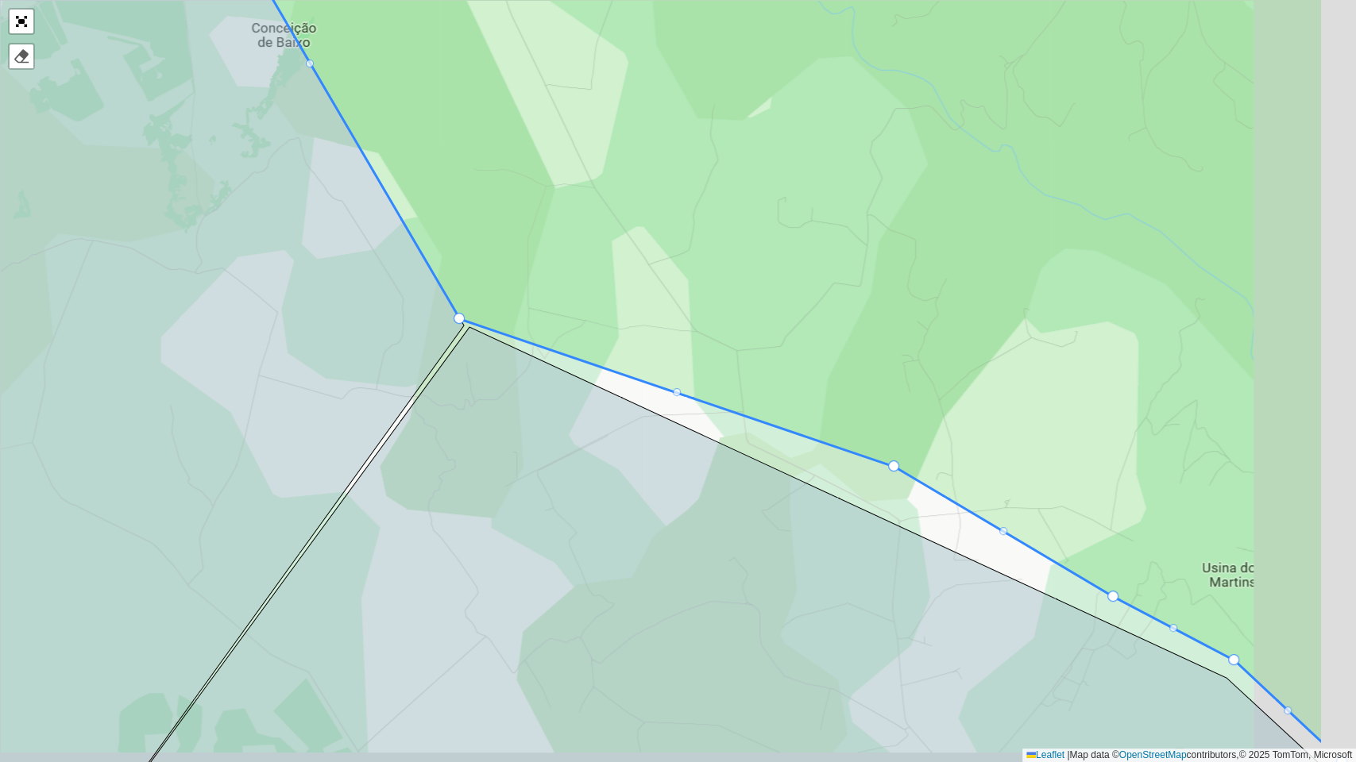
drag, startPoint x: 870, startPoint y: 583, endPoint x: 682, endPoint y: 547, distance: 191.6
click at [686, 547] on icon at bounding box center [723, 567] width 1196 height 481
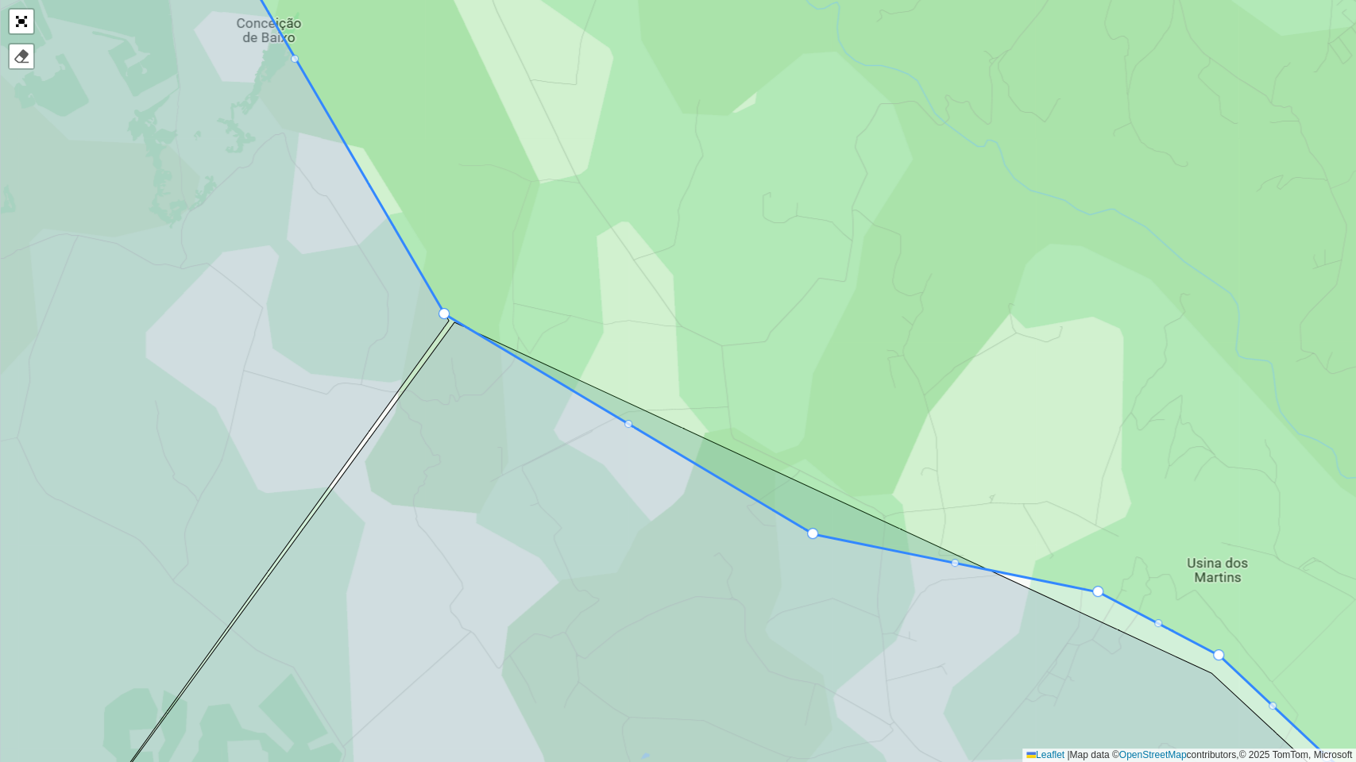
drag, startPoint x: 878, startPoint y: 458, endPoint x: 812, endPoint y: 531, distance: 97.8
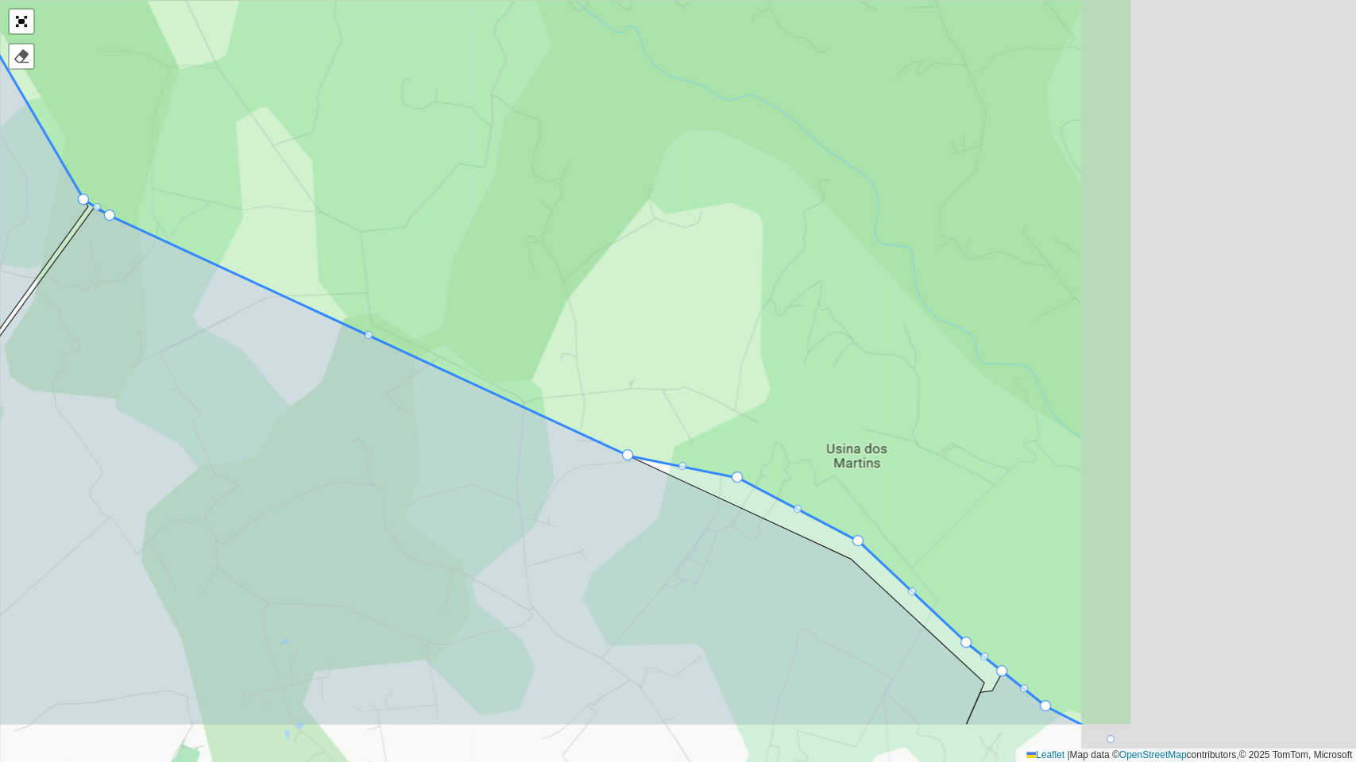
drag, startPoint x: 1098, startPoint y: 369, endPoint x: 662, endPoint y: 203, distance: 465.8
click at [662, 203] on icon at bounding box center [493, 267] width 1279 height 920
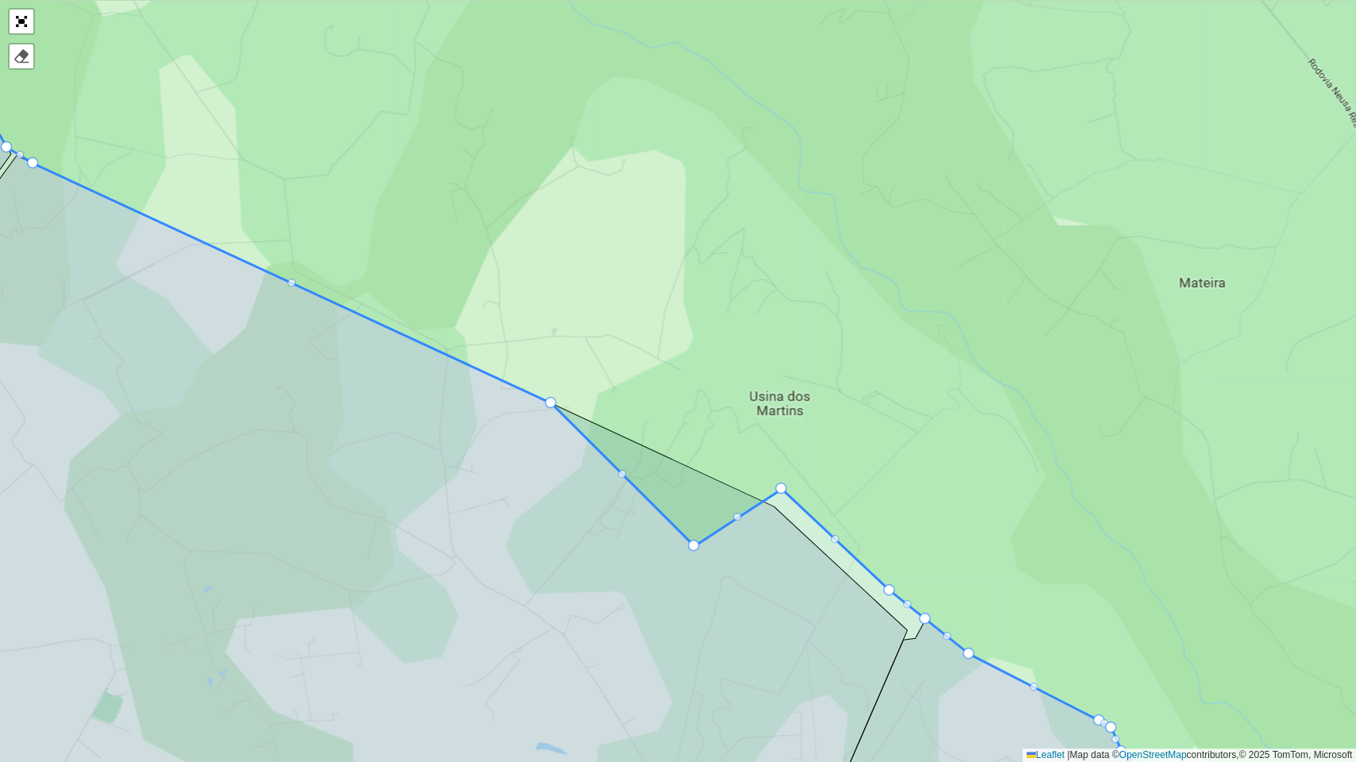
drag, startPoint x: 659, startPoint y: 423, endPoint x: 693, endPoint y: 544, distance: 125.2
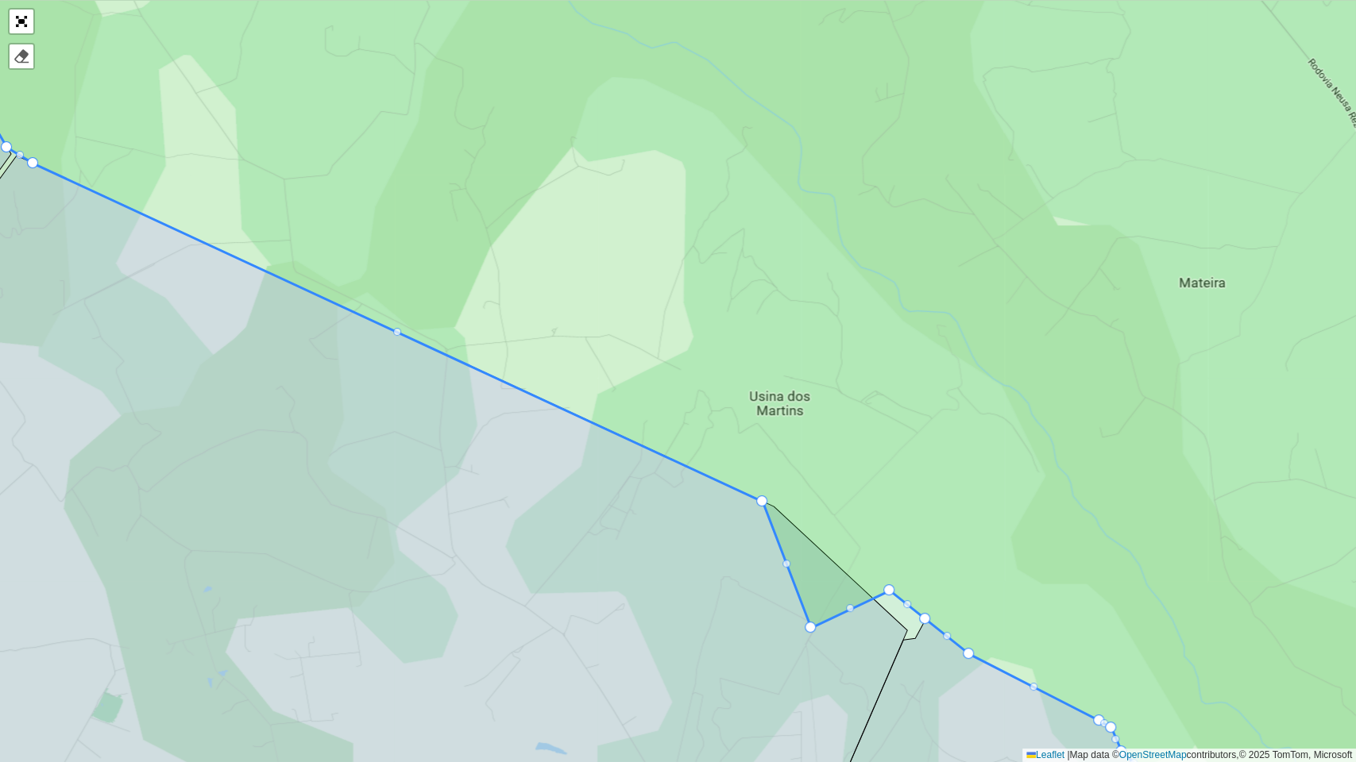
drag, startPoint x: 779, startPoint y: 484, endPoint x: 808, endPoint y: 623, distance: 142.1
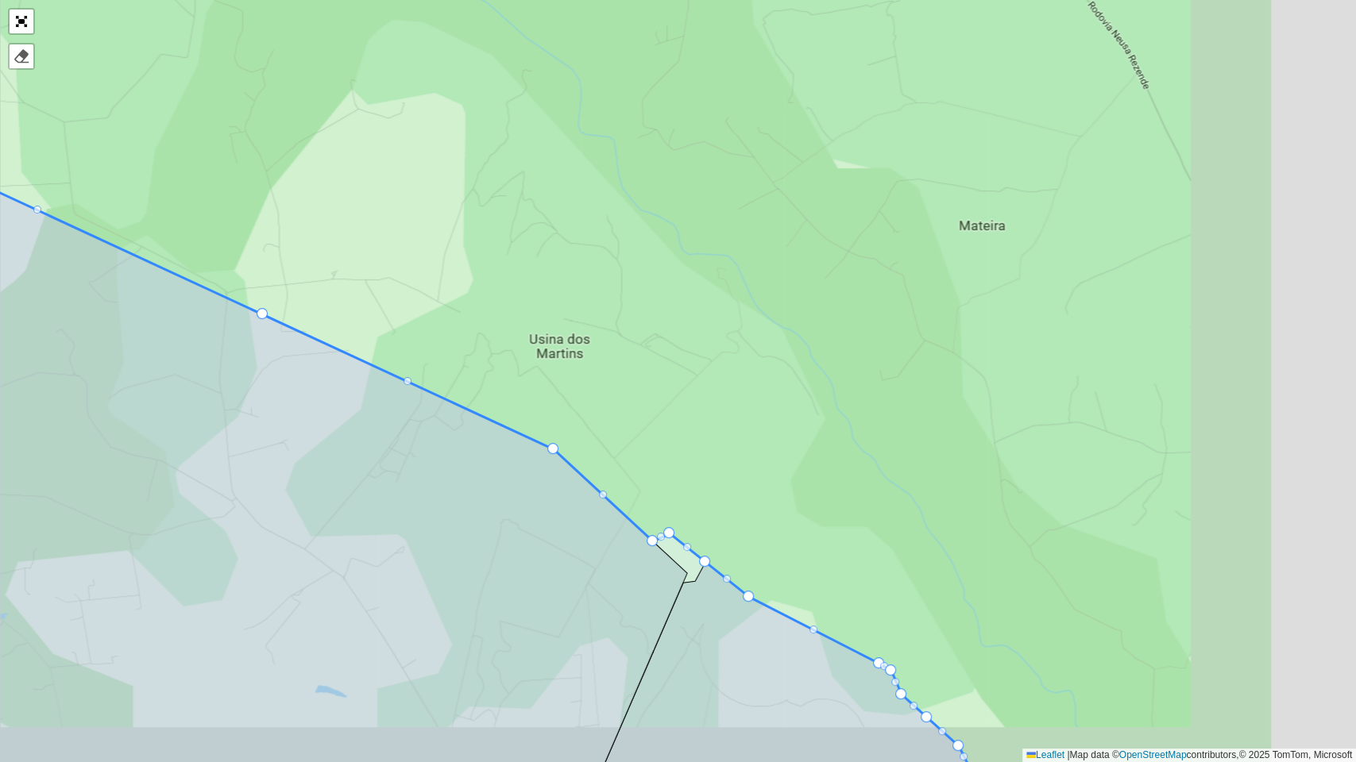
drag, startPoint x: 875, startPoint y: 667, endPoint x: 594, endPoint y: 586, distance: 292.6
click at [602, 586] on icon at bounding box center [165, 440] width 1044 height 684
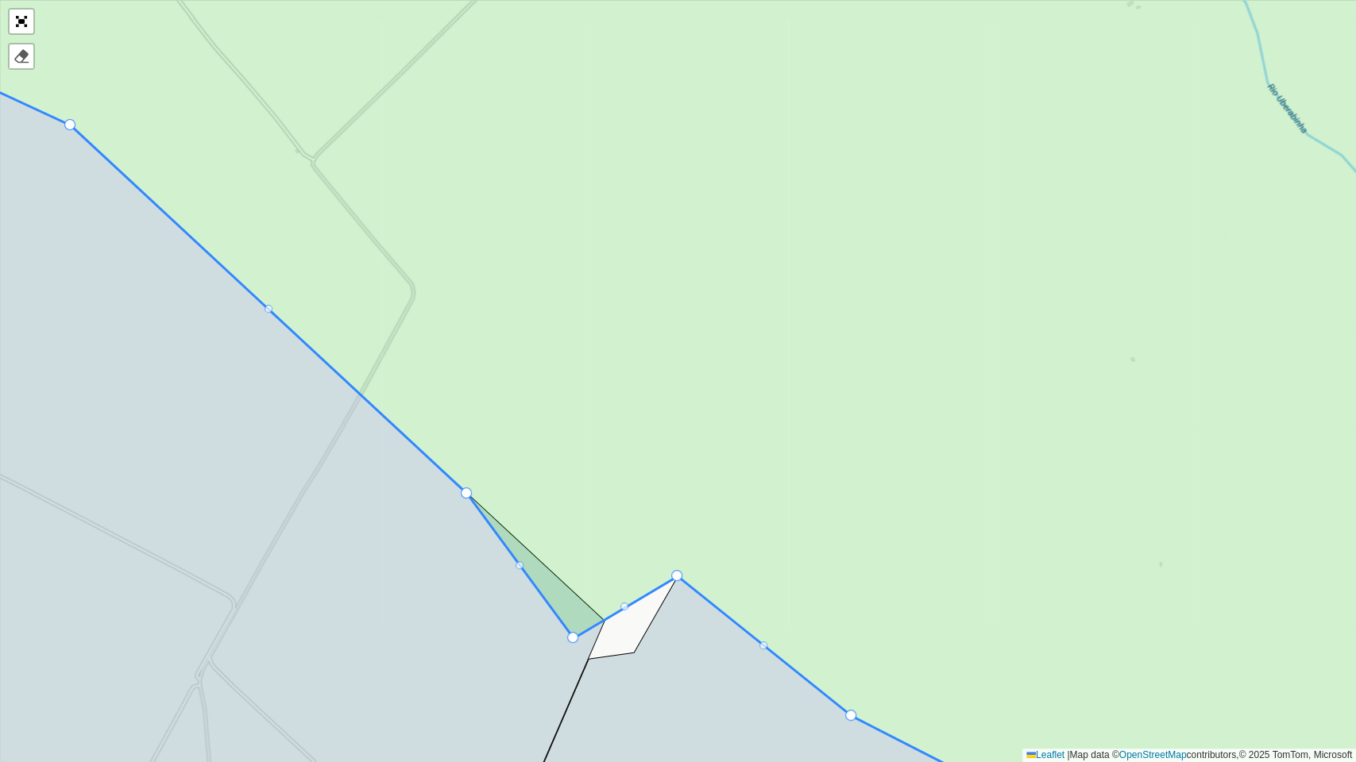
drag, startPoint x: 531, startPoint y: 459, endPoint x: 570, endPoint y: 635, distance: 180.7
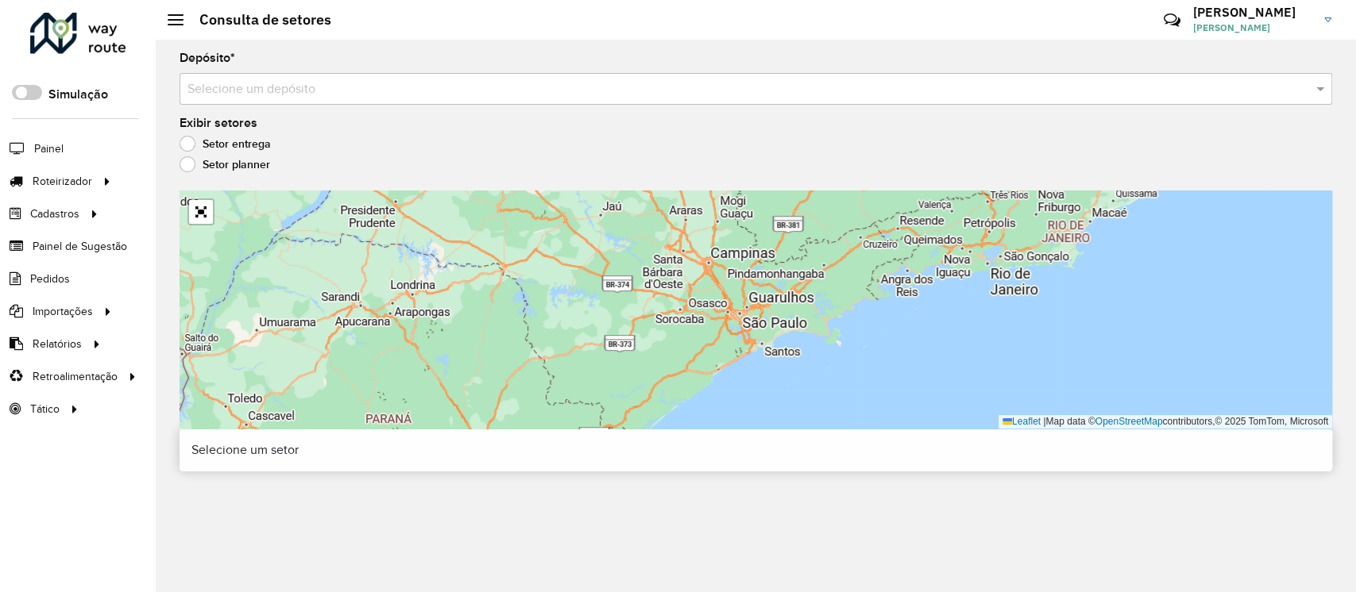
click at [335, 93] on input "text" at bounding box center [739, 89] width 1105 height 19
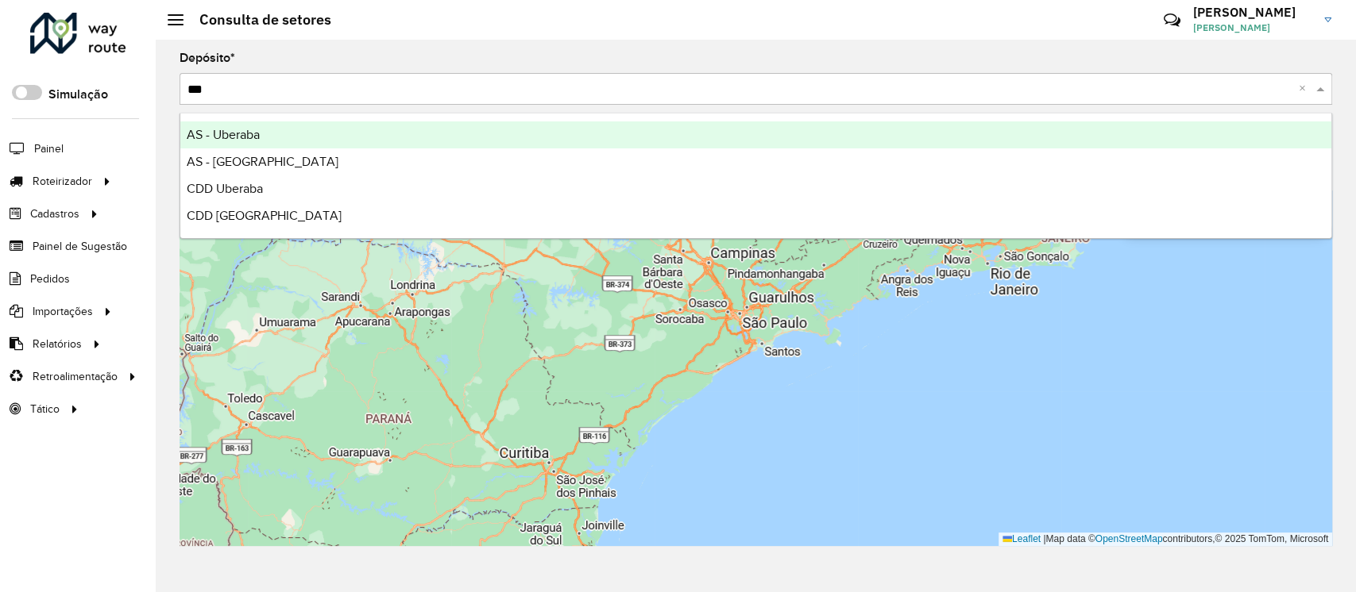
type input "****"
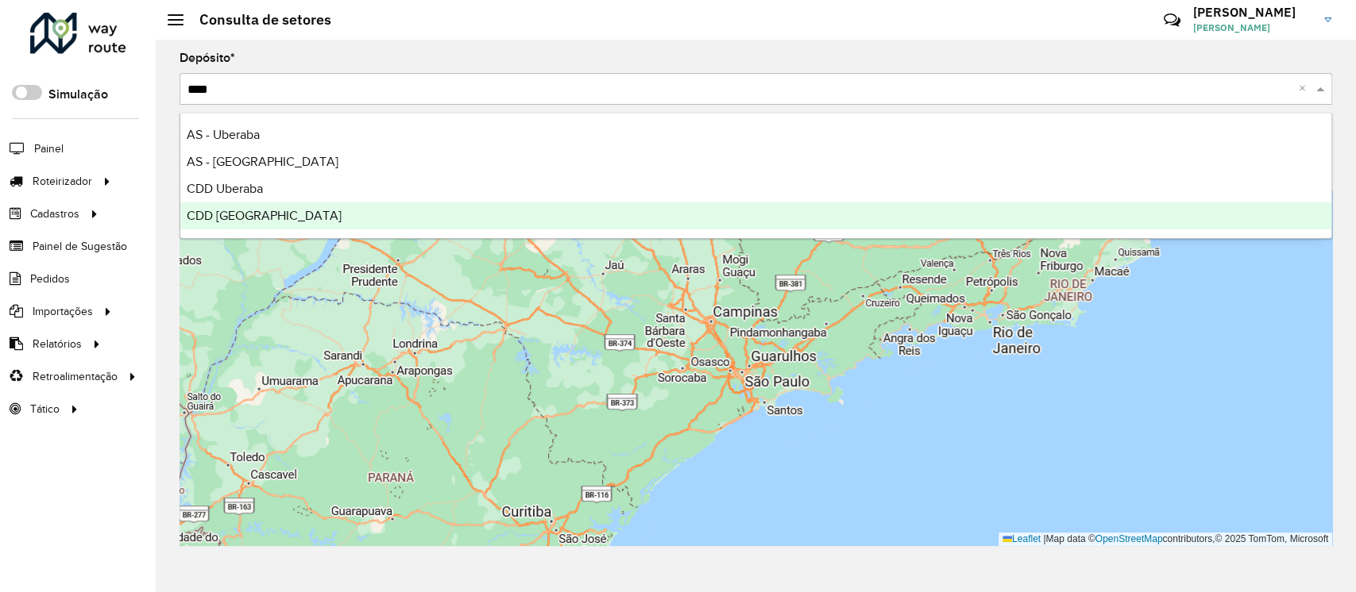
click at [252, 214] on span "CDD [GEOGRAPHIC_DATA]" at bounding box center [264, 216] width 155 height 14
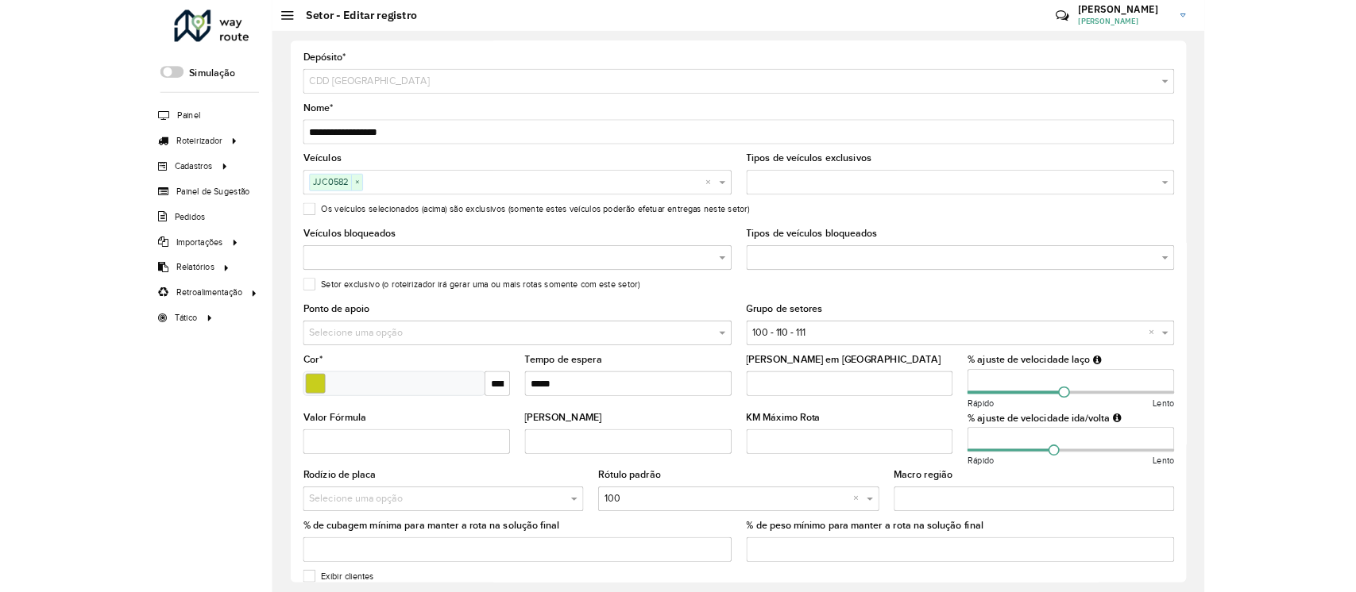
scroll to position [77, 0]
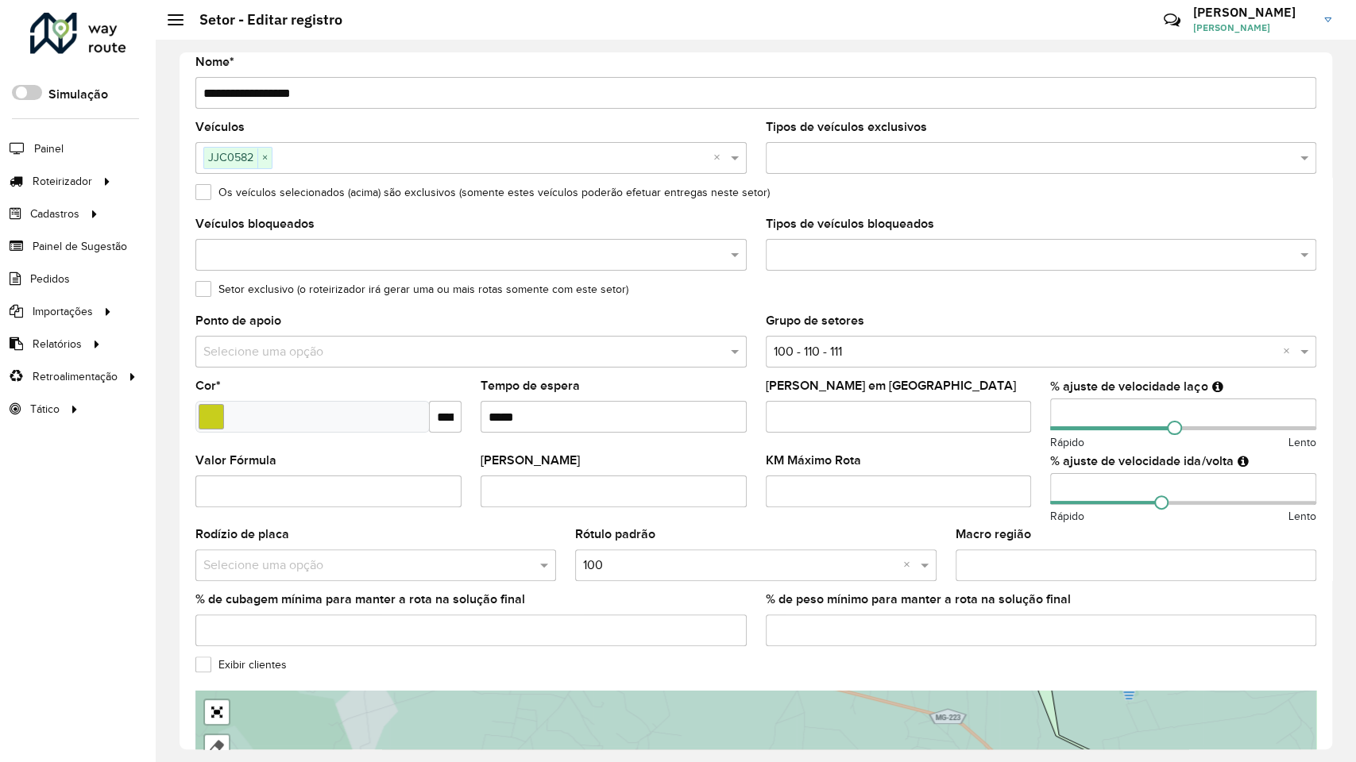
drag, startPoint x: 832, startPoint y: 446, endPoint x: 791, endPoint y: 323, distance: 129.1
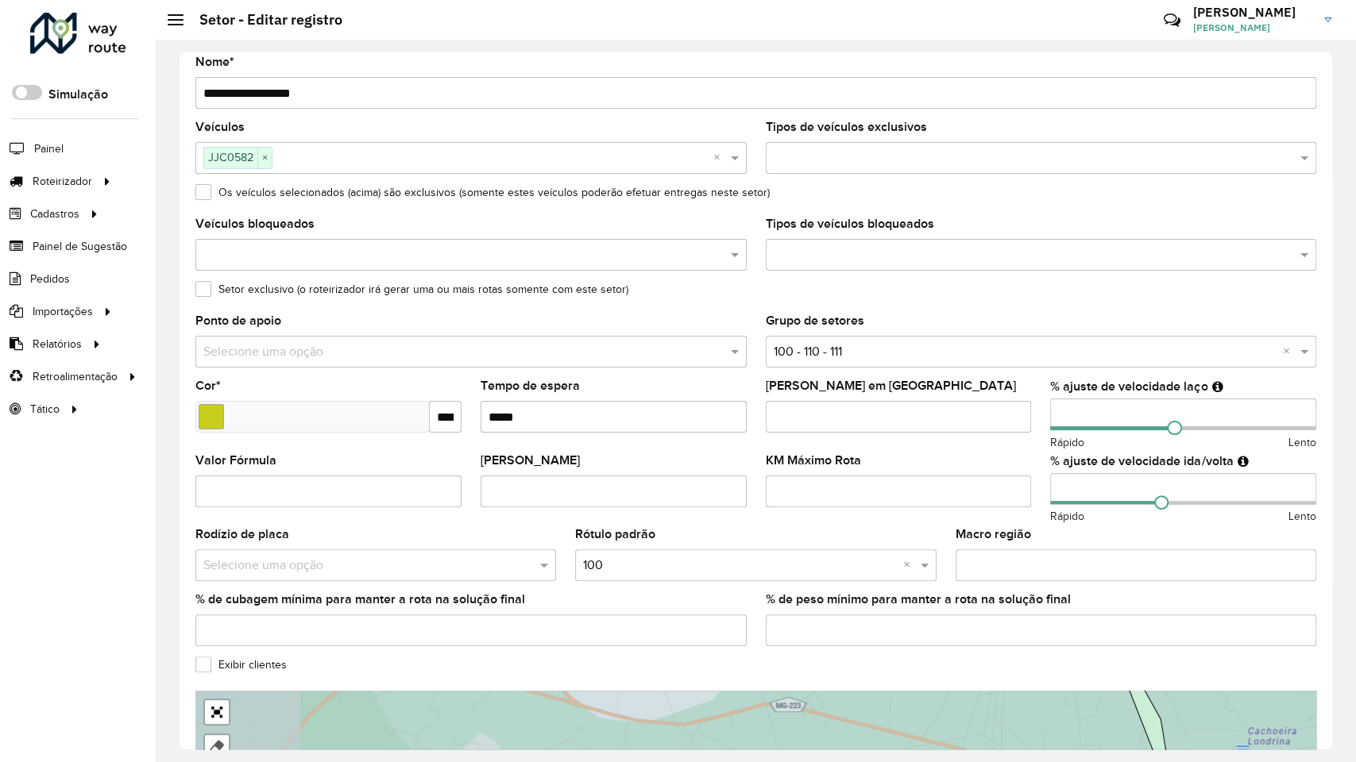
drag, startPoint x: 751, startPoint y: 479, endPoint x: 788, endPoint y: 527, distance: 60.5
drag, startPoint x: 633, startPoint y: 454, endPoint x: 565, endPoint y: 241, distance: 223.3
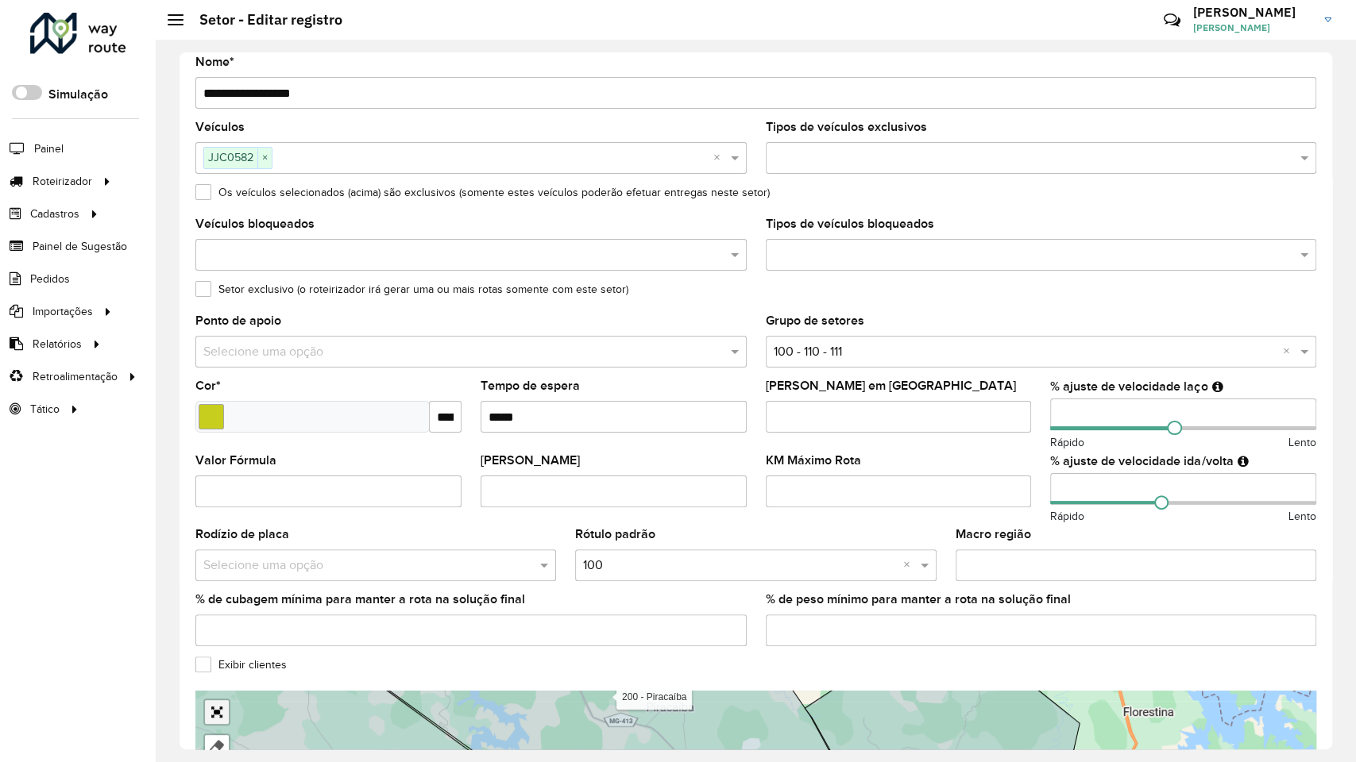
click at [205, 700] on link "Abrir mapa em tela cheia" at bounding box center [217, 712] width 24 height 24
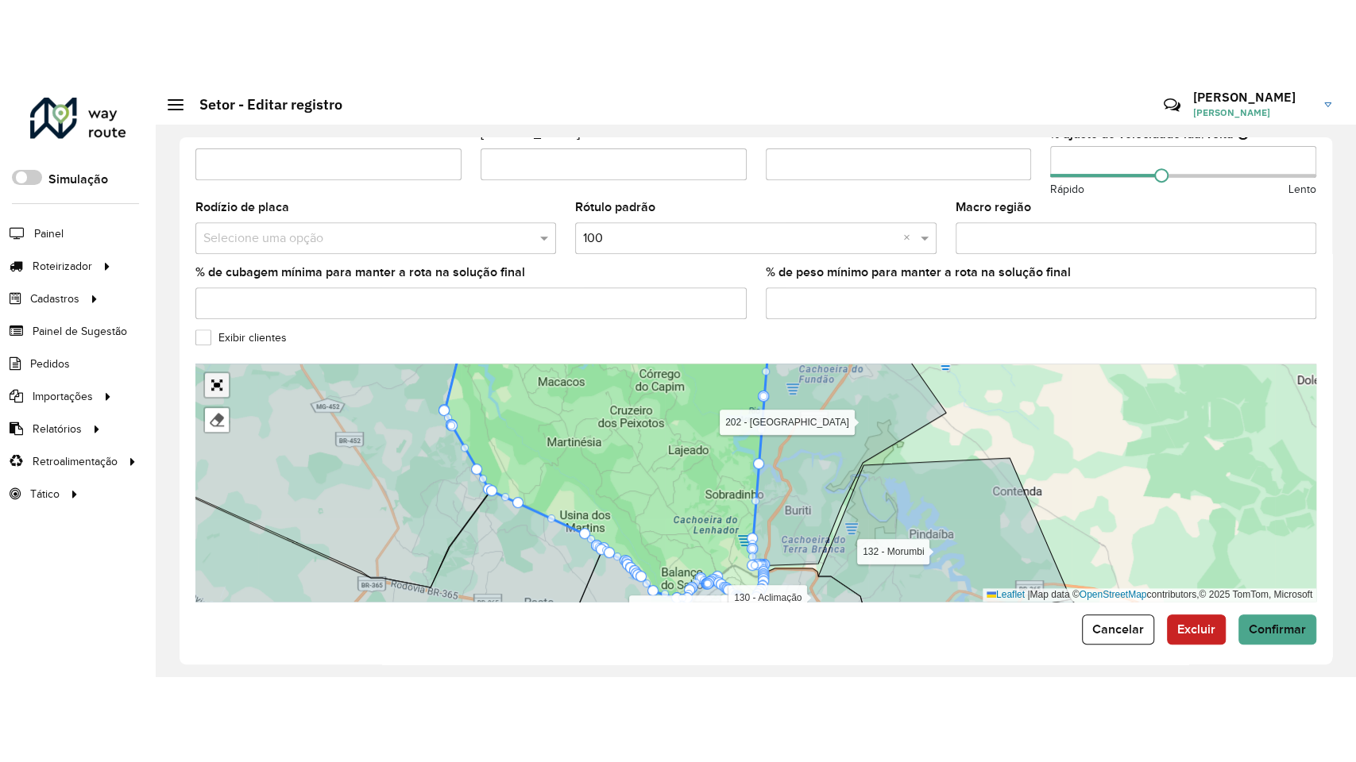
scroll to position [498, 0]
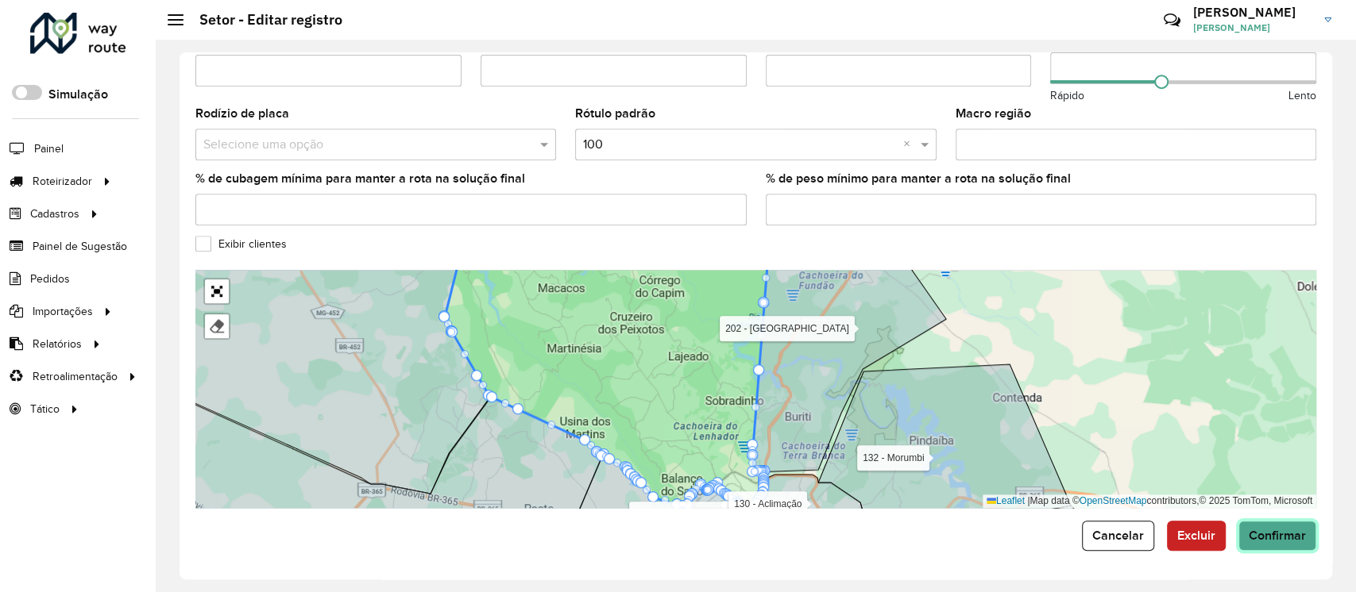
click at [1282, 537] on span "Confirmar" at bounding box center [1276, 536] width 57 height 14
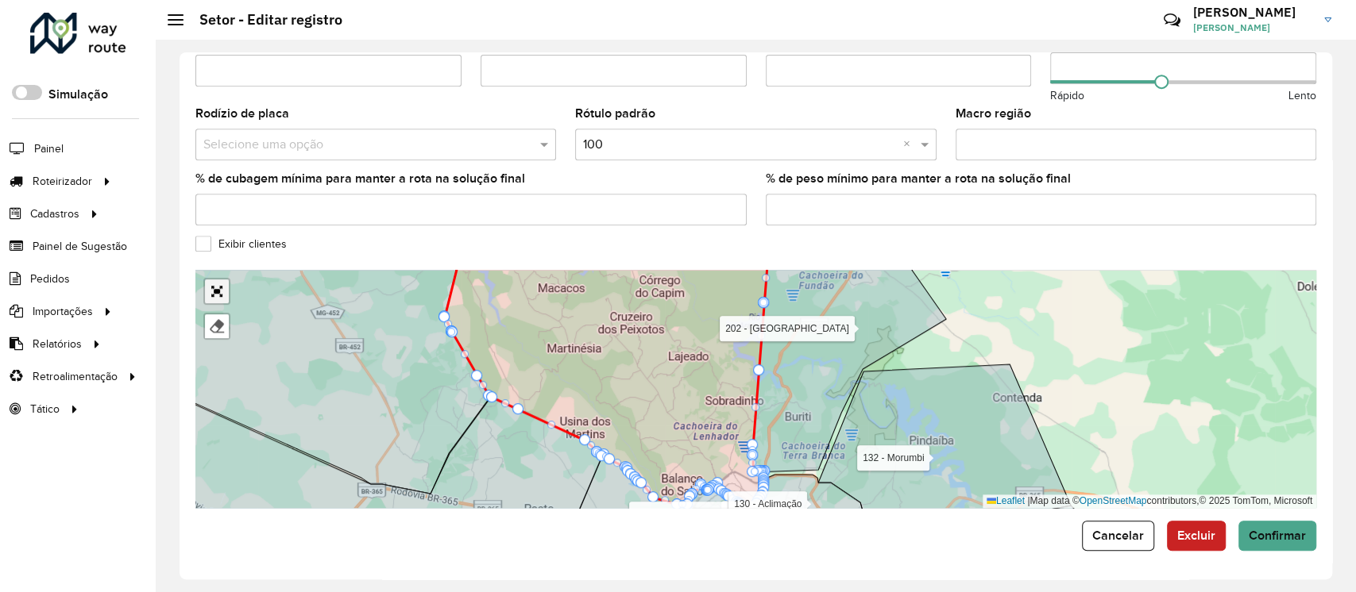
click at [219, 293] on link "Abrir mapa em tela cheia" at bounding box center [217, 292] width 24 height 24
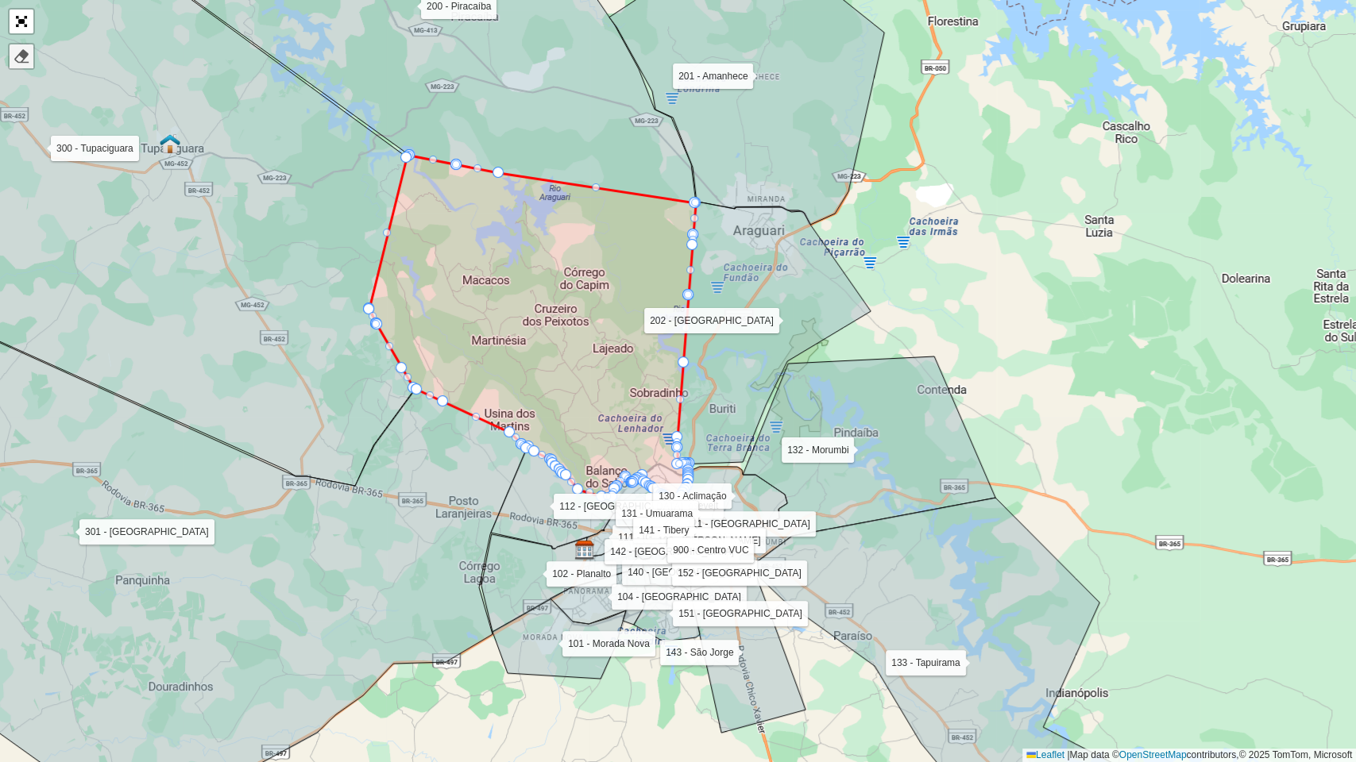
click at [17, 49] on div at bounding box center [22, 56] width 16 height 16
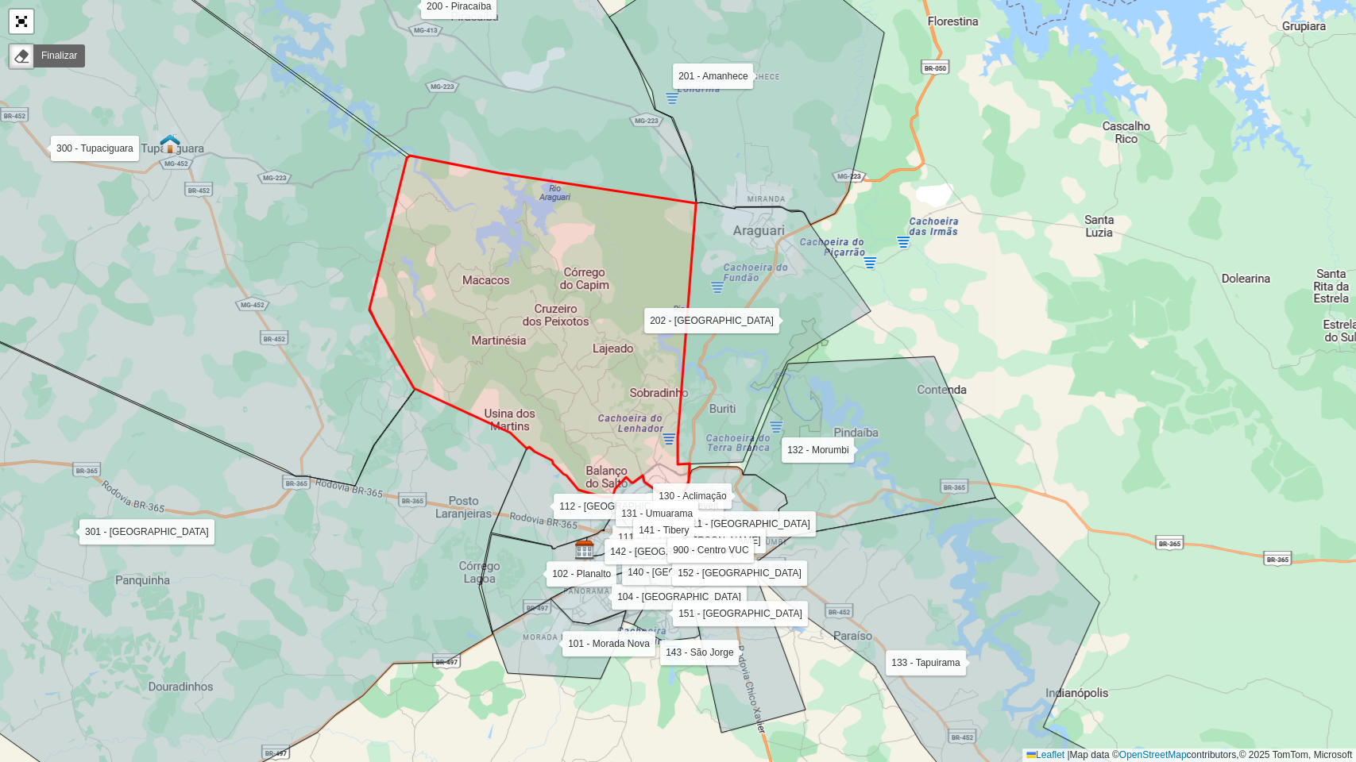
click at [554, 375] on icon at bounding box center [532, 330] width 326 height 349
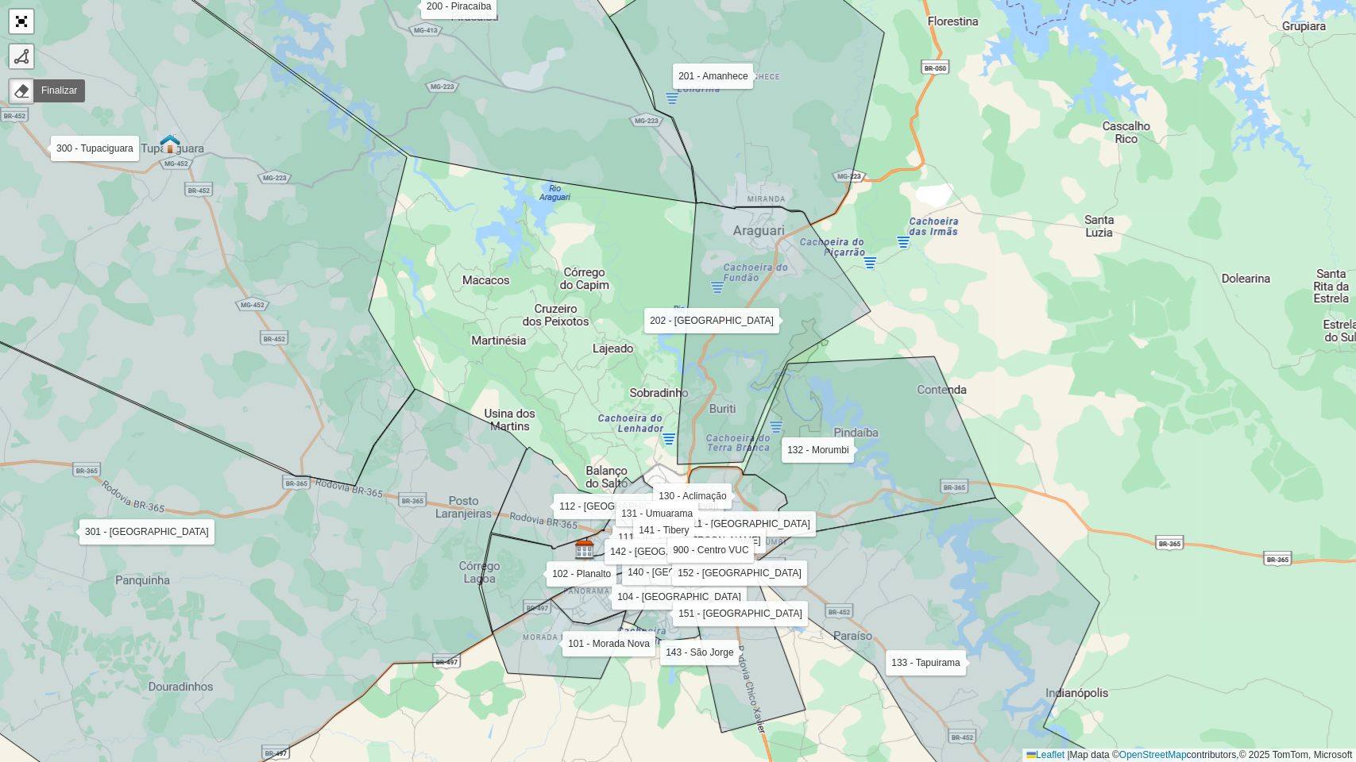
click at [20, 59] on div at bounding box center [22, 56] width 16 height 16
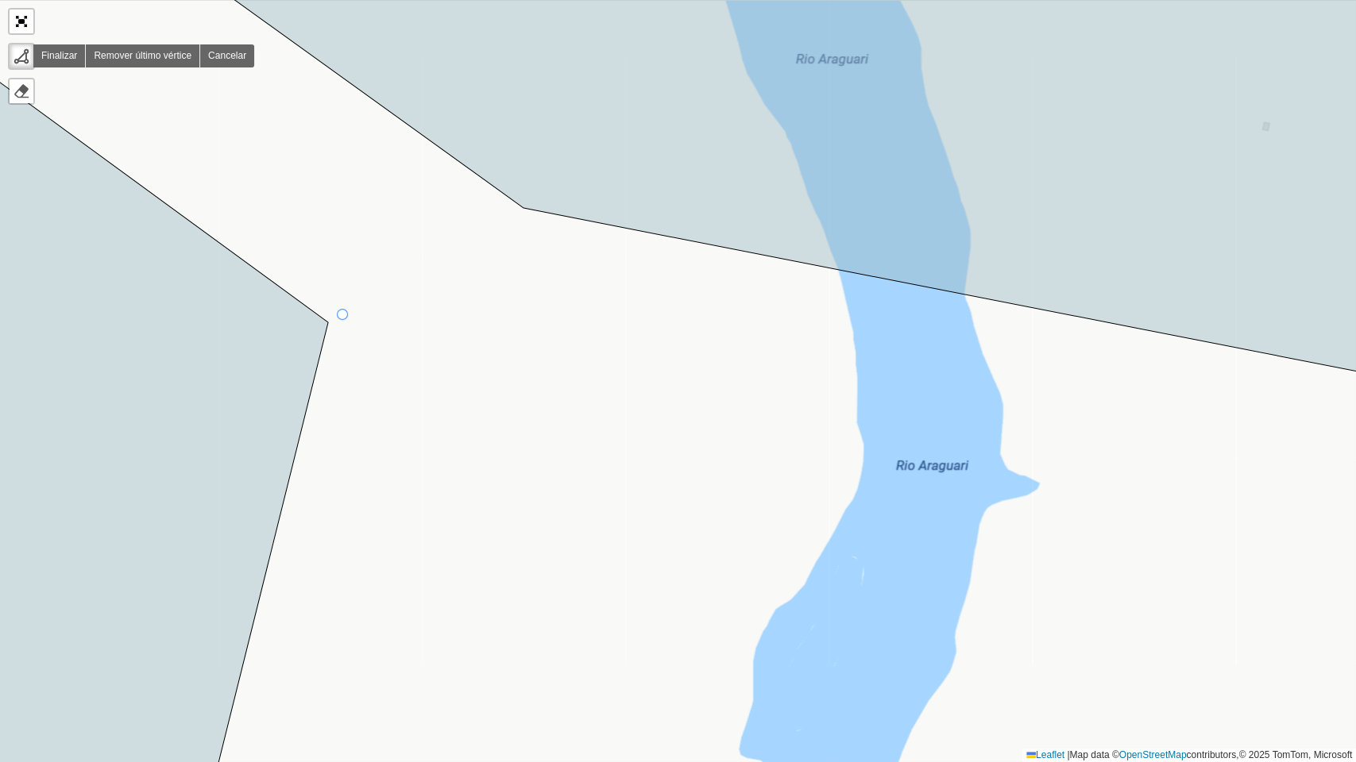
click at [343, 315] on div "101 - Morada Nova 102 - Planalto 104 - Jardim Holanda 110 - Roosevelt 111 - Jar…" at bounding box center [678, 381] width 1356 height 762
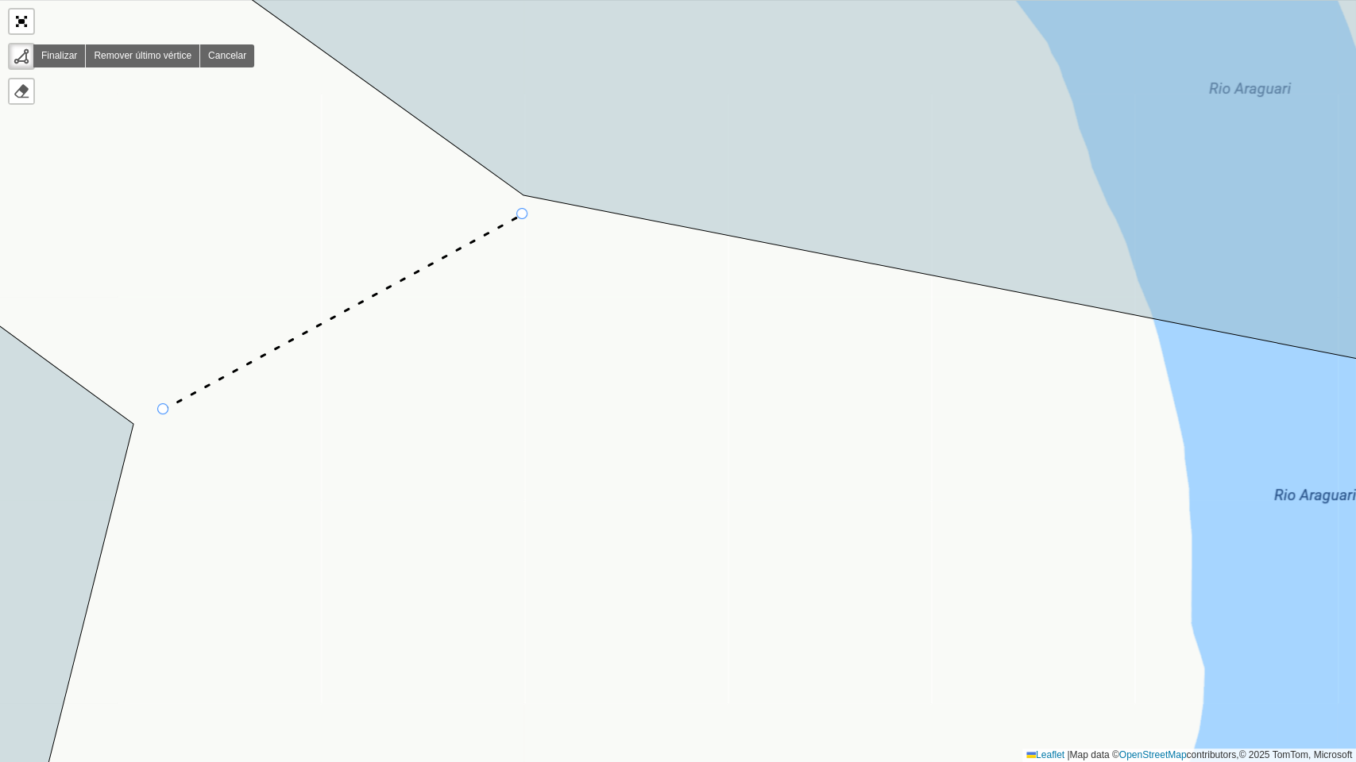
click at [523, 214] on div "101 - Morada Nova 102 - Planalto 104 - Jardim Holanda 110 - Roosevelt 111 - Jar…" at bounding box center [678, 381] width 1356 height 762
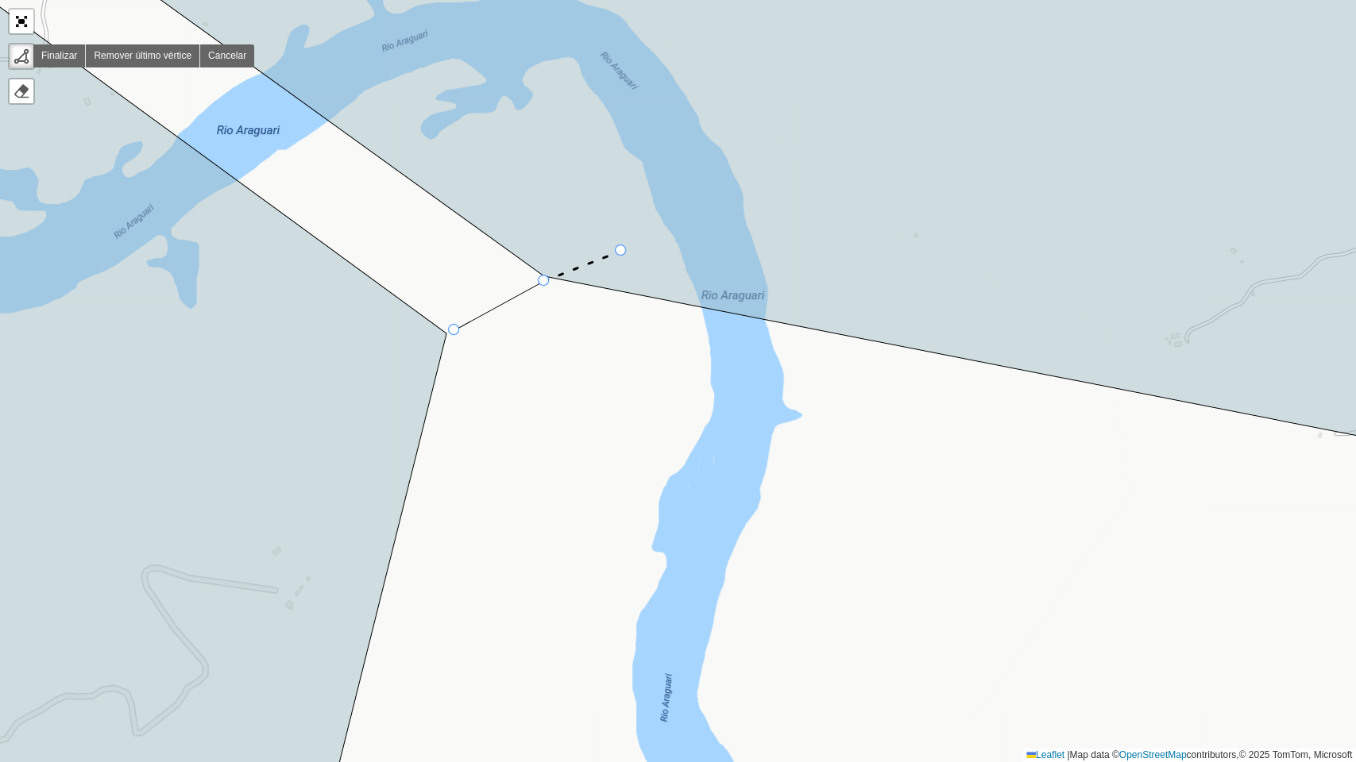
click at [621, 251] on icon at bounding box center [582, 266] width 77 height 30
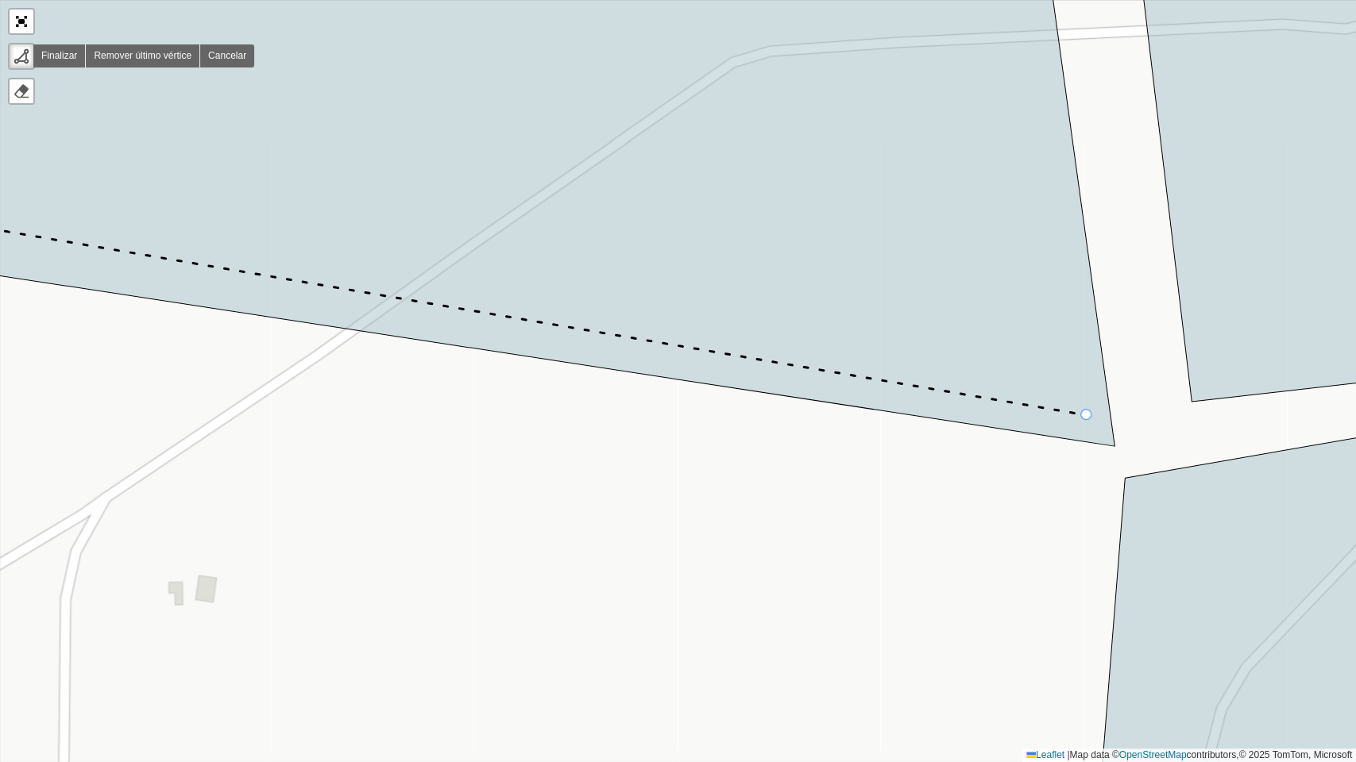
click at [1086, 415] on icon at bounding box center [475, 311] width 1222 height 208
click at [1150, 515] on icon at bounding box center [1294, 627] width 396 height 425
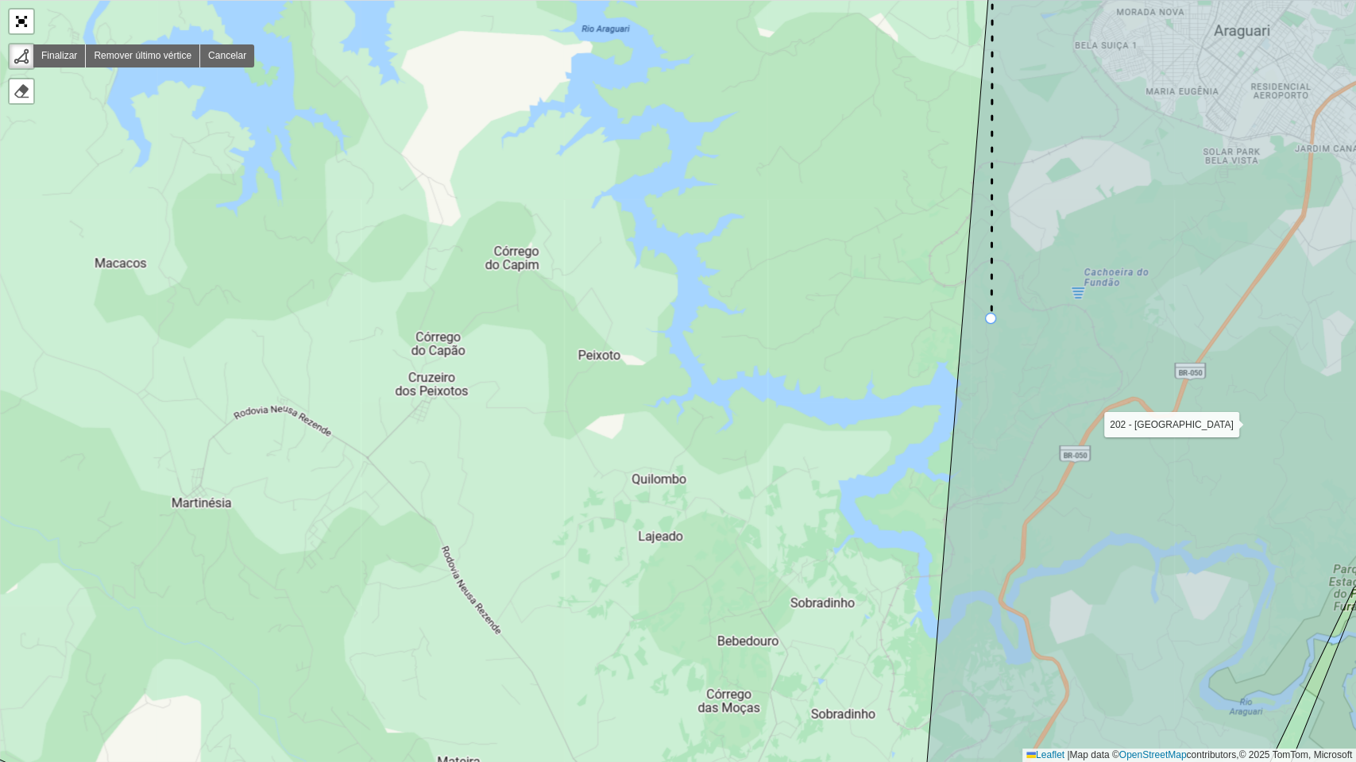
click at [991, 319] on icon at bounding box center [1205, 396] width 571 height 888
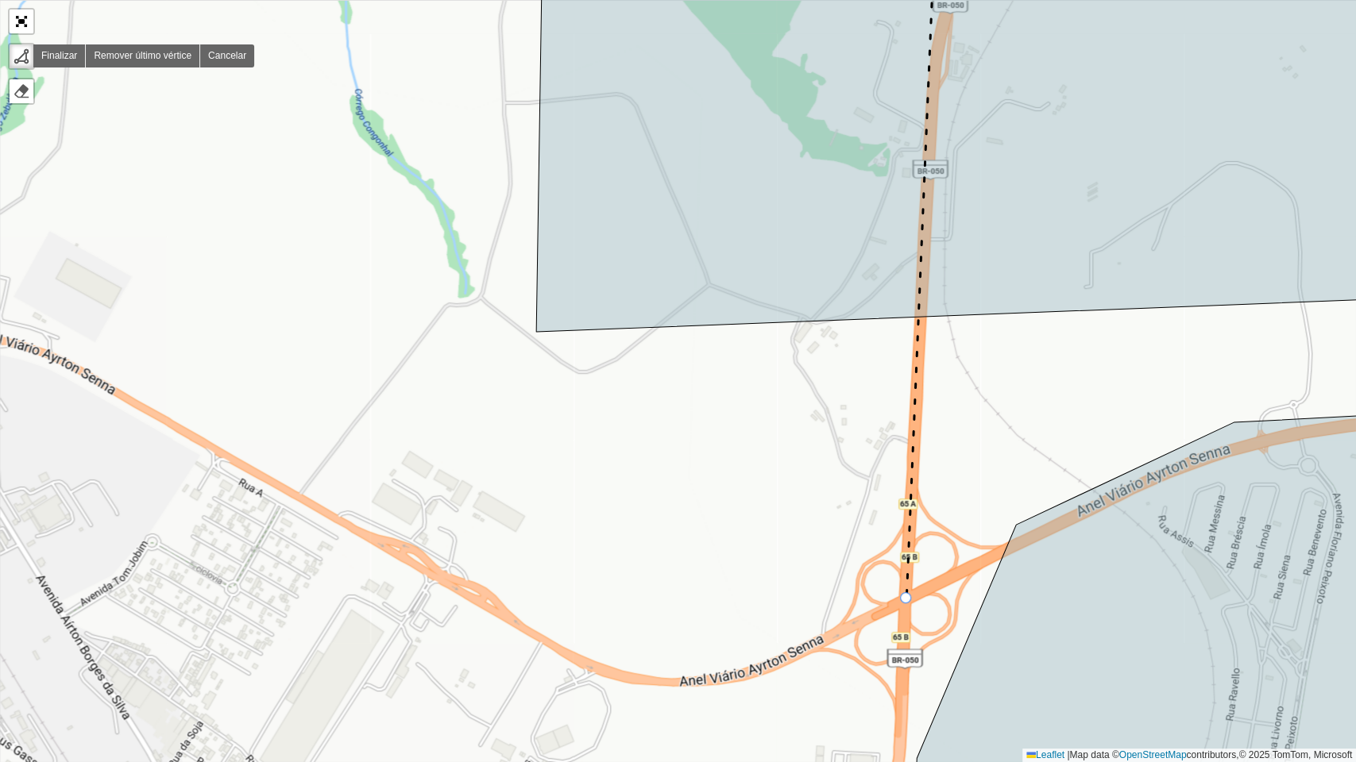
click at [906, 599] on div "101 - Morada Nova 102 - Planalto 104 - Jardim Holanda 110 - Roosevelt 111 - Jar…" at bounding box center [678, 381] width 1356 height 762
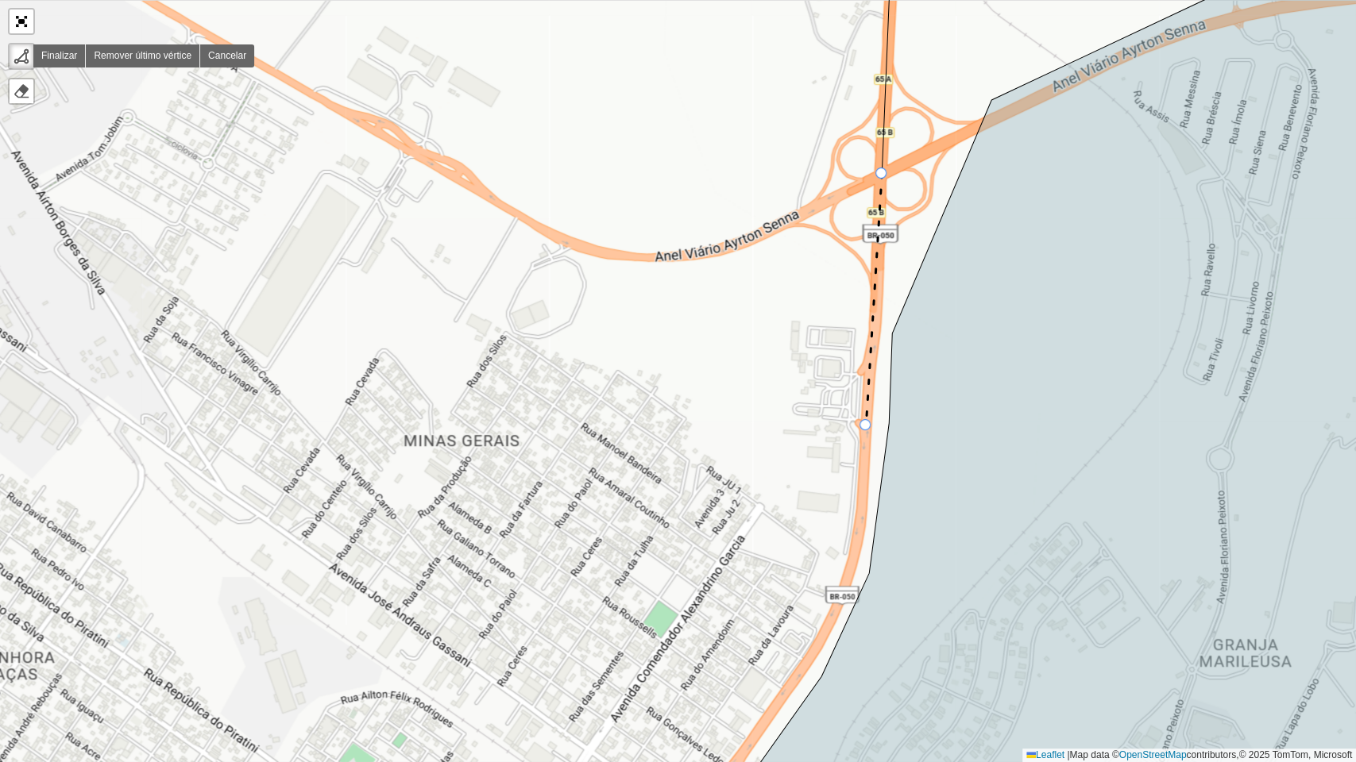
click at [866, 426] on div "101 - Morada Nova 102 - Planalto 104 - Jardim Holanda 110 - Roosevelt 111 - Jar…" at bounding box center [678, 381] width 1356 height 762
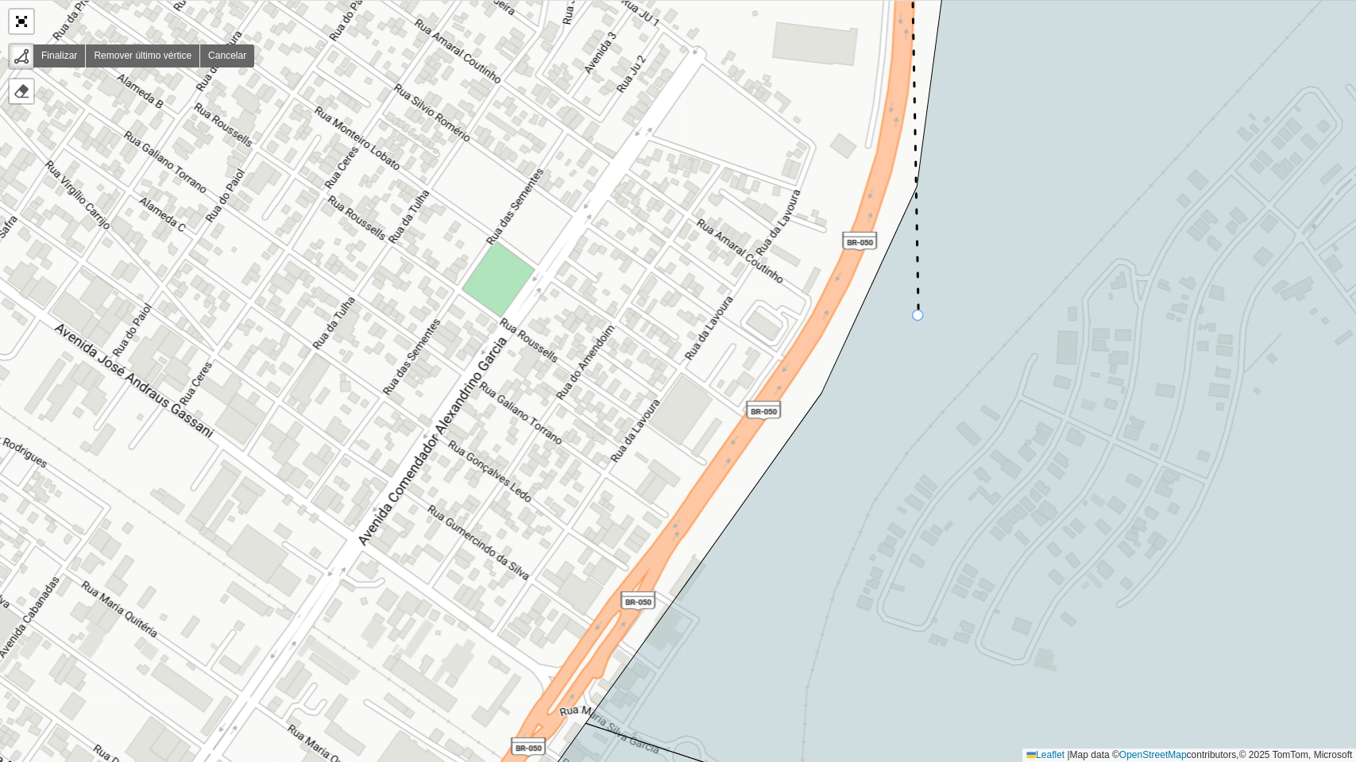
click at [918, 316] on icon at bounding box center [1038, 381] width 906 height 917
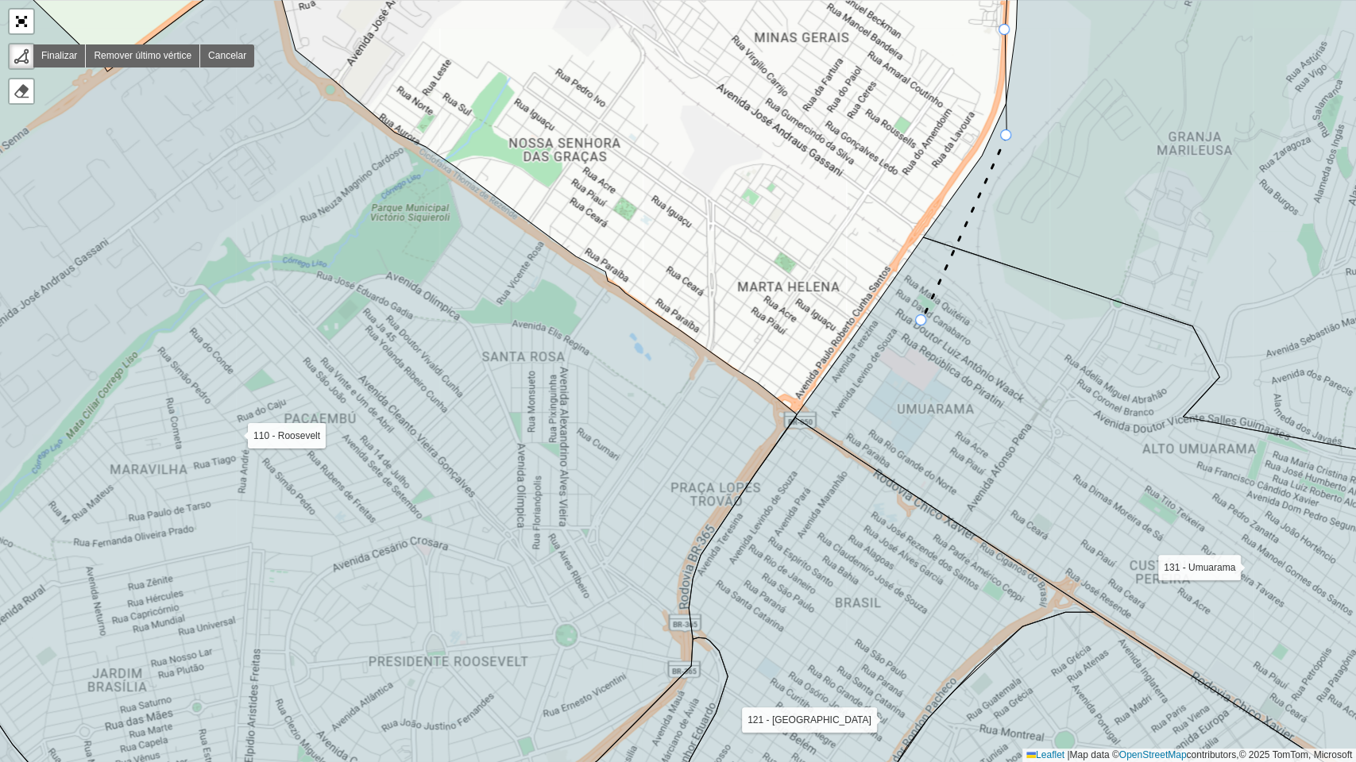
click at [921, 323] on icon at bounding box center [1143, 538] width 697 height 602
click at [810, 459] on icon at bounding box center [865, 391] width 111 height 136
click at [700, 412] on icon at bounding box center [329, 397] width 933 height 886
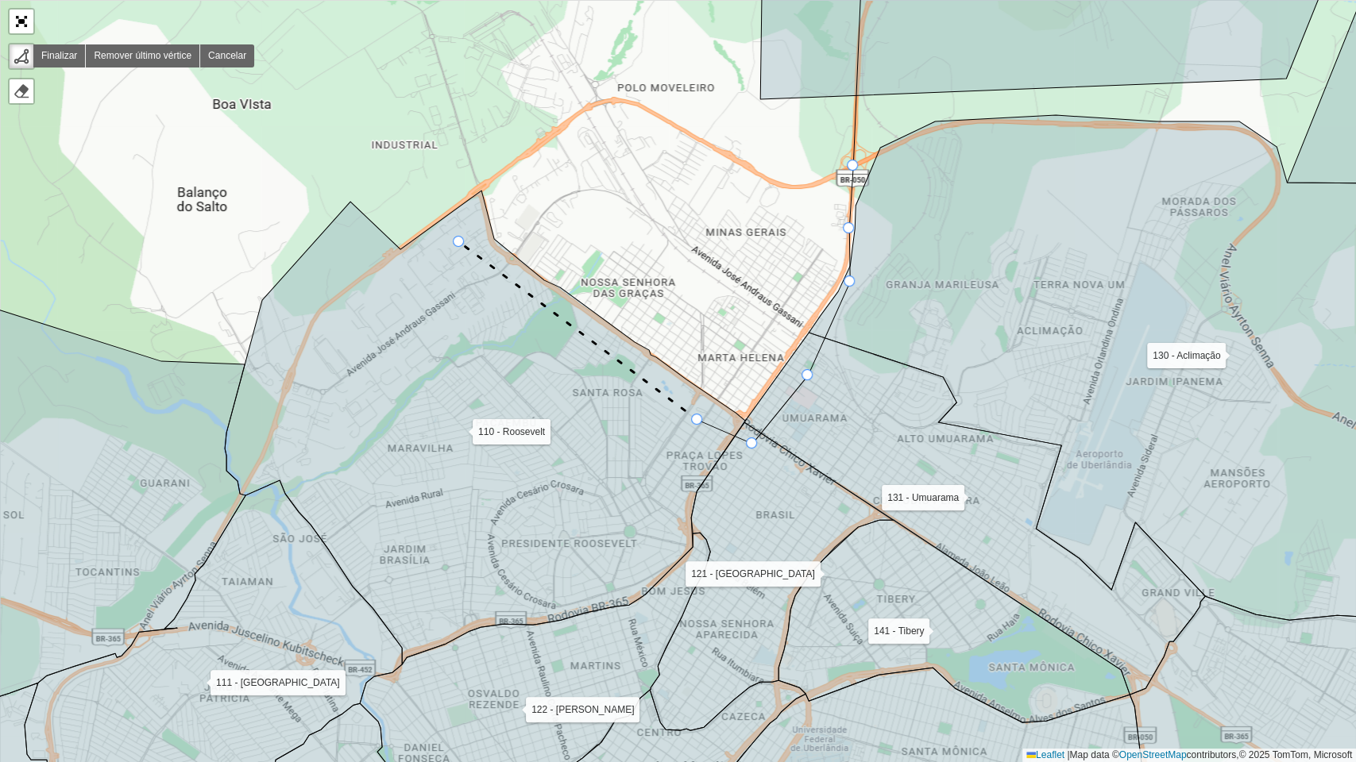
click at [459, 242] on icon at bounding box center [485, 428] width 520 height 474
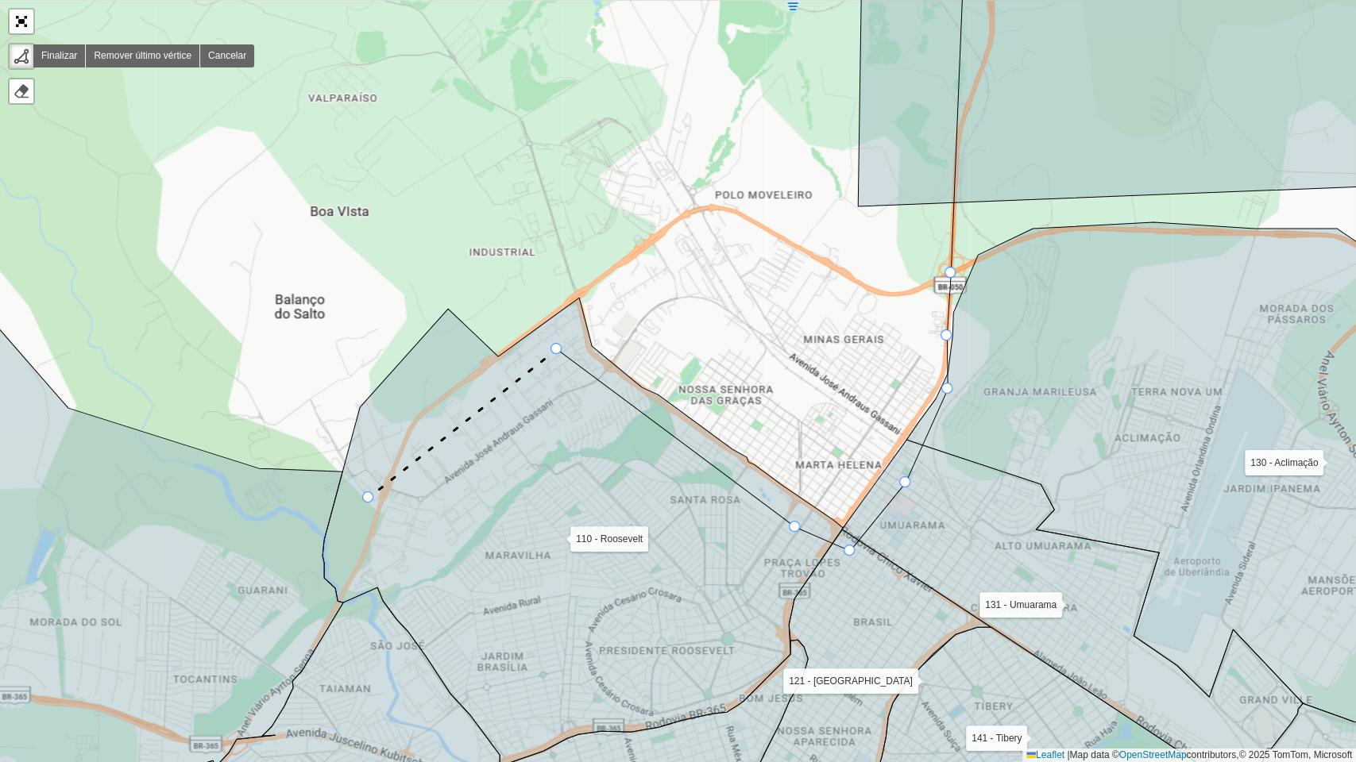
click at [369, 498] on icon at bounding box center [463, 423] width 188 height 149
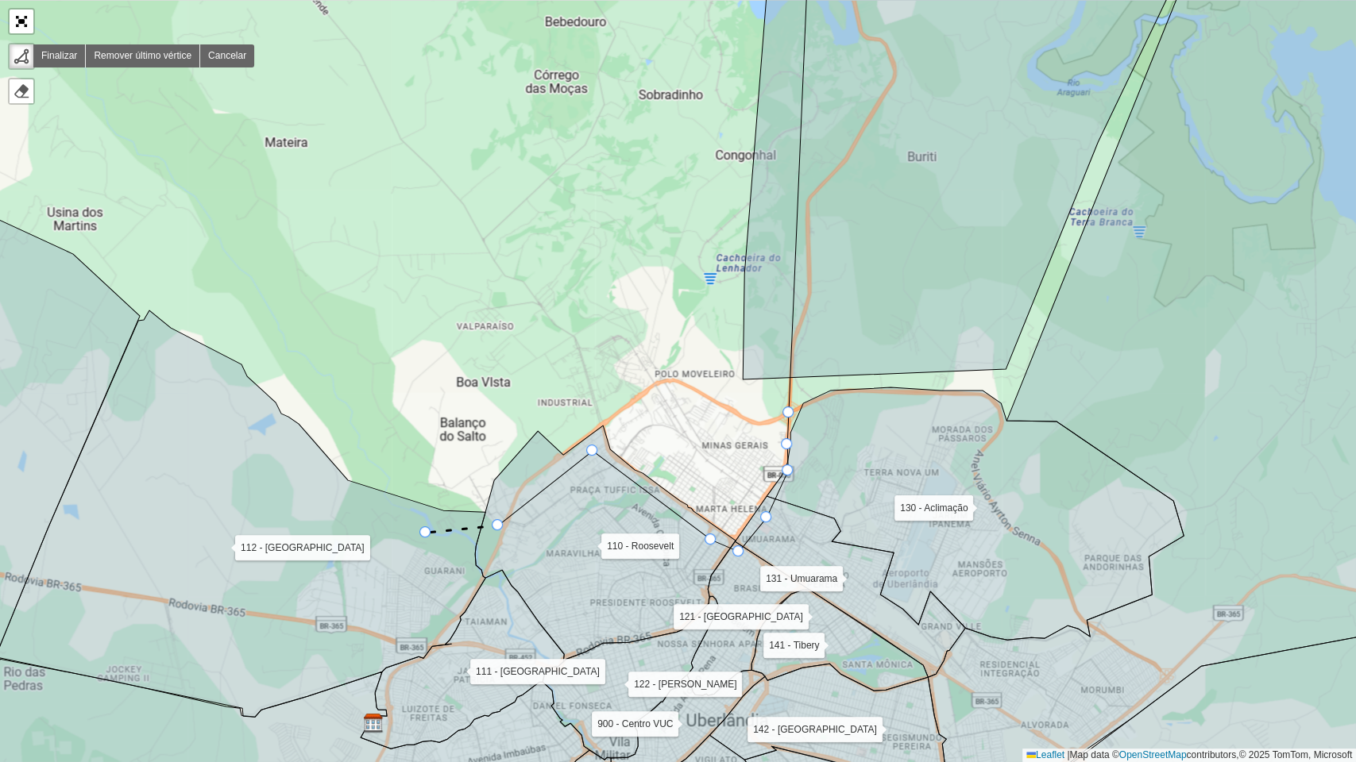
click at [426, 533] on icon at bounding box center [240, 514] width 489 height 407
click at [289, 465] on icon at bounding box center [240, 514] width 489 height 407
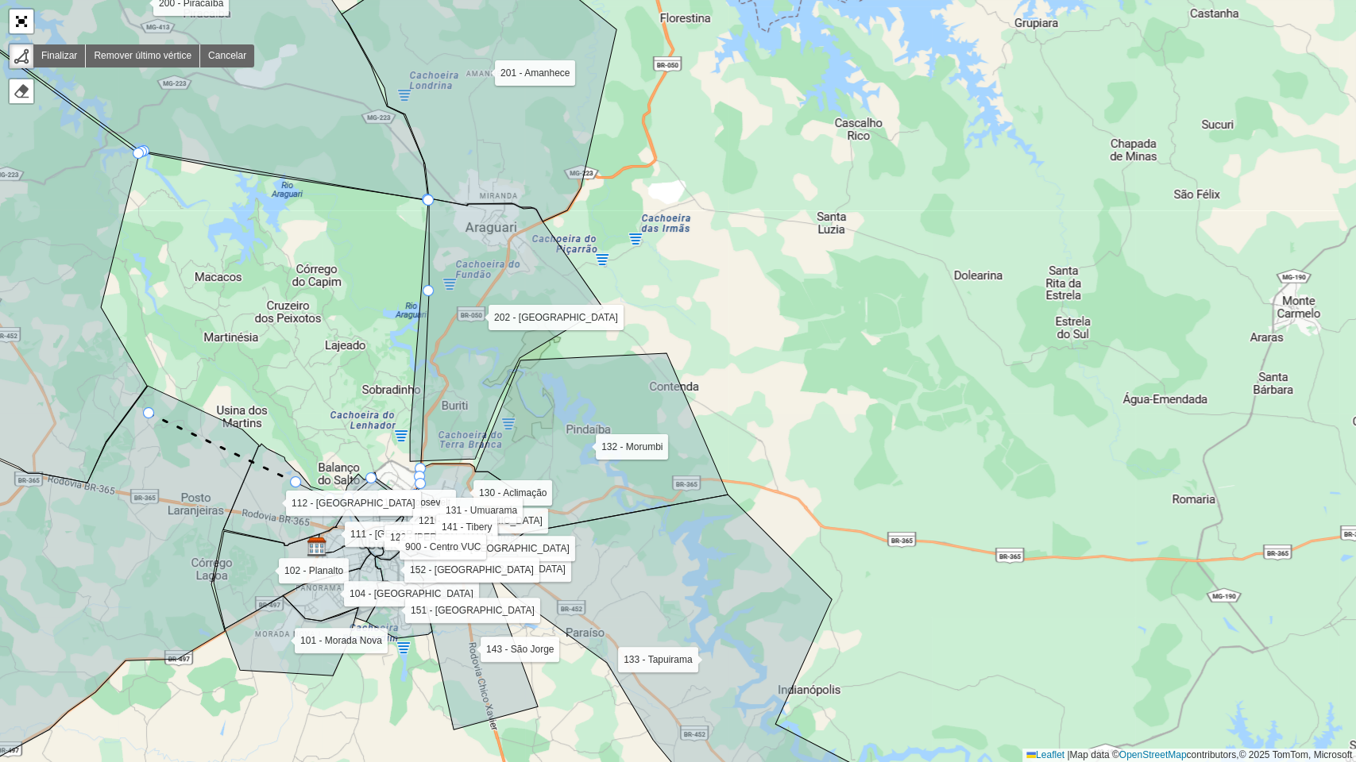
click at [149, 414] on icon at bounding box center [222, 448] width 147 height 69
click at [108, 376] on icon at bounding box center [5, 219] width 284 height 528
click at [64, 265] on icon at bounding box center [5, 219] width 284 height 528
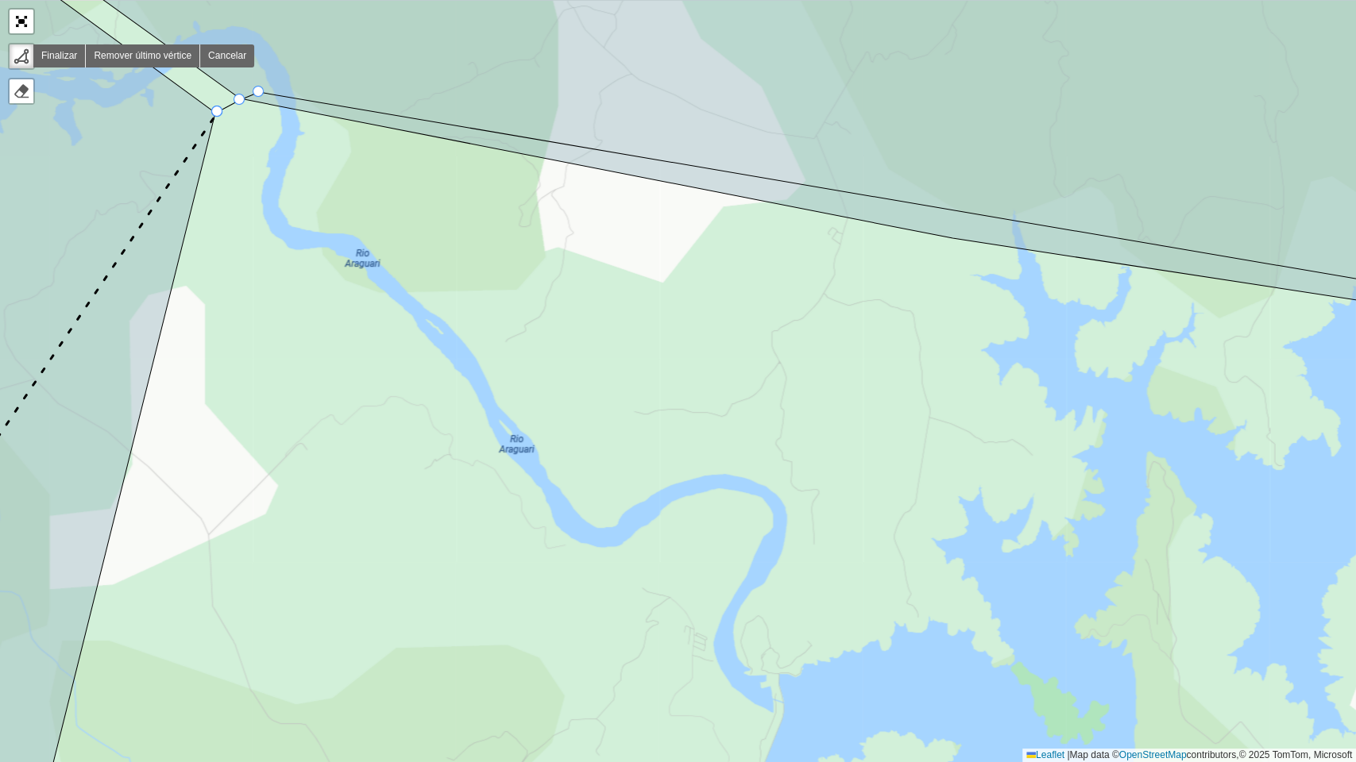
click at [216, 110] on div at bounding box center [216, 111] width 11 height 11
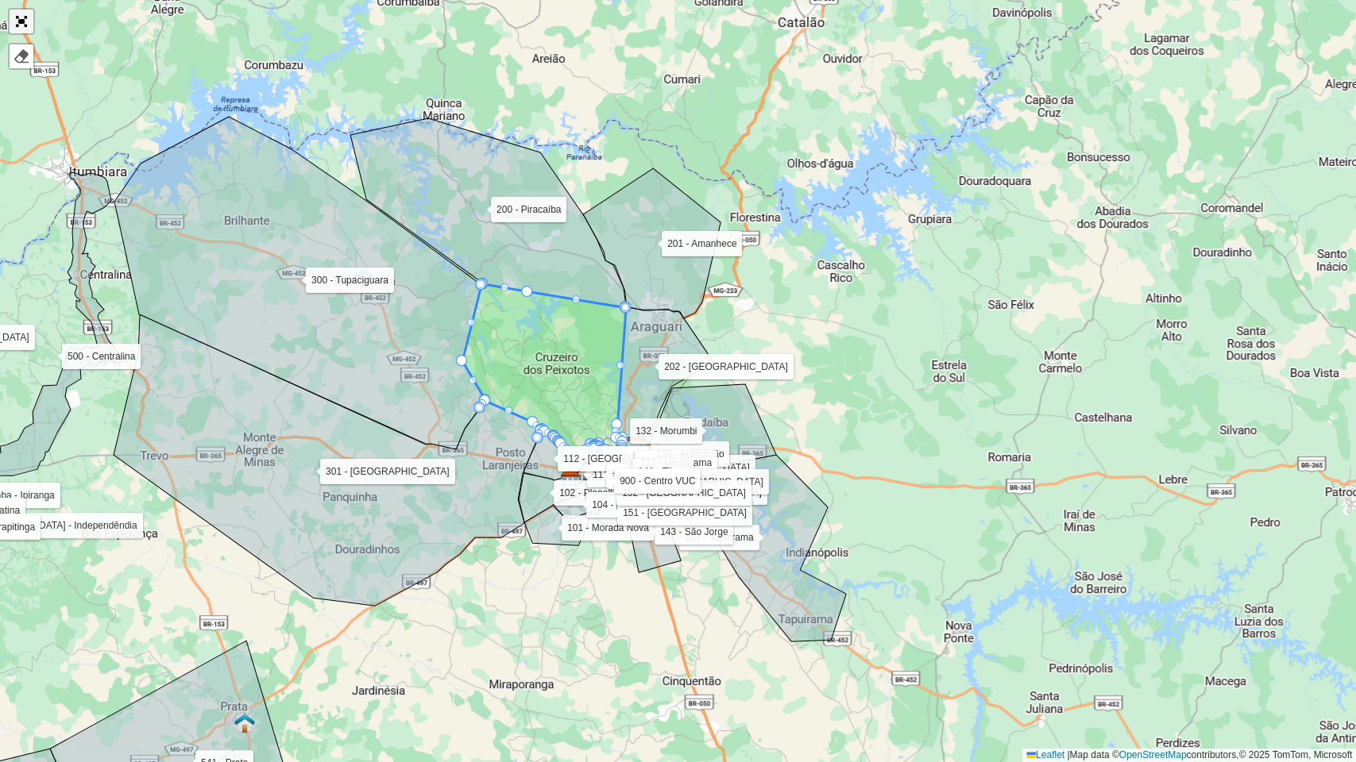
click at [18, 30] on link "Abrir mapa em tela cheia" at bounding box center [22, 22] width 24 height 24
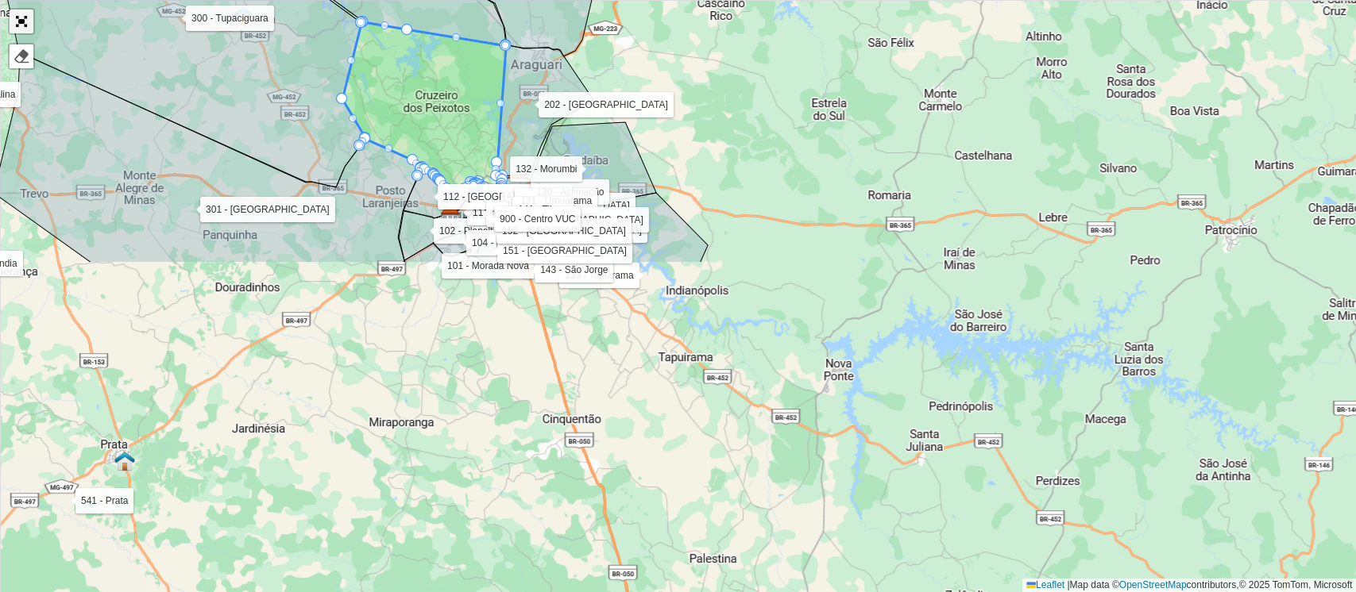
scroll to position [498, 0]
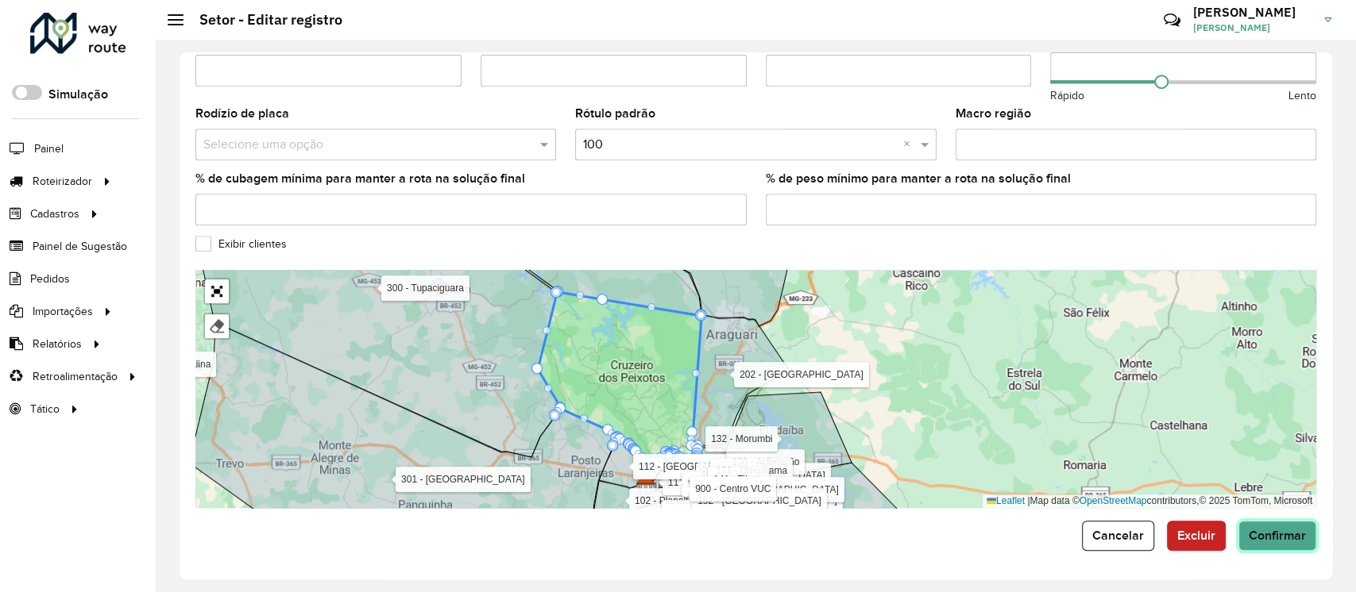
click at [1291, 534] on span "Confirmar" at bounding box center [1276, 536] width 57 height 14
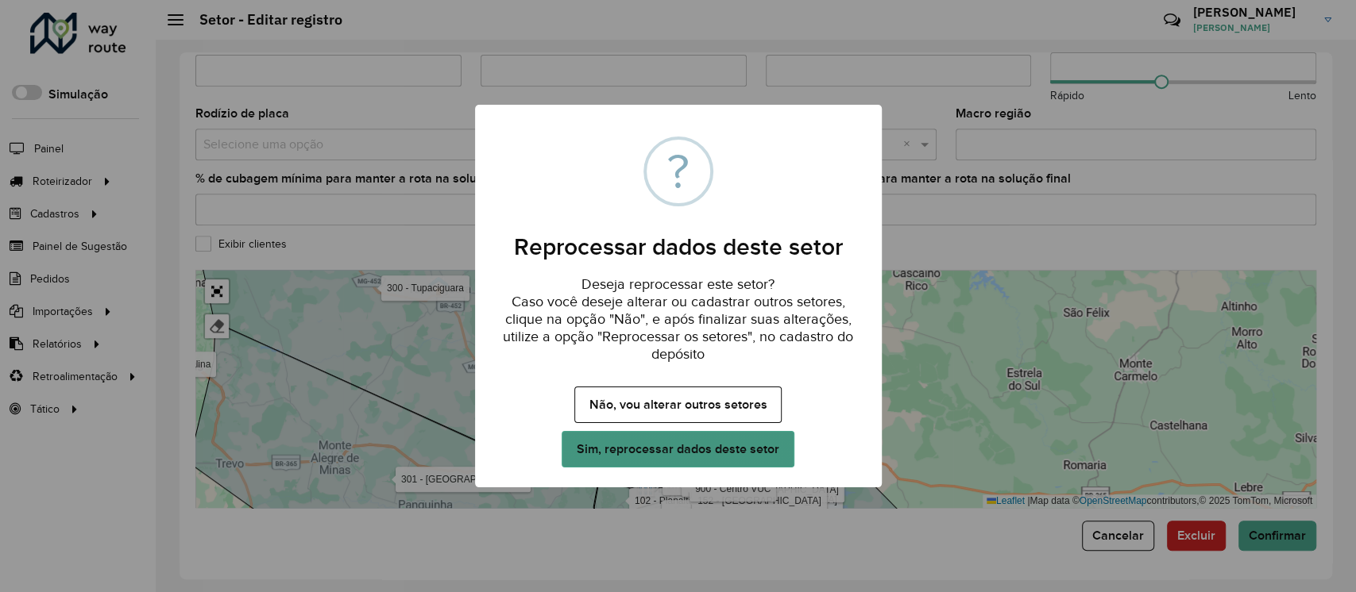
click at [697, 453] on button "Sim, reprocessar dados deste setor" at bounding box center [677, 449] width 232 height 37
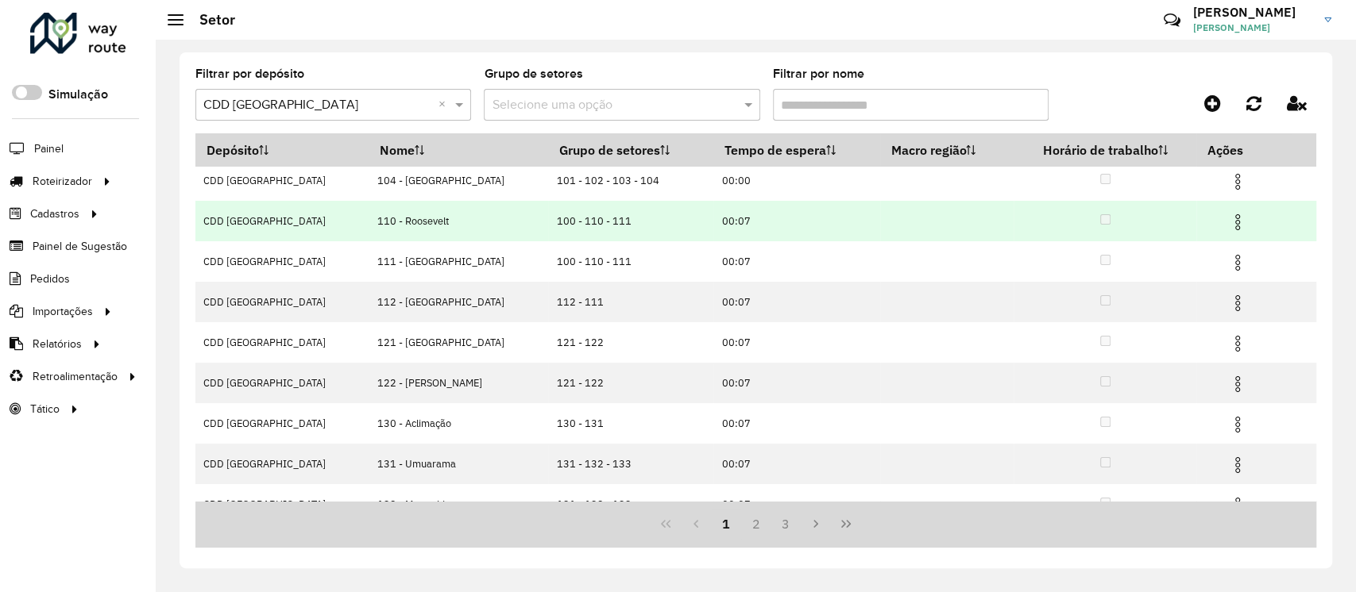
scroll to position [151, 0]
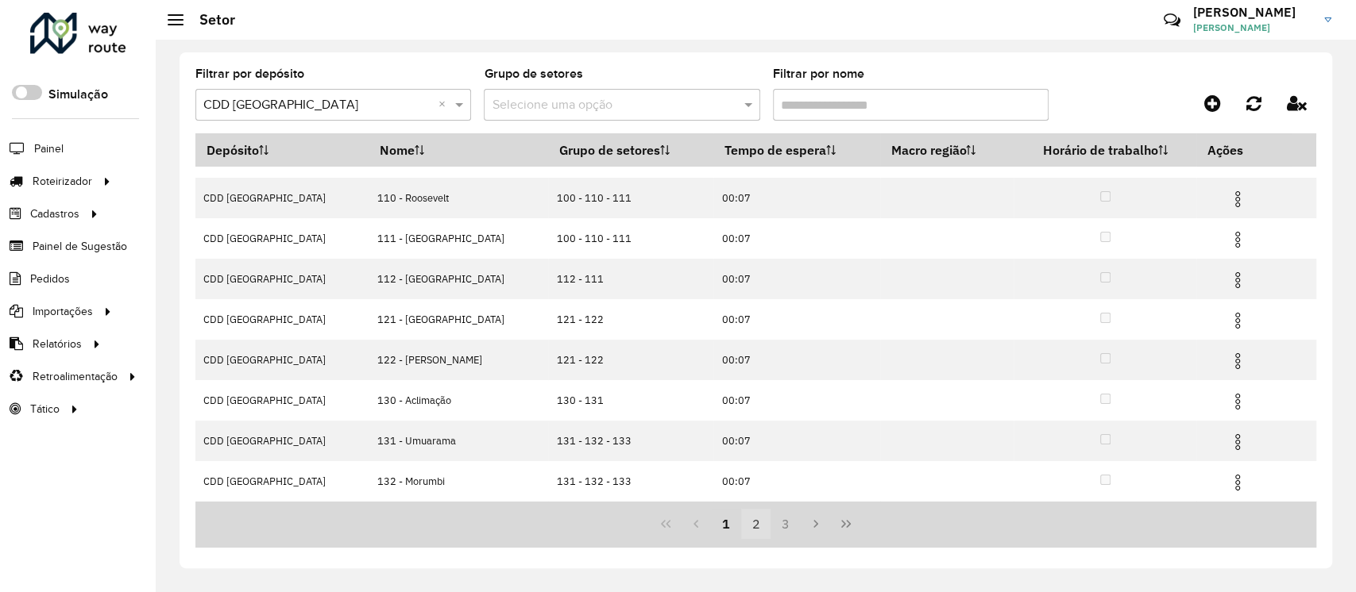
click at [754, 524] on button "2" at bounding box center [756, 524] width 30 height 30
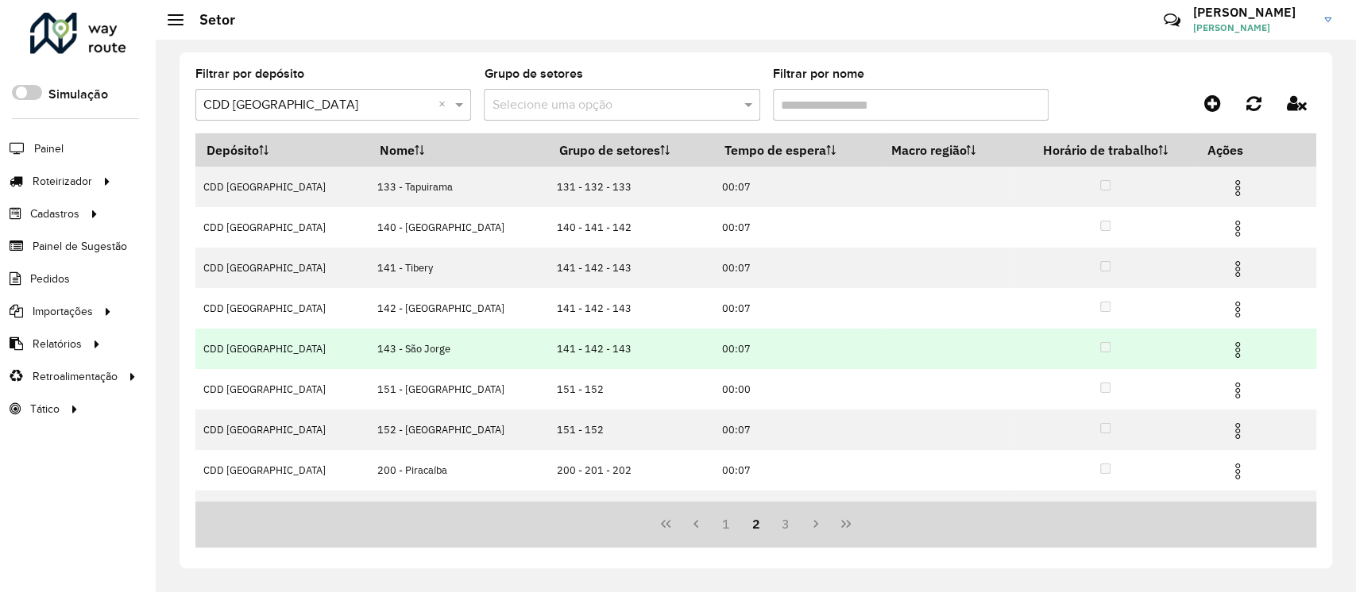
click at [1228, 349] on img at bounding box center [1237, 350] width 19 height 19
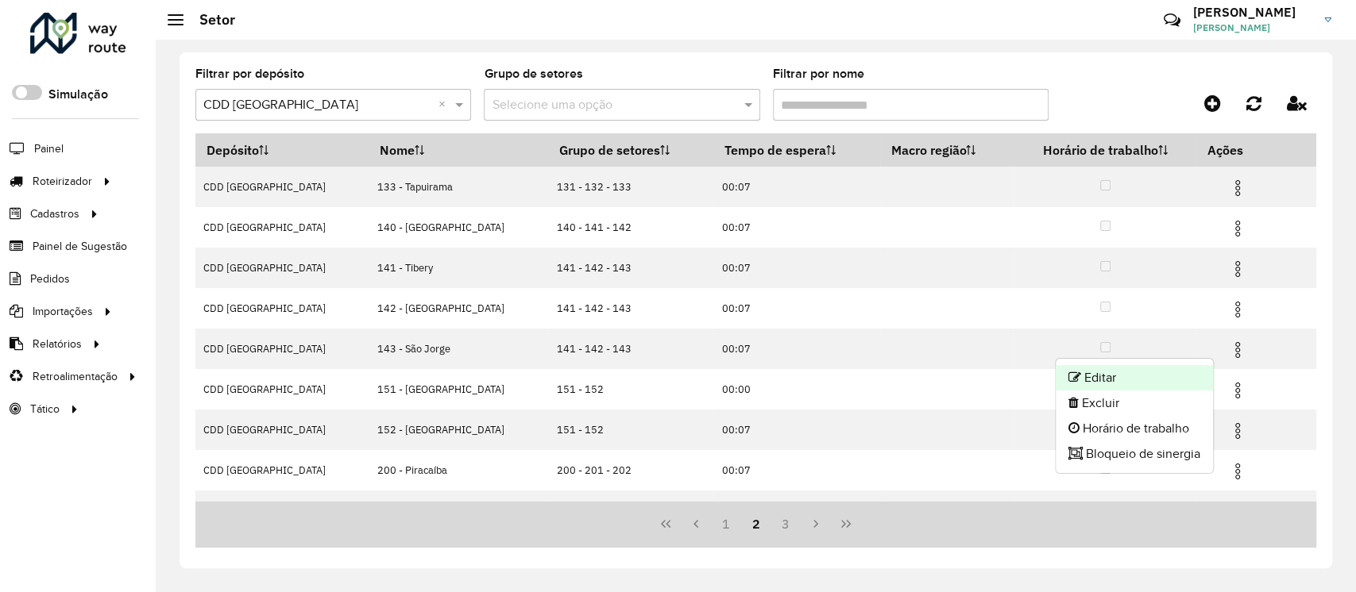
click at [1123, 373] on li "Editar" at bounding box center [1133, 377] width 157 height 25
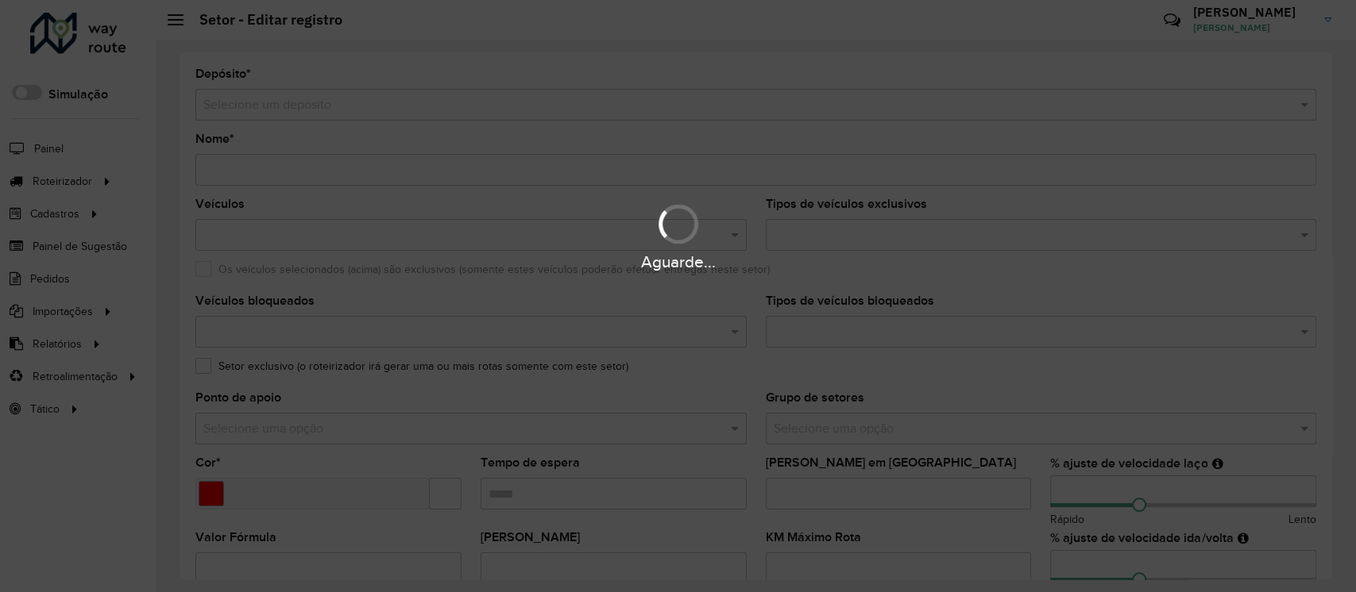
type input "**********"
type input "*******"
type input "*****"
type input "**"
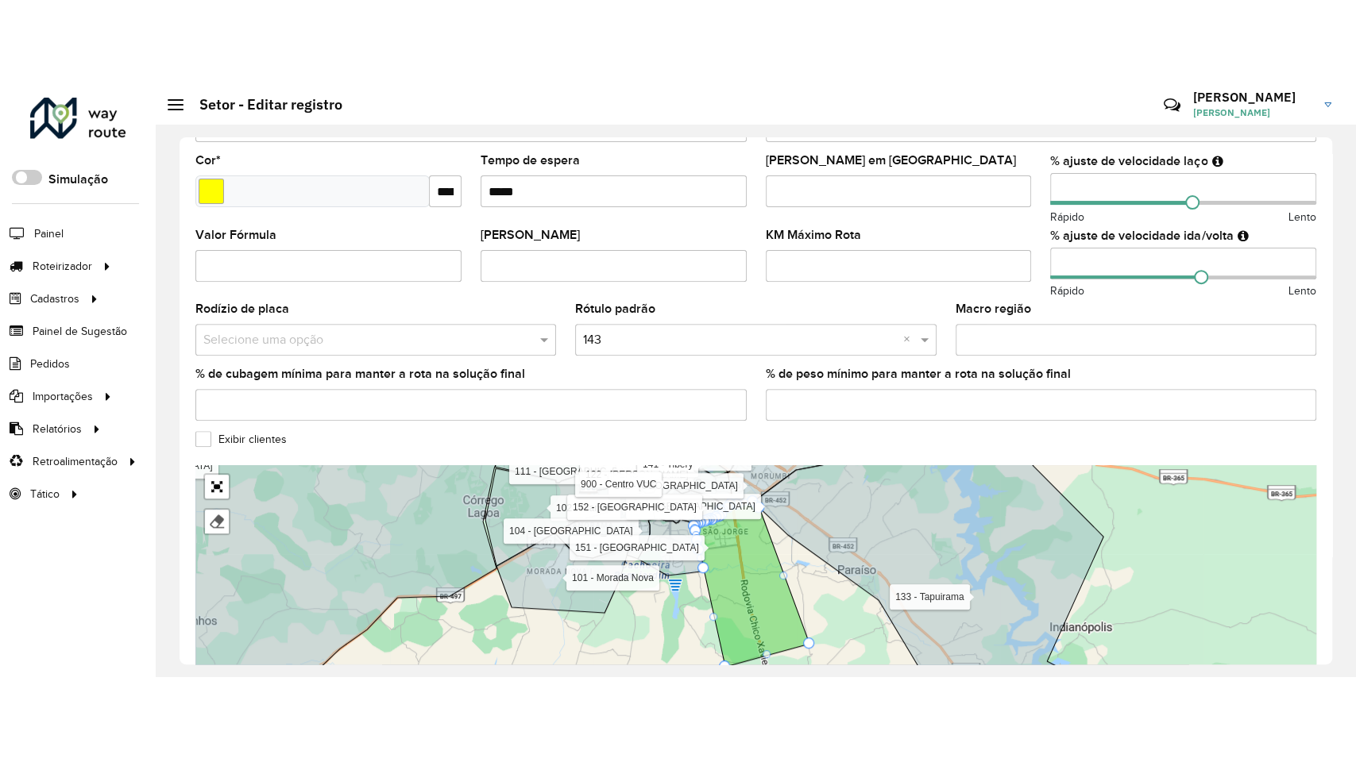
scroll to position [498, 0]
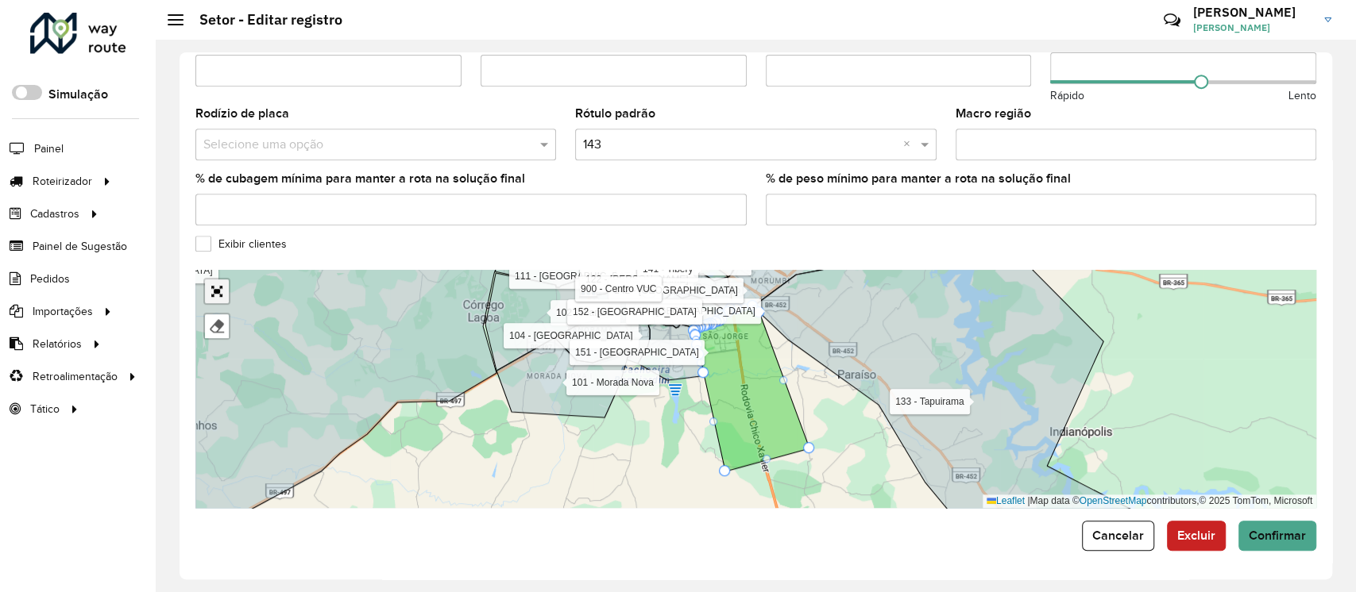
click at [218, 289] on link "Abrir mapa em tela cheia" at bounding box center [217, 292] width 24 height 24
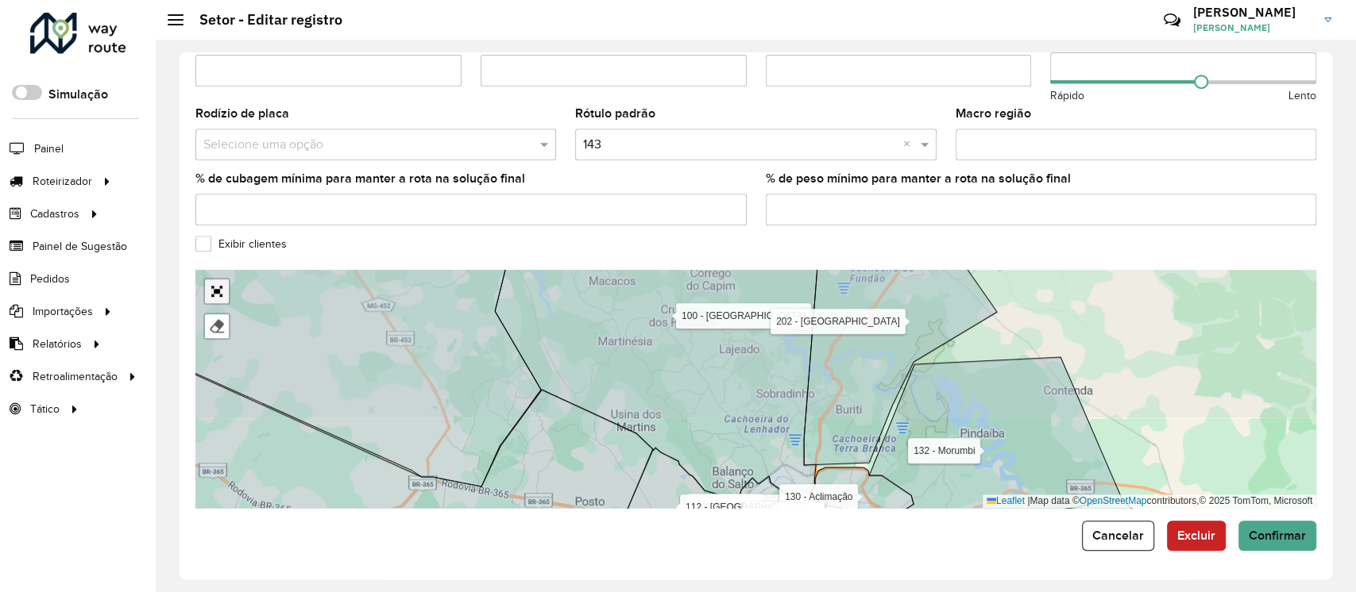
scroll to position [77, 0]
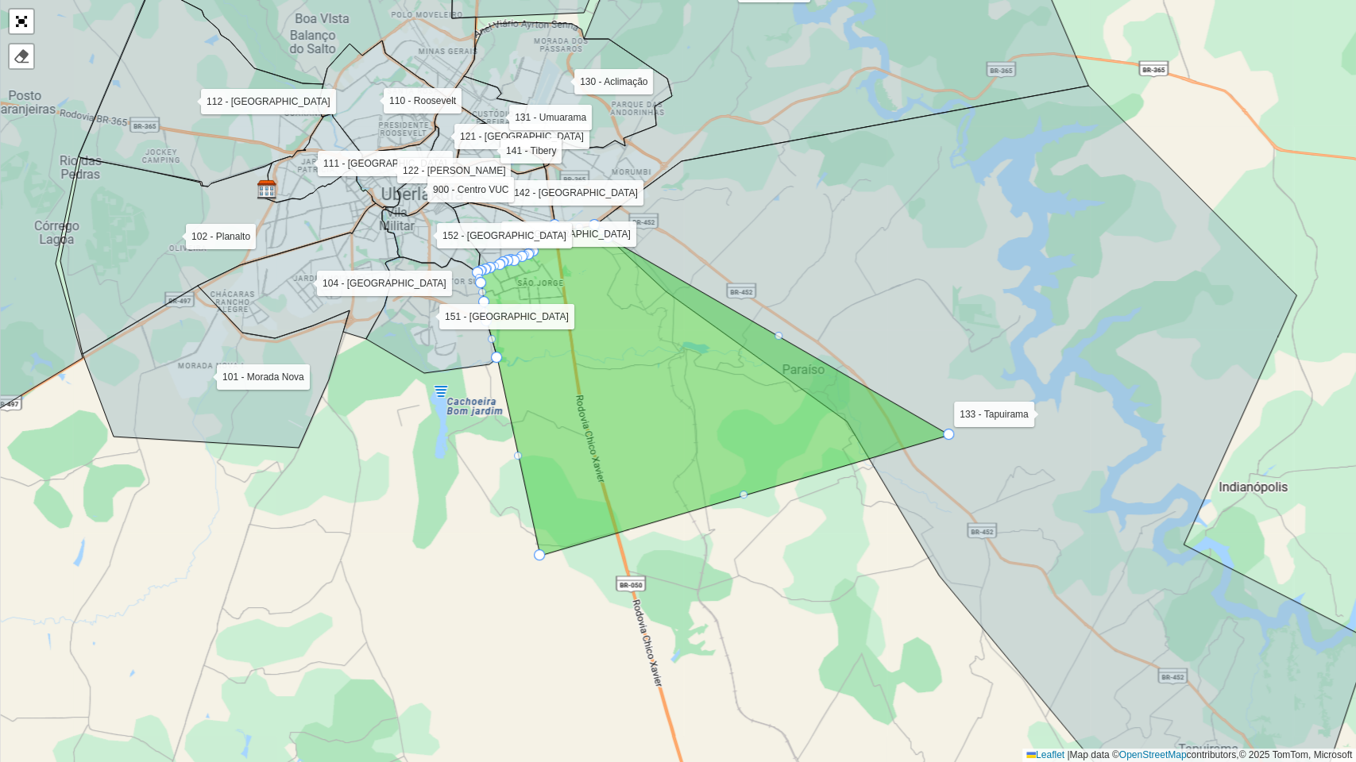
drag, startPoint x: 712, startPoint y: 502, endPoint x: 949, endPoint y: 431, distance: 247.0
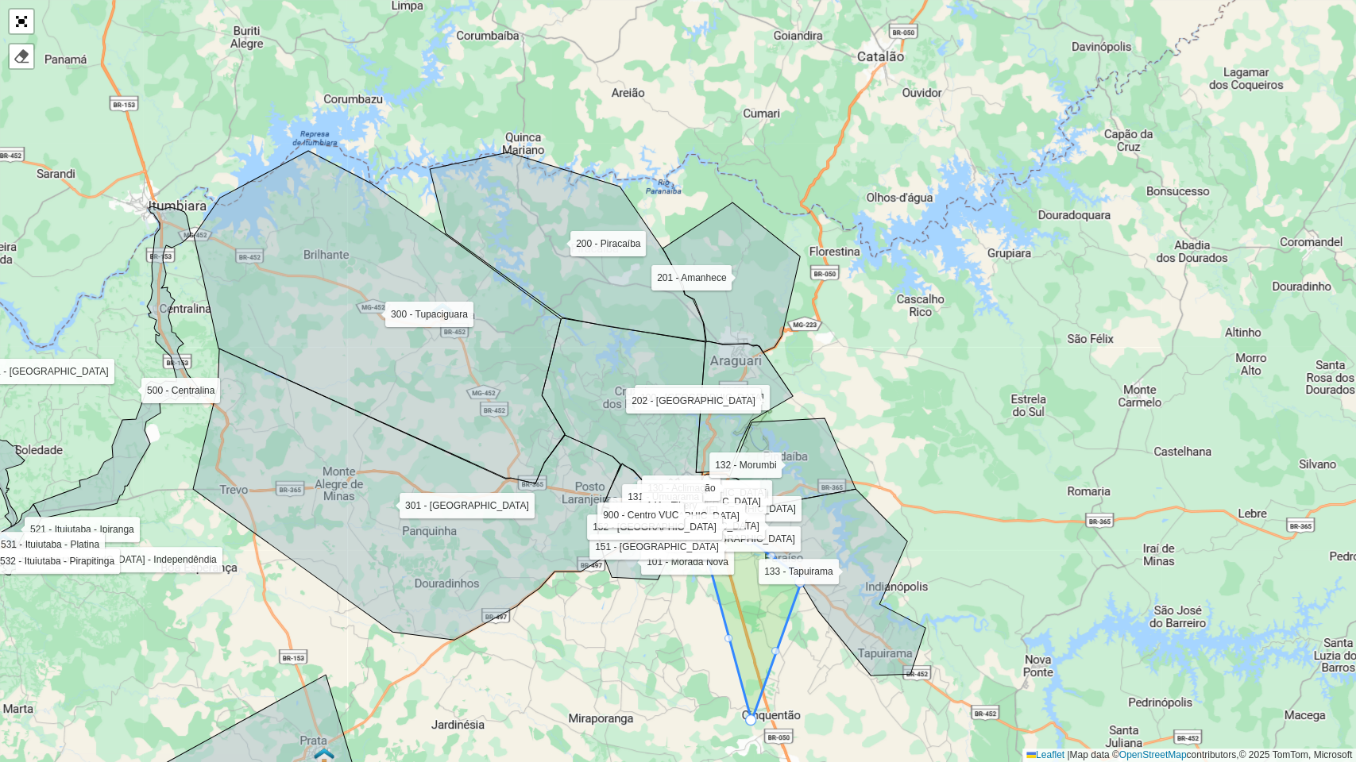
drag, startPoint x: 689, startPoint y: 521, endPoint x: 751, endPoint y: 718, distance: 206.5
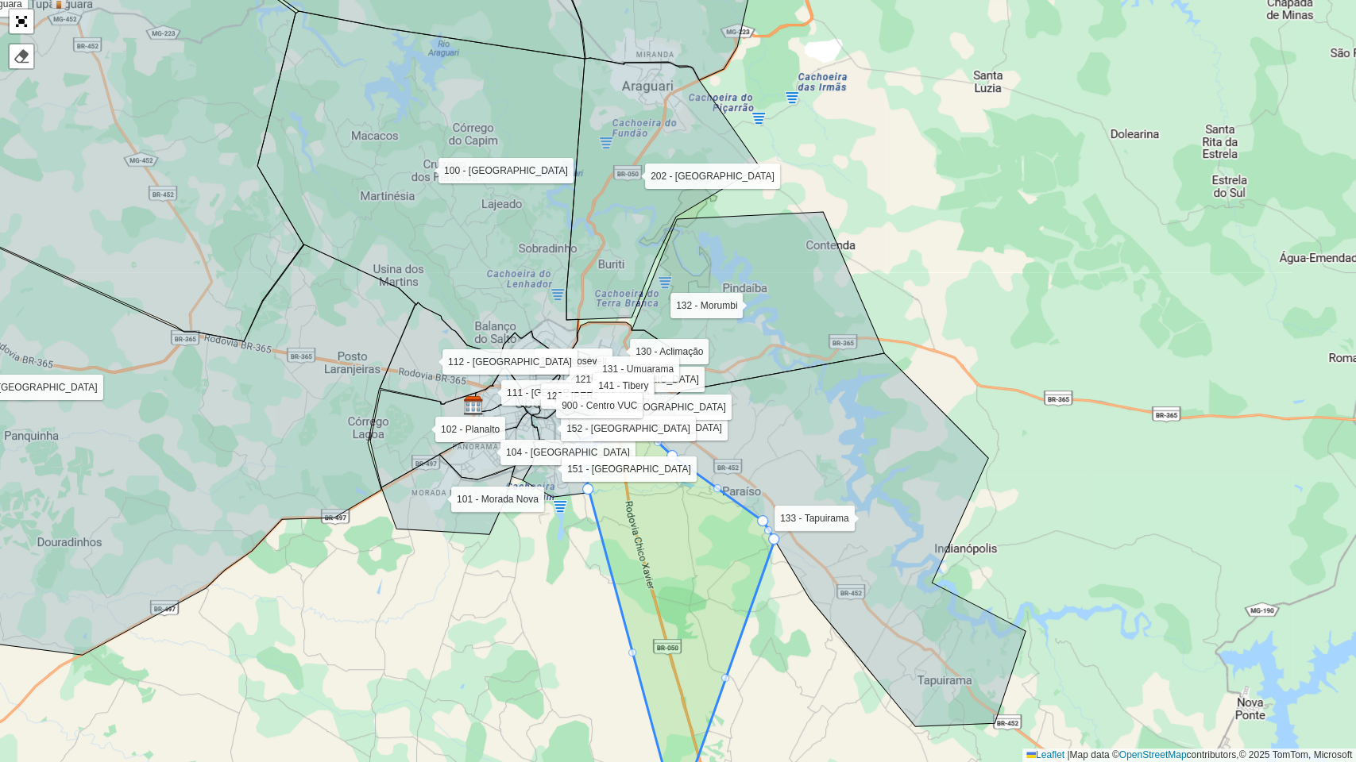
click at [727, 685] on div "100 - Minas Gerais 101 - Morada Nova 102 - Planalto 104 - Jardim Holanda 110 - …" at bounding box center [678, 381] width 1356 height 762
click at [724, 673] on icon at bounding box center [676, 620] width 195 height 394
click at [727, 680] on div at bounding box center [725, 678] width 8 height 8
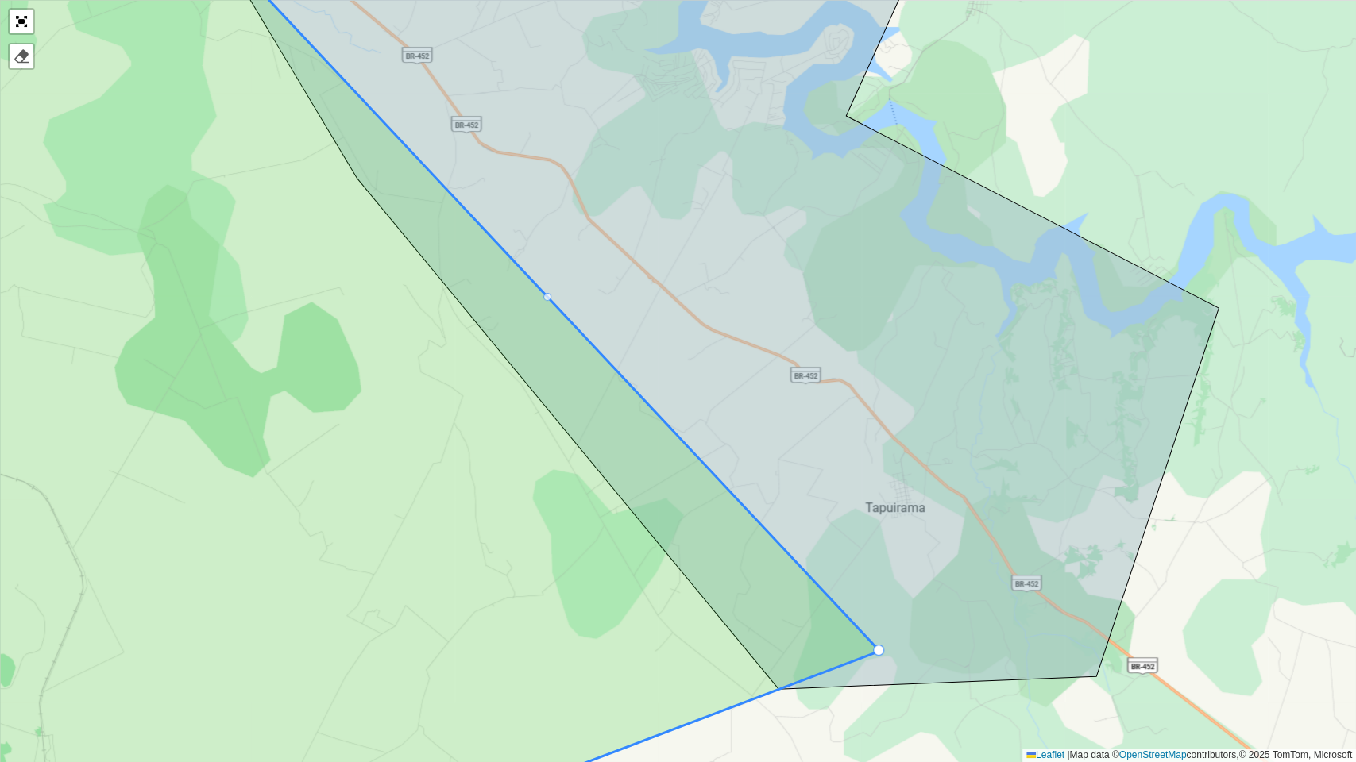
drag, startPoint x: 727, startPoint y: 680, endPoint x: 880, endPoint y: 652, distance: 155.8
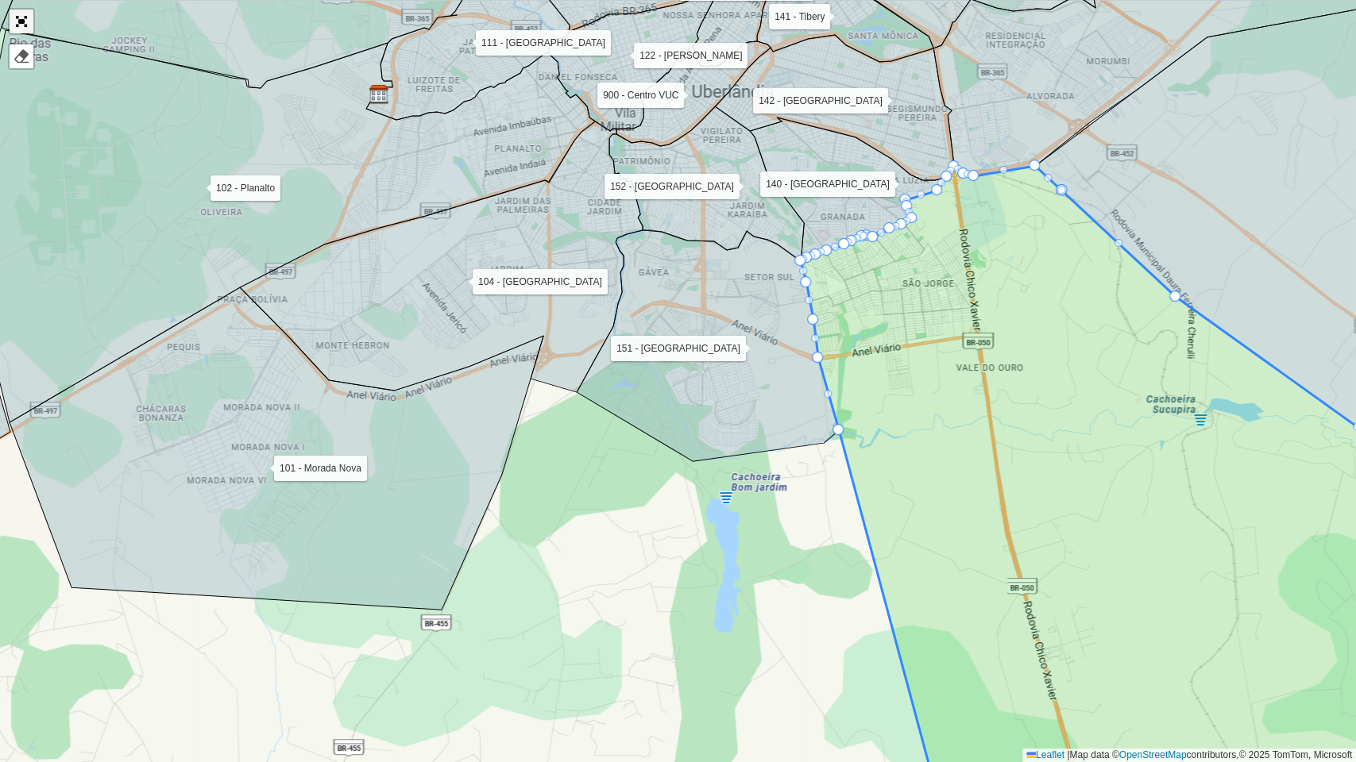
click at [25, 18] on link "Abrir mapa em tela cheia" at bounding box center [22, 22] width 24 height 24
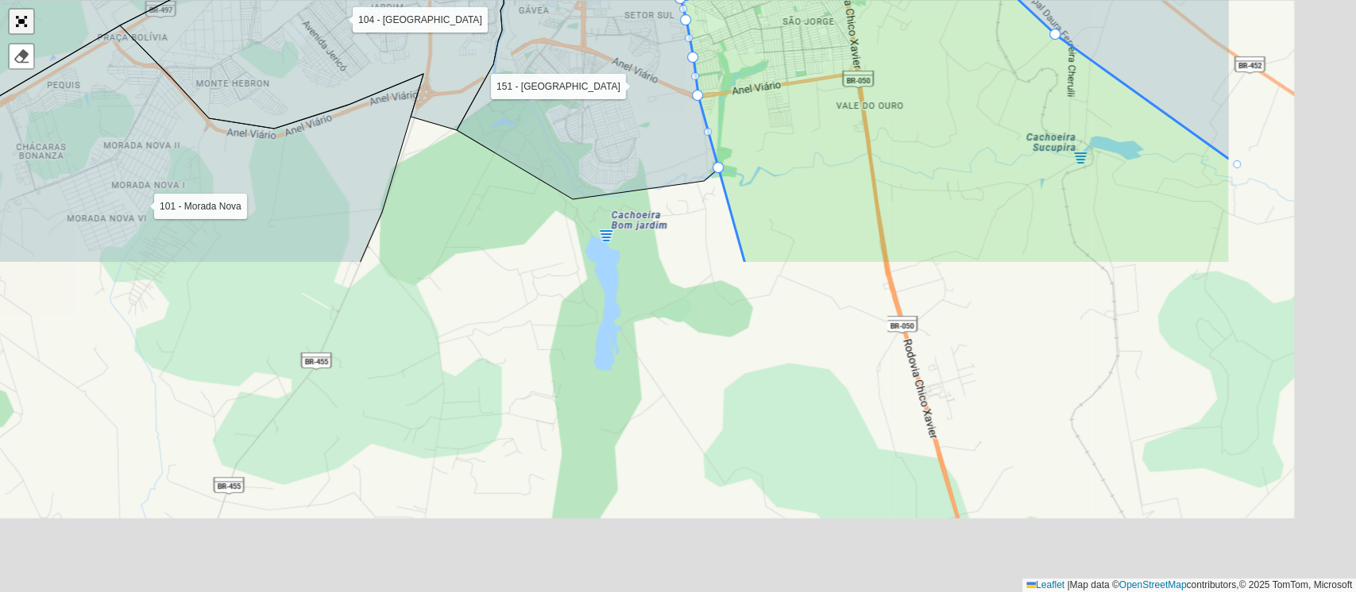
scroll to position [498, 0]
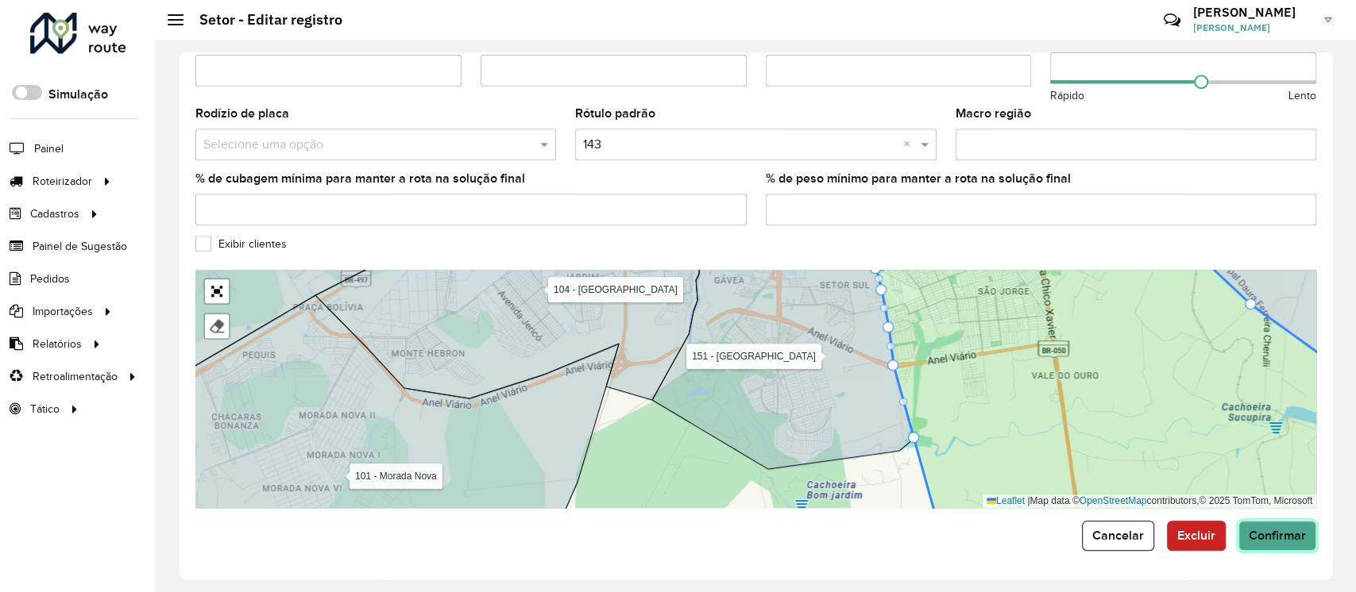
click at [1287, 537] on span "Confirmar" at bounding box center [1276, 536] width 57 height 14
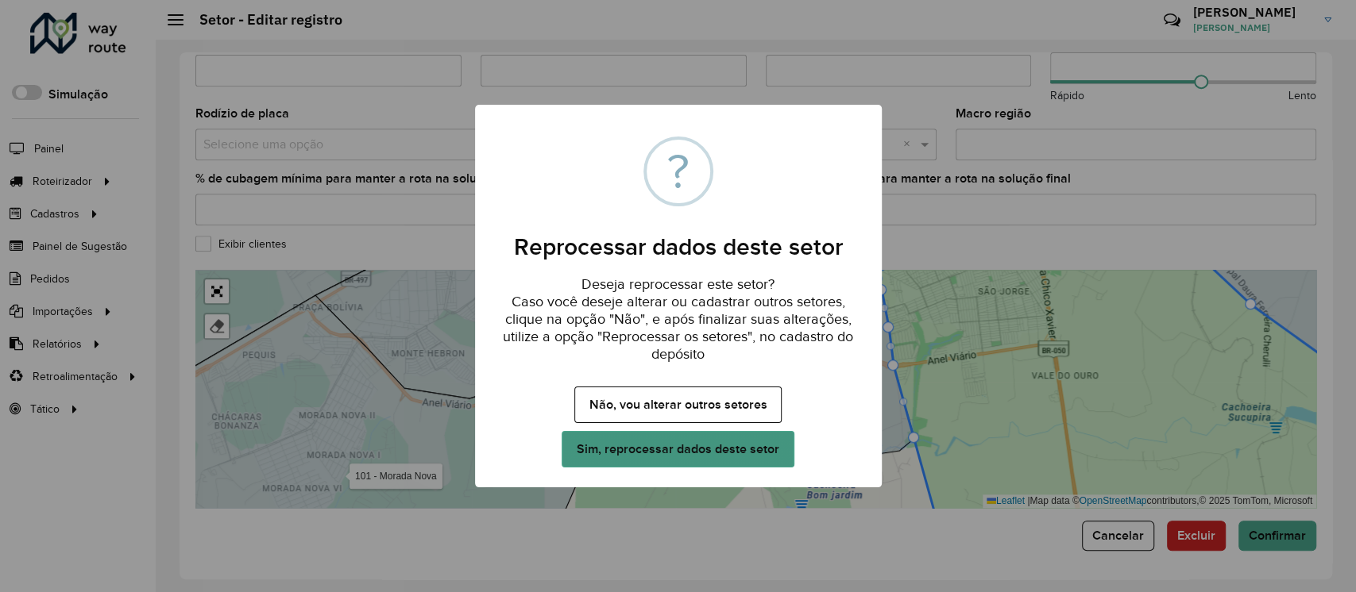
click at [702, 449] on button "Sim, reprocessar dados deste setor" at bounding box center [677, 449] width 232 height 37
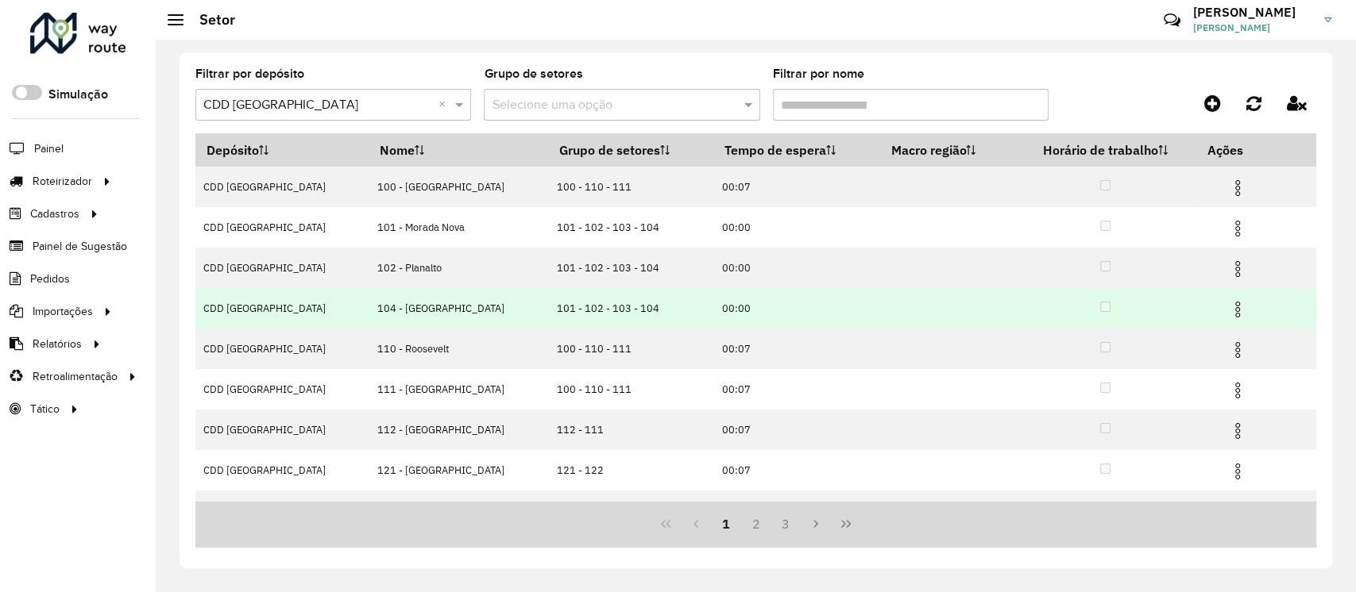
click at [1228, 312] on img at bounding box center [1237, 309] width 19 height 19
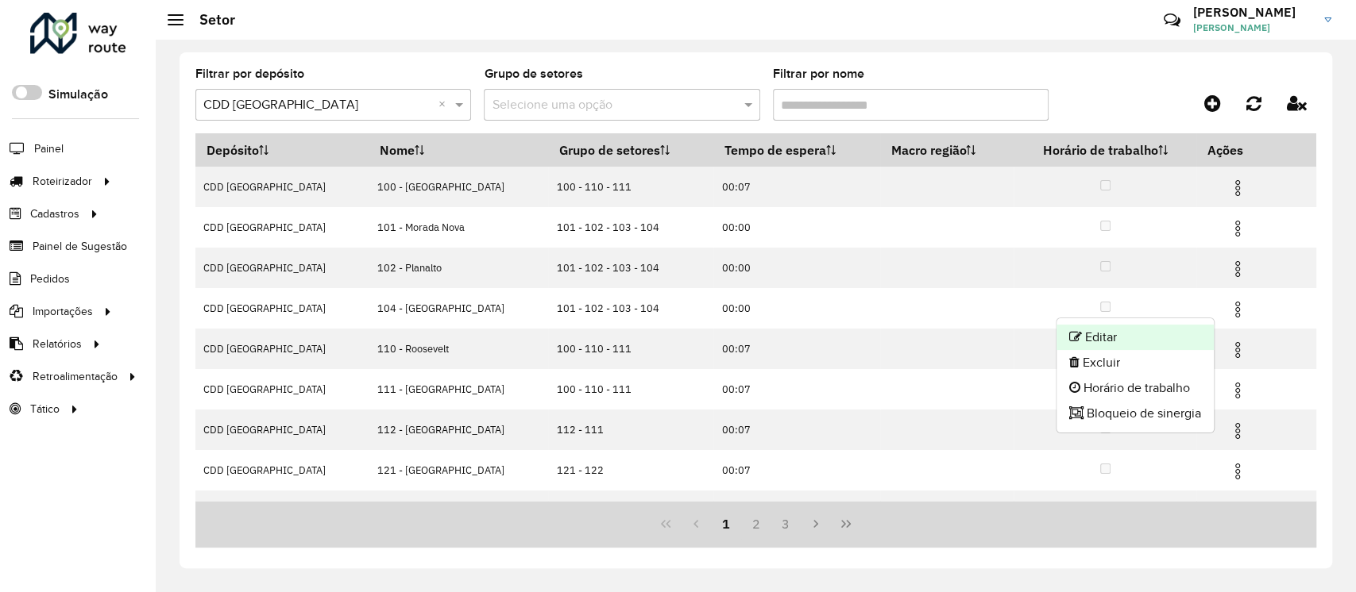
click at [1130, 344] on li "Editar" at bounding box center [1134, 337] width 157 height 25
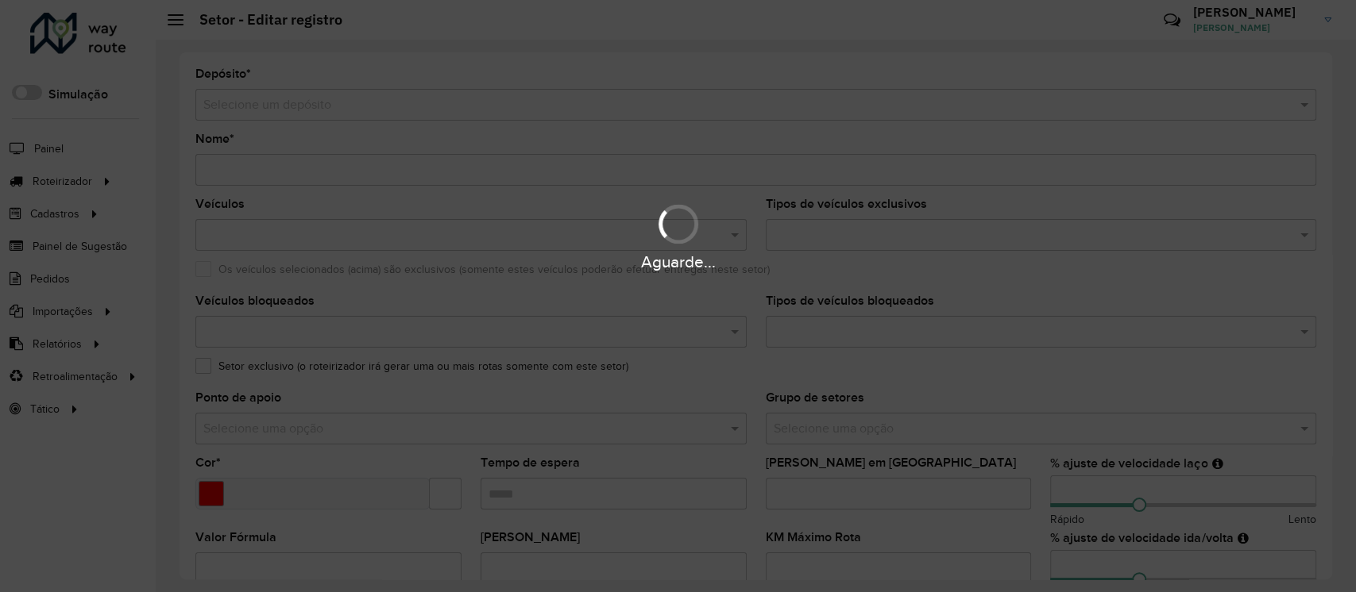
type input "**********"
type input "*******"
type input "*****"
type input "**"
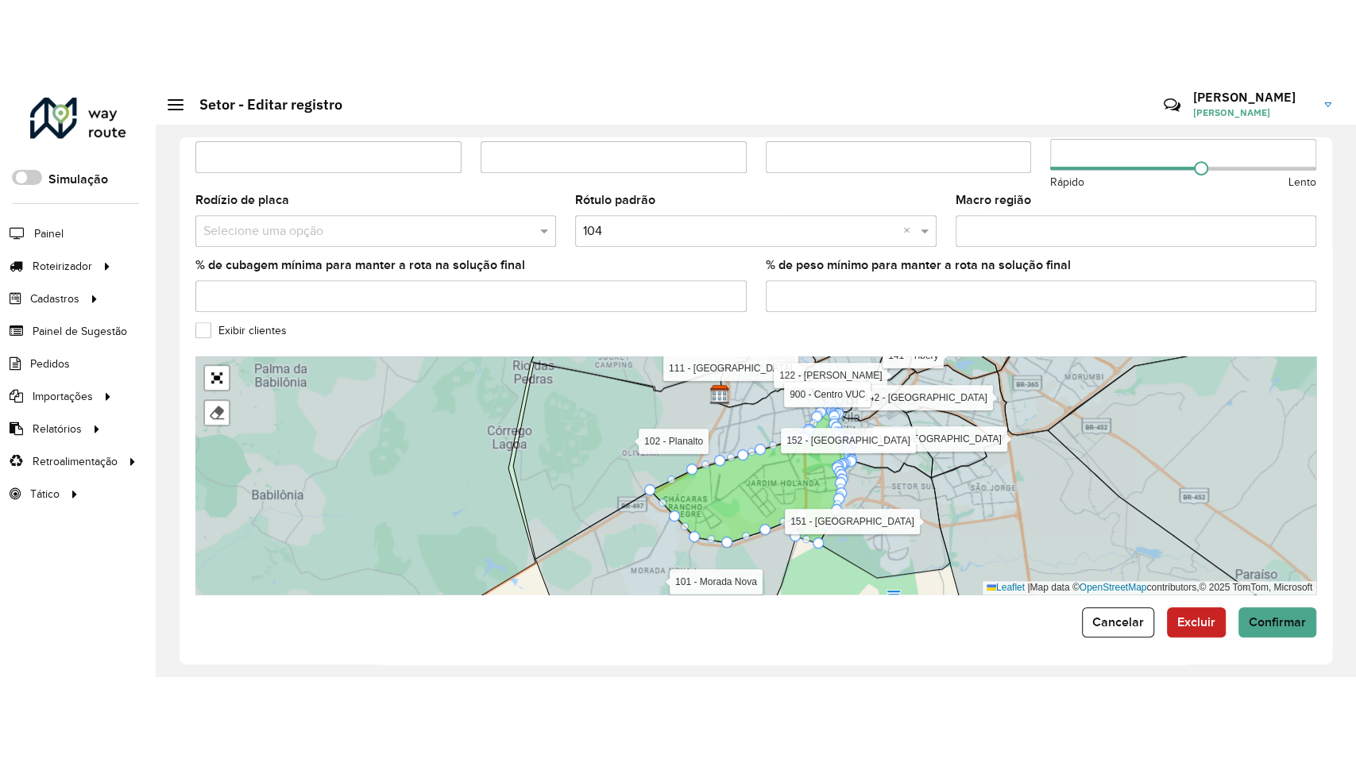
scroll to position [498, 0]
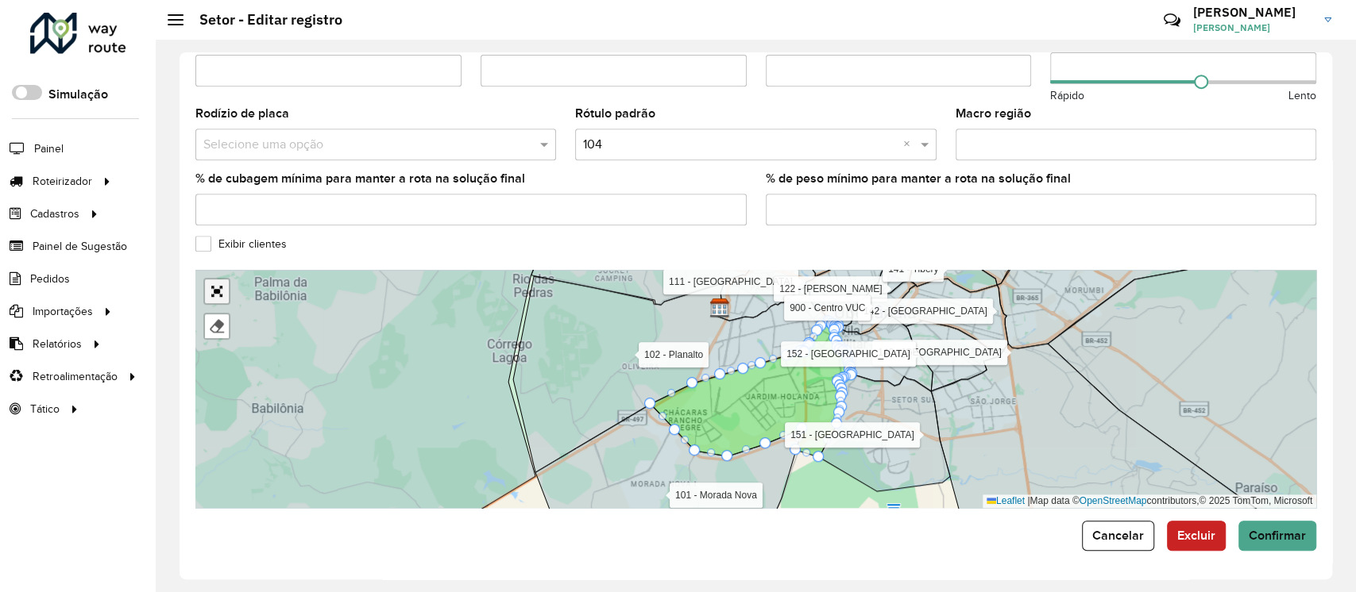
click at [216, 292] on link "Abrir mapa em tela cheia" at bounding box center [217, 292] width 24 height 24
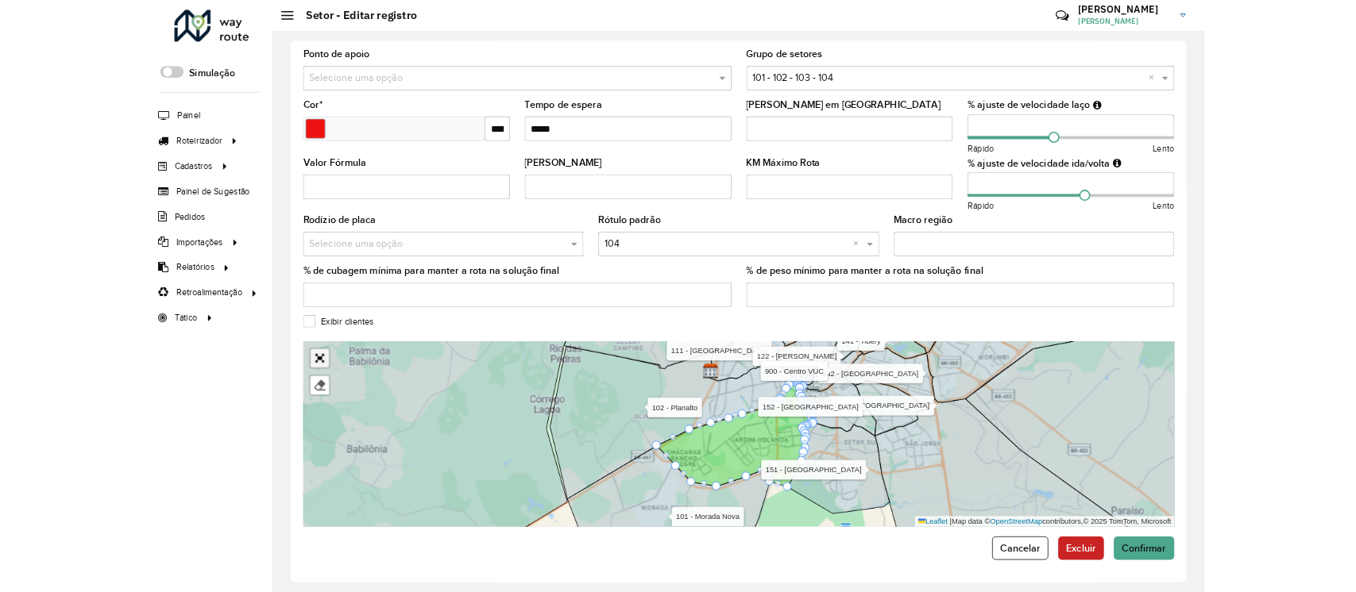
scroll to position [77, 0]
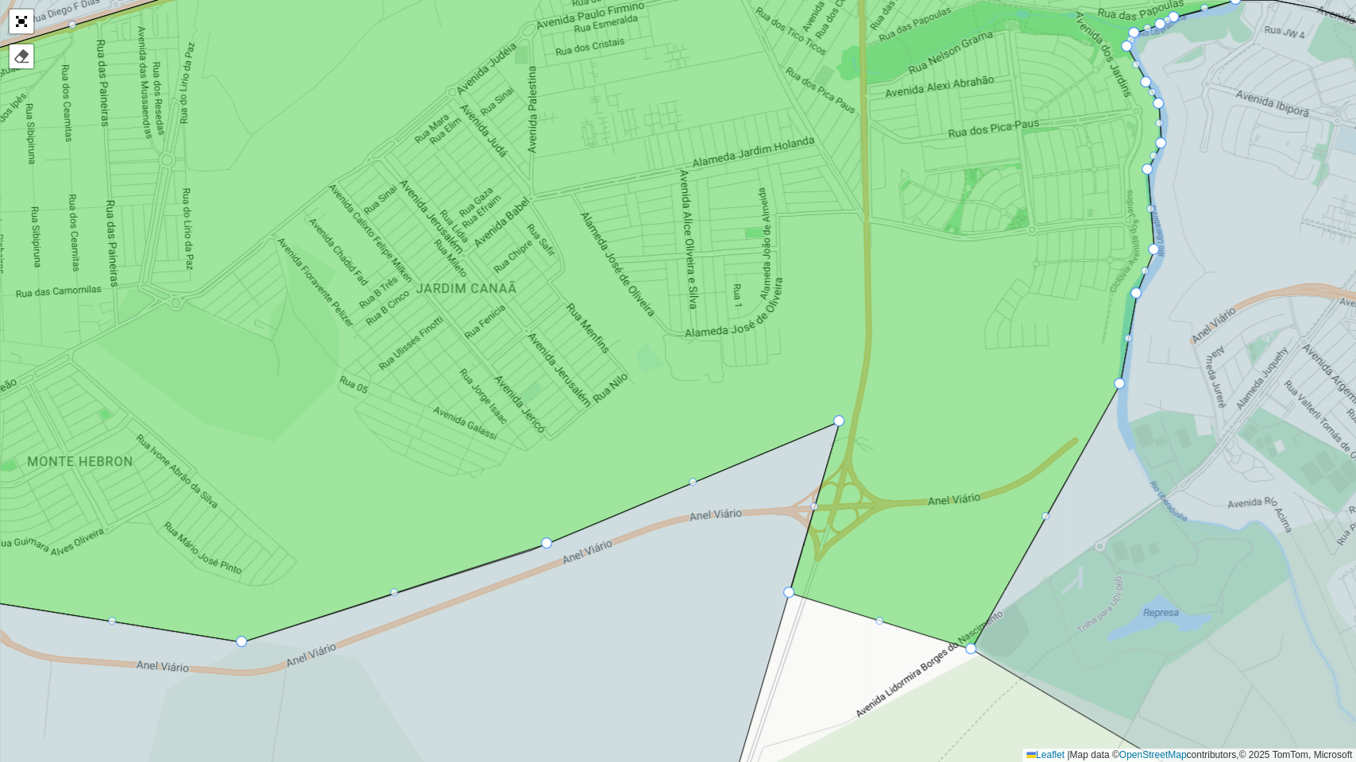
drag, startPoint x: 994, startPoint y: 581, endPoint x: 905, endPoint y: 534, distance: 101.2
click at [916, 534] on icon at bounding box center [515, 265] width 1444 height 767
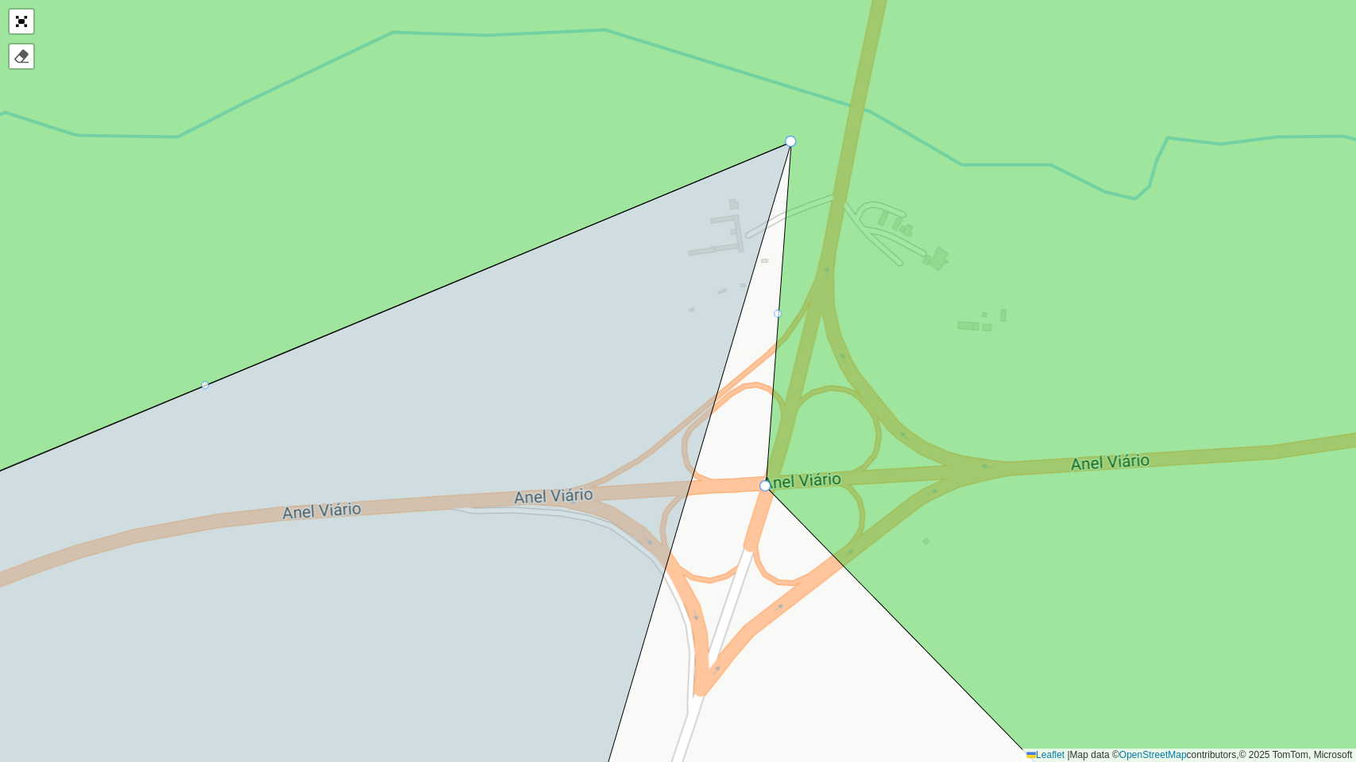
drag, startPoint x: 681, startPoint y: 643, endPoint x: 763, endPoint y: 486, distance: 177.6
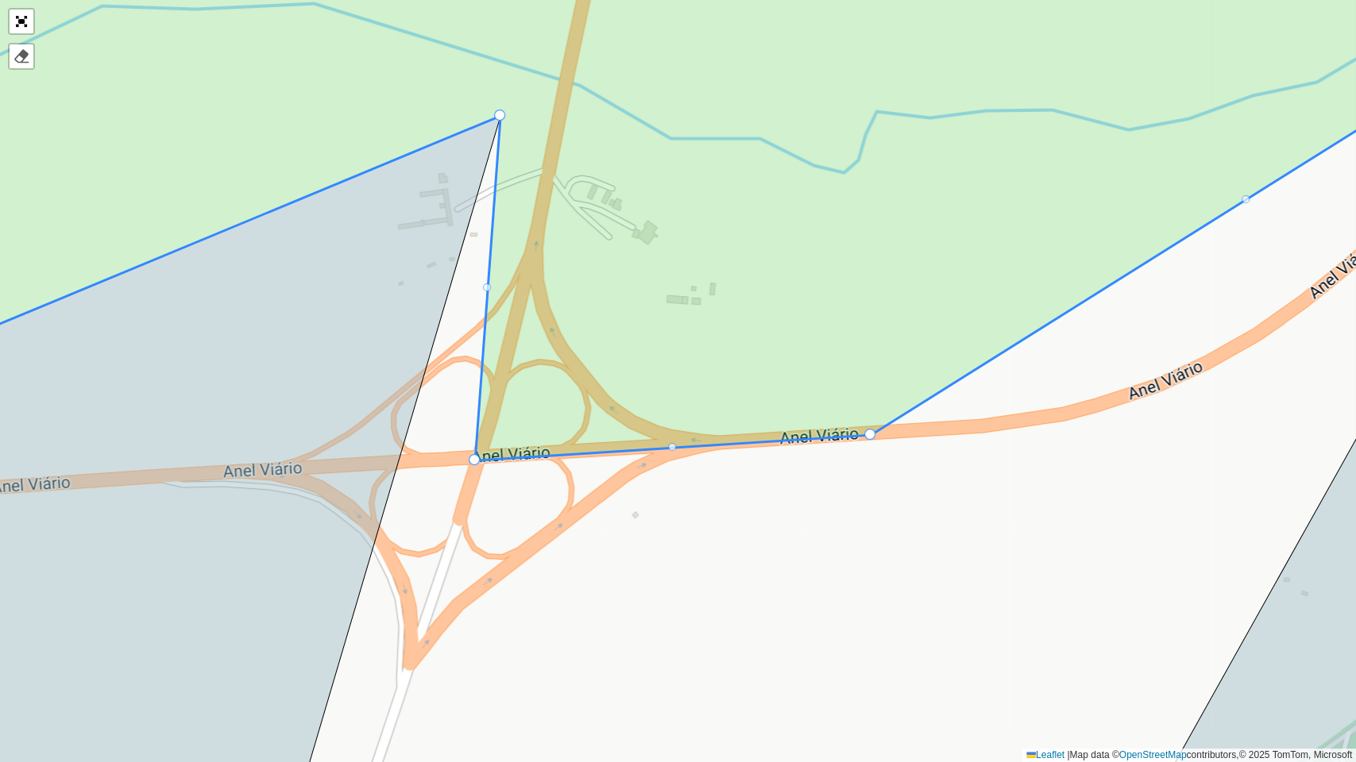
drag, startPoint x: 905, startPoint y: 623, endPoint x: 871, endPoint y: 433, distance: 192.9
drag, startPoint x: 953, startPoint y: 490, endPoint x: 724, endPoint y: 588, distance: 248.7
click at [724, 588] on div "100 - Minas Gerais 101 - Morada Nova 102 - Planalto 110 - Roosevelt 111 - Jardi…" at bounding box center [678, 381] width 1356 height 762
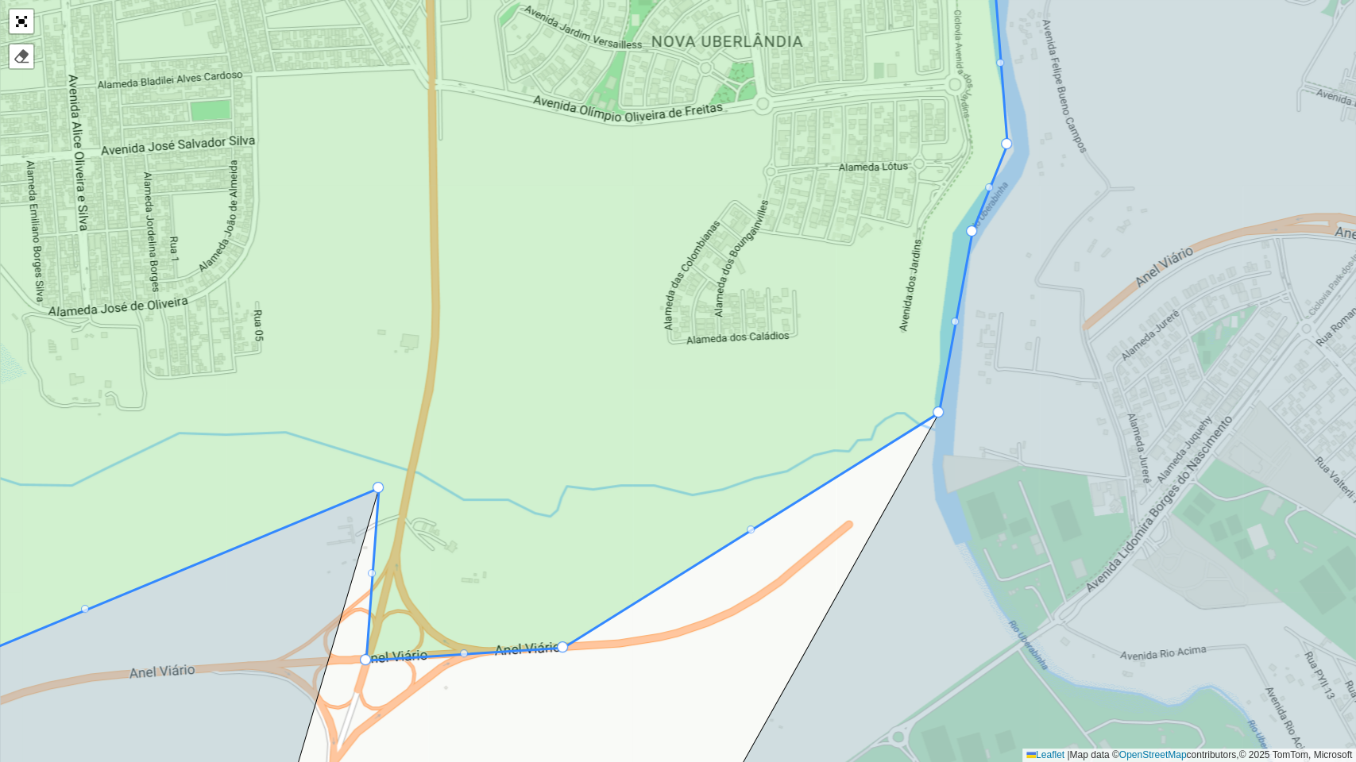
click at [751, 534] on div "100 - Minas Gerais 101 - Morada Nova 102 - Planalto 110 - Roosevelt 111 - Jardi…" at bounding box center [678, 381] width 1356 height 762
click at [750, 523] on icon at bounding box center [441, 312] width 1159 height 782
click at [751, 528] on div at bounding box center [751, 530] width 8 height 8
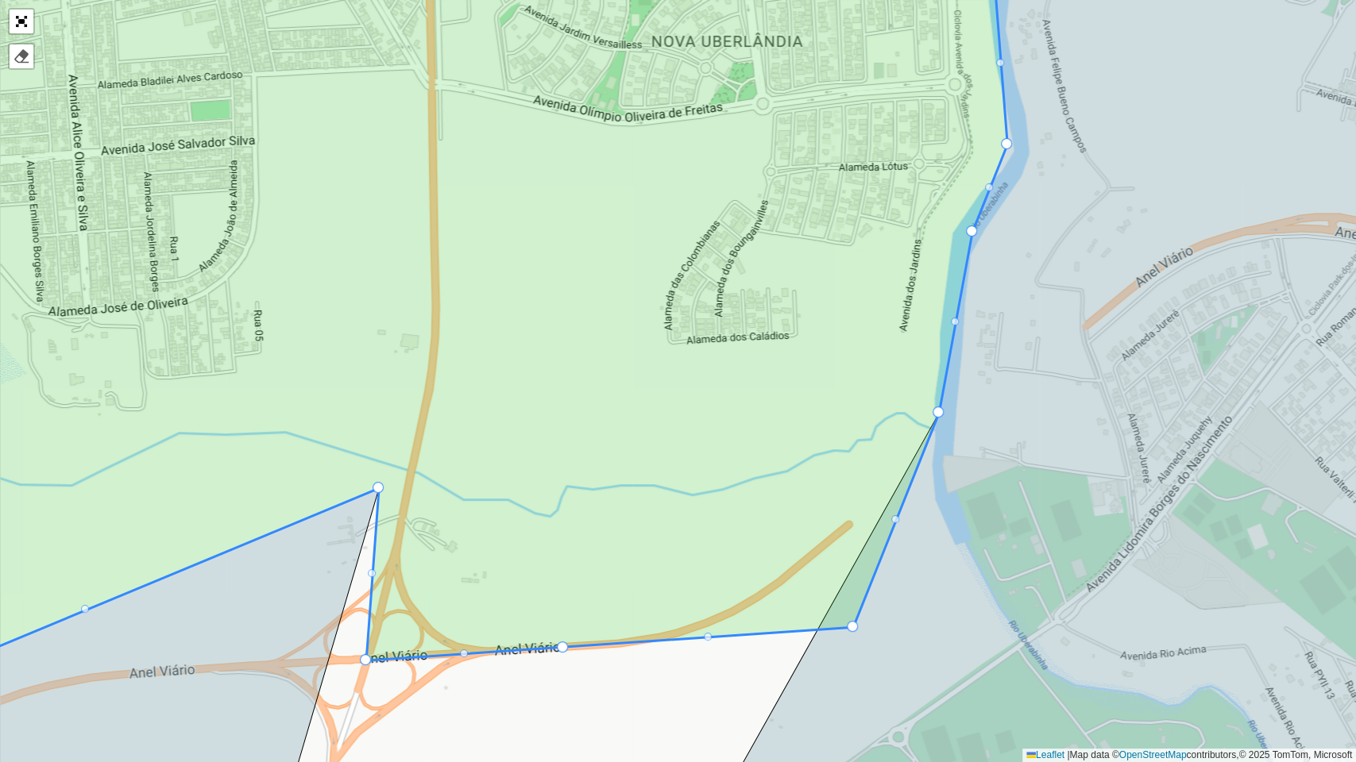
drag, startPoint x: 751, startPoint y: 528, endPoint x: 852, endPoint y: 625, distance: 140.4
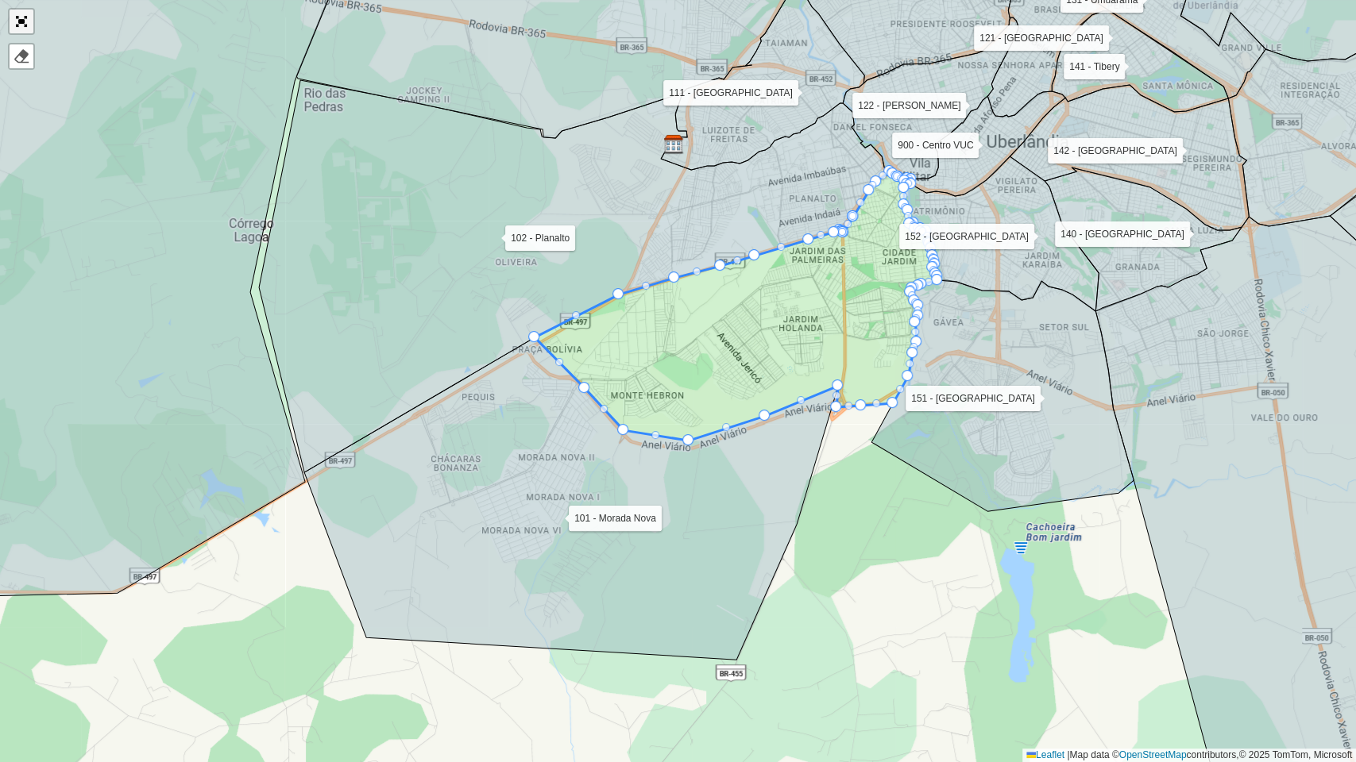
click at [15, 19] on link "Abrir mapa em tela cheia" at bounding box center [22, 22] width 24 height 24
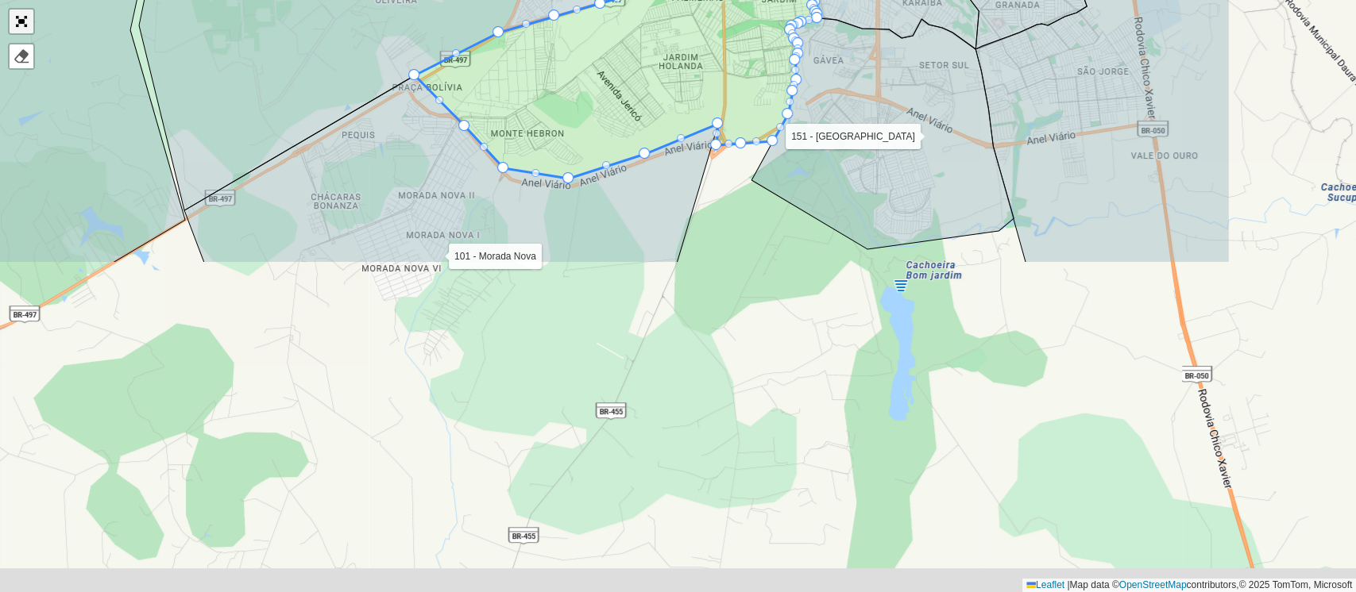
scroll to position [498, 0]
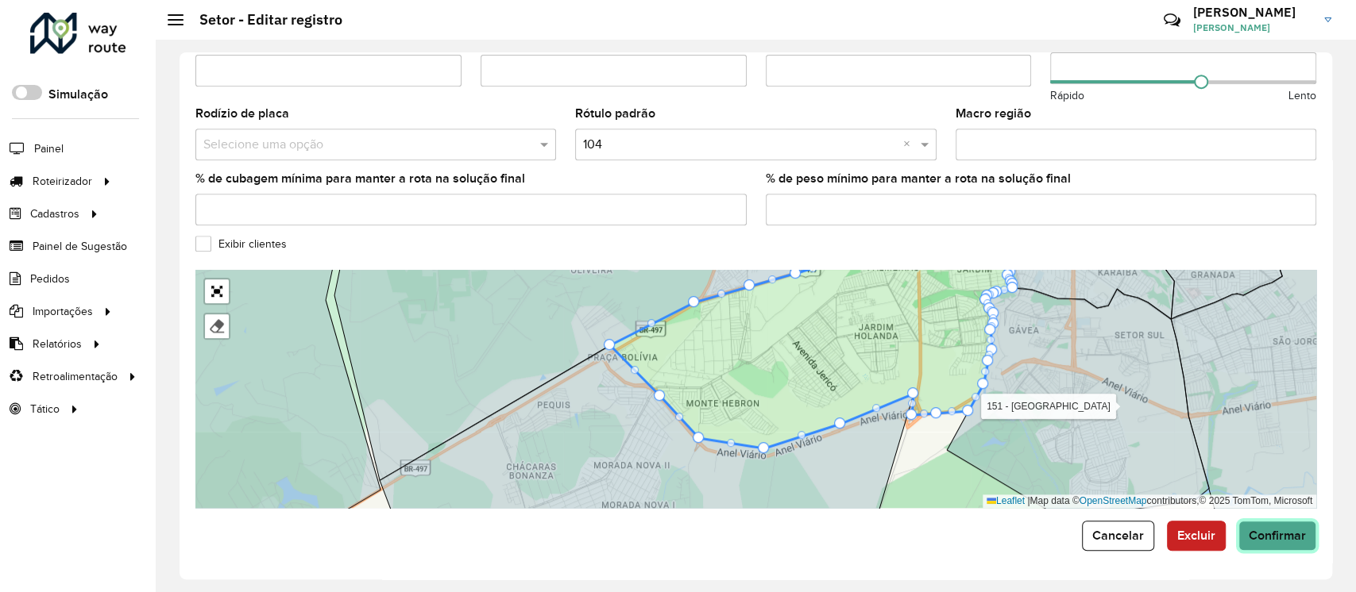
click at [1276, 541] on span "Confirmar" at bounding box center [1276, 536] width 57 height 14
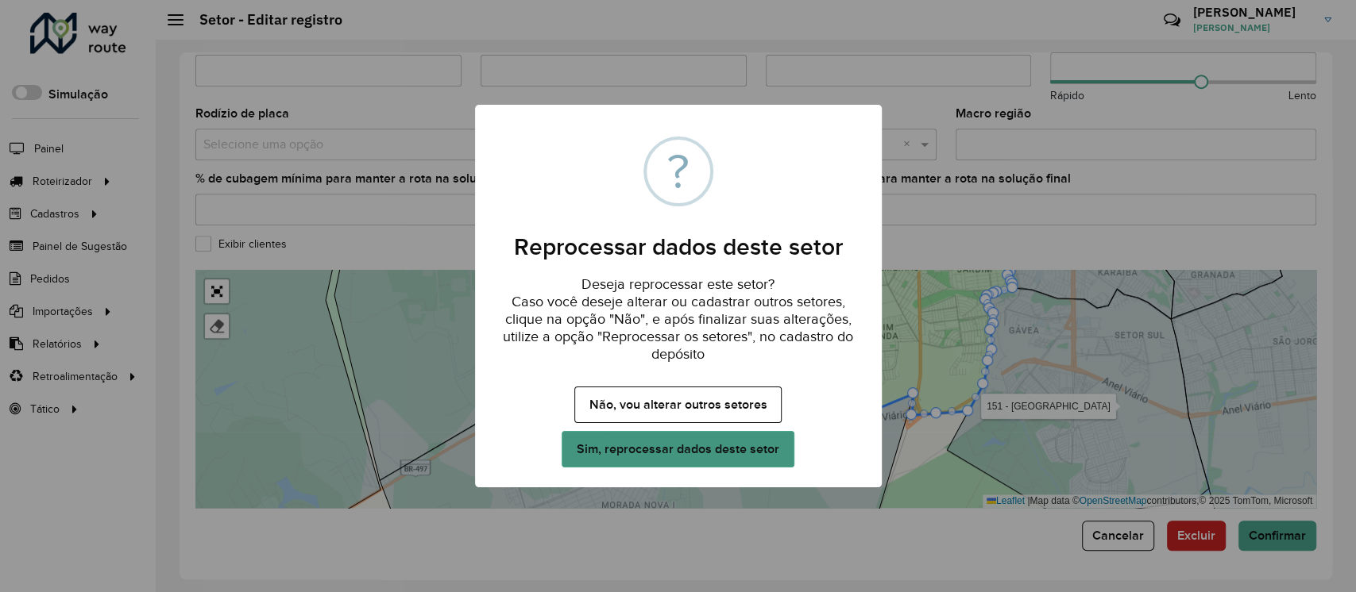
click at [735, 448] on button "Sim, reprocessar dados deste setor" at bounding box center [677, 449] width 232 height 37
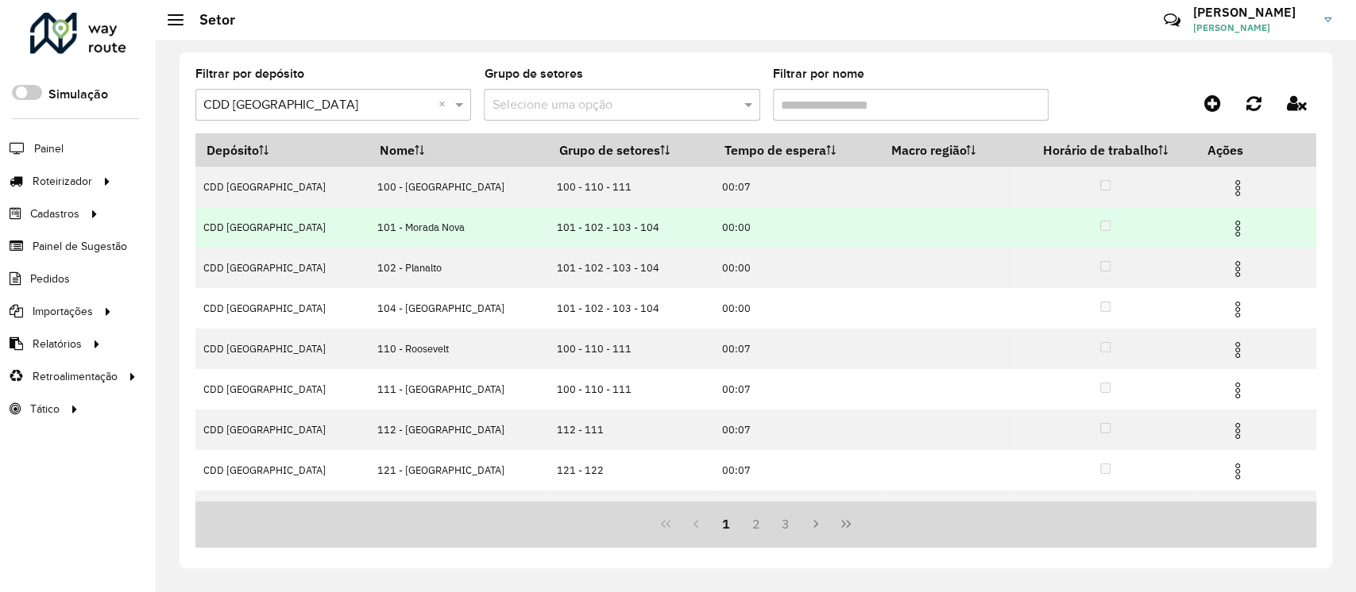
click at [1214, 230] on td at bounding box center [1244, 227] width 95 height 40
click at [1228, 230] on img at bounding box center [1237, 228] width 19 height 19
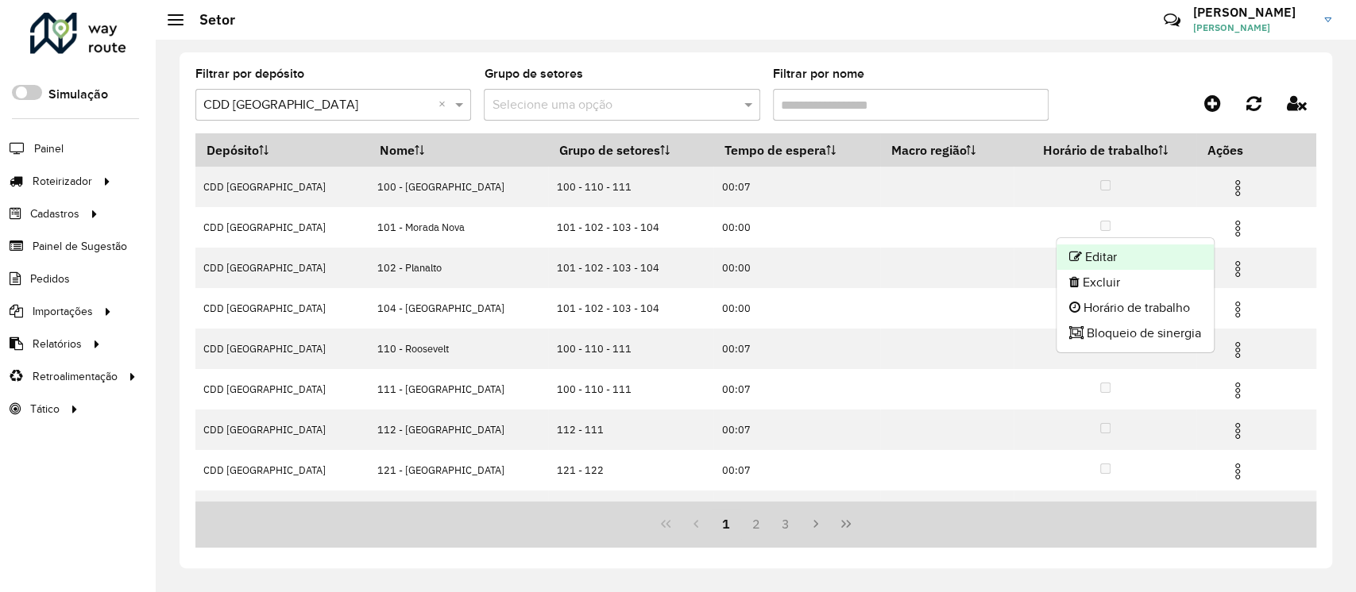
click at [1121, 256] on li "Editar" at bounding box center [1134, 257] width 157 height 25
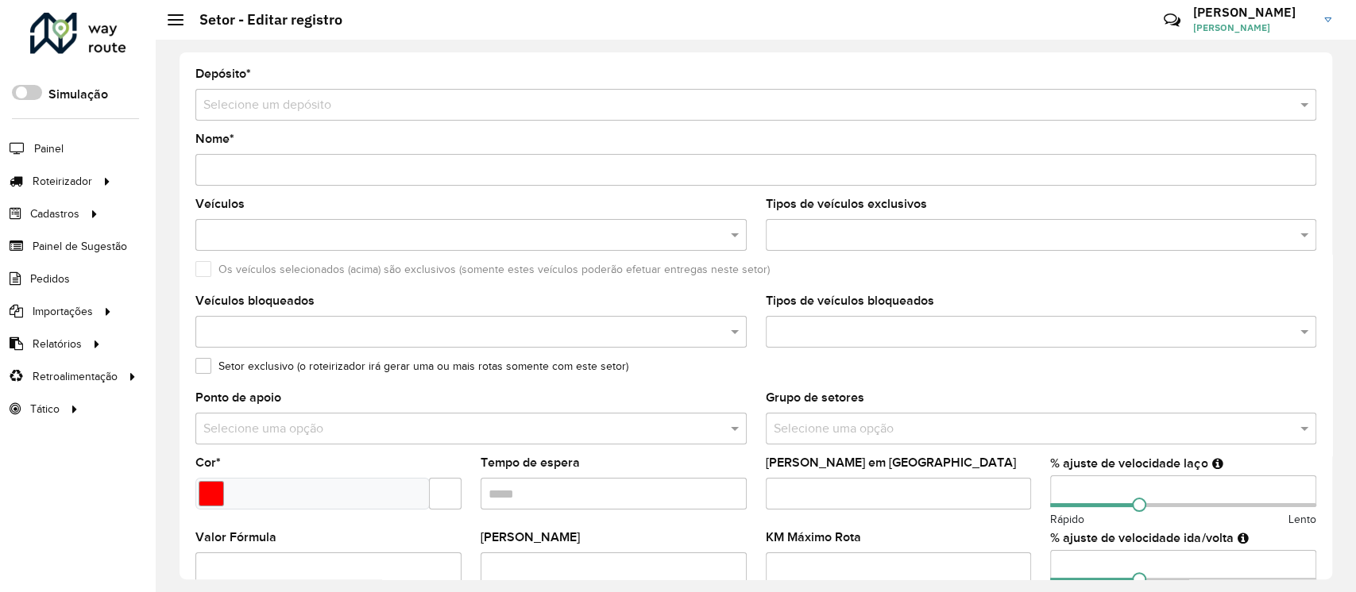
type input "**********"
type input "*******"
type input "*****"
type input "**"
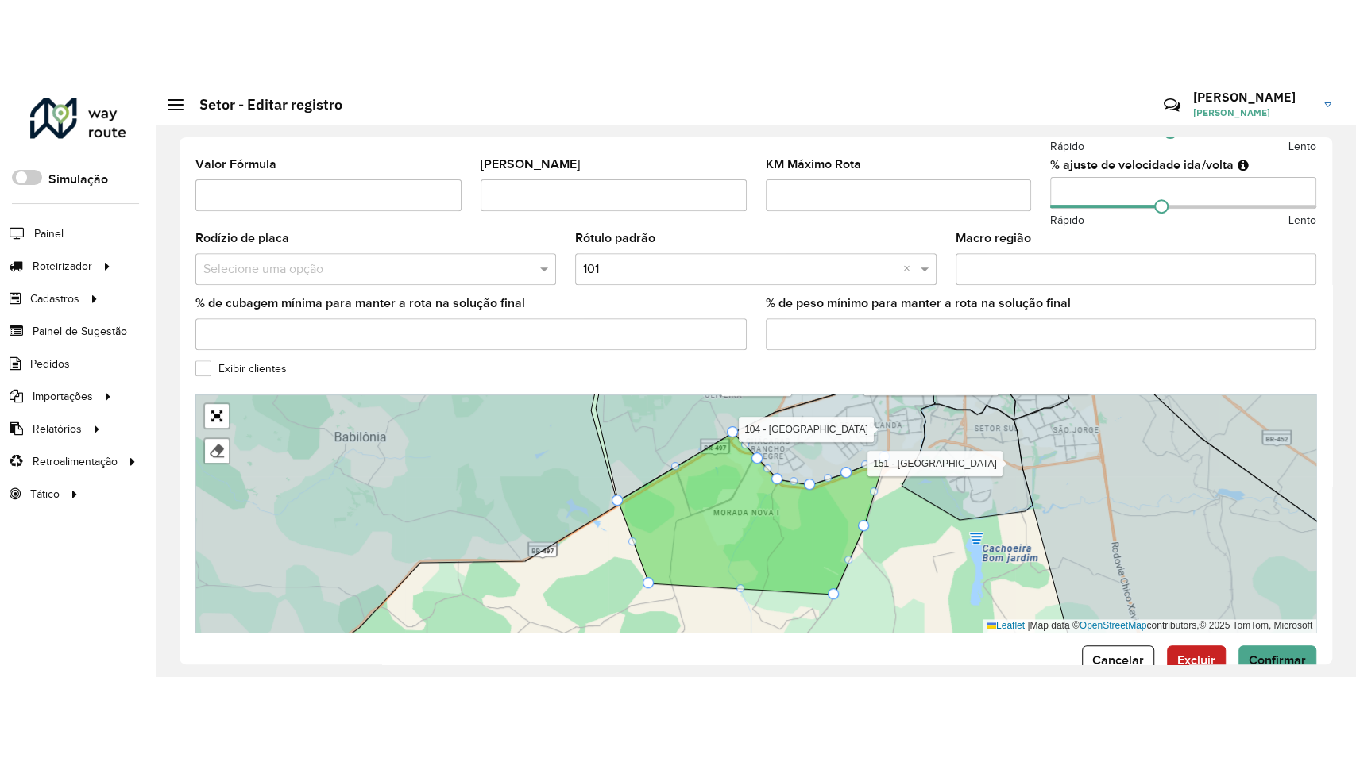
scroll to position [498, 0]
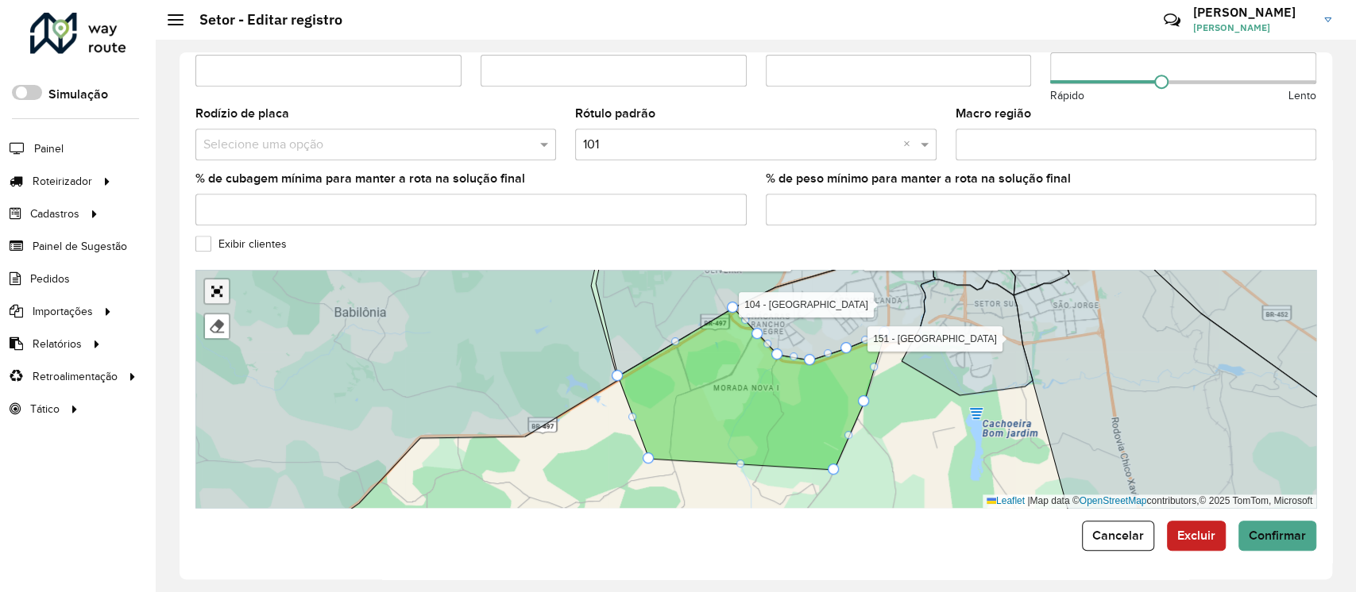
click at [226, 287] on link "Abrir mapa em tela cheia" at bounding box center [217, 292] width 24 height 24
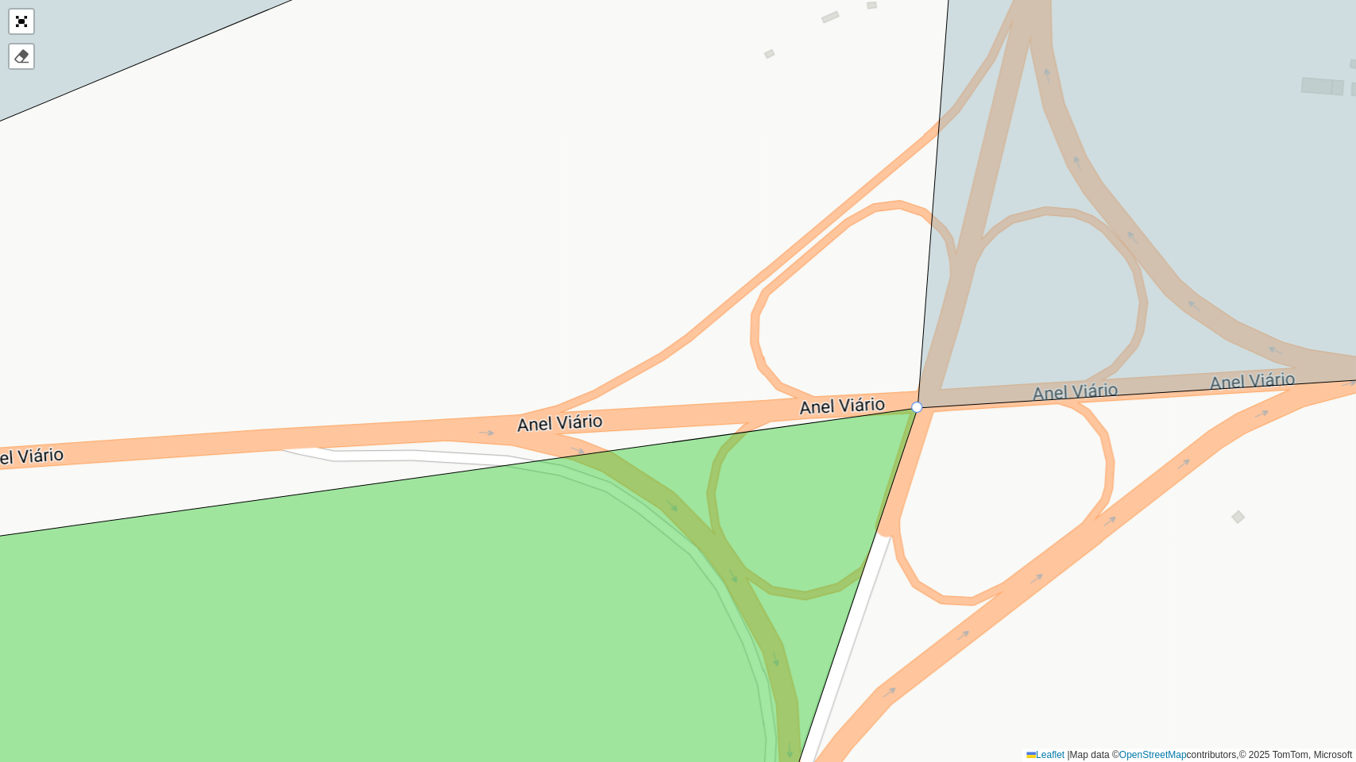
drag, startPoint x: 886, startPoint y: 240, endPoint x: 912, endPoint y: 399, distance: 161.8
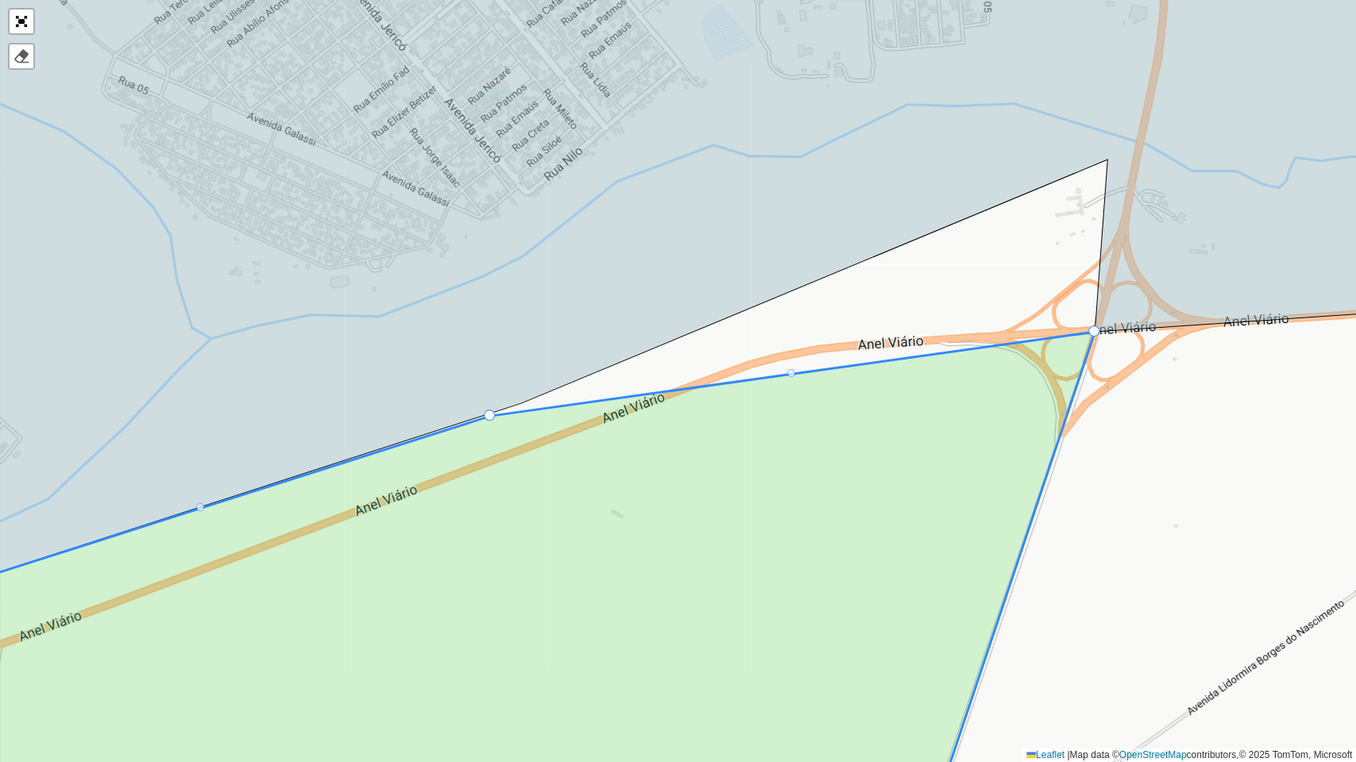
drag, startPoint x: 787, startPoint y: 438, endPoint x: 974, endPoint y: 378, distance: 196.9
click at [971, 380] on icon at bounding box center [478, 586] width 1233 height 509
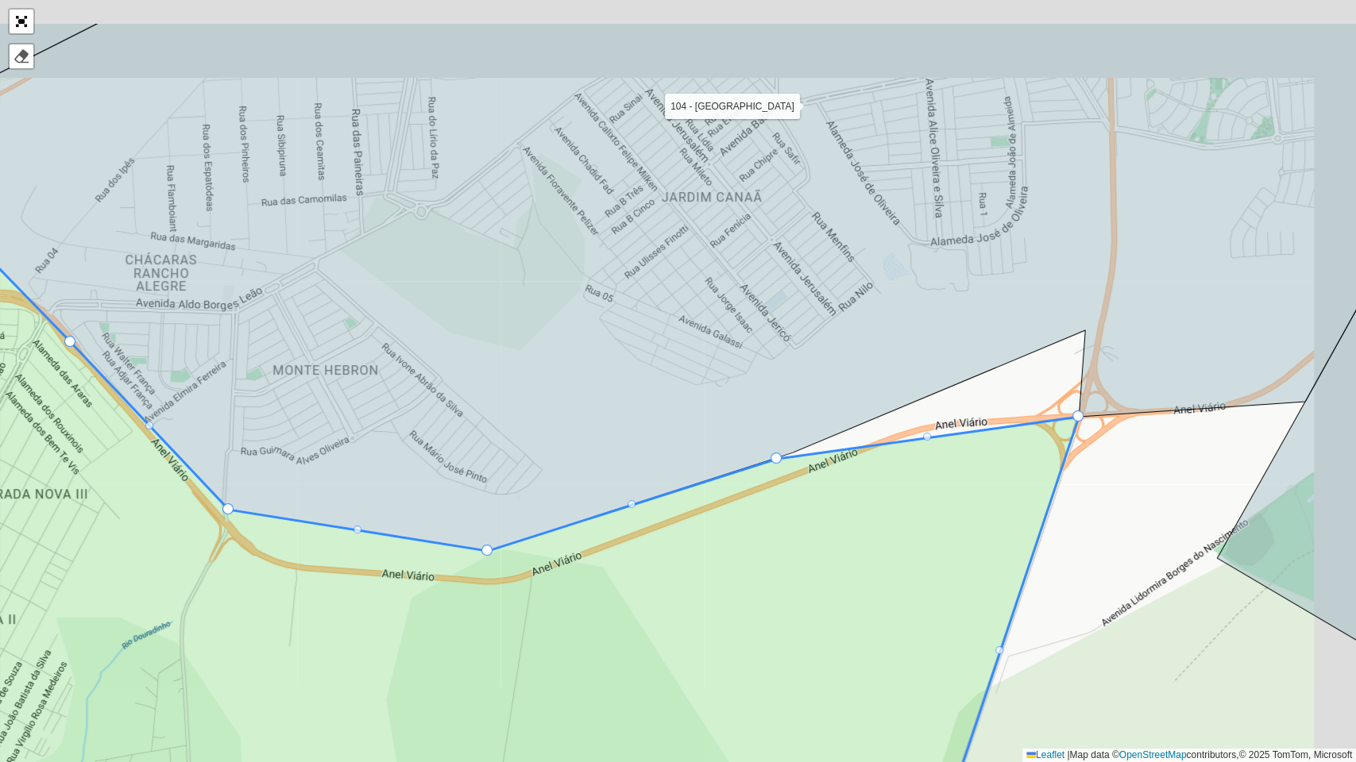
drag, startPoint x: 1036, startPoint y: 364, endPoint x: 901, endPoint y: 527, distance: 211.5
click at [904, 527] on icon at bounding box center [430, 539] width 1296 height 804
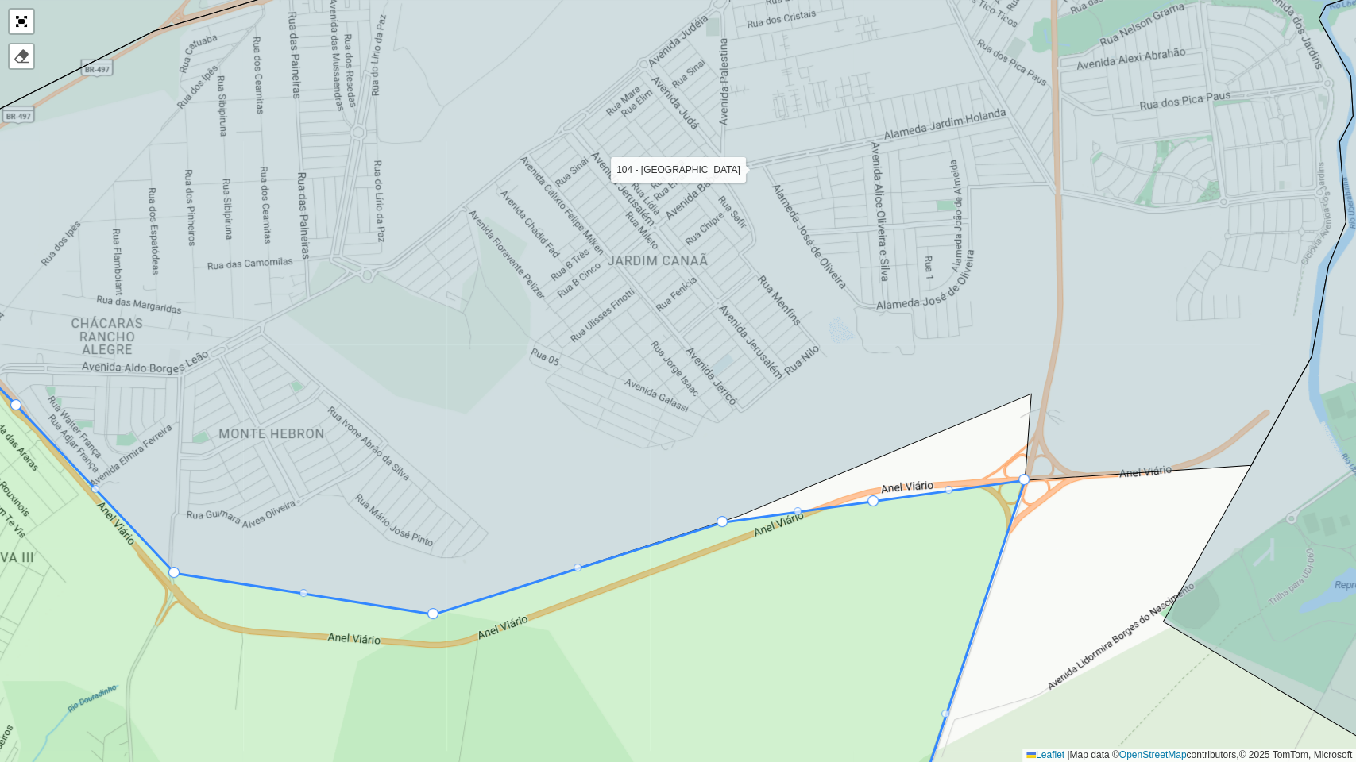
drag, startPoint x: 873, startPoint y: 498, endPoint x: 1017, endPoint y: 421, distance: 163.8
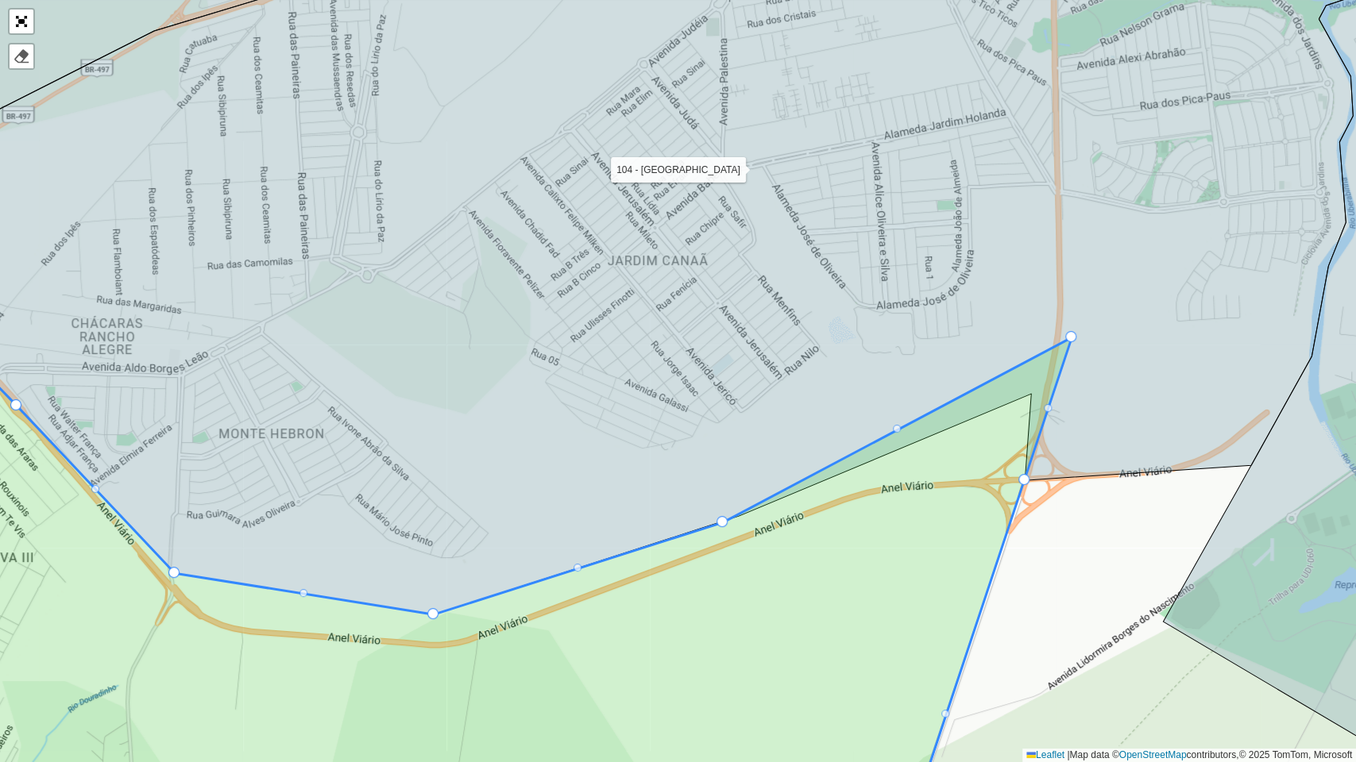
drag, startPoint x: 873, startPoint y: 502, endPoint x: 1071, endPoint y: 338, distance: 257.2
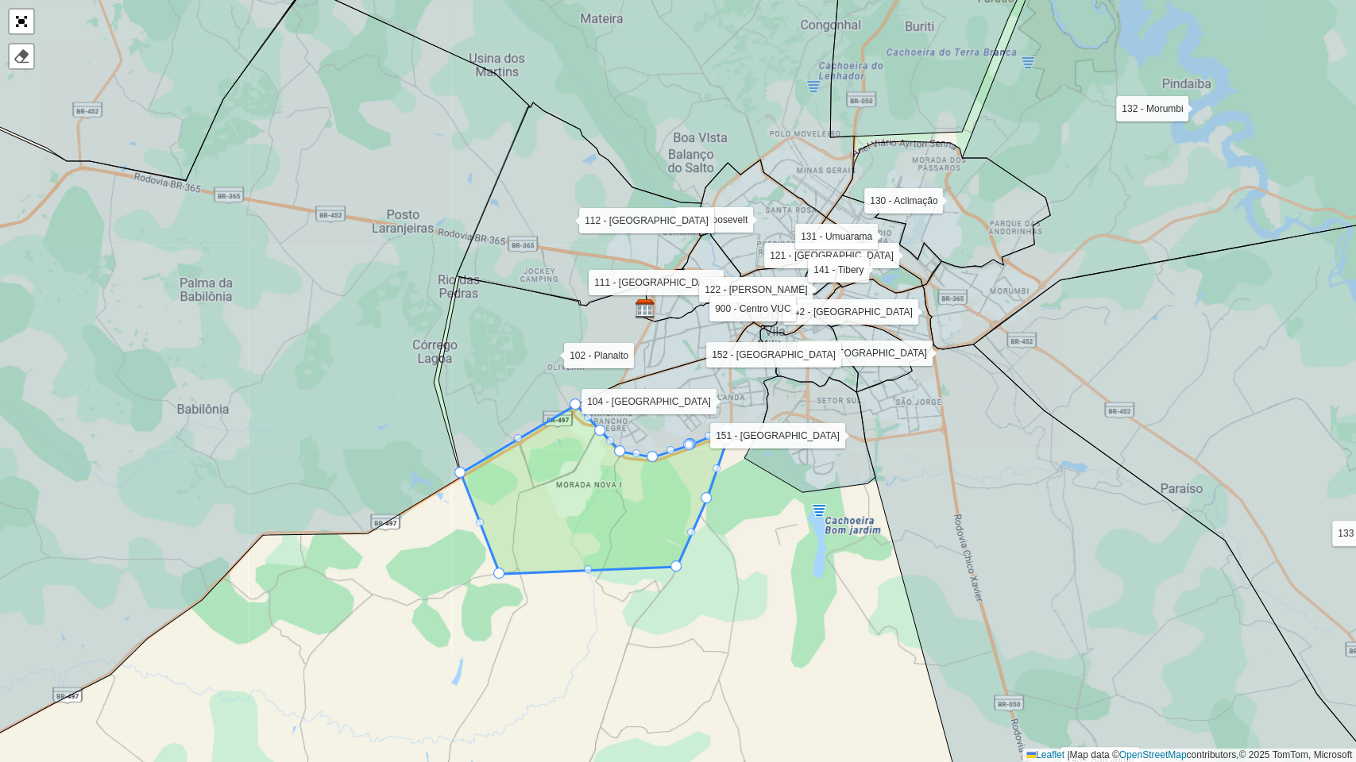
drag, startPoint x: 490, startPoint y: 556, endPoint x: 498, endPoint y: 574, distance: 19.9
click at [476, 523] on div at bounding box center [480, 523] width 8 height 8
drag, startPoint x: 477, startPoint y: 522, endPoint x: 291, endPoint y: 507, distance: 186.5
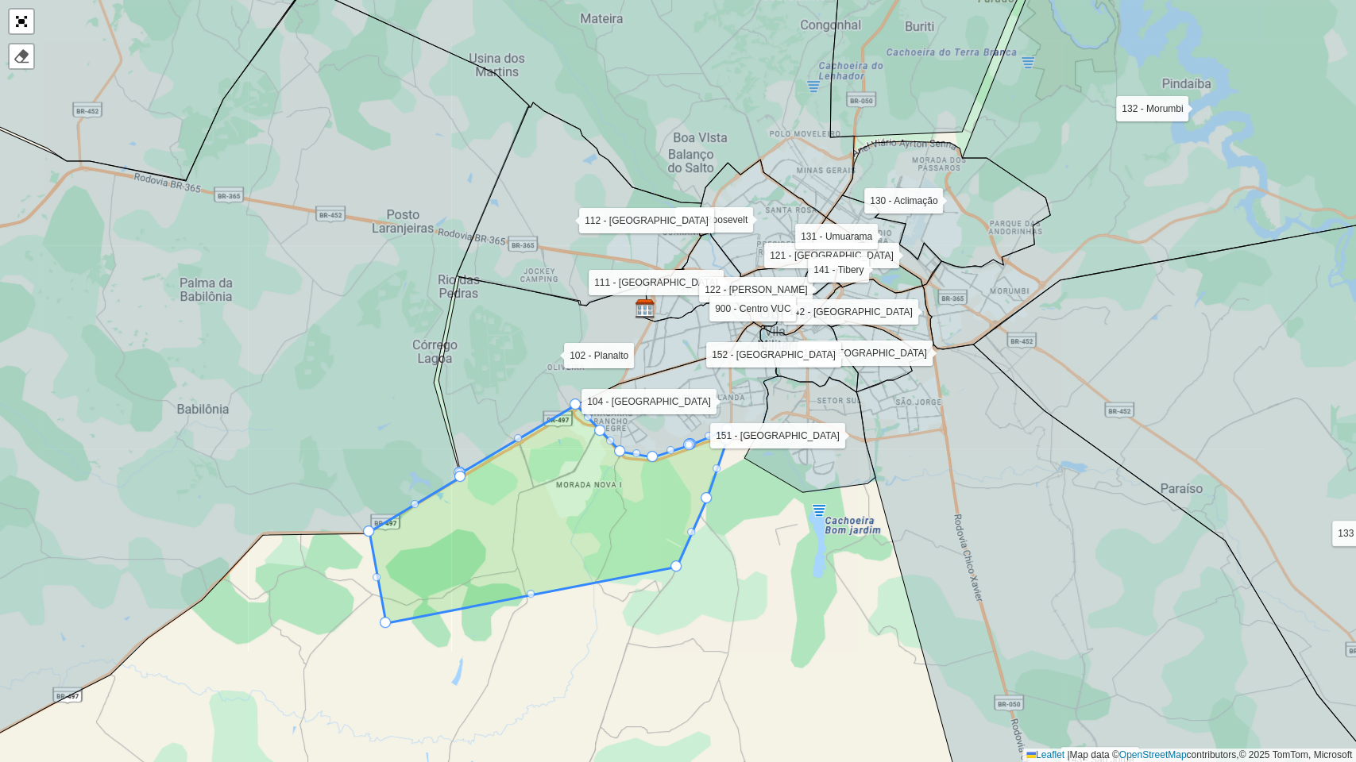
drag, startPoint x: 496, startPoint y: 571, endPoint x: 383, endPoint y: 620, distance: 123.8
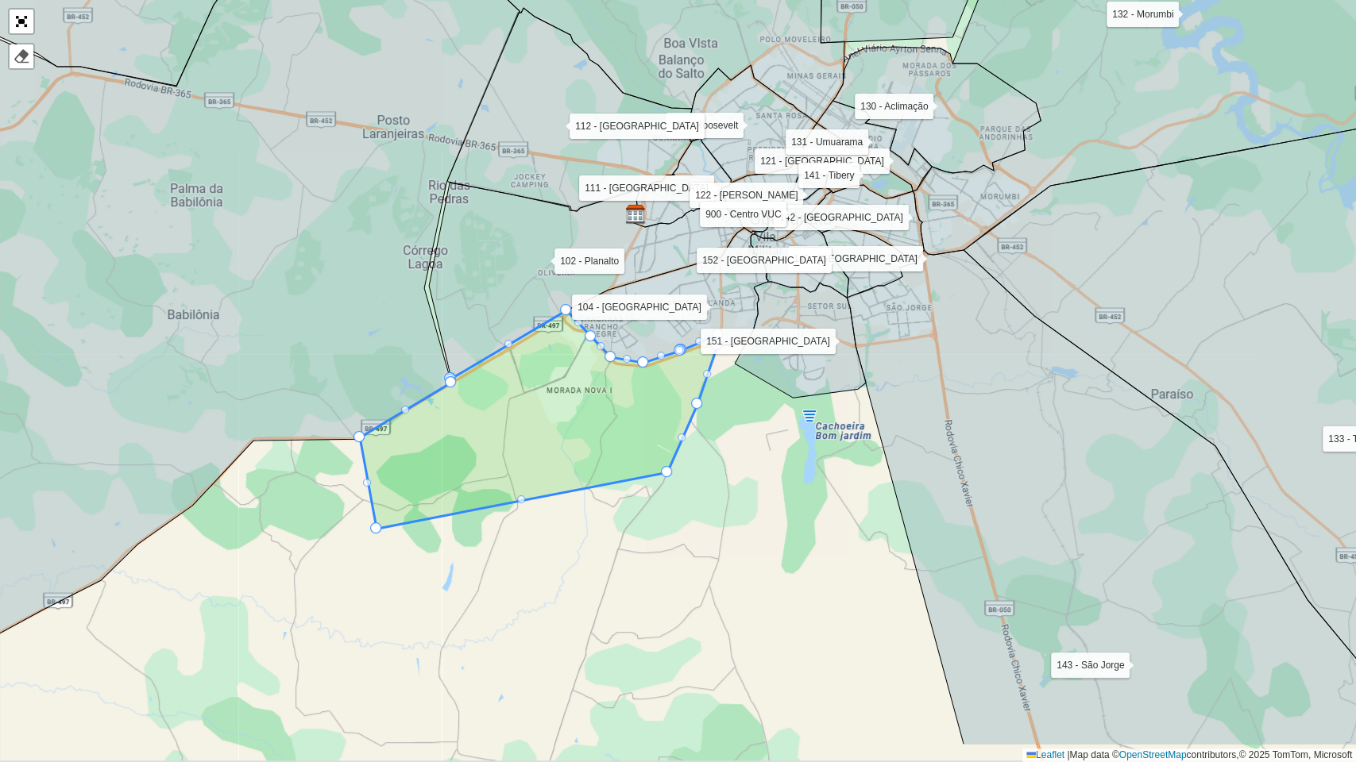
drag, startPoint x: 629, startPoint y: 419, endPoint x: 626, endPoint y: 407, distance: 13.1
click at [626, 407] on icon at bounding box center [539, 420] width 358 height 218
click at [520, 502] on div at bounding box center [520, 500] width 8 height 8
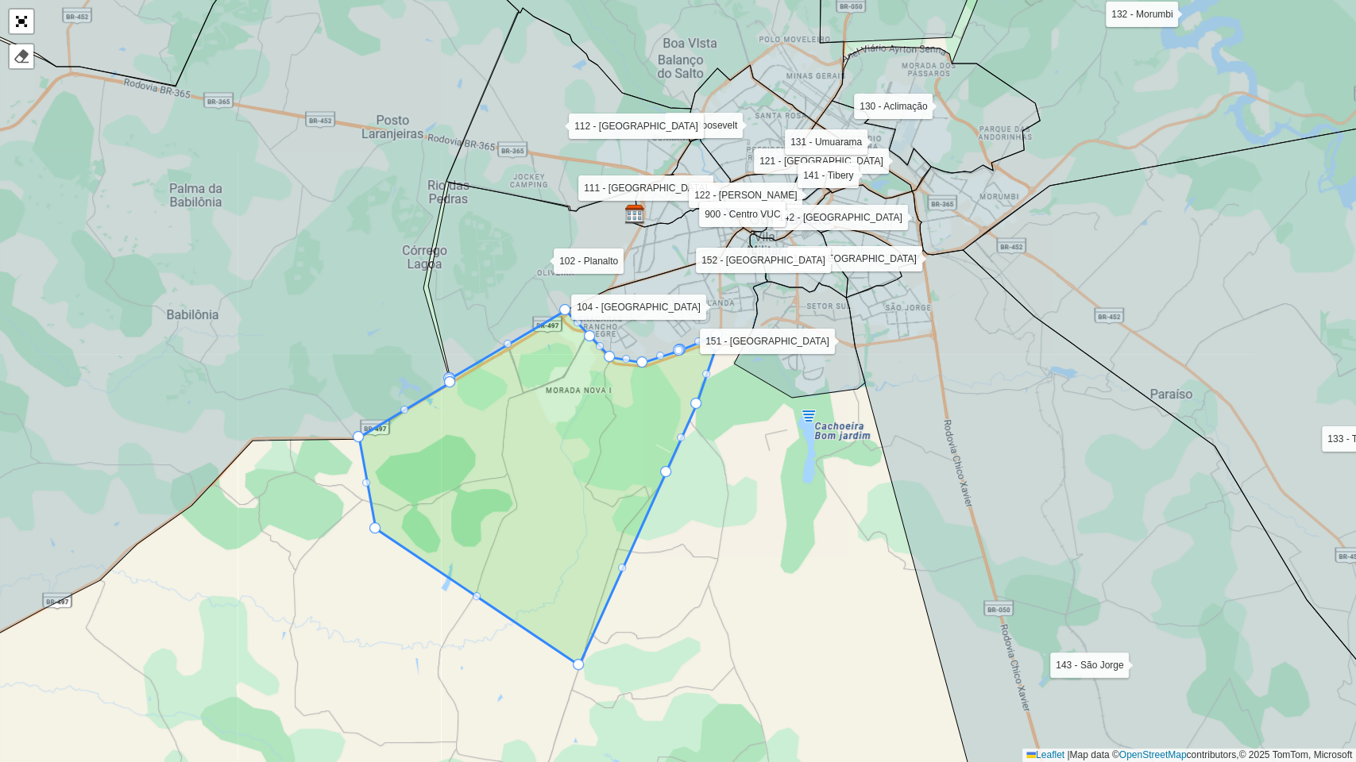
drag, startPoint x: 520, startPoint y: 502, endPoint x: 578, endPoint y: 667, distance: 175.1
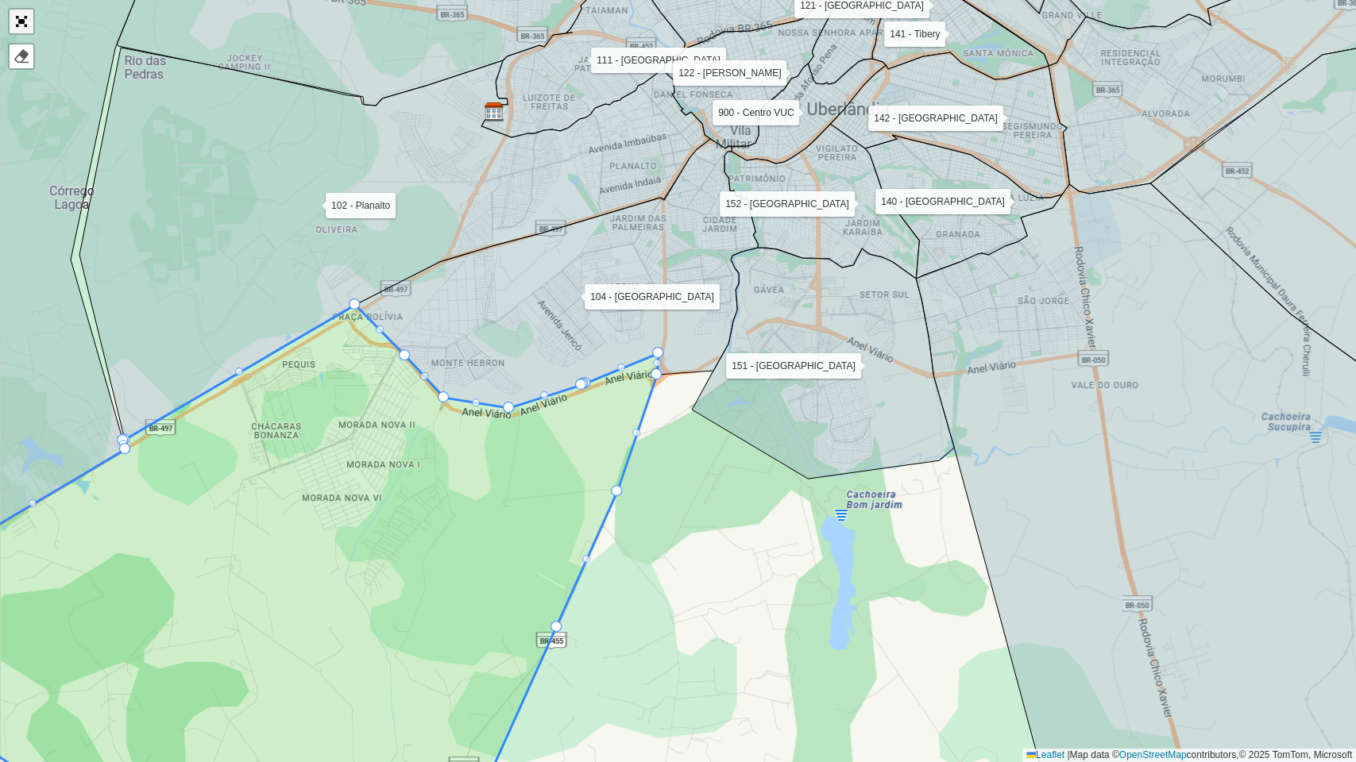
click at [16, 25] on link "Abrir mapa em tela cheia" at bounding box center [22, 22] width 24 height 24
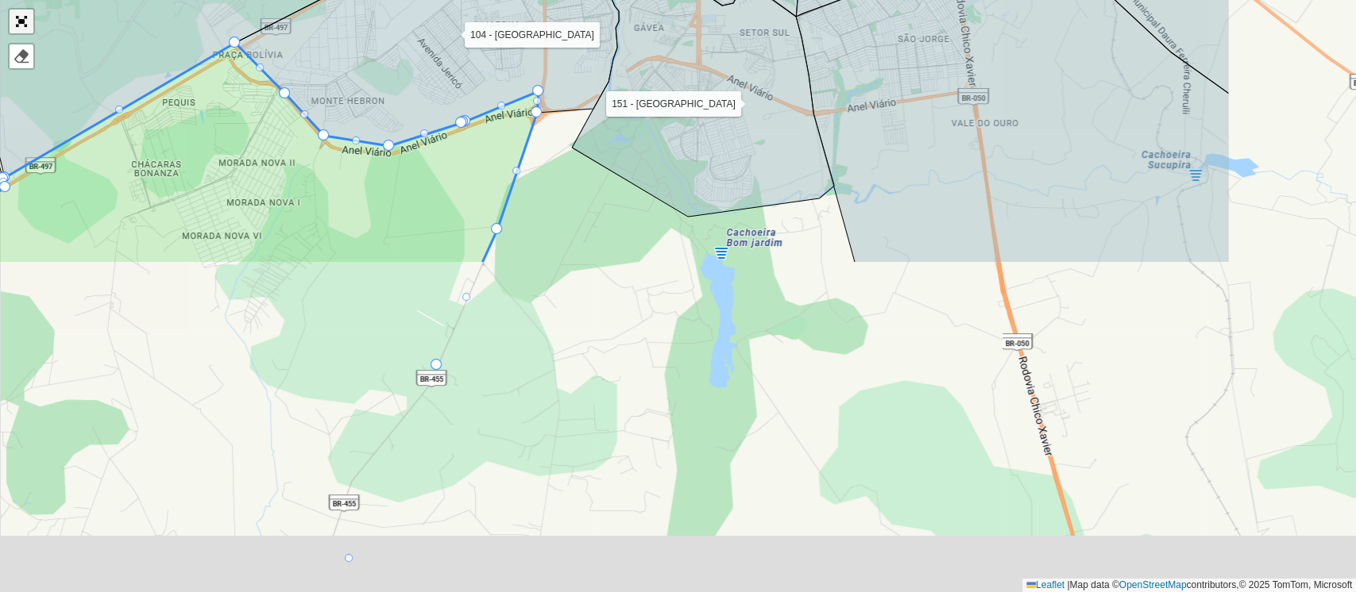
scroll to position [498, 0]
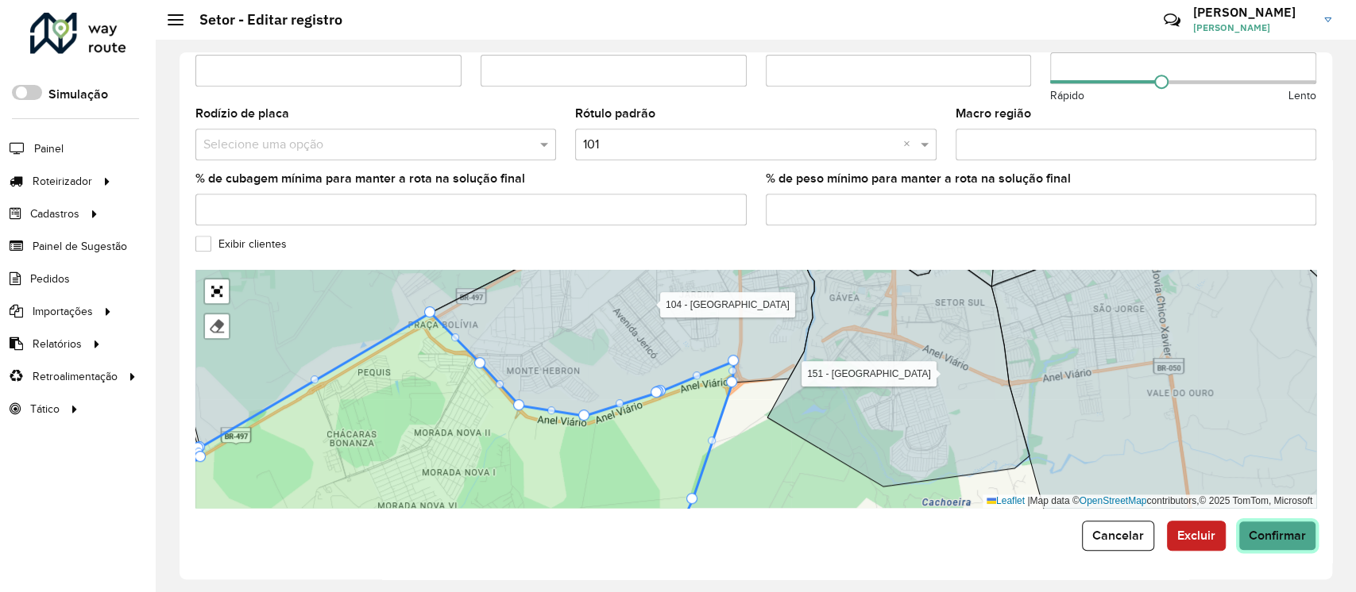
click at [1282, 529] on span "Confirmar" at bounding box center [1276, 536] width 57 height 14
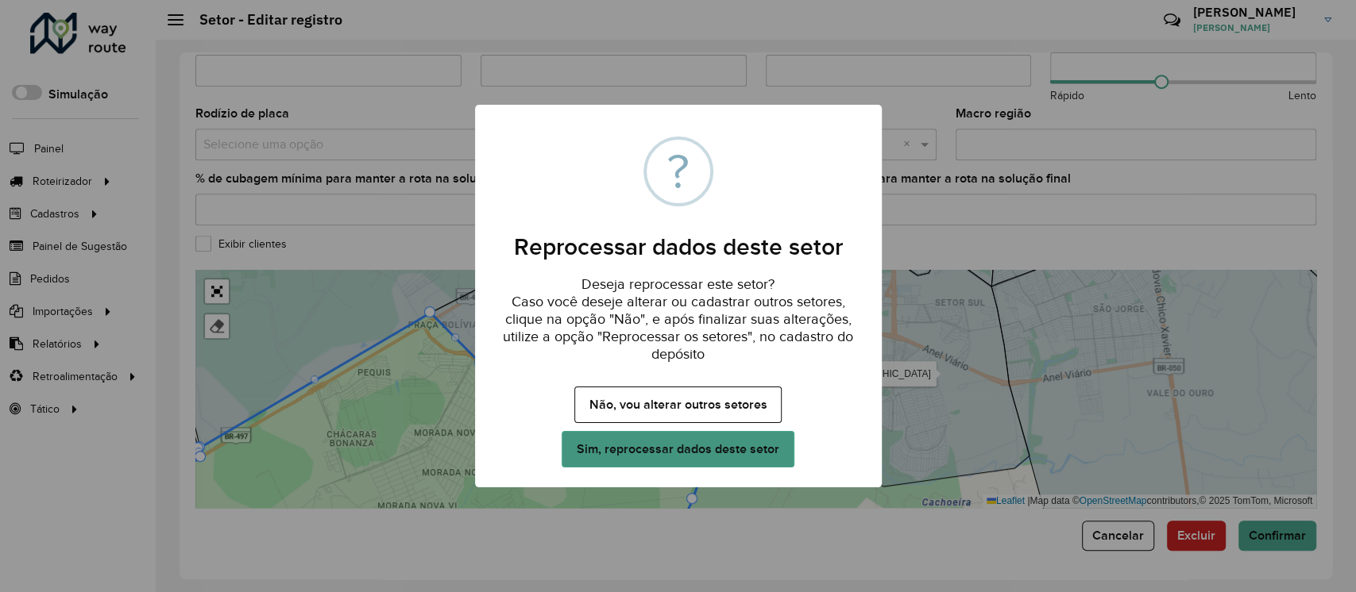
click at [771, 448] on button "Sim, reprocessar dados deste setor" at bounding box center [677, 449] width 232 height 37
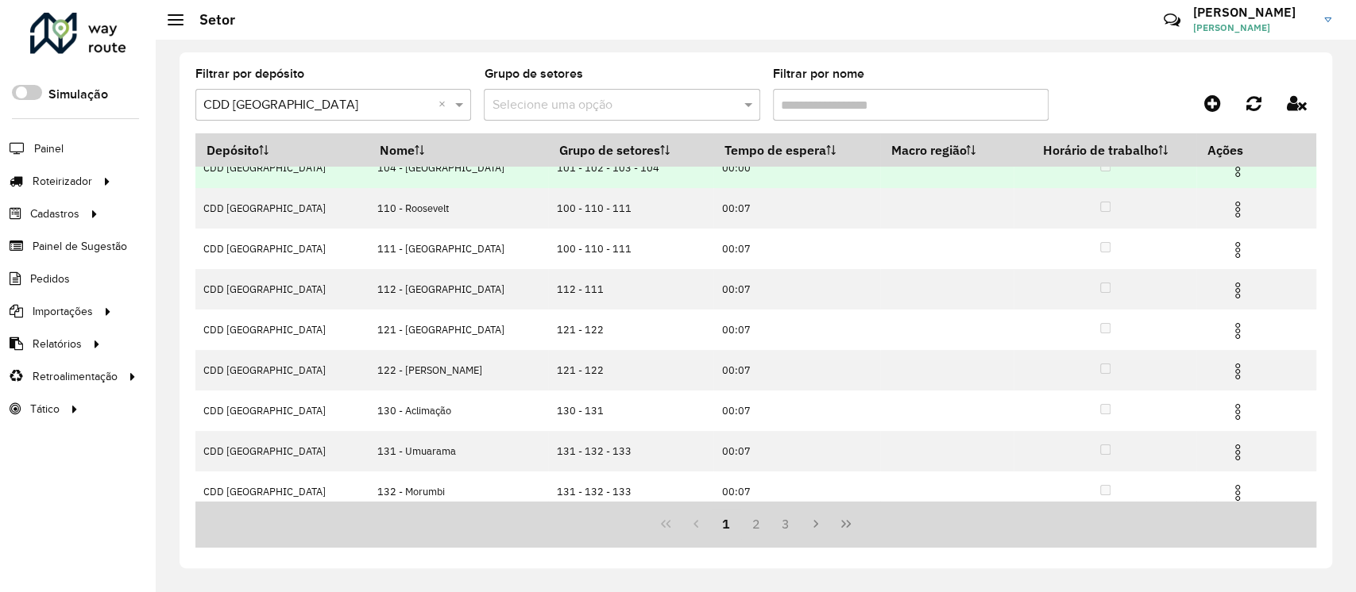
scroll to position [151, 0]
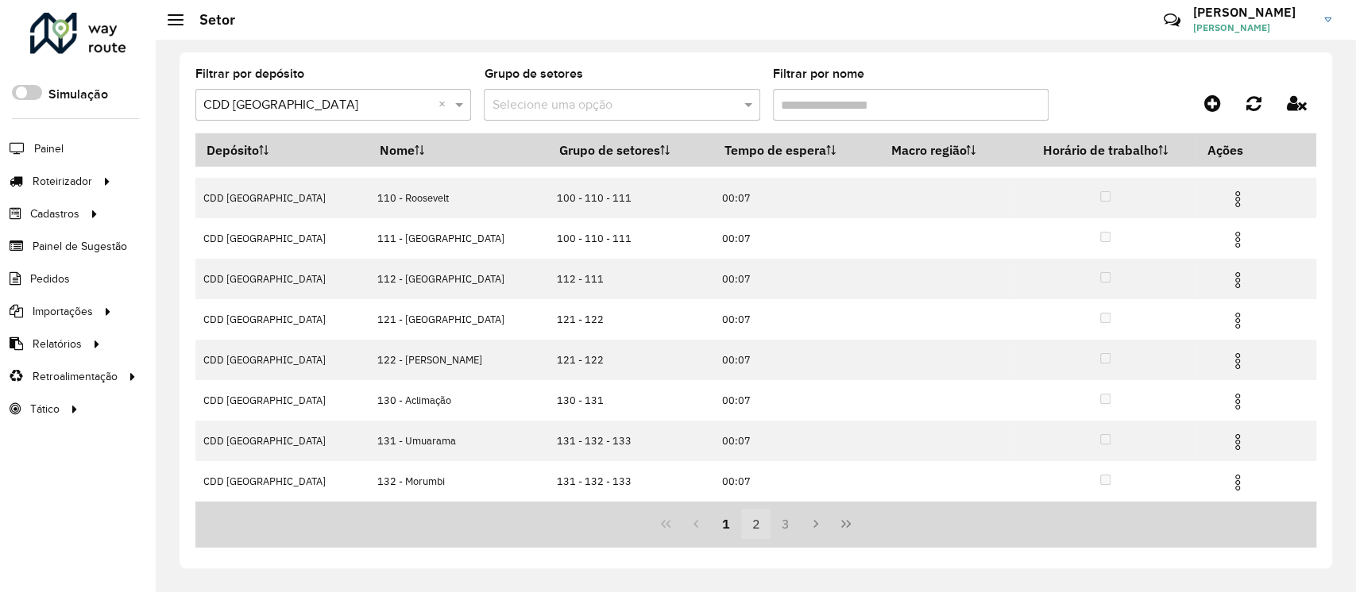
click at [759, 531] on button "2" at bounding box center [756, 524] width 30 height 30
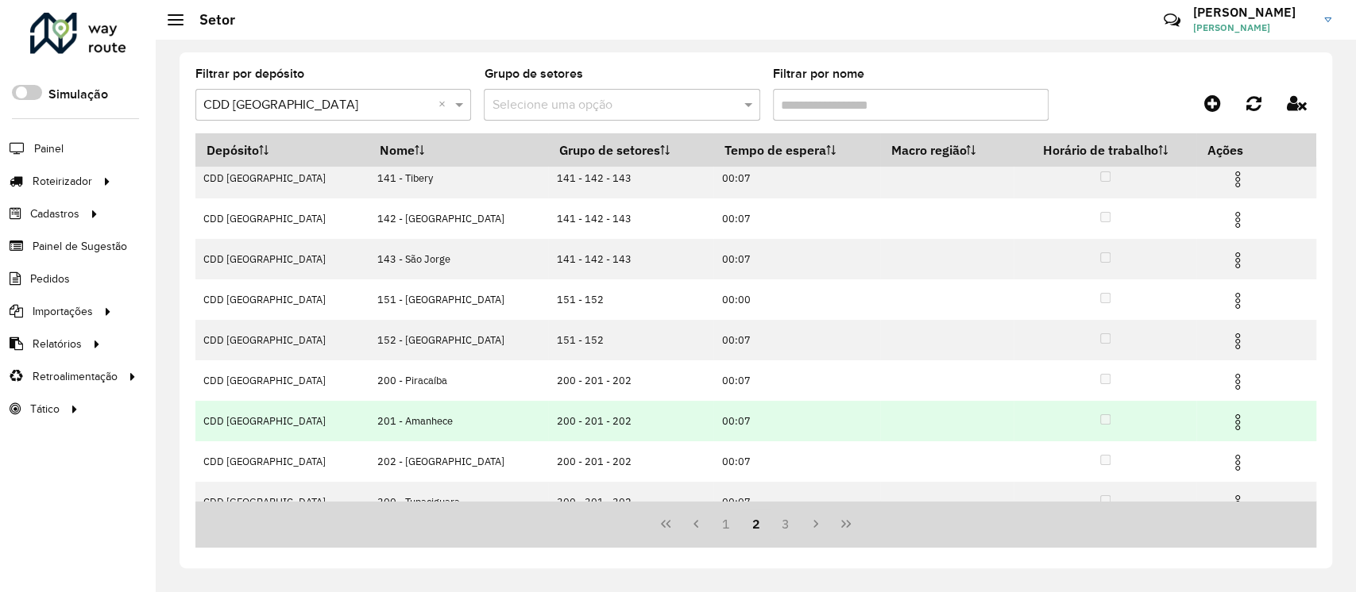
scroll to position [80, 0]
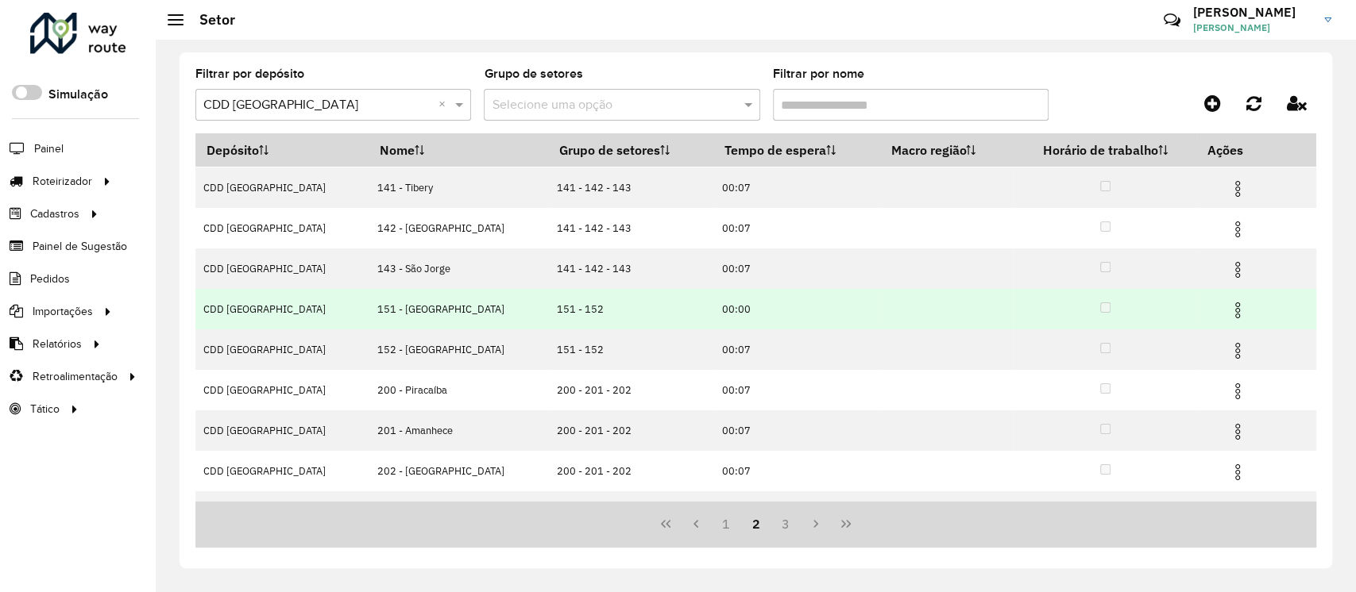
click at [1228, 305] on img at bounding box center [1237, 310] width 19 height 19
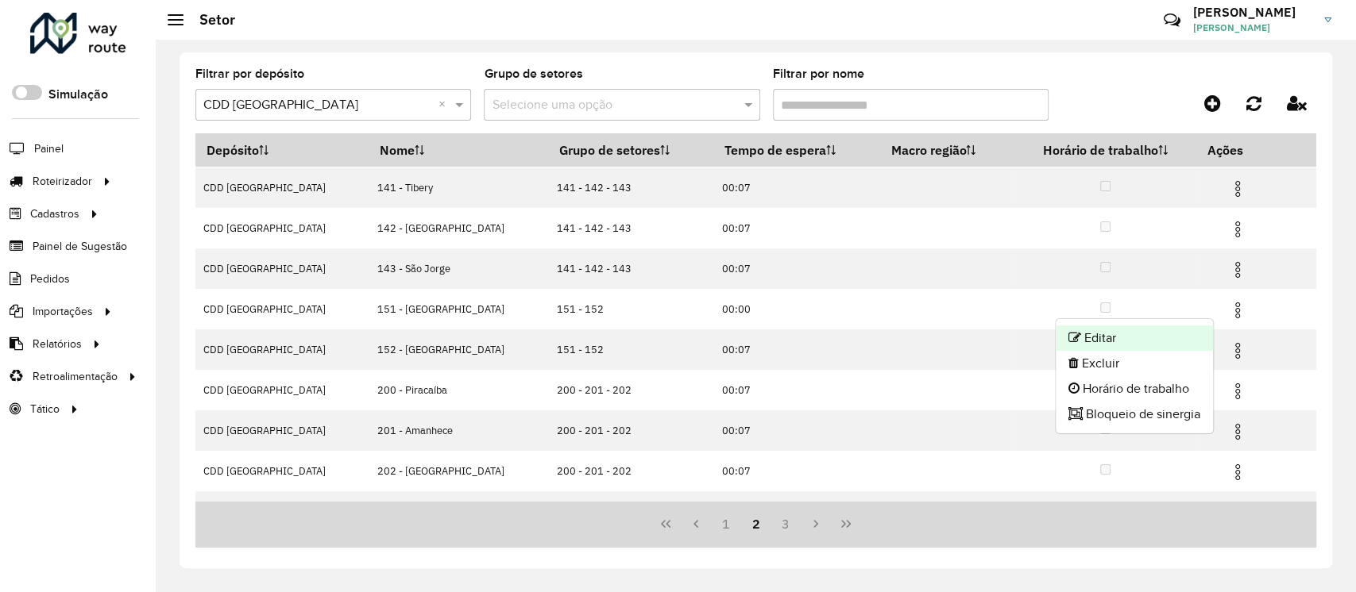
click at [1118, 337] on li "Editar" at bounding box center [1133, 338] width 157 height 25
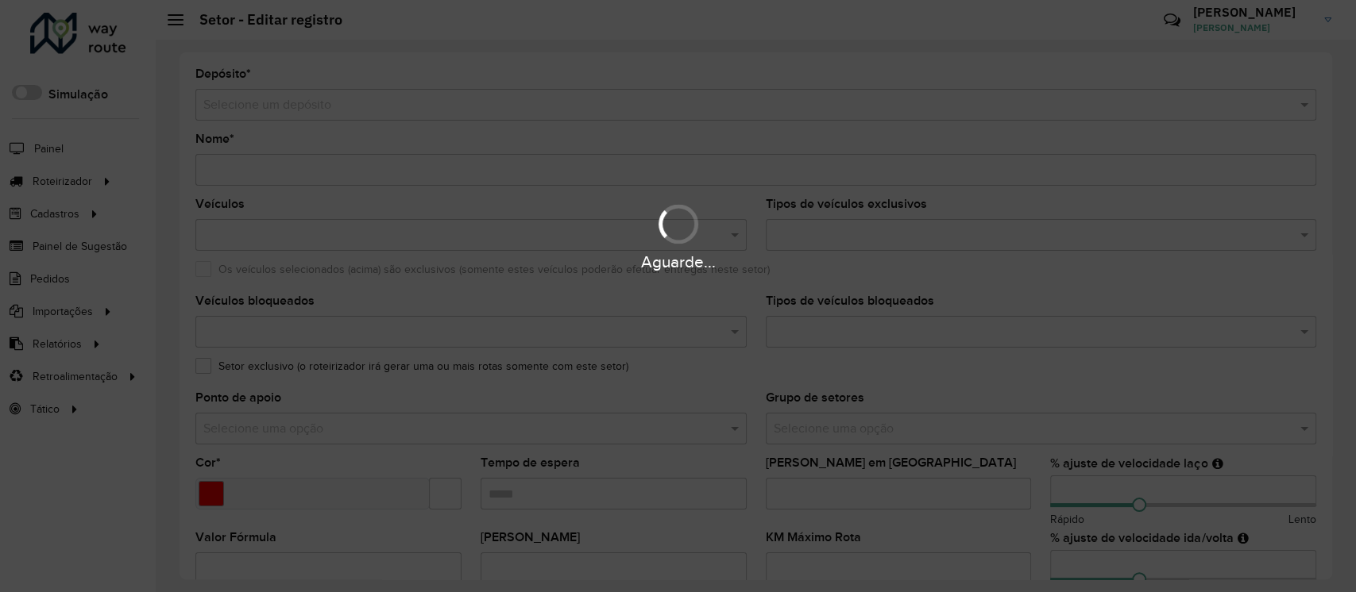
type input "**********"
type input "*******"
type input "*****"
type input "**"
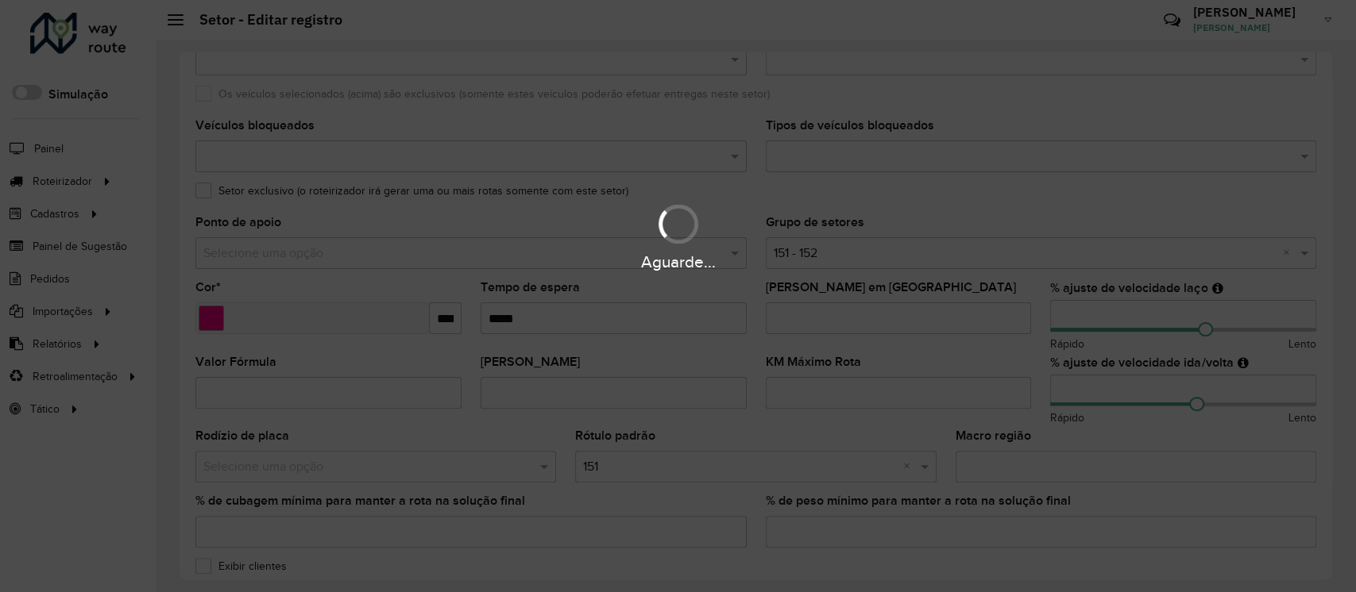
scroll to position [176, 0]
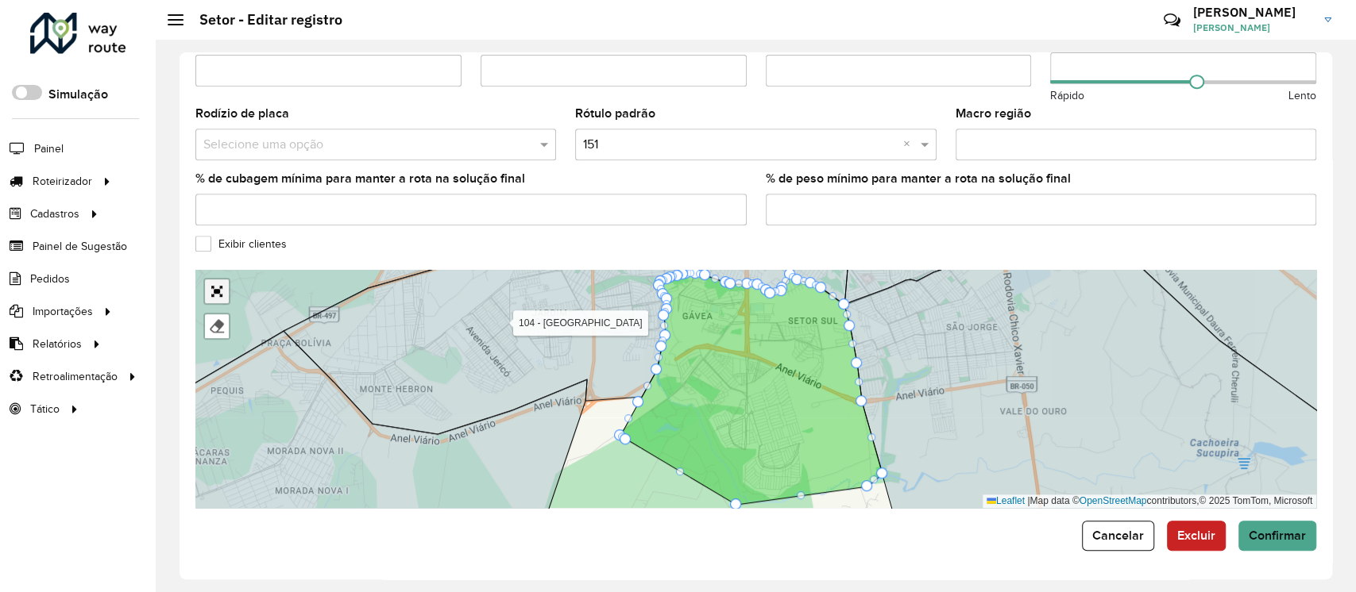
click at [211, 286] on link "Abrir mapa em tela cheia" at bounding box center [217, 292] width 24 height 24
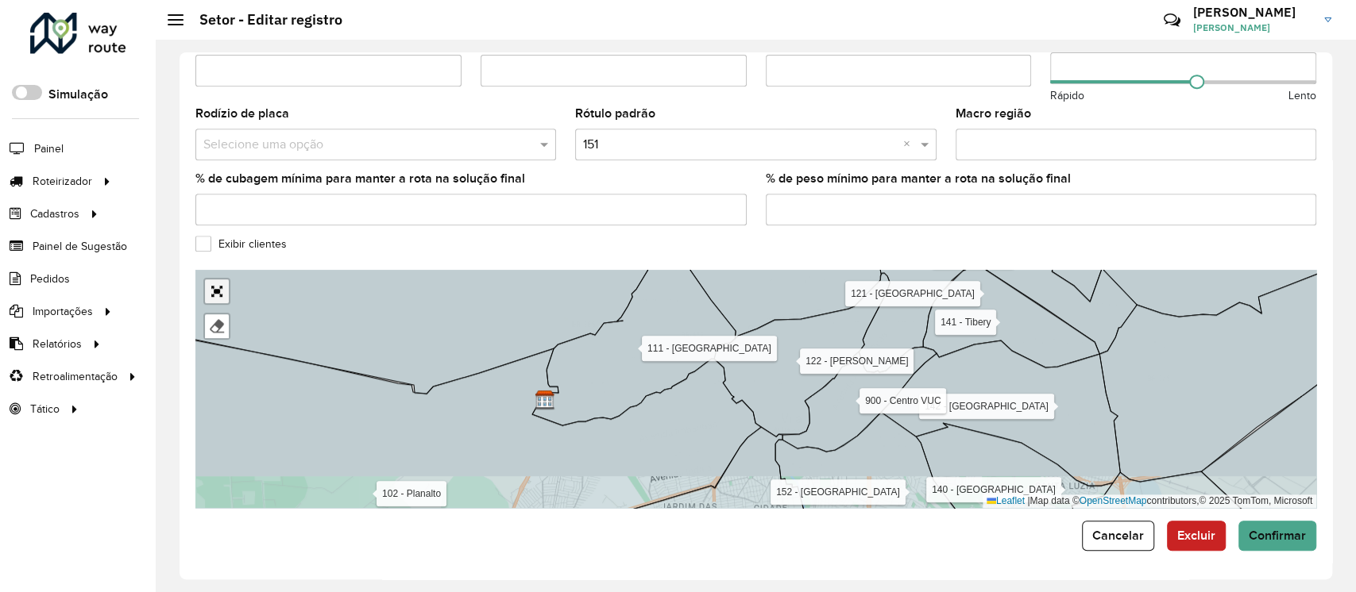
scroll to position [77, 0]
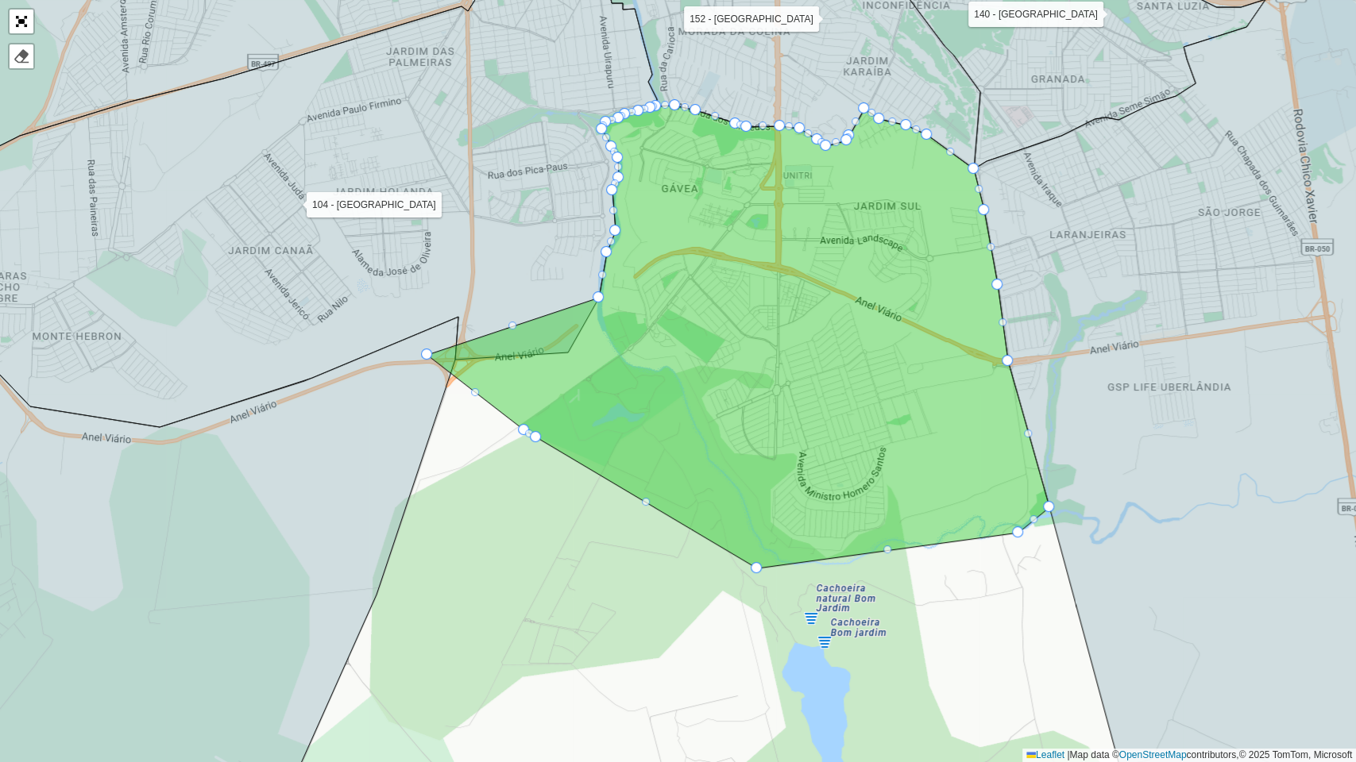
drag, startPoint x: 562, startPoint y: 366, endPoint x: 428, endPoint y: 357, distance: 134.6
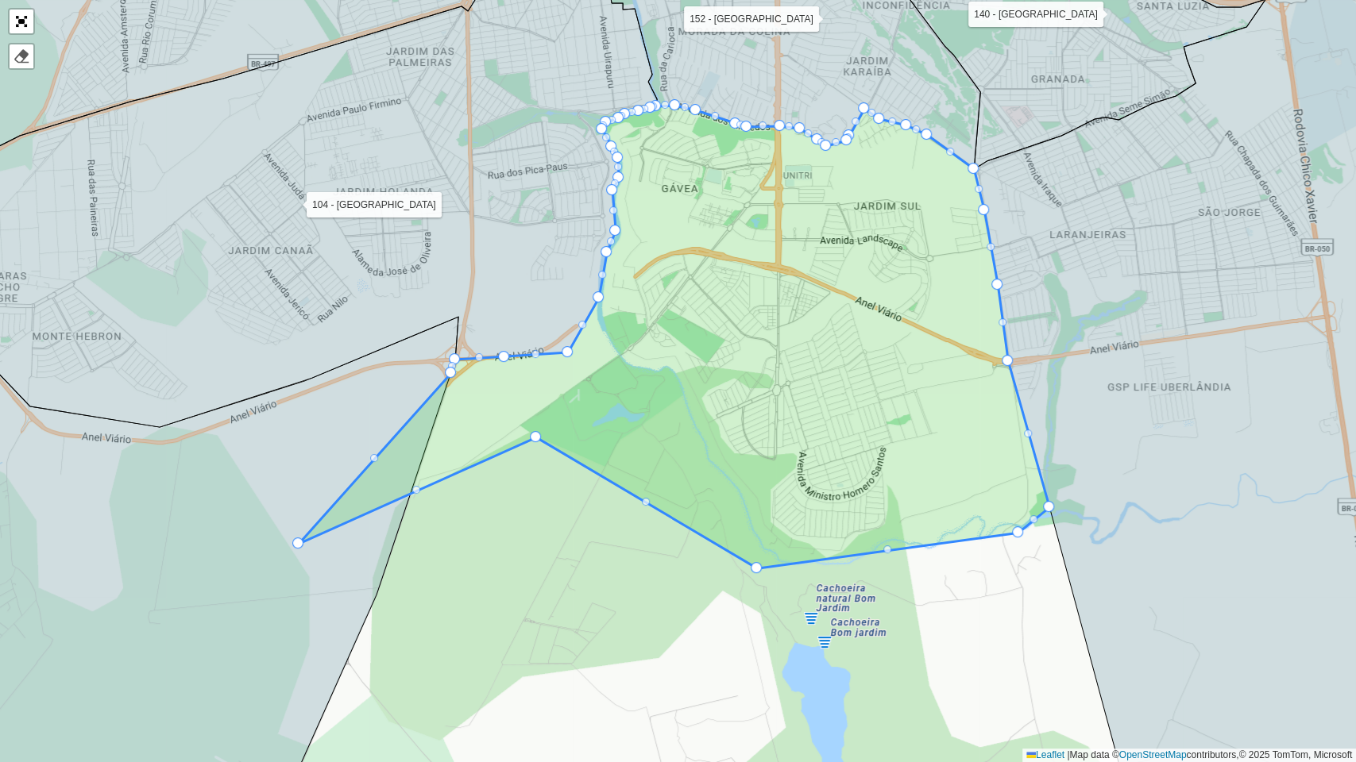
drag, startPoint x: 522, startPoint y: 426, endPoint x: 296, endPoint y: 540, distance: 252.5
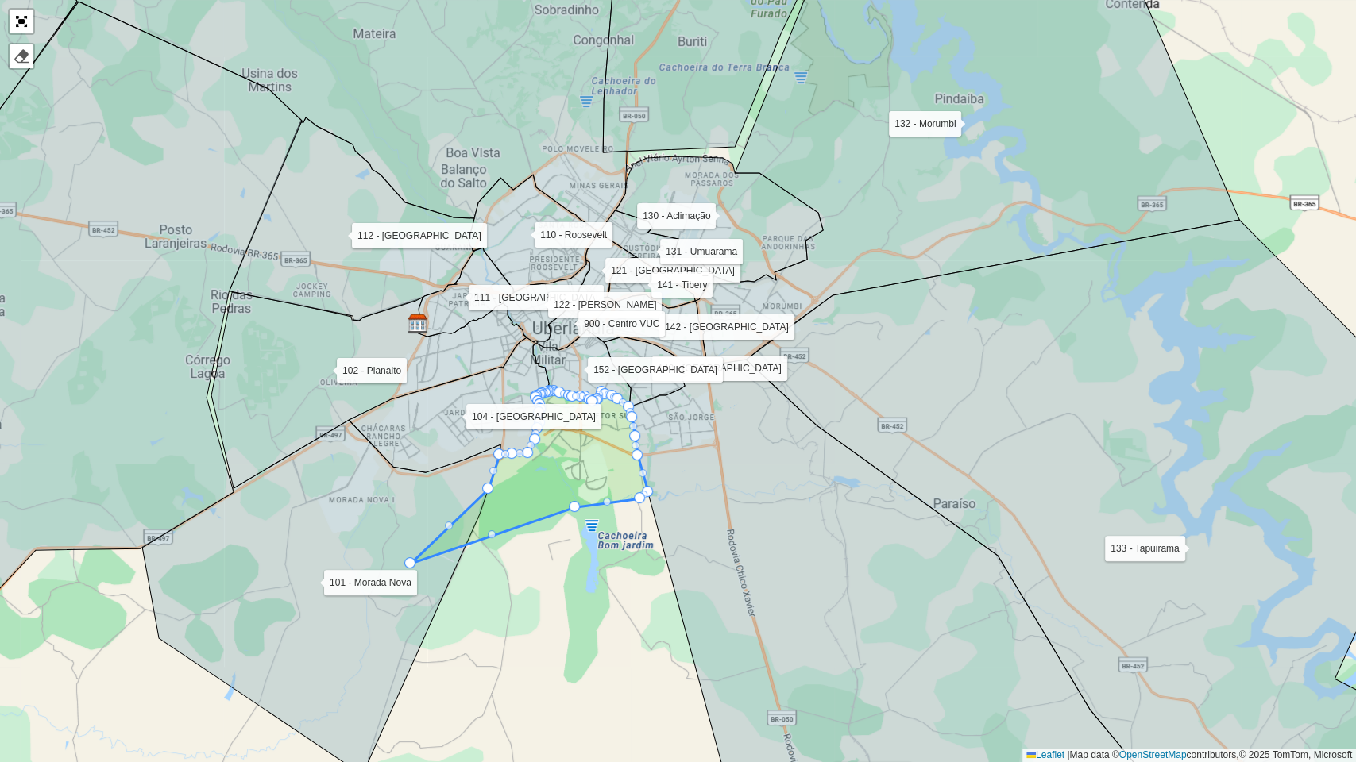
drag, startPoint x: 533, startPoint y: 438, endPoint x: 407, endPoint y: 564, distance: 178.0
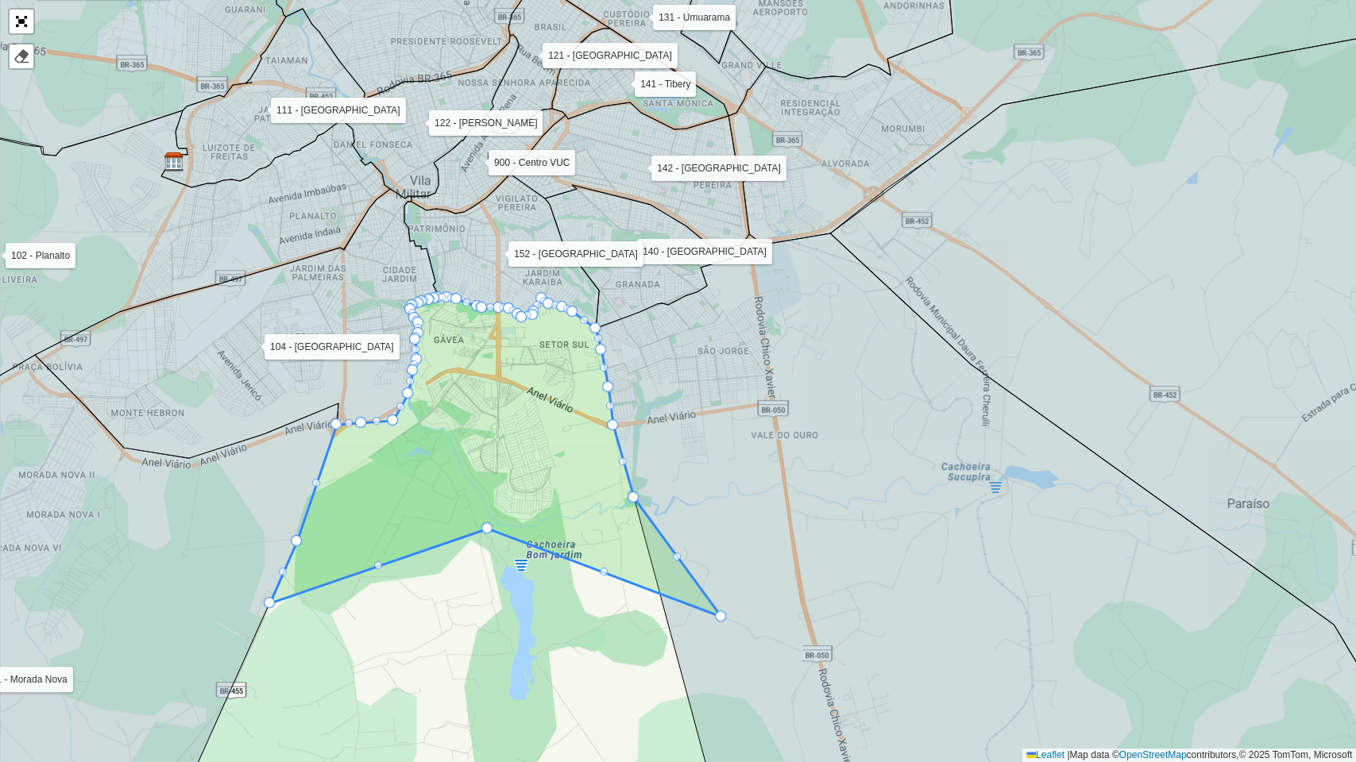
drag, startPoint x: 605, startPoint y: 488, endPoint x: 719, endPoint y: 616, distance: 171.0
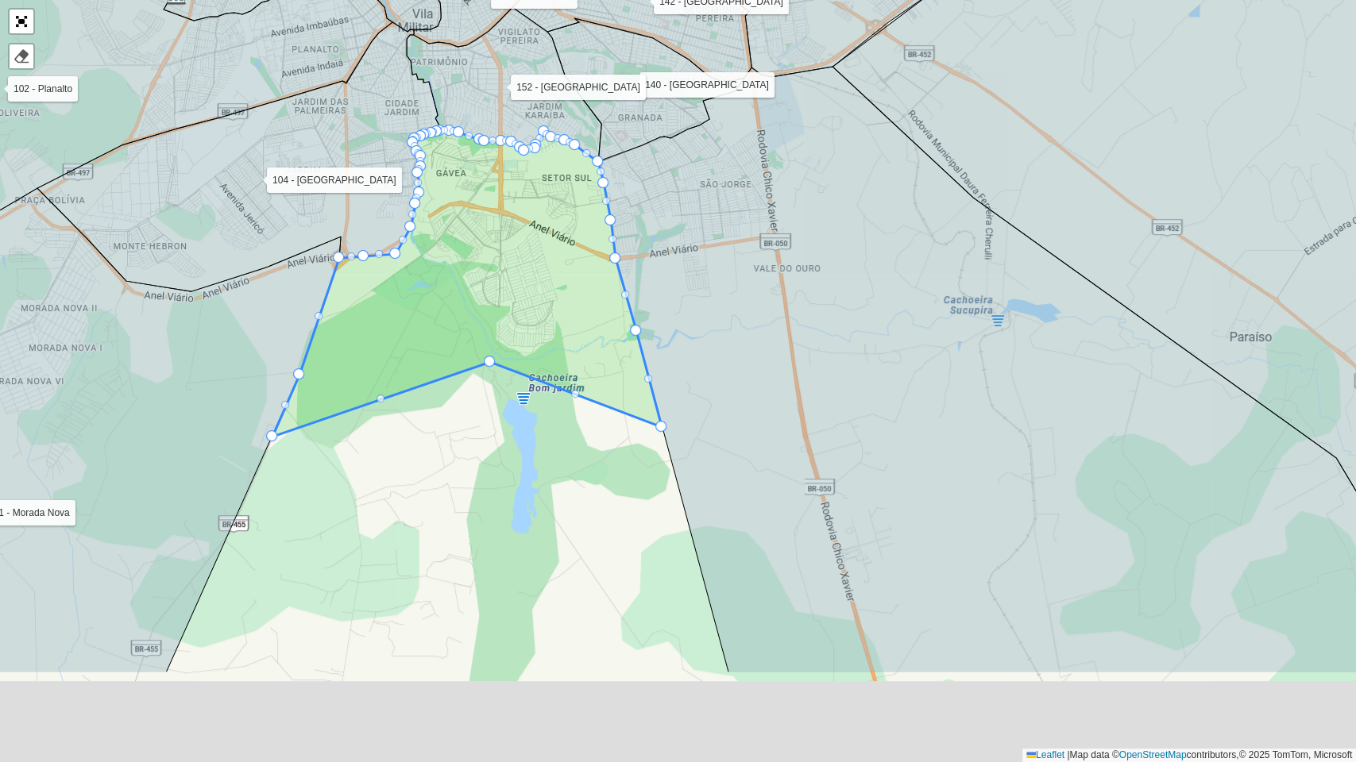
drag, startPoint x: 852, startPoint y: 451, endPoint x: 835, endPoint y: 417, distance: 38.0
click at [852, 419] on icon at bounding box center [1031, 370] width 866 height 606
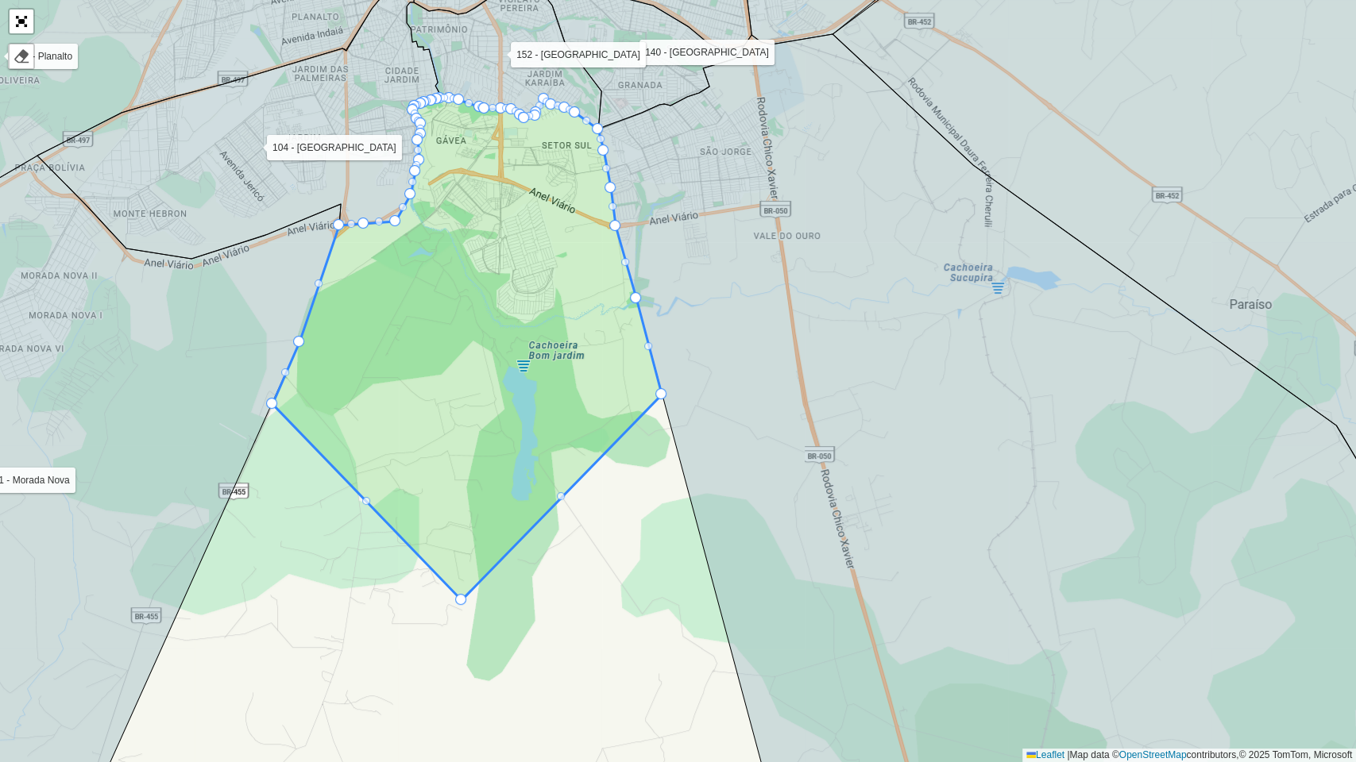
drag, startPoint x: 490, startPoint y: 333, endPoint x: 461, endPoint y: 604, distance: 272.3
click at [562, 494] on div at bounding box center [561, 496] width 8 height 8
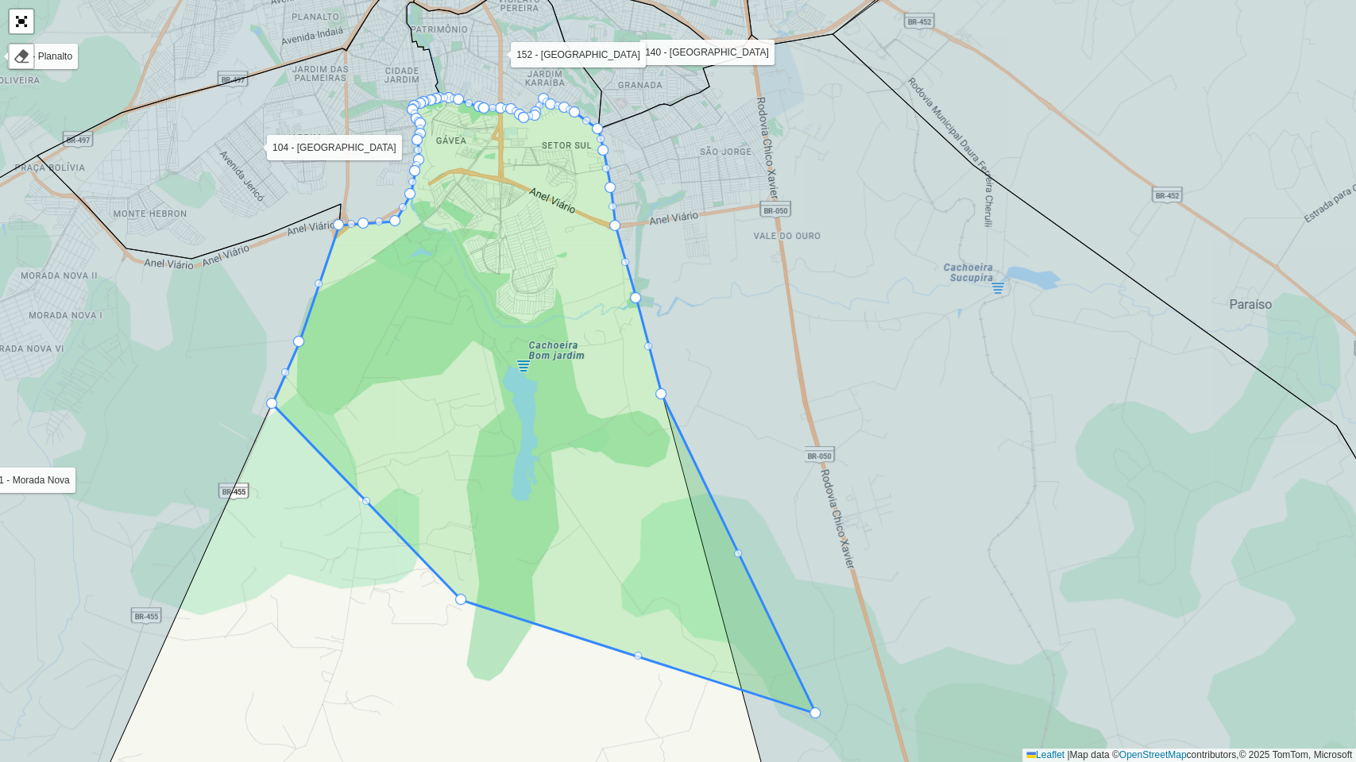
drag, startPoint x: 562, startPoint y: 494, endPoint x: 816, endPoint y: 711, distance: 334.1
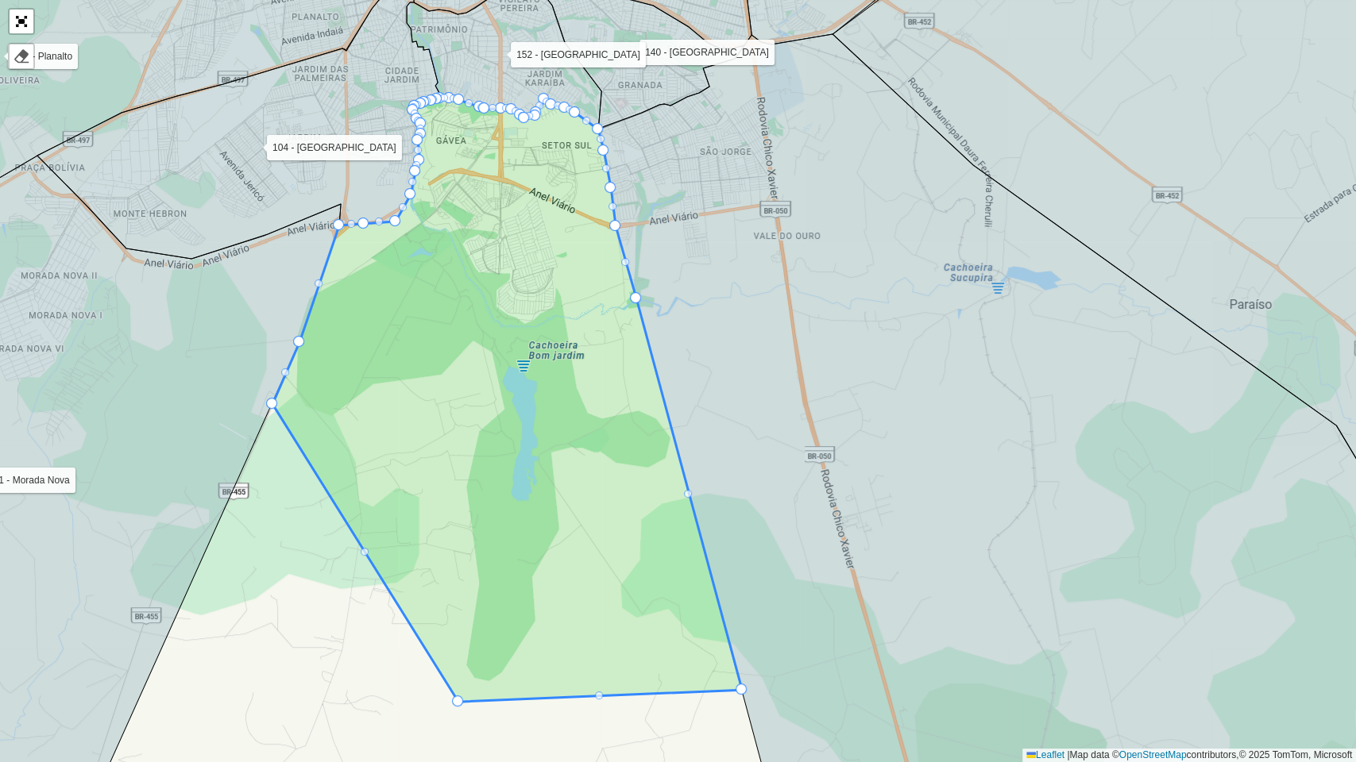
drag, startPoint x: 460, startPoint y: 597, endPoint x: 457, endPoint y: 699, distance: 101.7
click at [362, 550] on div at bounding box center [365, 552] width 8 height 8
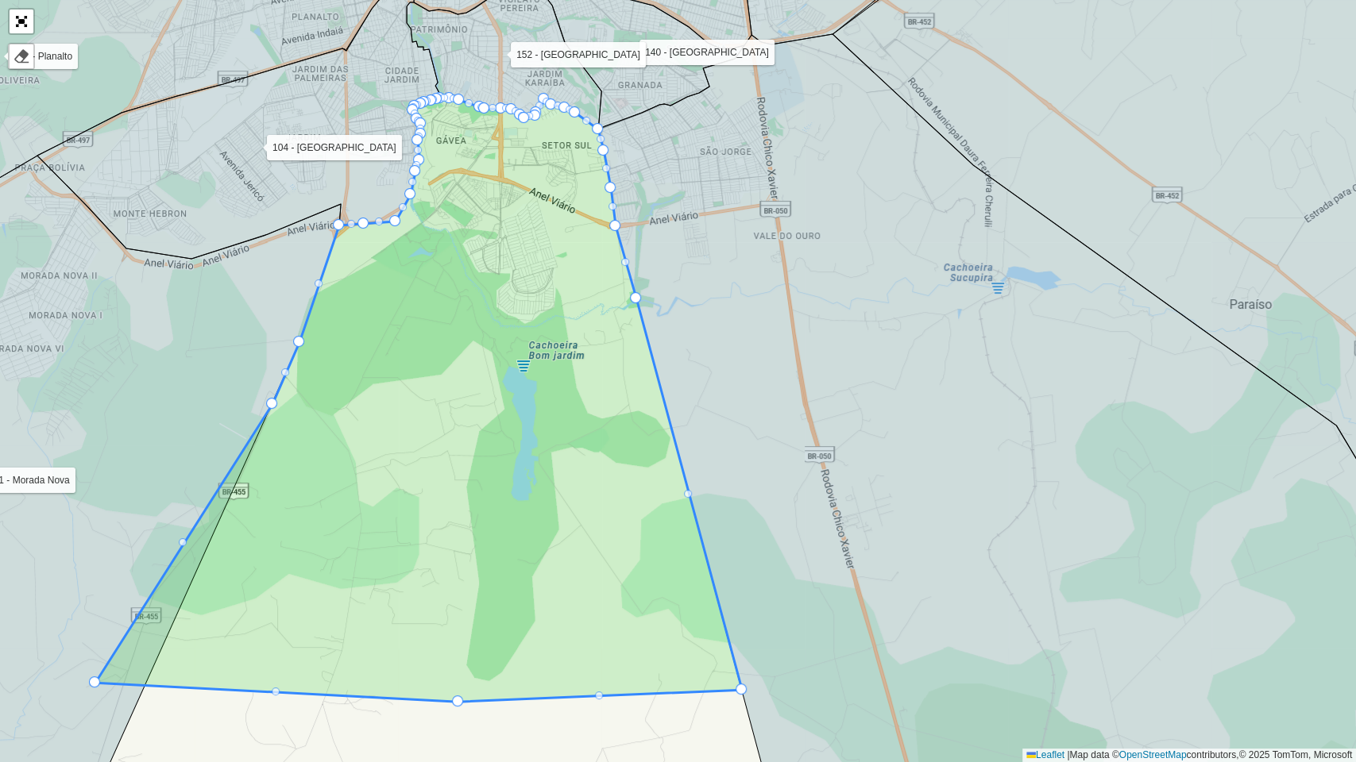
drag, startPoint x: 362, startPoint y: 550, endPoint x: 92, endPoint y: 680, distance: 299.8
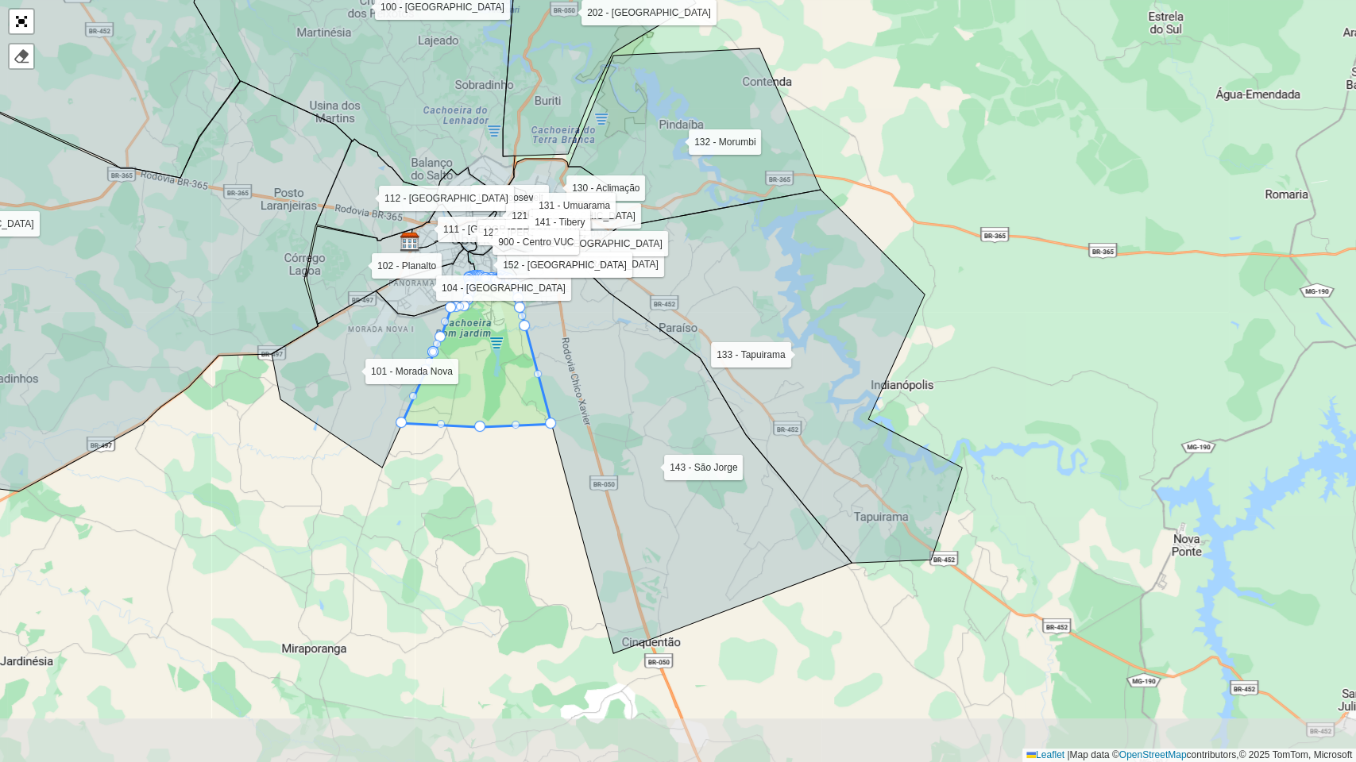
drag, startPoint x: 542, startPoint y: 472, endPoint x: 554, endPoint y: 426, distance: 47.0
click at [554, 426] on icon at bounding box center [683, 457] width 336 height 394
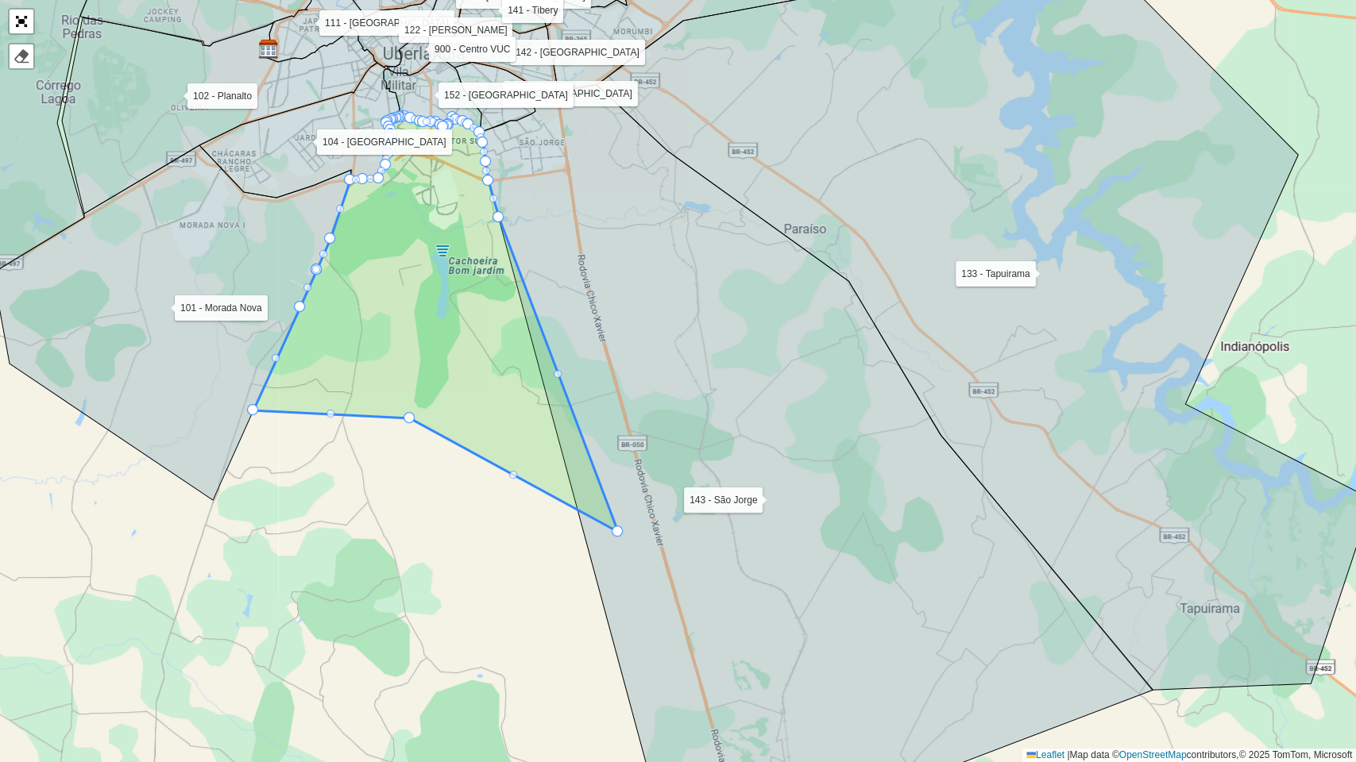
drag, startPoint x: 551, startPoint y: 413, endPoint x: 618, endPoint y: 532, distance: 136.5
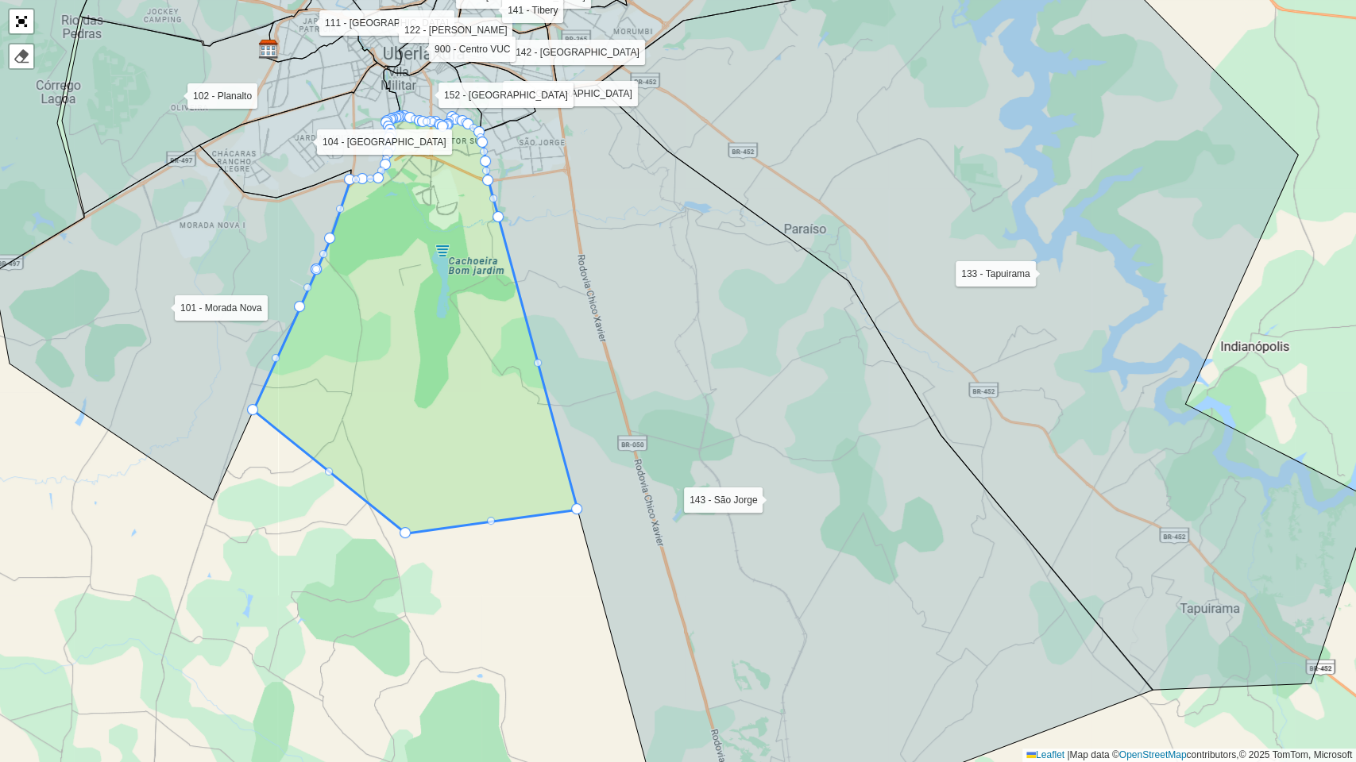
drag, startPoint x: 410, startPoint y: 415, endPoint x: 406, endPoint y: 531, distance: 115.2
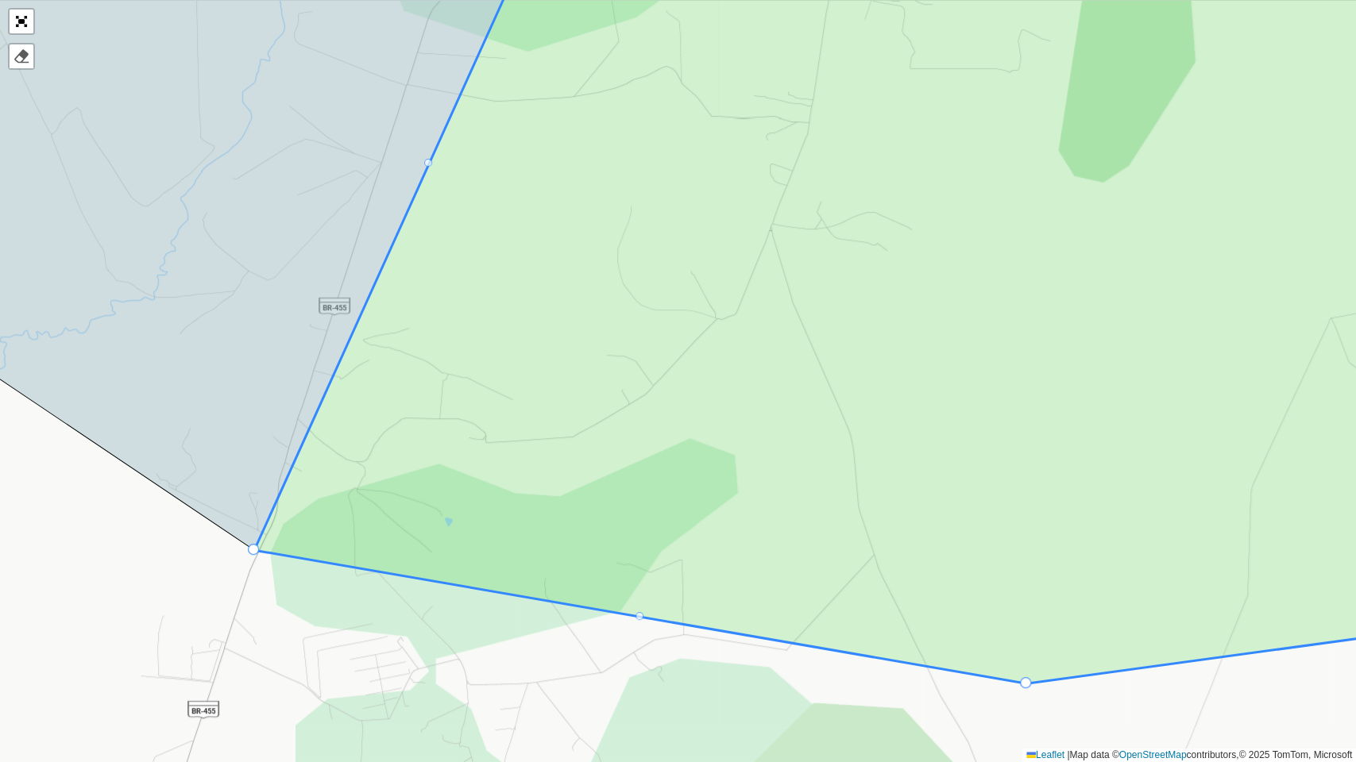
drag, startPoint x: 250, startPoint y: 407, endPoint x: 263, endPoint y: 550, distance: 142.7
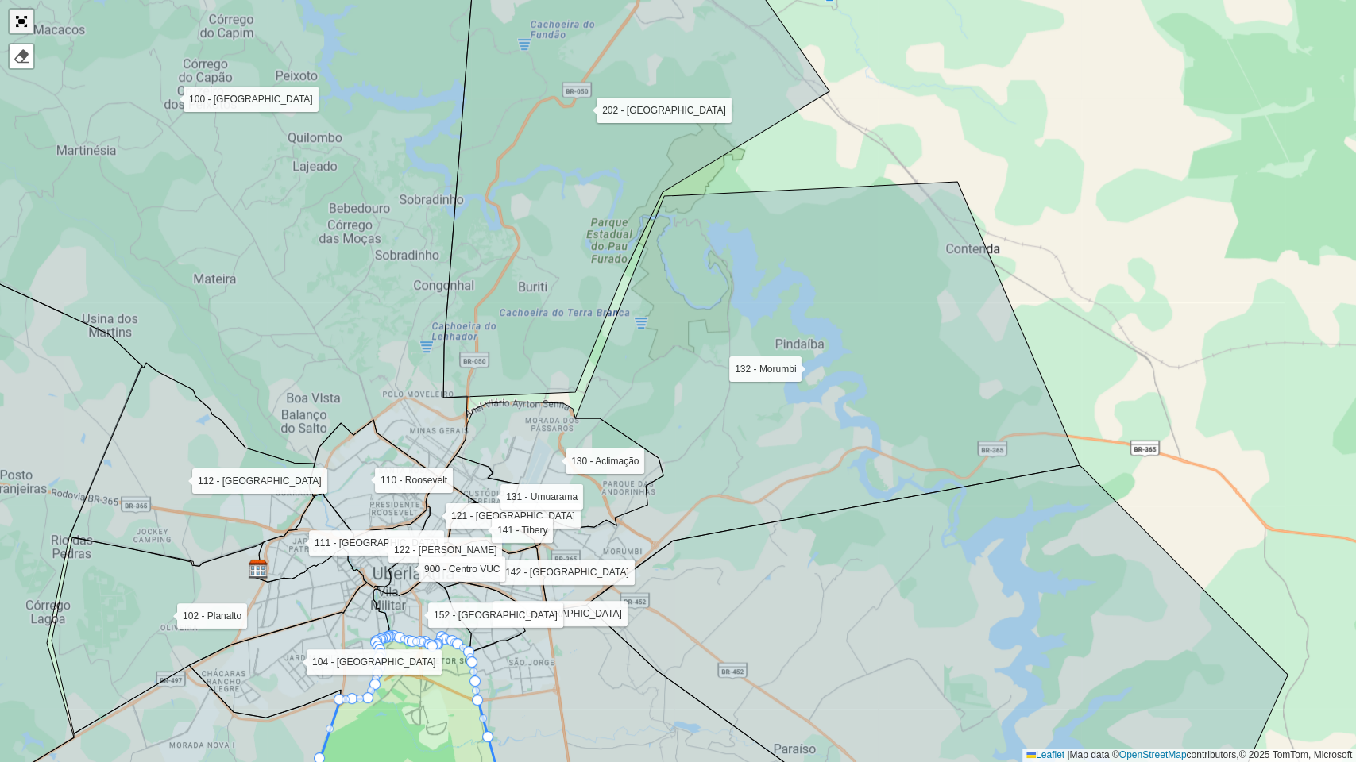
click at [25, 16] on link "Abrir mapa em tela cheia" at bounding box center [22, 22] width 24 height 24
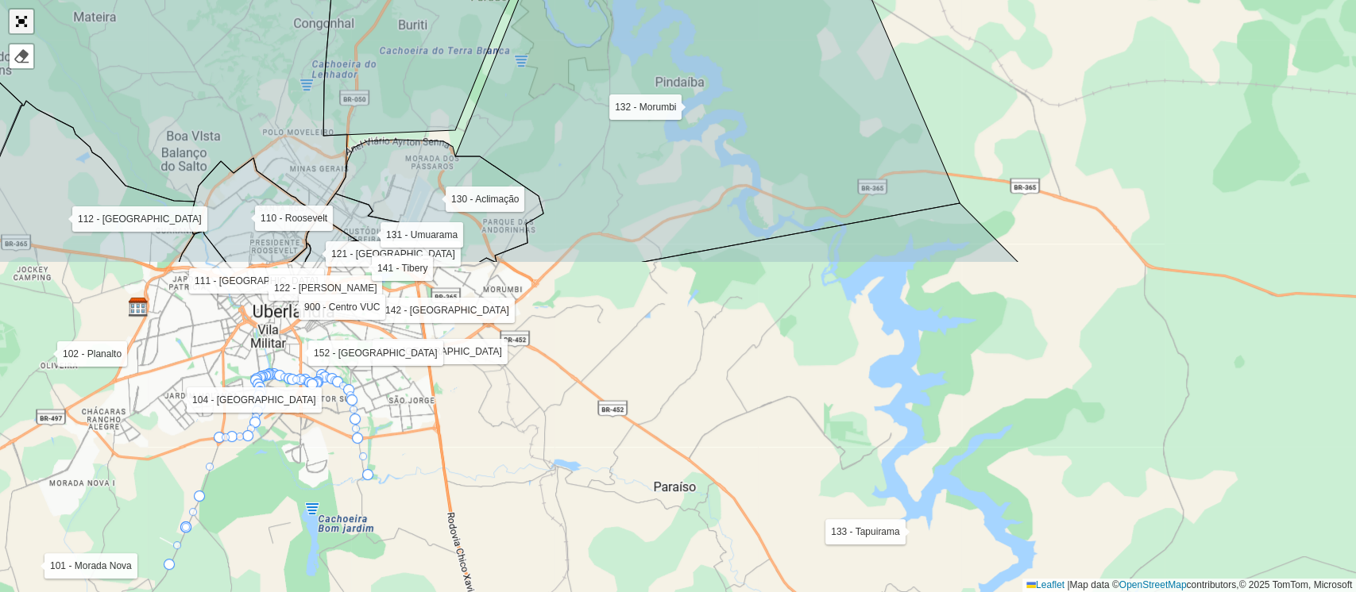
scroll to position [498, 0]
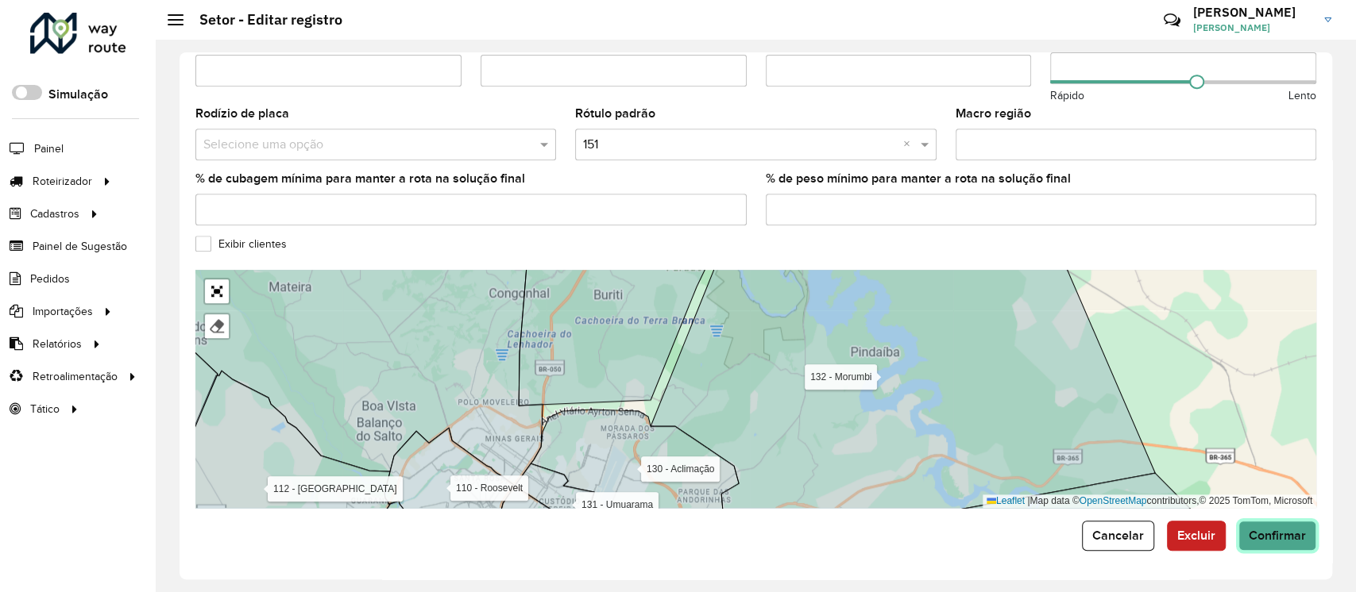
click at [1288, 535] on span "Confirmar" at bounding box center [1276, 536] width 57 height 14
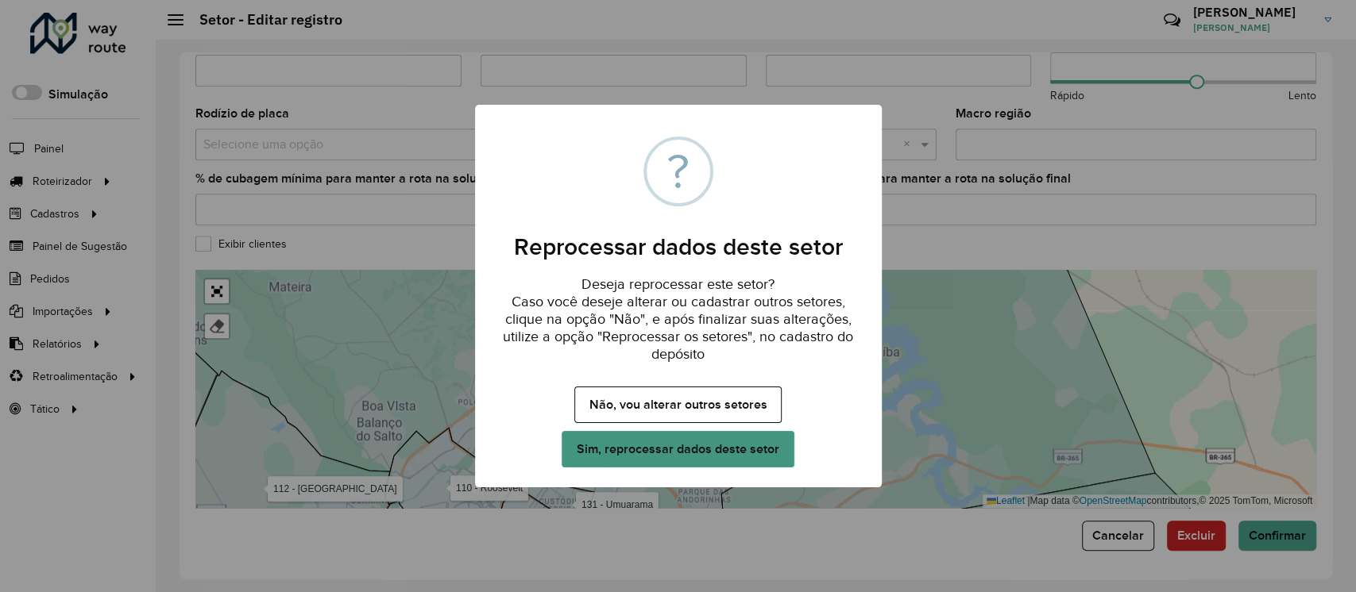
click at [705, 446] on button "Sim, reprocessar dados deste setor" at bounding box center [677, 449] width 232 height 37
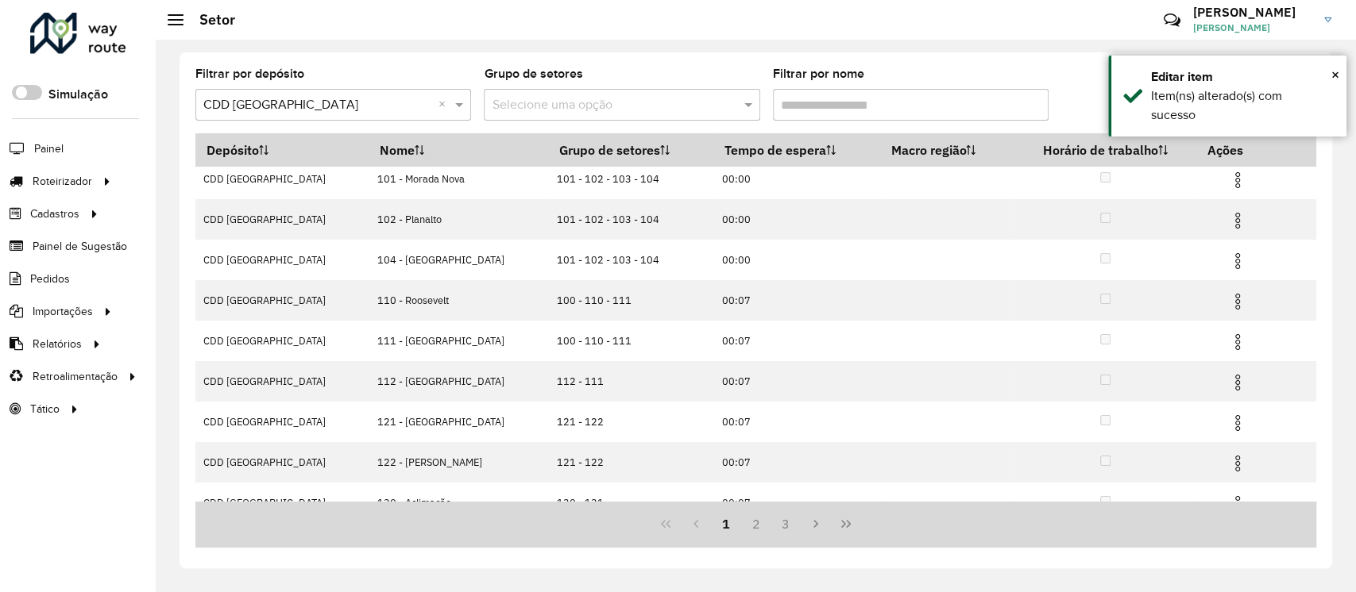
scroll to position [151, 0]
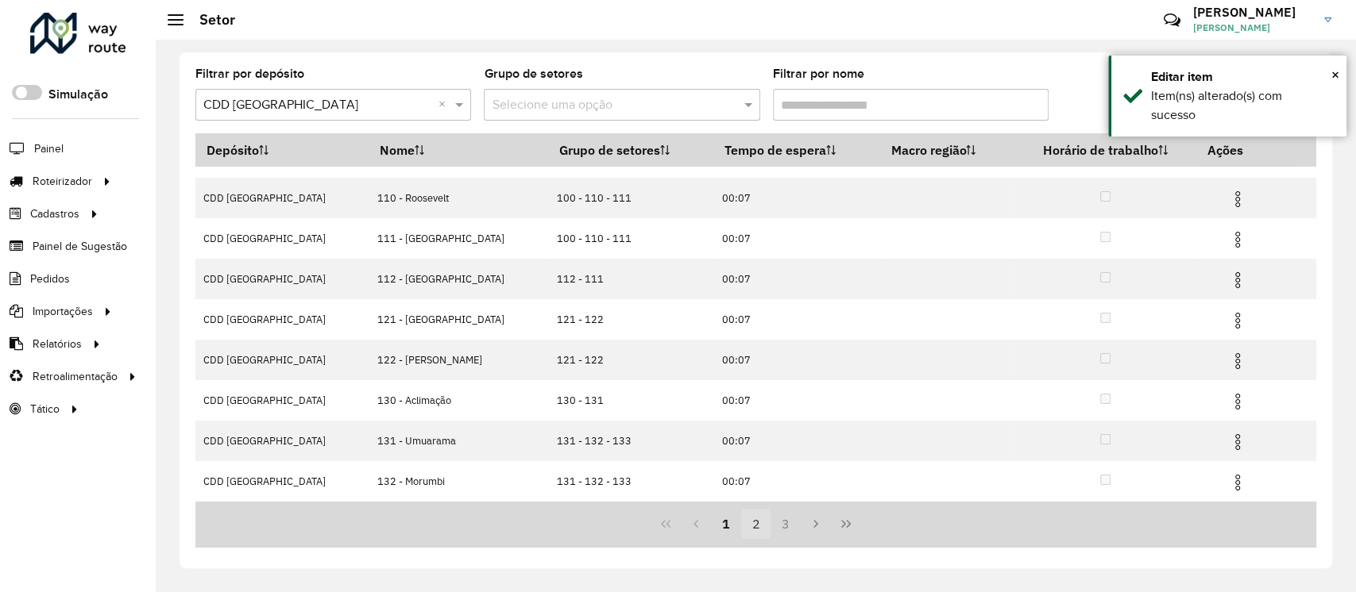
click at [756, 524] on button "2" at bounding box center [756, 524] width 30 height 30
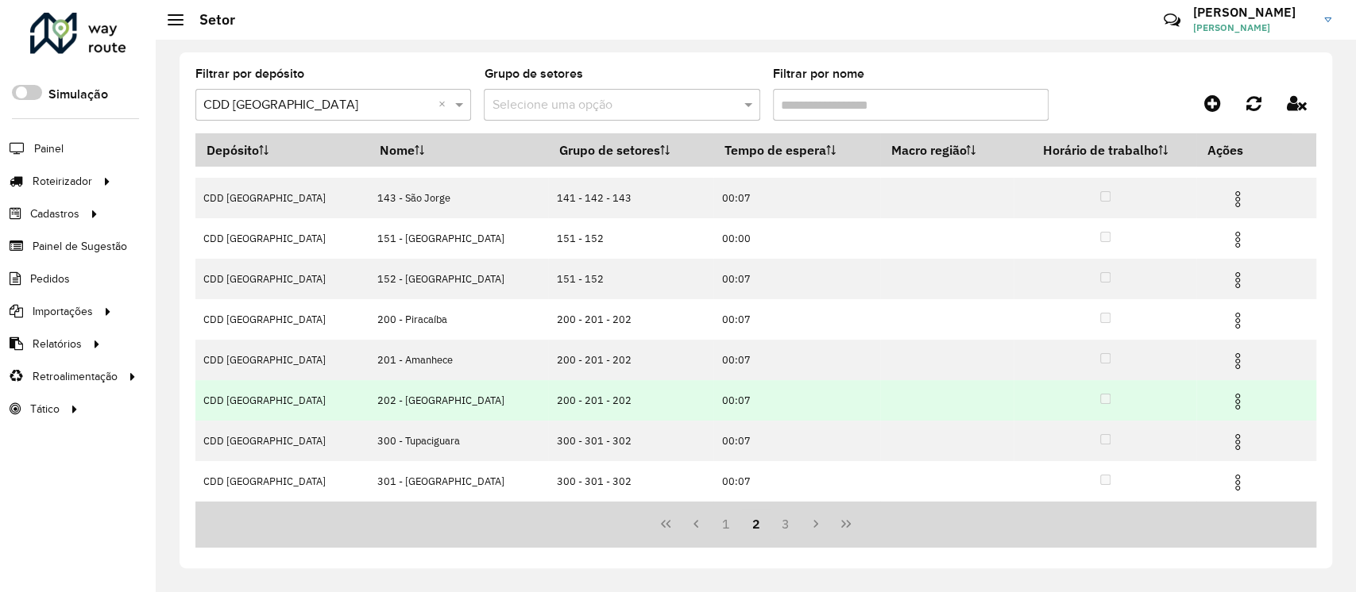
click at [1228, 400] on img at bounding box center [1237, 401] width 19 height 19
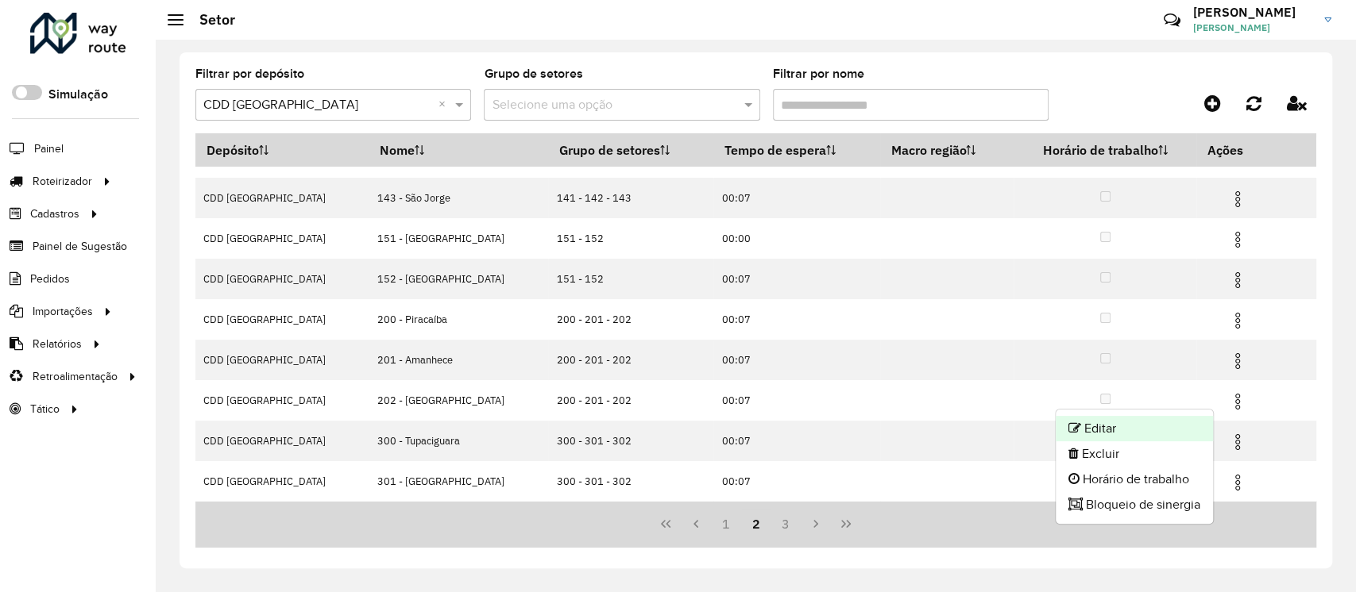
click at [1099, 431] on li "Editar" at bounding box center [1133, 428] width 157 height 25
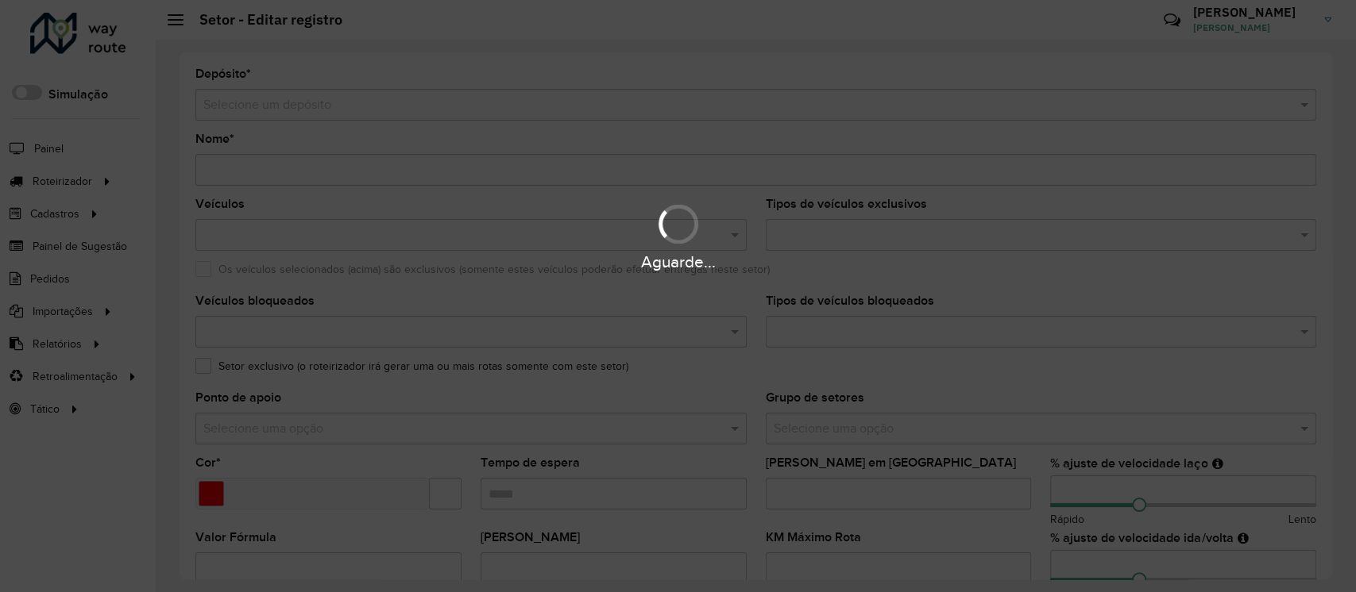
type input "**********"
type input "*******"
type input "*****"
type input "**"
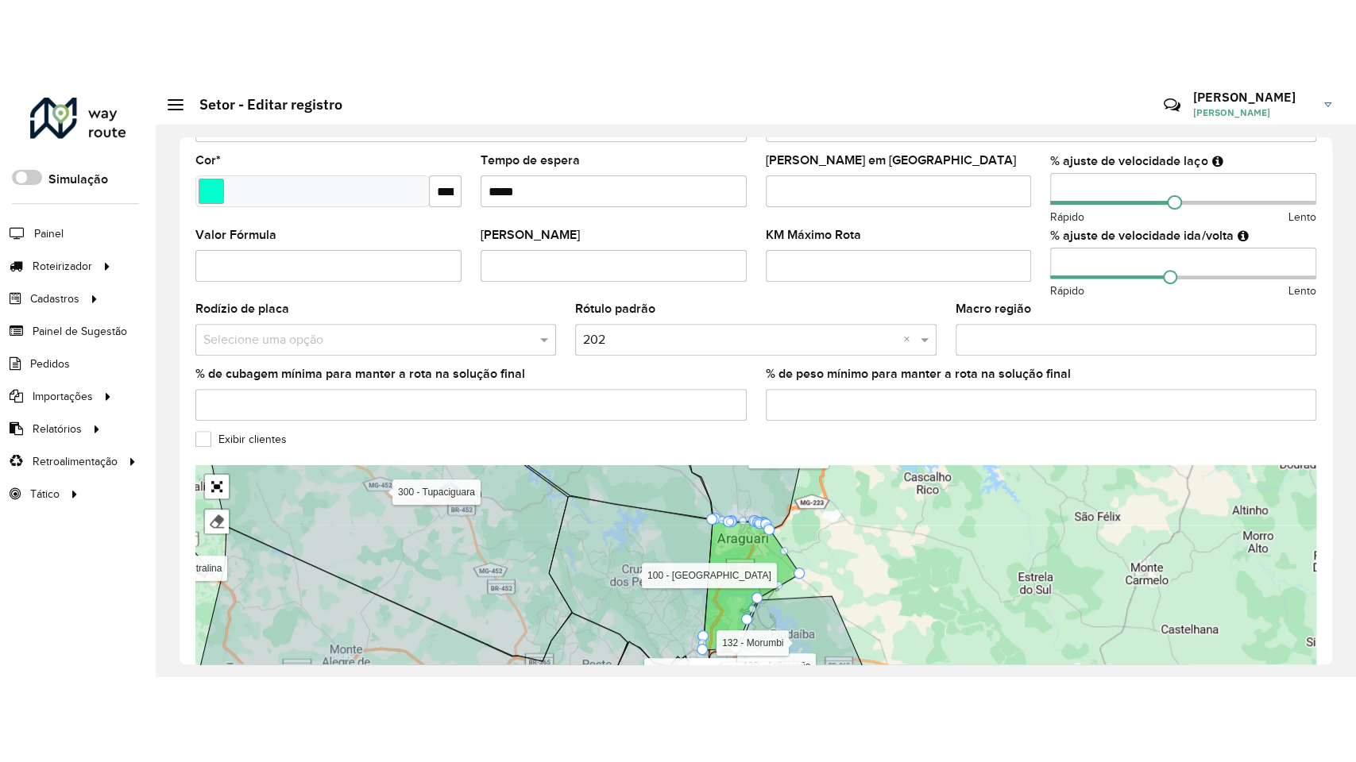
scroll to position [498, 0]
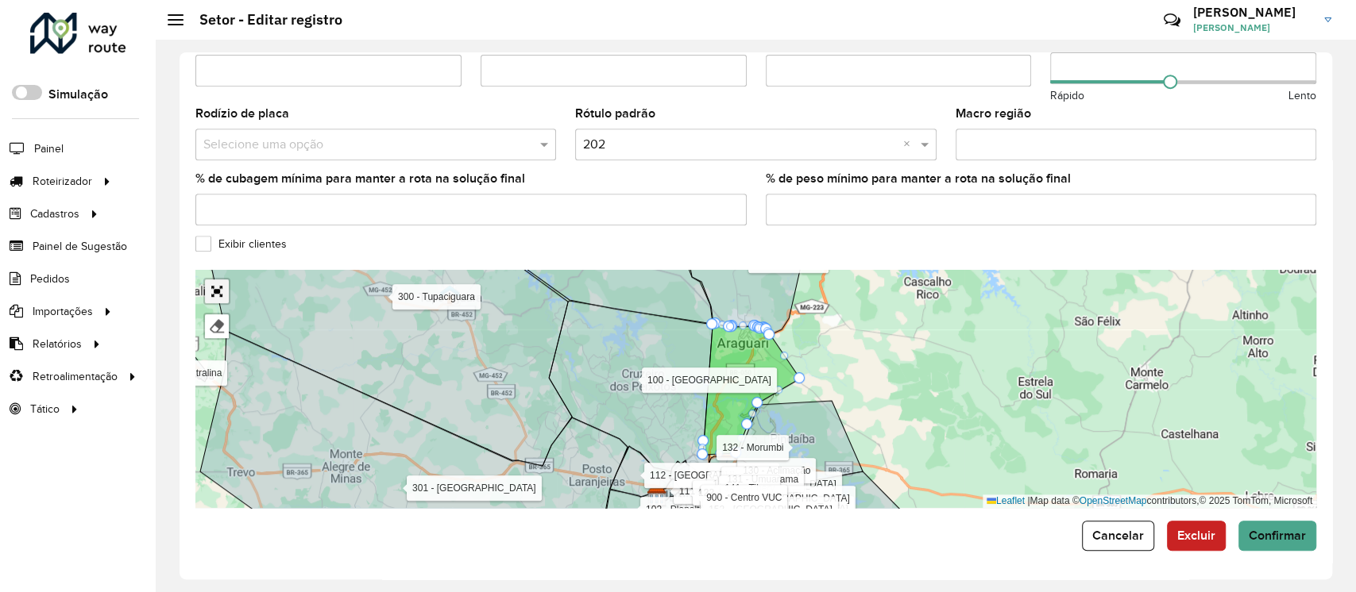
click at [218, 287] on link "Abrir mapa em tela cheia" at bounding box center [217, 292] width 24 height 24
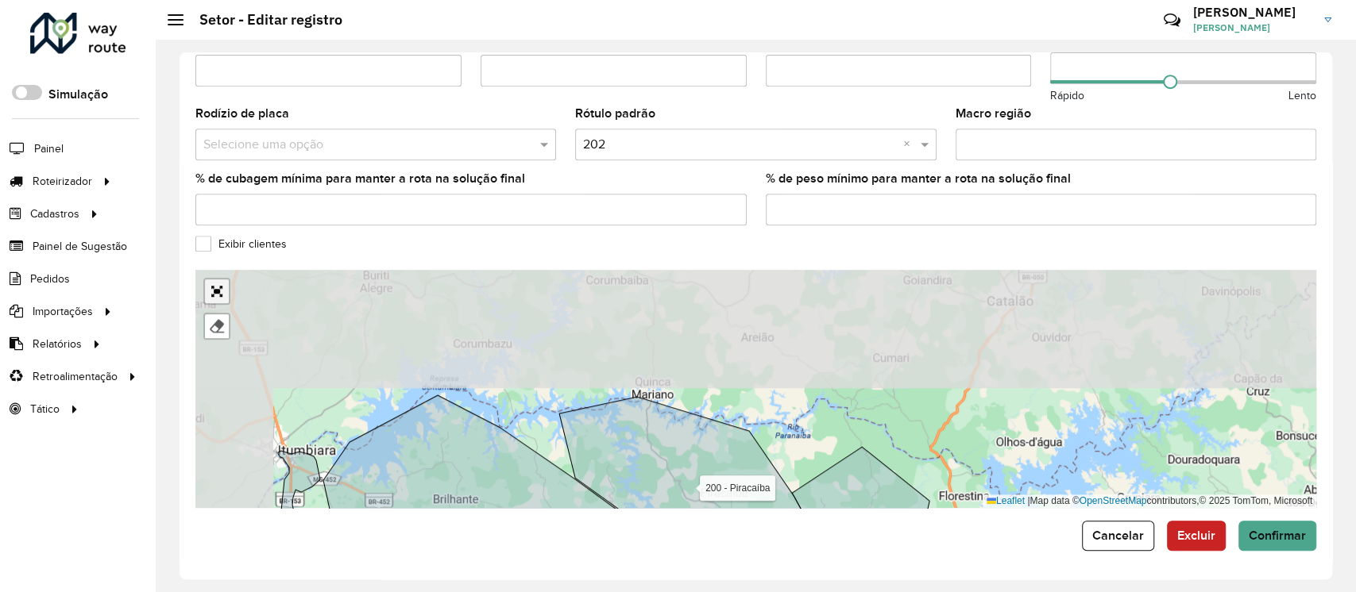
scroll to position [77, 0]
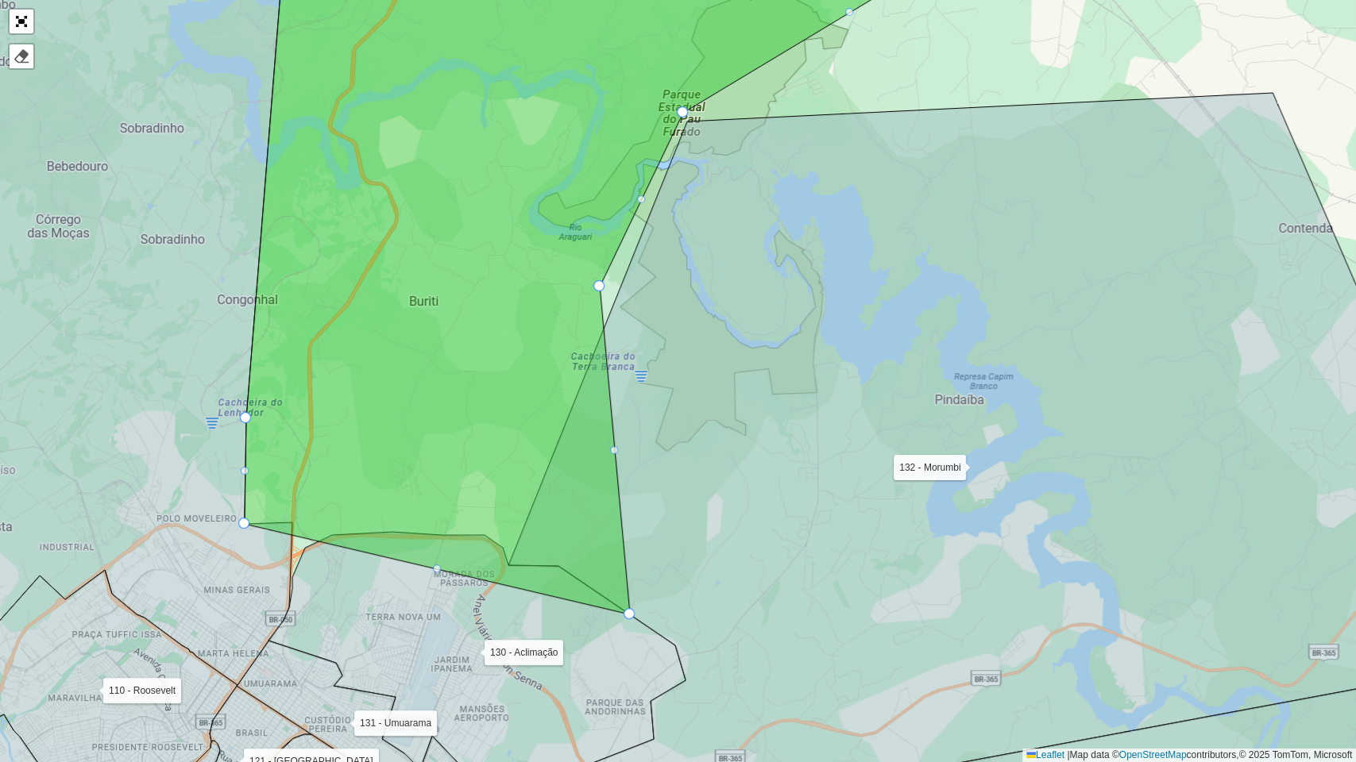
drag, startPoint x: 509, startPoint y: 517, endPoint x: 631, endPoint y: 619, distance: 158.9
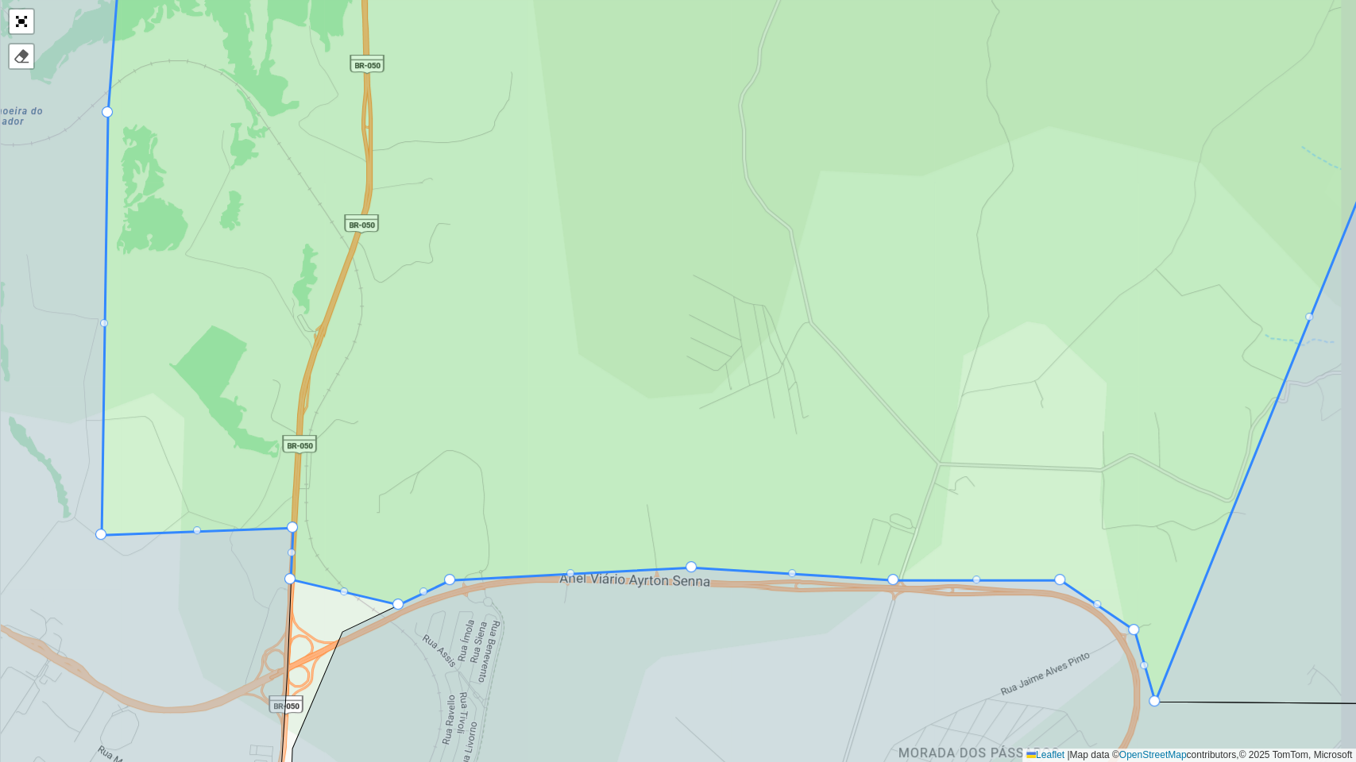
drag, startPoint x: 322, startPoint y: 538, endPoint x: 287, endPoint y: 586, distance: 59.1
click at [287, 586] on icon at bounding box center [60, 429] width 465 height 917
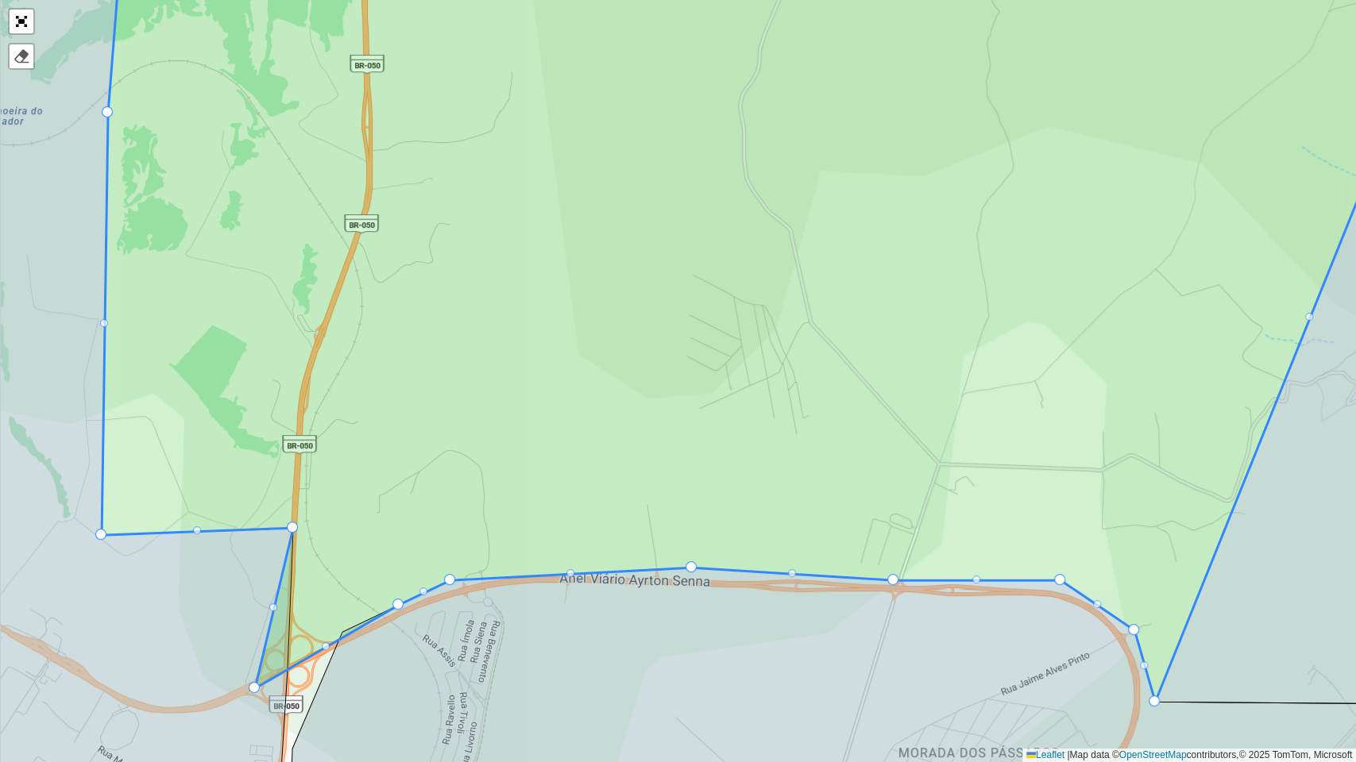
drag, startPoint x: 288, startPoint y: 578, endPoint x: 253, endPoint y: 687, distance: 114.5
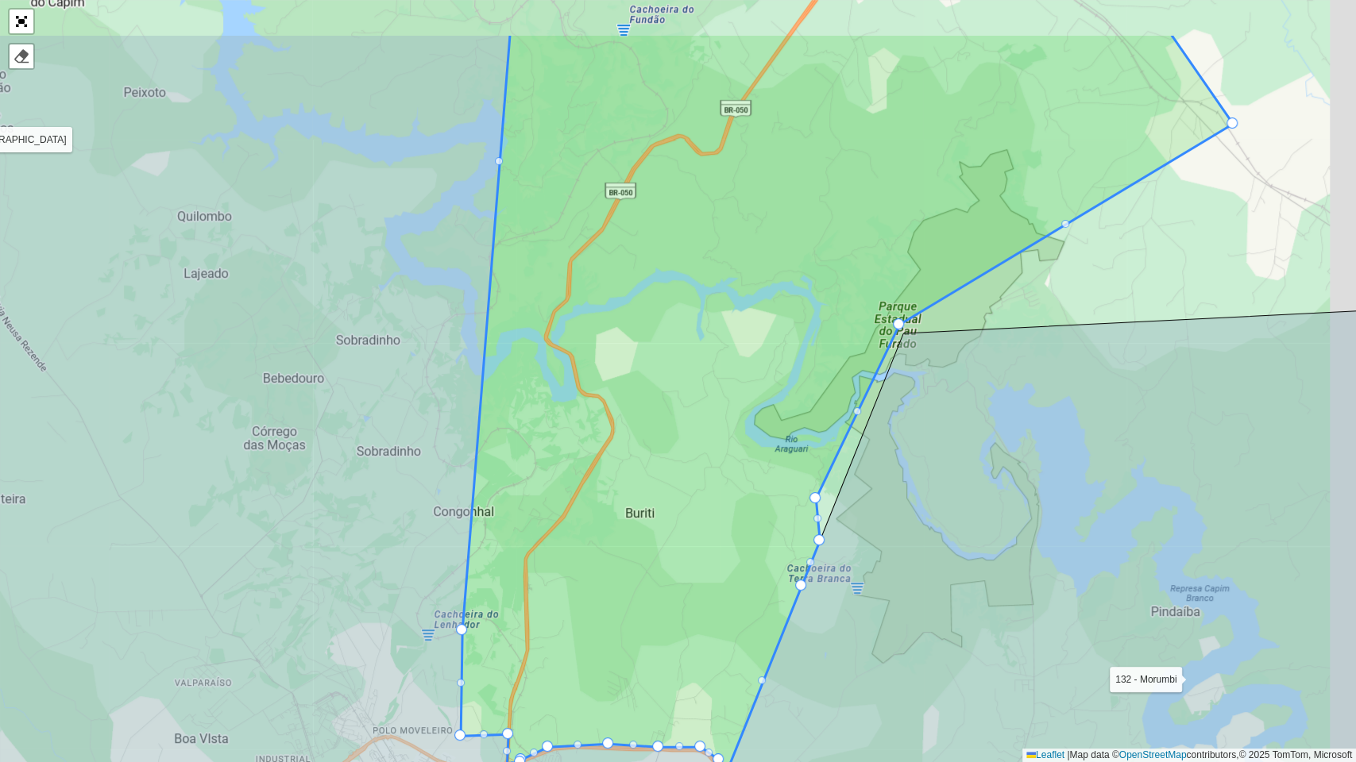
drag, startPoint x: 960, startPoint y: 445, endPoint x: 889, endPoint y: 522, distance: 105.1
click at [916, 519] on icon at bounding box center [1094, 629] width 740 height 646
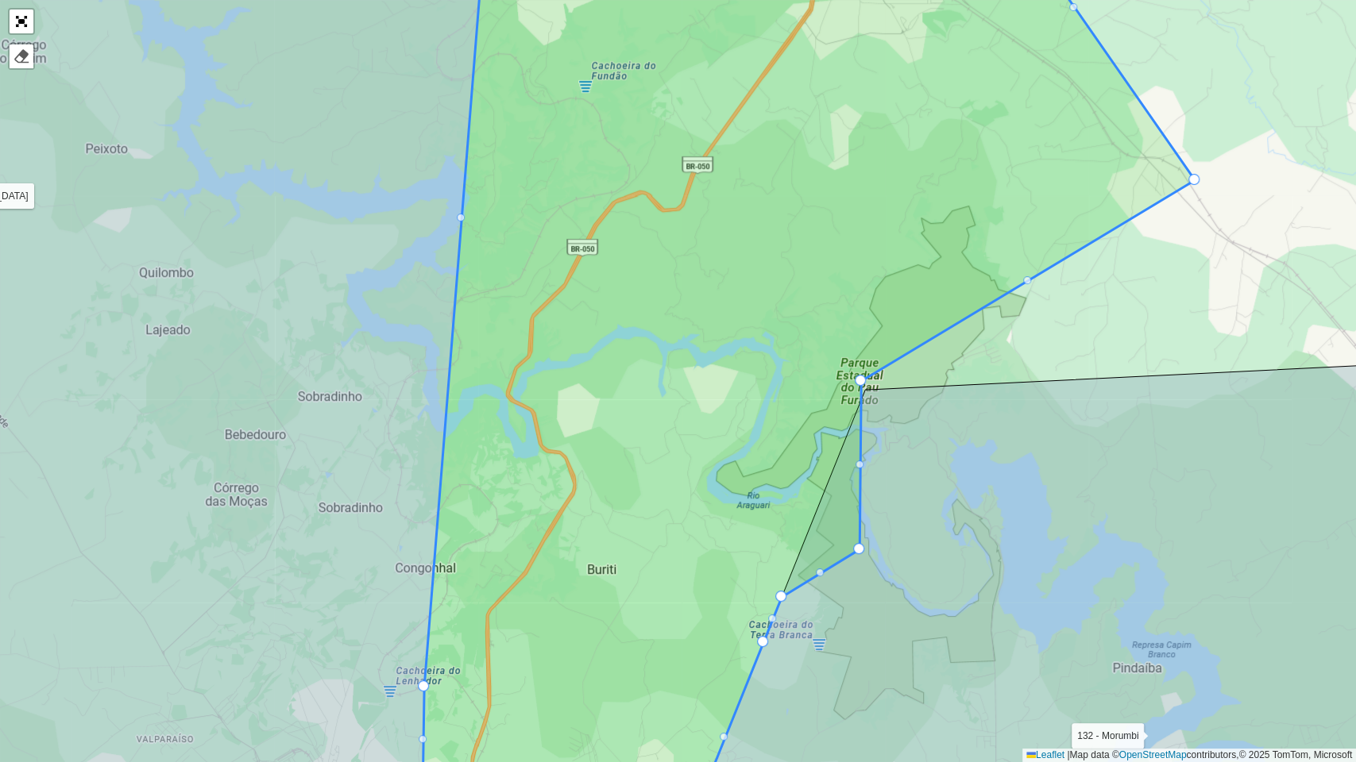
drag, startPoint x: 778, startPoint y: 558, endPoint x: 890, endPoint y: 552, distance: 112.2
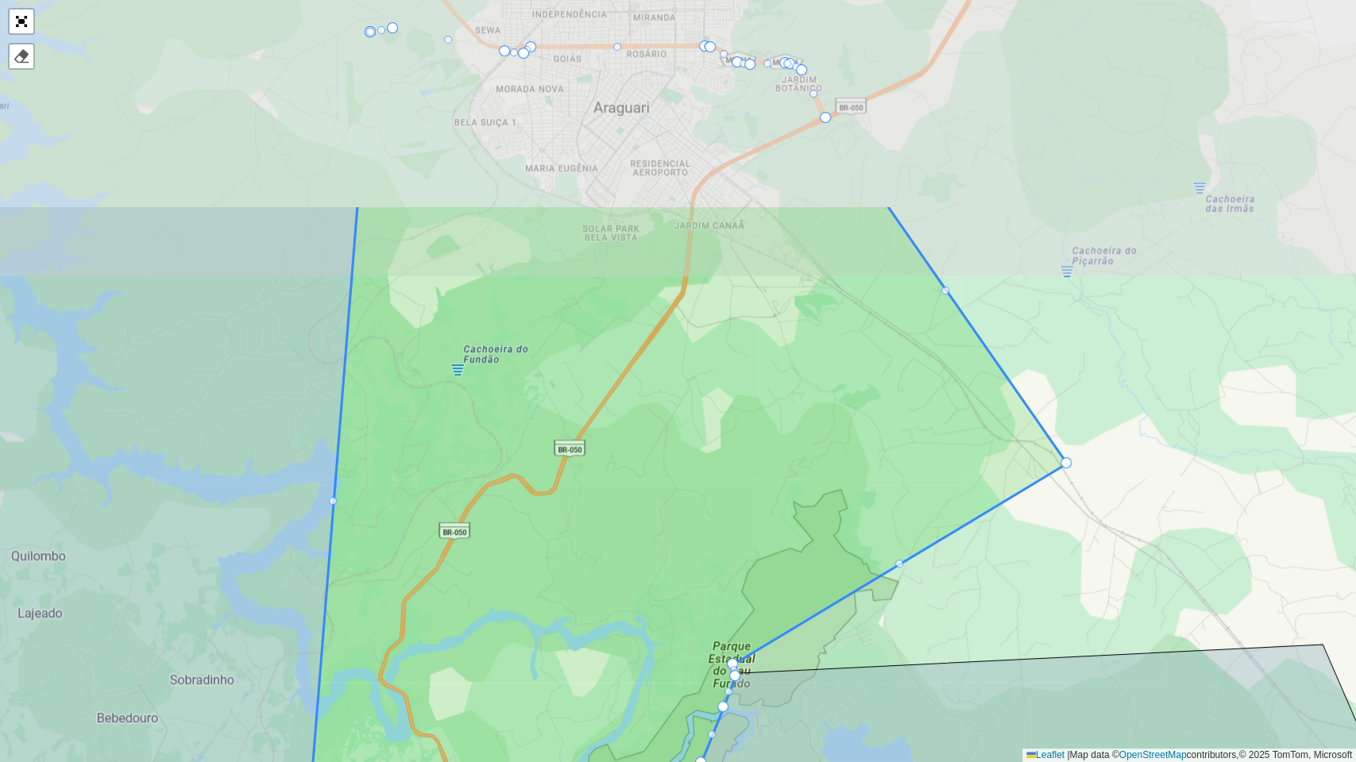
drag, startPoint x: 1032, startPoint y: 478, endPoint x: 904, endPoint y: 762, distance: 311.0
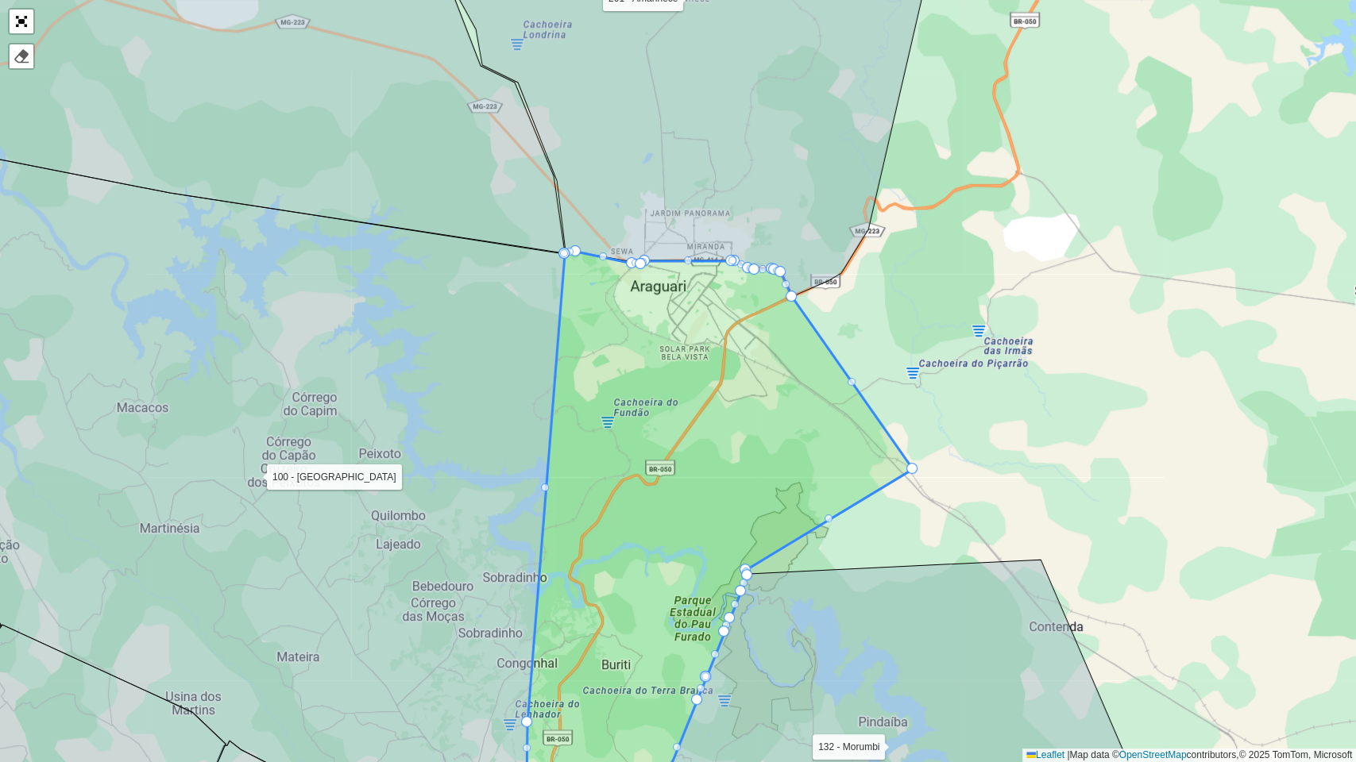
drag, startPoint x: 1122, startPoint y: 379, endPoint x: 936, endPoint y: 442, distance: 196.9
click at [991, 400] on div "100 - Minas Gerais 101 - Morada Nova 102 - Planalto 104 - Jardim Holanda 110 - …" at bounding box center [678, 381] width 1356 height 762
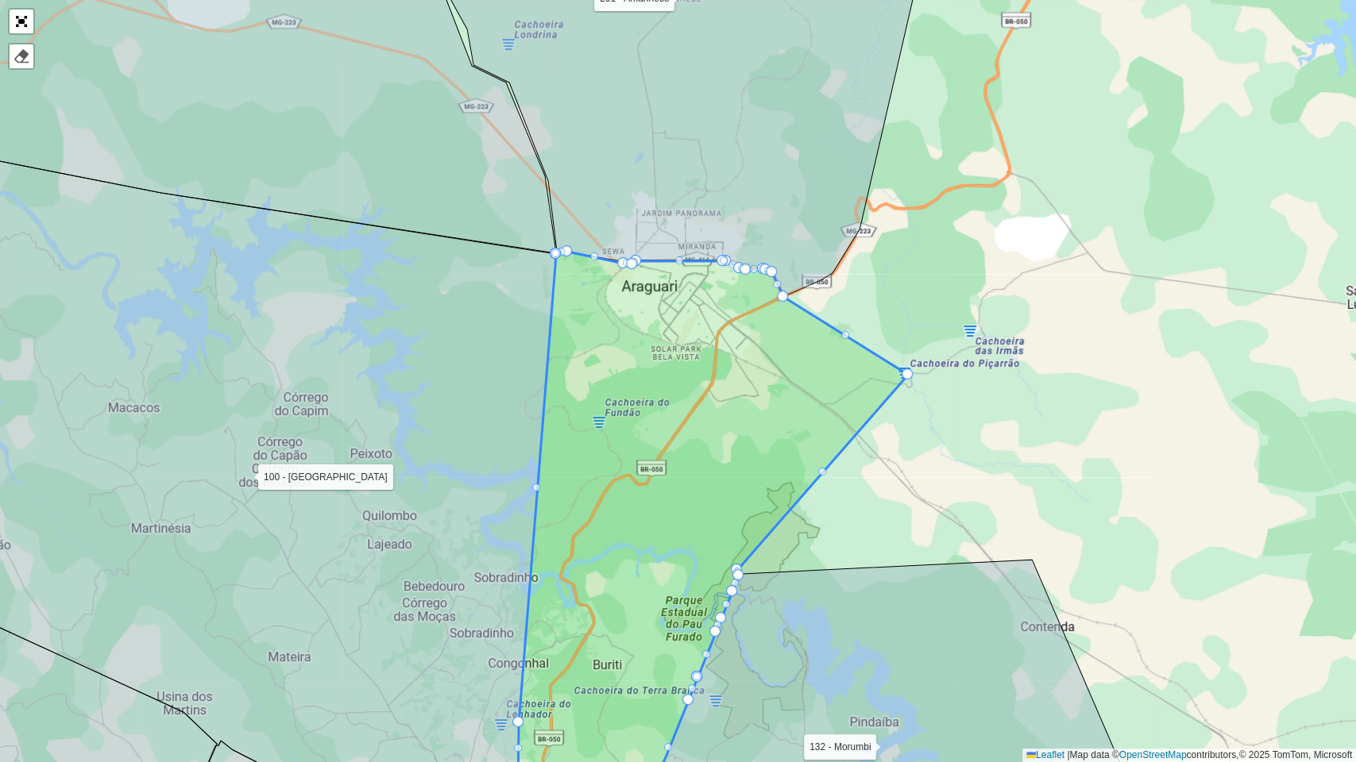
drag, startPoint x: 899, startPoint y: 470, endPoint x: 903, endPoint y: 376, distance: 94.6
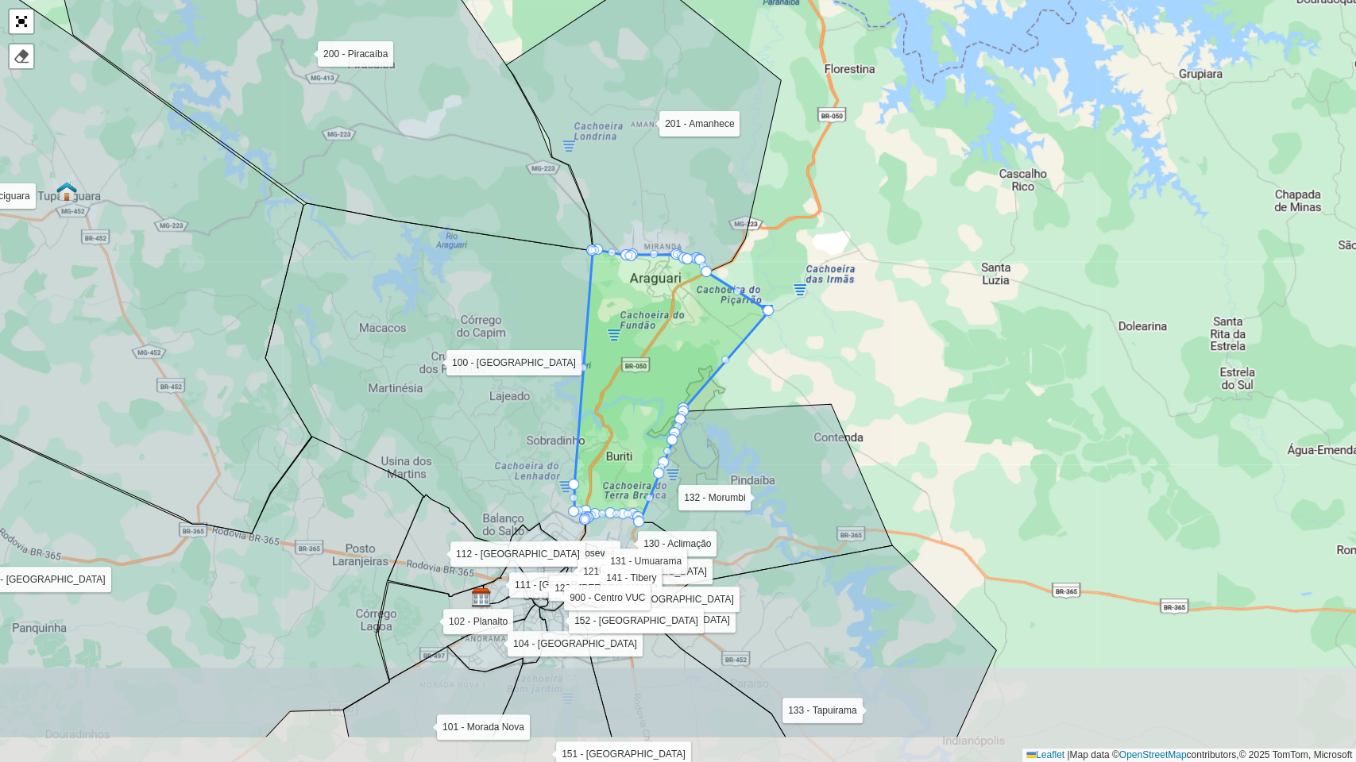
drag, startPoint x: 867, startPoint y: 466, endPoint x: 858, endPoint y: 369, distance: 98.1
click at [858, 369] on div "100 - Minas Gerais 101 - Morada Nova 102 - Planalto 104 - Jardim Holanda 110 - …" at bounding box center [678, 381] width 1356 height 762
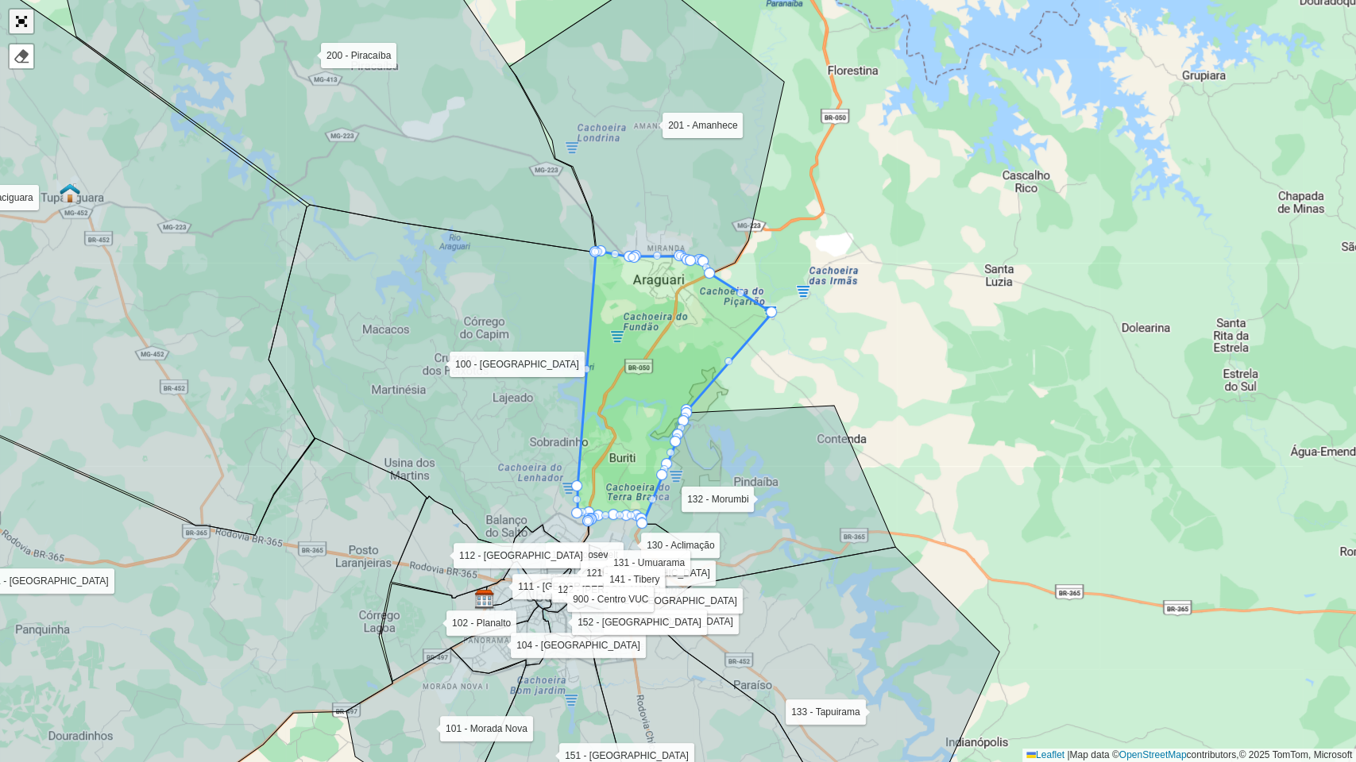
click at [28, 17] on link "Abrir mapa em tela cheia" at bounding box center [22, 22] width 24 height 24
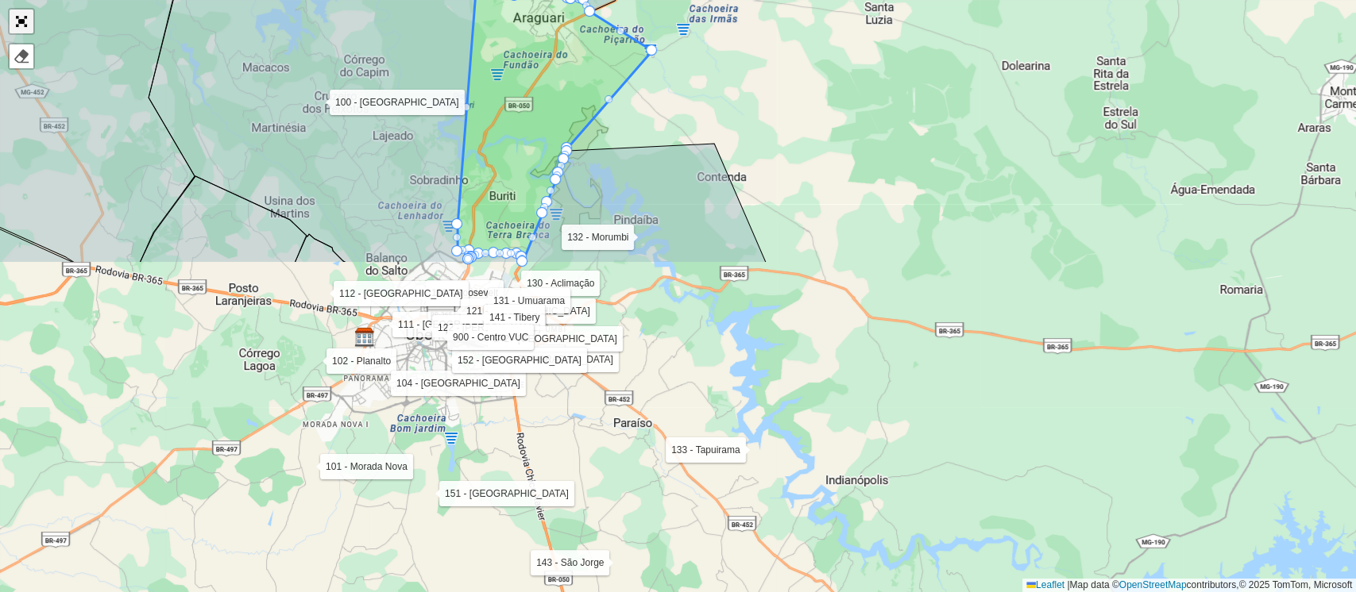
scroll to position [498, 0]
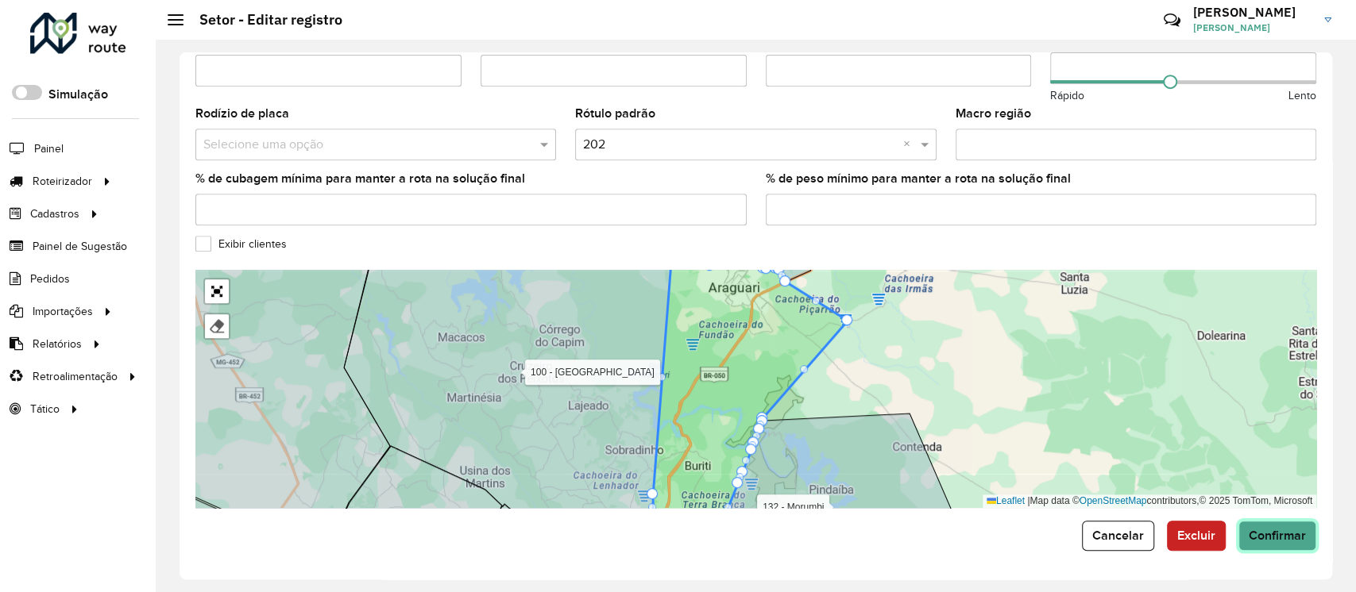
click at [1298, 534] on span "Confirmar" at bounding box center [1276, 536] width 57 height 14
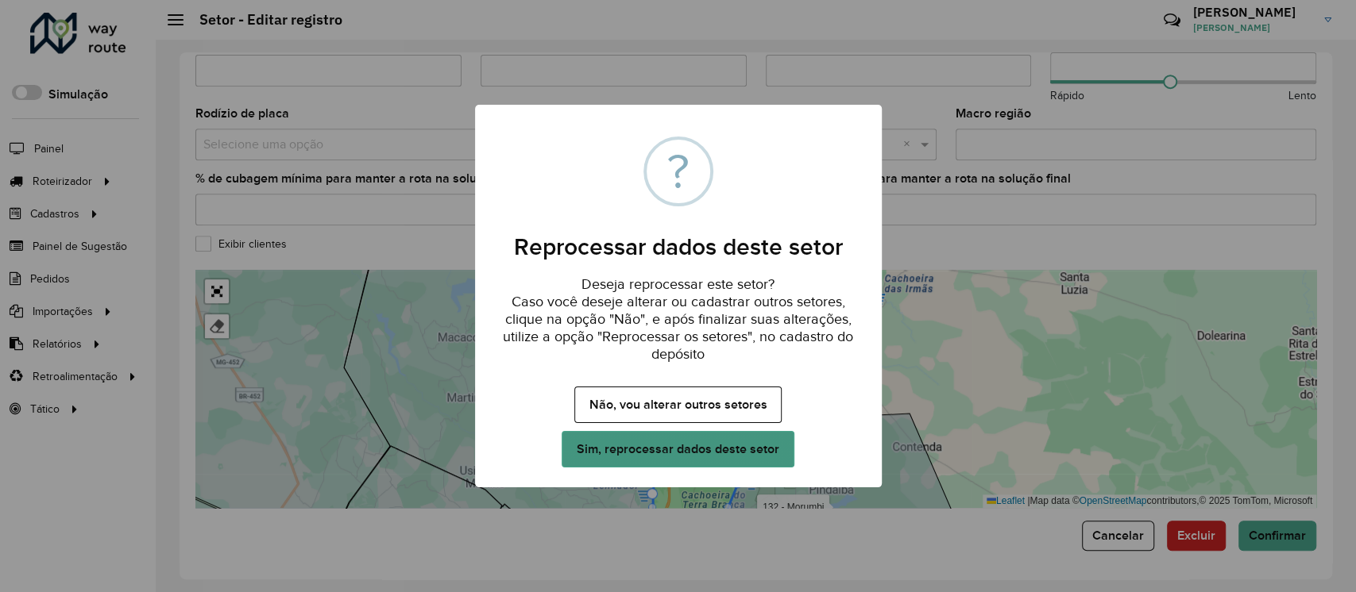
click at [731, 446] on button "Sim, reprocessar dados deste setor" at bounding box center [677, 449] width 232 height 37
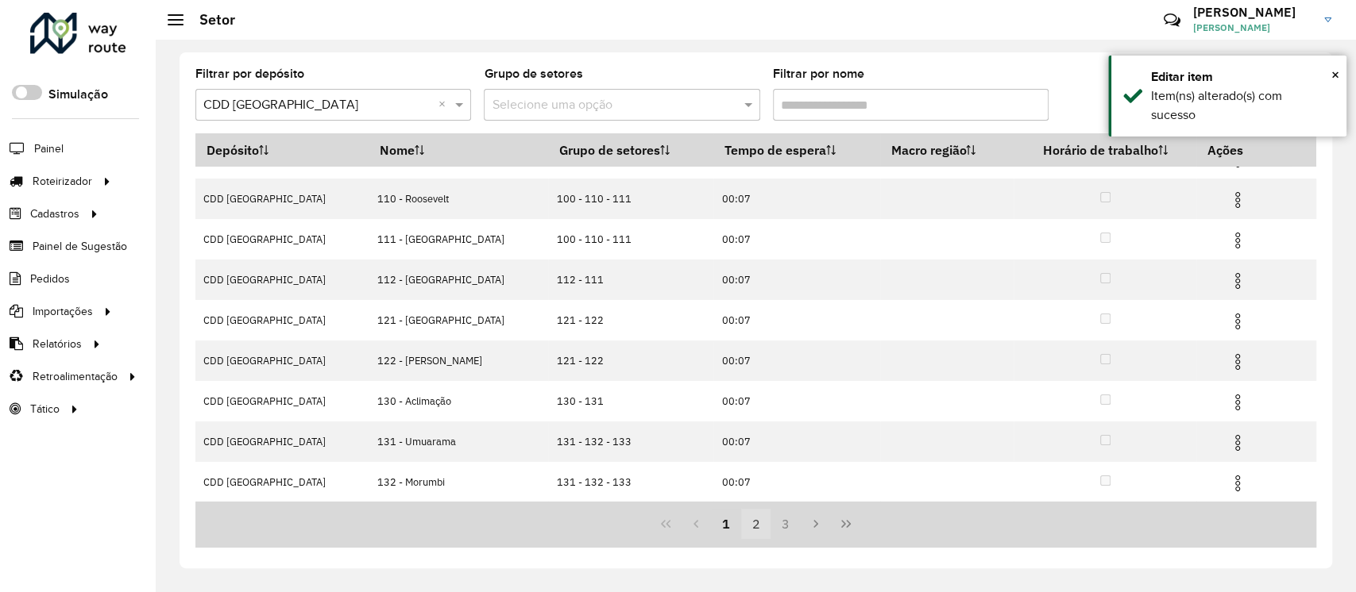
scroll to position [151, 0]
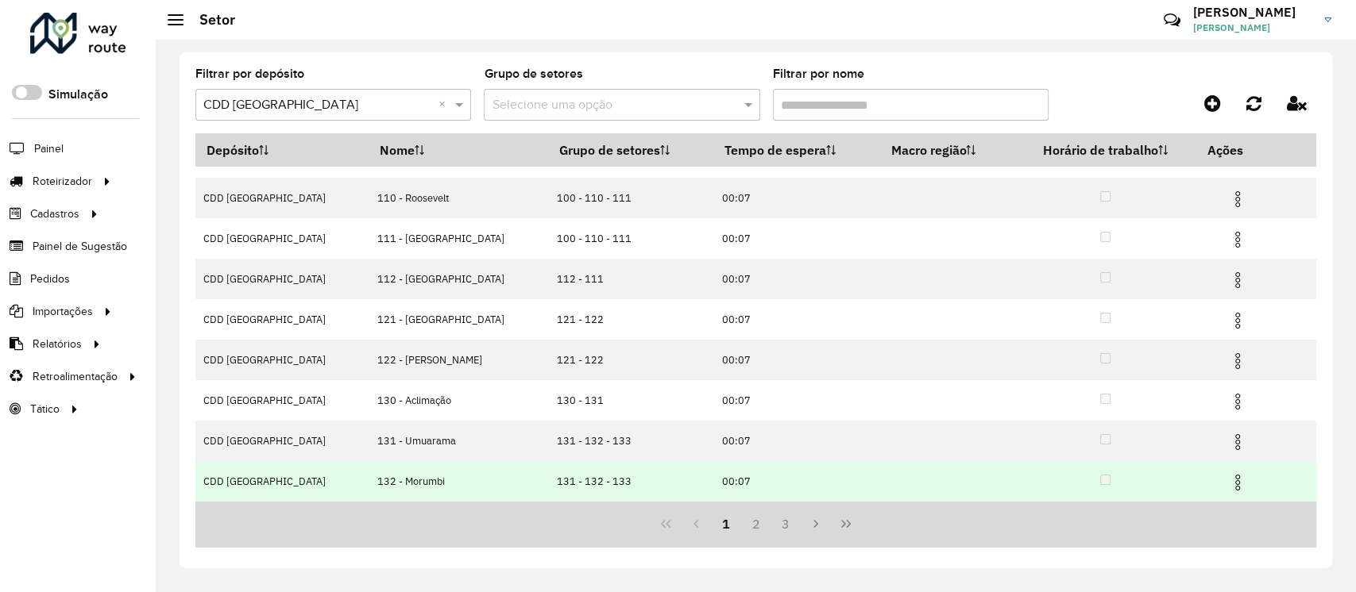
click at [1228, 488] on img at bounding box center [1237, 482] width 19 height 19
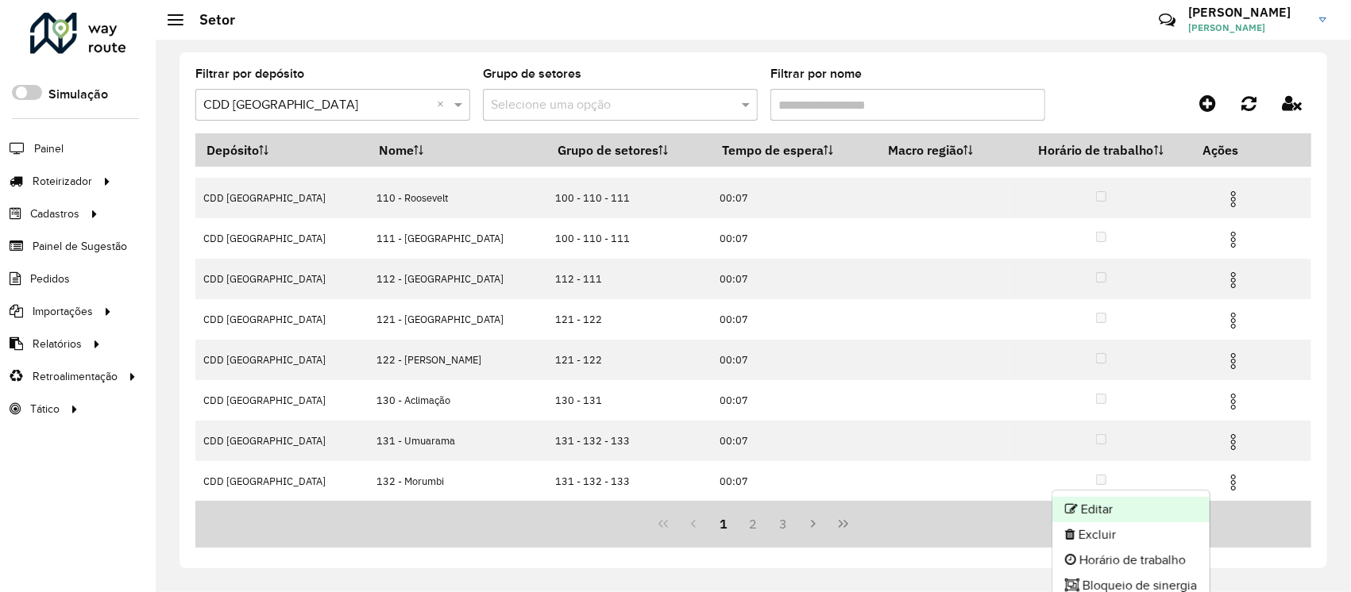
click at [1098, 506] on li "Editar" at bounding box center [1130, 509] width 157 height 25
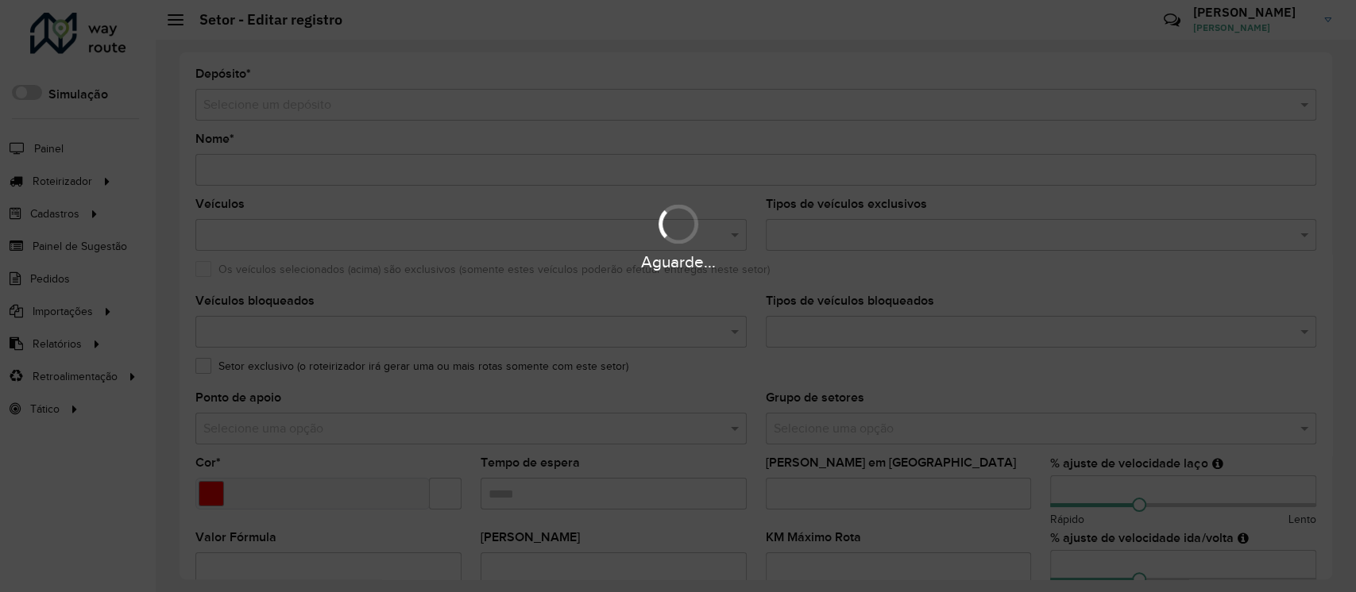
type input "**********"
type input "*******"
type input "*****"
type input "**"
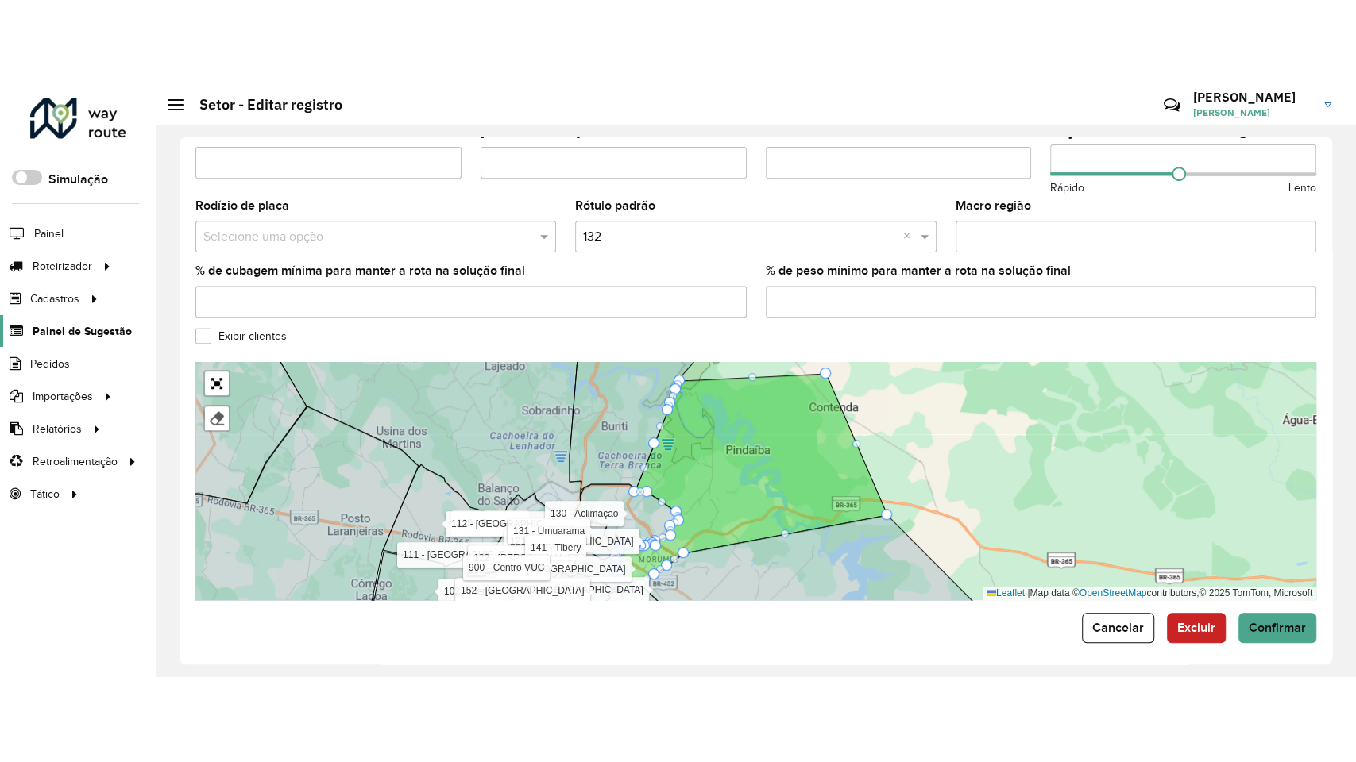
scroll to position [494, 0]
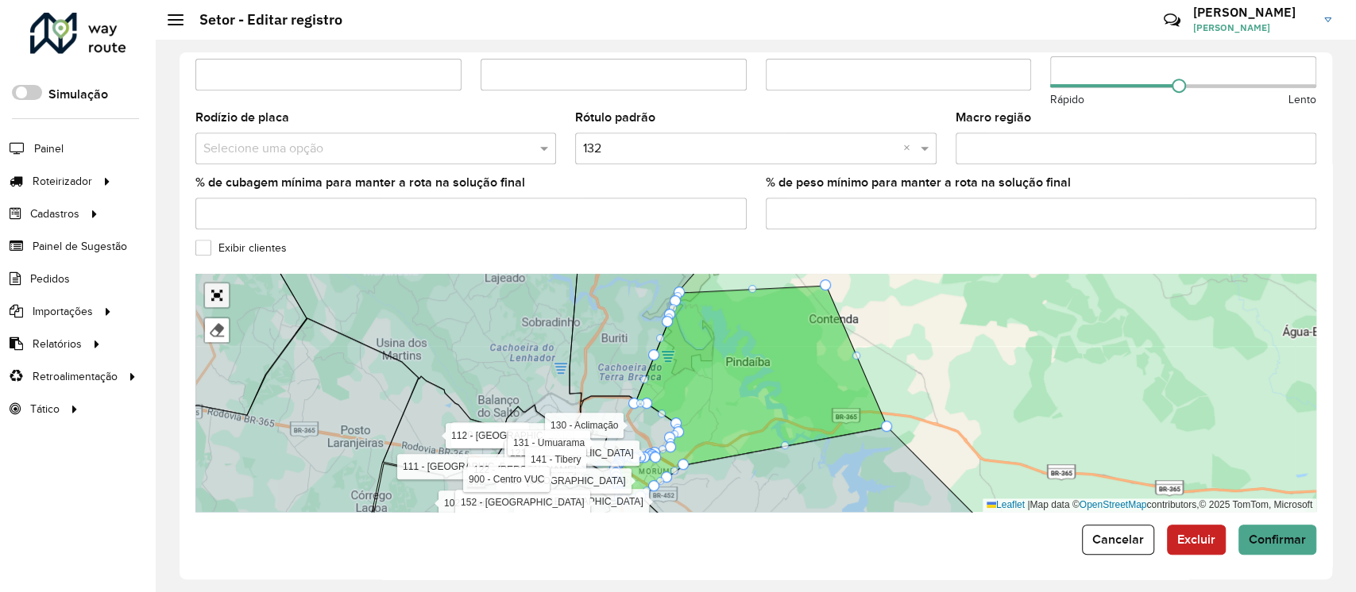
click at [216, 287] on link "Abrir mapa em tela cheia" at bounding box center [217, 296] width 24 height 24
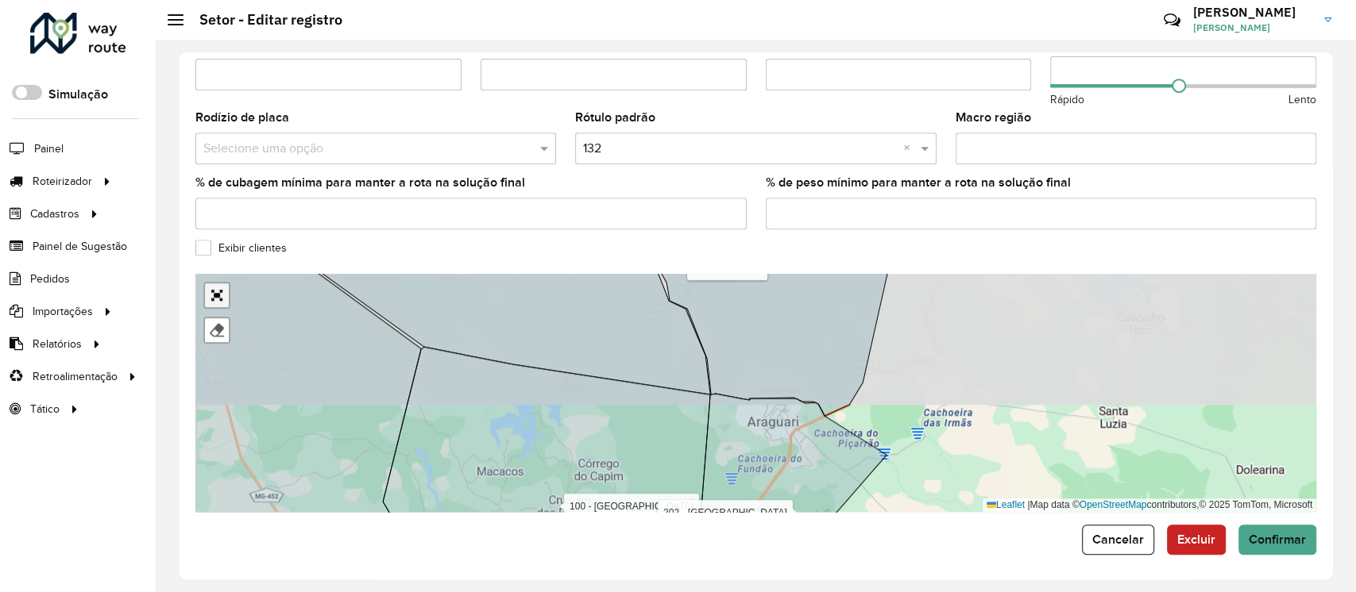
scroll to position [77, 0]
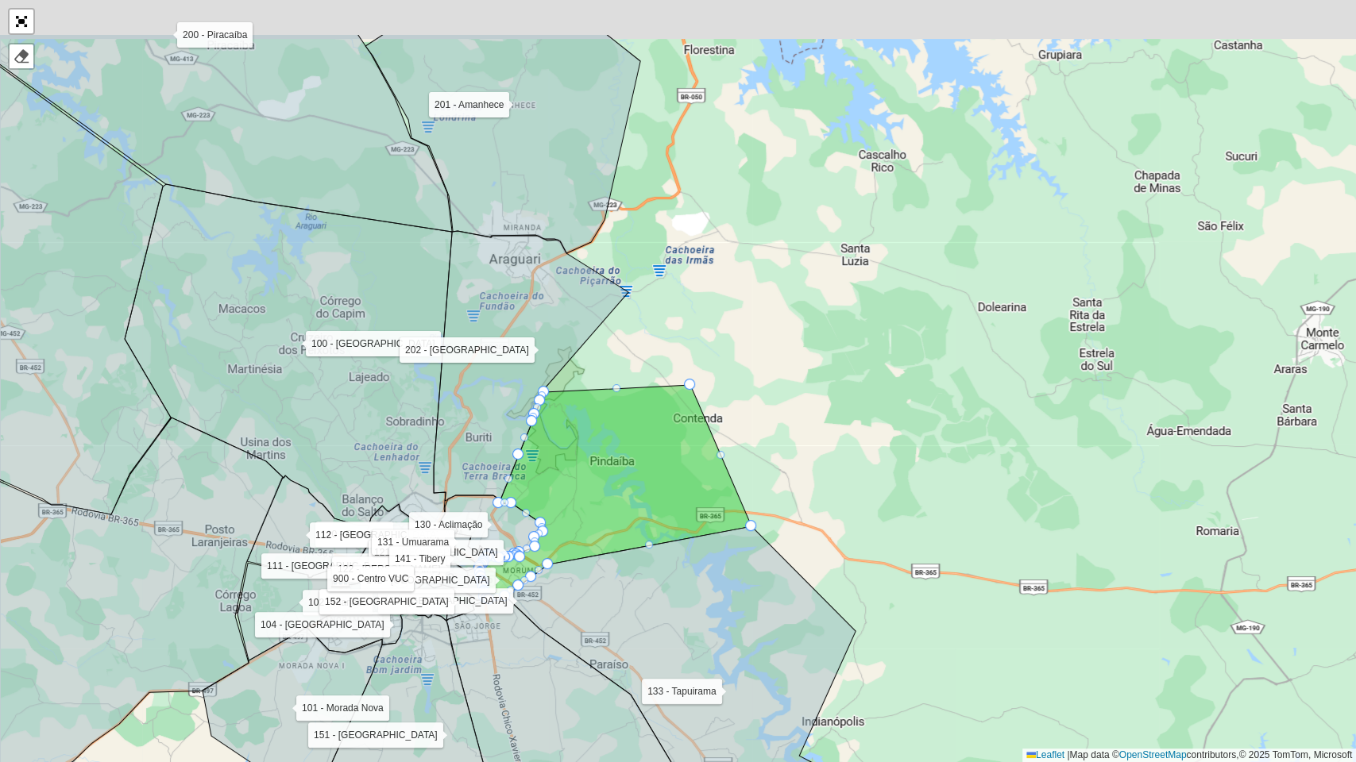
drag, startPoint x: 723, startPoint y: 333, endPoint x: 637, endPoint y: 534, distance: 219.2
click at [639, 531] on icon at bounding box center [616, 492] width 272 height 214
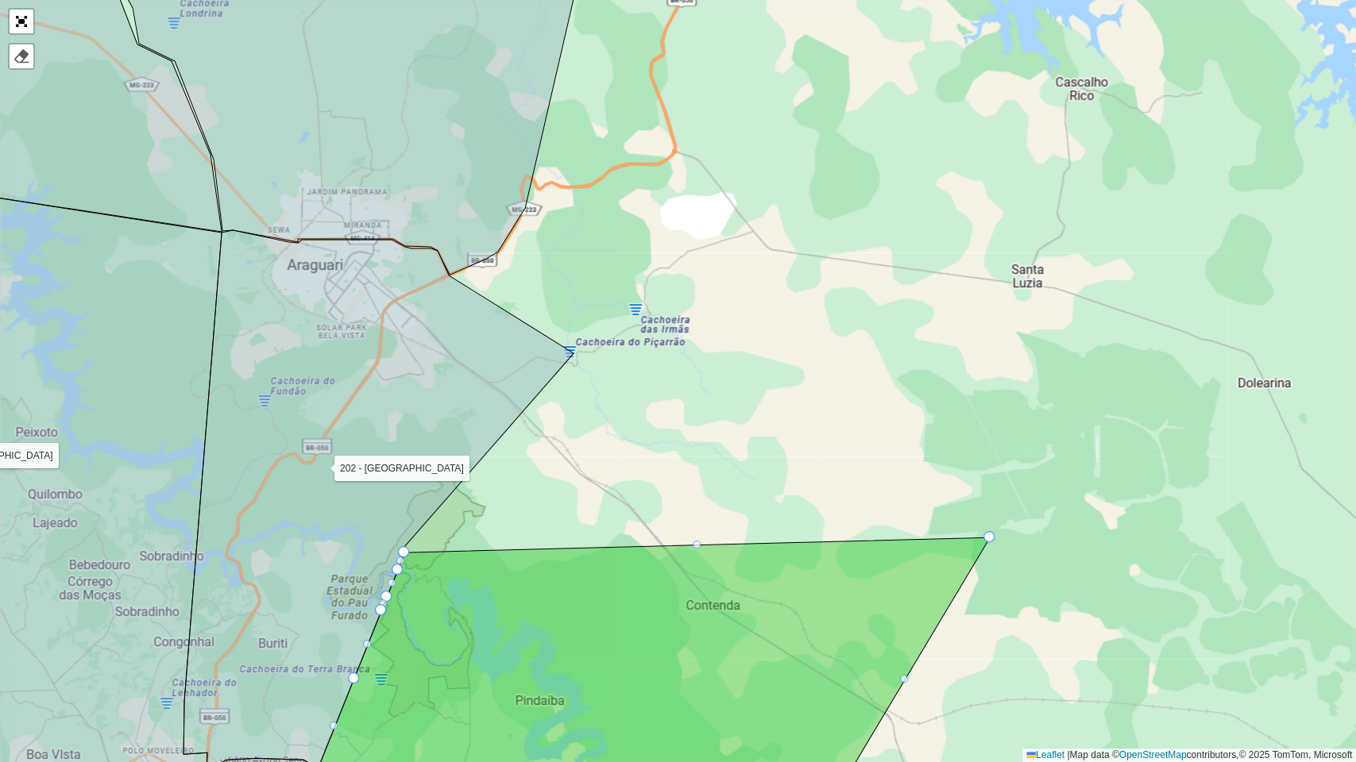
drag, startPoint x: 699, startPoint y: 541, endPoint x: 991, endPoint y: 540, distance: 292.3
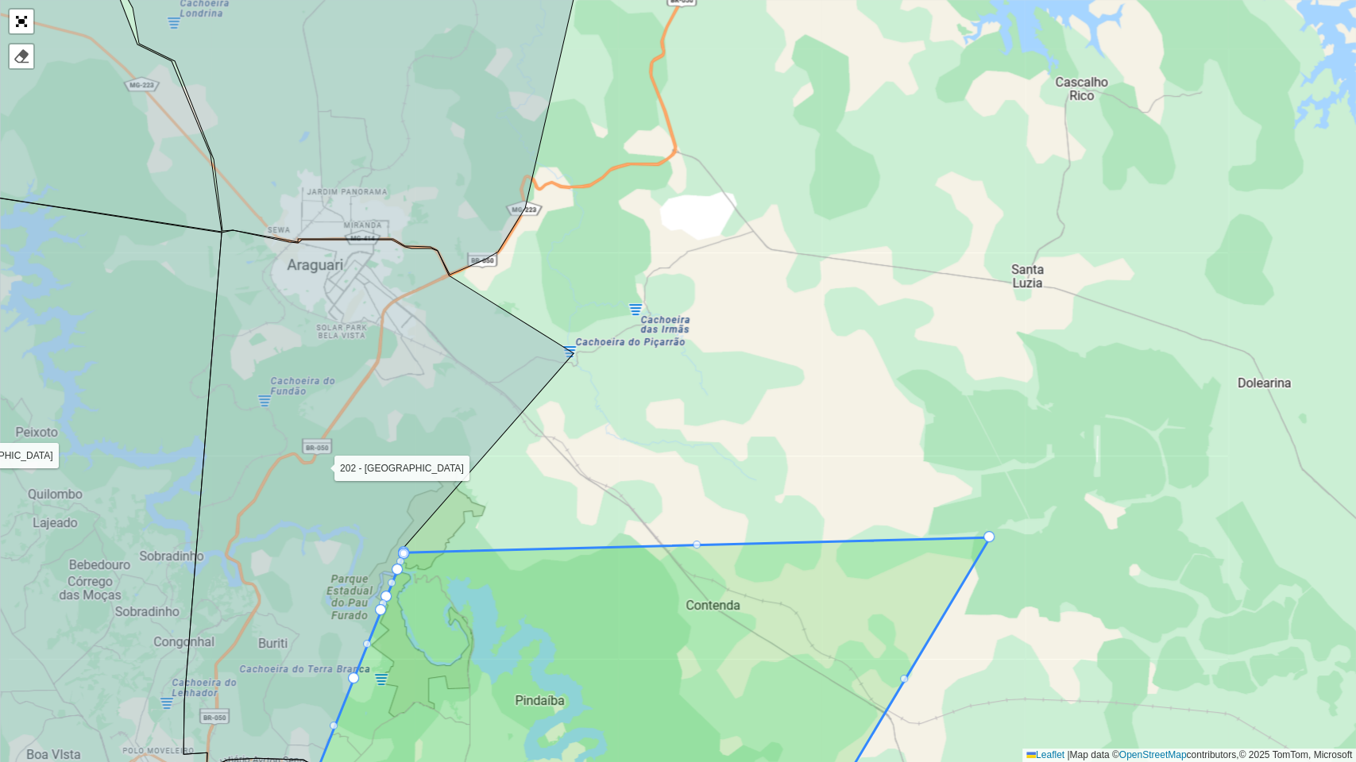
click at [697, 542] on div at bounding box center [697, 545] width 8 height 8
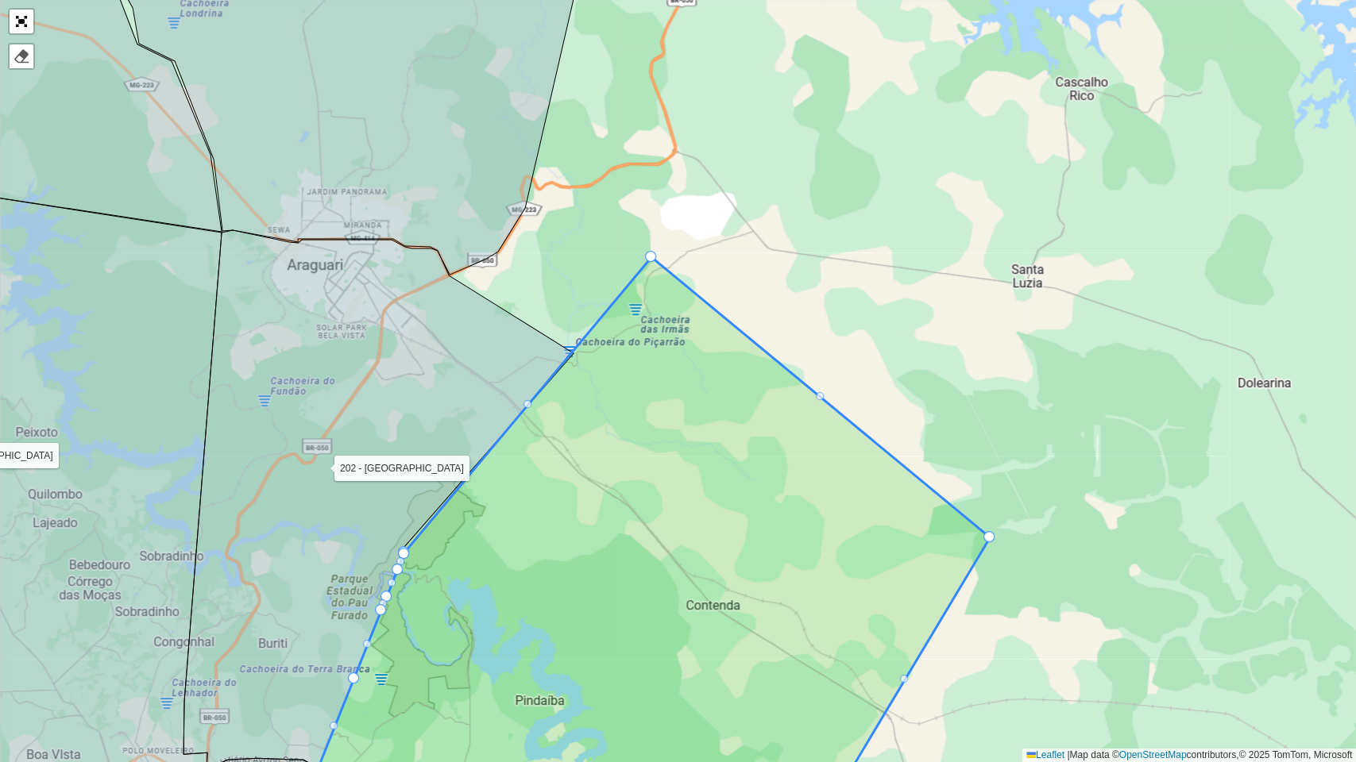
drag, startPoint x: 697, startPoint y: 546, endPoint x: 651, endPoint y: 258, distance: 291.9
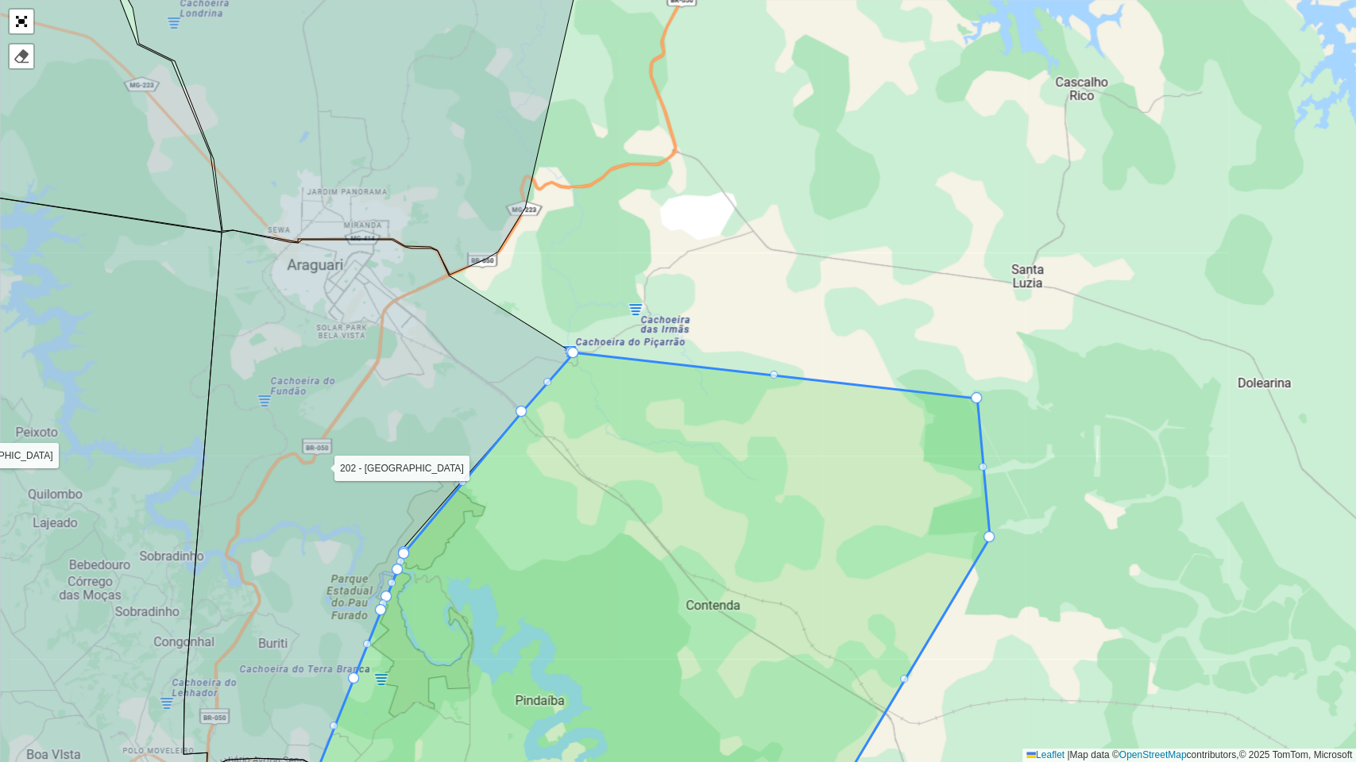
drag, startPoint x: 655, startPoint y: 257, endPoint x: 981, endPoint y: 399, distance: 355.0
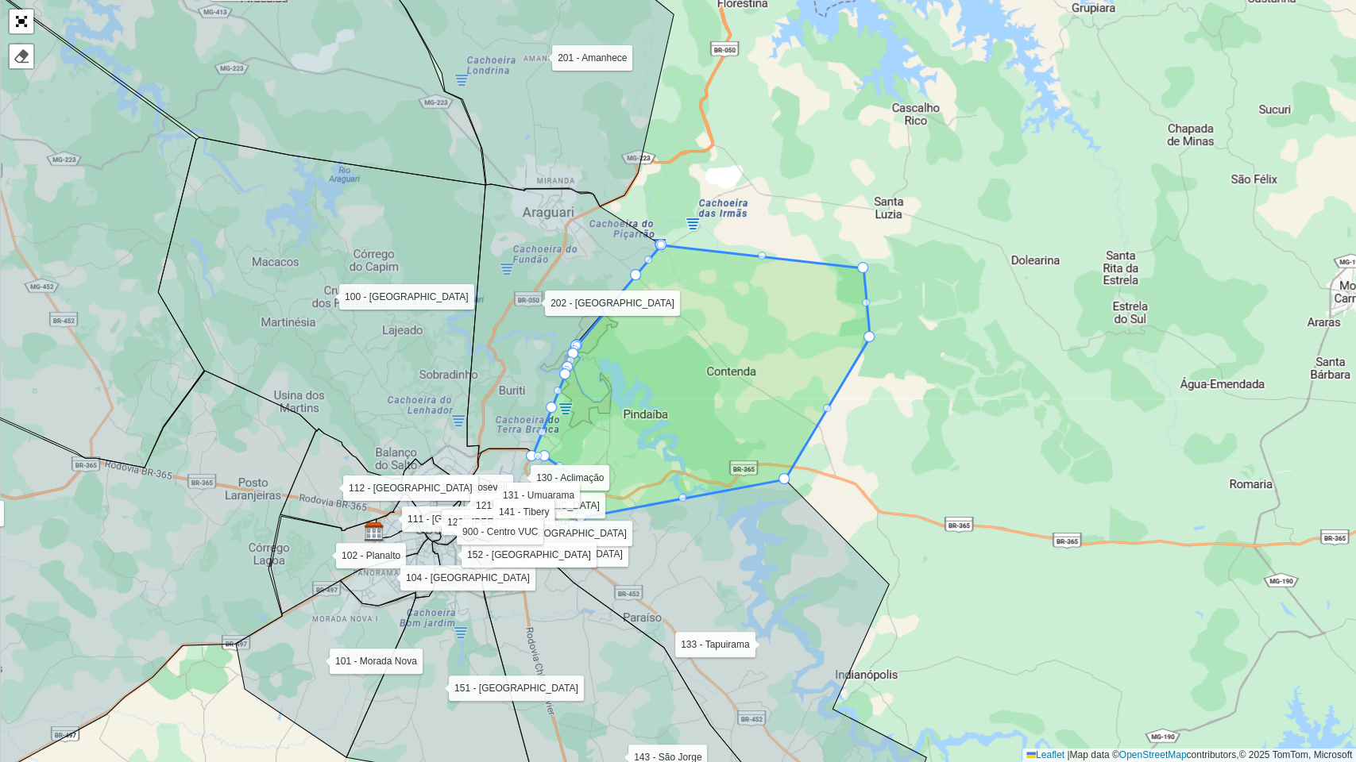
click at [885, 495] on div "100 - [GEOGRAPHIC_DATA] 101 - [GEOGRAPHIC_DATA] 102 - [GEOGRAPHIC_DATA] 104 - […" at bounding box center [678, 381] width 1356 height 762
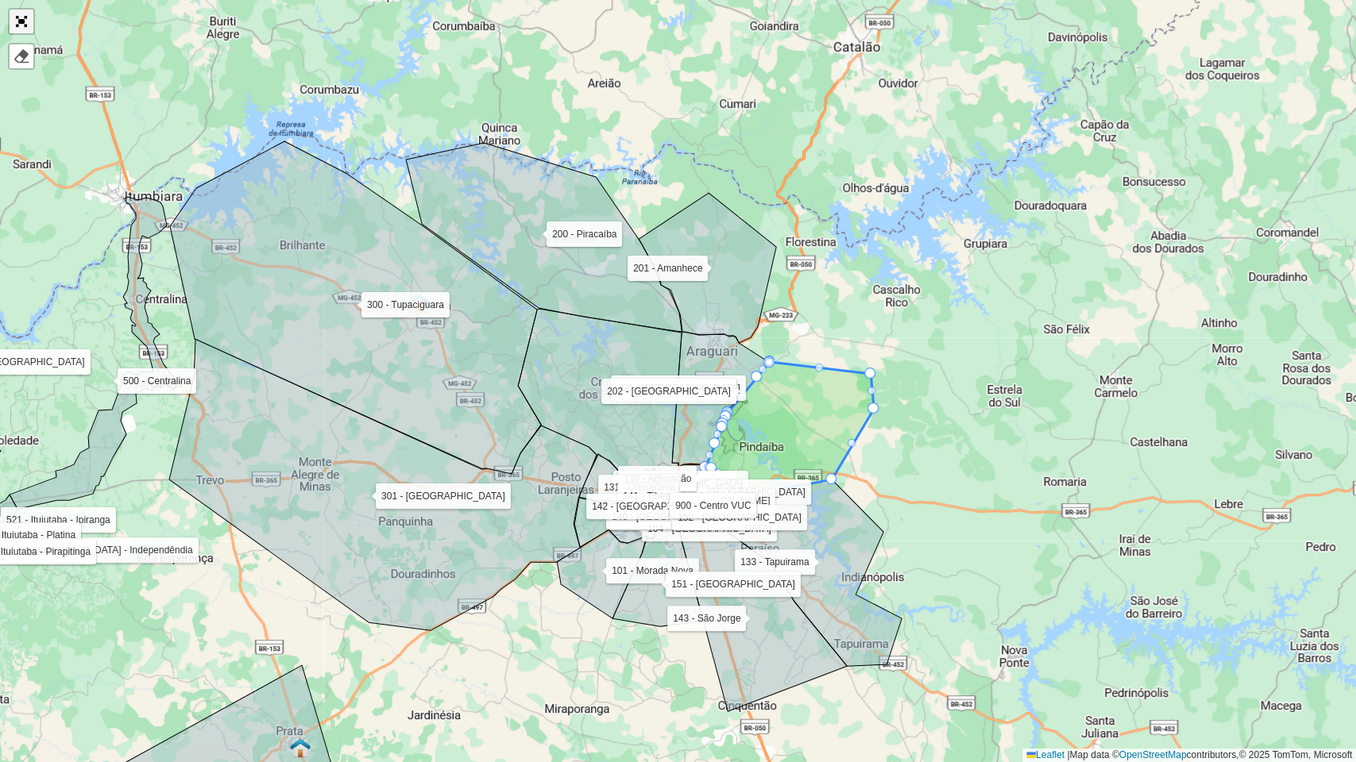
click at [14, 14] on link "Abrir mapa em tela cheia" at bounding box center [22, 22] width 24 height 24
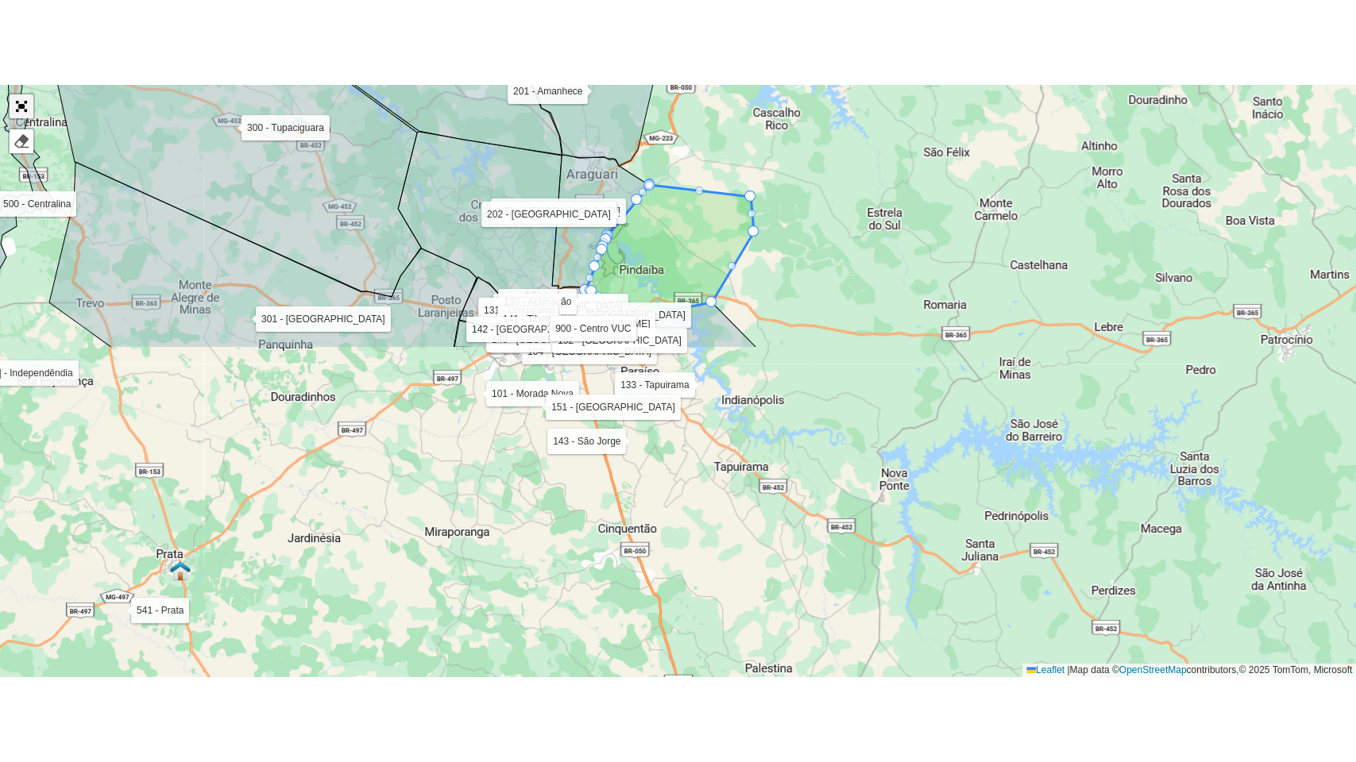
scroll to position [498, 0]
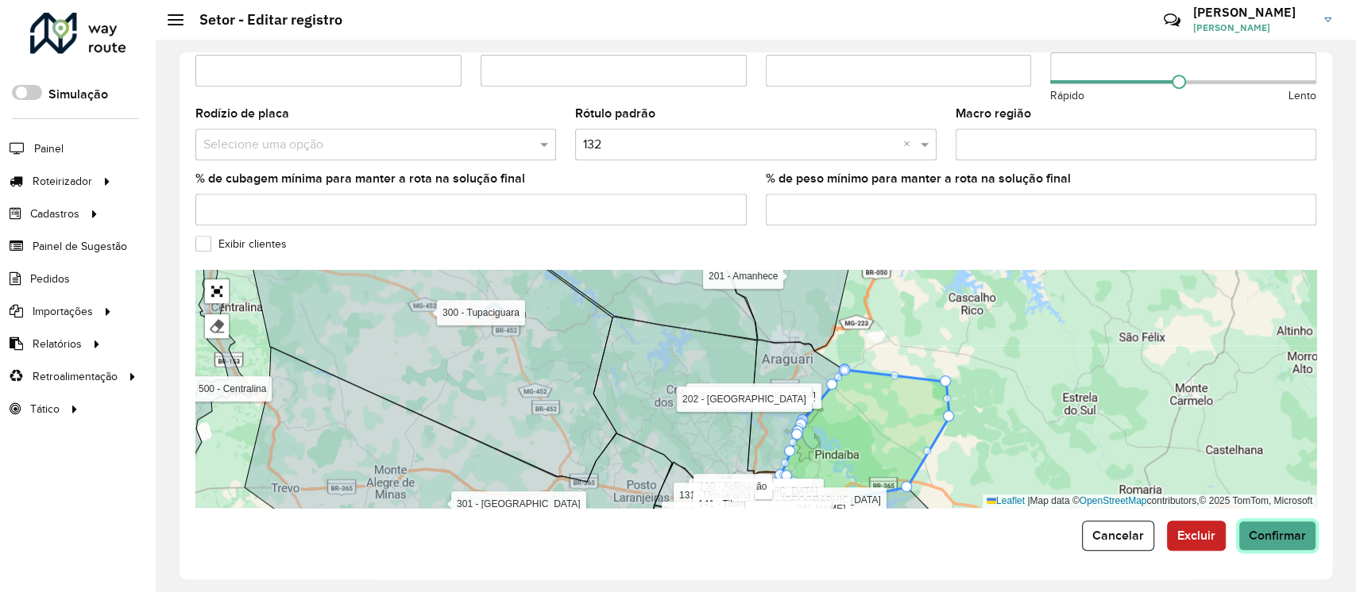
click at [1267, 527] on button "Confirmar" at bounding box center [1277, 536] width 78 height 30
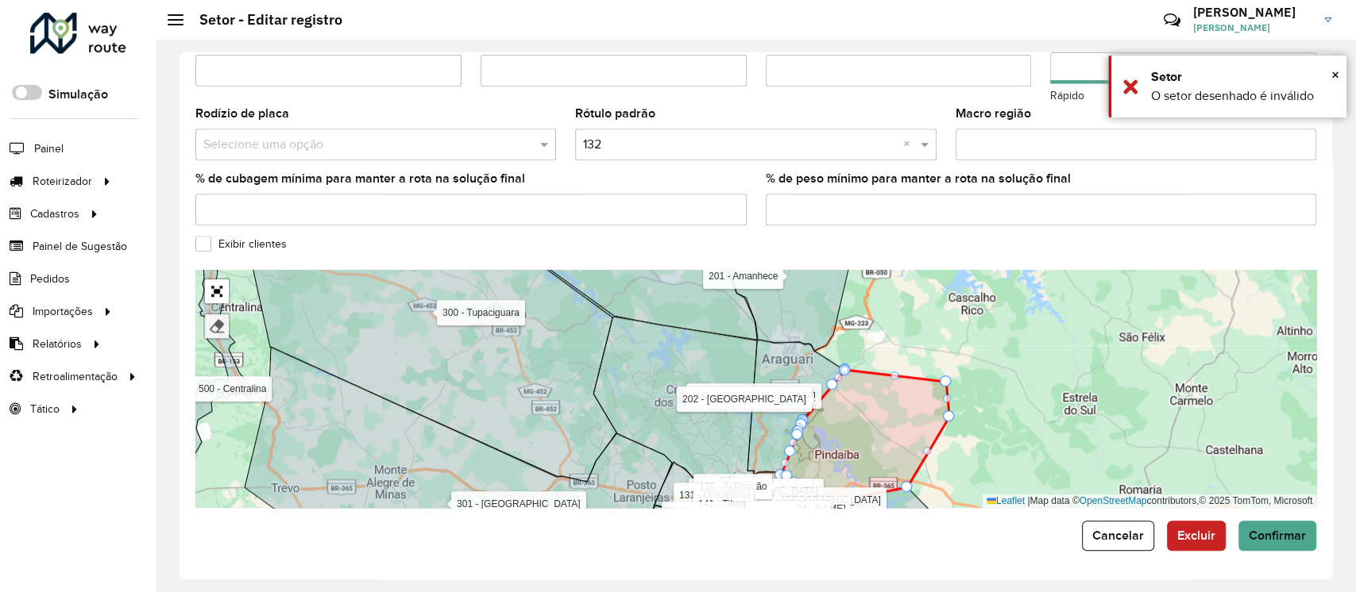
click at [206, 326] on link at bounding box center [217, 327] width 24 height 24
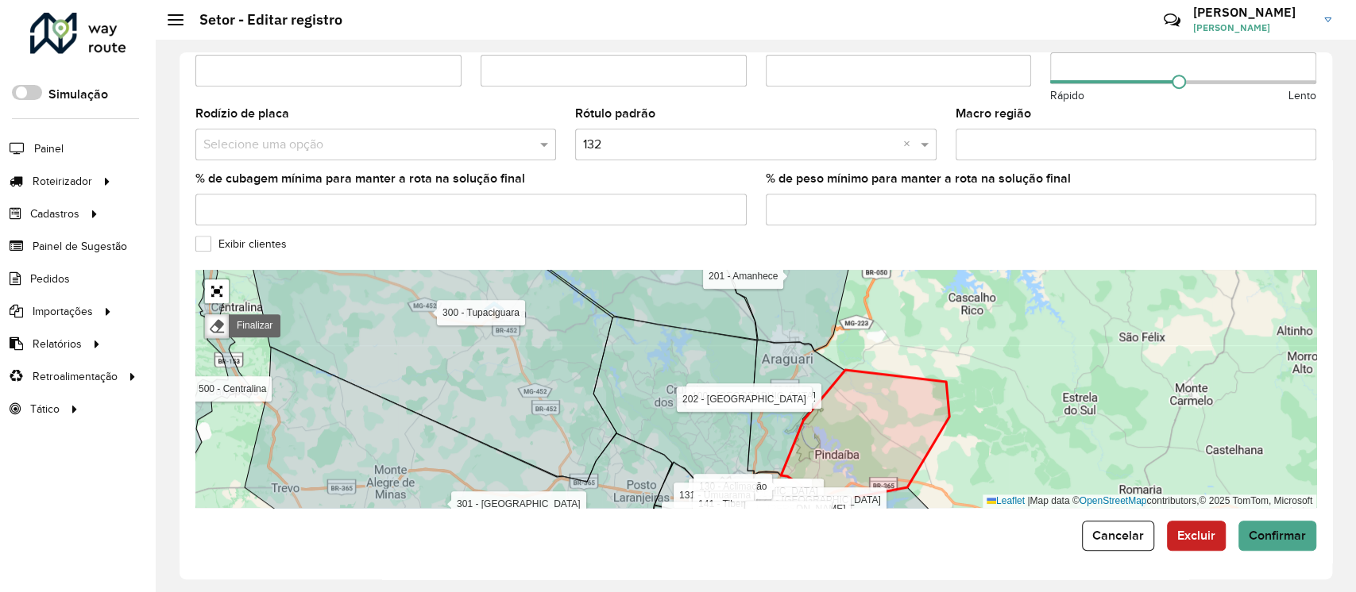
click at [902, 434] on icon at bounding box center [859, 447] width 179 height 154
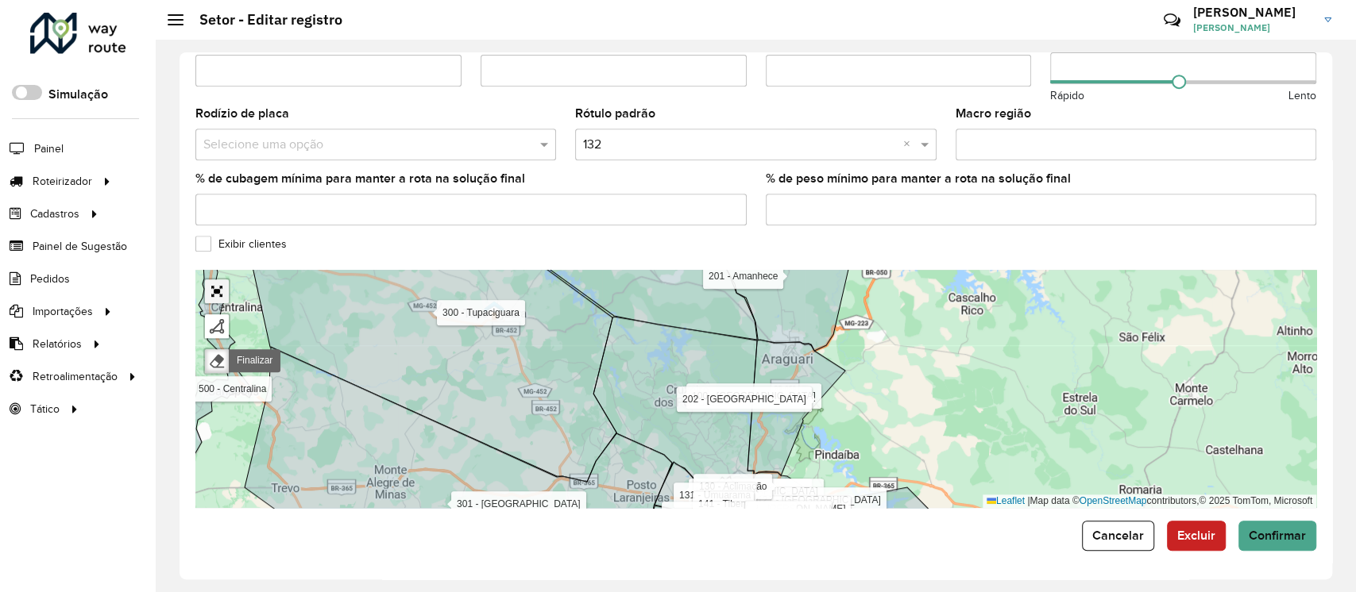
click at [207, 292] on link "Abrir mapa em tela cheia" at bounding box center [217, 292] width 24 height 24
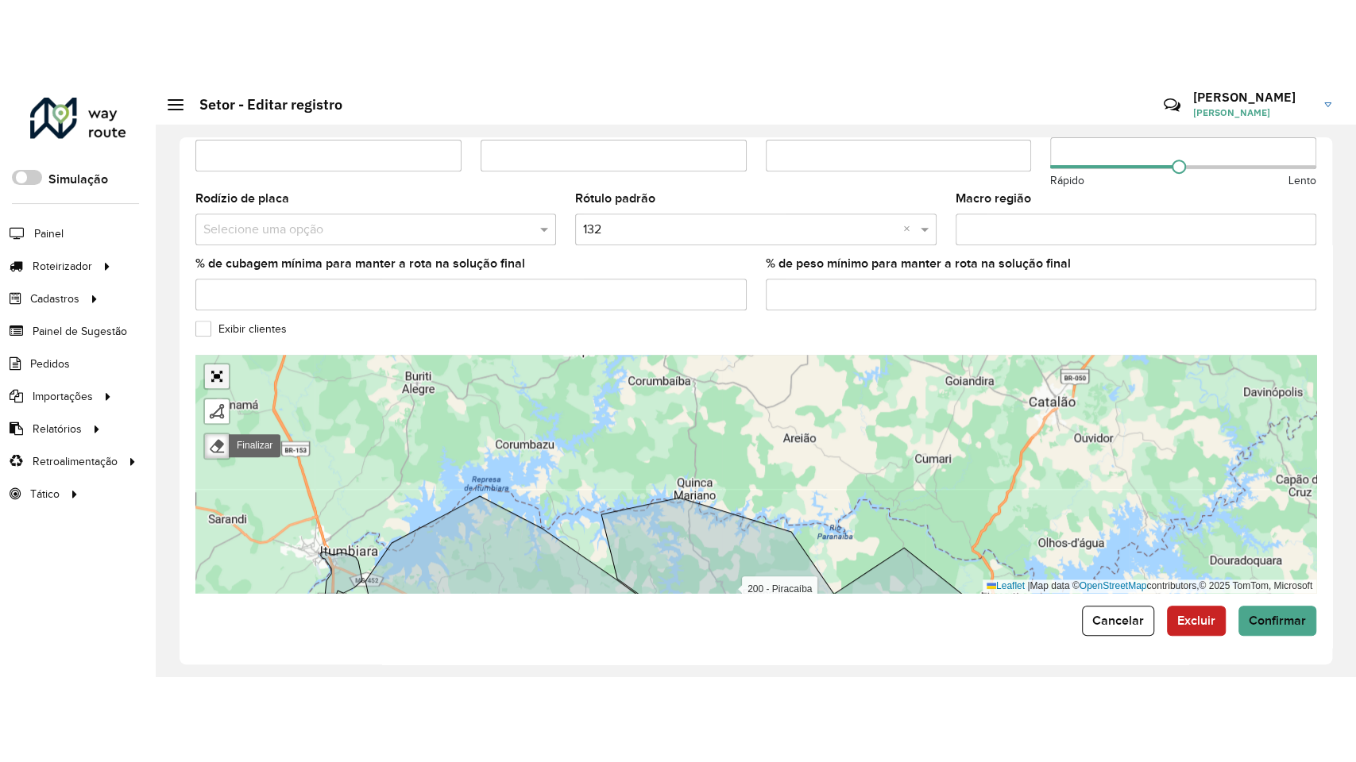
scroll to position [77, 0]
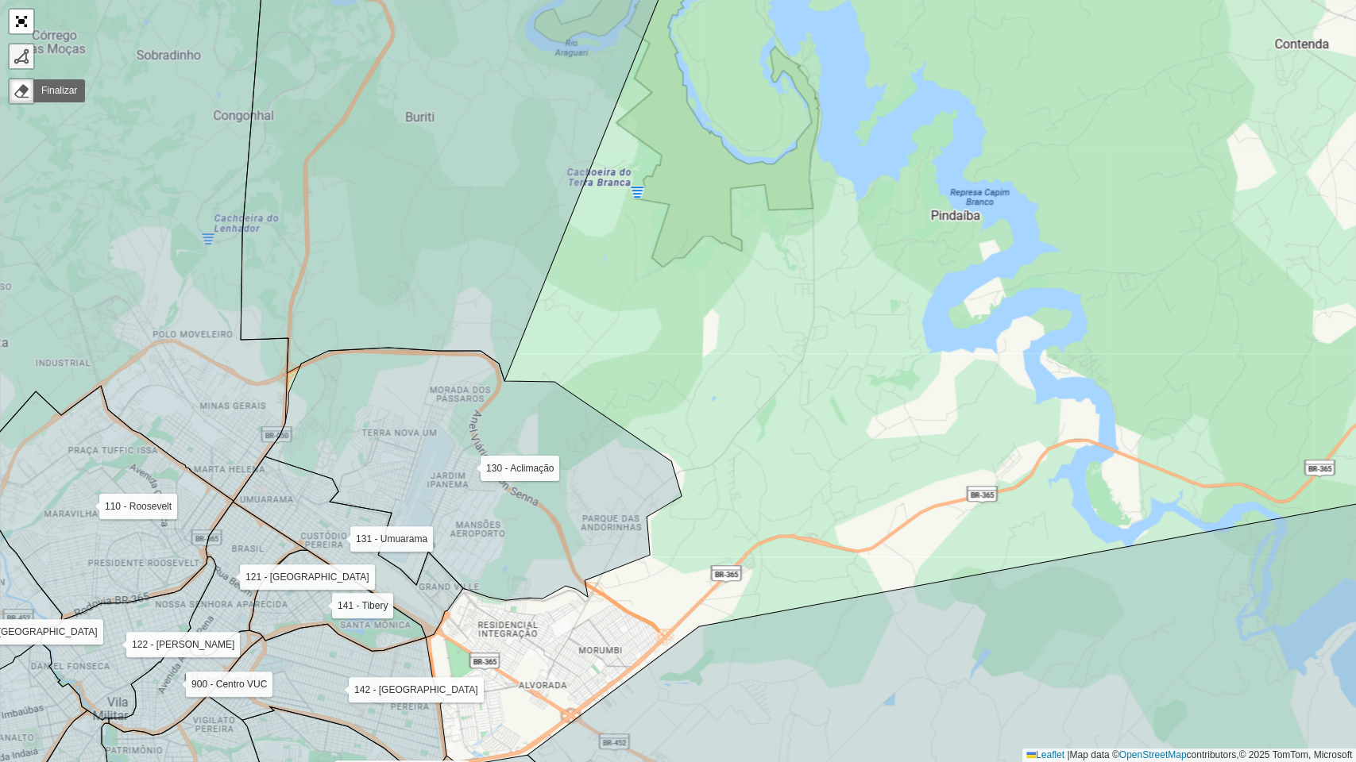
drag, startPoint x: 23, startPoint y: 56, endPoint x: 165, endPoint y: 113, distance: 152.9
click at [23, 56] on div at bounding box center [22, 56] width 16 height 16
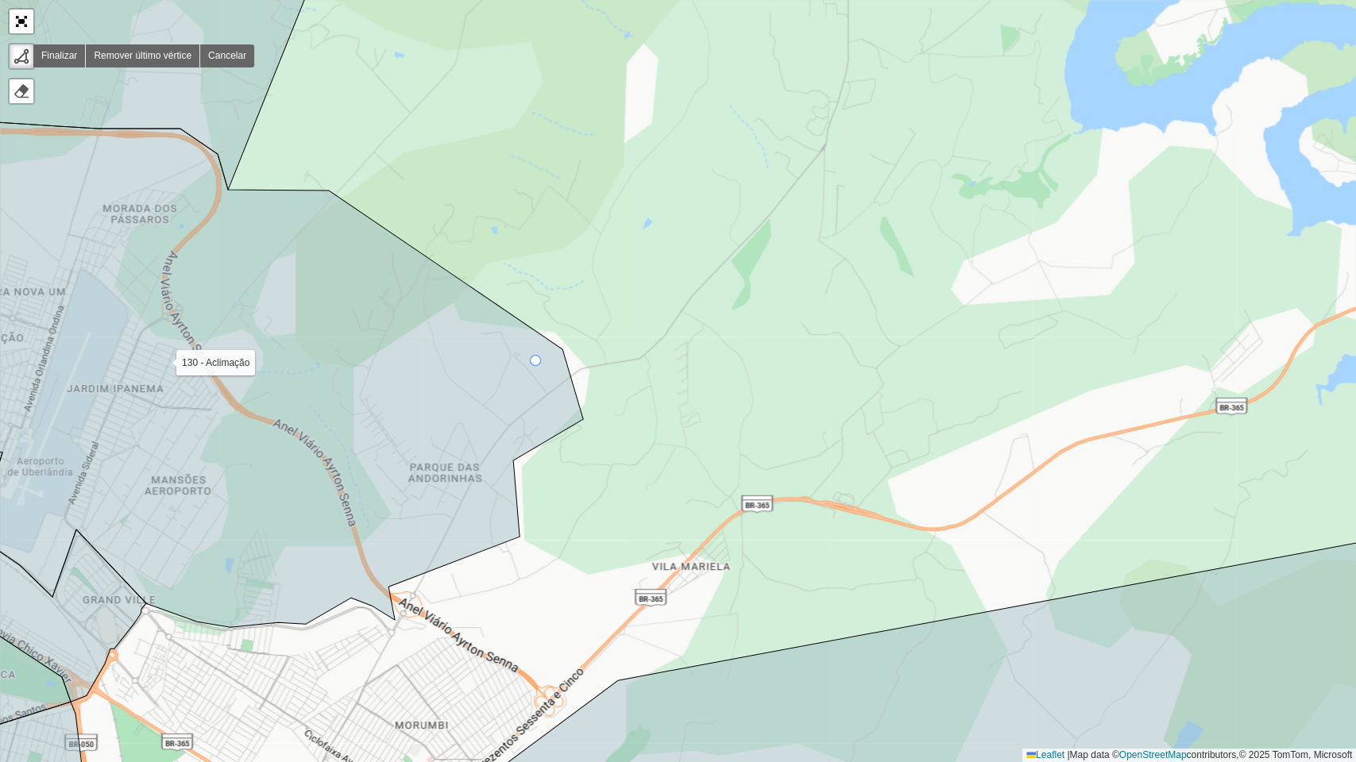
click at [536, 361] on icon at bounding box center [223, 374] width 720 height 505
click at [585, 335] on div "100 - [GEOGRAPHIC_DATA] 101 - [GEOGRAPHIC_DATA] 102 - [GEOGRAPHIC_DATA] 104 - […" at bounding box center [678, 381] width 1356 height 762
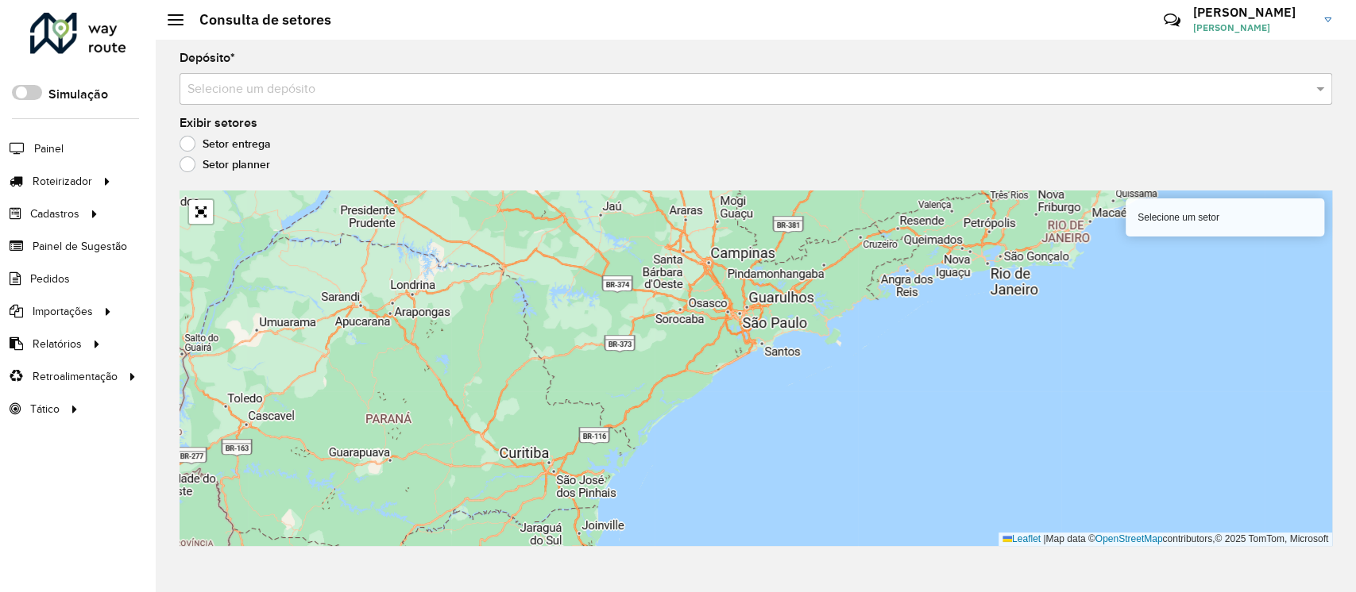
click at [262, 83] on input "text" at bounding box center [739, 89] width 1105 height 19
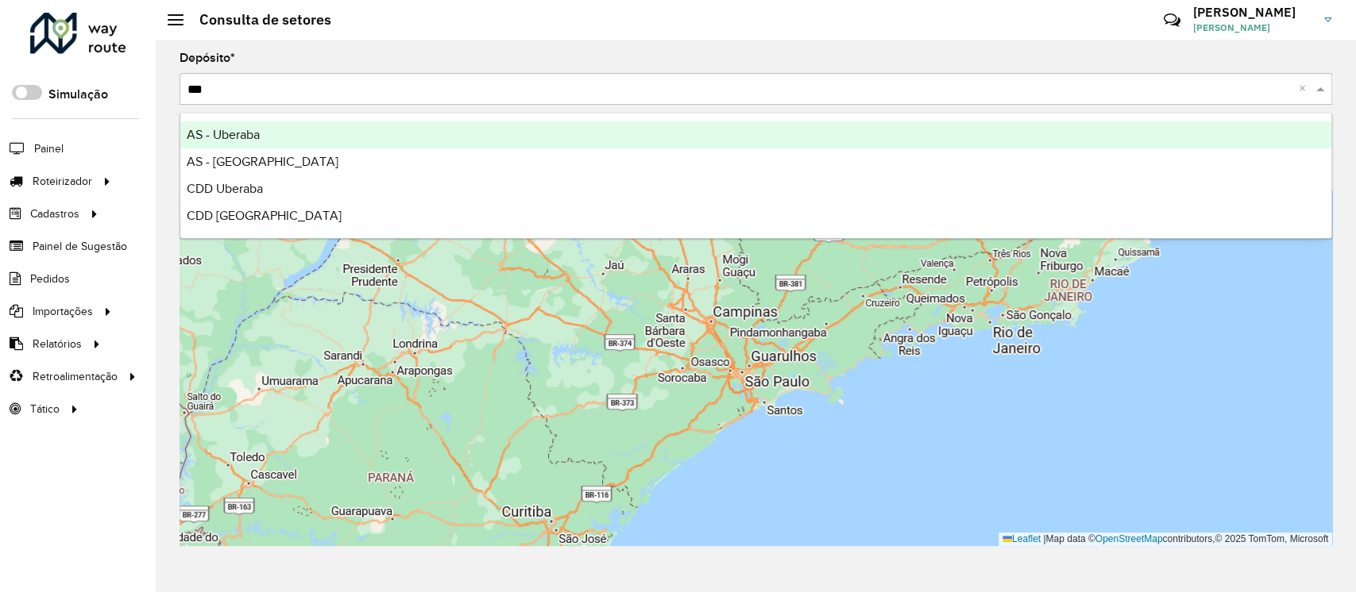
type input "****"
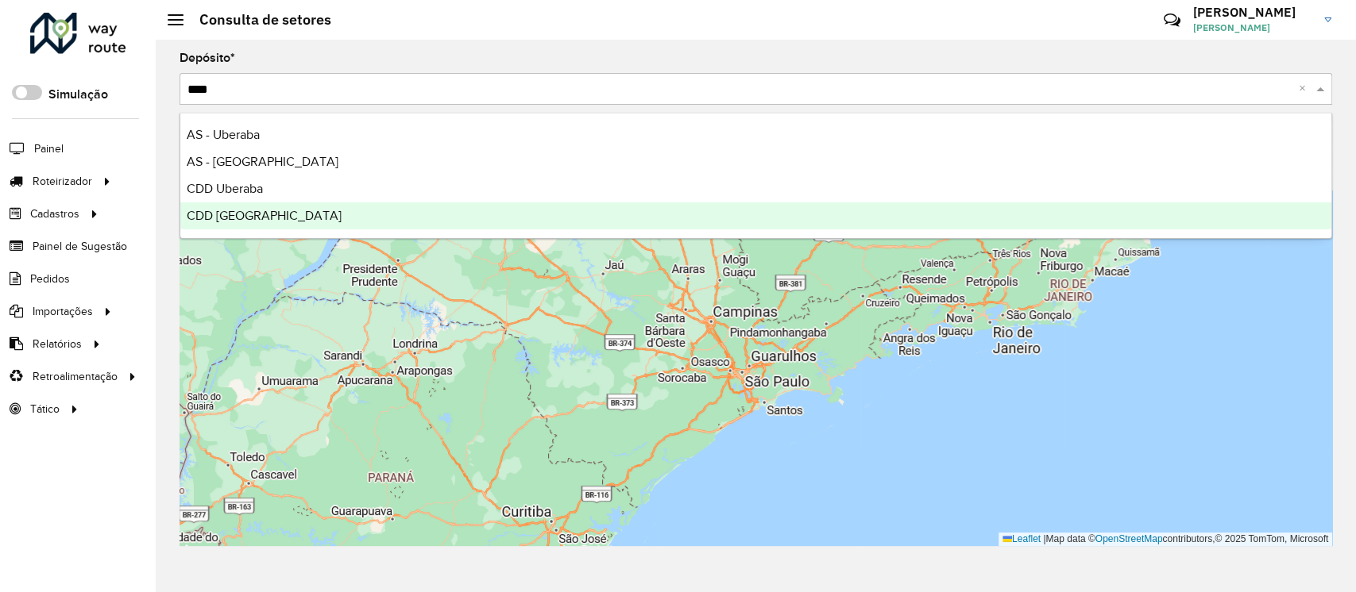
click at [222, 226] on div "CDD [GEOGRAPHIC_DATA]" at bounding box center [755, 216] width 1151 height 27
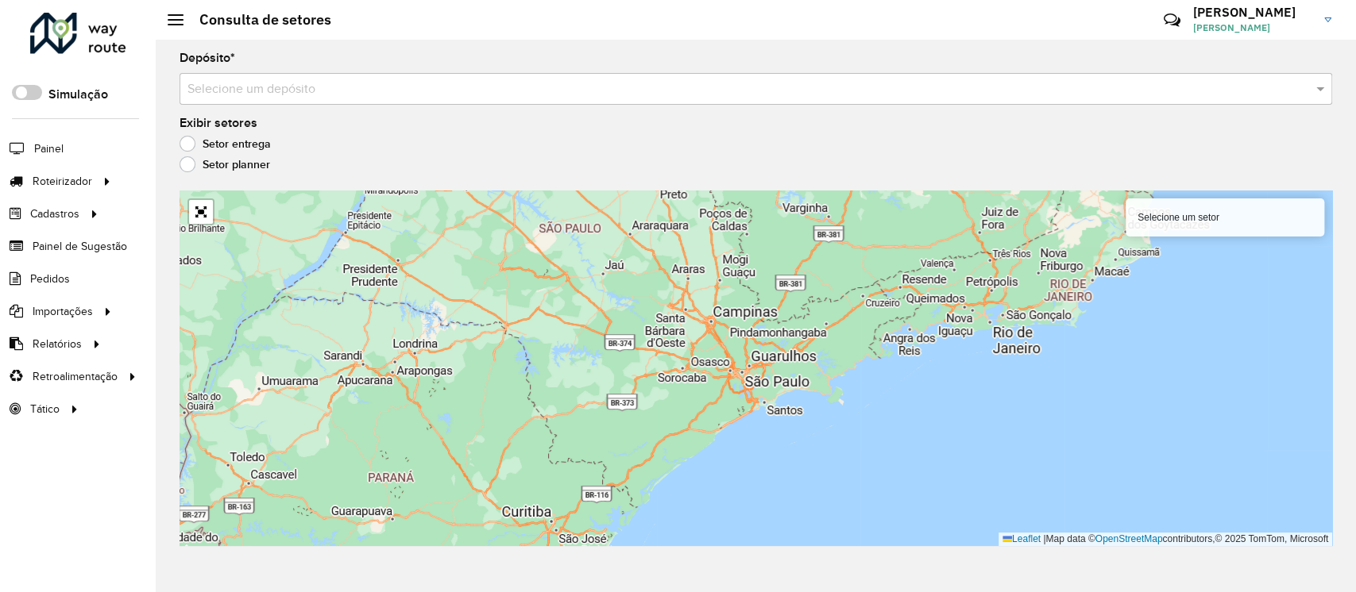
click at [313, 95] on input "text" at bounding box center [739, 89] width 1105 height 19
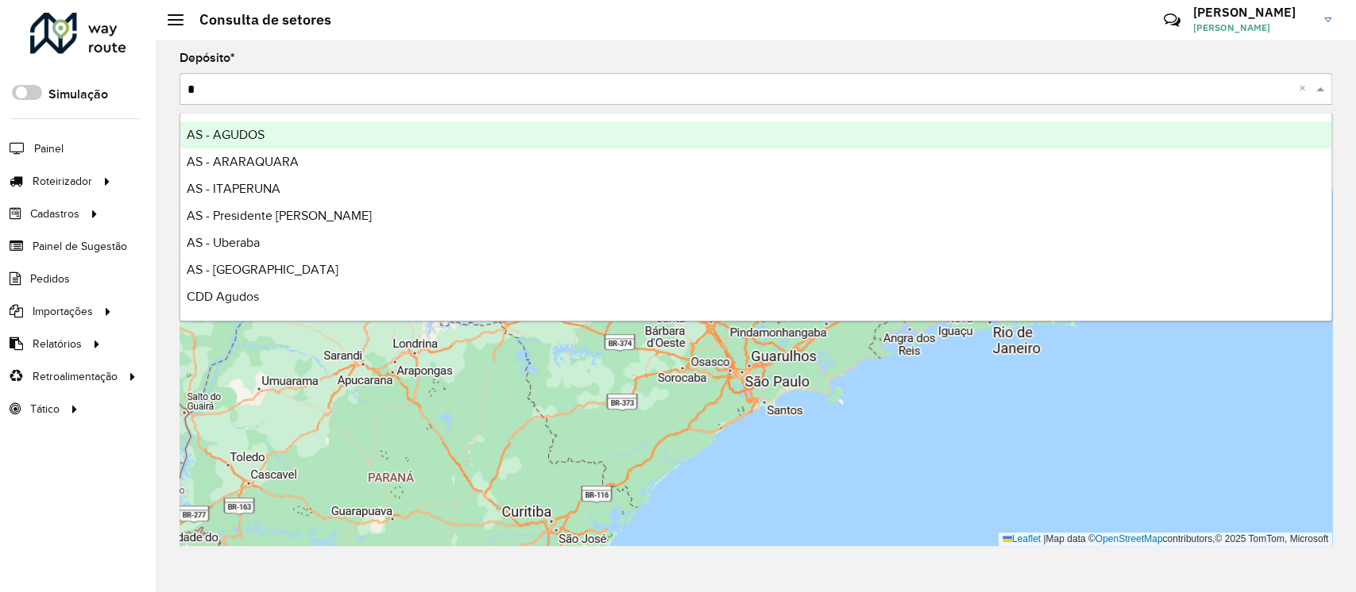
type input "**"
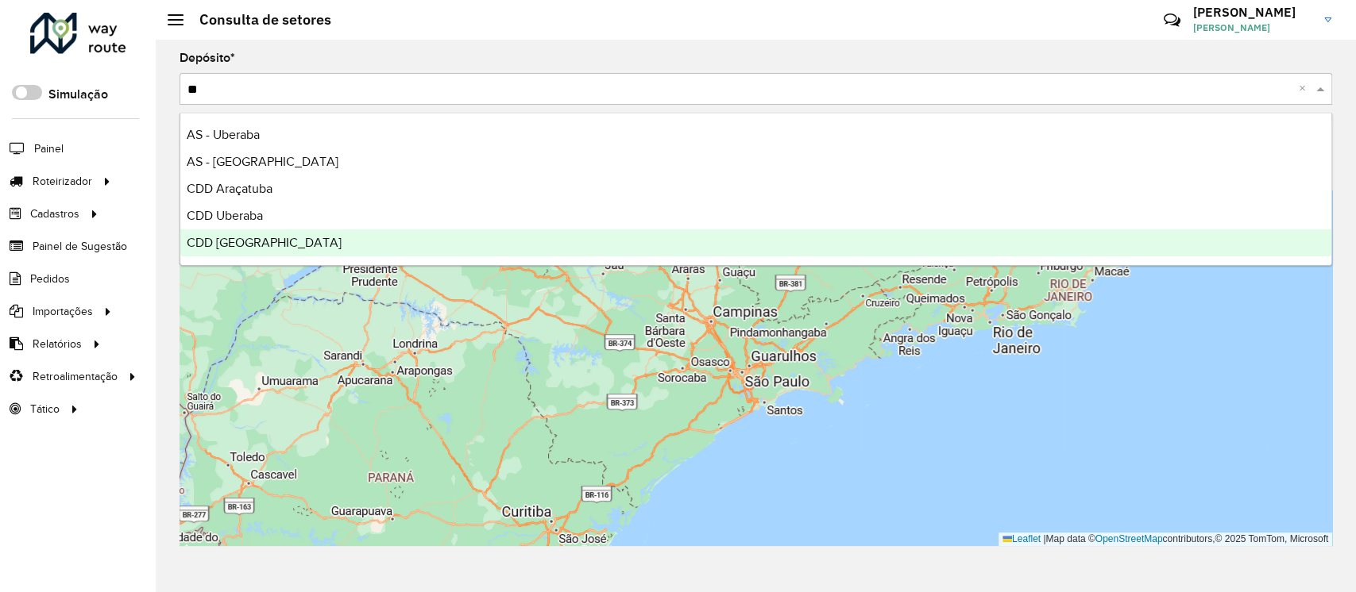
click at [259, 238] on span "CDD [GEOGRAPHIC_DATA]" at bounding box center [264, 243] width 155 height 14
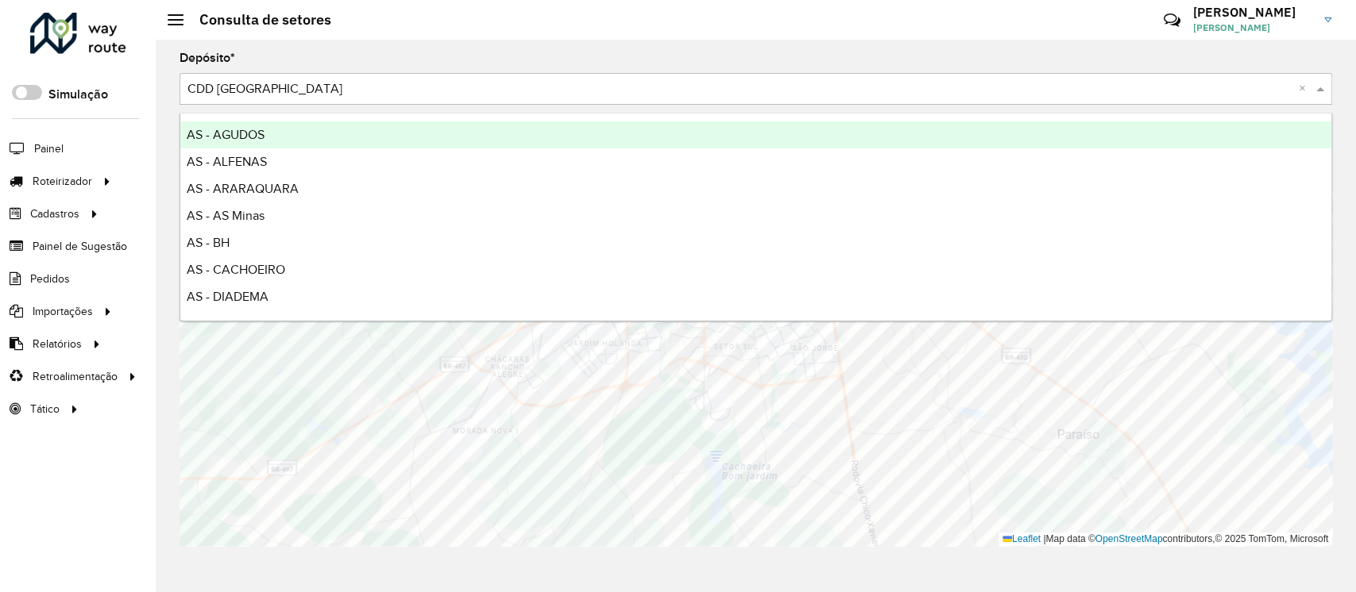
click at [345, 84] on input "text" at bounding box center [739, 89] width 1105 height 19
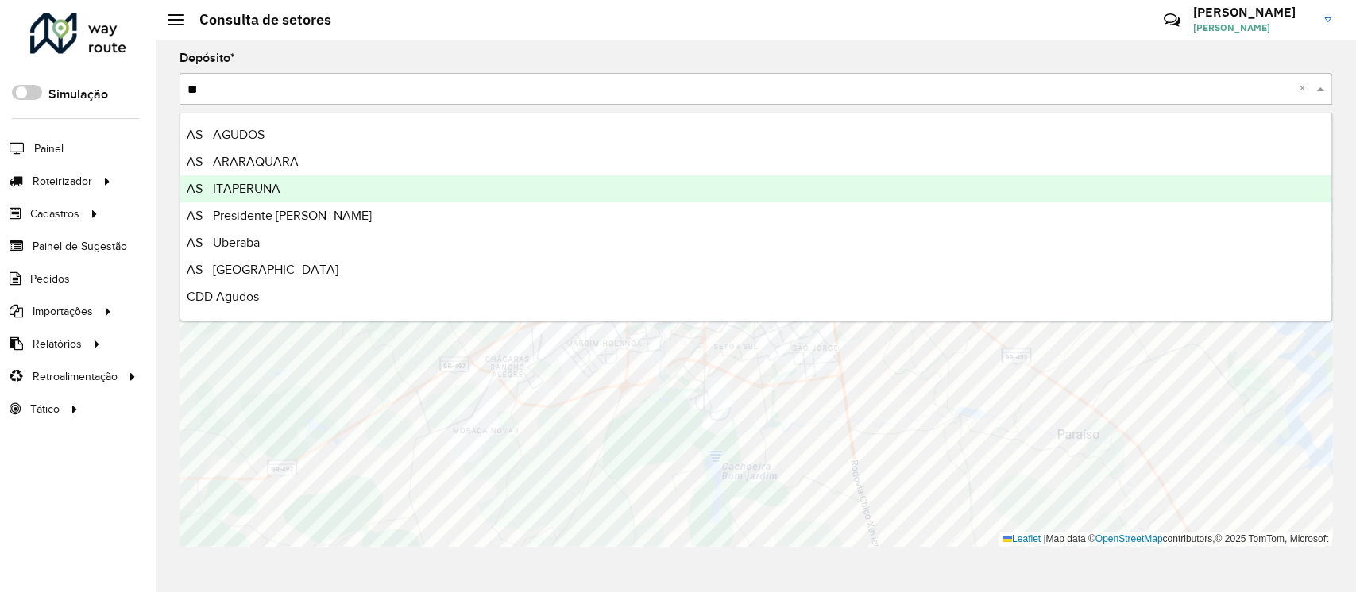
type input "*"
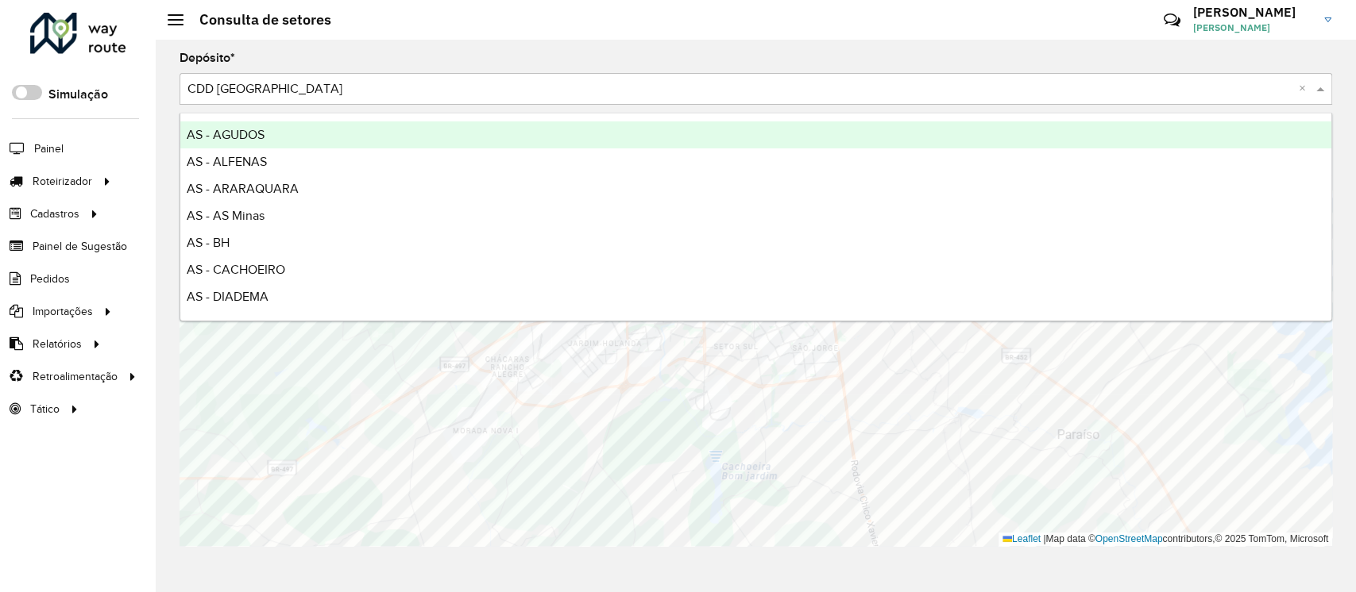
click at [288, 89] on input "text" at bounding box center [739, 89] width 1105 height 19
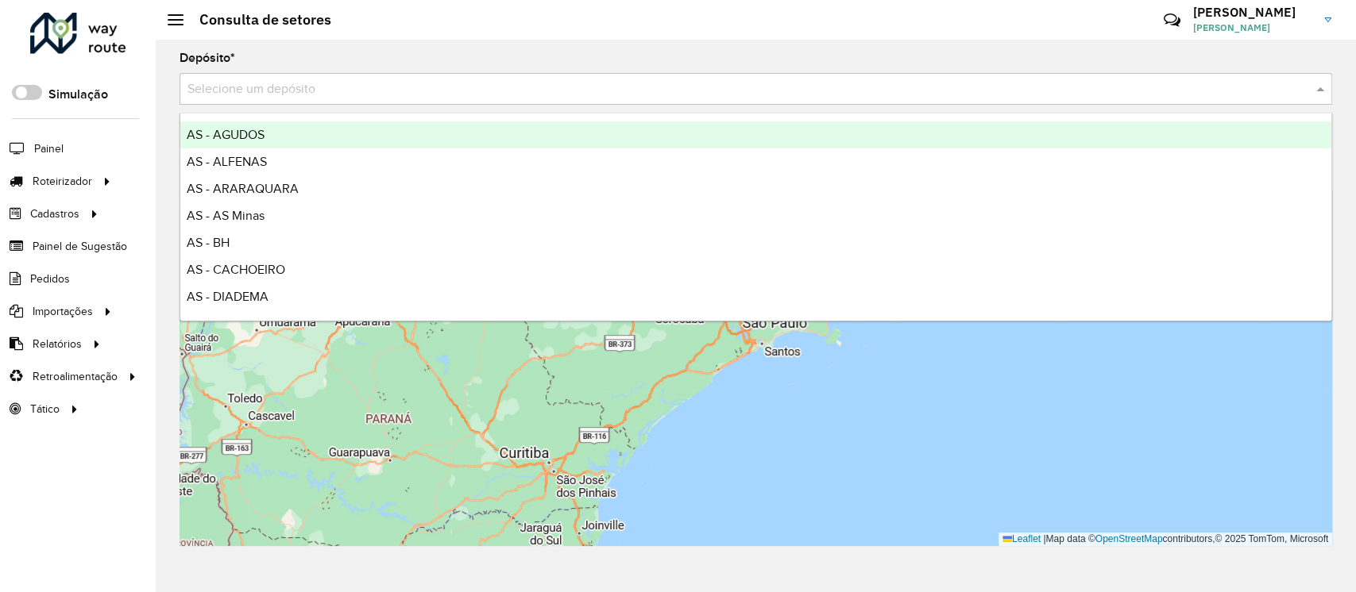
click at [308, 93] on input "text" at bounding box center [739, 89] width 1105 height 19
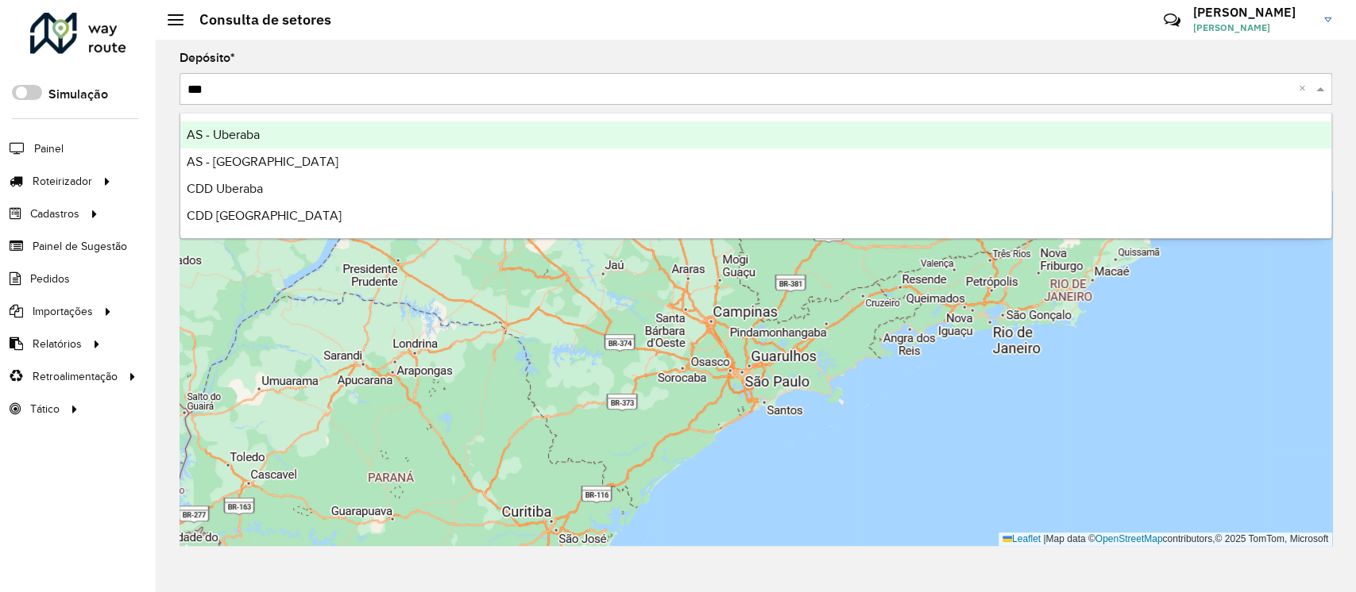
type input "****"
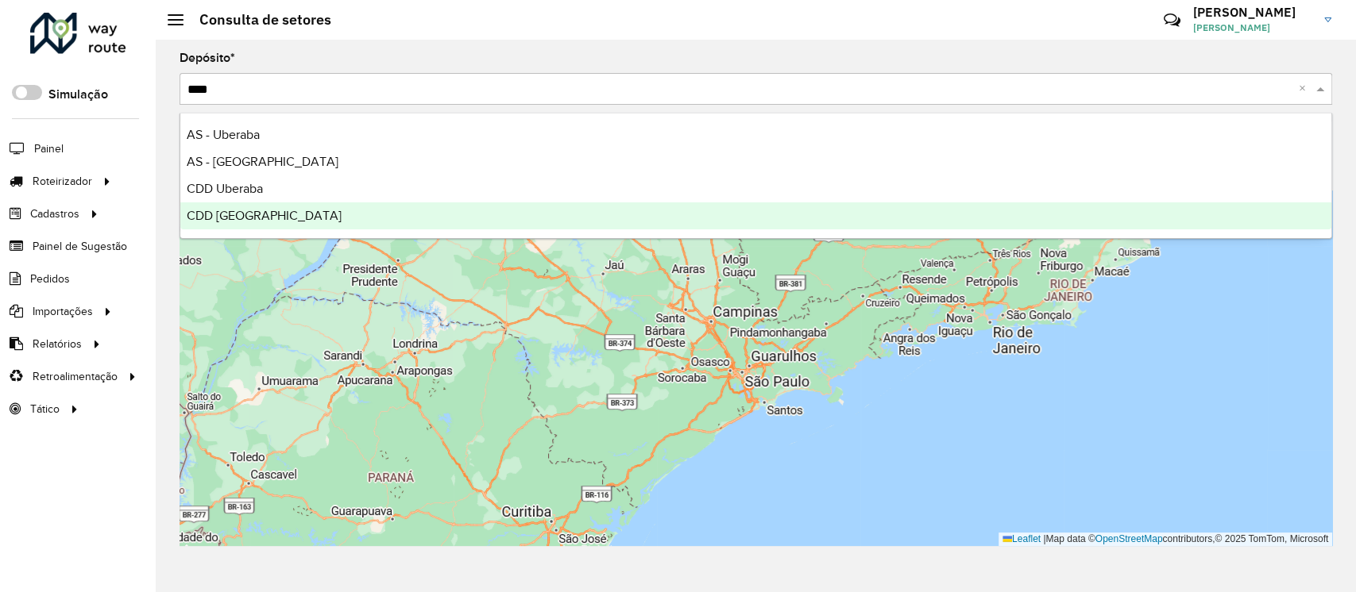
click at [303, 214] on div "CDD [GEOGRAPHIC_DATA]" at bounding box center [755, 216] width 1151 height 27
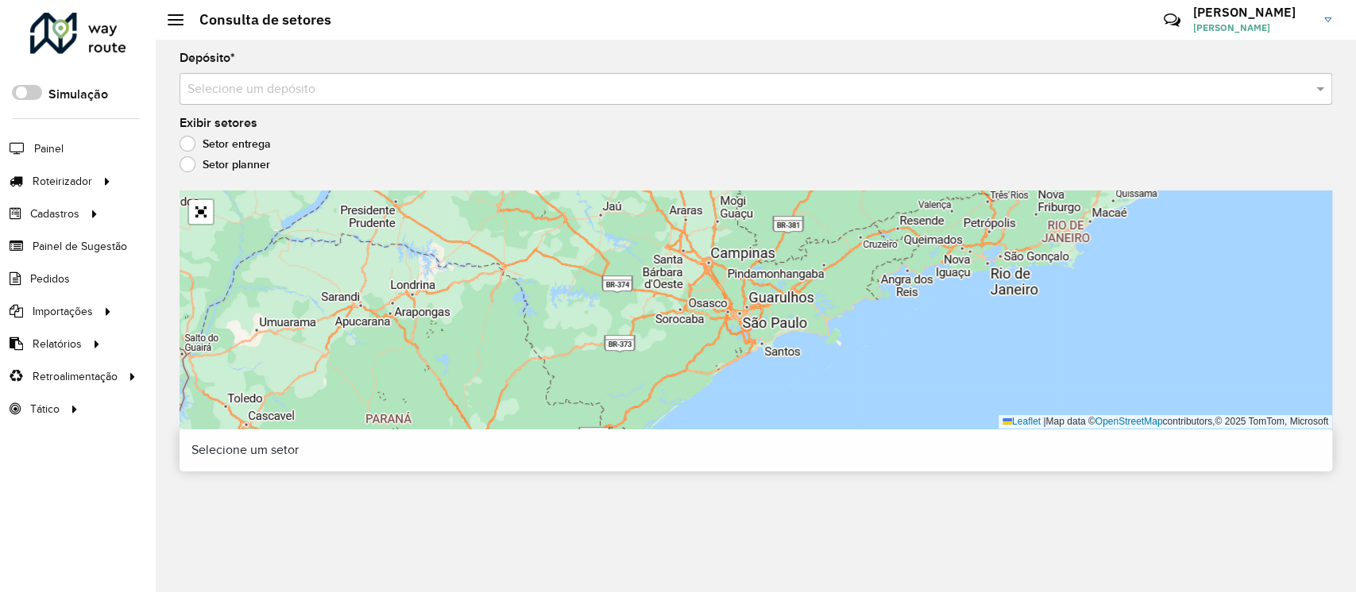
click at [346, 86] on input "text" at bounding box center [739, 89] width 1105 height 19
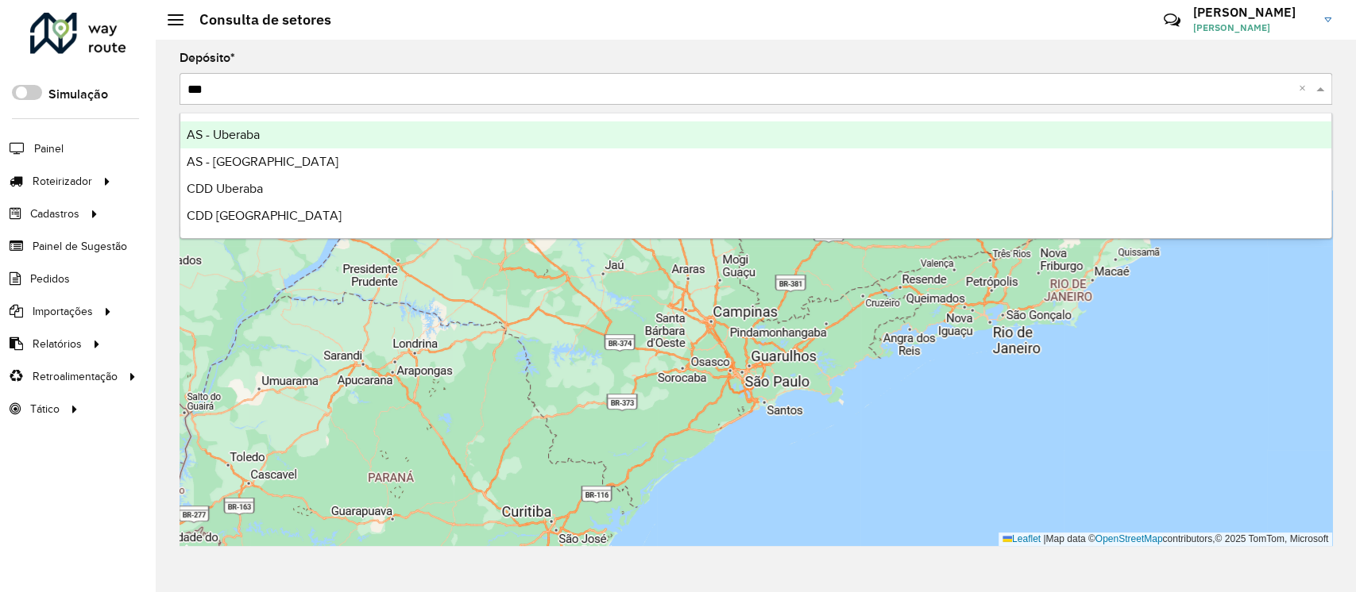
type input "****"
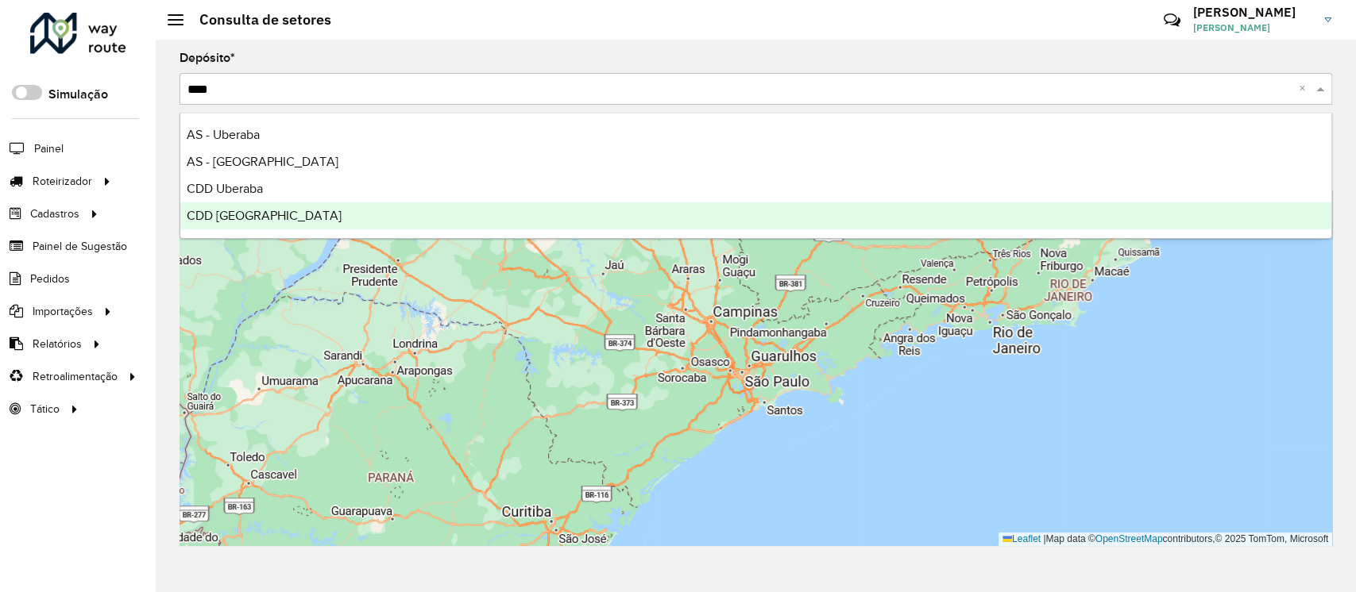
click at [276, 214] on span "CDD [GEOGRAPHIC_DATA]" at bounding box center [264, 216] width 155 height 14
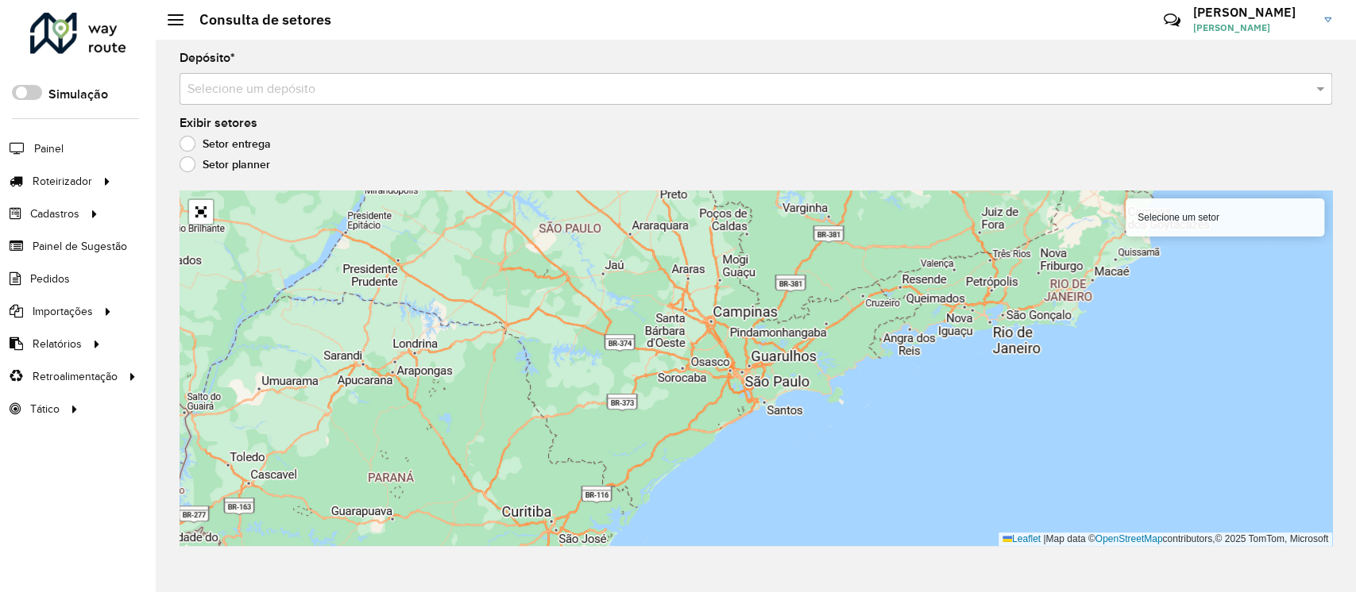
click at [351, 98] on input "text" at bounding box center [739, 89] width 1105 height 19
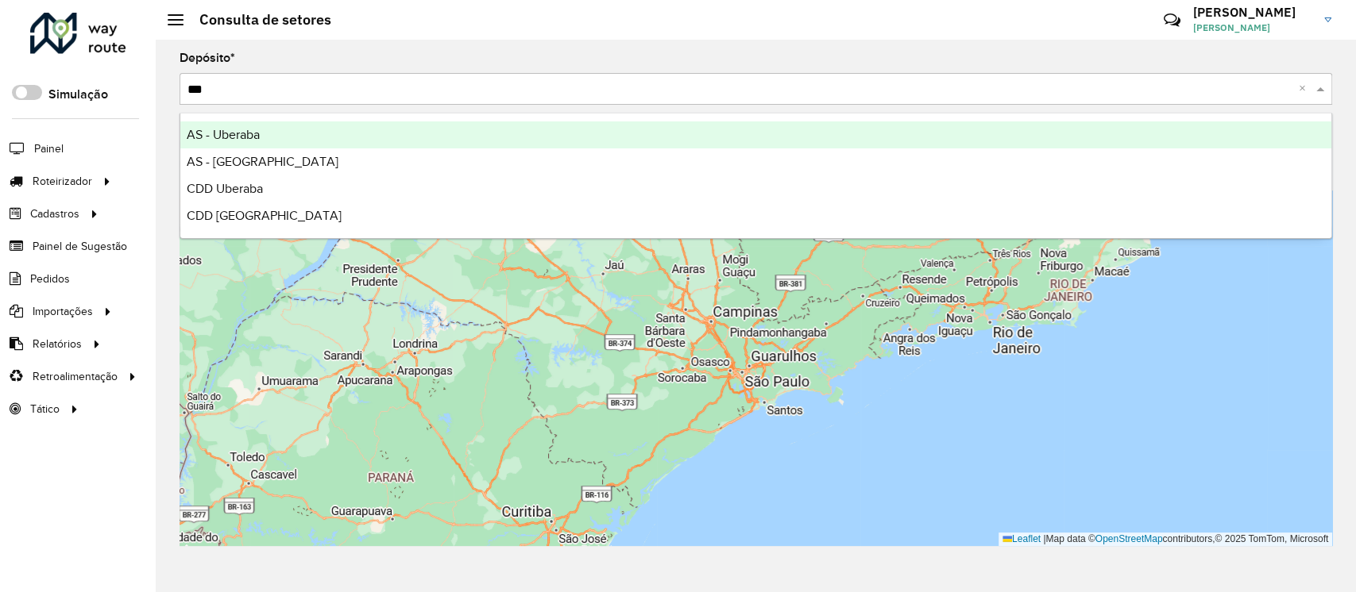
type input "****"
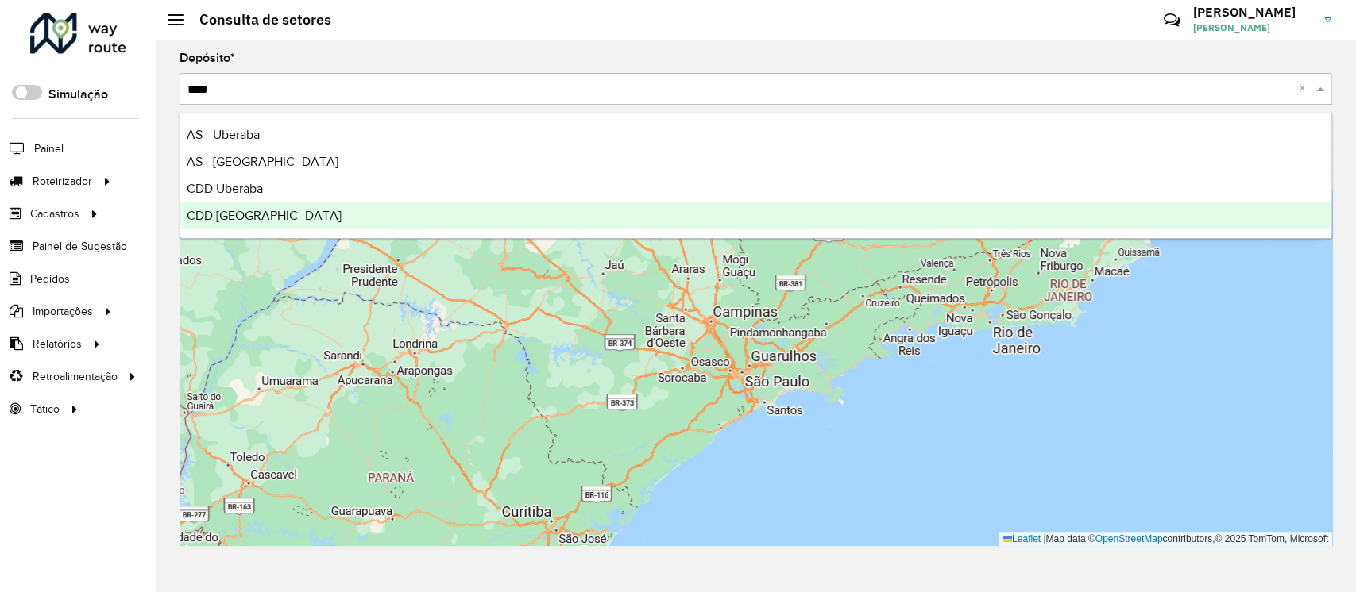
click at [315, 212] on div "CDD [GEOGRAPHIC_DATA]" at bounding box center [755, 216] width 1151 height 27
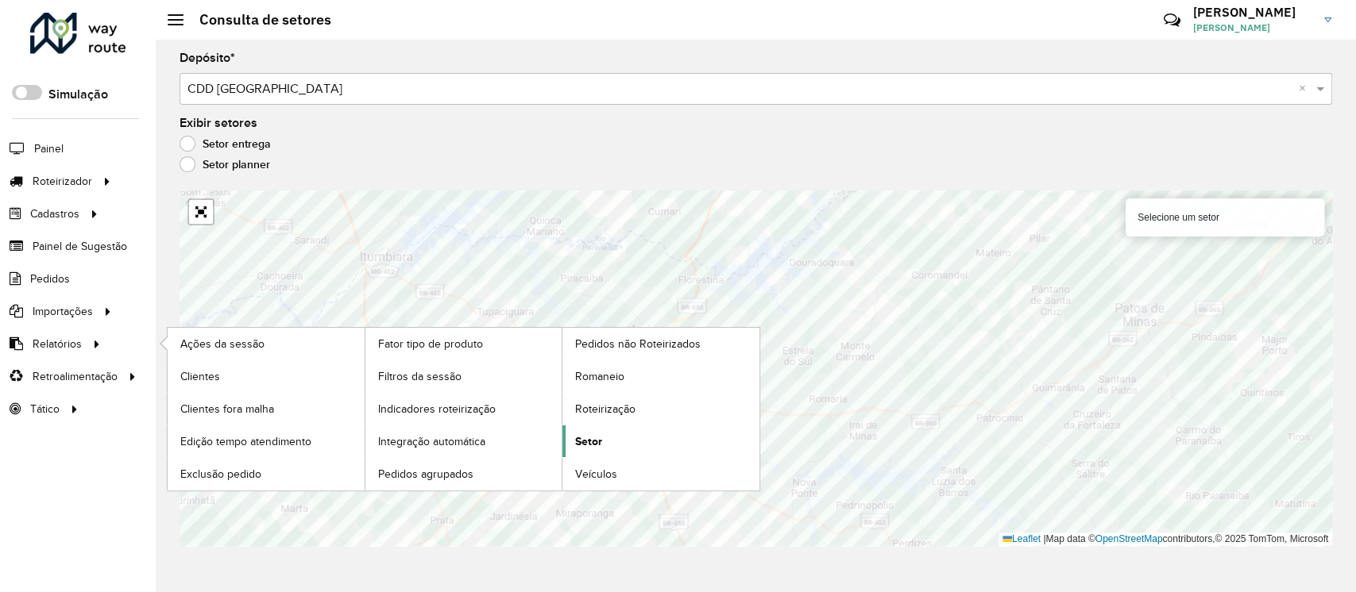
click at [596, 444] on span "Setor" at bounding box center [588, 442] width 27 height 17
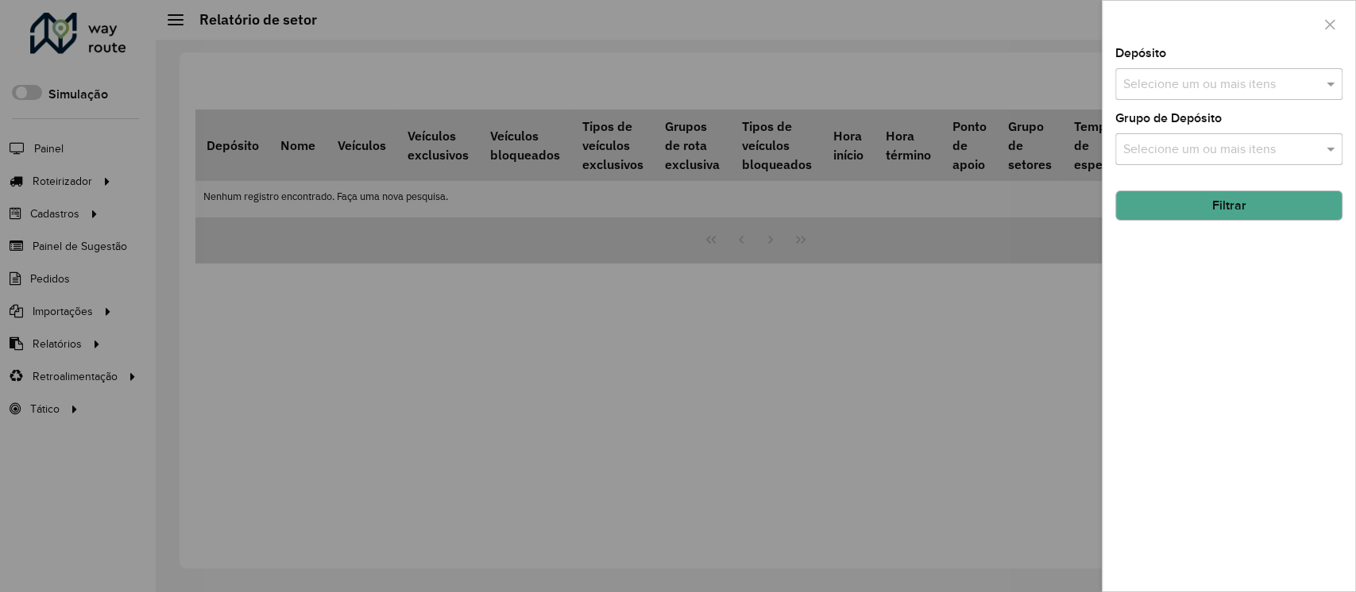
click at [1203, 87] on input "text" at bounding box center [1220, 84] width 203 height 19
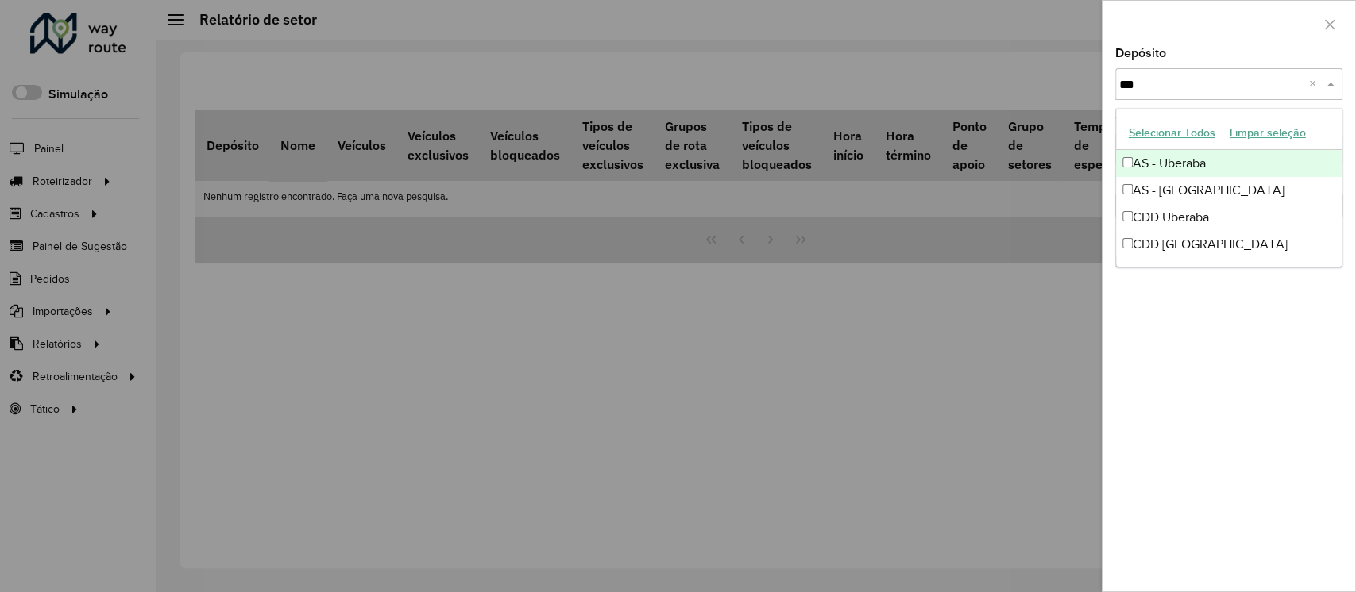
type input "****"
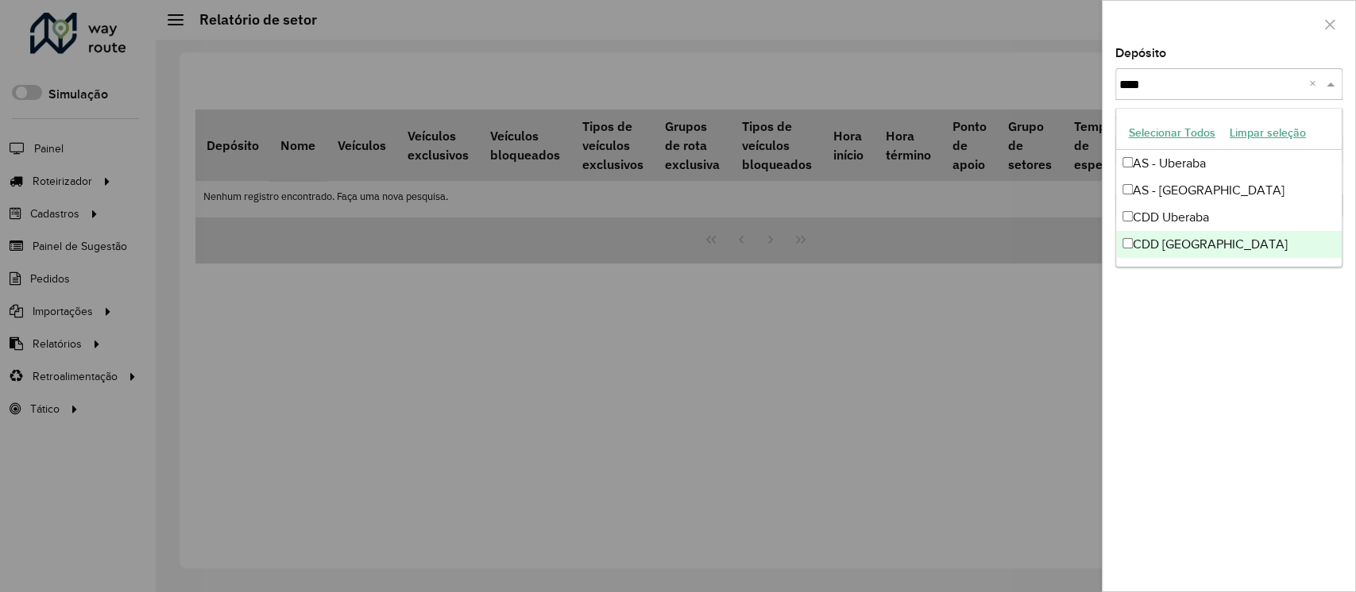
click at [1185, 246] on div "CDD [GEOGRAPHIC_DATA]" at bounding box center [1229, 244] width 226 height 27
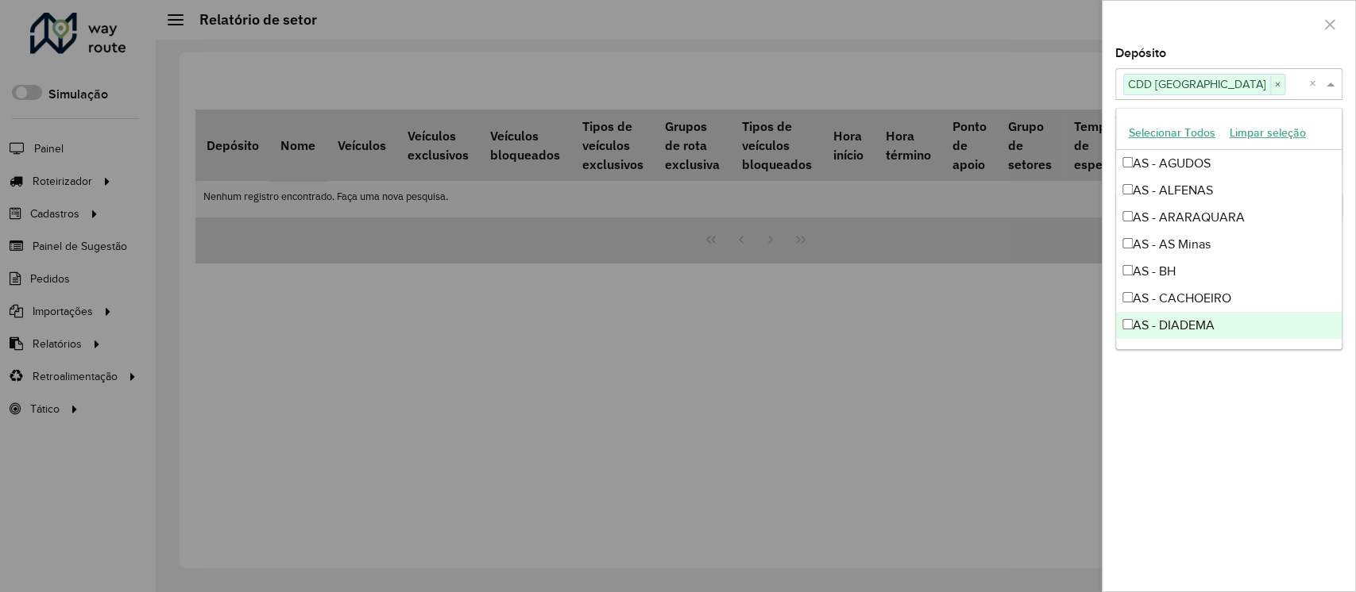
click at [1180, 450] on div "Depósito Selecione um ou mais itens CDD Uberlandia × × Grupo de Depósito Seleci…" at bounding box center [1228, 320] width 253 height 544
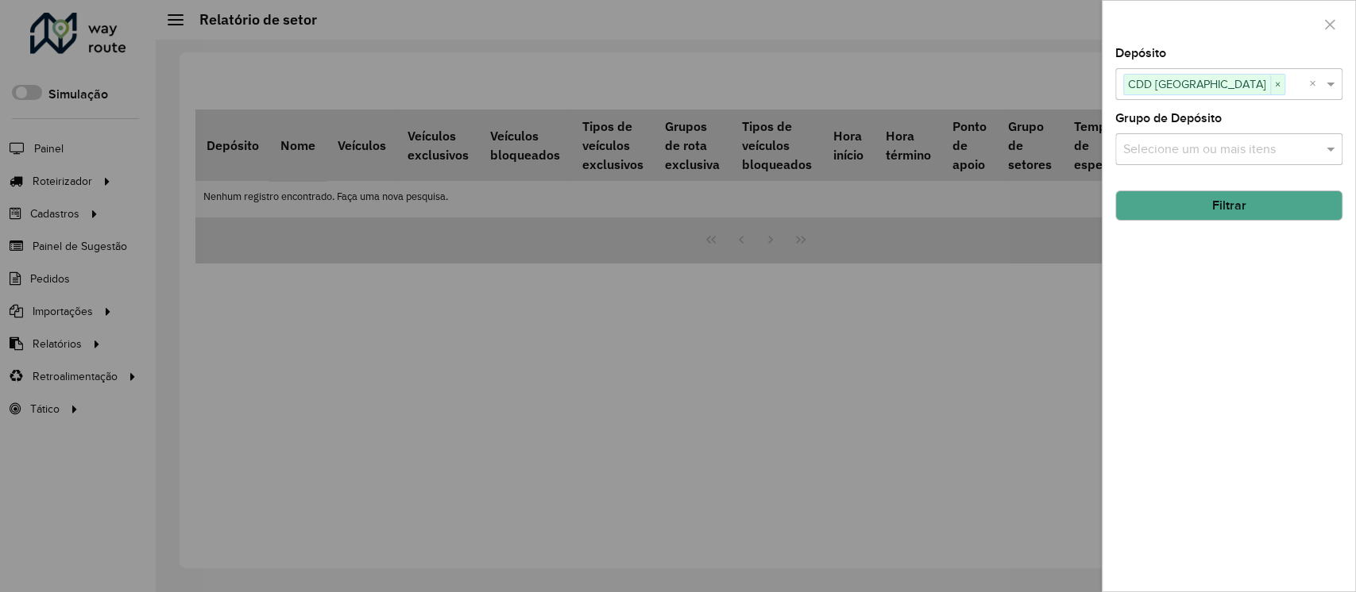
click at [1207, 202] on button "Filtrar" at bounding box center [1228, 206] width 227 height 30
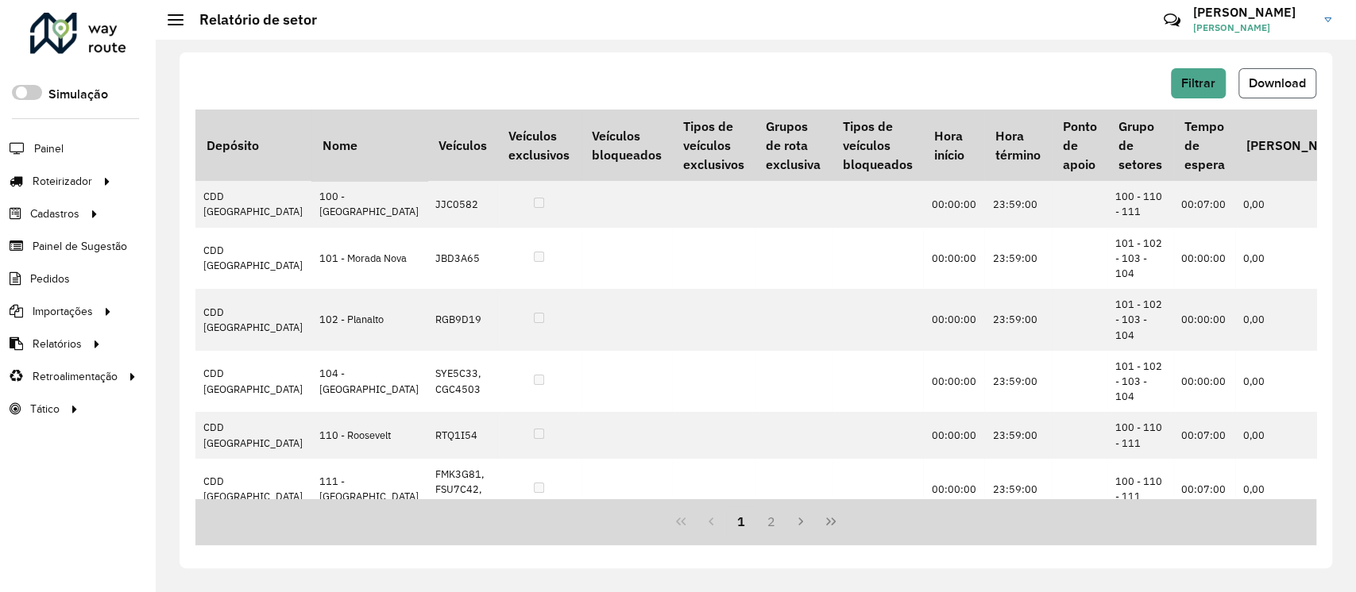
click at [1278, 79] on span "Download" at bounding box center [1276, 83] width 57 height 14
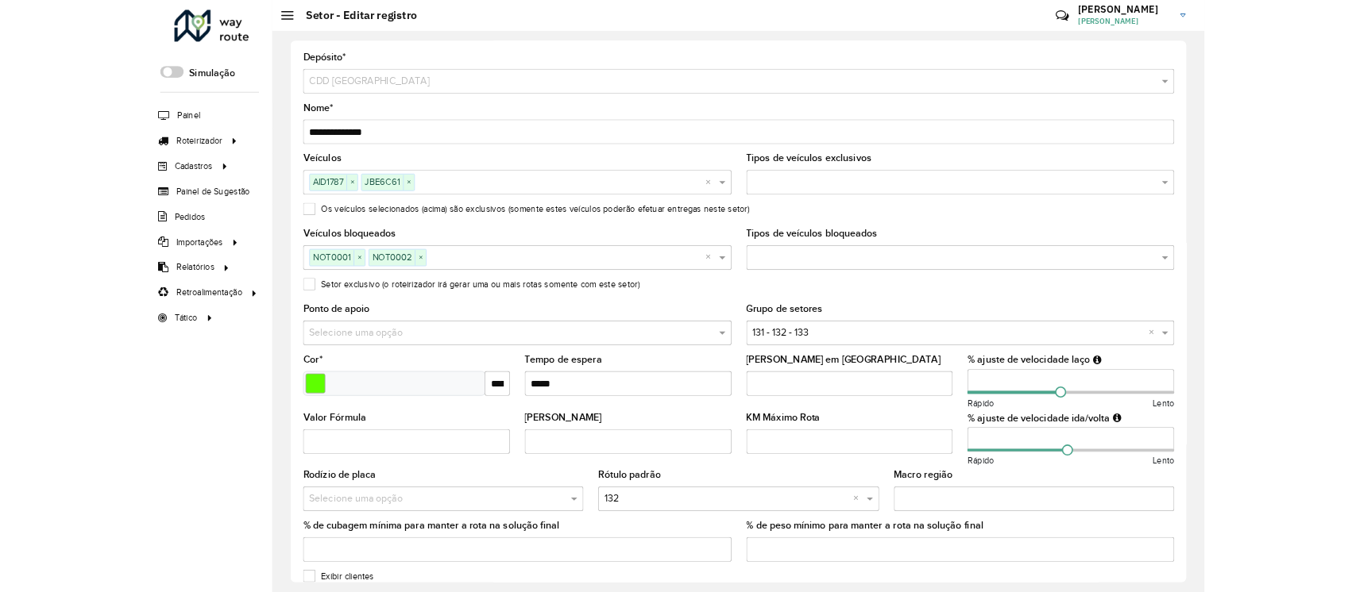
scroll to position [77, 0]
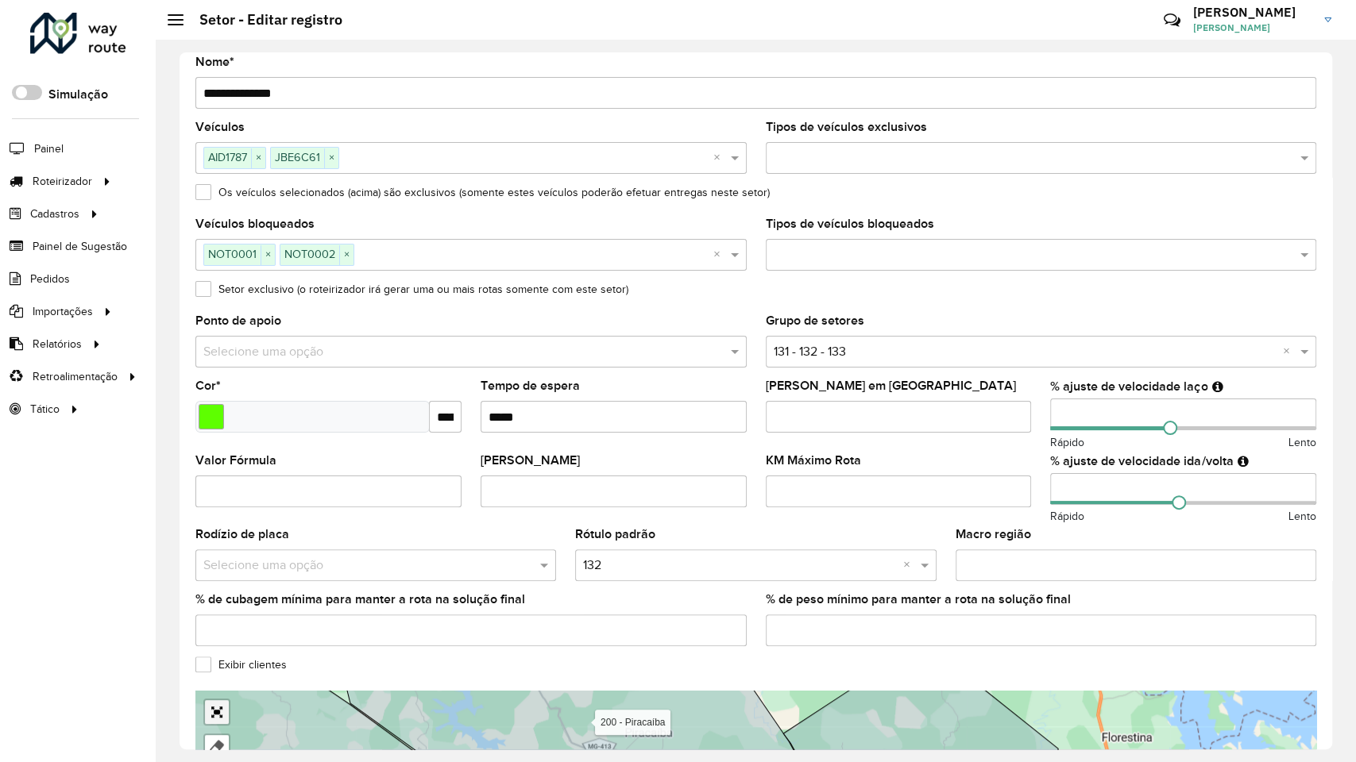
click at [205, 700] on link "Abrir mapa em tela cheia" at bounding box center [217, 712] width 24 height 24
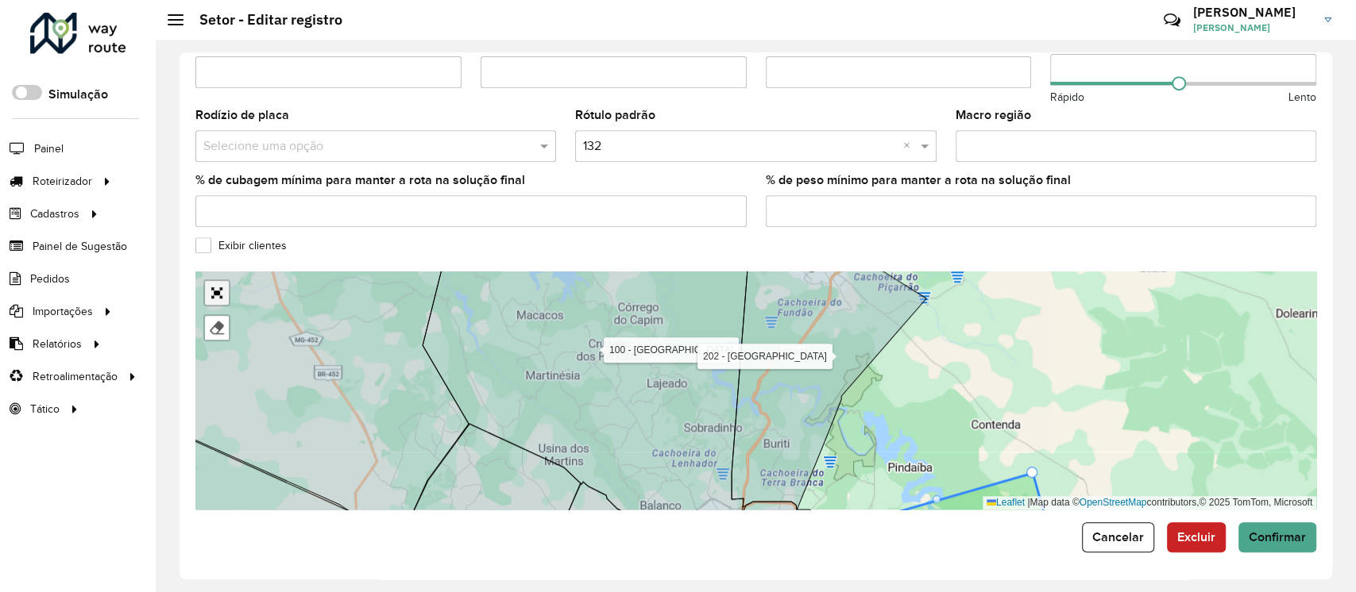
scroll to position [498, 0]
click at [1287, 538] on span "Confirmar" at bounding box center [1276, 536] width 57 height 14
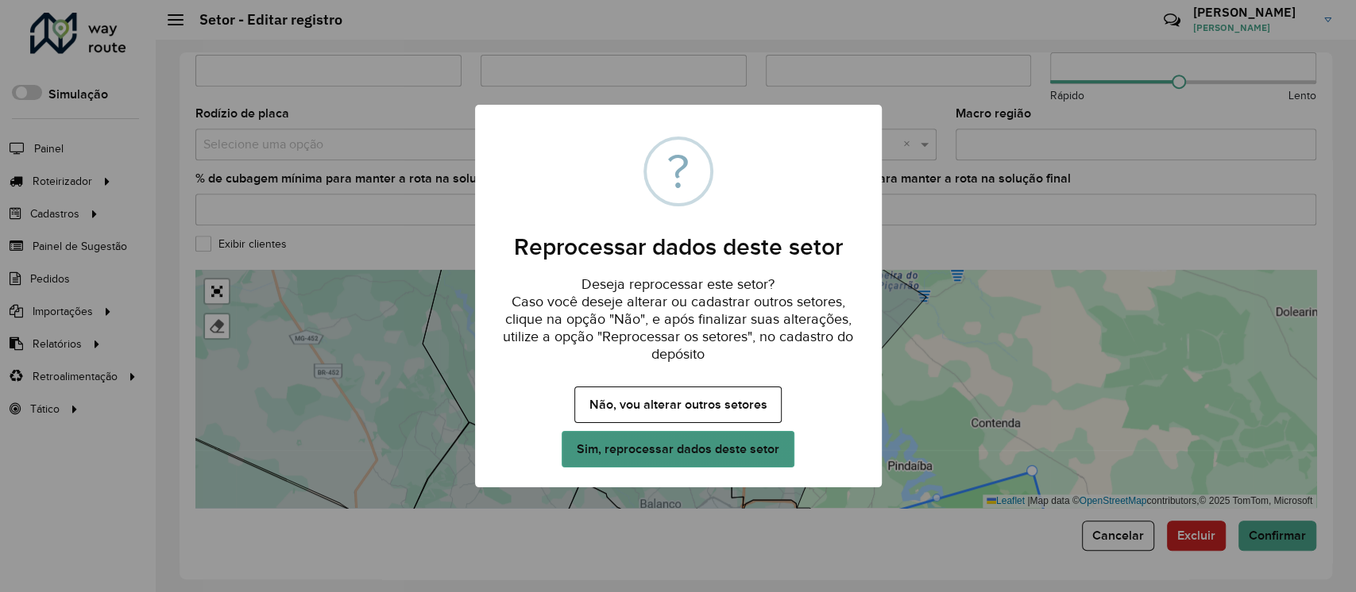
click at [750, 446] on button "Sim, reprocessar dados deste setor" at bounding box center [677, 449] width 232 height 37
